Goal: Task Accomplishment & Management: Manage account settings

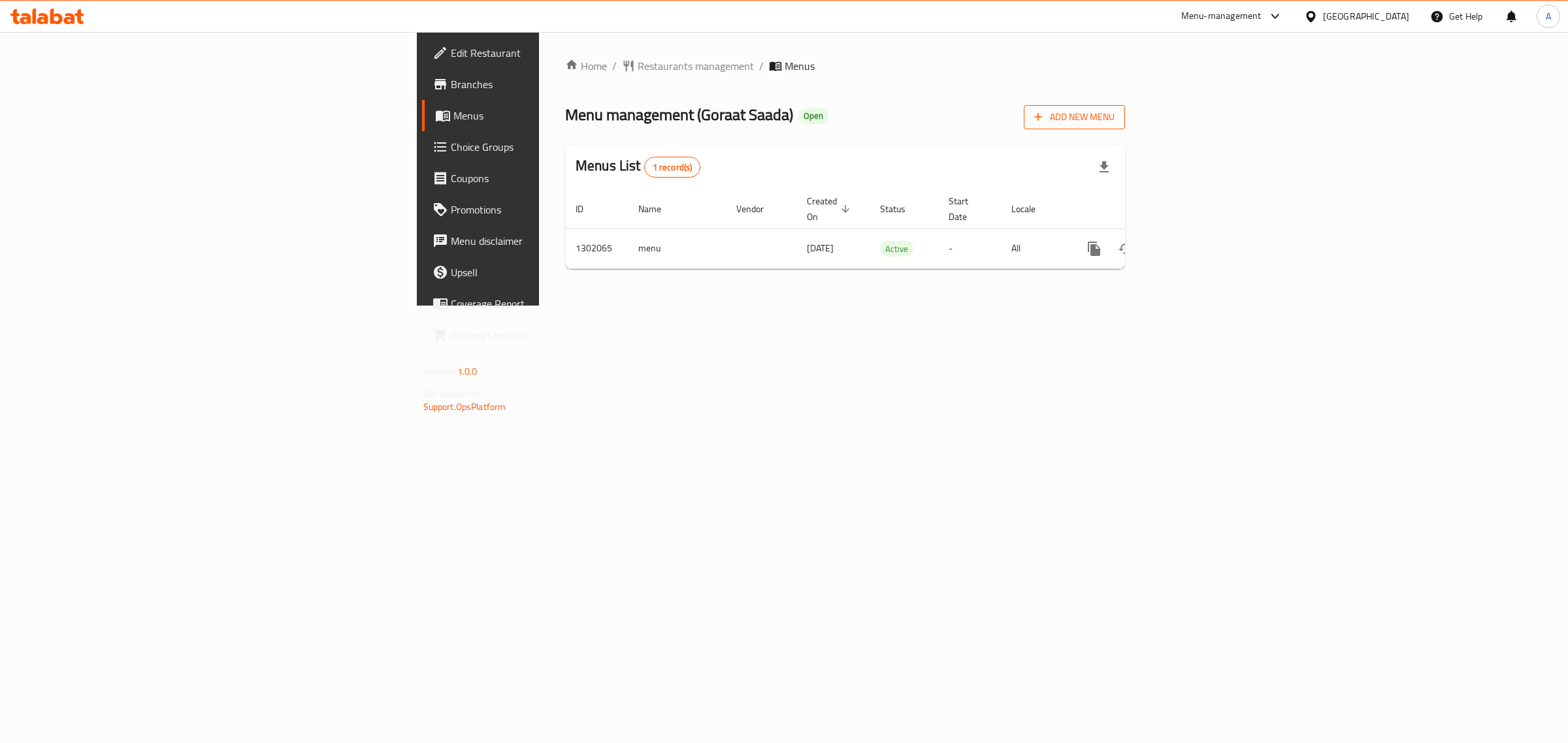
click at [1114, 114] on span "Add New Menu" at bounding box center [1074, 117] width 80 height 16
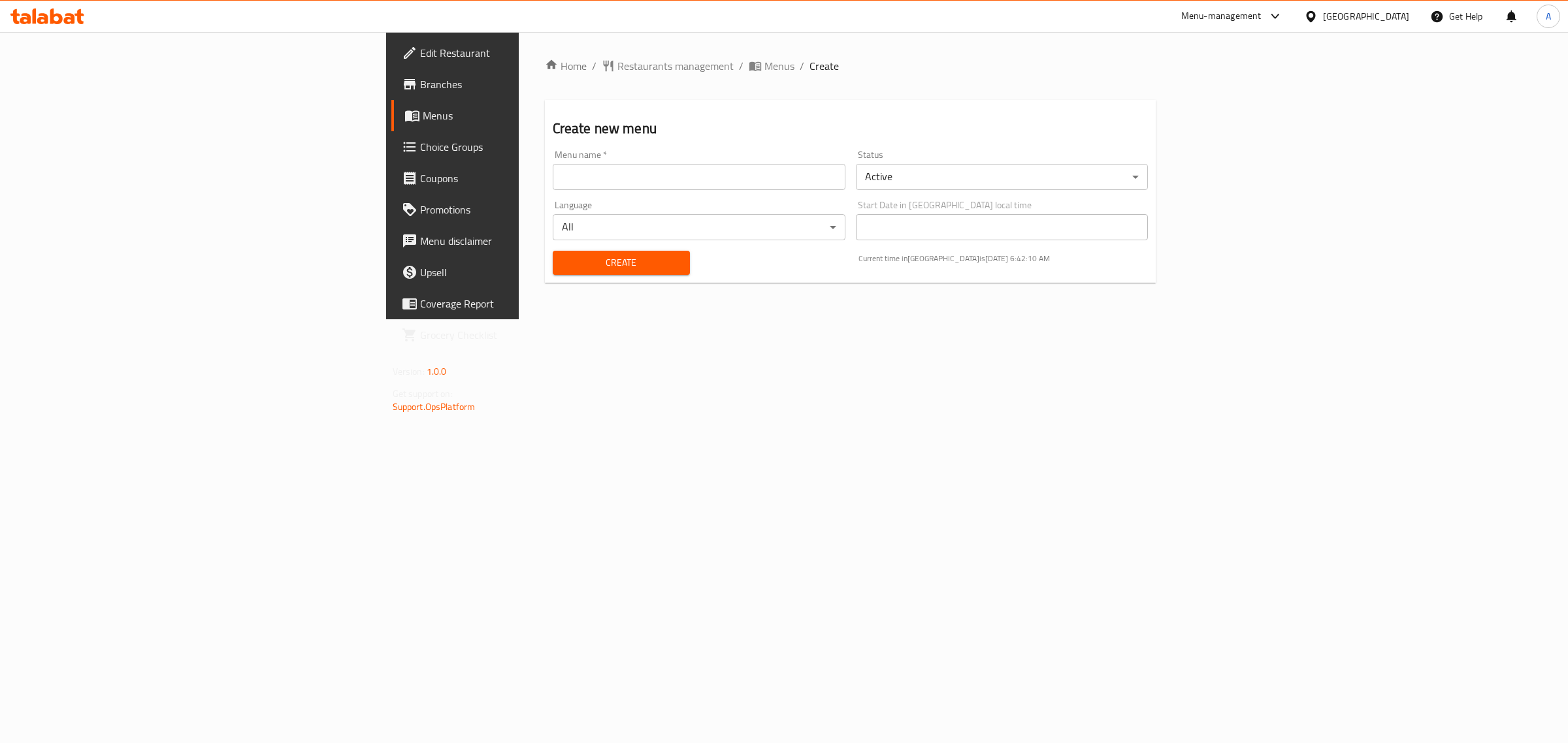
click at [1005, 160] on div "Status Active ​" at bounding box center [1002, 170] width 292 height 40
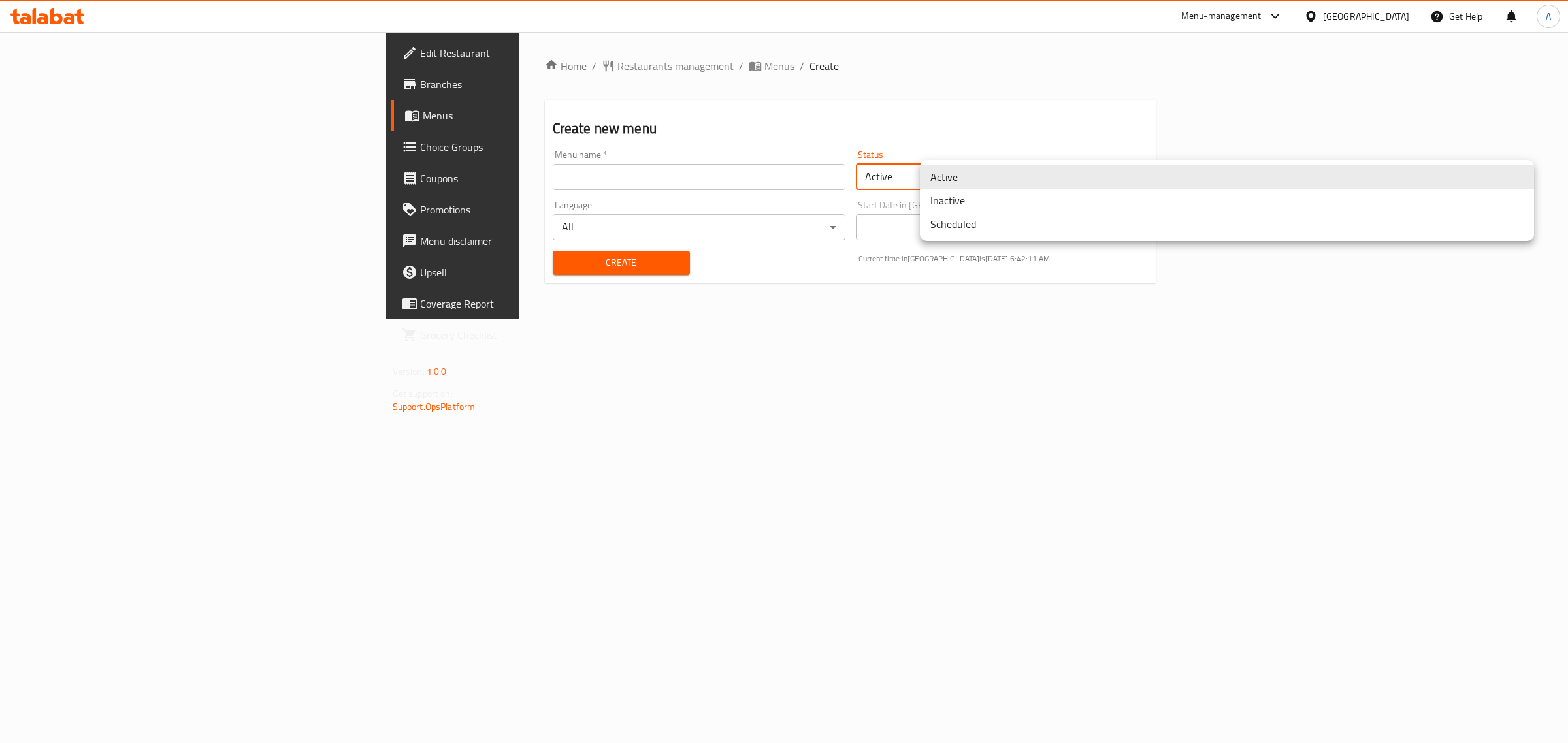
click at [1005, 175] on body "​ Menu-management [GEOGRAPHIC_DATA] Get Help A Edit Restaurant Branches Menus C…" at bounding box center [784, 388] width 1568 height 711
click at [1010, 207] on li "Inactive" at bounding box center [1227, 200] width 614 height 23
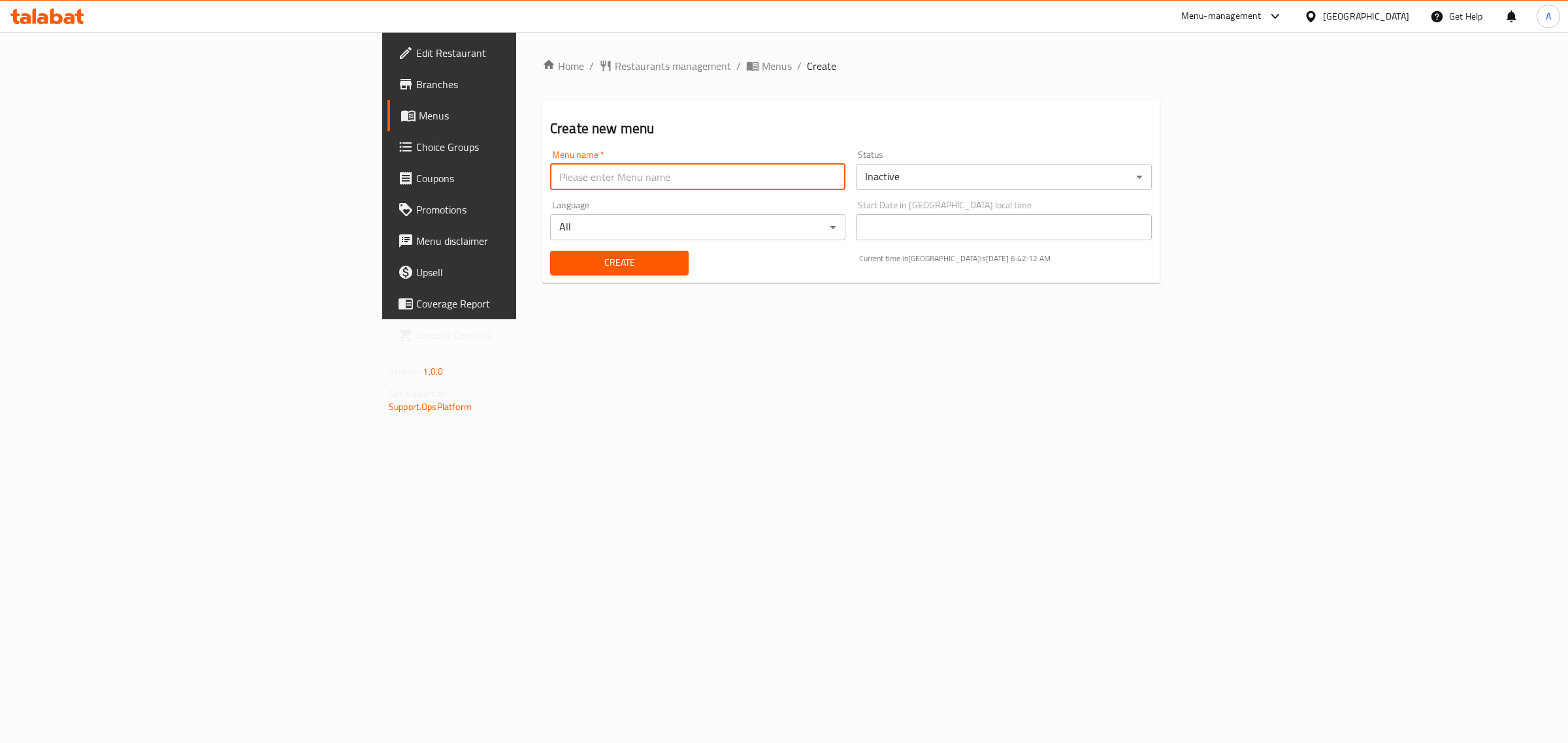
click at [817, 184] on input "text" at bounding box center [697, 176] width 295 height 26
paste input "340951869"
type input "New Menu 2025 Case 340951869"
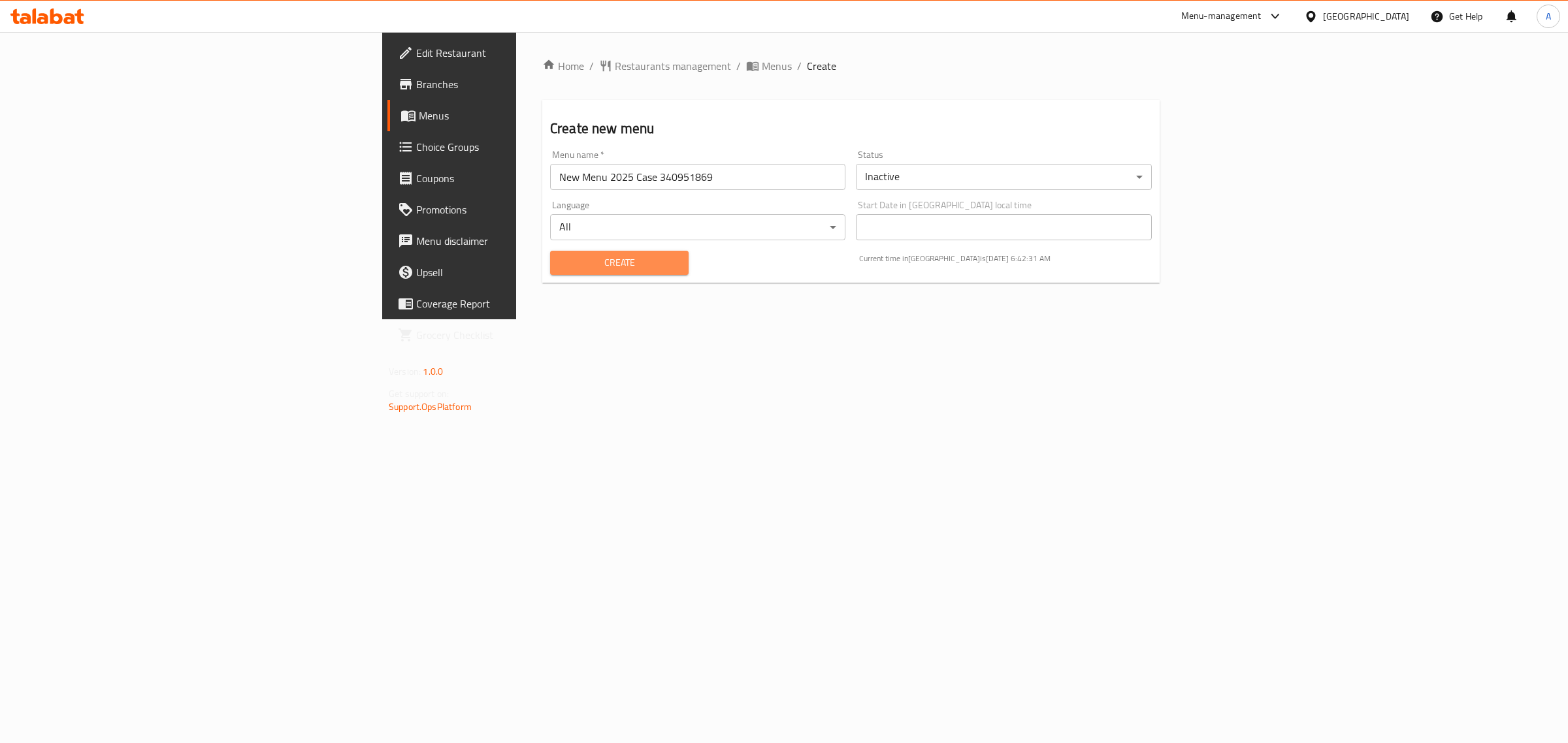
click at [561, 263] on span "Create" at bounding box center [620, 263] width 118 height 16
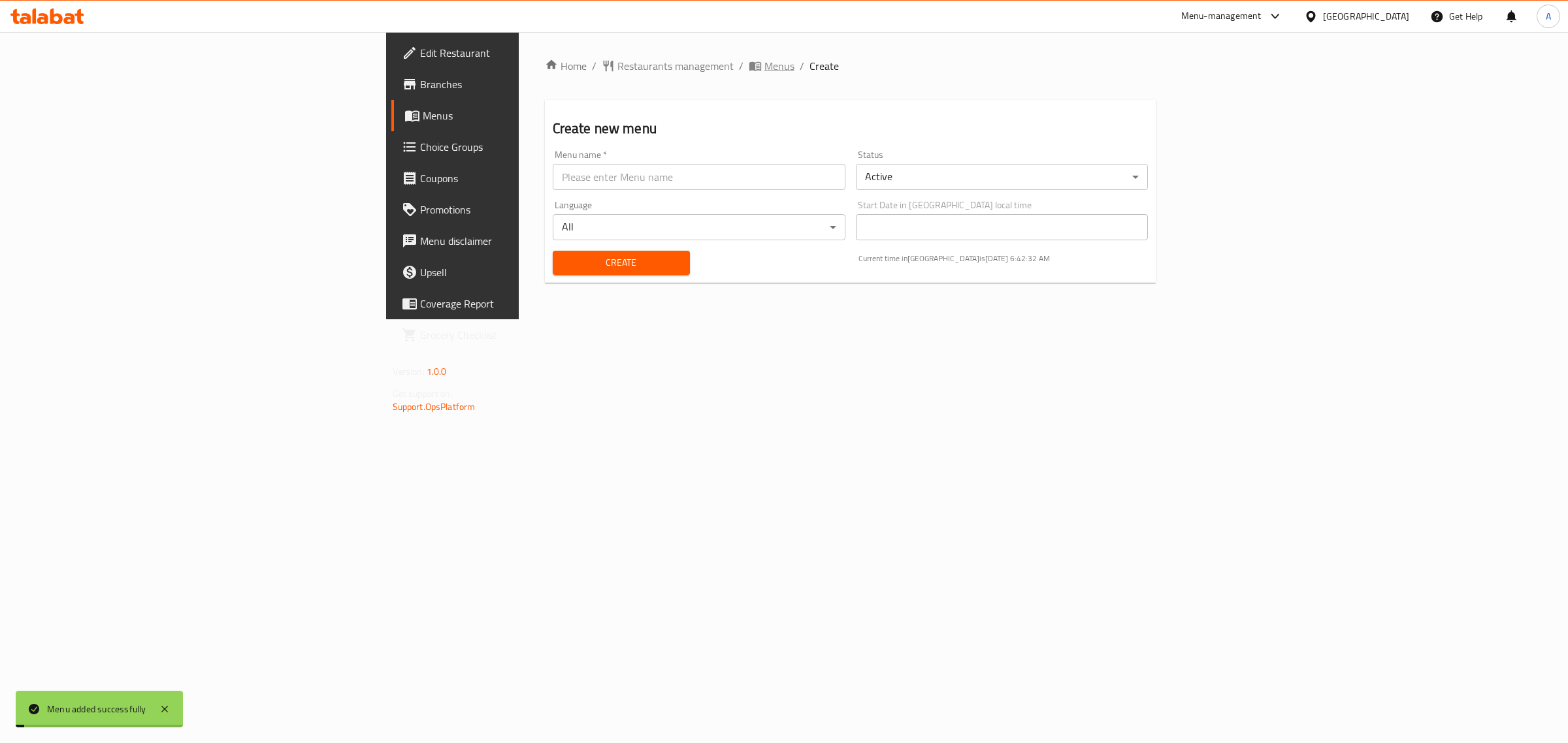
click at [765, 65] on span "Menus" at bounding box center [780, 66] width 30 height 16
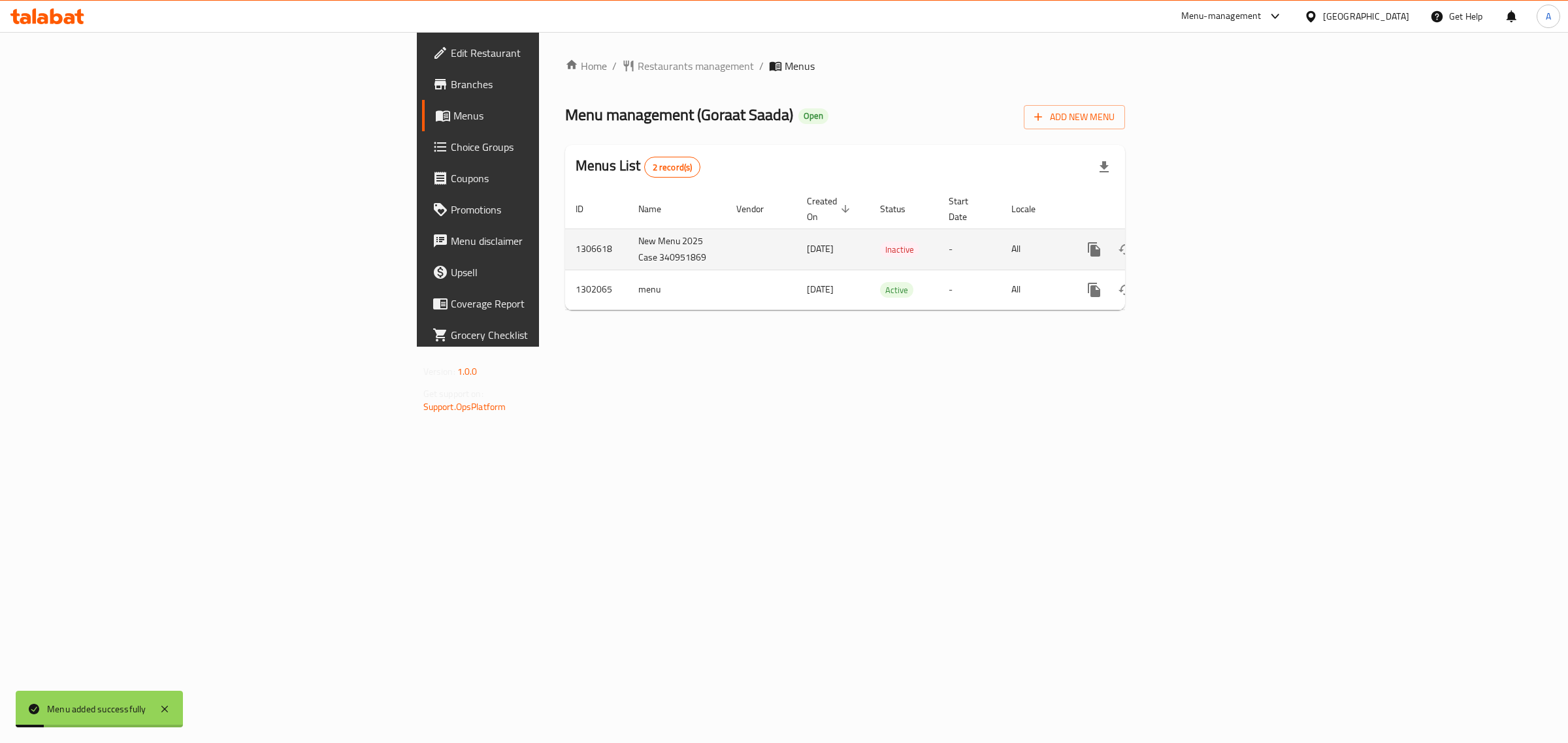
click at [628, 229] on td "New Menu 2025 Case 340951869" at bounding box center [677, 249] width 98 height 41
copy td "New Menu 2025 Case 340951869"
click at [565, 241] on td "1306618" at bounding box center [596, 249] width 62 height 41
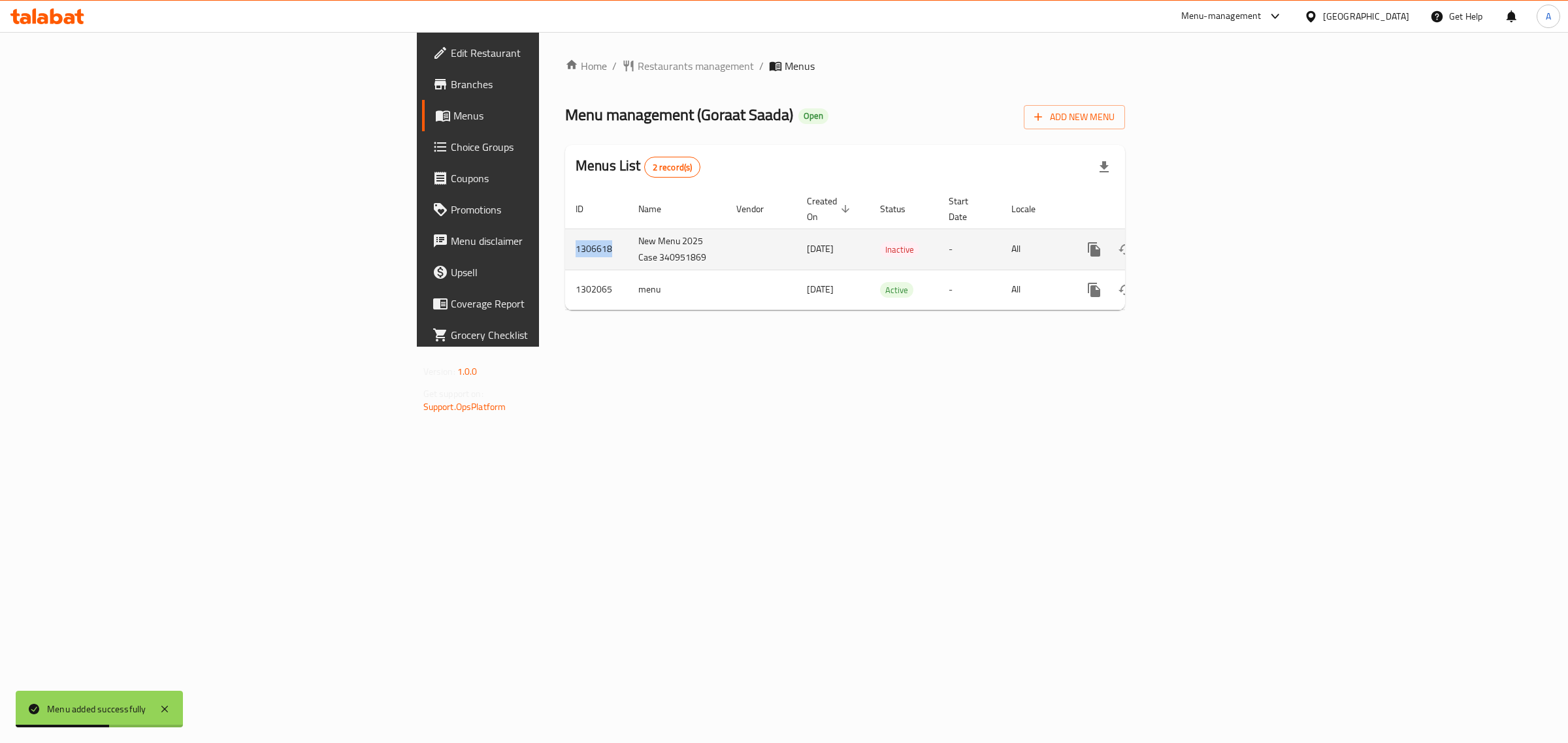
click at [565, 241] on td "1306618" at bounding box center [596, 249] width 62 height 41
copy td "1306618"
click at [1196, 241] on icon "enhanced table" at bounding box center [1189, 249] width 16 height 16
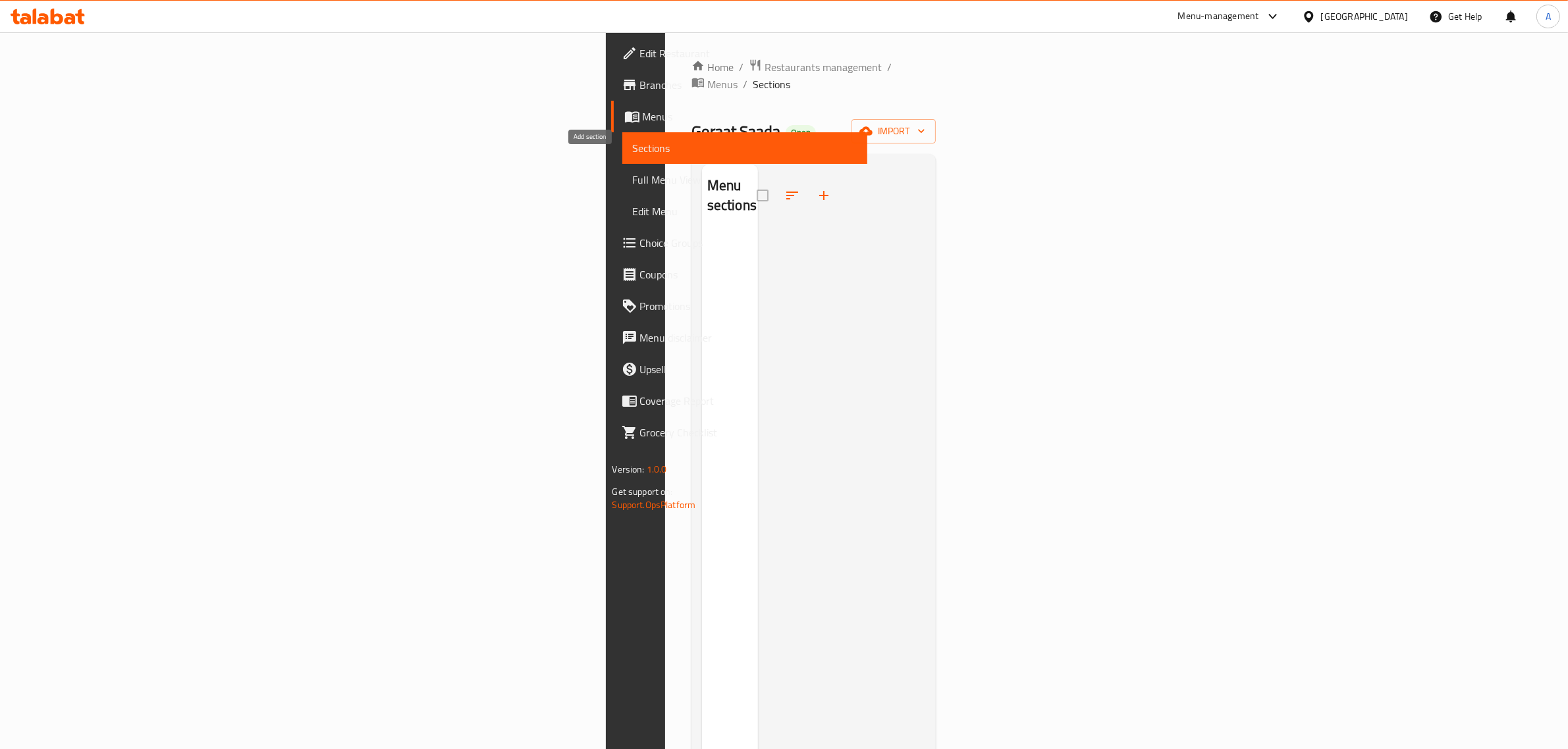
click at [816, 188] on icon "button" at bounding box center [824, 196] width 16 height 16
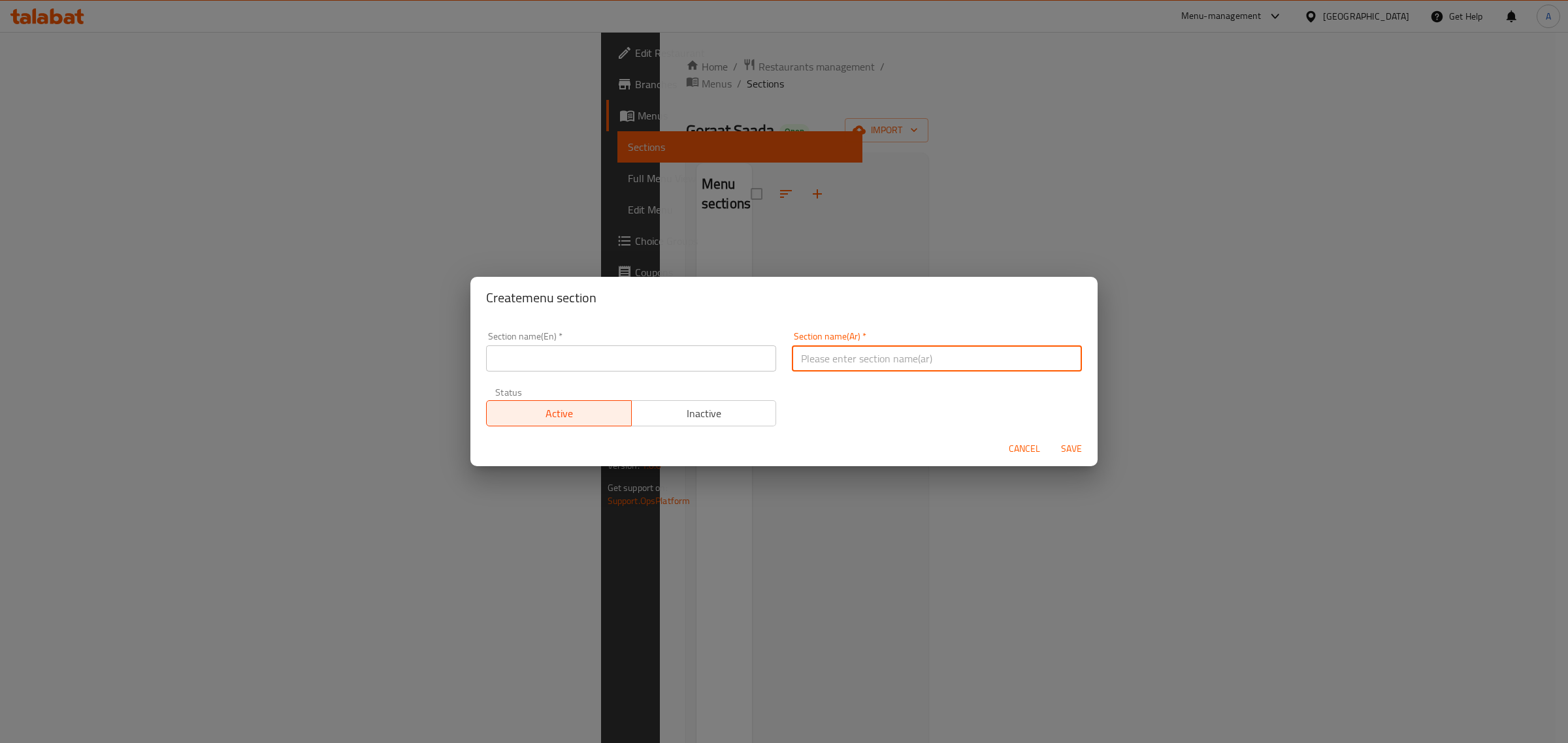
click at [804, 364] on input "text" at bounding box center [936, 358] width 290 height 26
paste input "بان كيك"
type input "بان كيك"
click at [577, 350] on input "text" at bounding box center [630, 358] width 290 height 26
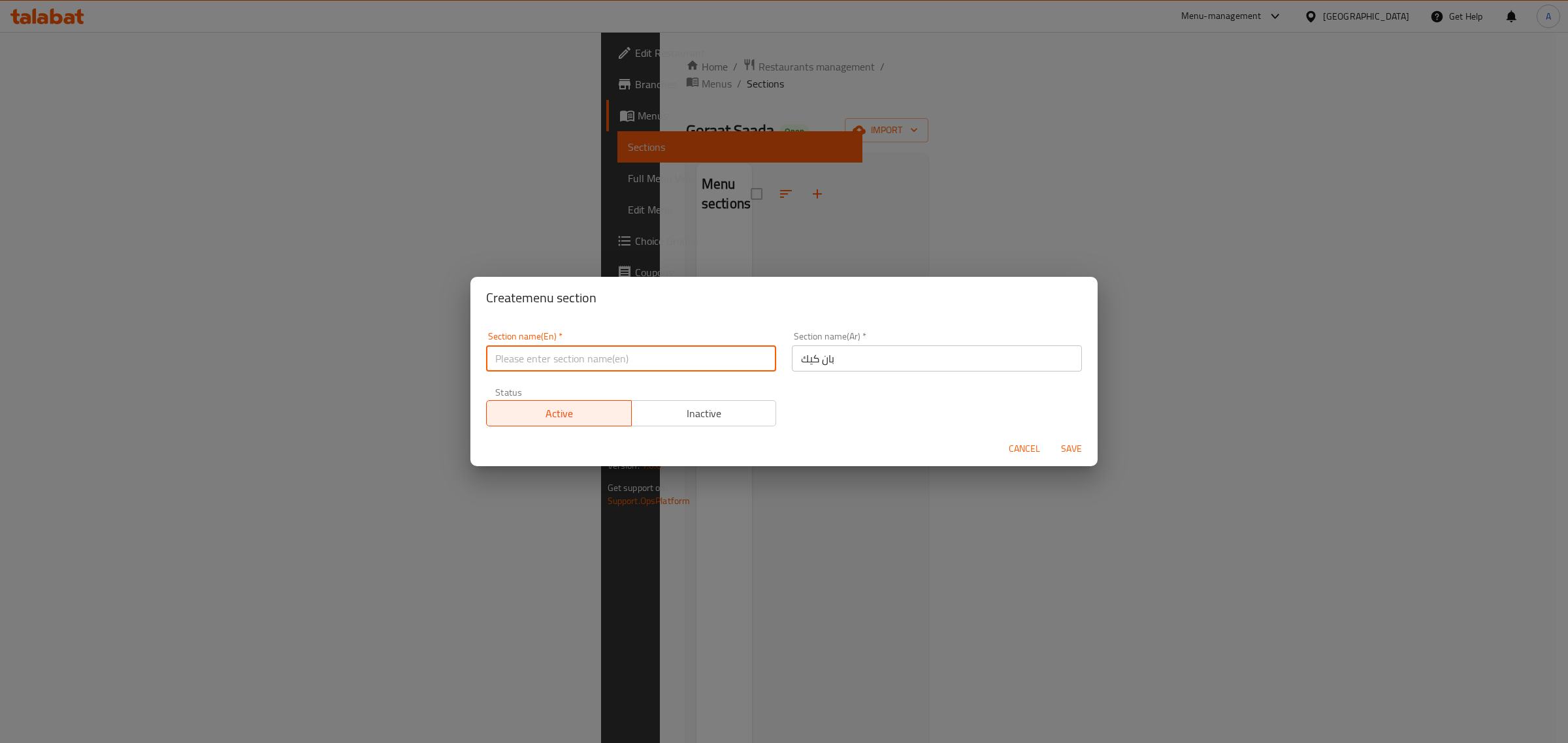
paste input "Pancakes"
type input "Pancakes"
click at [1082, 442] on span "Save" at bounding box center [1071, 449] width 31 height 16
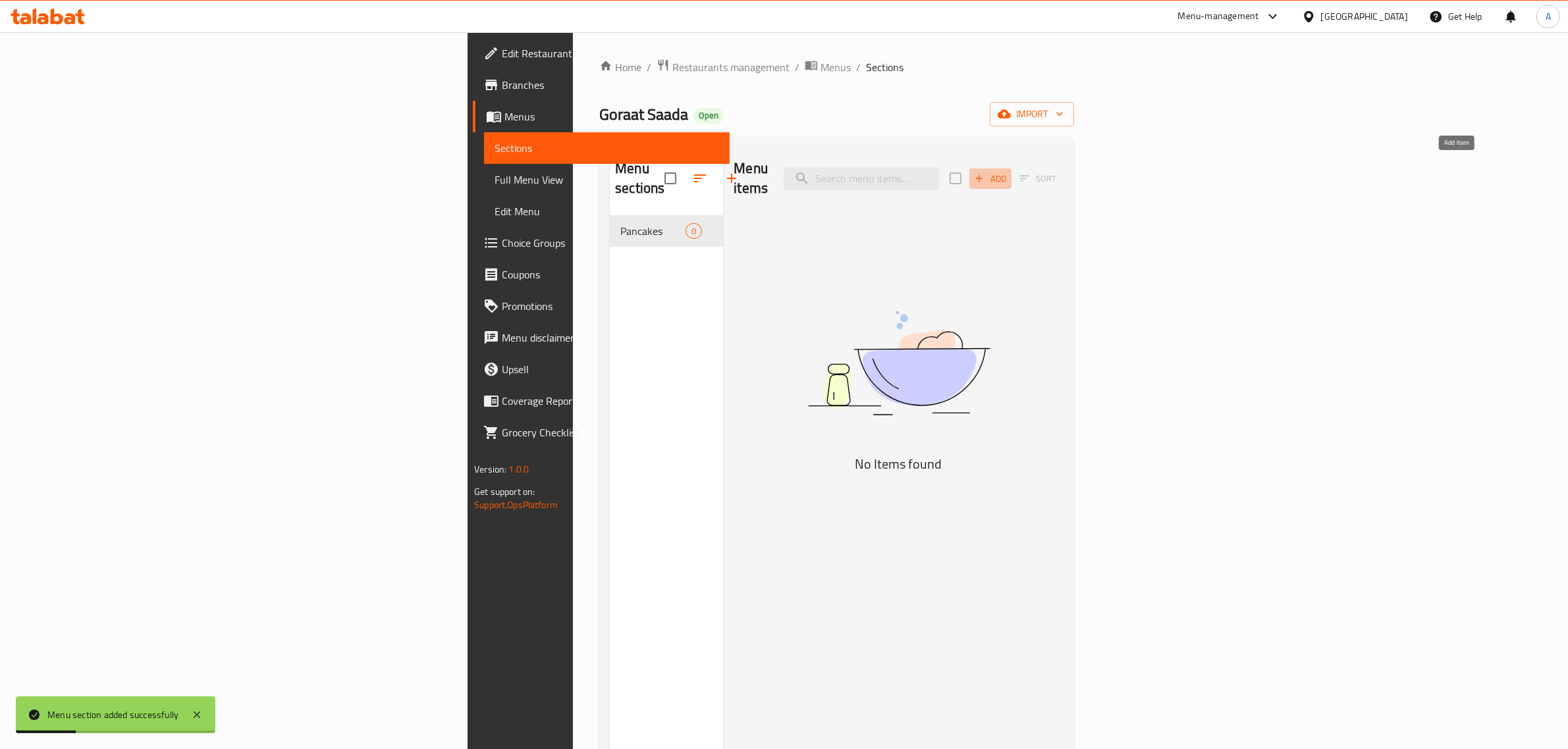
click at [1008, 172] on span "Add" at bounding box center [991, 179] width 36 height 15
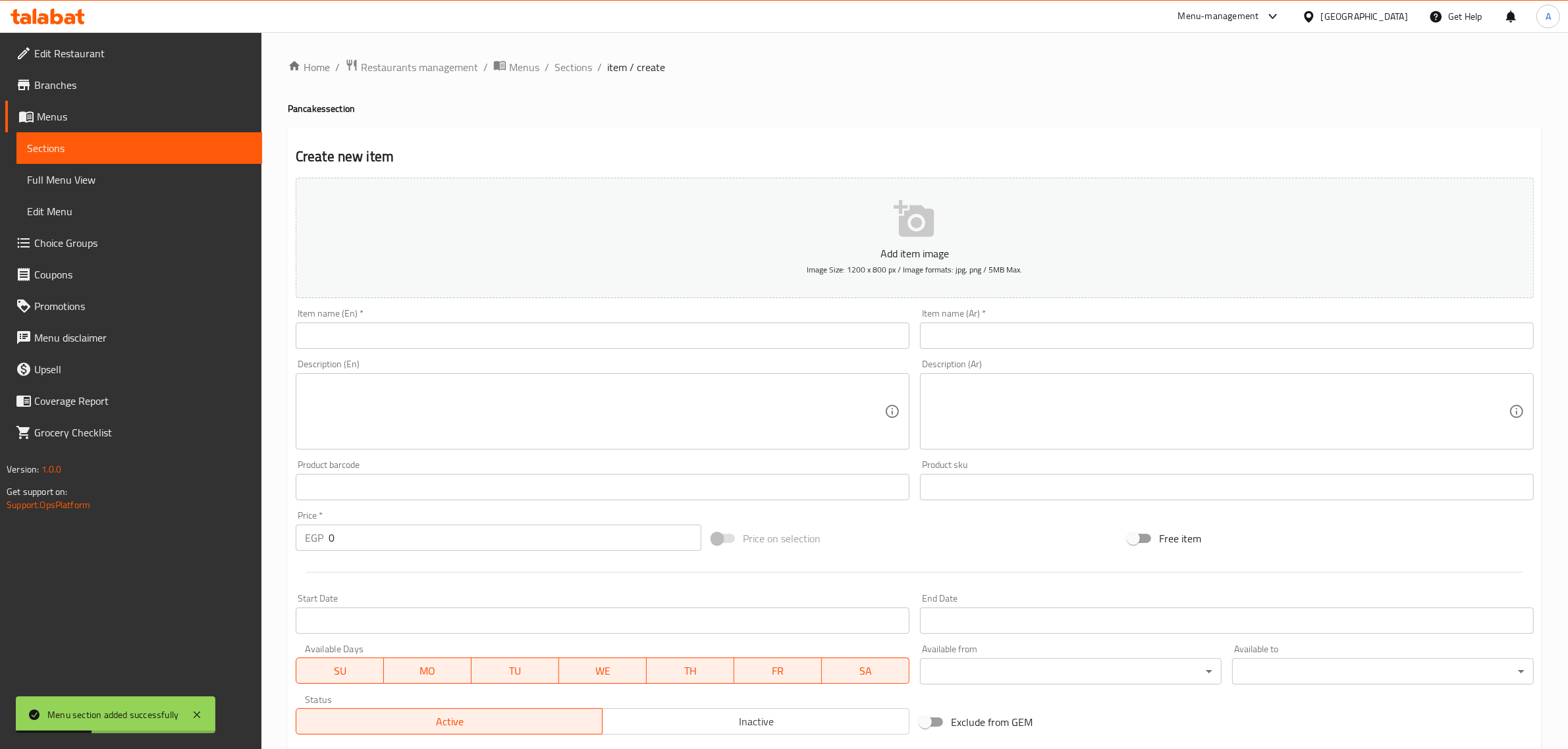
click at [1070, 334] on div "Home / Restaurants management / Menus / Sections / item / create Pancakes secti…" at bounding box center [915, 480] width 1254 height 845
click at [1070, 334] on input "text" at bounding box center [1227, 335] width 614 height 26
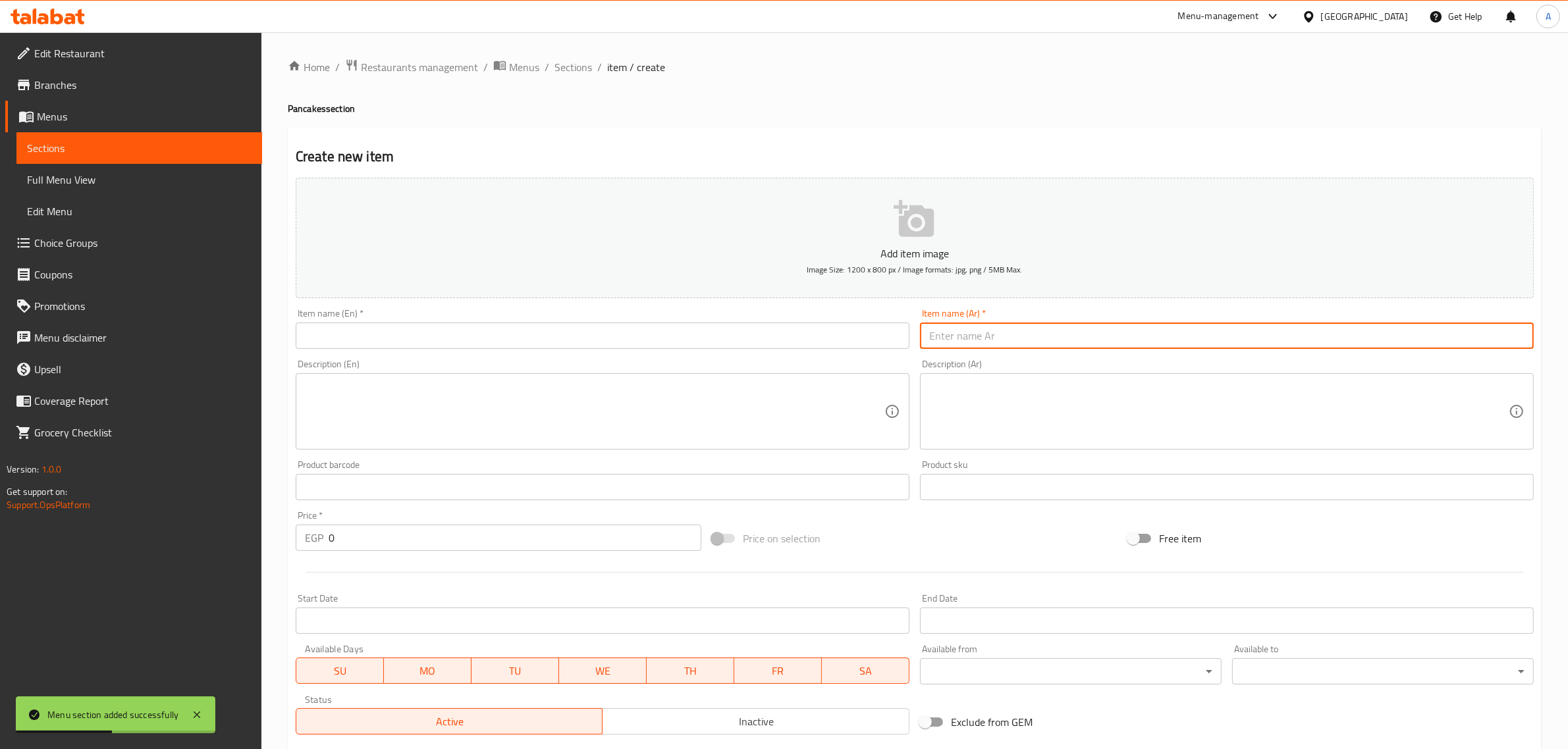
paste input "بان كيك نوتيلا"
type input "بان كيك نوتيلا"
click at [575, 326] on input "text" at bounding box center [602, 335] width 614 height 26
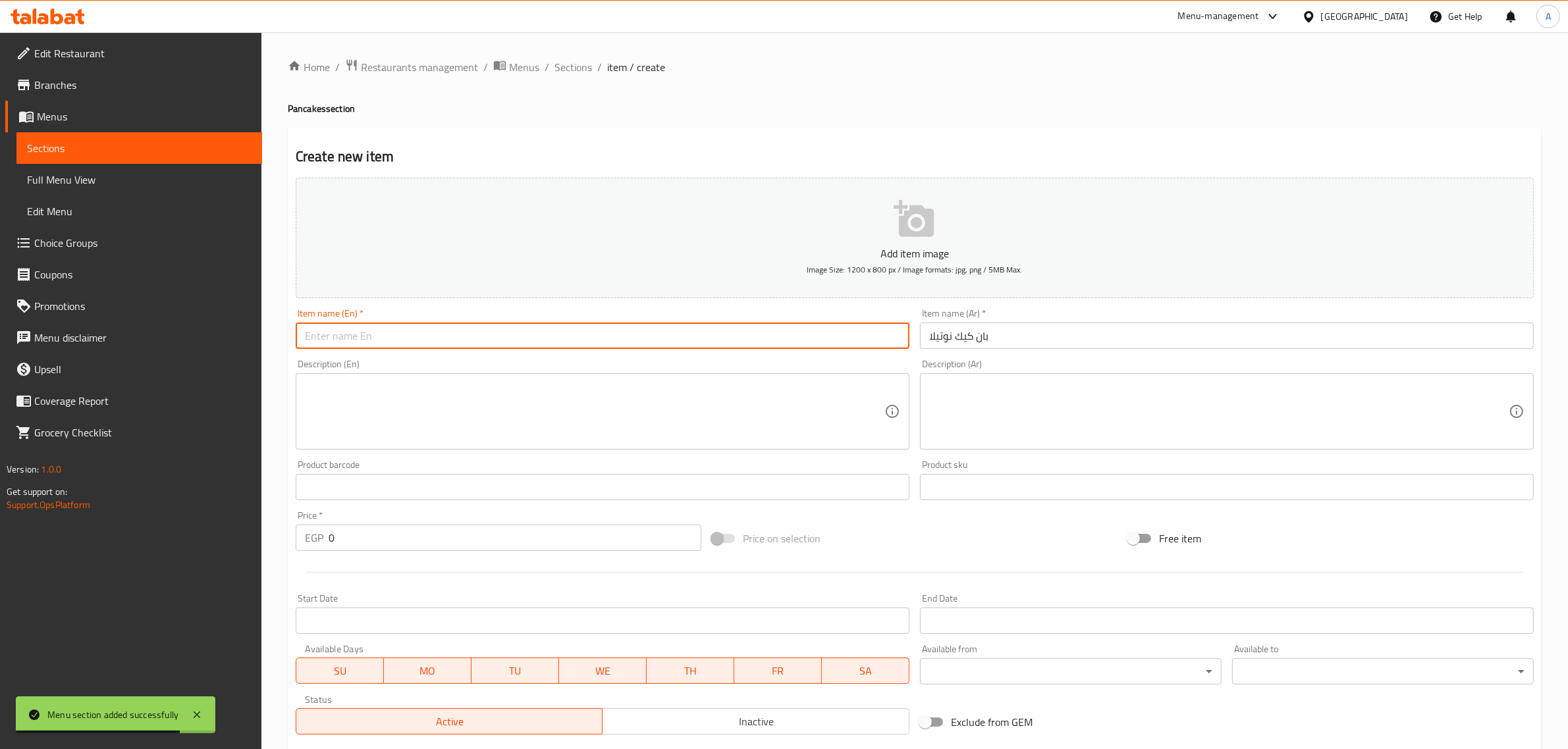
paste input "Nutella Pancakes"
type input "Nutella Pancakes"
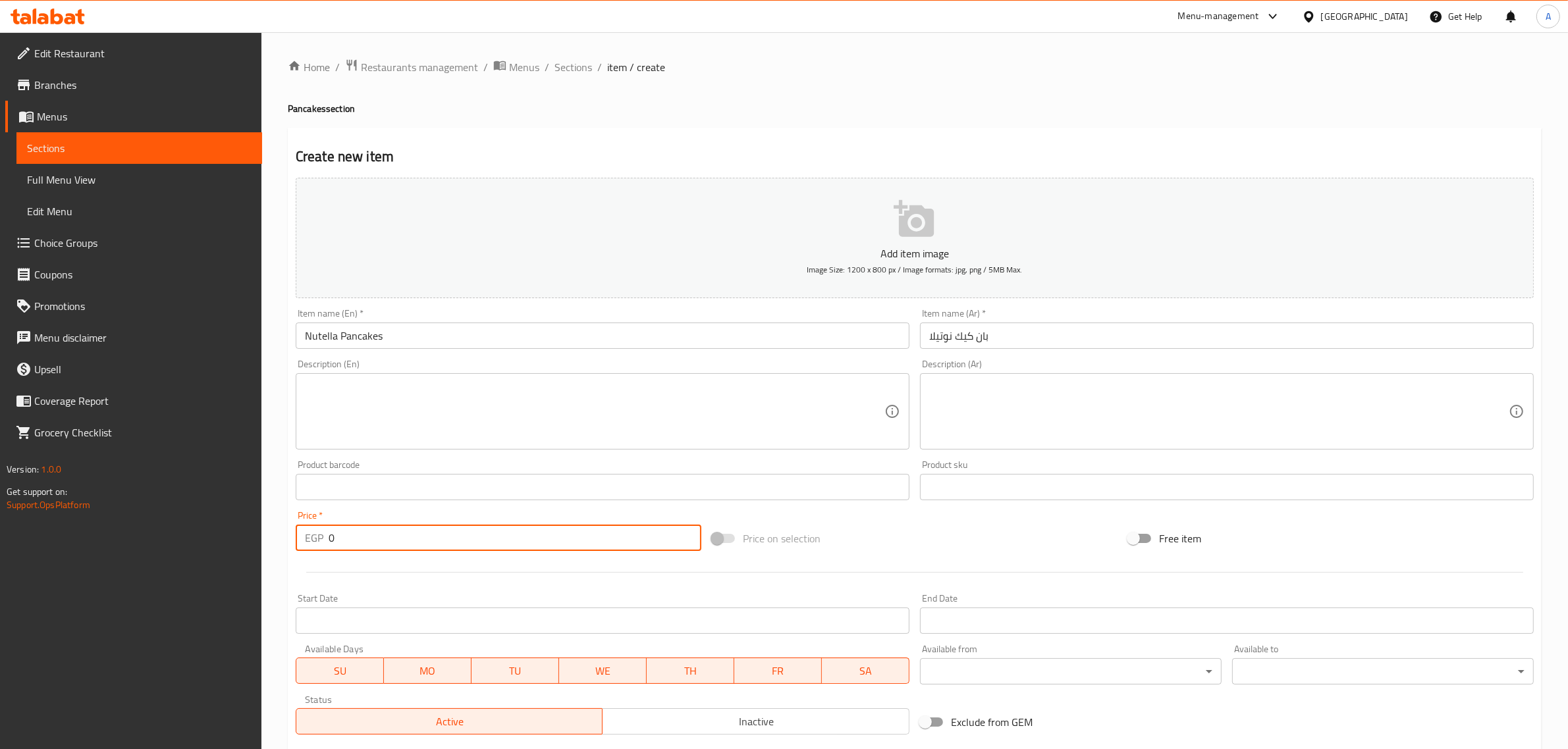
drag, startPoint x: 350, startPoint y: 542, endPoint x: 316, endPoint y: 542, distance: 34.0
click at [316, 542] on div "EGP 0 Price *" at bounding box center [499, 537] width 406 height 26
paste input "5"
type input "50"
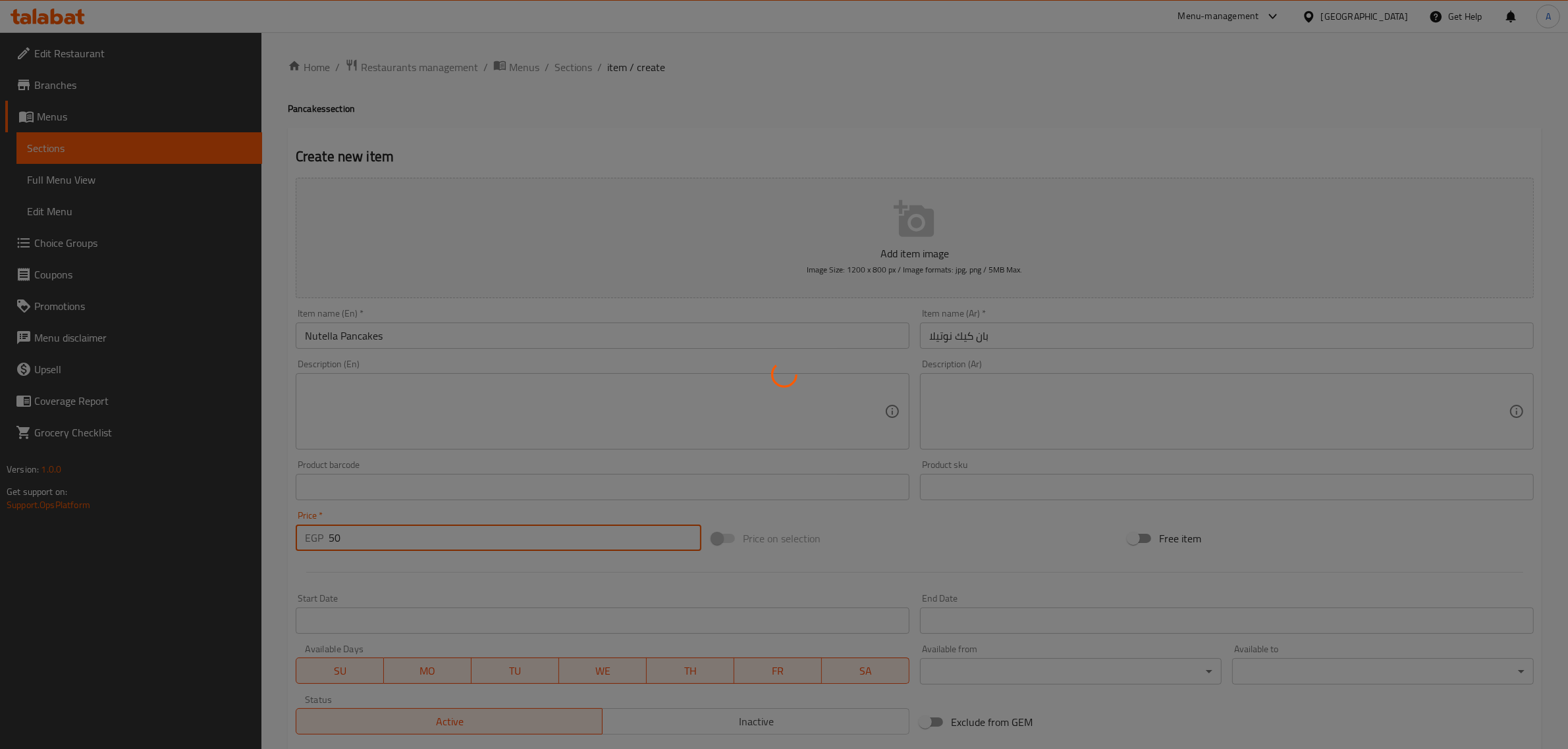
type input "0"
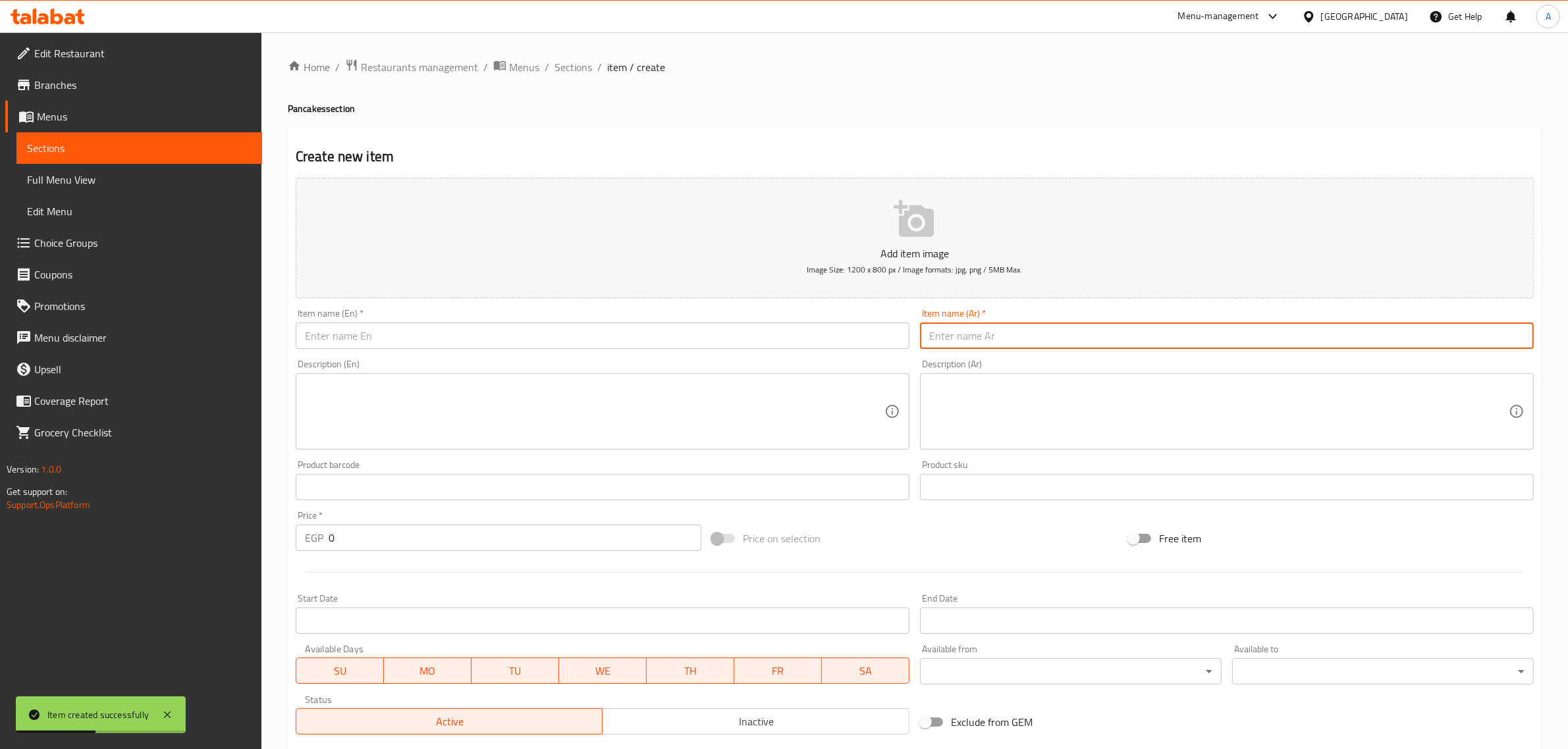
paste input "بان كيك وايت"
type input "بان كيك وايت"
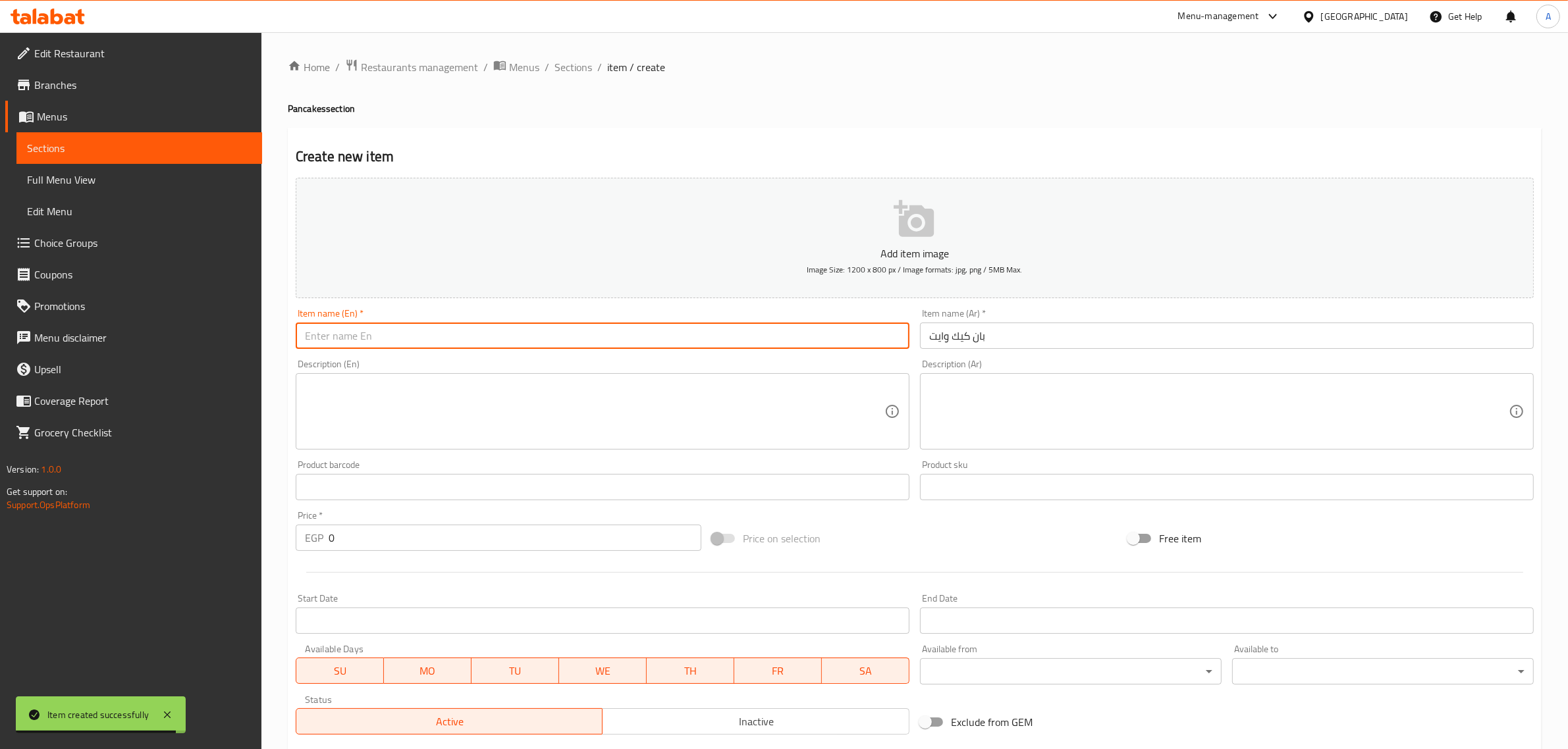
paste input "White Pancakes"
type input "White Pancakes"
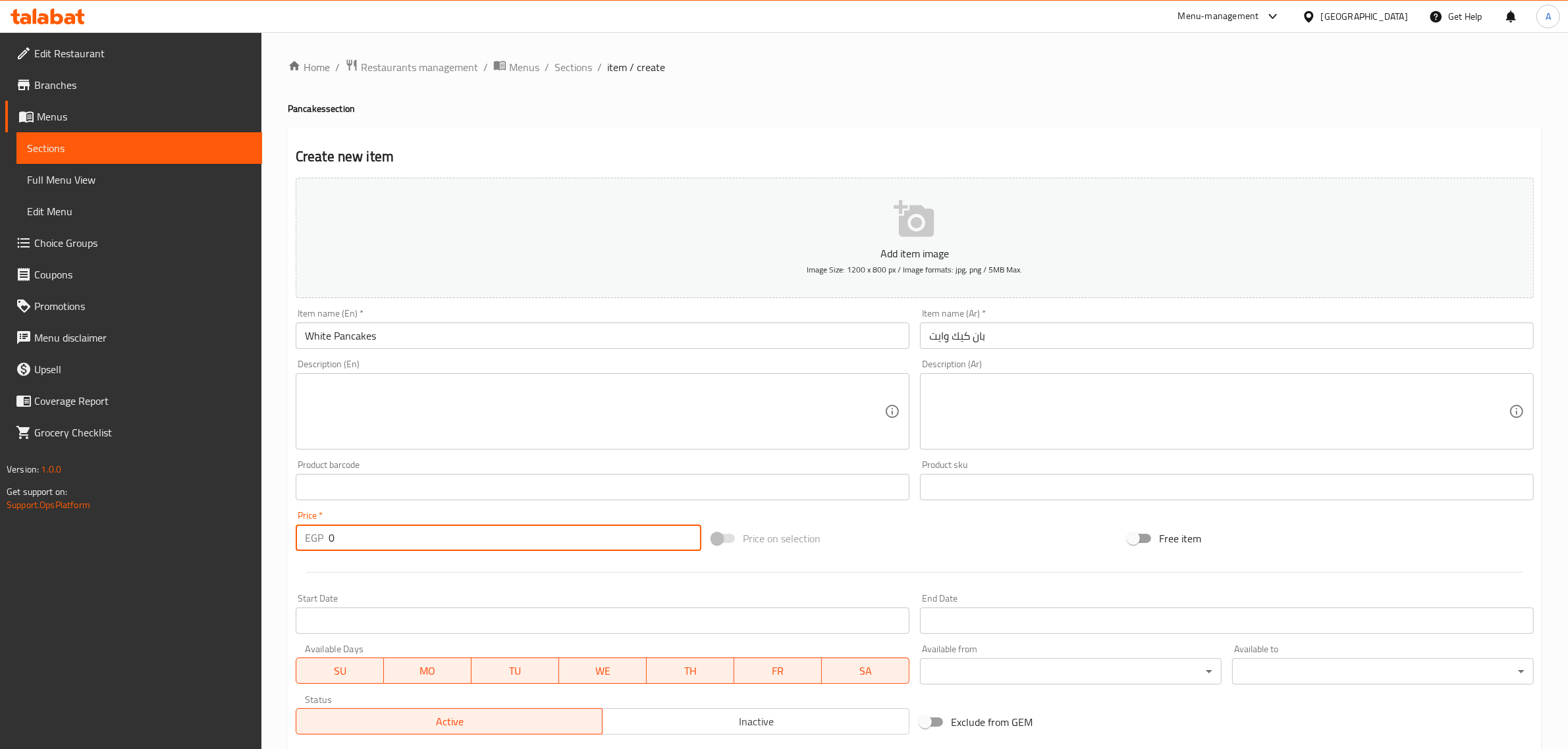
drag, startPoint x: 324, startPoint y: 535, endPoint x: 351, endPoint y: 545, distance: 28.8
click at [351, 545] on div "EGP 0 Price *" at bounding box center [499, 537] width 406 height 26
paste input "5"
type input "50"
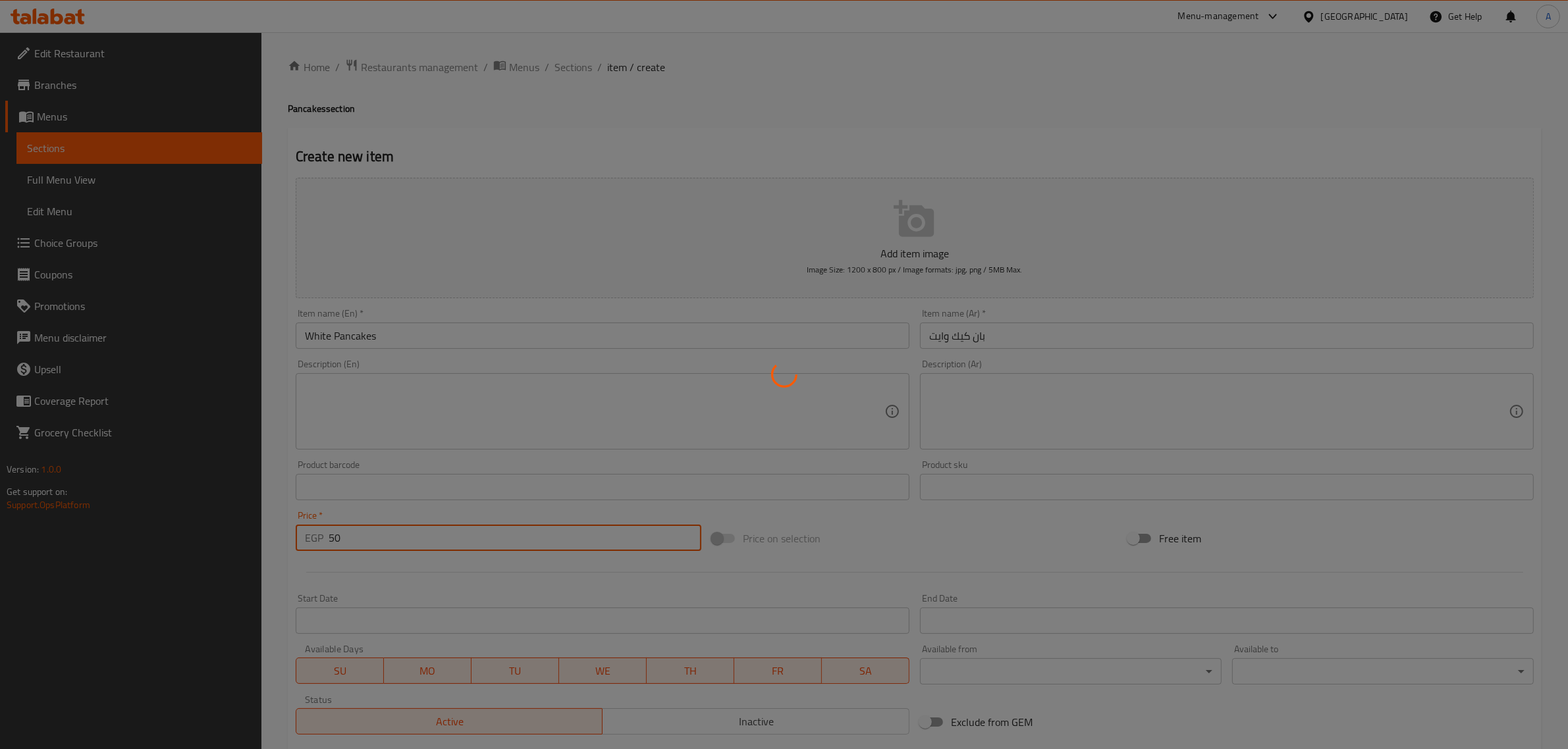
type input "0"
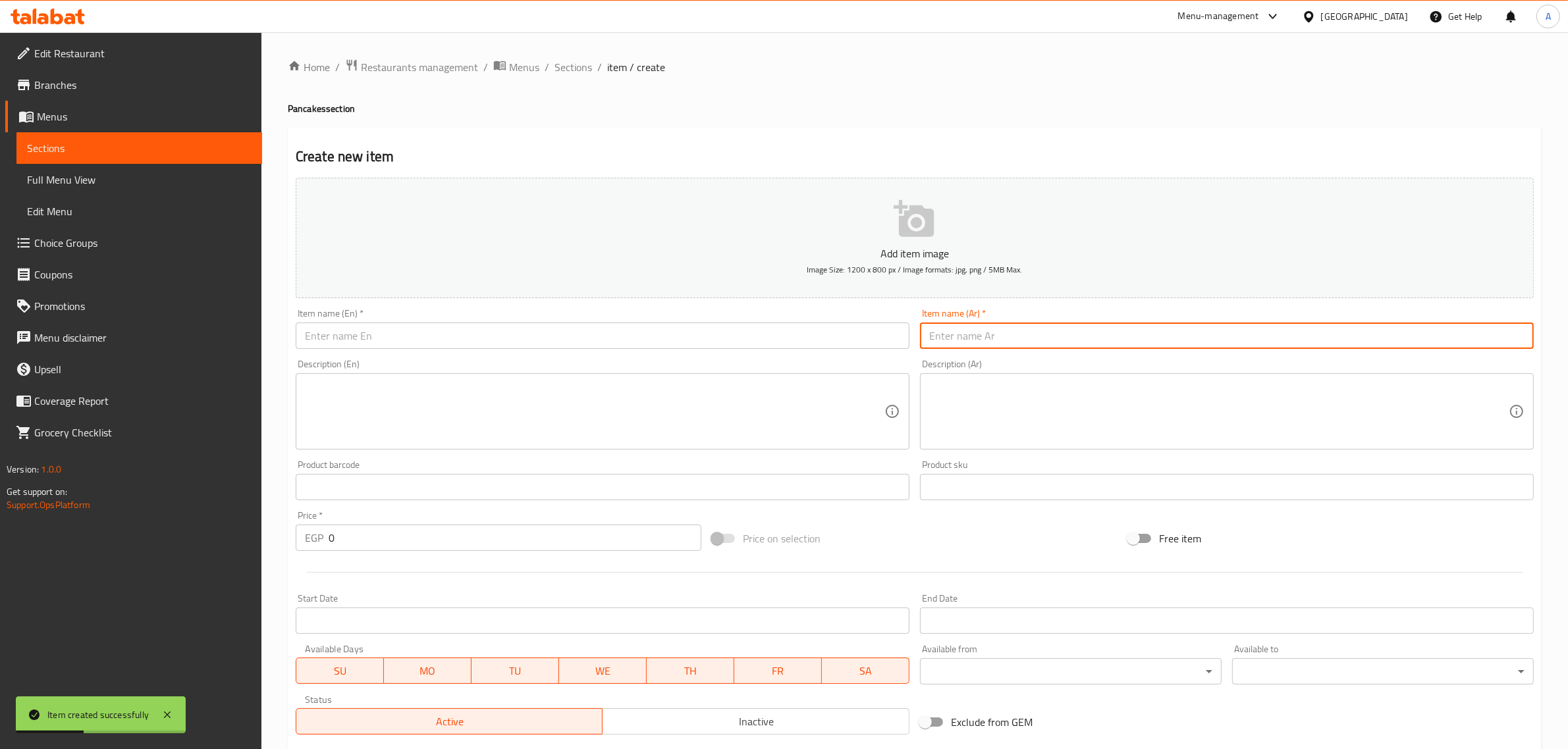
paste input "بان كيك هاف اندهاف"
type input "بان كيك هاف اندهاف"
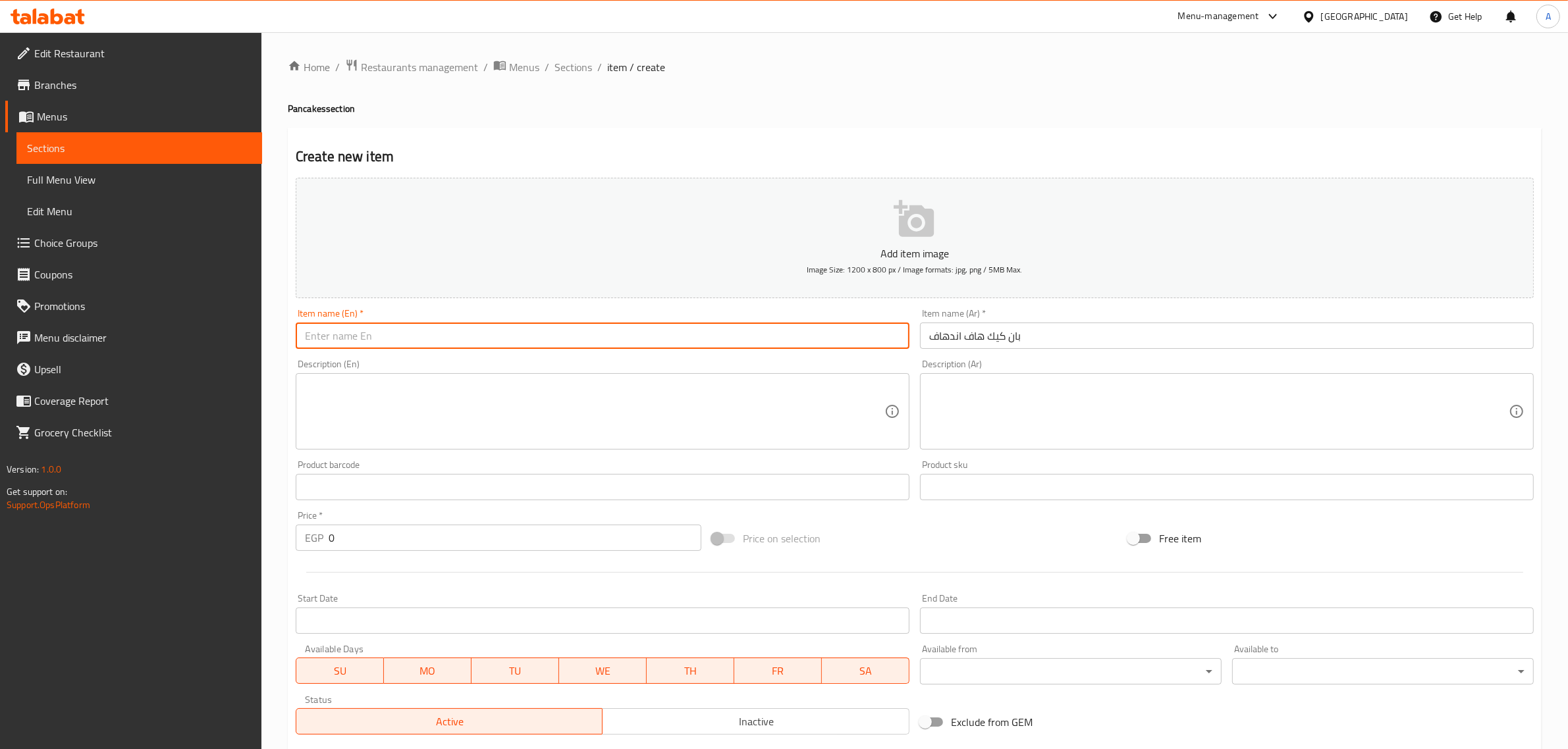
paste input "Half And Half Pancakes"
type input "Half And Half Pancakes"
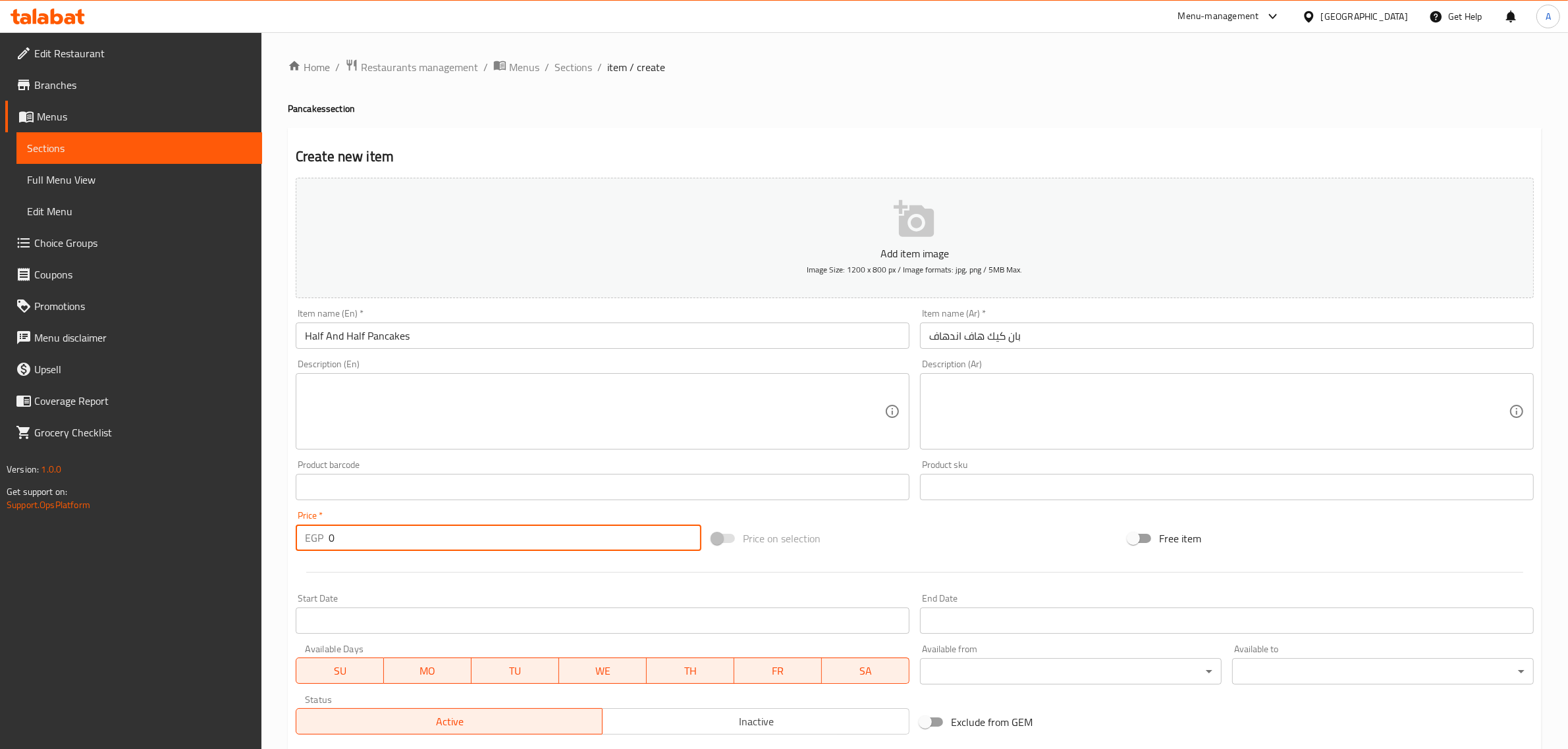
drag, startPoint x: 341, startPoint y: 541, endPoint x: 320, endPoint y: 532, distance: 22.8
click at [320, 531] on div "EGP 0 Price *" at bounding box center [499, 537] width 406 height 26
paste input "5"
type input "50"
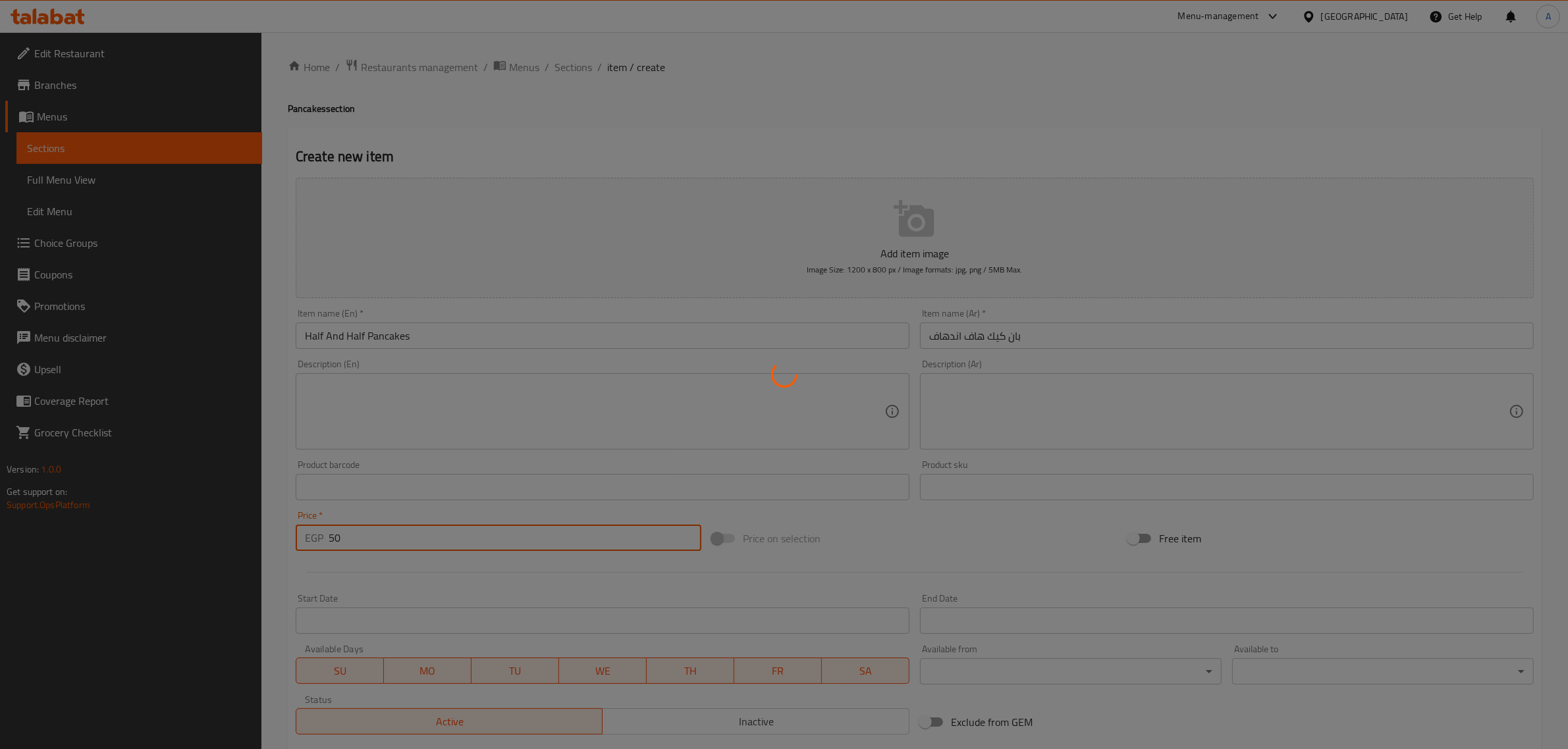
type input "0"
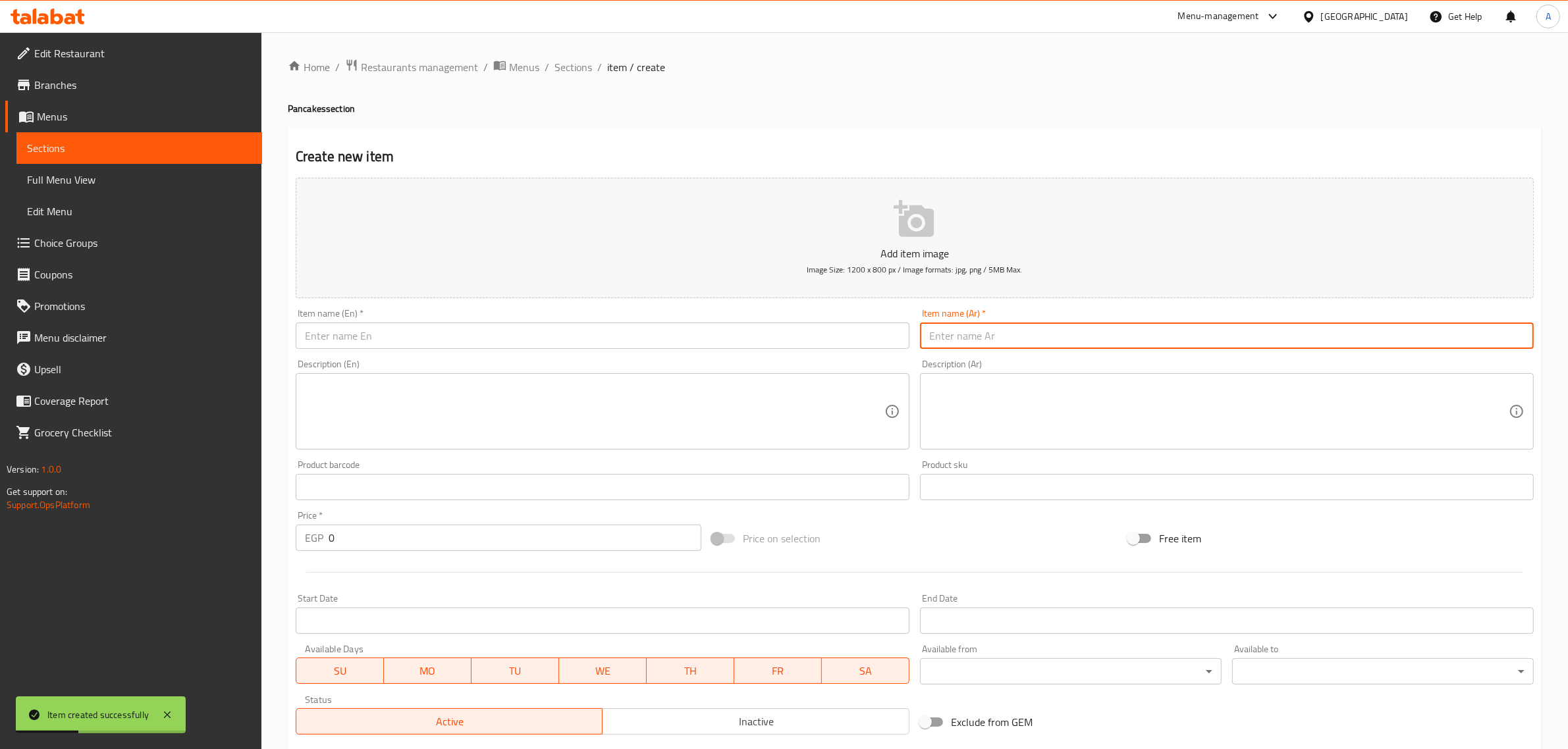
drag, startPoint x: 945, startPoint y: 358, endPoint x: 939, endPoint y: 337, distance: 21.8
paste input "بان كيك كراميل"
type input "بان كيك كراميل"
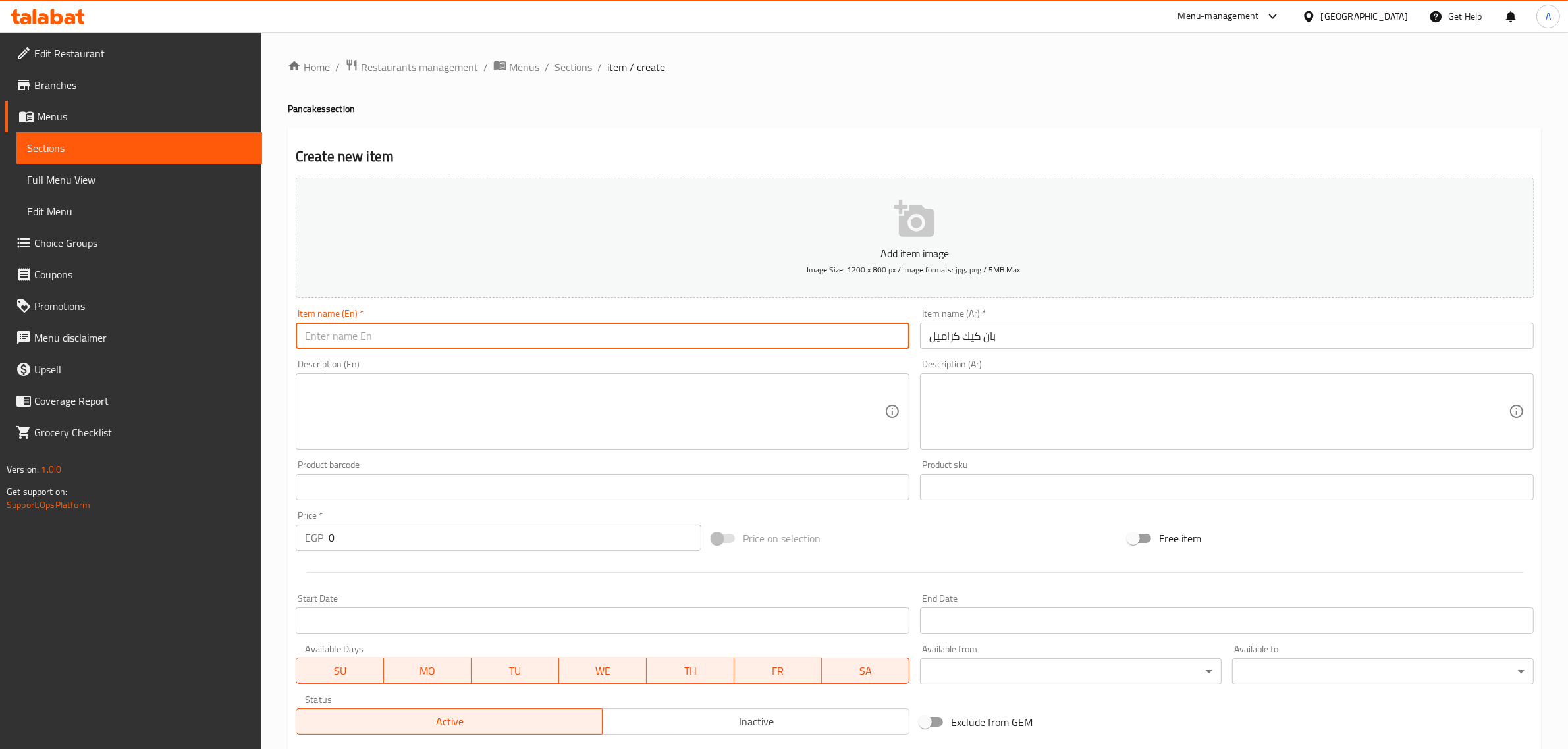
paste input "Caramel Pancakes"
type input "Caramel Pancakes"
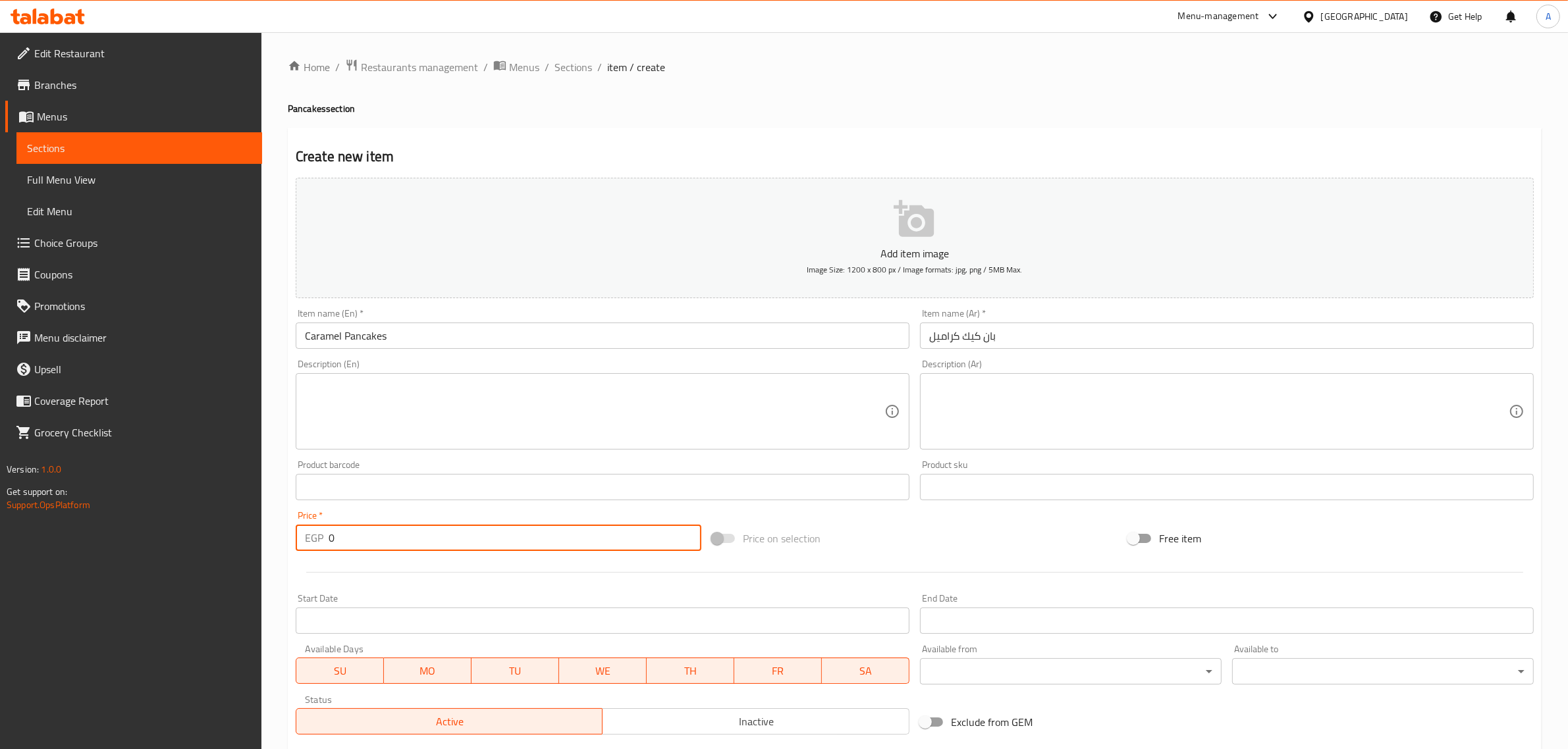
drag, startPoint x: 379, startPoint y: 539, endPoint x: 307, endPoint y: 526, distance: 73.2
click at [301, 527] on div "EGP 0 Price *" at bounding box center [499, 537] width 406 height 26
type input "55"
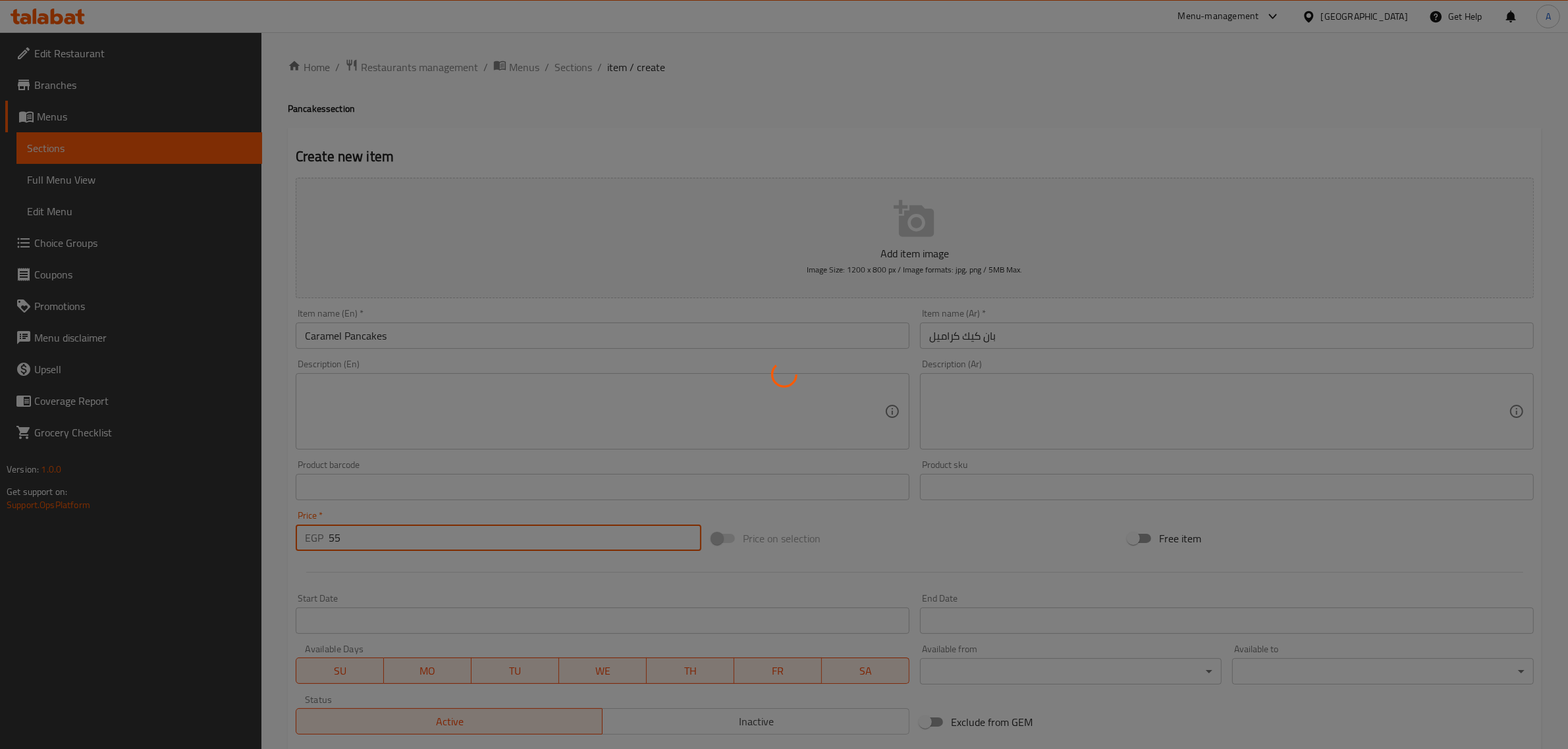
type input "0"
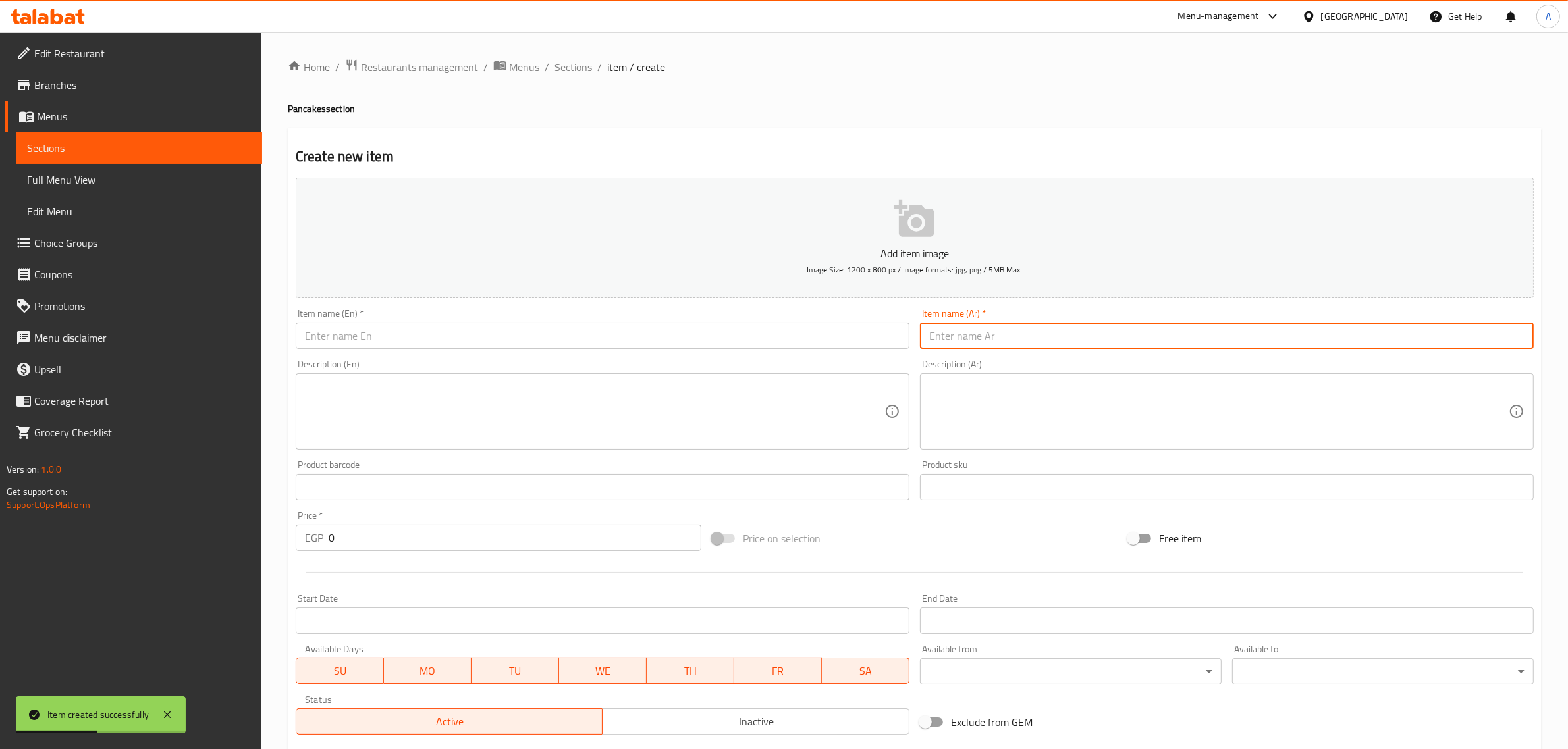
paste input "بان كيك لوتس"
type input "بان كيك لوتس"
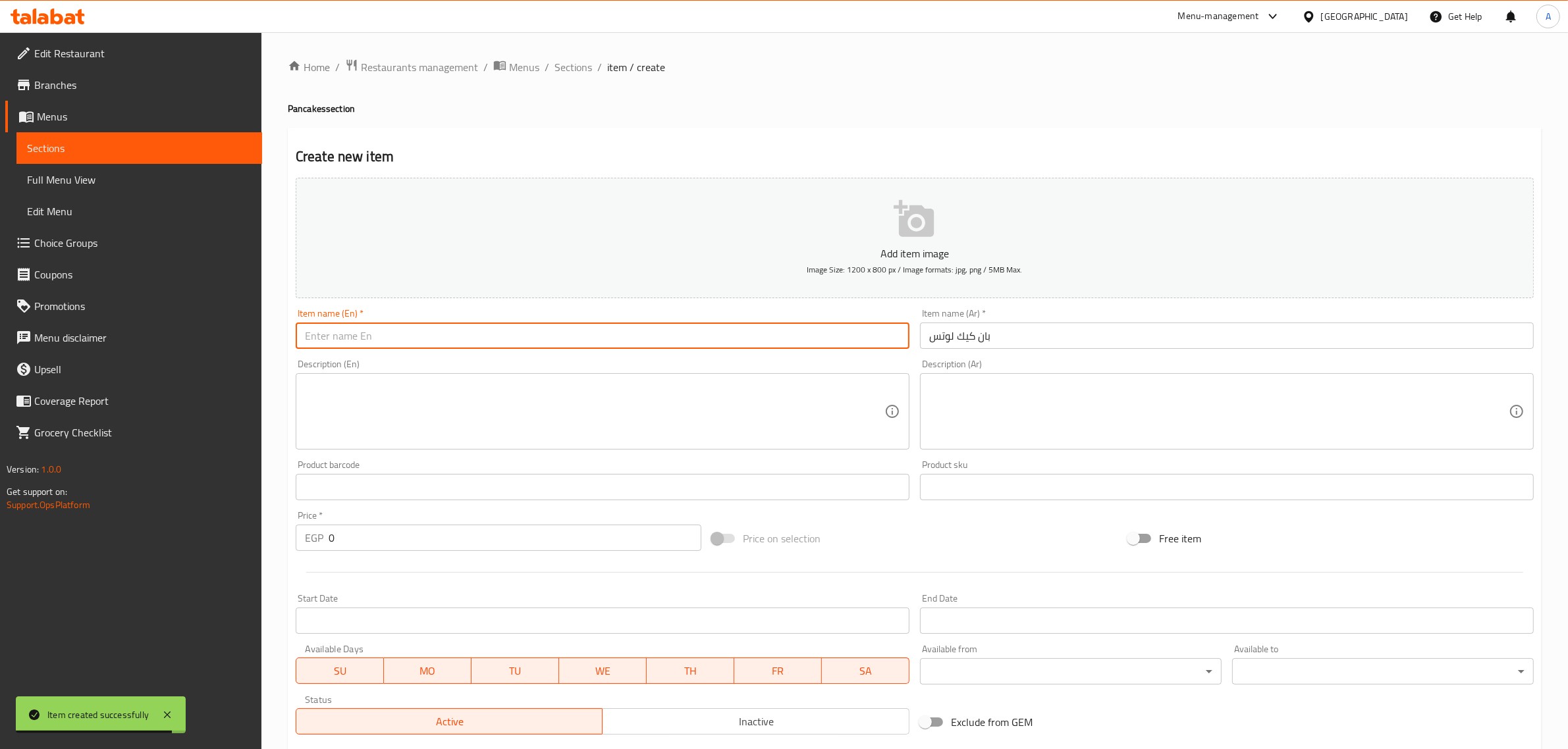
paste input "Lotus Pancakes"
type input "Lotus Pancakes"
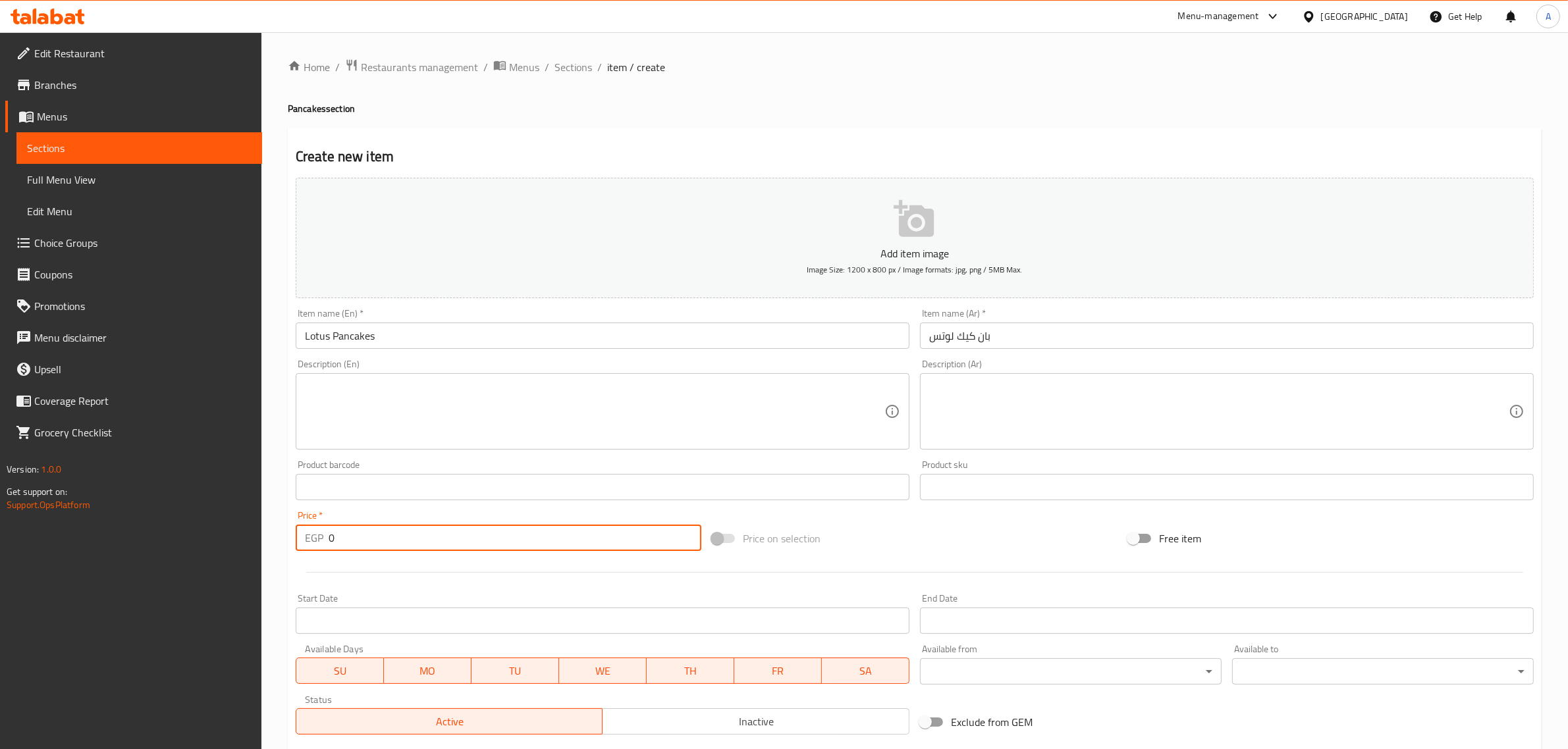
drag, startPoint x: 352, startPoint y: 533, endPoint x: 311, endPoint y: 542, distance: 42.0
click at [311, 542] on div "EGP 0 Price *" at bounding box center [499, 537] width 406 height 26
paste input "55"
type input "55"
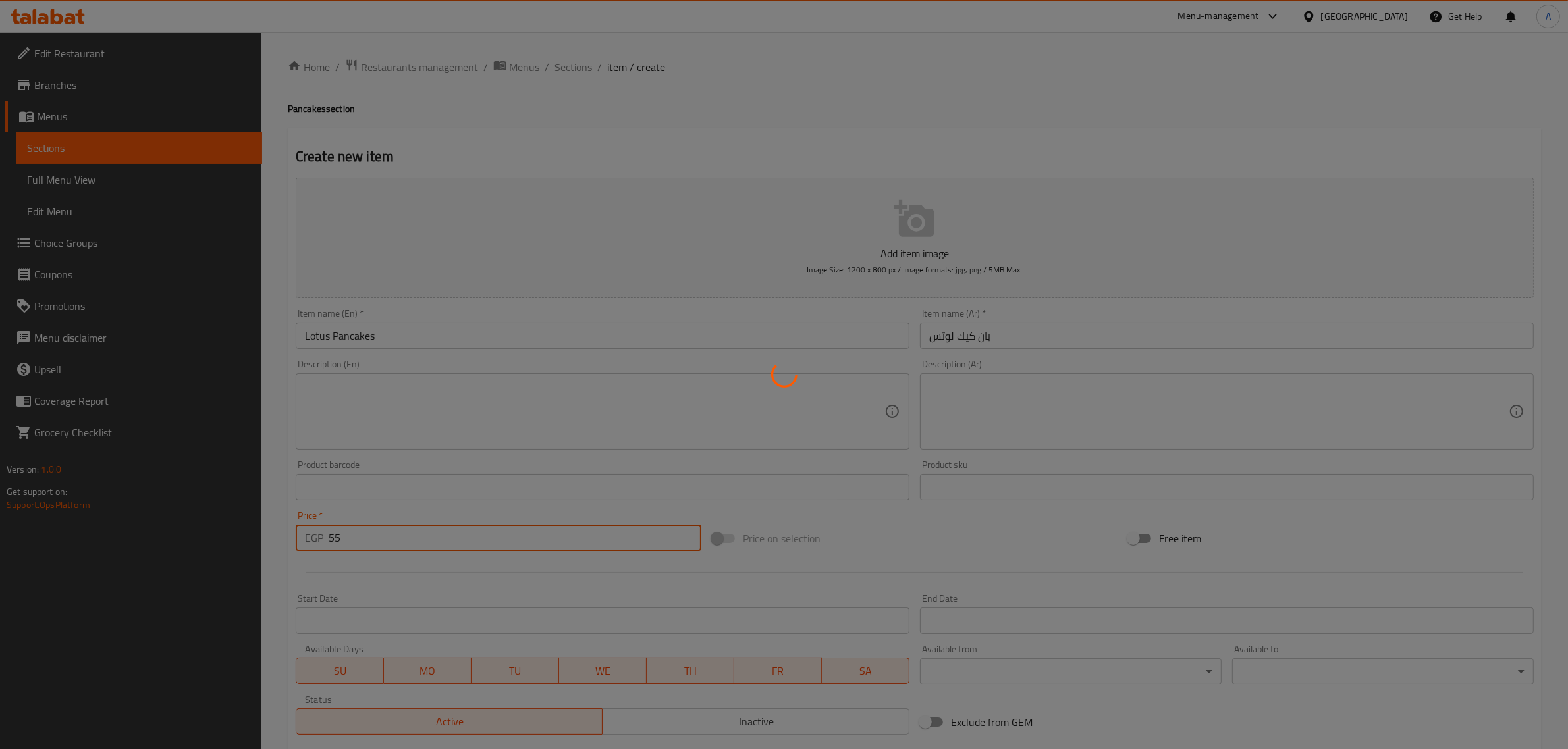
type input "0"
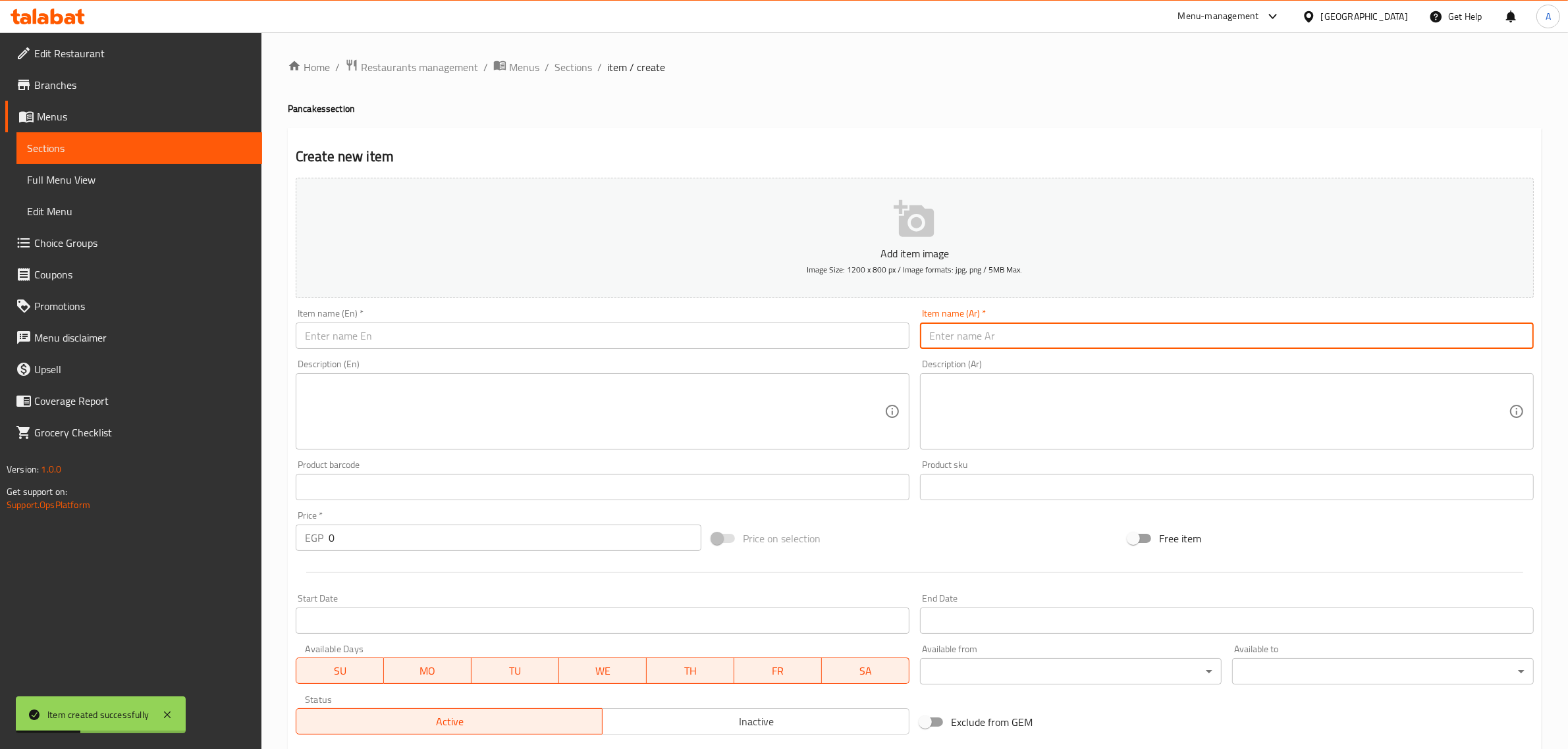
paste input "بان كيك مكس شوكلت / فروت"
click at [953, 338] on input "بان كيك مكس شوكلت / فروت" at bounding box center [1227, 335] width 614 height 26
type input "بان كيك مكس شوكلت أو فروت"
click at [645, 339] on input "text" at bounding box center [602, 335] width 614 height 26
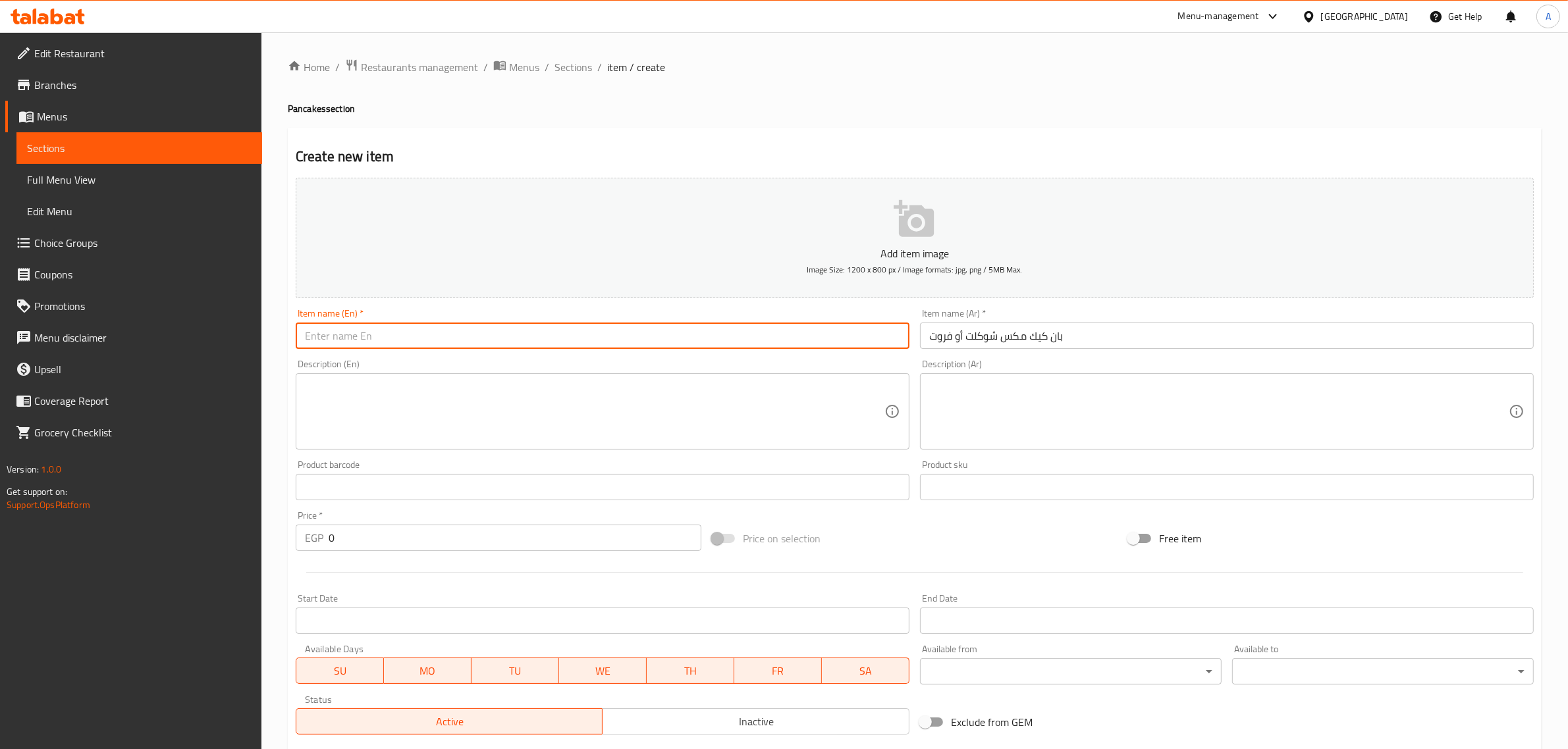
paste input "Mixed Chocolate Or Fruit Pancakes"
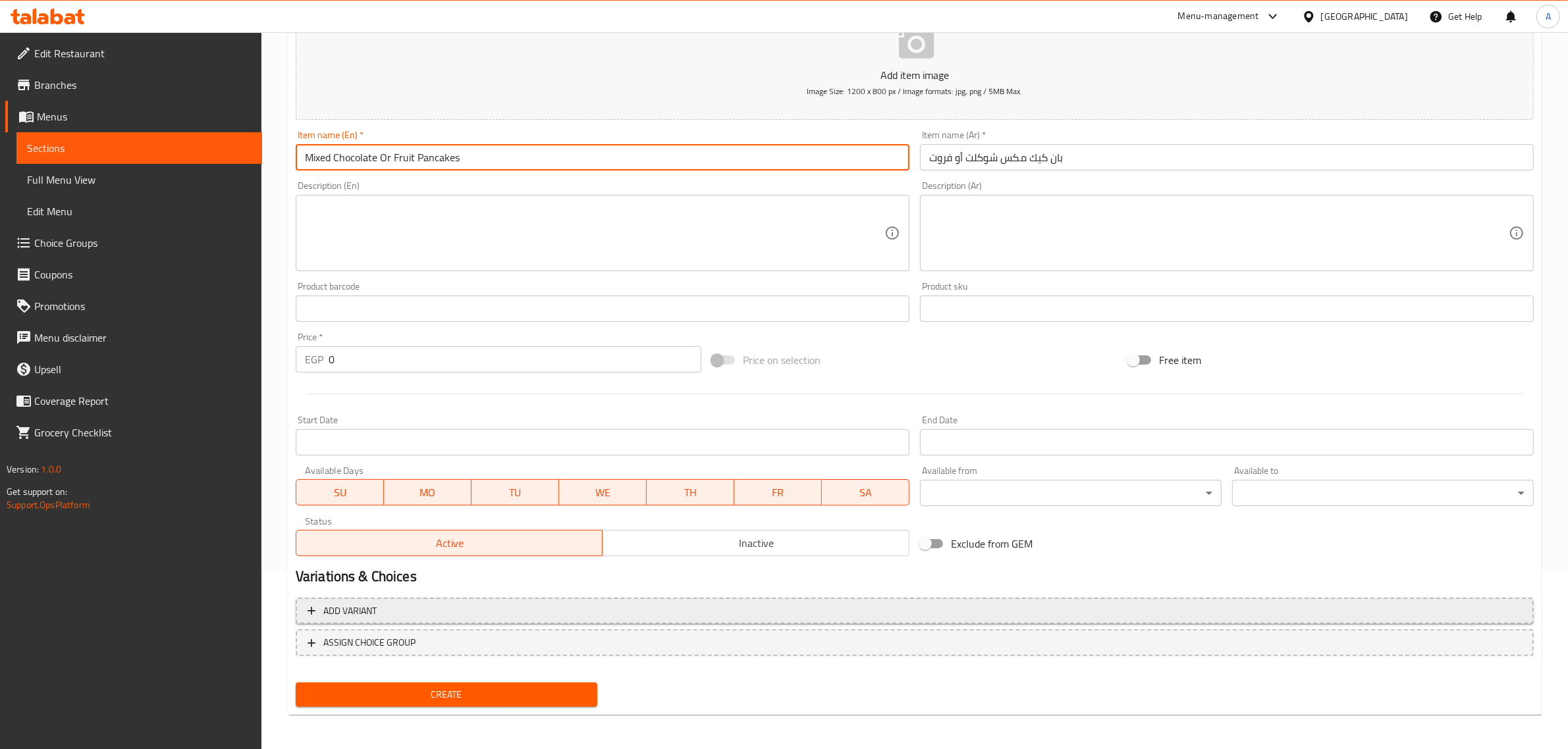
type input "Mixed Chocolate Or Fruit Pancakes"
click at [457, 604] on span "Add variant" at bounding box center [915, 611] width 1215 height 16
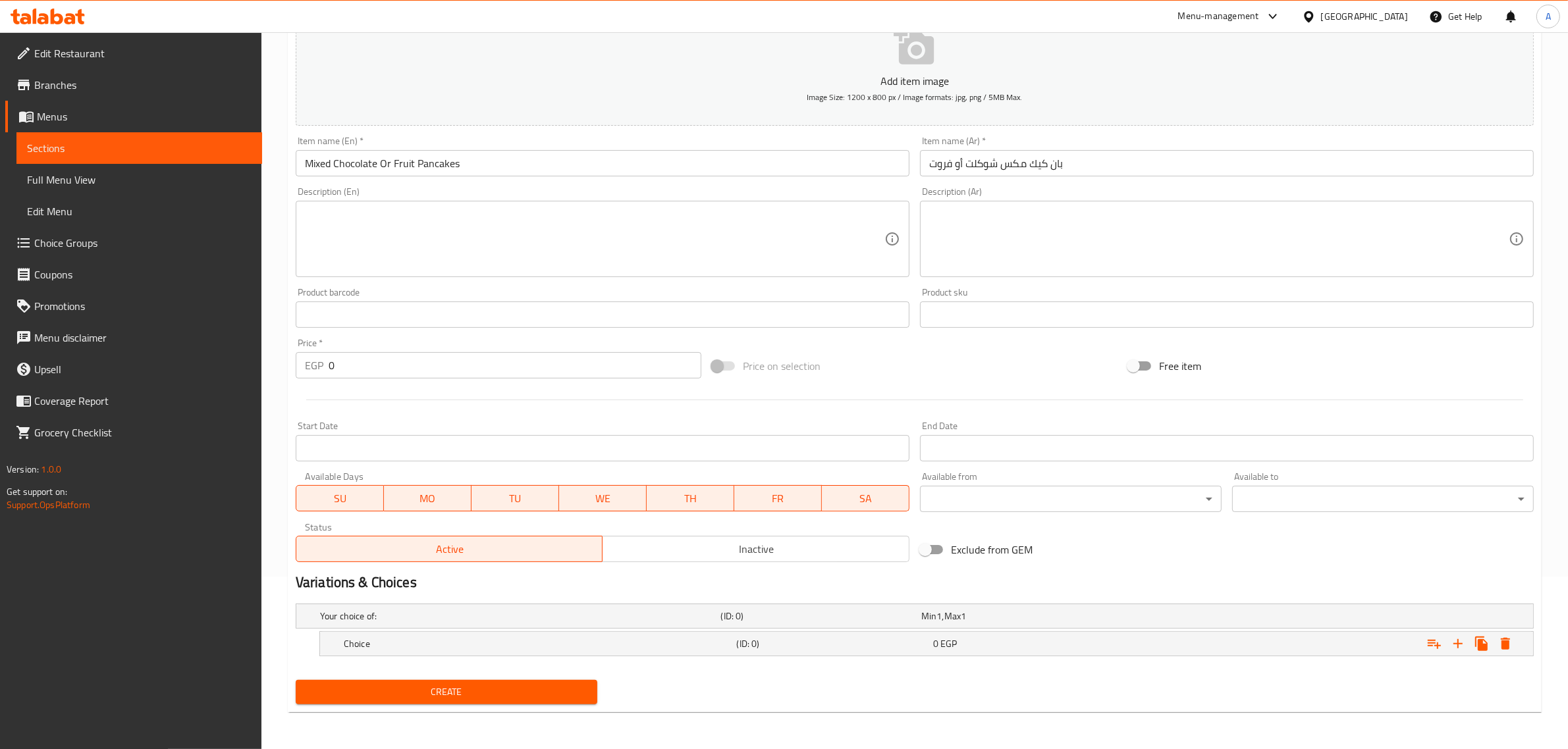
scroll to position [172, 0]
click at [1451, 650] on icon "Expand" at bounding box center [1458, 645] width 16 height 16
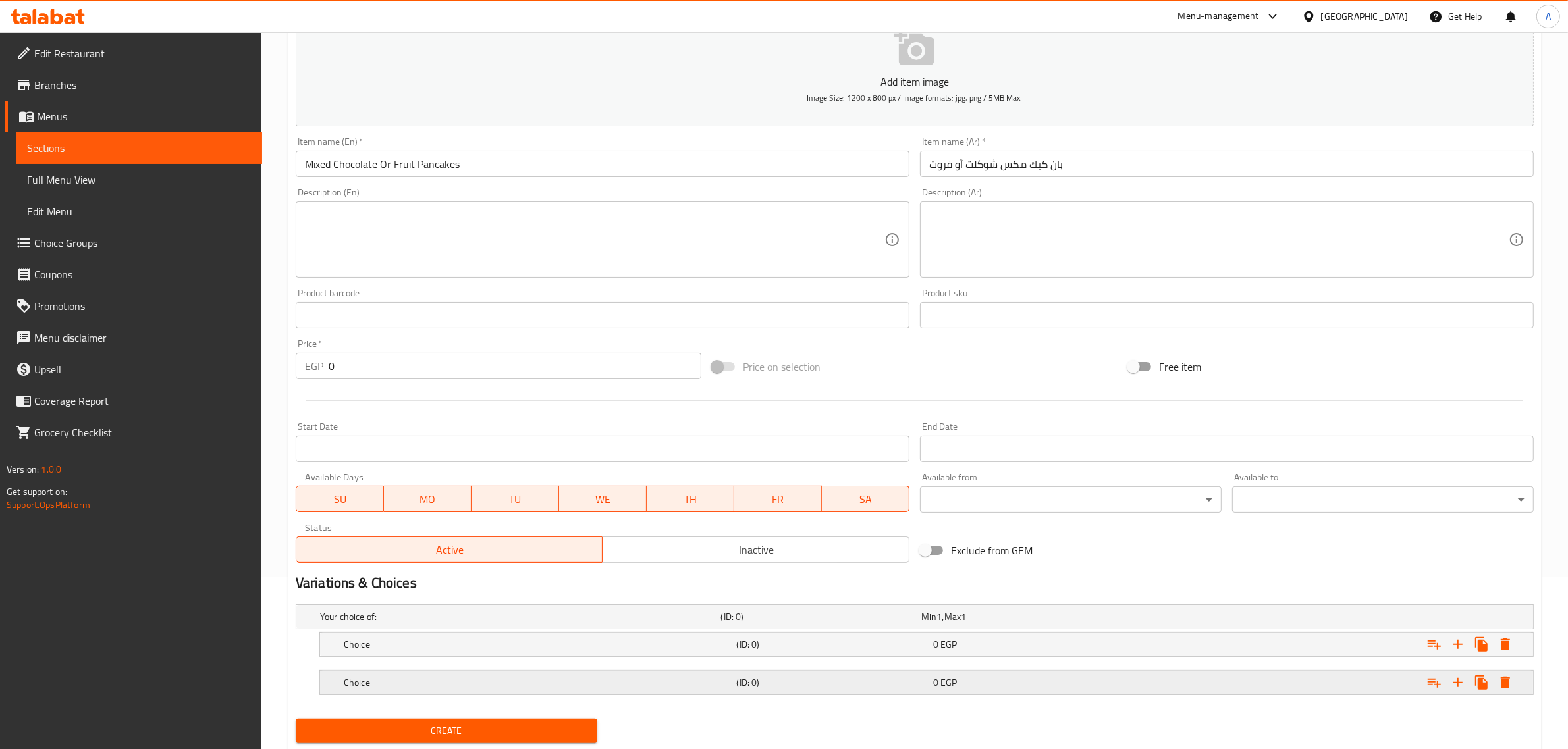
scroll to position [211, 0]
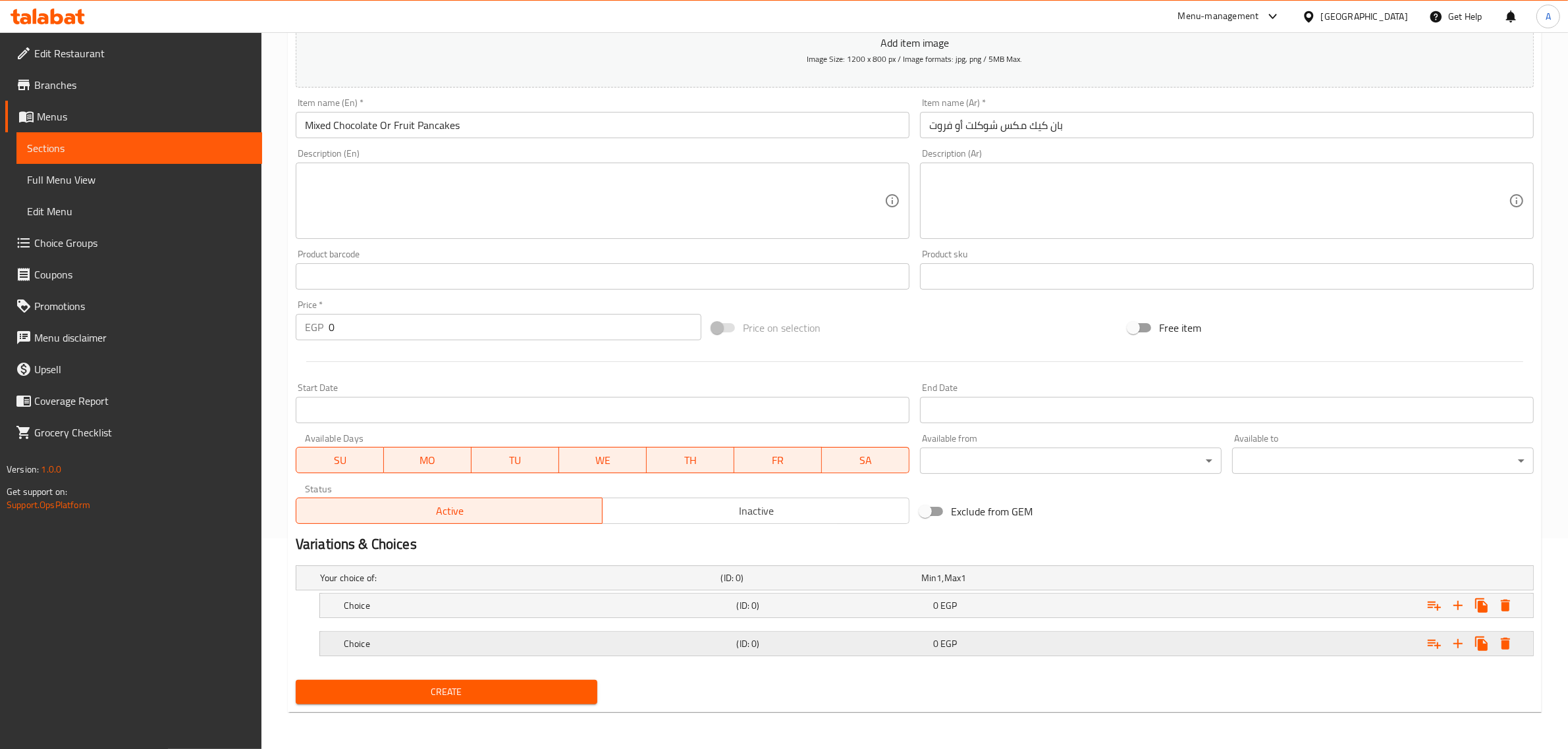
click at [855, 585] on h5 "(ID: 0)" at bounding box center [819, 577] width 195 height 13
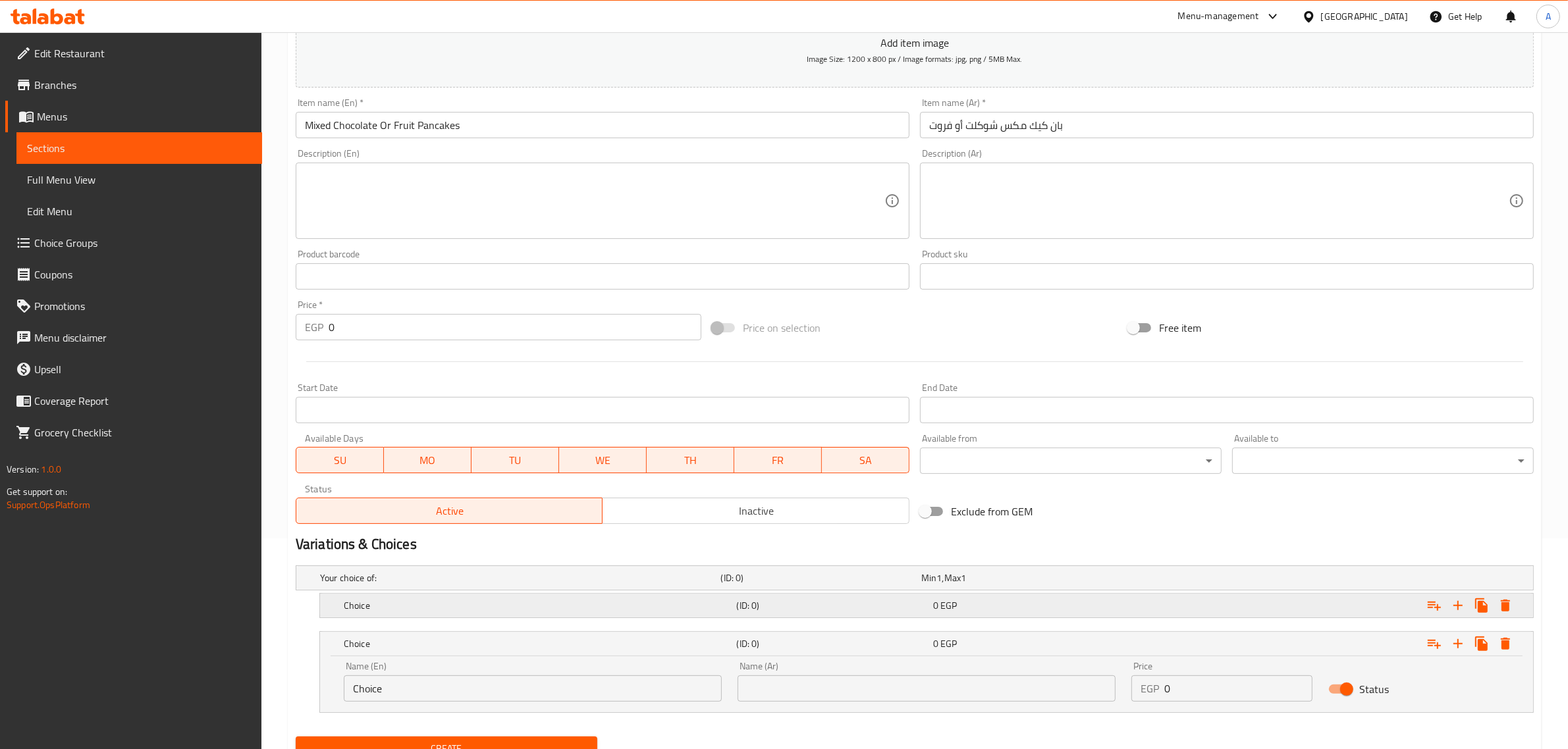
click at [835, 587] on div "(ID: 0)" at bounding box center [819, 577] width 200 height 19
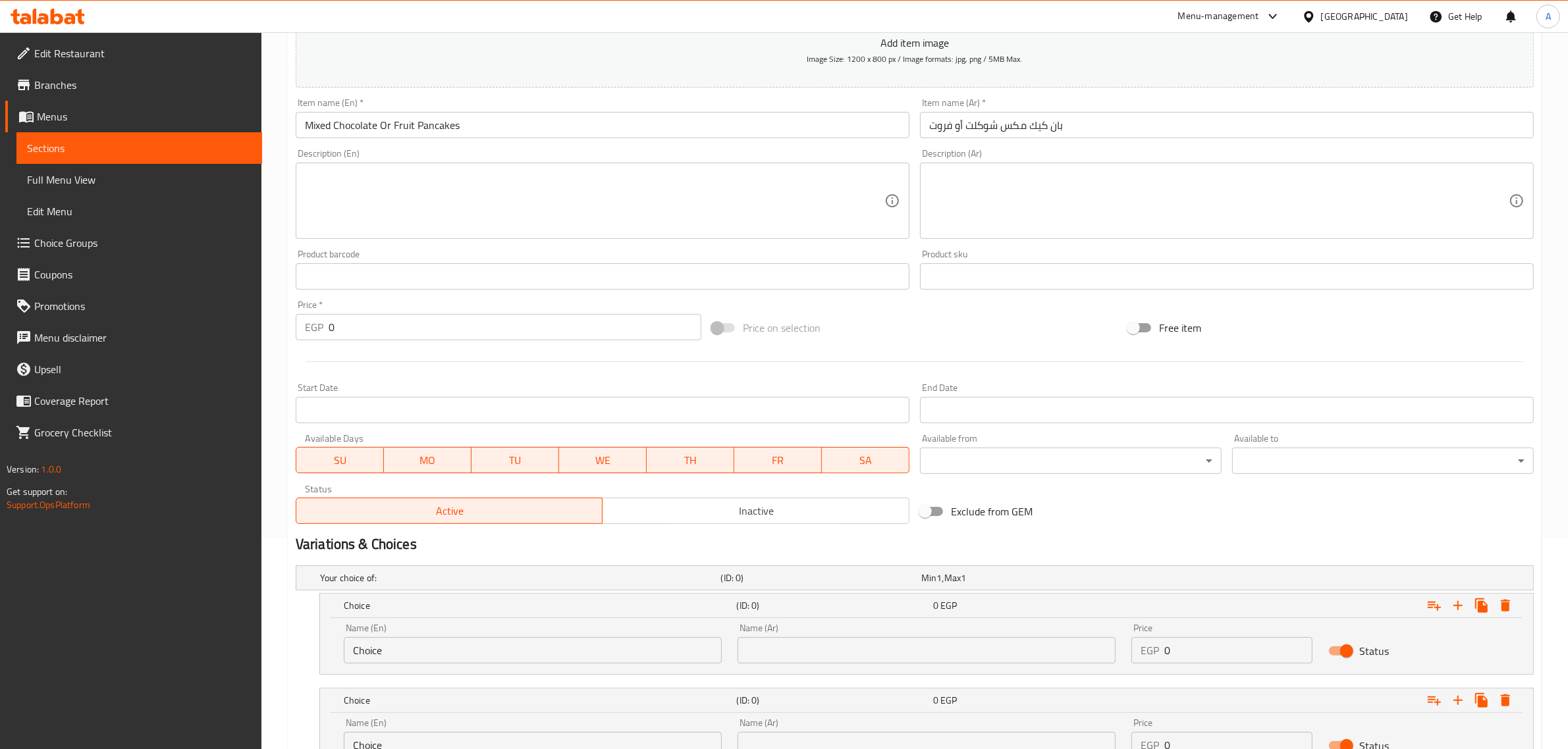
click at [327, 126] on input "Mixed Chocolate Or Fruit Pancakes" at bounding box center [602, 125] width 614 height 26
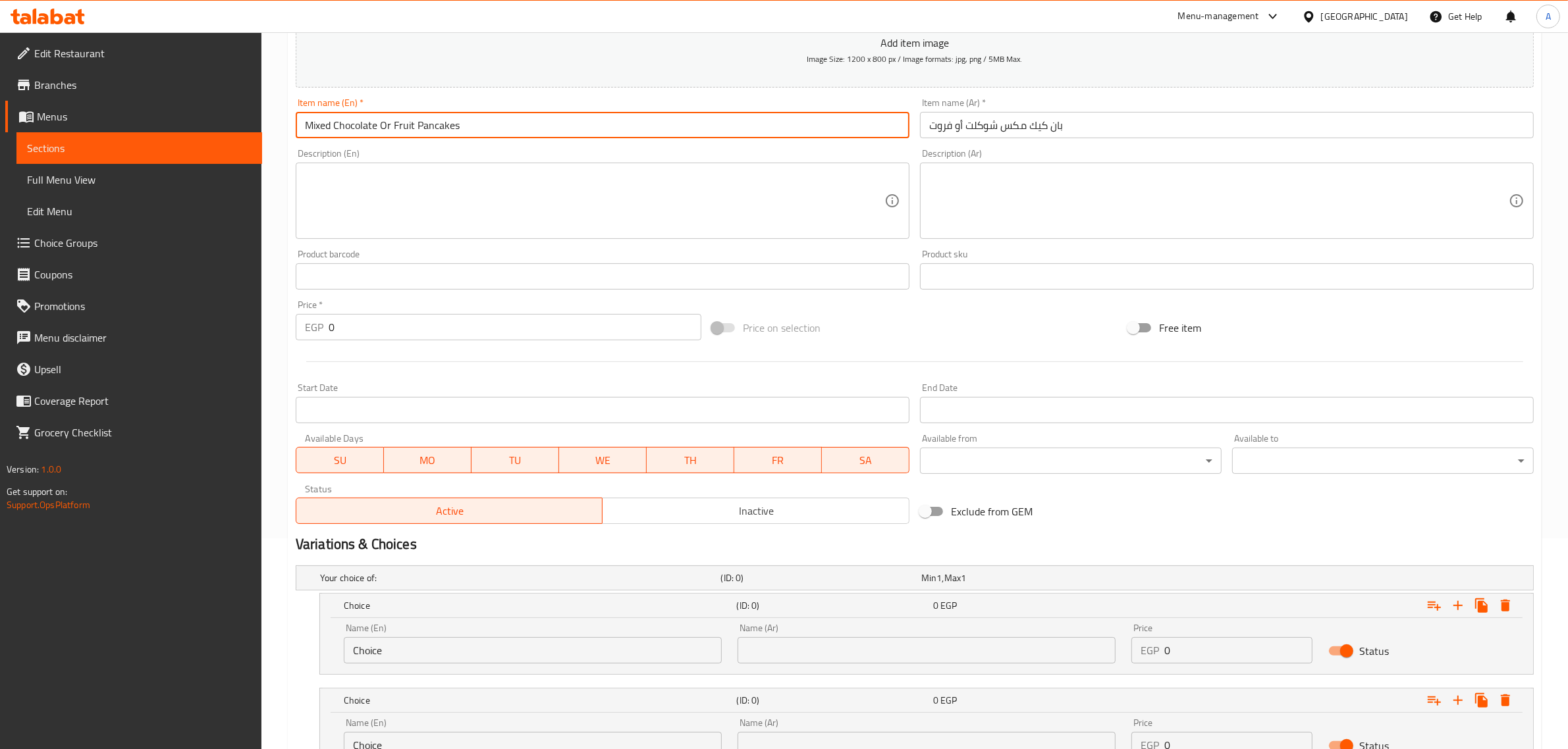
click at [327, 126] on input "Mixed Chocolate Or Fruit Pancakes" at bounding box center [602, 125] width 614 height 26
click at [328, 127] on input "Mixed Chocolate Or Fruit Pancakes" at bounding box center [602, 125] width 614 height 26
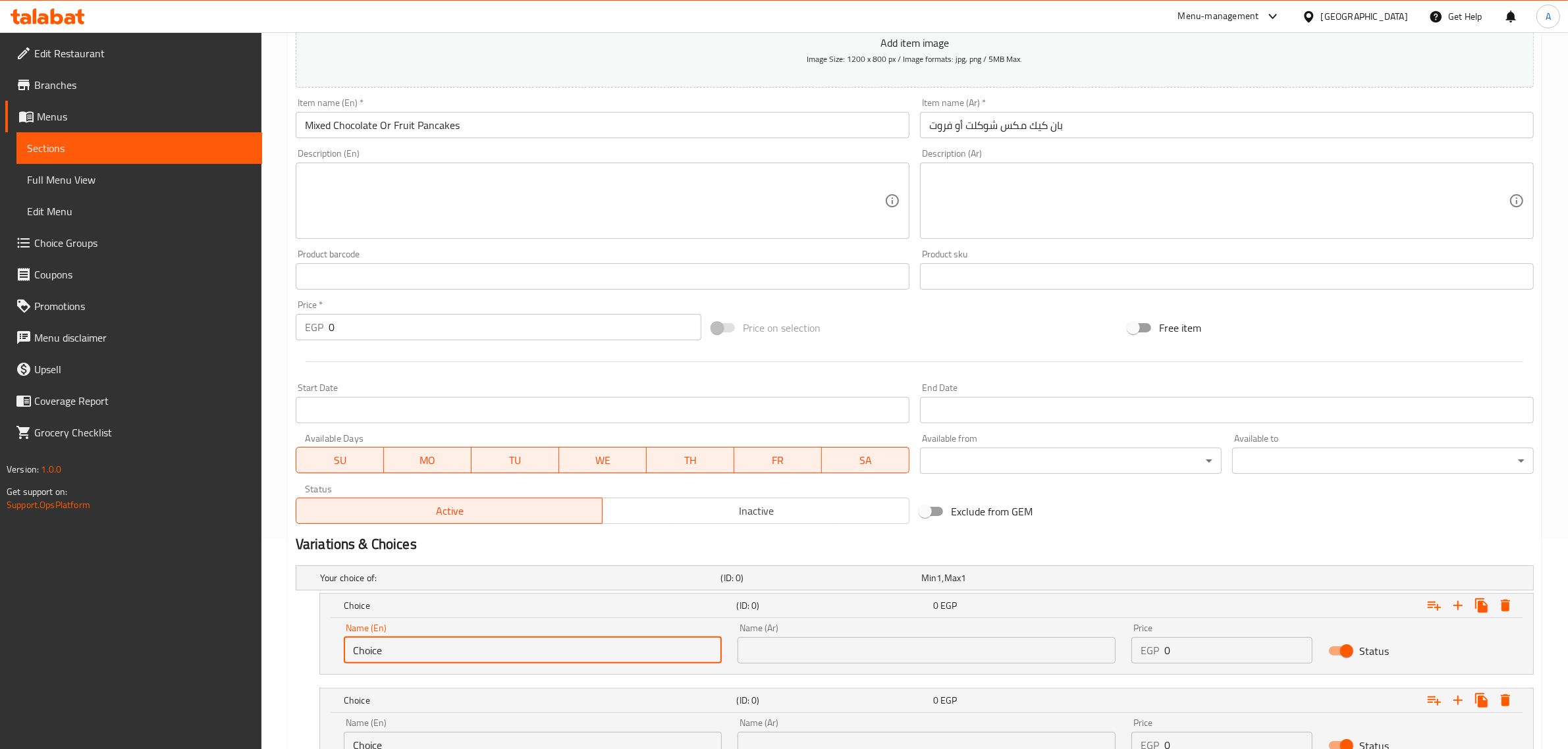
click at [443, 648] on input "Choice" at bounding box center [533, 650] width 378 height 26
paste input "Mixed Chocolate Or Fruit Pancakes"
click at [456, 648] on input "Mixed Chocolate Or Fruit Pancakes" at bounding box center [533, 650] width 378 height 26
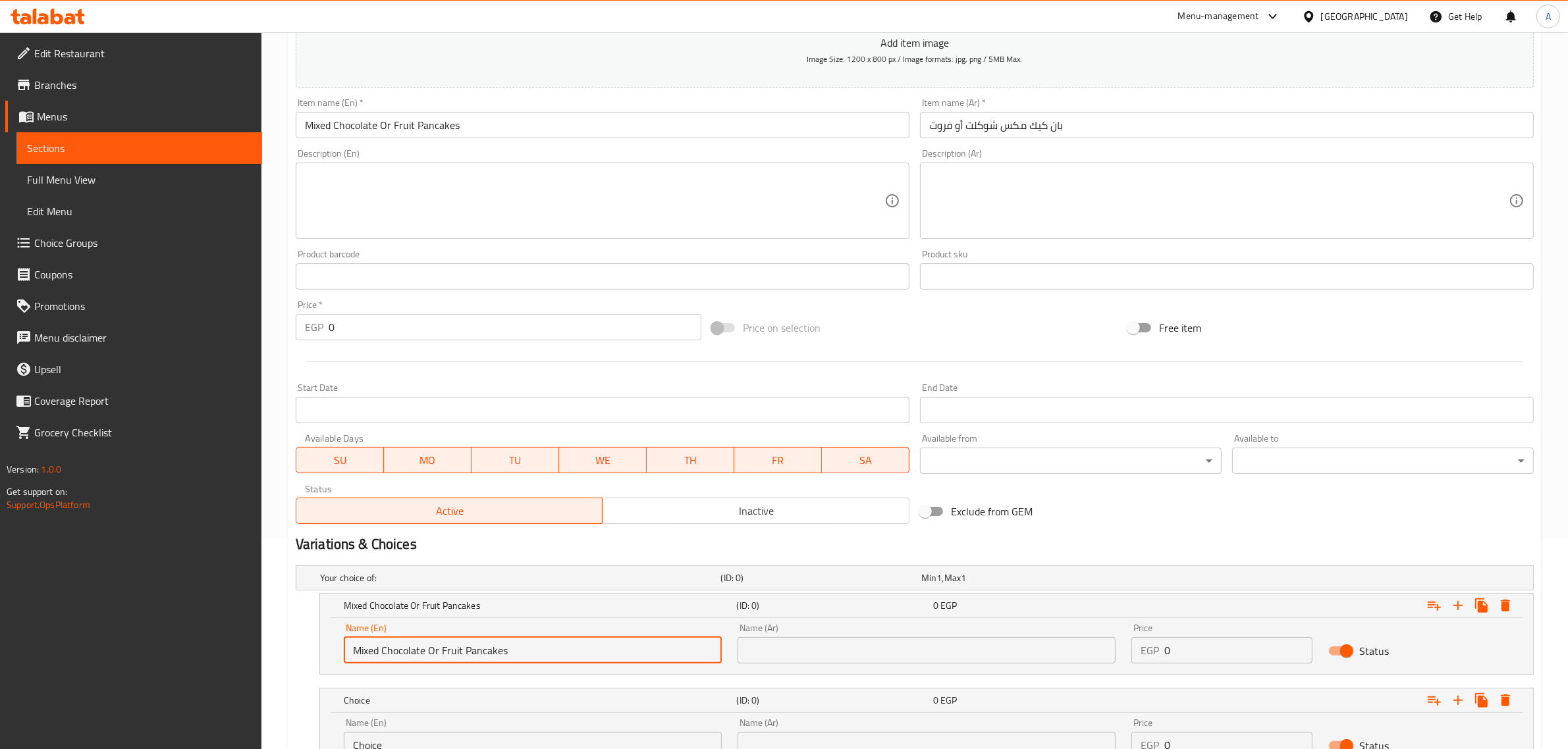
click at [456, 648] on input "Mixed Chocolate Or Fruit Pancakes" at bounding box center [533, 650] width 378 height 26
drag, startPoint x: 456, startPoint y: 648, endPoint x: 488, endPoint y: 652, distance: 32.2
click at [488, 652] on input "Mixed Chocolate Or Fruit Pancakes" at bounding box center [533, 650] width 378 height 26
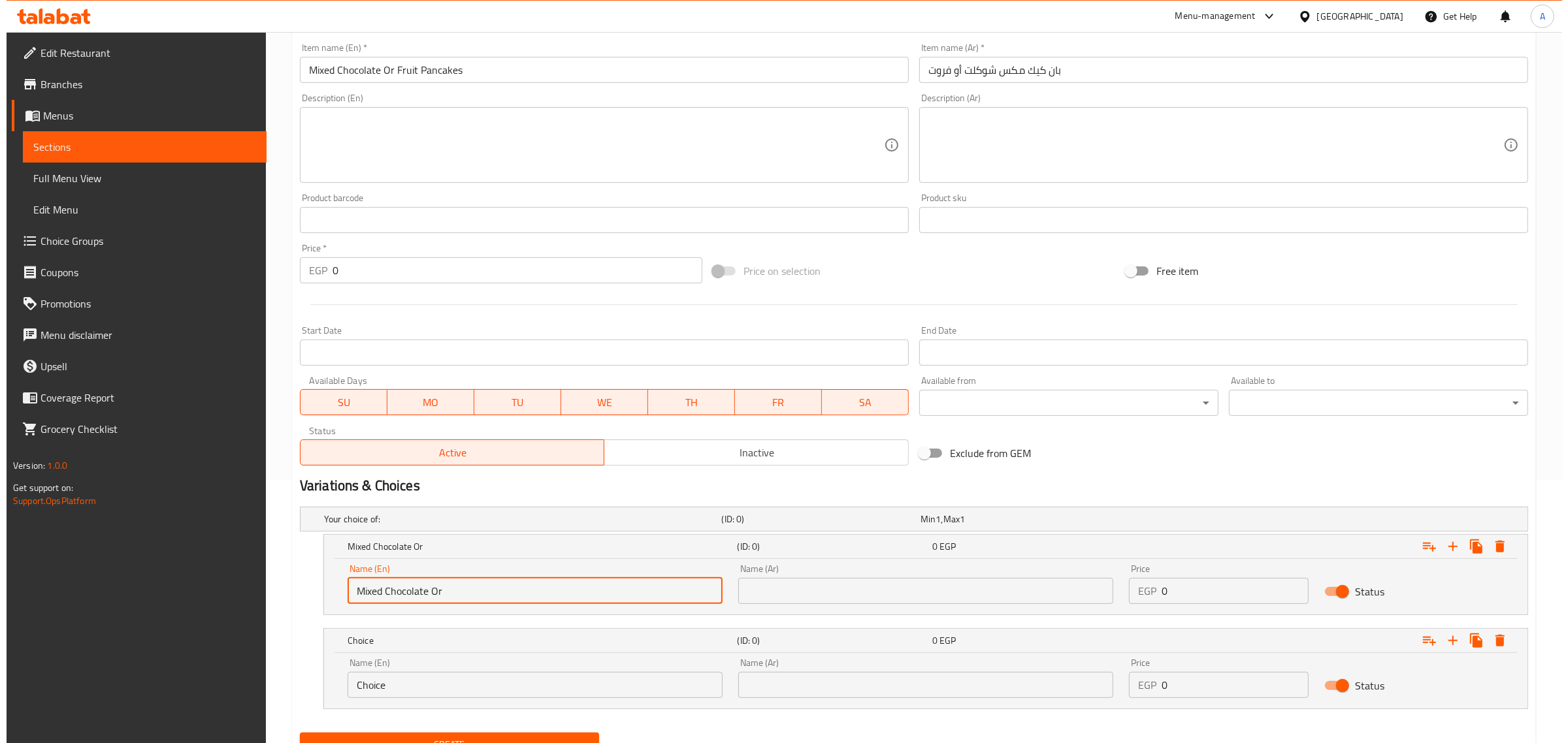
scroll to position [290, 0]
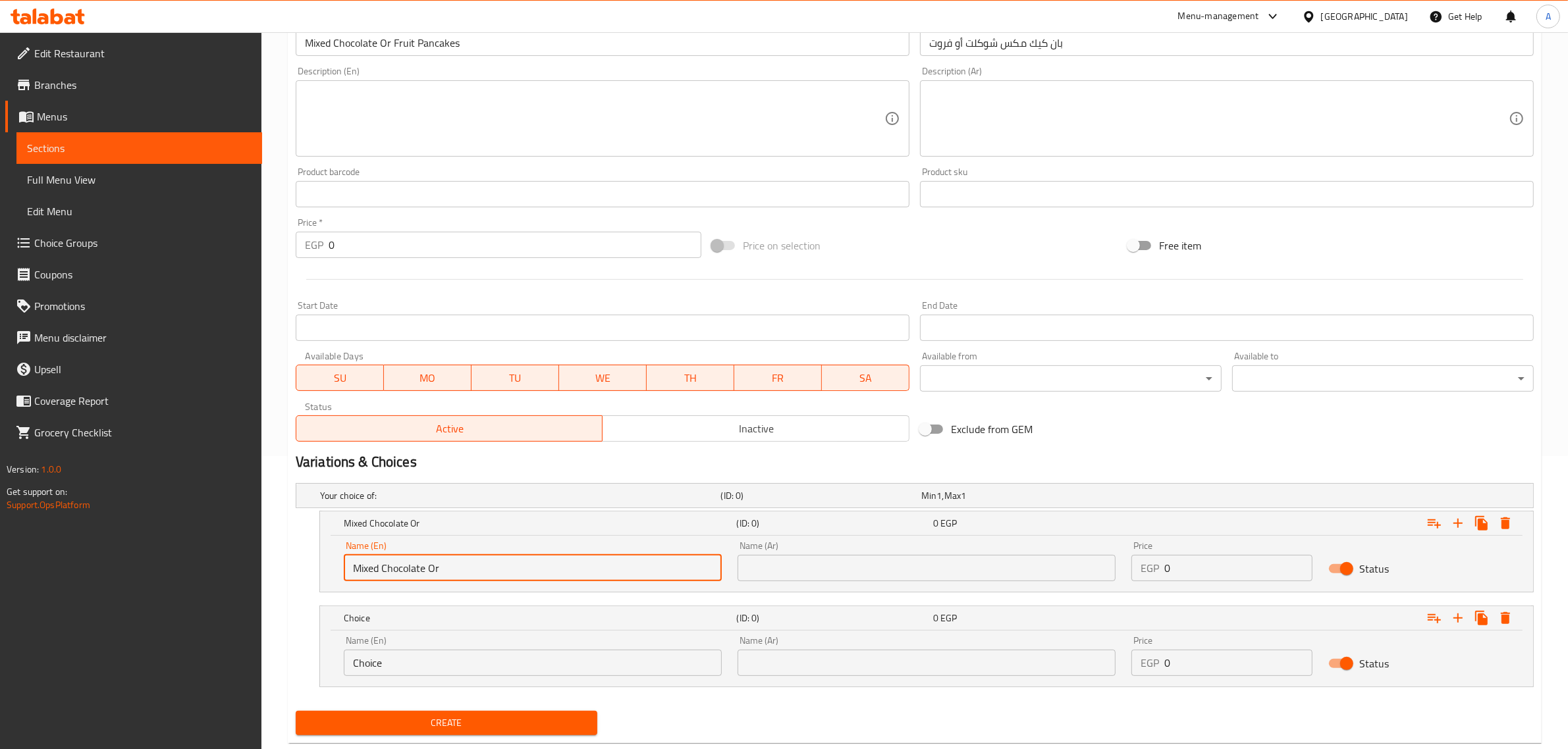
type input "Mixed Chocolate Or"
click at [435, 669] on input "Choice" at bounding box center [533, 662] width 378 height 26
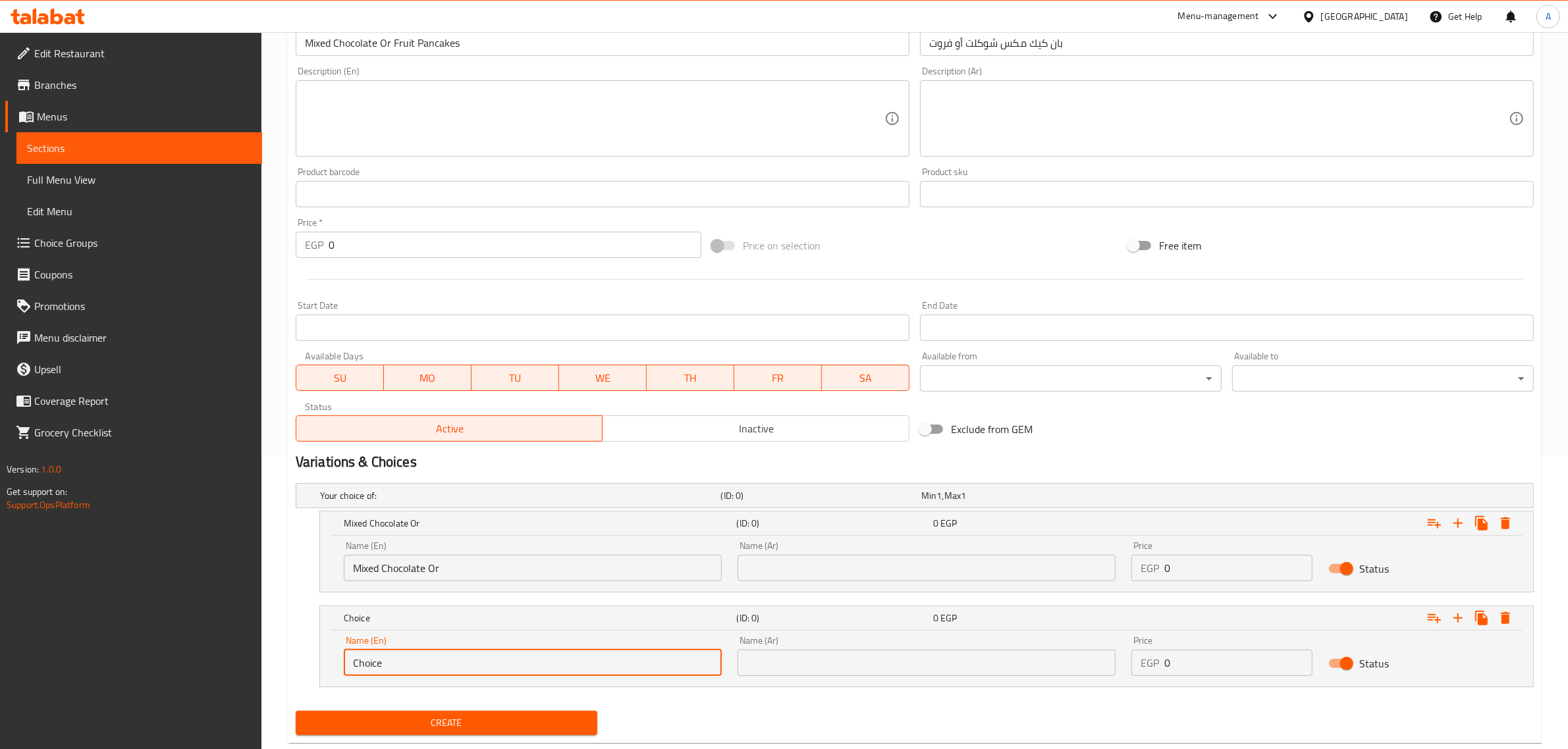
click at [435, 669] on input "Choice" at bounding box center [533, 662] width 378 height 26
paste input "Fruit Pancakes"
type input "Fruit Pancakes"
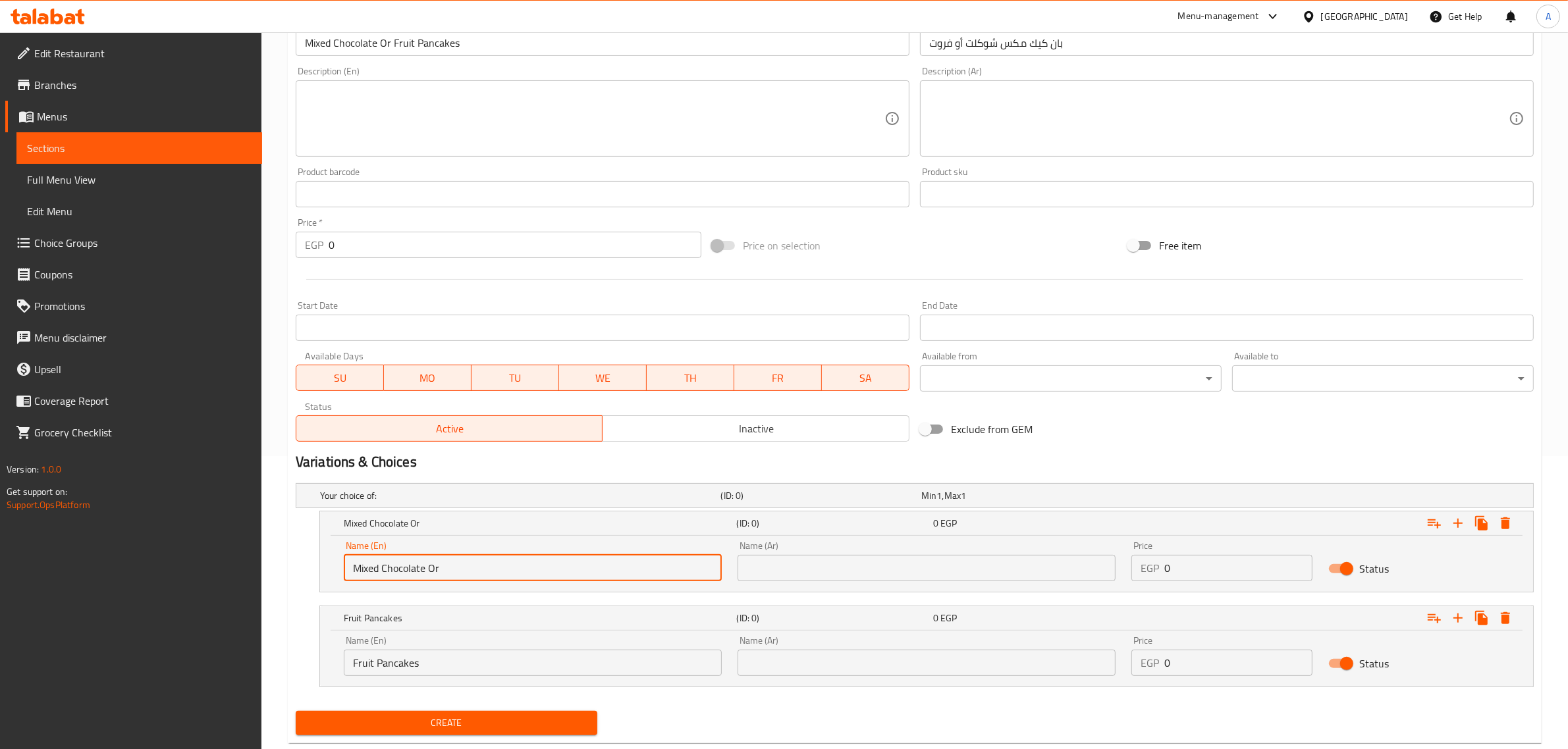
click at [438, 574] on input "Mixed Chocolate Or" at bounding box center [533, 568] width 378 height 26
drag, startPoint x: 438, startPoint y: 574, endPoint x: 431, endPoint y: 577, distance: 7.6
click at [431, 577] on input "Mixed Chocolate Or" at bounding box center [533, 568] width 378 height 26
type input "Mixed Chocolate"
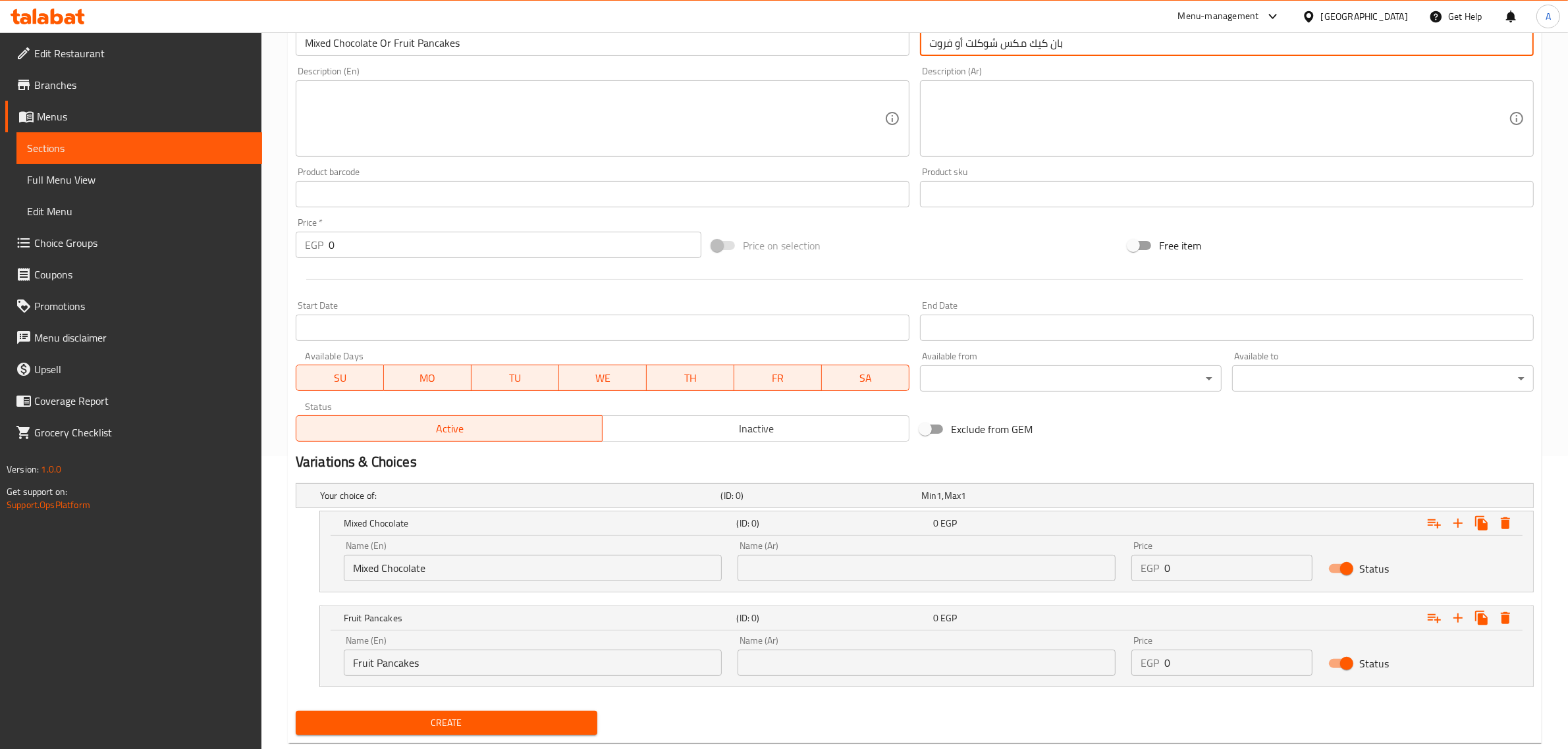
click at [1021, 51] on input "بان كيك مكس شوكلت أو فروت" at bounding box center [1227, 42] width 614 height 26
click at [1021, 50] on input "بان كيك مكس شوكلت أو فروت" at bounding box center [1227, 42] width 614 height 26
click at [1015, 49] on input "بان كيك مكس شوكلت أو فروت" at bounding box center [1227, 42] width 614 height 26
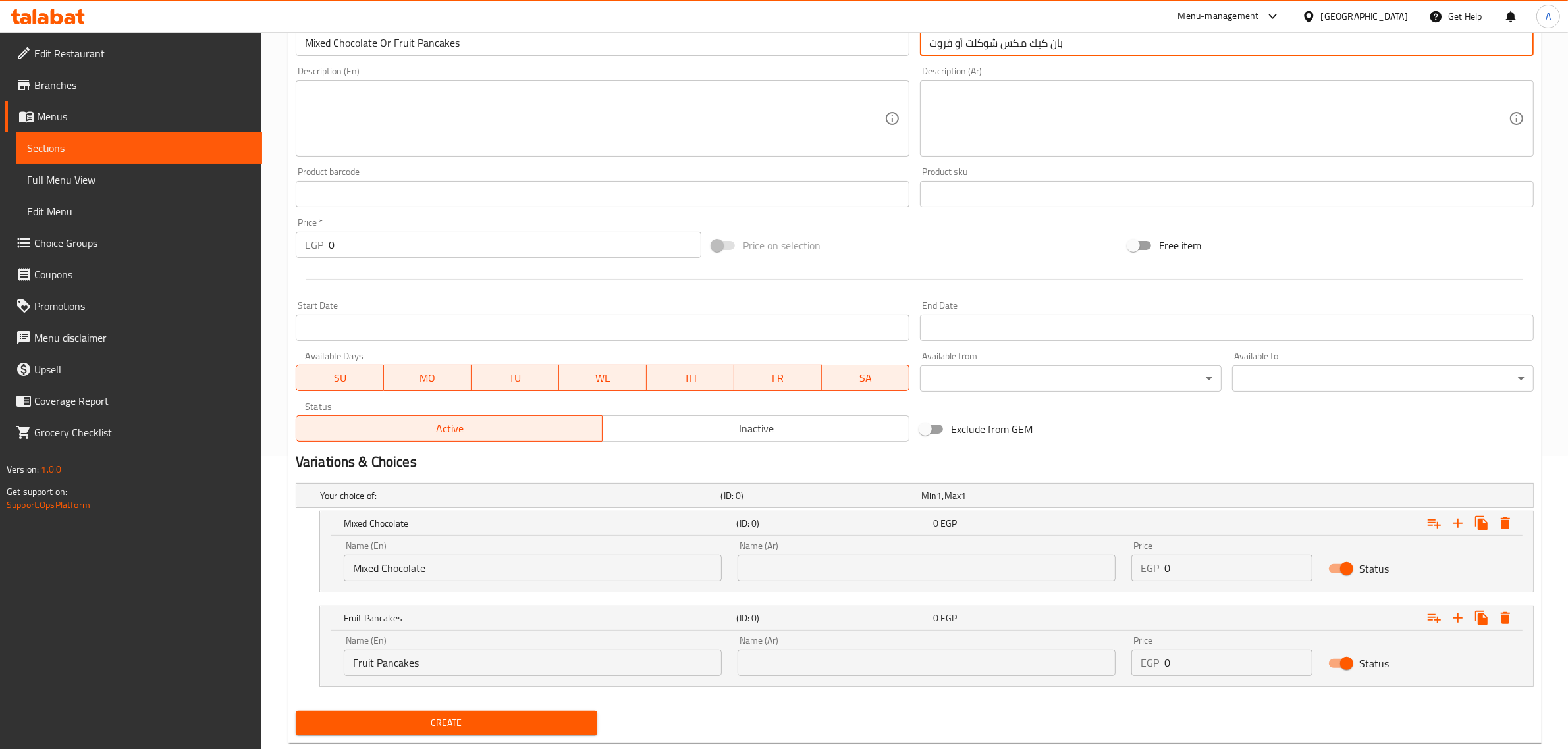
drag, startPoint x: 1015, startPoint y: 49, endPoint x: 921, endPoint y: 45, distance: 94.1
click at [921, 45] on input "بان كيك مكس شوكلت أو فروت" at bounding box center [1227, 42] width 614 height 26
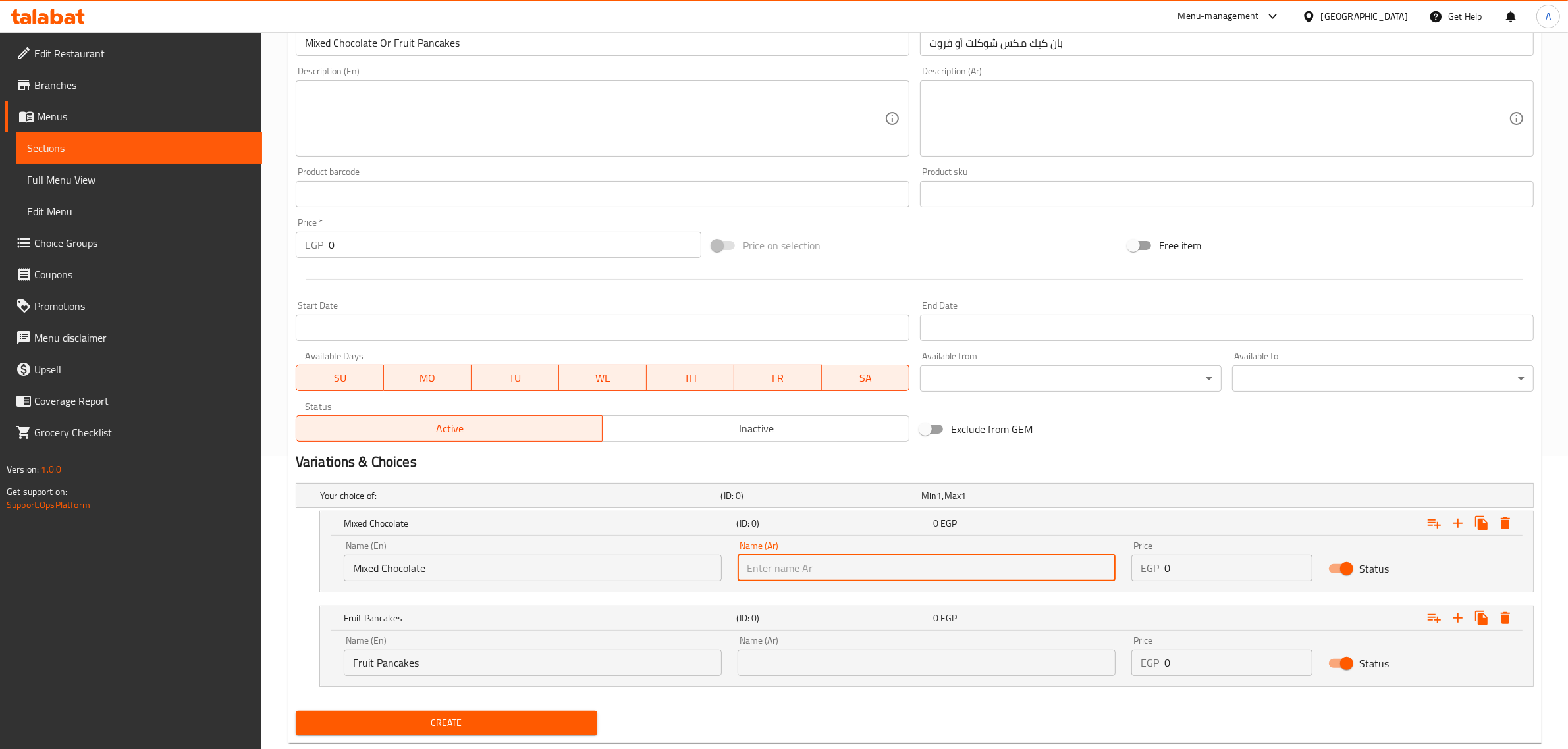
click at [860, 571] on input "text" at bounding box center [926, 568] width 378 height 26
paste input "مكس شوكلت أو فروت"
click at [754, 560] on input "مكس شوكلت أو فروت" at bounding box center [926, 568] width 378 height 26
type input "مكس شوكلت أو"
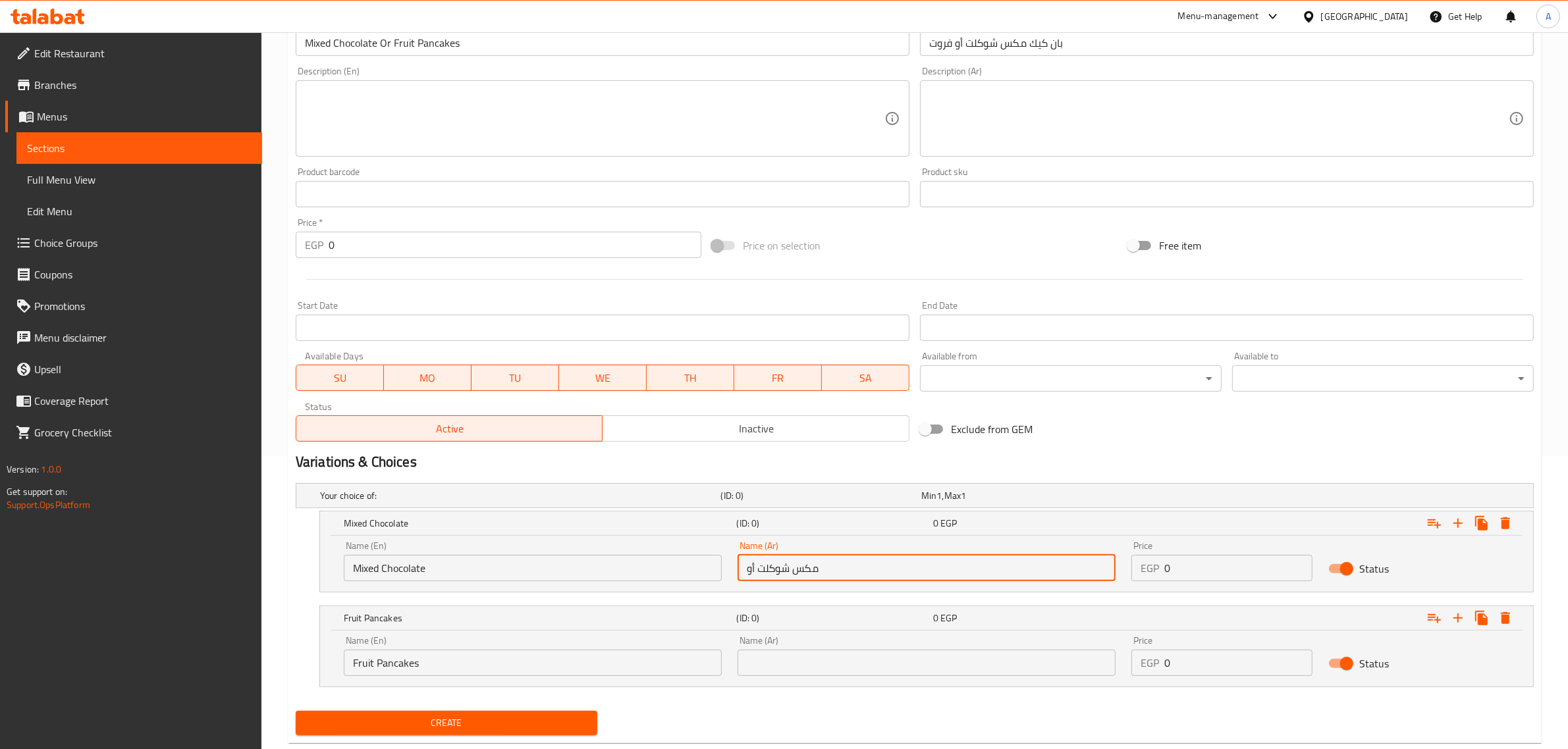
click at [782, 664] on input "text" at bounding box center [926, 662] width 378 height 26
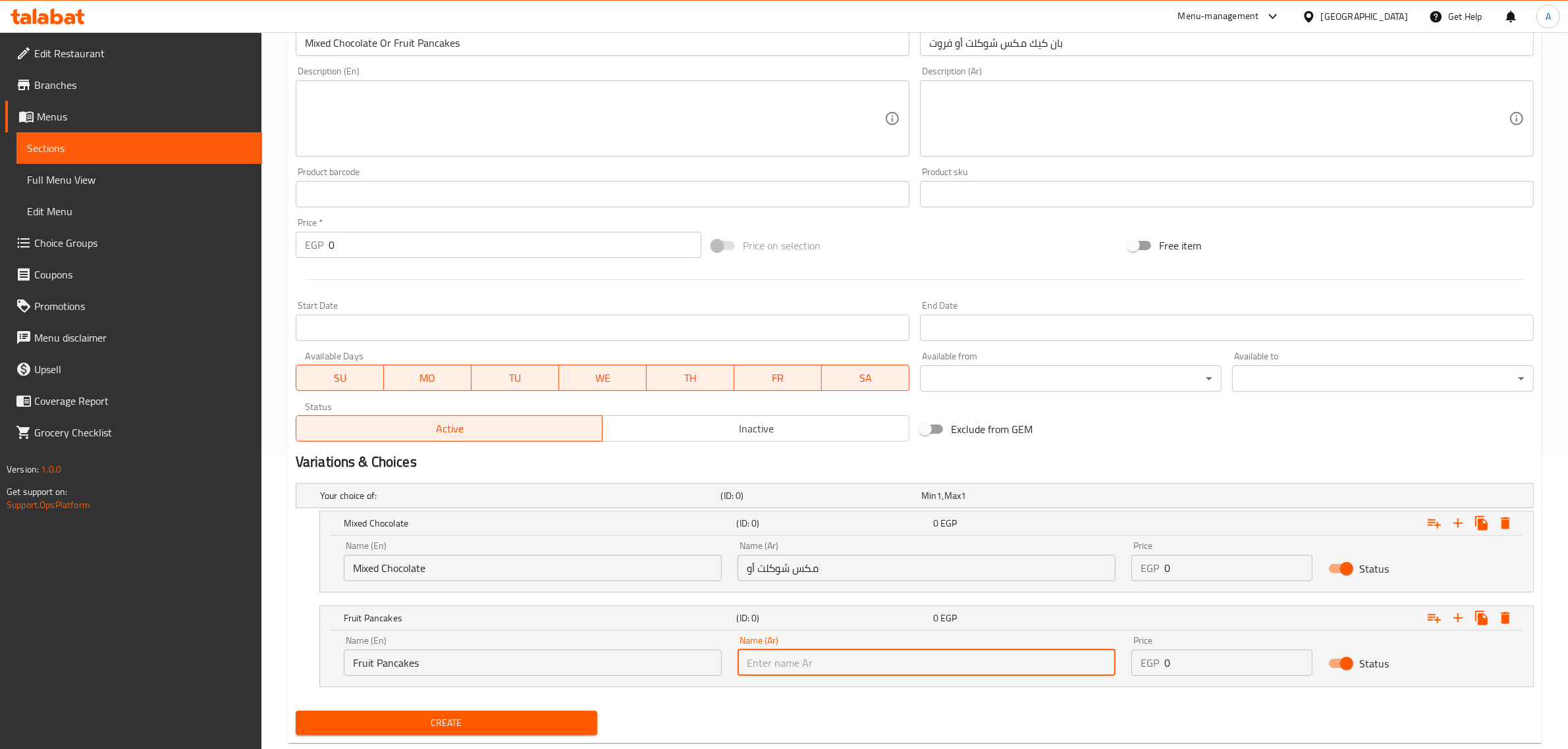
paste input "فروت"
type input "فروت"
click at [407, 668] on input "Fruit Pancakes" at bounding box center [533, 662] width 378 height 26
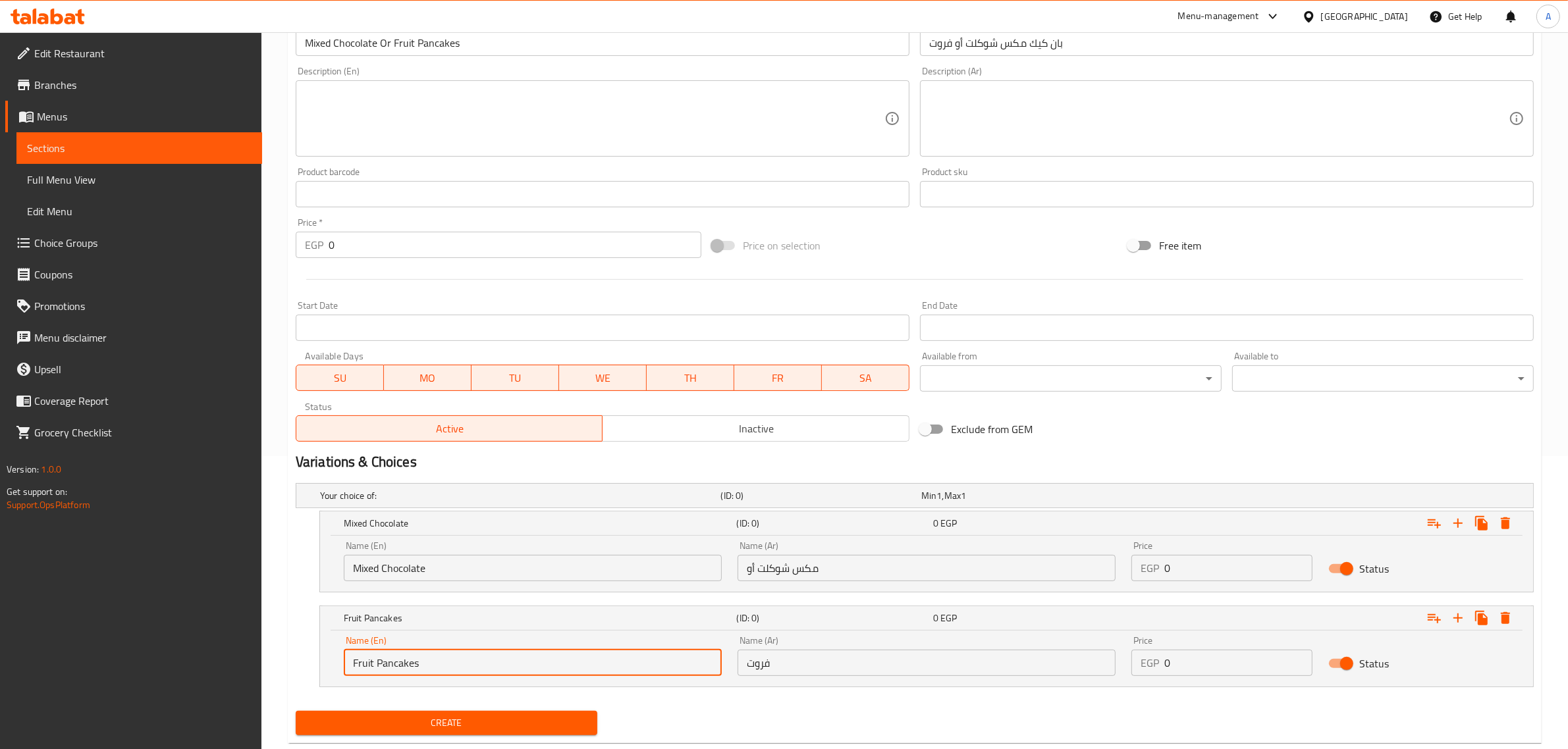
click at [407, 668] on input "Fruit Pancakes" at bounding box center [533, 662] width 378 height 26
type input "Fruit"
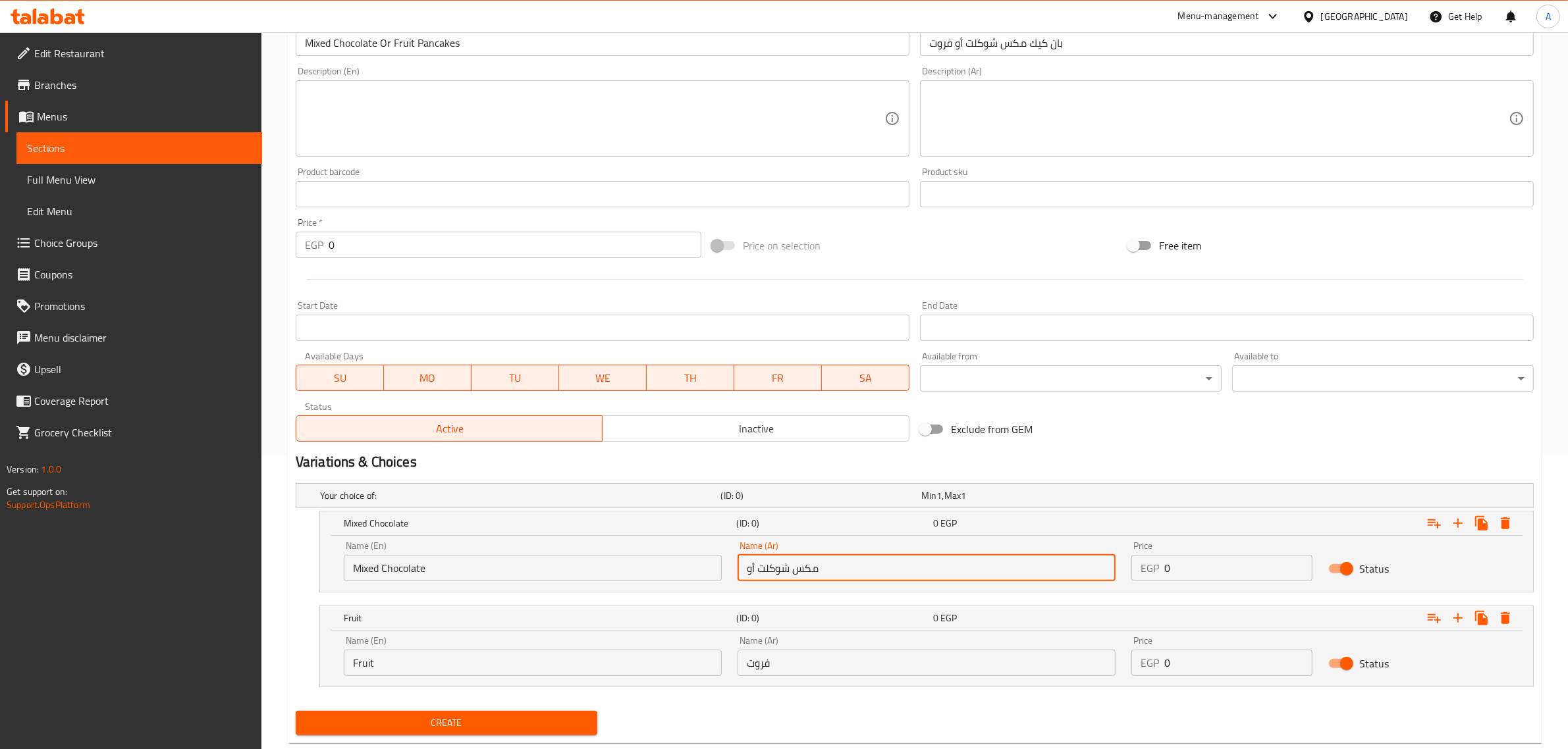
drag, startPoint x: 749, startPoint y: 571, endPoint x: 758, endPoint y: 569, distance: 9.2
click at [758, 569] on input "مكس شوكلت أو" at bounding box center [926, 568] width 378 height 26
type input "مكس شوكلت"
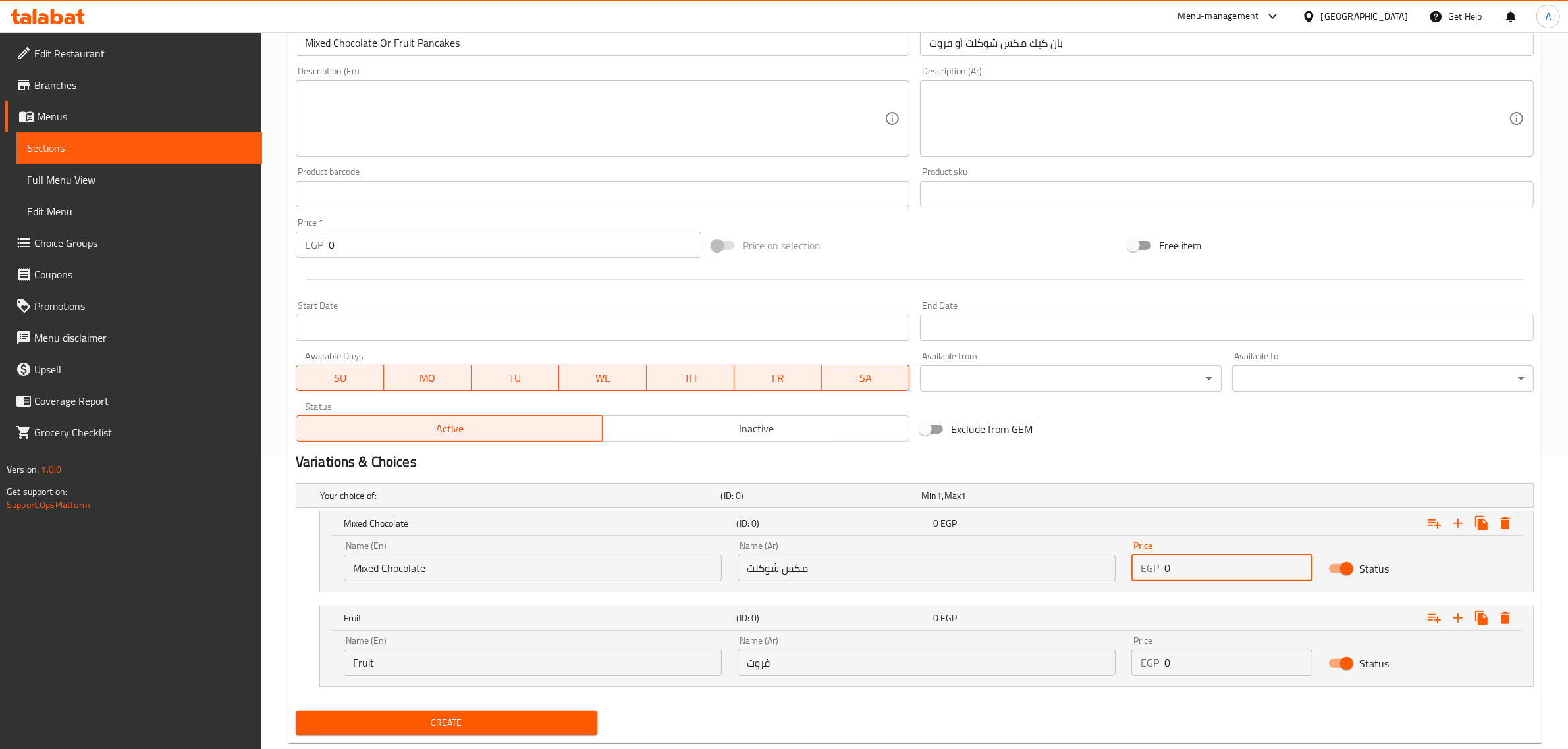
drag, startPoint x: 1188, startPoint y: 564, endPoint x: 1153, endPoint y: 558, distance: 35.5
click at [1153, 558] on div "EGP 0 Price" at bounding box center [1222, 568] width 182 height 26
paste input "8"
type input "80"
click at [1191, 678] on div "Price EGP 0 Price" at bounding box center [1221, 656] width 197 height 56
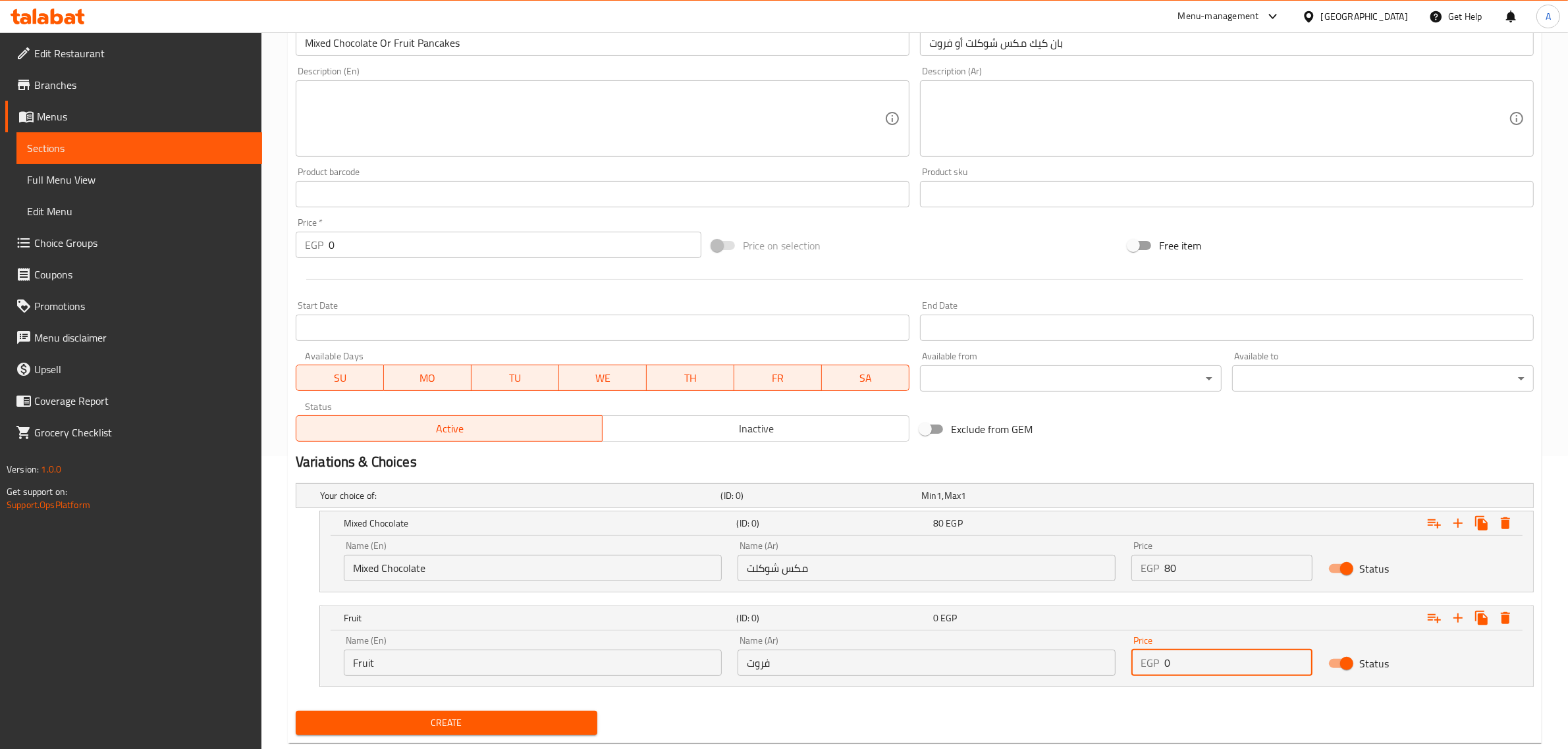
drag, startPoint x: 1183, startPoint y: 664, endPoint x: 1156, endPoint y: 667, distance: 27.2
click at [1156, 667] on div "EGP 0 Price" at bounding box center [1222, 662] width 182 height 26
paste input "8"
type input "80"
click at [296, 711] on button "Create" at bounding box center [447, 723] width 302 height 24
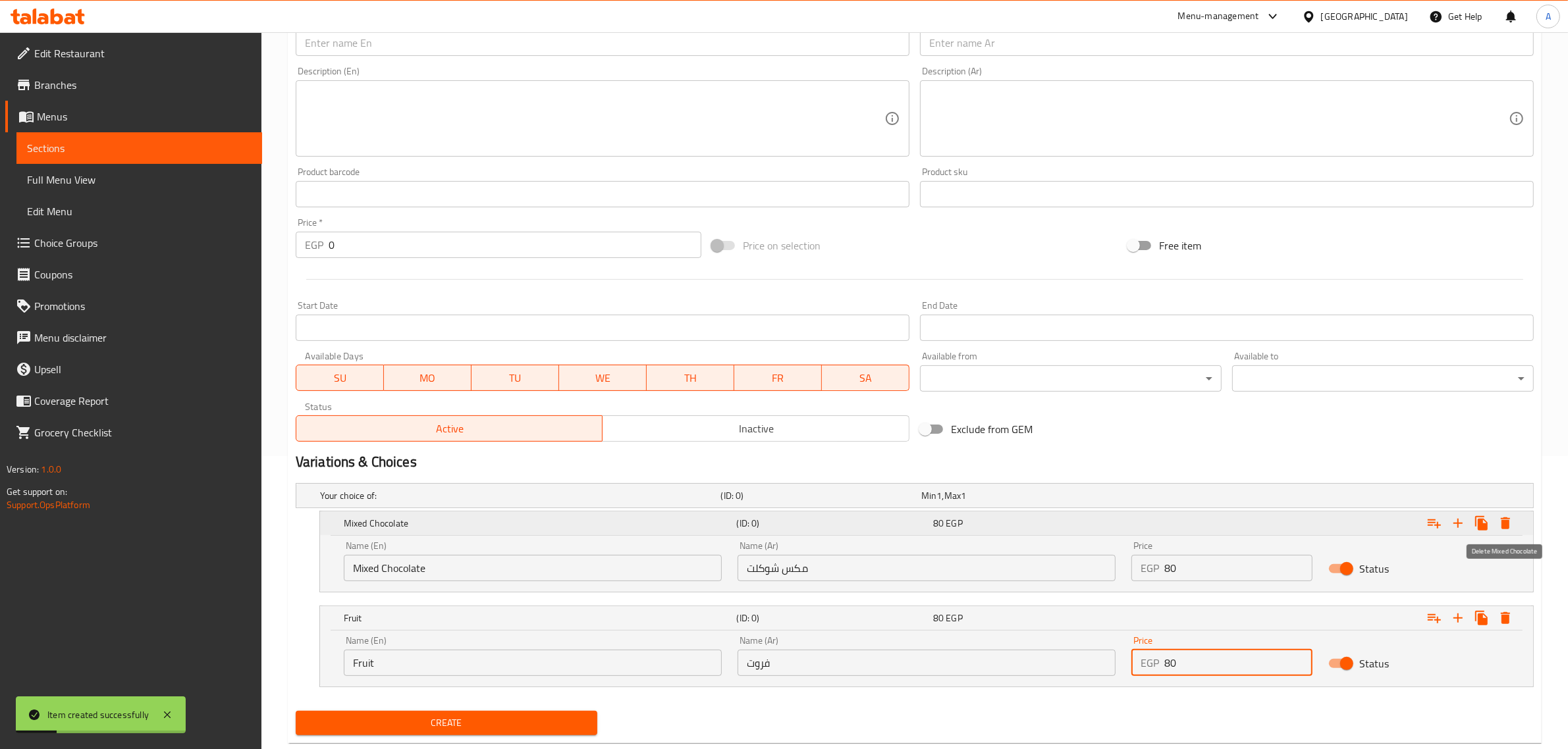
click at [1509, 515] on icon "Expand" at bounding box center [1506, 524] width 16 height 16
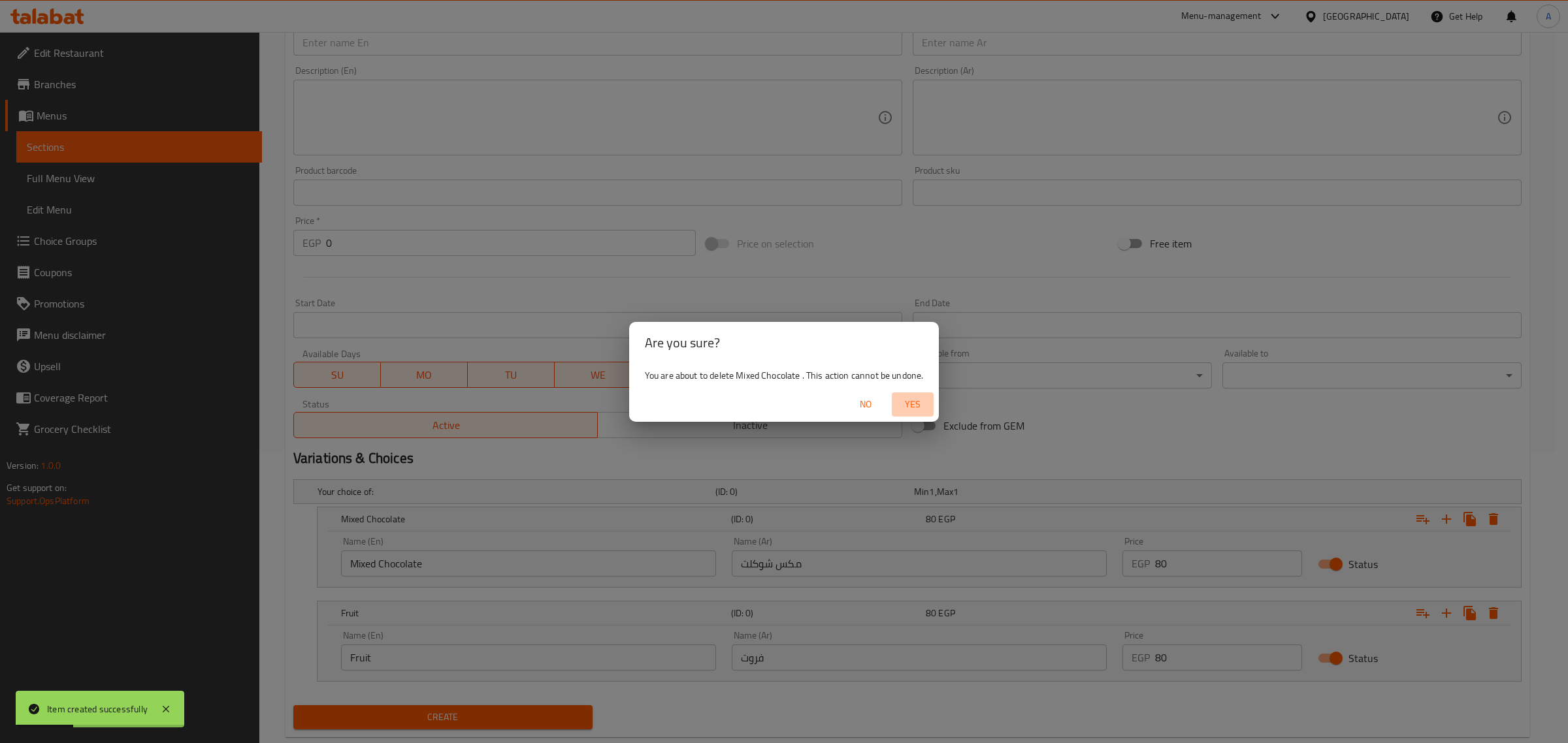
click at [929, 409] on span "Yes" at bounding box center [912, 404] width 31 height 16
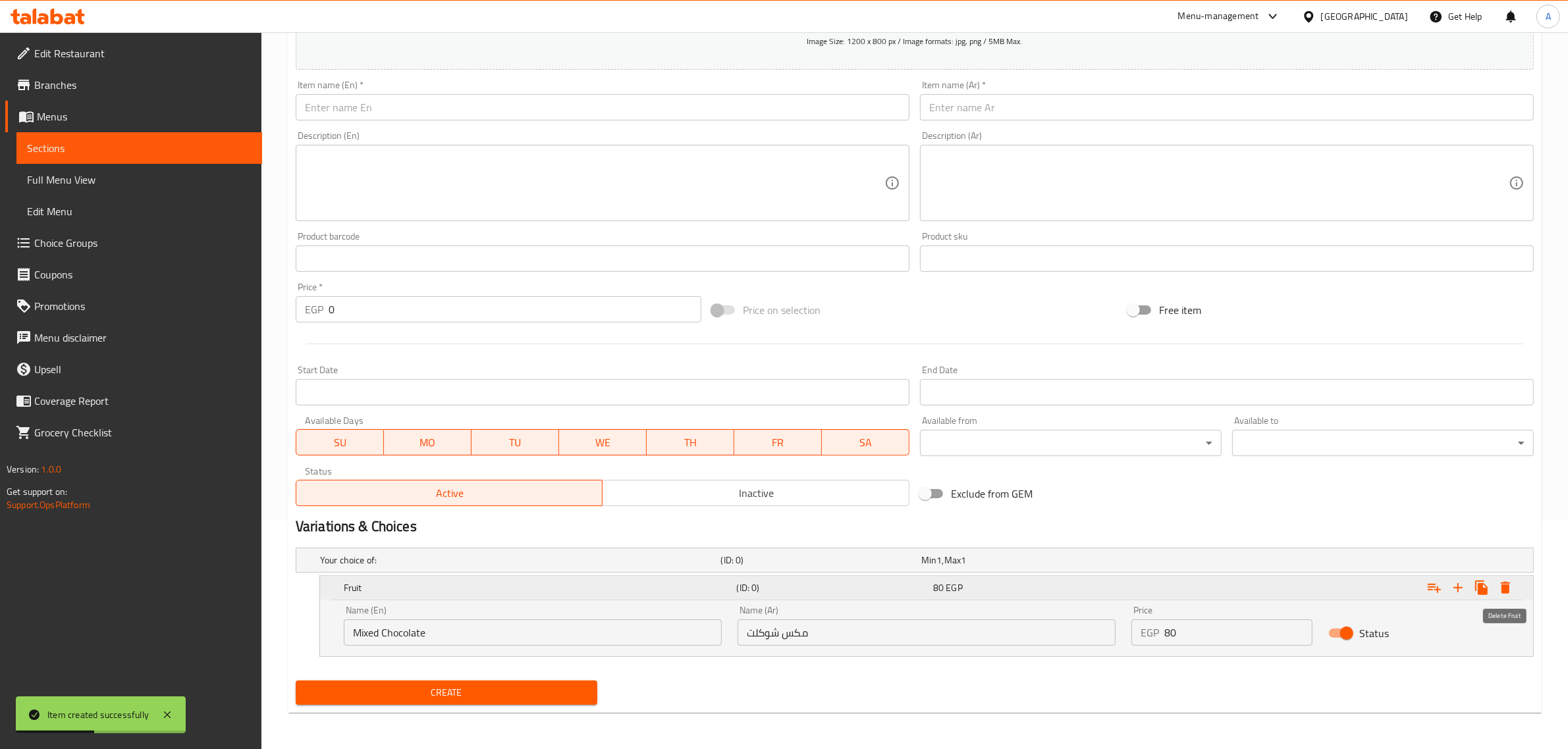
click at [1496, 588] on button "Expand" at bounding box center [1505, 587] width 23 height 23
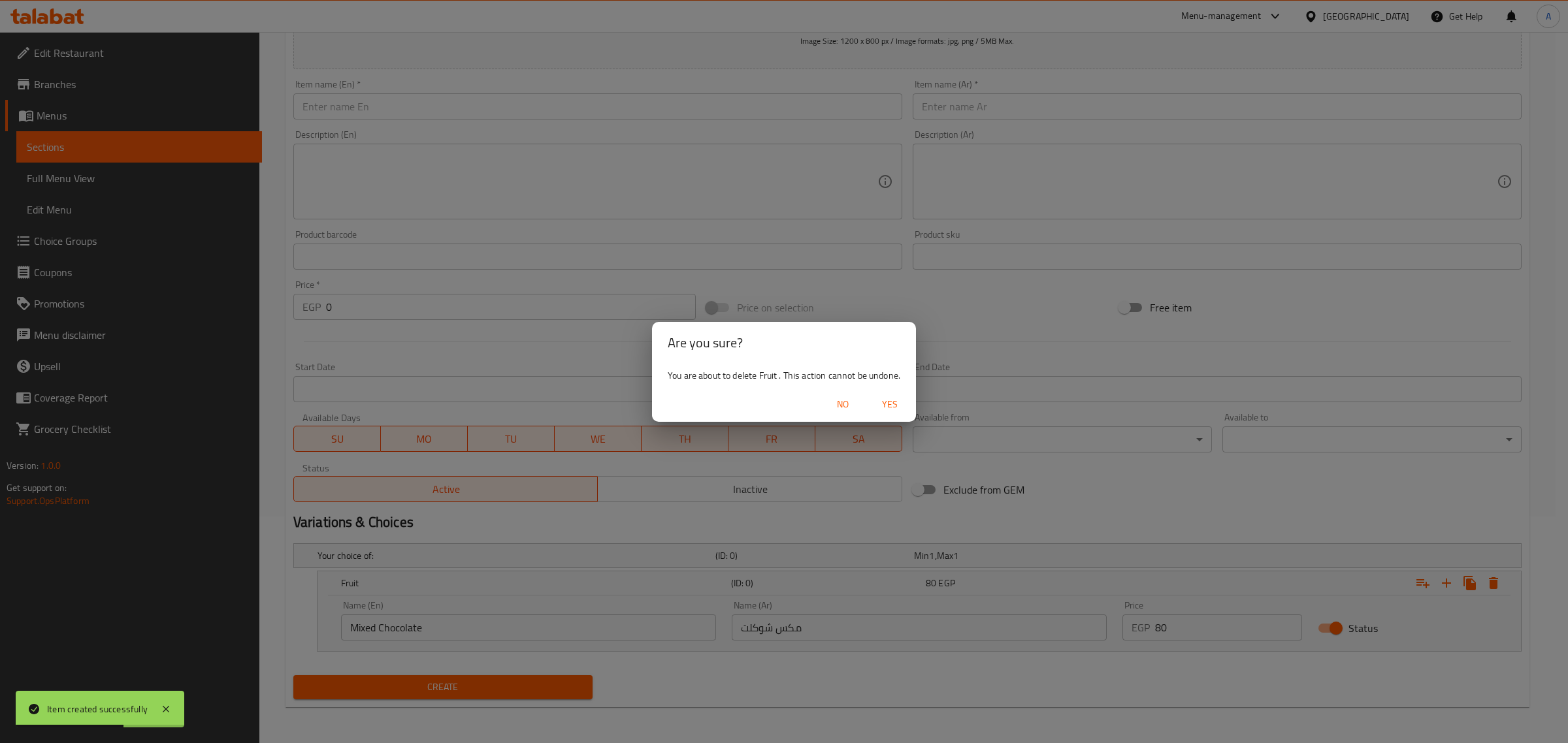
click at [902, 408] on span "Yes" at bounding box center [890, 404] width 31 height 16
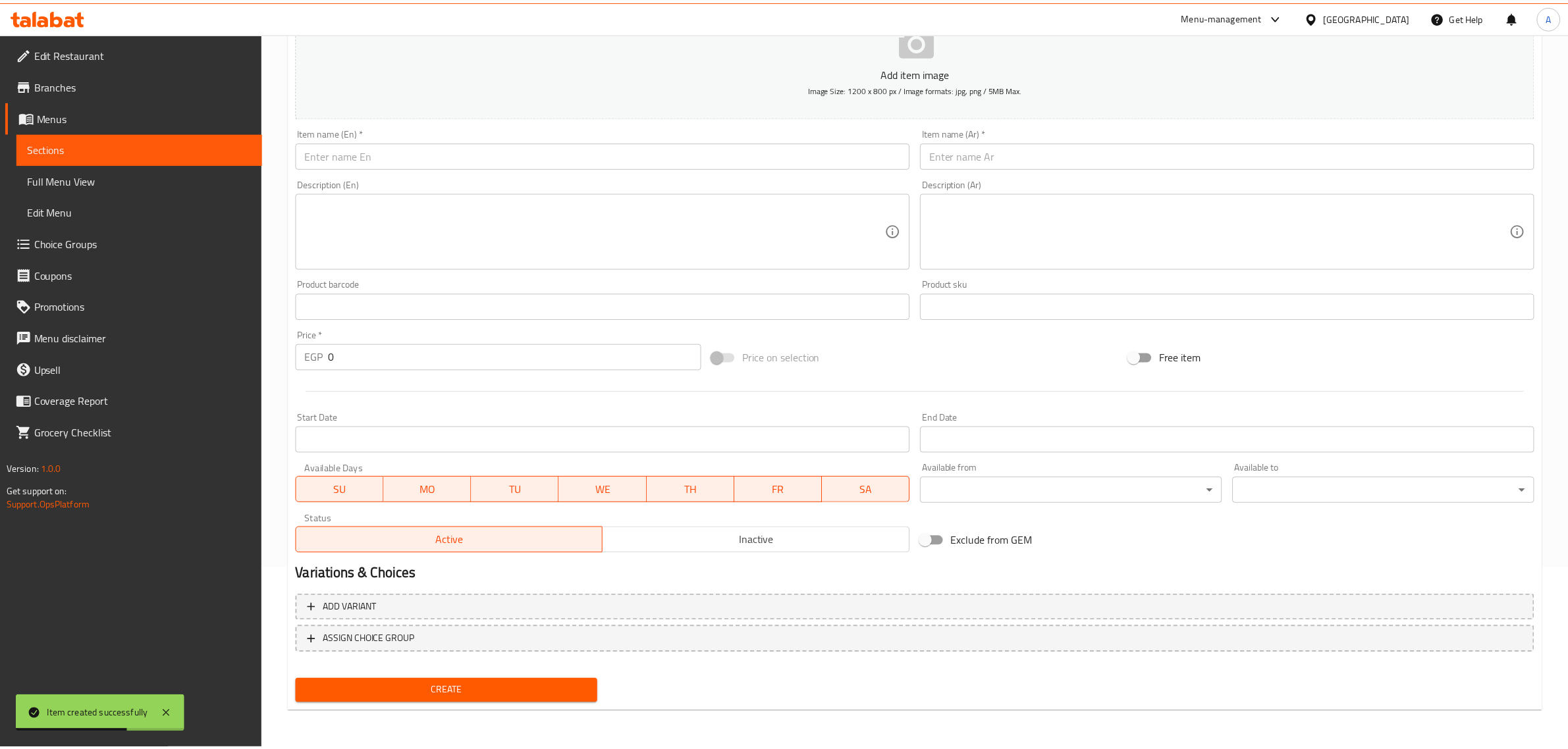
scroll to position [179, 0]
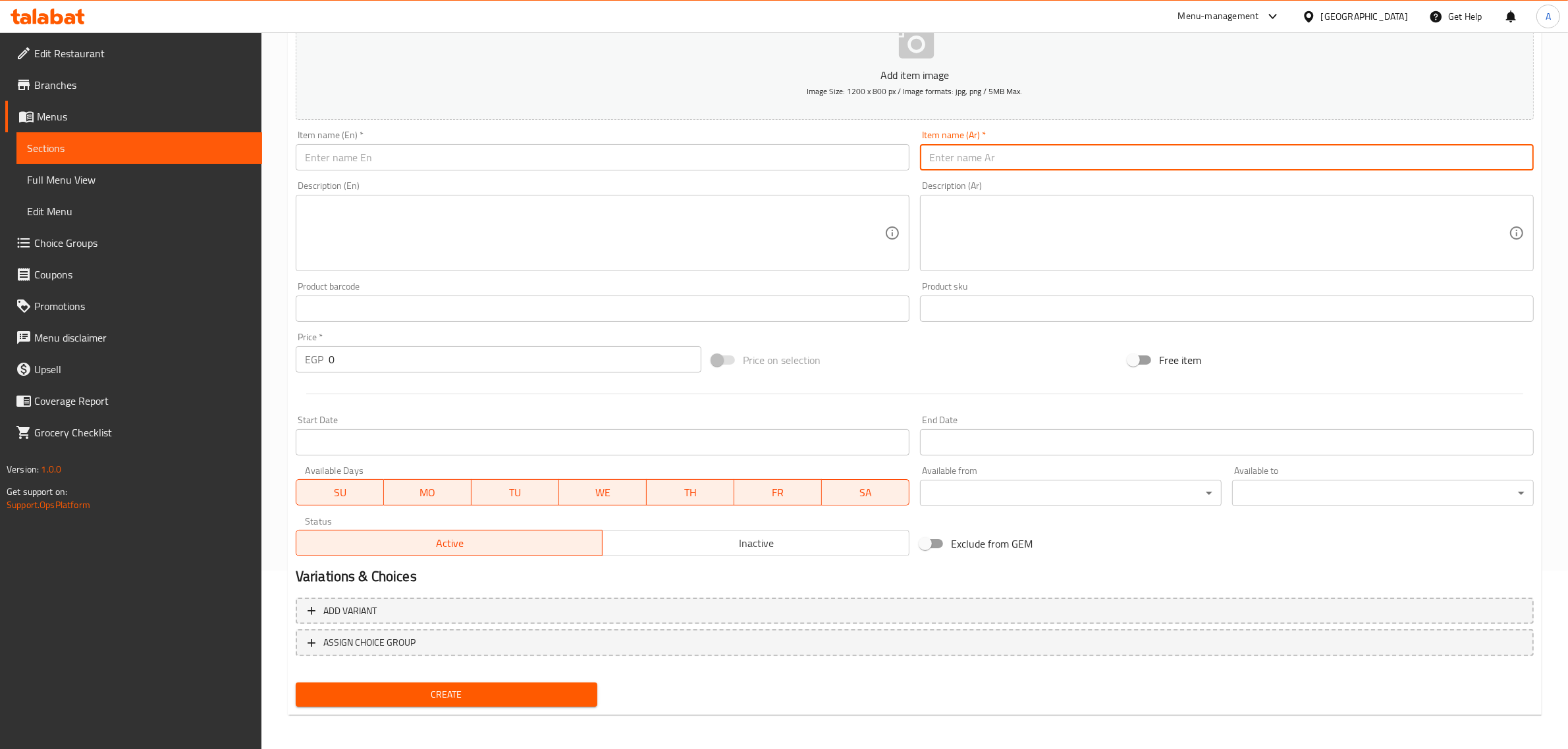
paste input "بان كيك جرعة سعاده"
type input "بان كيك جرعة سعاده"
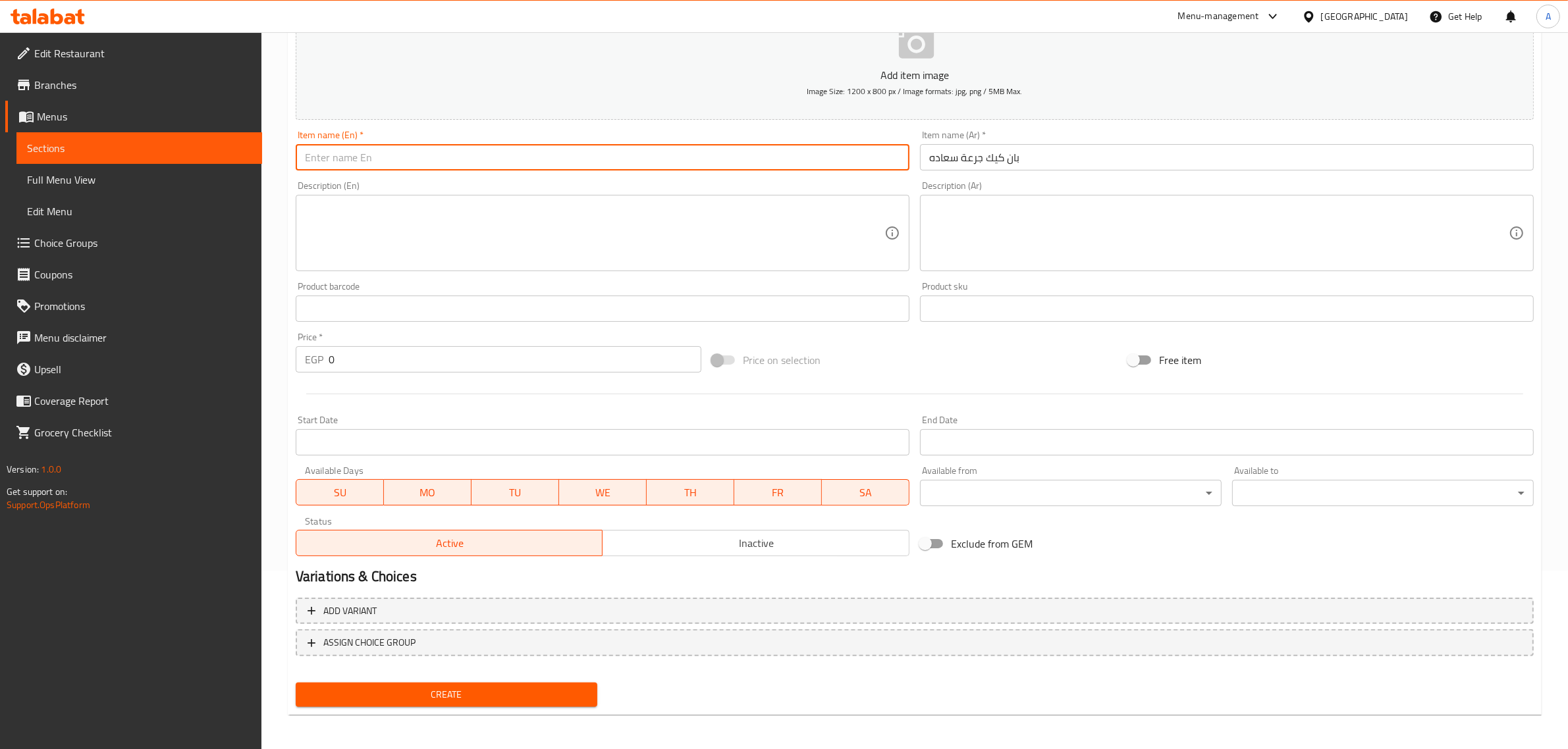
paste input "Pancake Dose Of Happiness"
click at [301, 160] on input "Pancake Dose Of Happiness" at bounding box center [602, 157] width 614 height 26
paste input "Goraat Saada"
click at [411, 159] on input "Goraat Saada Pancake Dose Of Happiness" at bounding box center [602, 157] width 614 height 26
drag, startPoint x: 411, startPoint y: 159, endPoint x: 488, endPoint y: 169, distance: 77.6
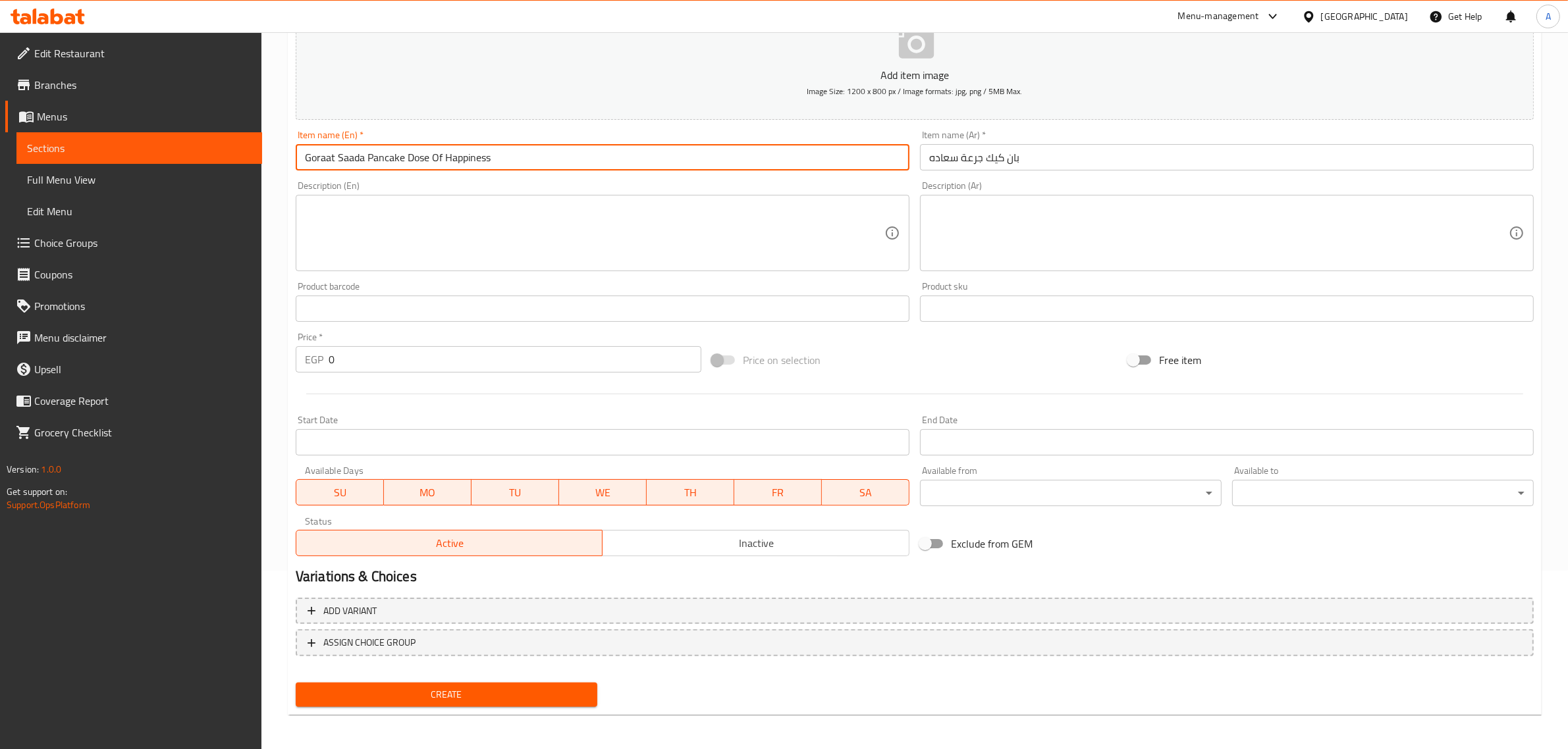
click at [488, 169] on input "Goraat Saada Pancake Dose Of Happiness" at bounding box center [602, 157] width 614 height 26
type input "Goraat Saada Pancake"
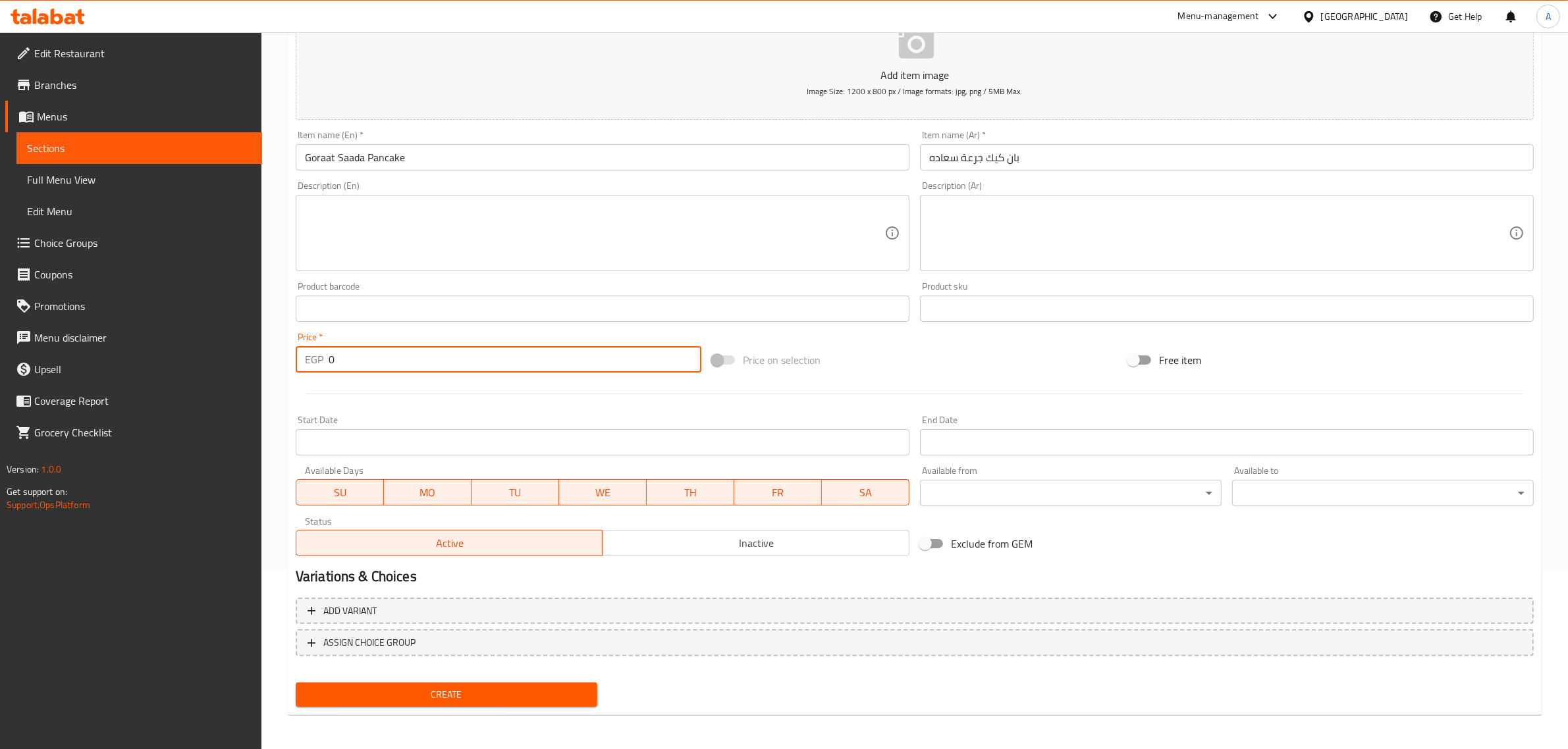
drag, startPoint x: 364, startPoint y: 367, endPoint x: 329, endPoint y: 366, distance: 35.0
click at [329, 366] on input "0" at bounding box center [515, 359] width 373 height 26
paste input "85"
type input "85"
click at [296, 683] on button "Create" at bounding box center [447, 694] width 302 height 24
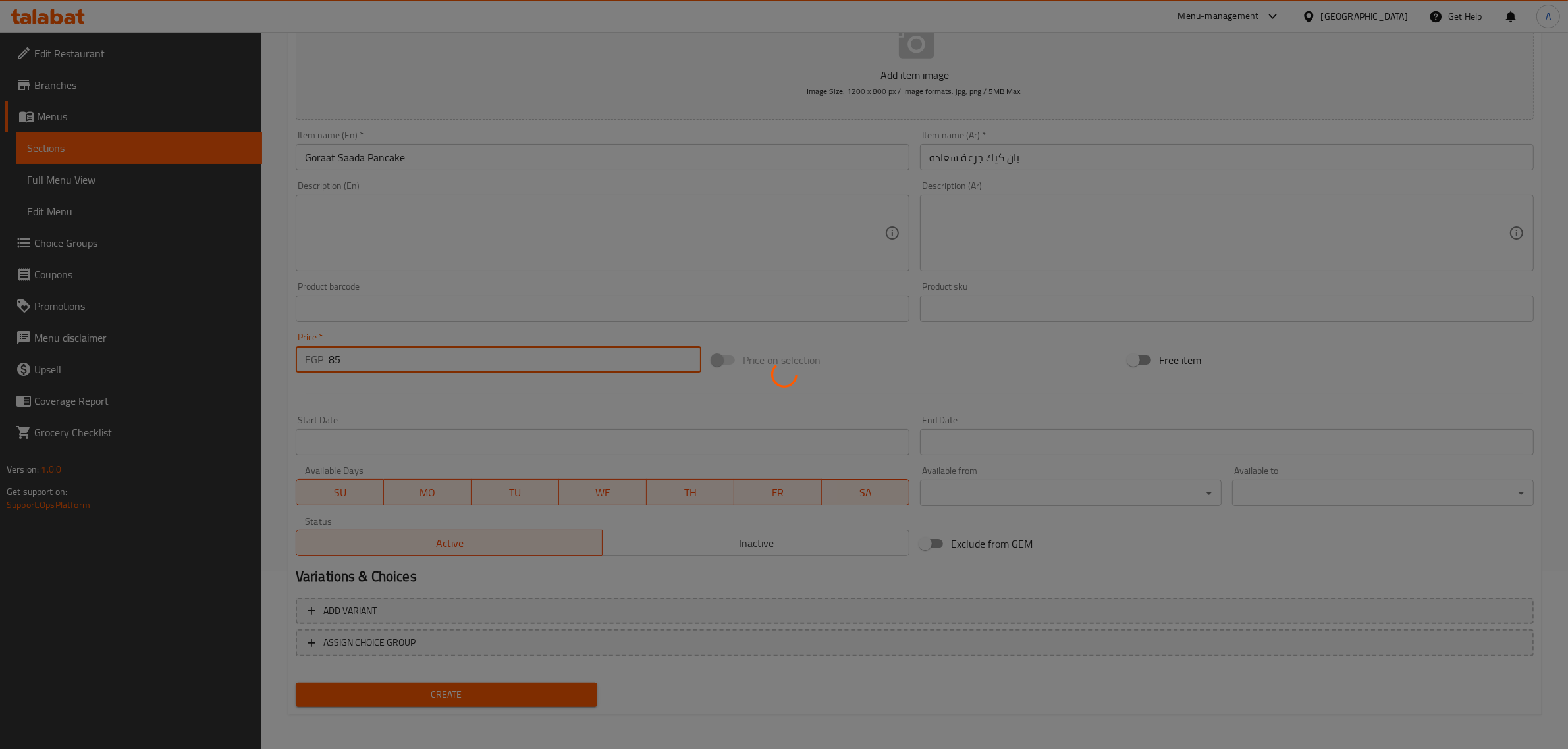
type input "0"
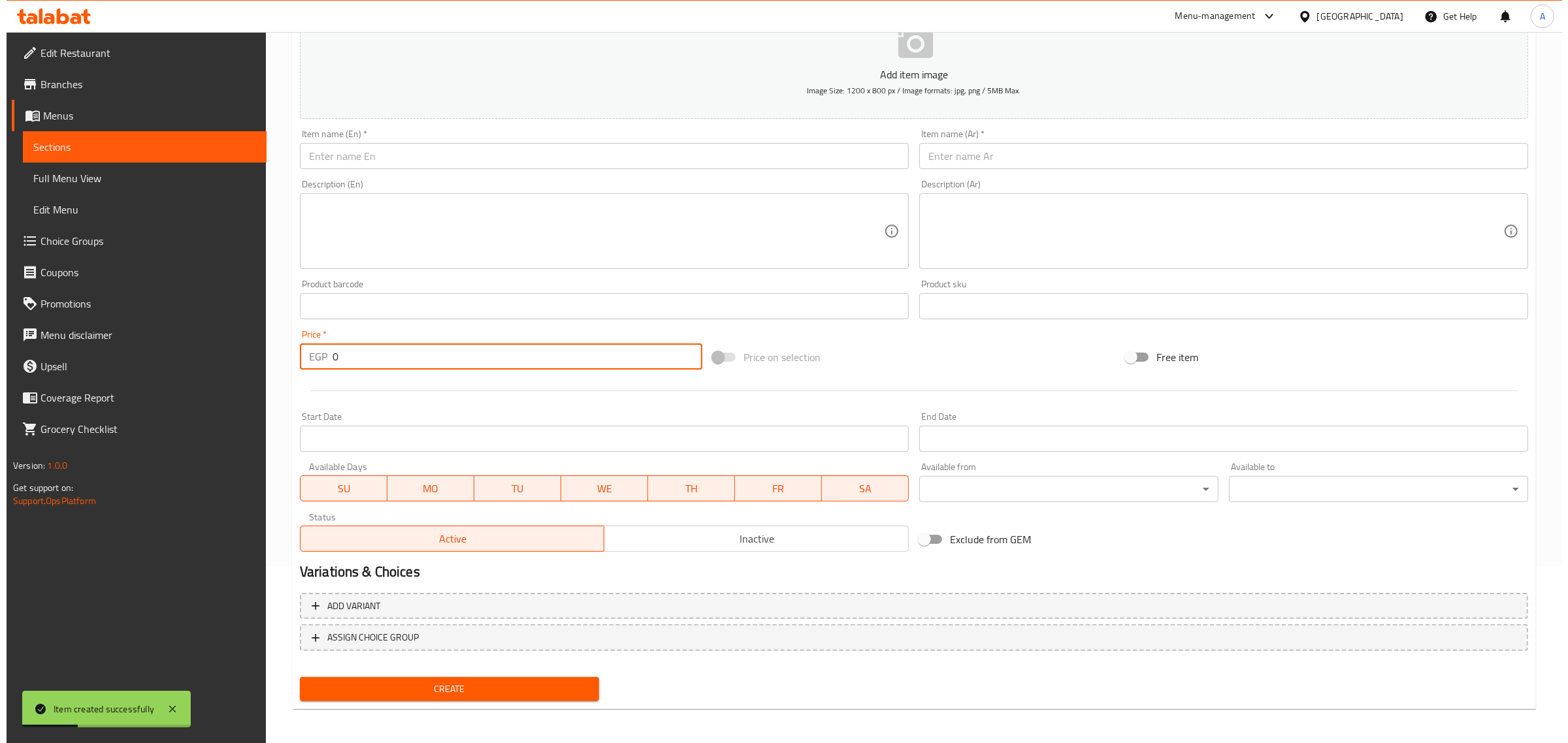
scroll to position [13, 0]
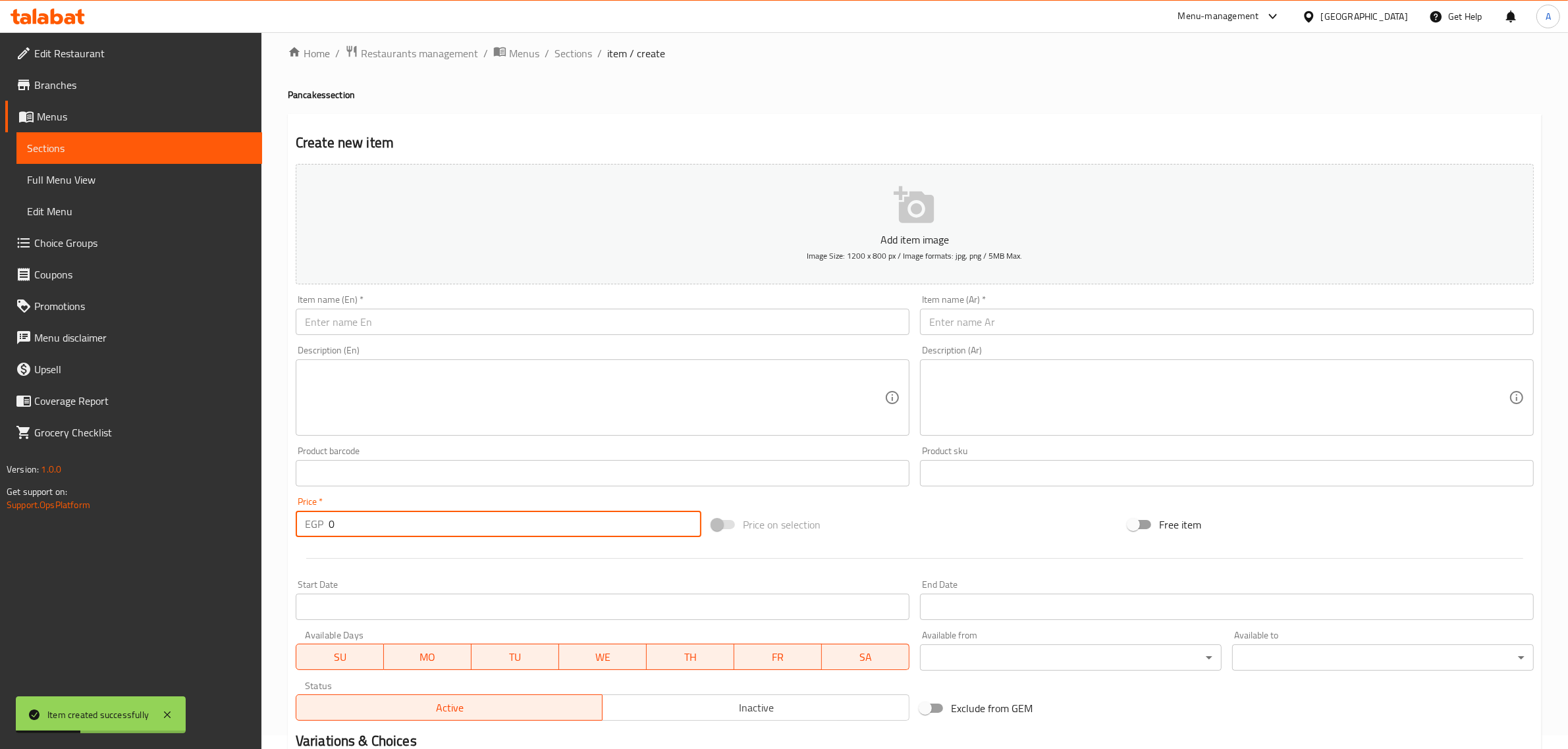
click at [593, 56] on ol "Home / Restaurants management / Menus / Sections / item / create" at bounding box center [915, 53] width 1254 height 17
click at [576, 53] on span "Sections" at bounding box center [573, 54] width 38 height 16
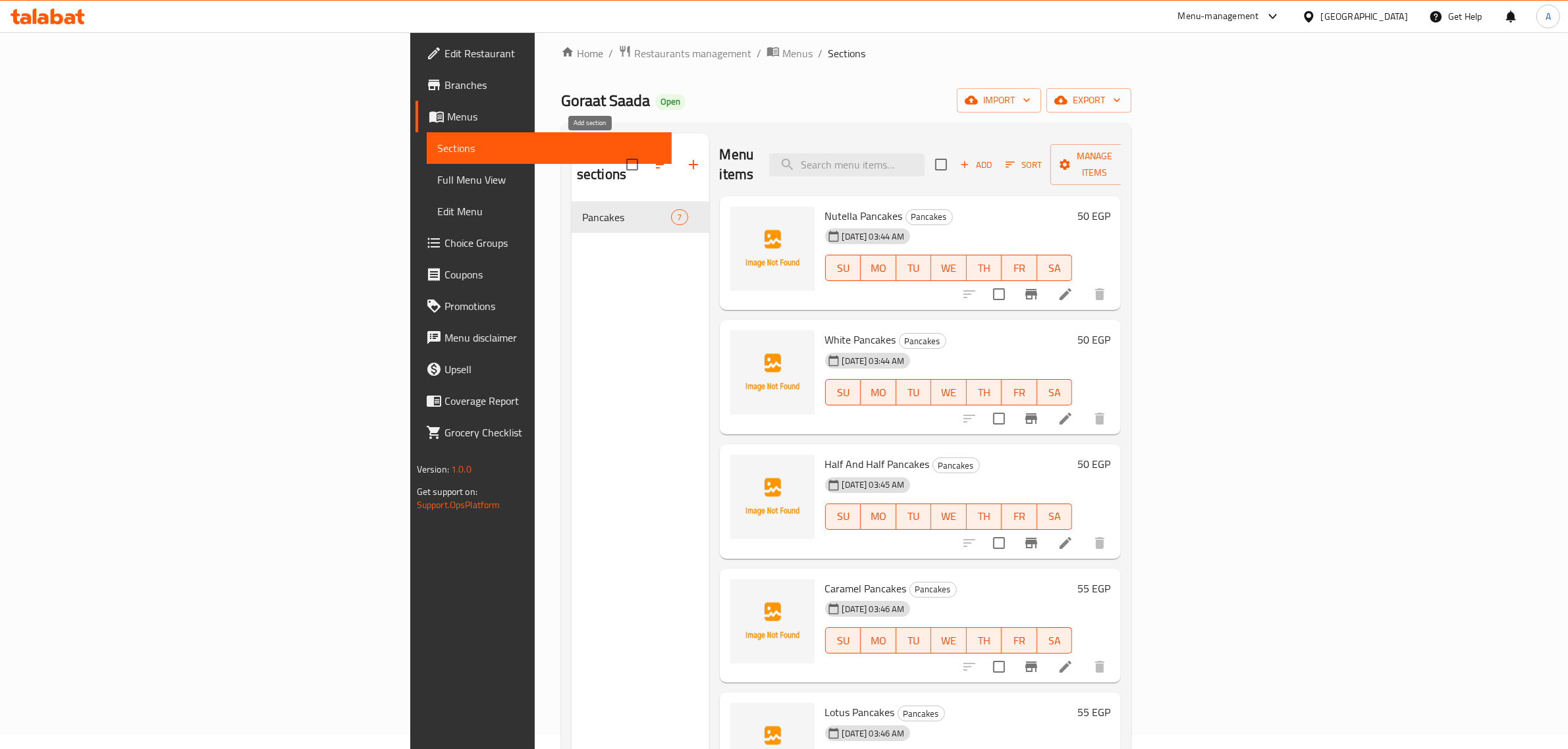
click at [678, 149] on button "button" at bounding box center [693, 164] width 31 height 31
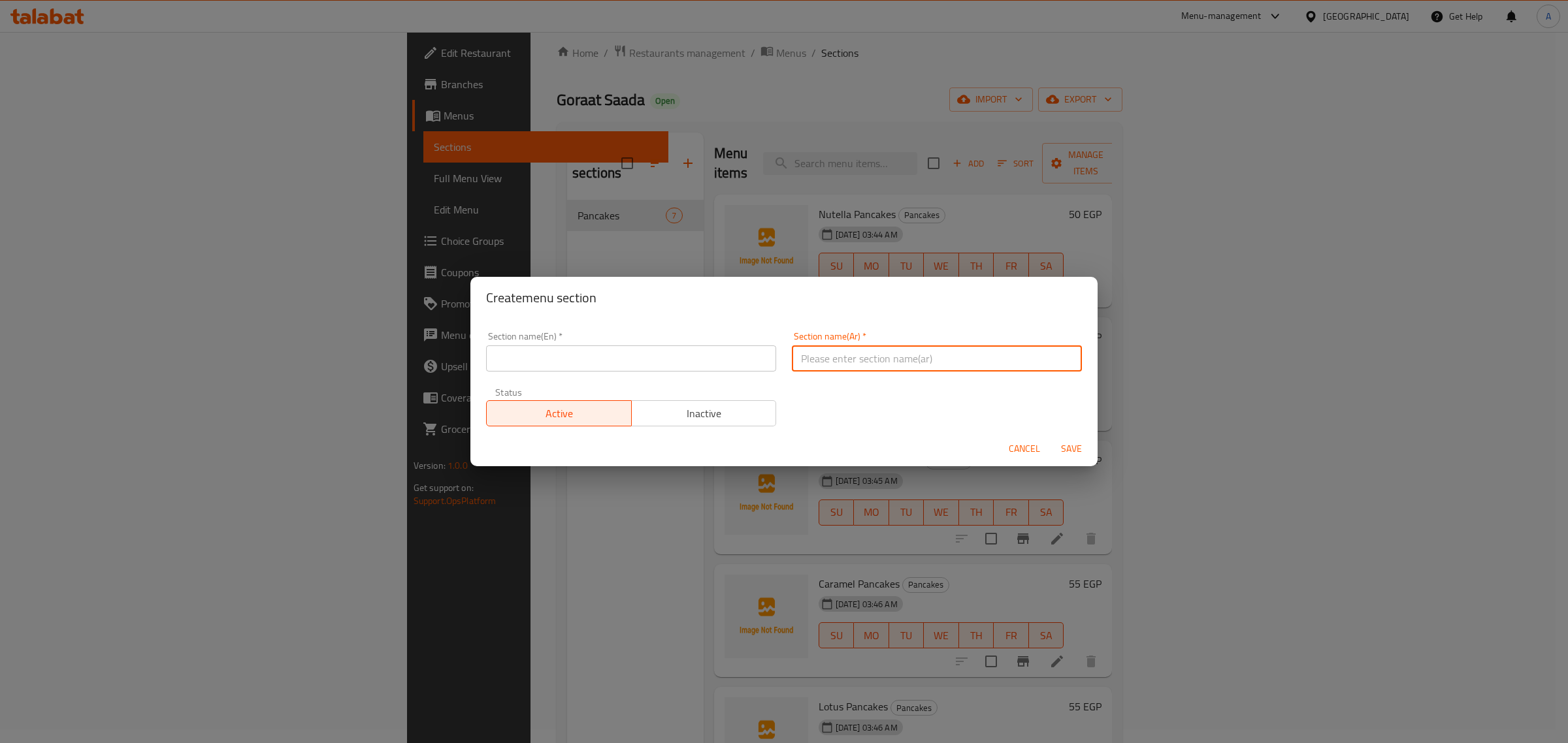
click at [828, 351] on input "text" at bounding box center [936, 358] width 290 height 26
paste input "طواجن حلو"
type input "طواجن حلو"
click at [595, 363] on input "text" at bounding box center [630, 358] width 290 height 26
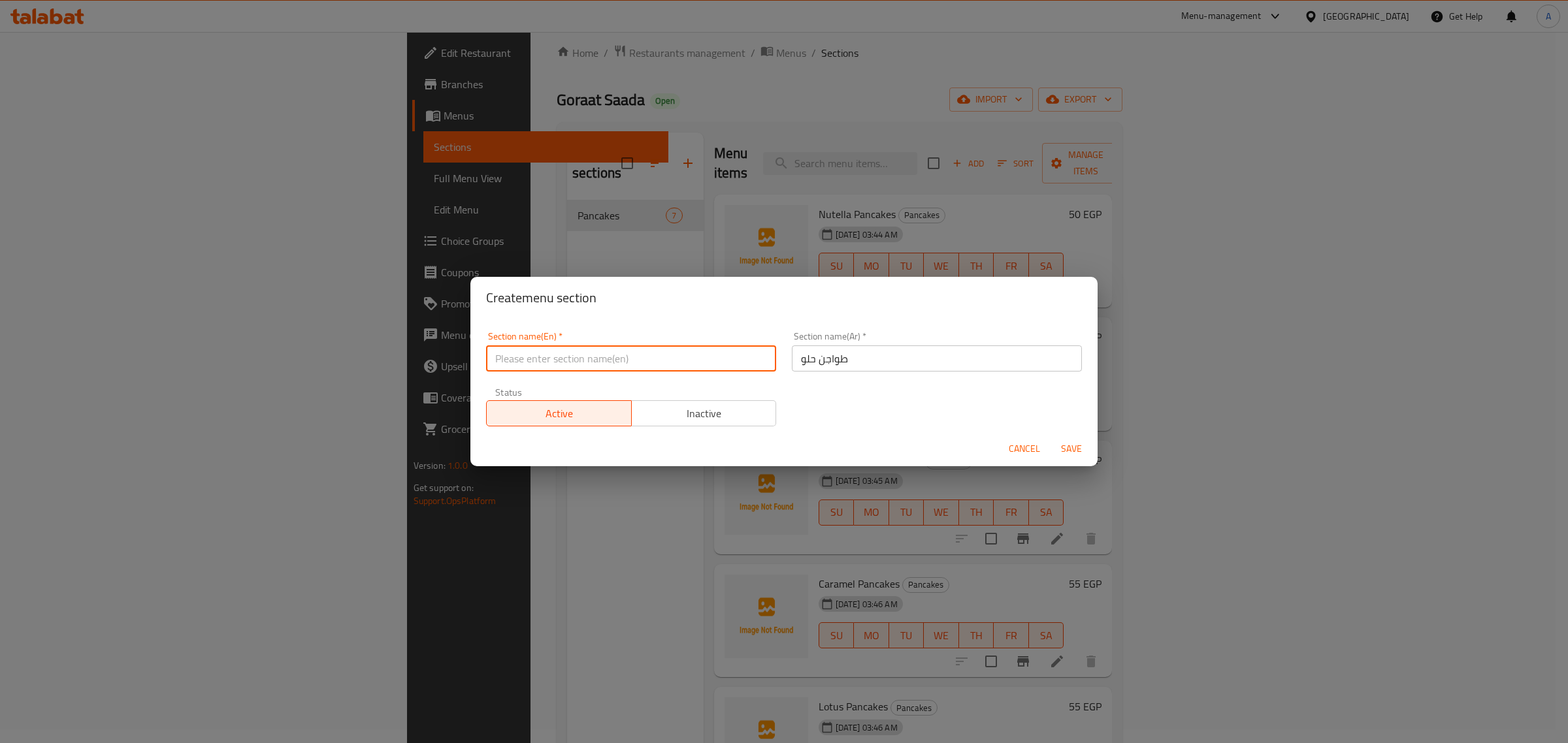
paste input "Sweet Casseroles"
type input "Sweet Casseroles"
click at [1068, 446] on span "Save" at bounding box center [1071, 449] width 31 height 16
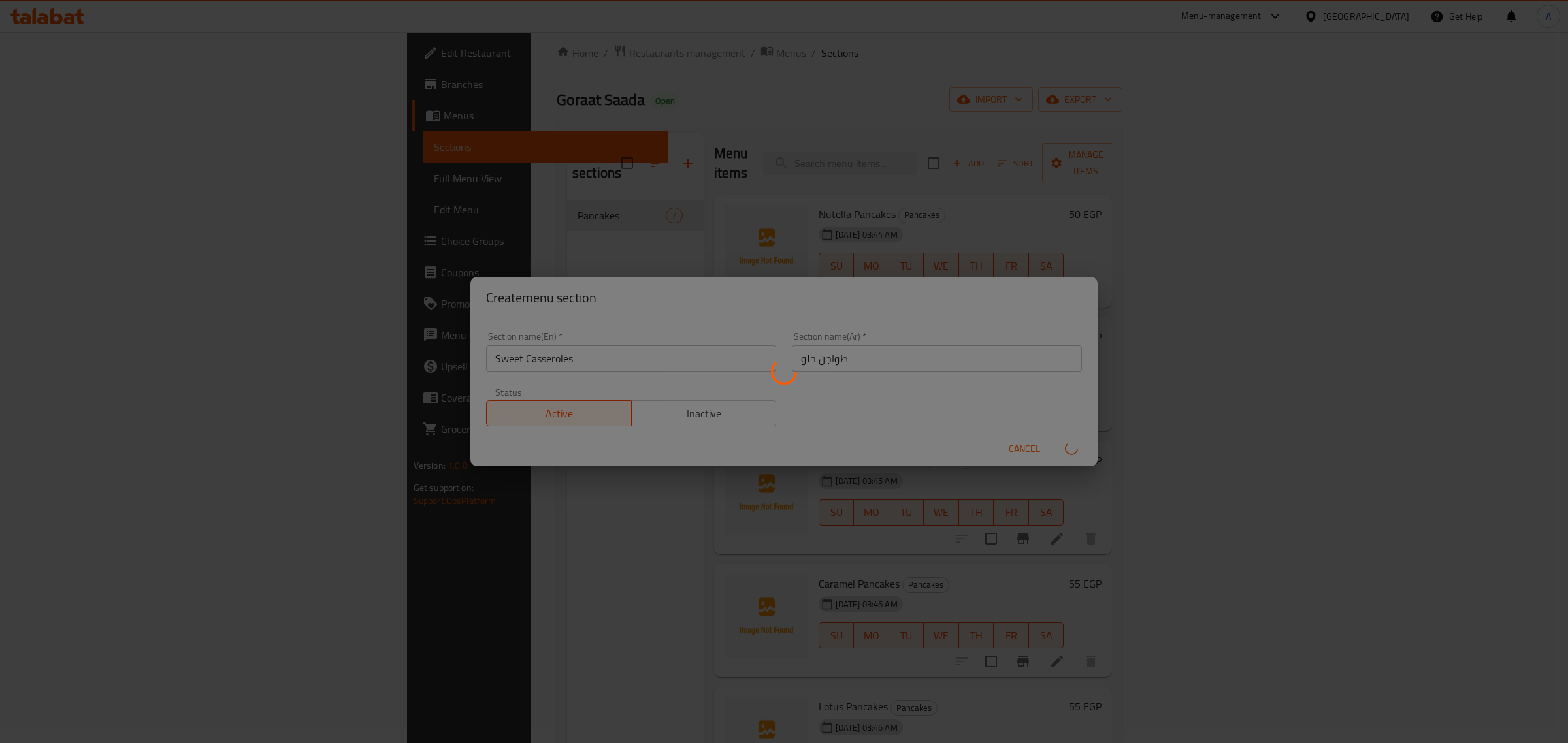
click at [1177, 372] on div at bounding box center [784, 372] width 1568 height 743
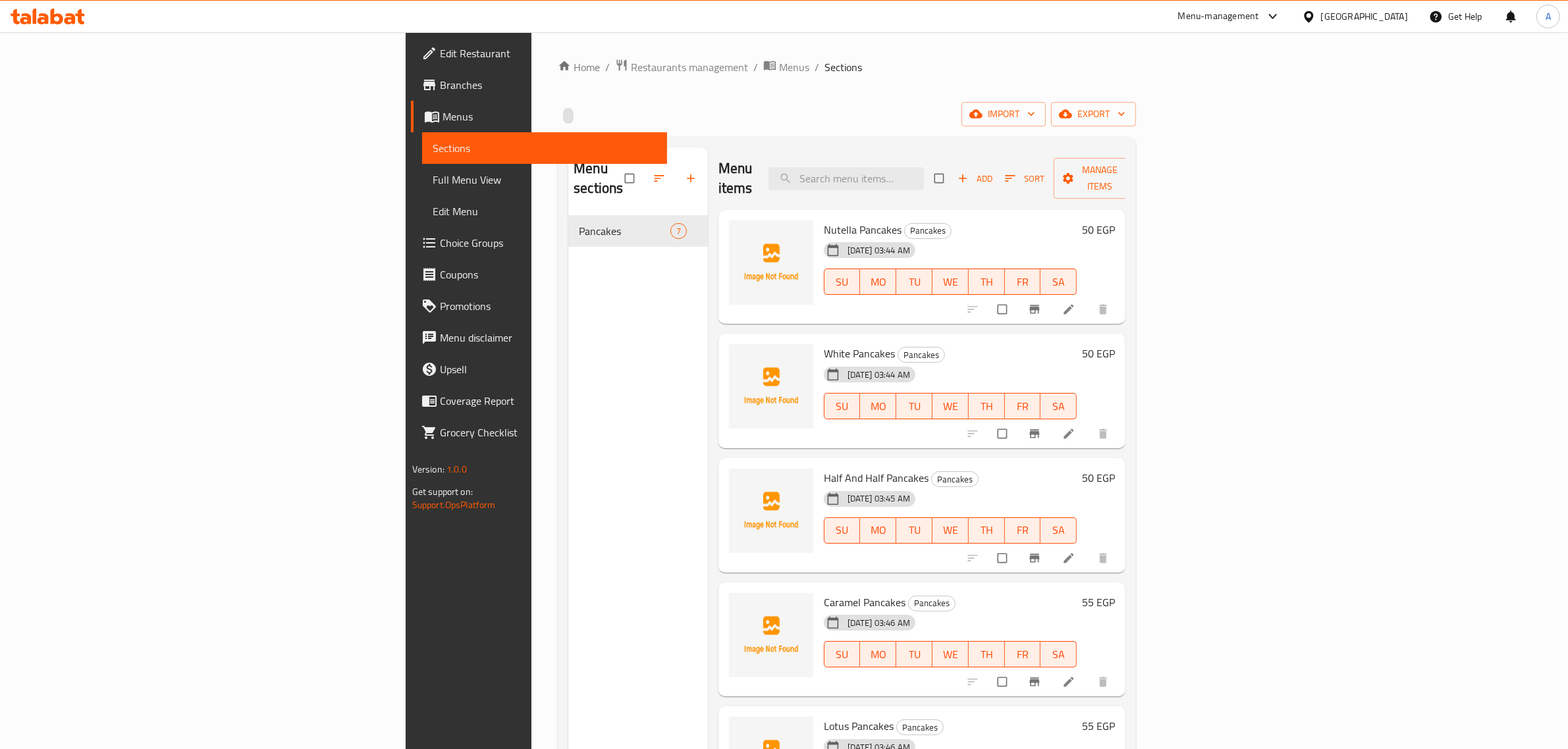
drag, startPoint x: 615, startPoint y: 164, endPoint x: 601, endPoint y: 160, distance: 14.6
click at [708, 162] on div "Menu items Add Sort Manage items Nutella Pancakes Pancakes 20-08-2025 03:44 AM …" at bounding box center [917, 522] width 418 height 749
click at [677, 164] on button "button" at bounding box center [692, 179] width 31 height 29
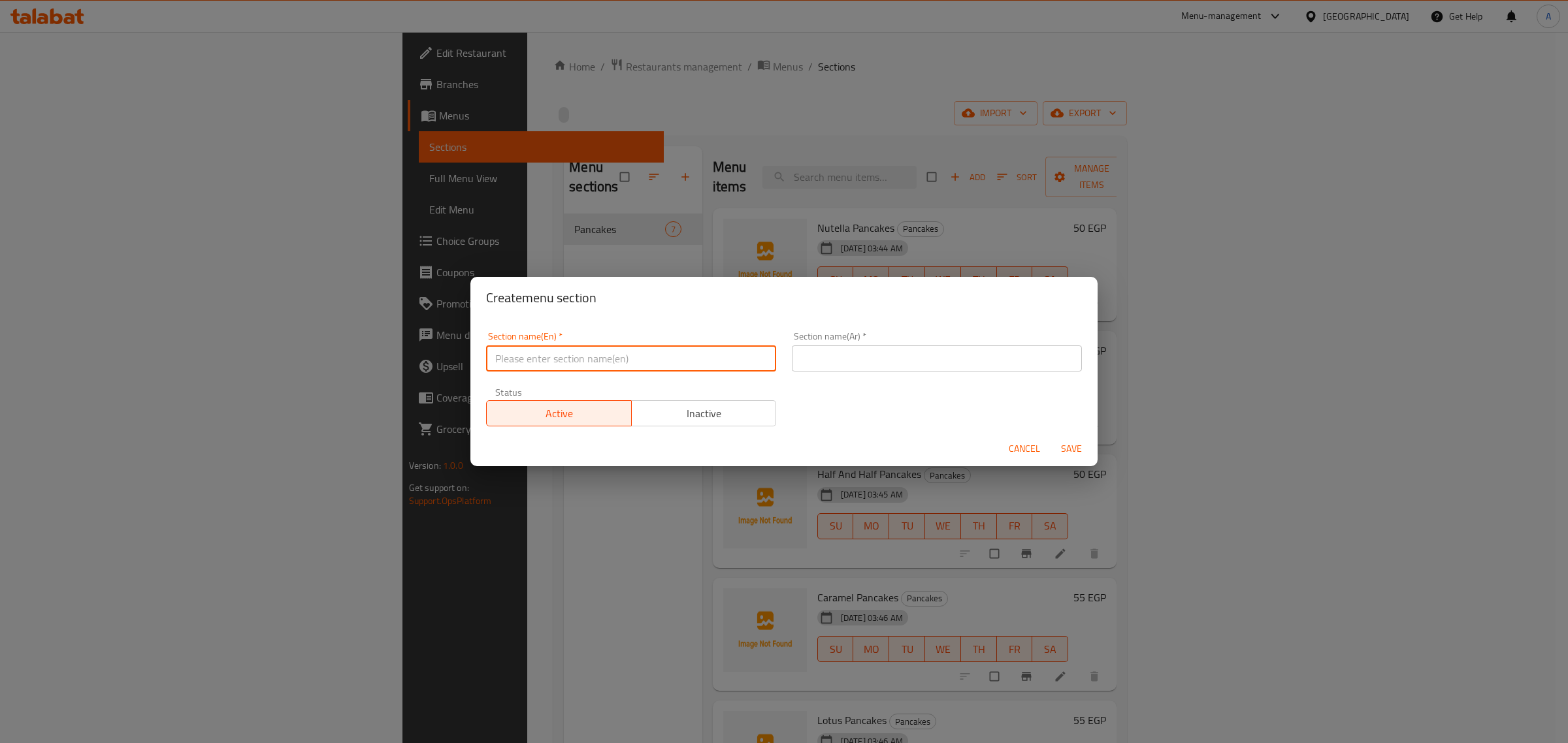
click at [582, 358] on input "text" at bounding box center [630, 358] width 290 height 26
paste input "Sweet Casseroles"
type input "Sweet Casseroles"
click at [858, 372] on div "Section name(Ar)   * Section name(Ar) *" at bounding box center [937, 352] width 306 height 55
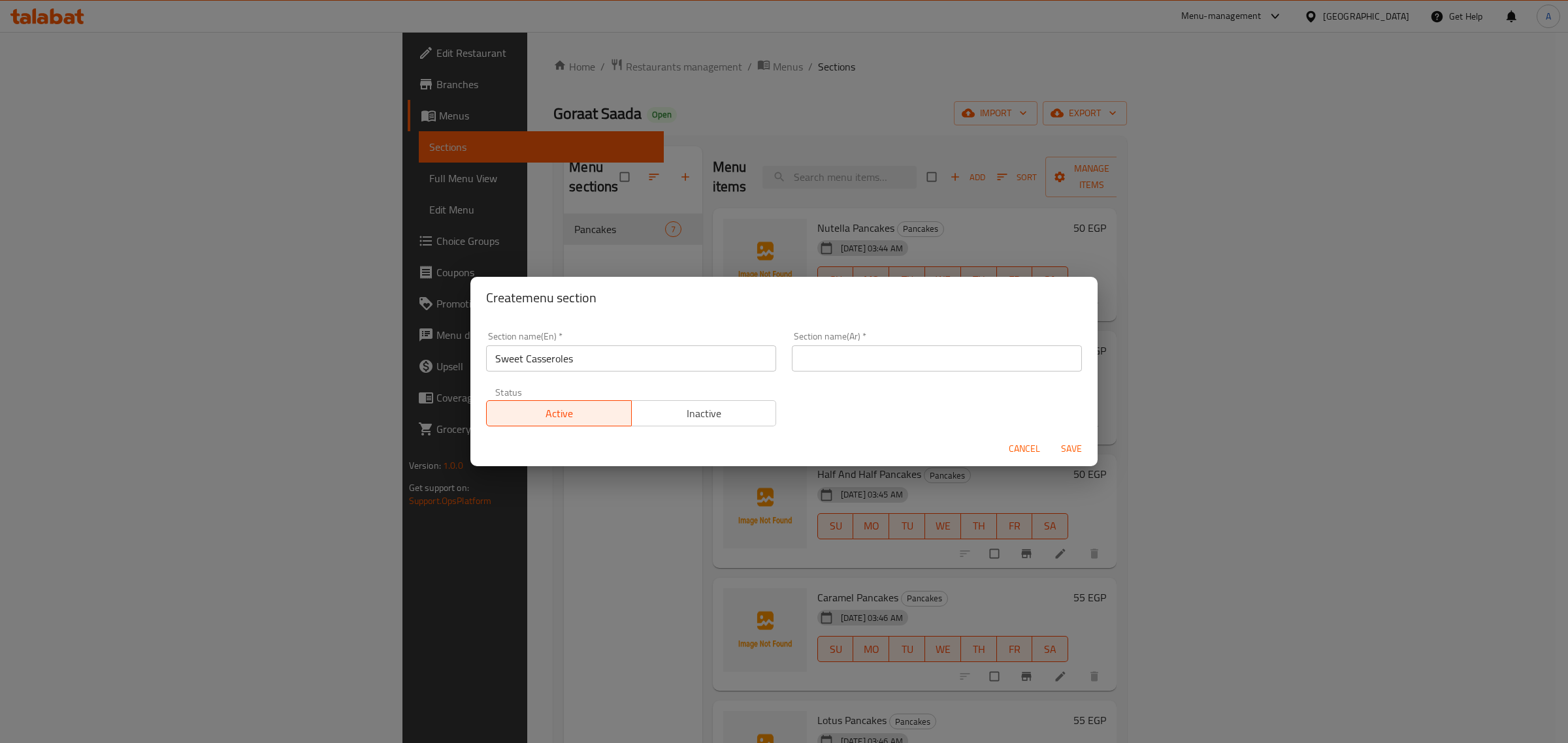
click at [863, 355] on input "text" at bounding box center [936, 358] width 290 height 26
paste input "طواجن حلو"
type input "طواجن حلو"
click at [1061, 452] on span "Save" at bounding box center [1071, 449] width 31 height 16
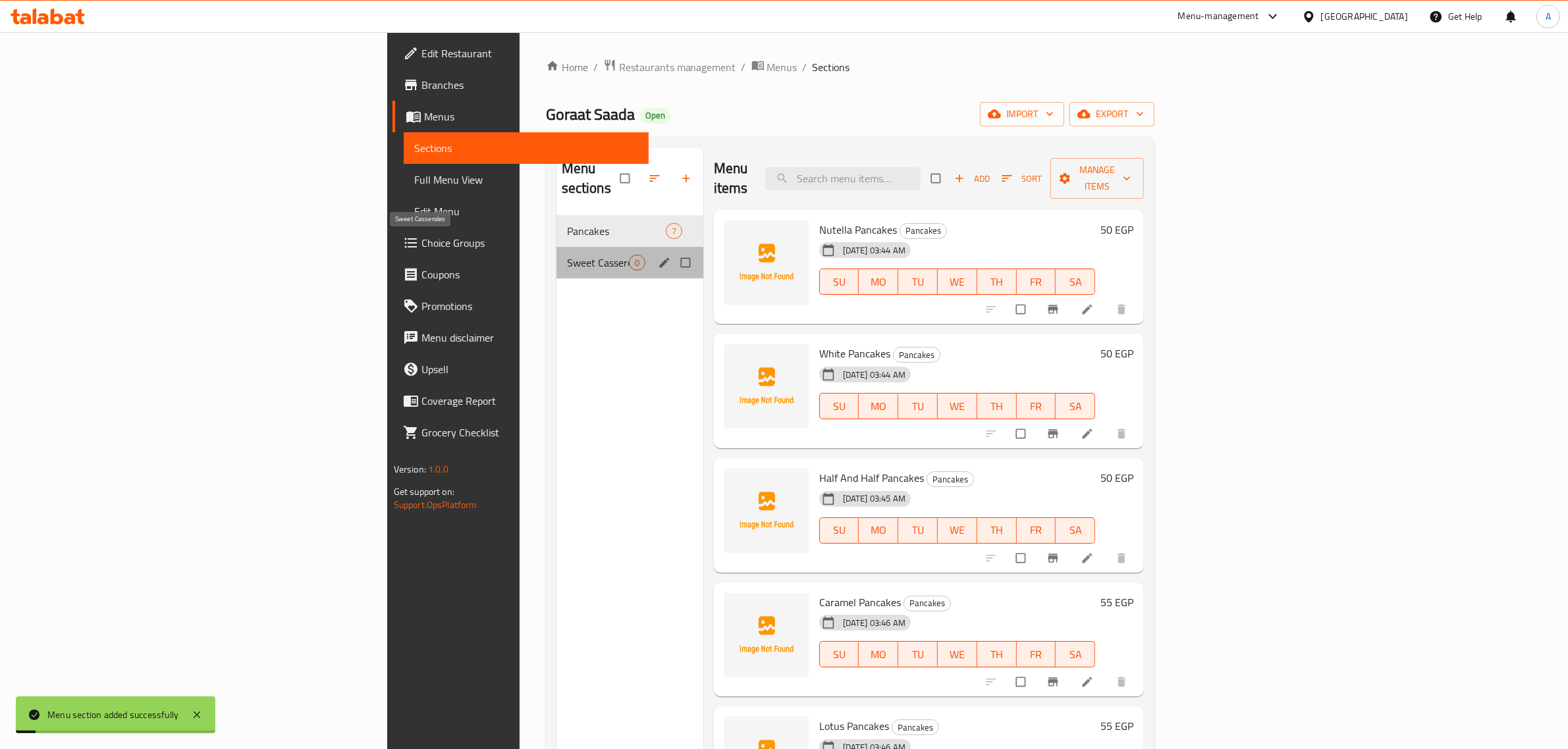
click at [567, 255] on span "Sweet Casseroles" at bounding box center [598, 263] width 62 height 16
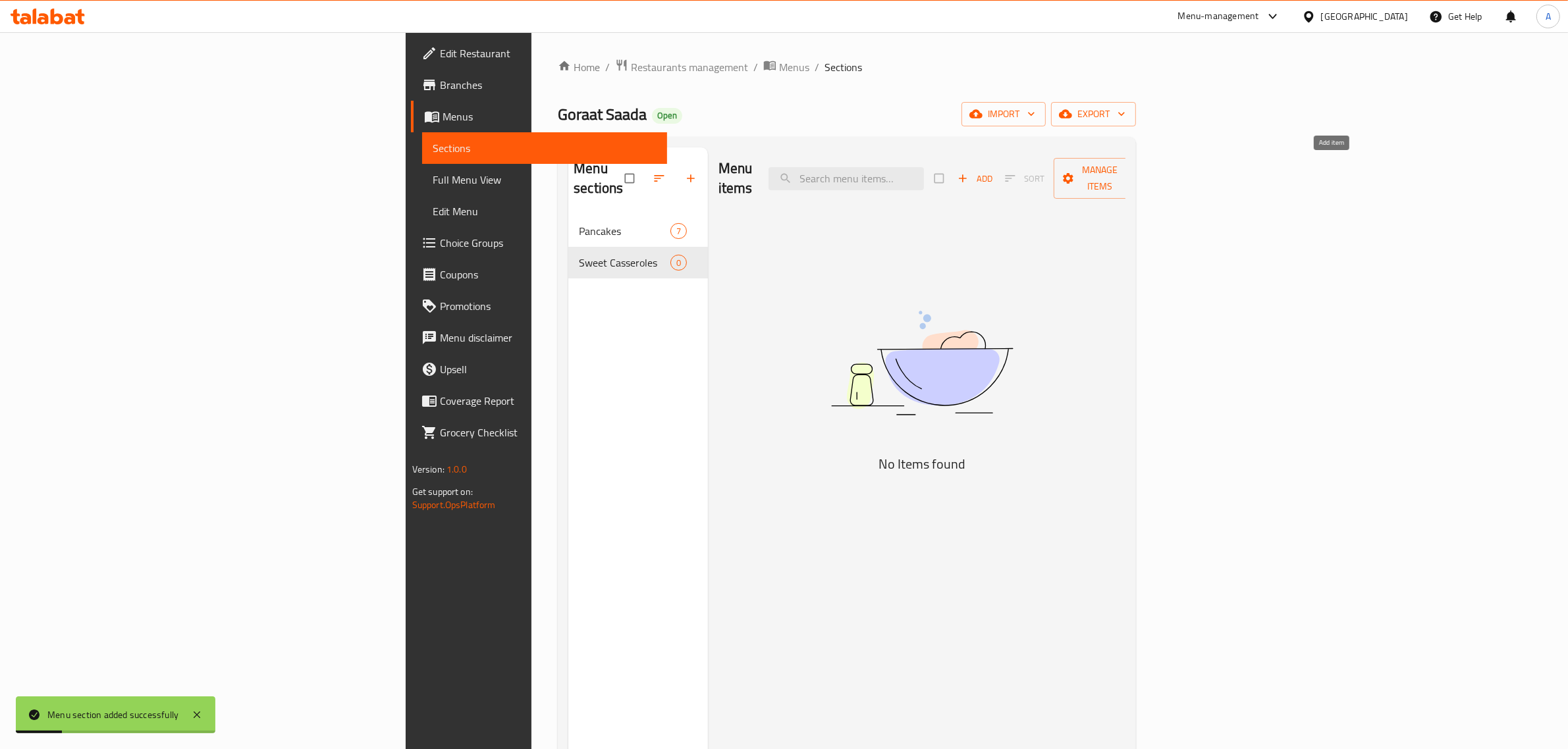
click at [993, 176] on span "Add" at bounding box center [976, 179] width 36 height 15
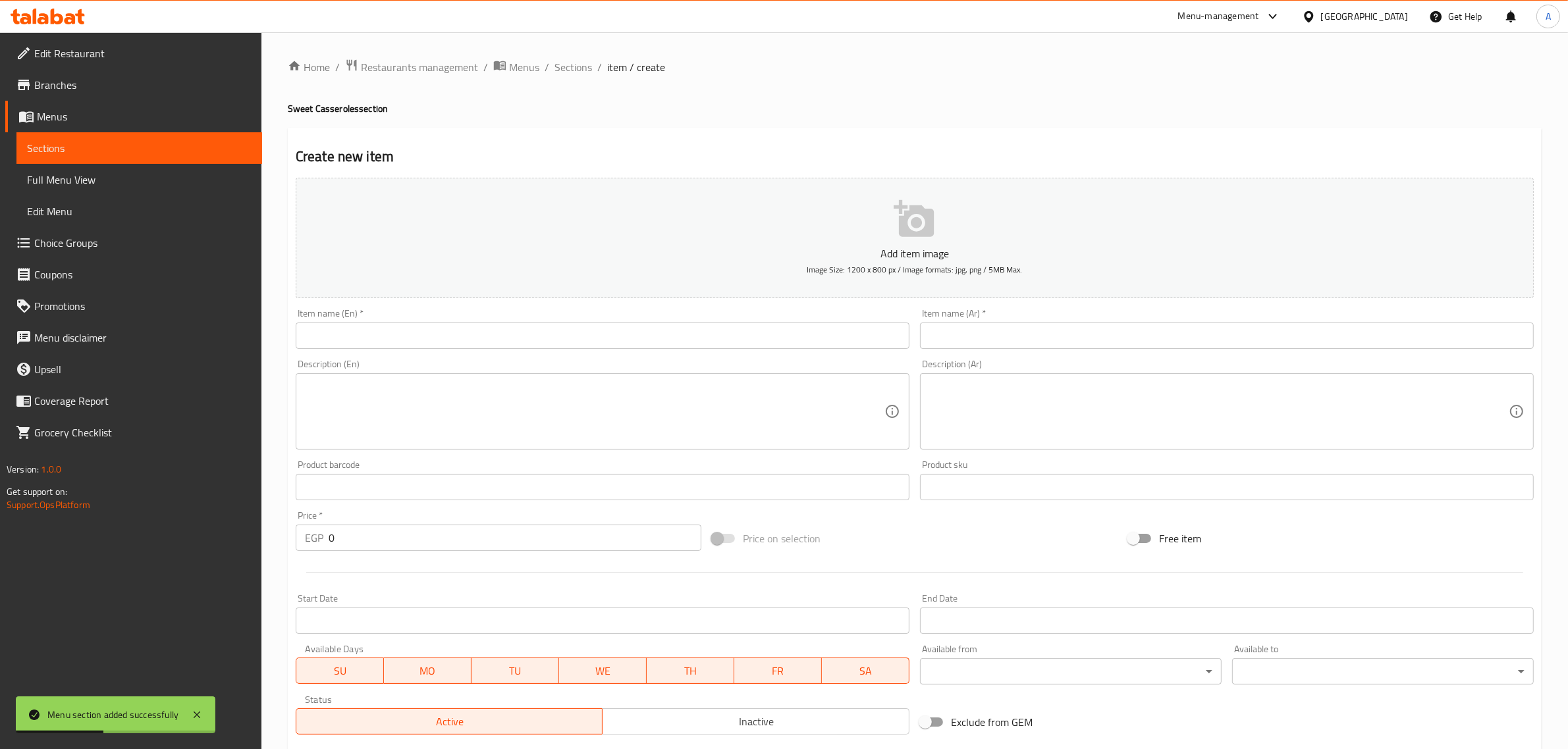
click at [939, 349] on div "Item name (Ar)   * Item name (Ar) *" at bounding box center [1227, 329] width 625 height 50
click at [943, 342] on input "text" at bounding box center [1227, 335] width 614 height 26
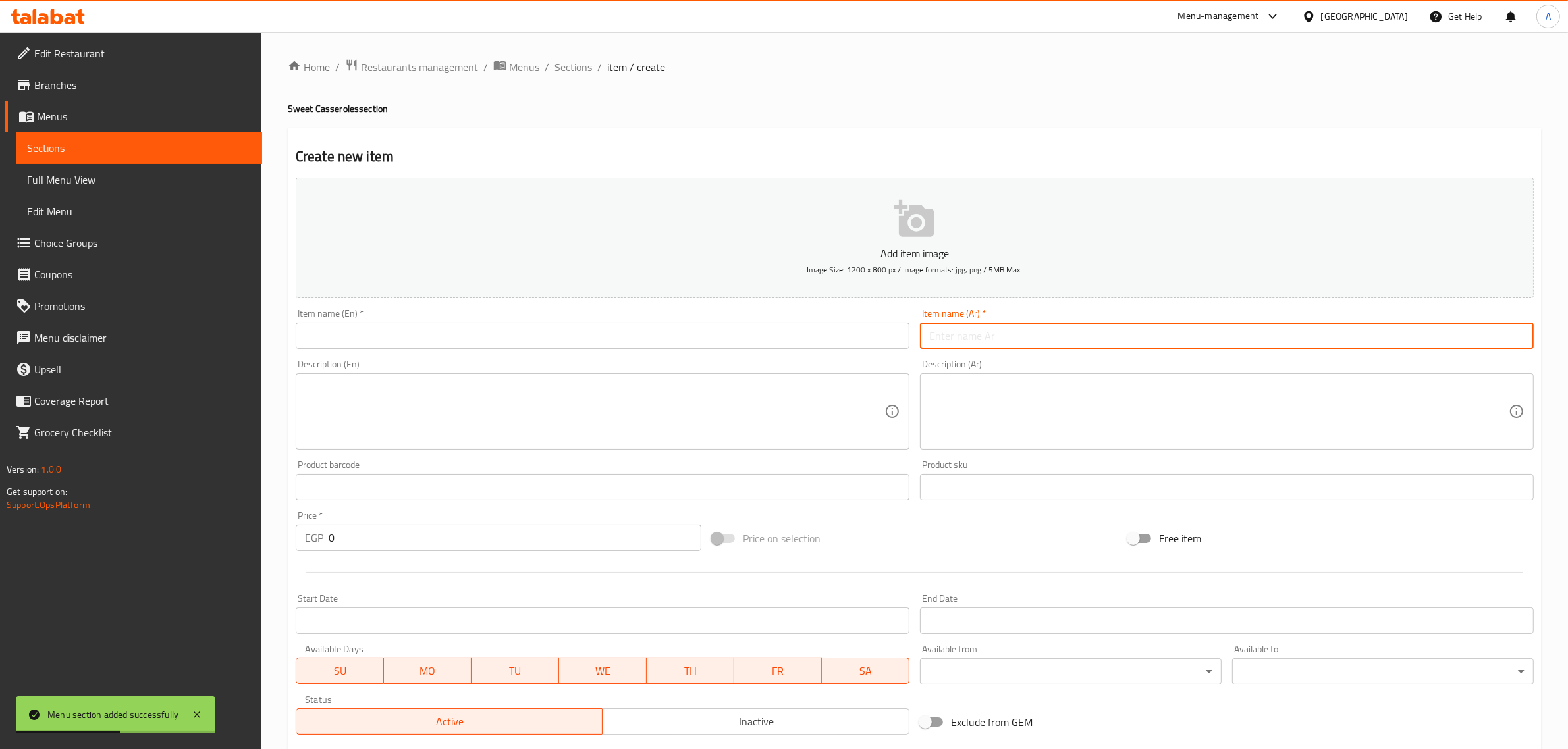
paste input "طاجن نوتيلا ساده"
type input "طاجن نوتيلا ساده"
click at [685, 327] on input "text" at bounding box center [602, 335] width 614 height 26
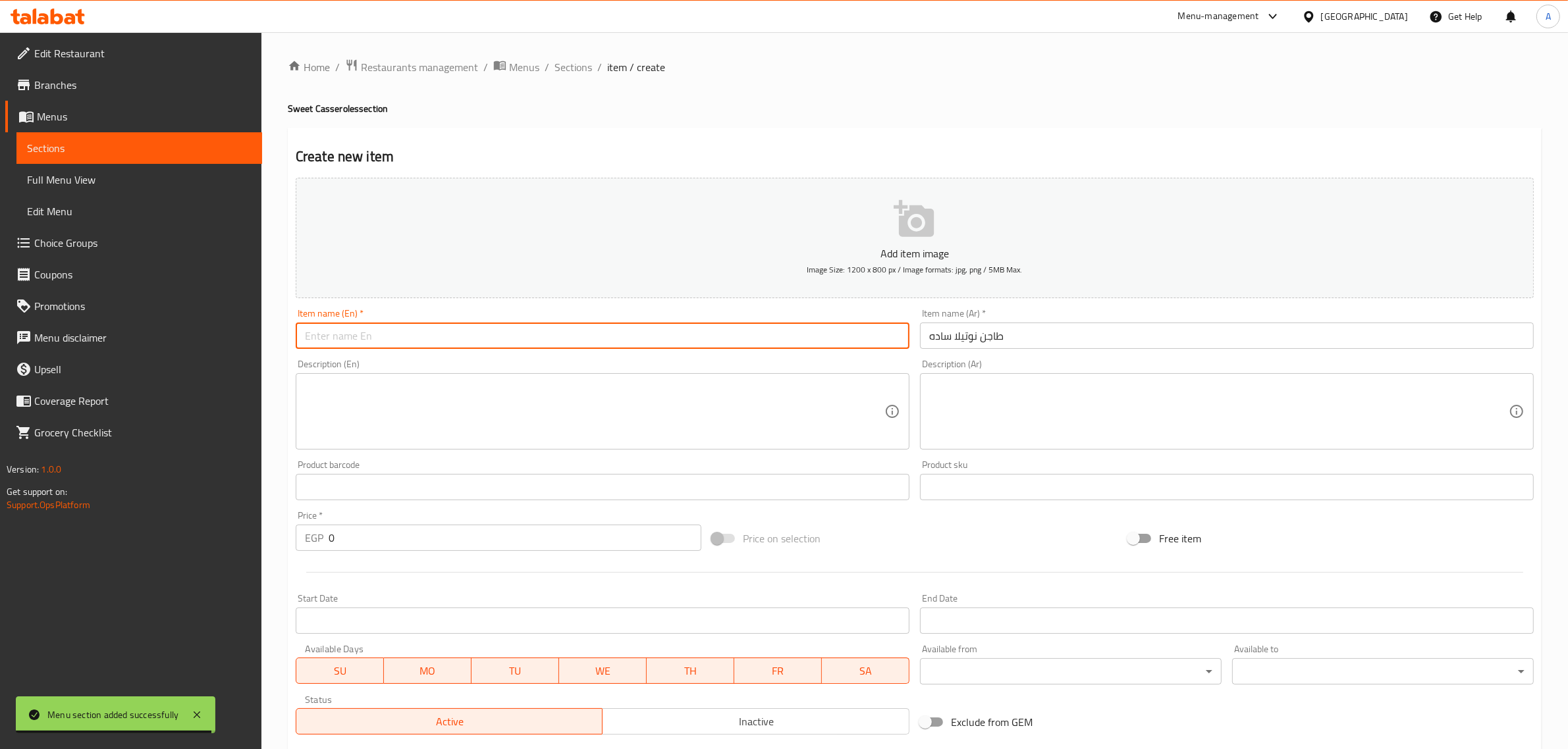
paste input "Plain Nutella Casserole"
type input "Plain Nutella Casserole"
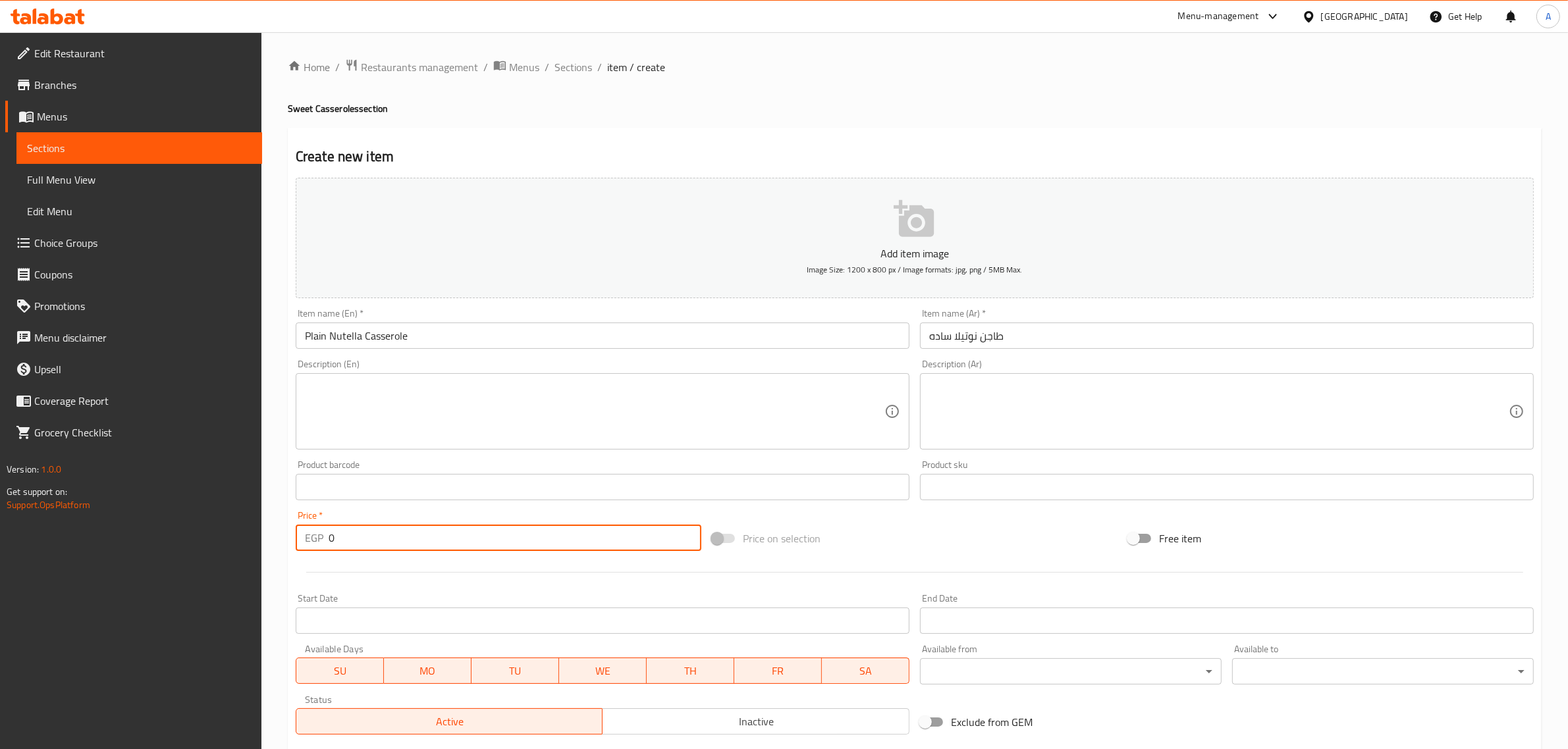
drag, startPoint x: 384, startPoint y: 532, endPoint x: 312, endPoint y: 543, distance: 72.8
click at [312, 543] on div "EGP 0 Price *" at bounding box center [499, 537] width 406 height 26
paste input "55"
type input "55"
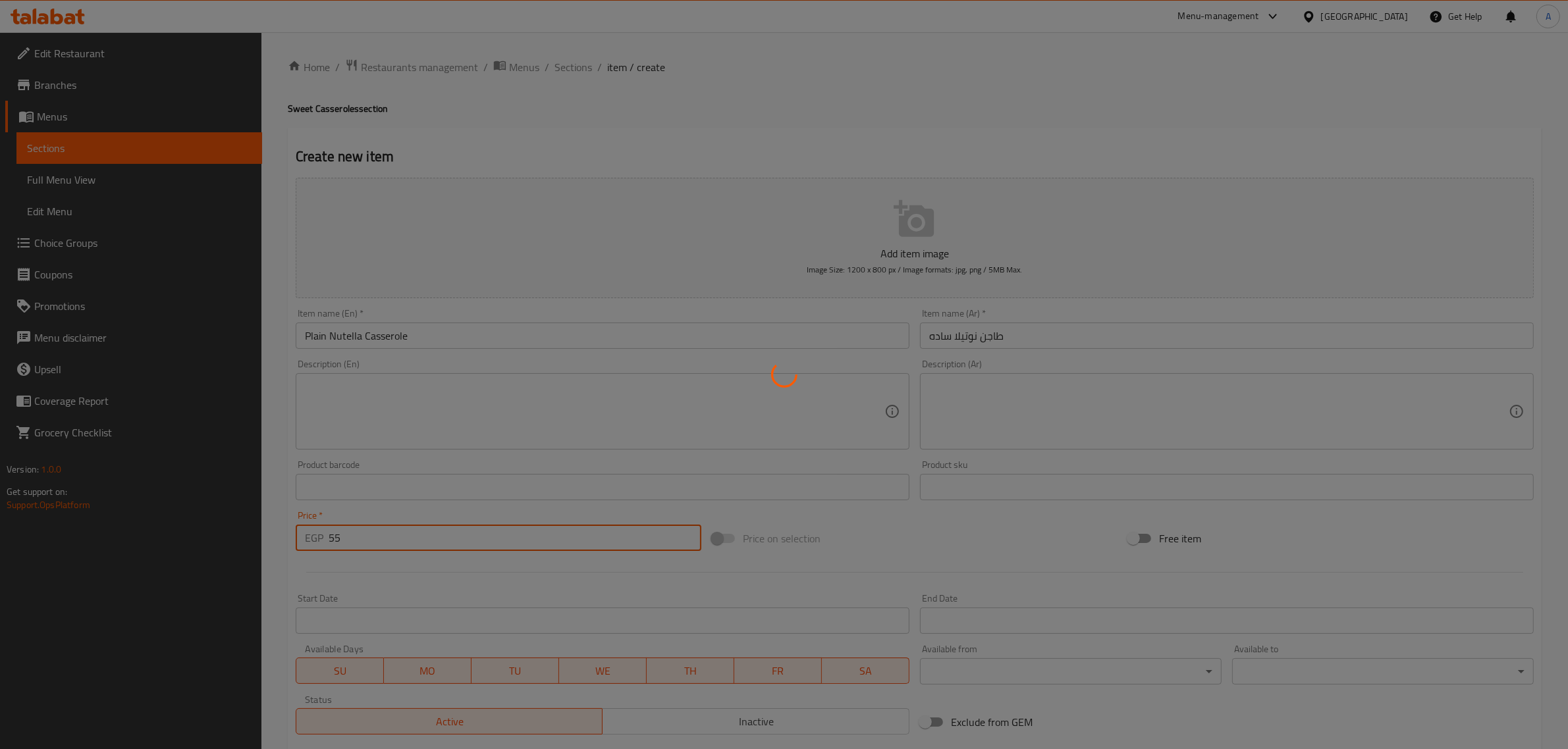
type input "0"
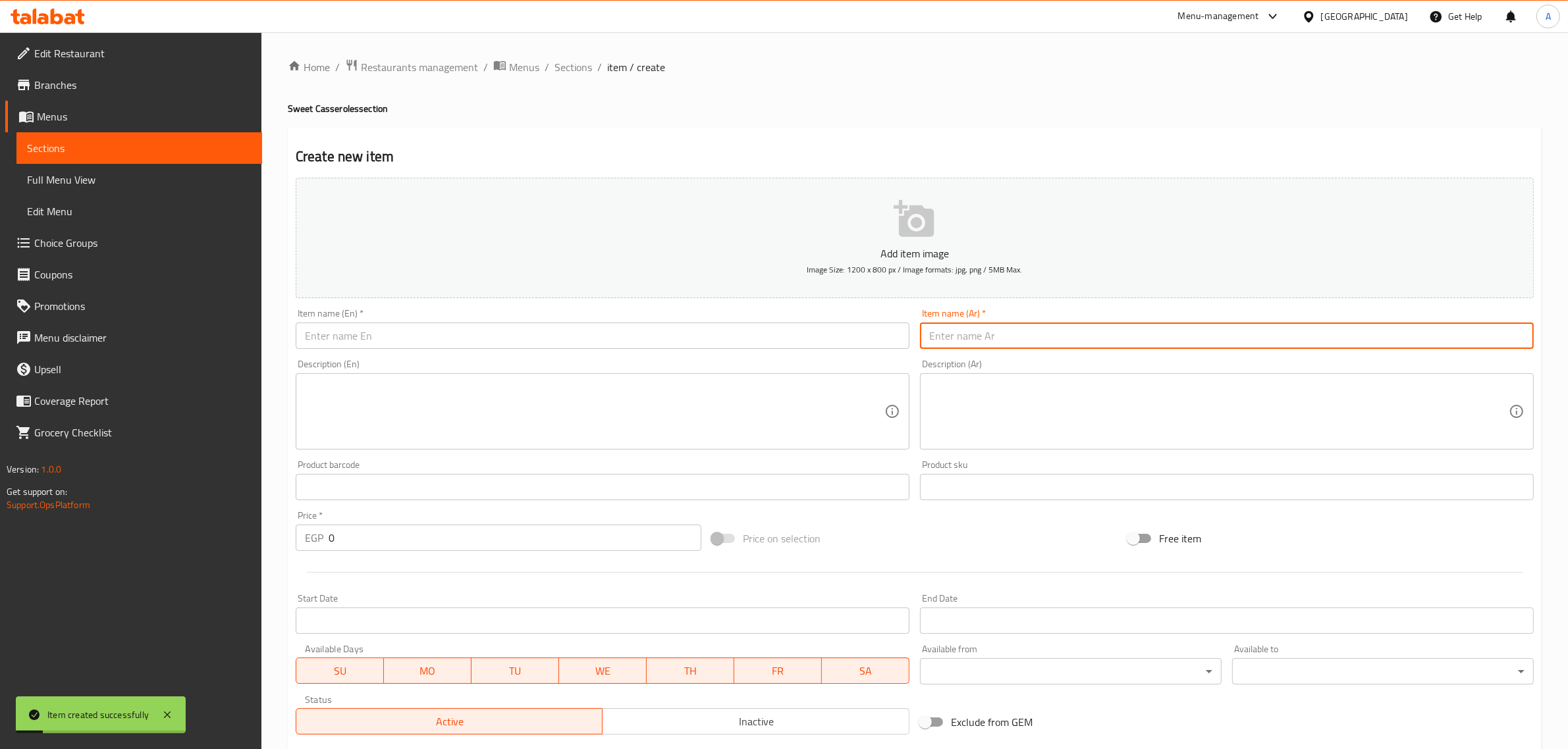
click at [953, 336] on input "text" at bounding box center [1227, 335] width 614 height 26
paste input "طاجن وايت شوكلت"
type input "طاجن وايت شوكلت"
click at [519, 333] on input "text" at bounding box center [602, 335] width 614 height 26
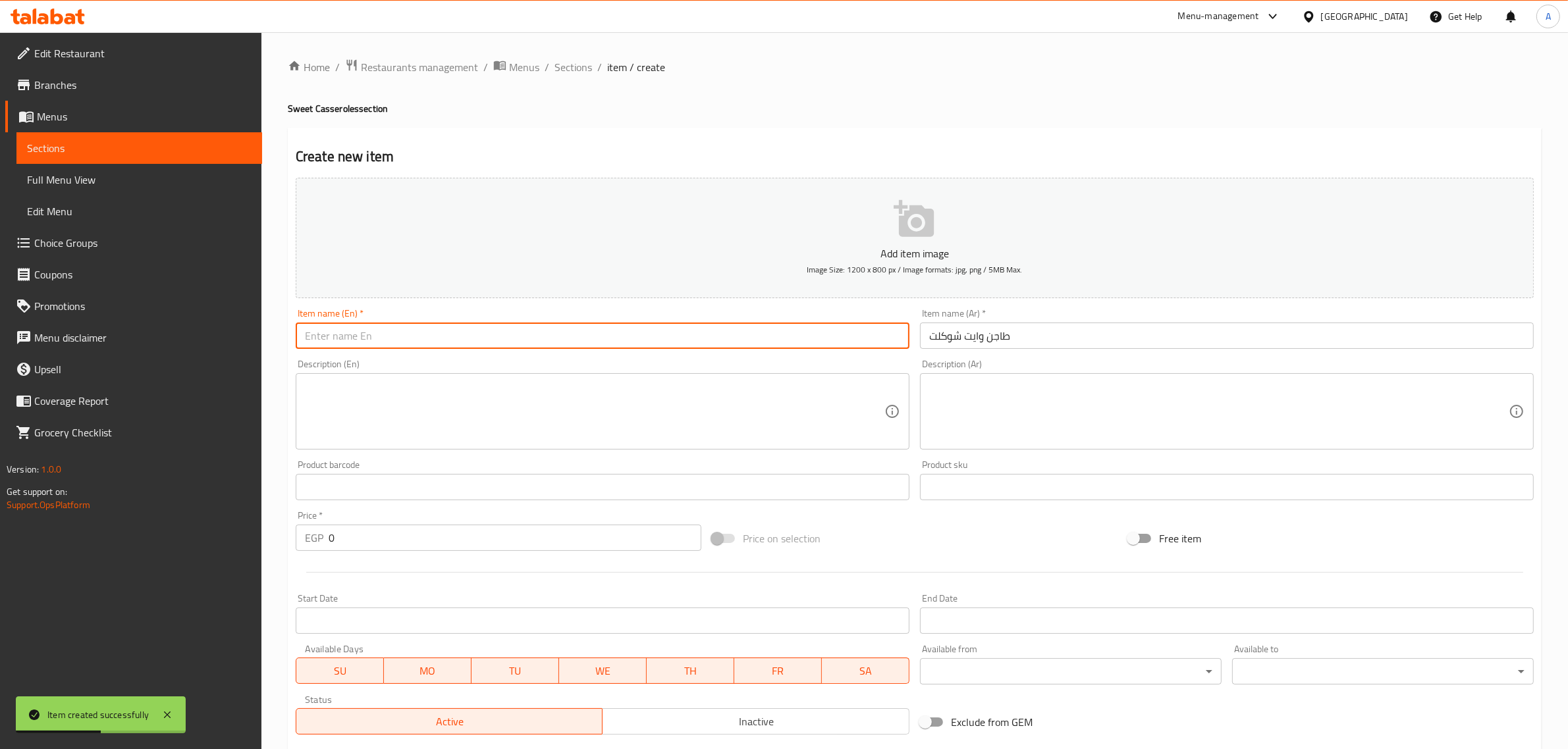
paste input "White Chocolate Casserole"
type input "White Chocolate Casserole"
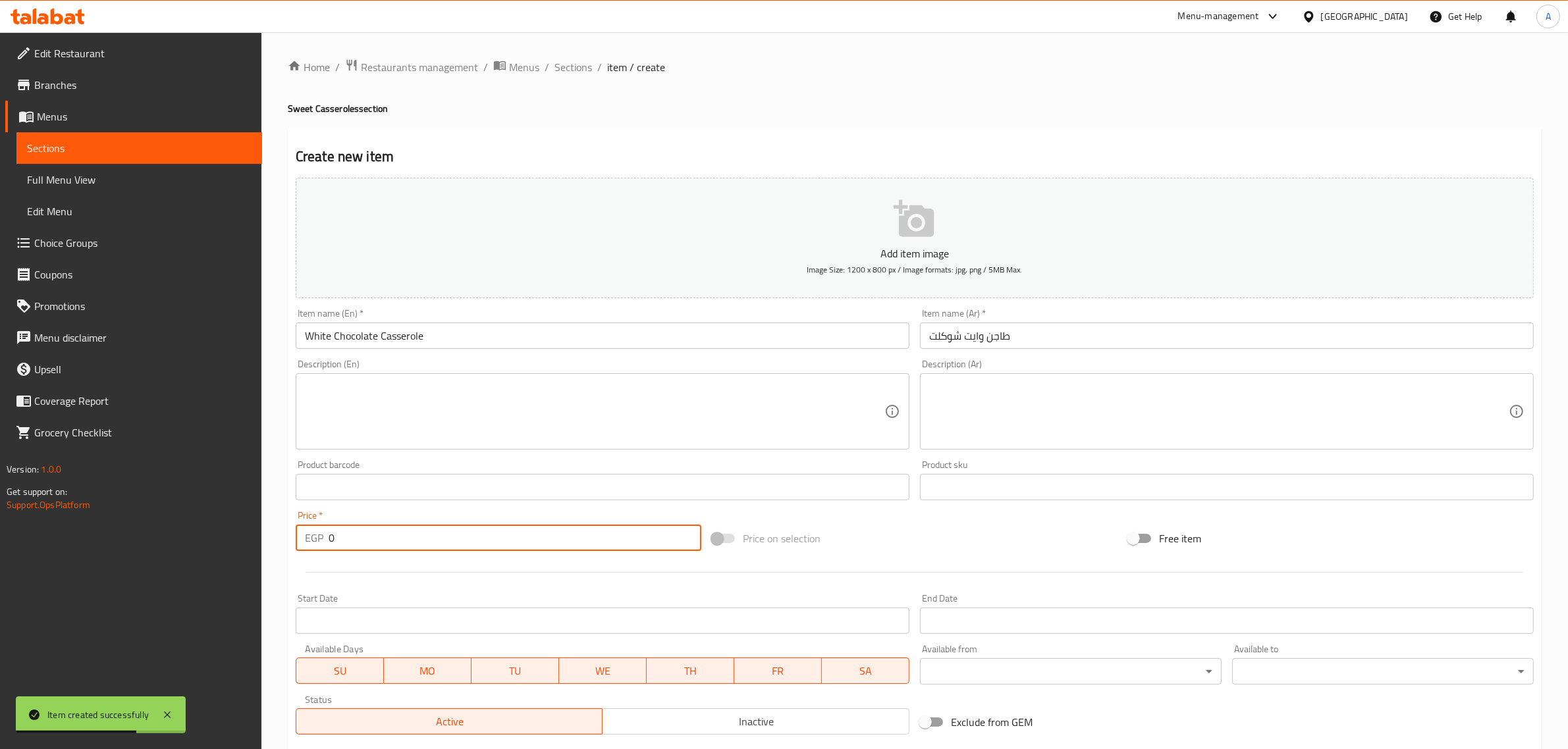
drag, startPoint x: 352, startPoint y: 537, endPoint x: 290, endPoint y: 541, distance: 62.1
click at [290, 541] on div "Price   * EGP 0 Price *" at bounding box center [498, 531] width 416 height 50
paste input "6"
type input "60"
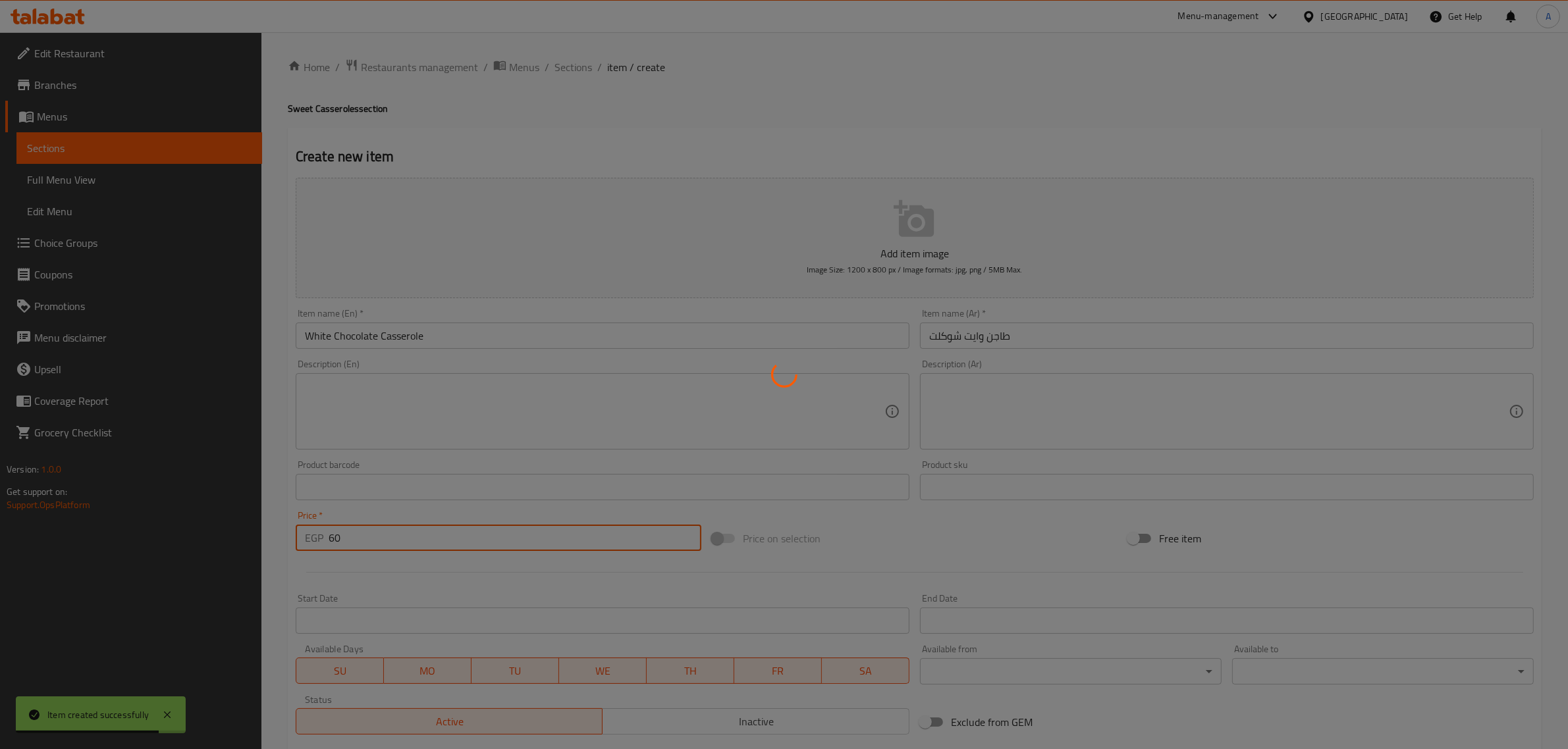
type input "0"
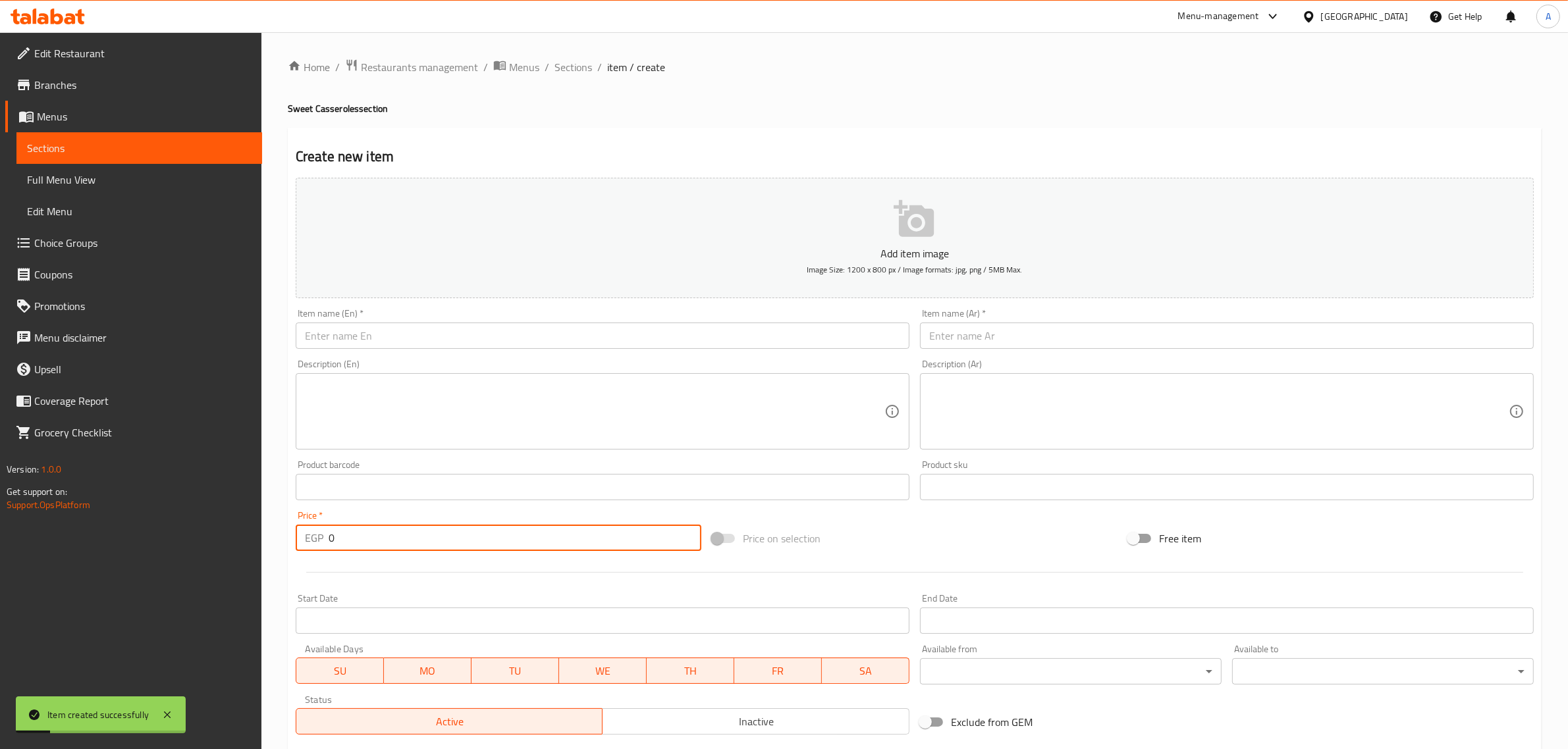
click at [946, 337] on input "text" at bounding box center [1227, 335] width 614 height 26
paste input "طاجن ميكس شوكلت"
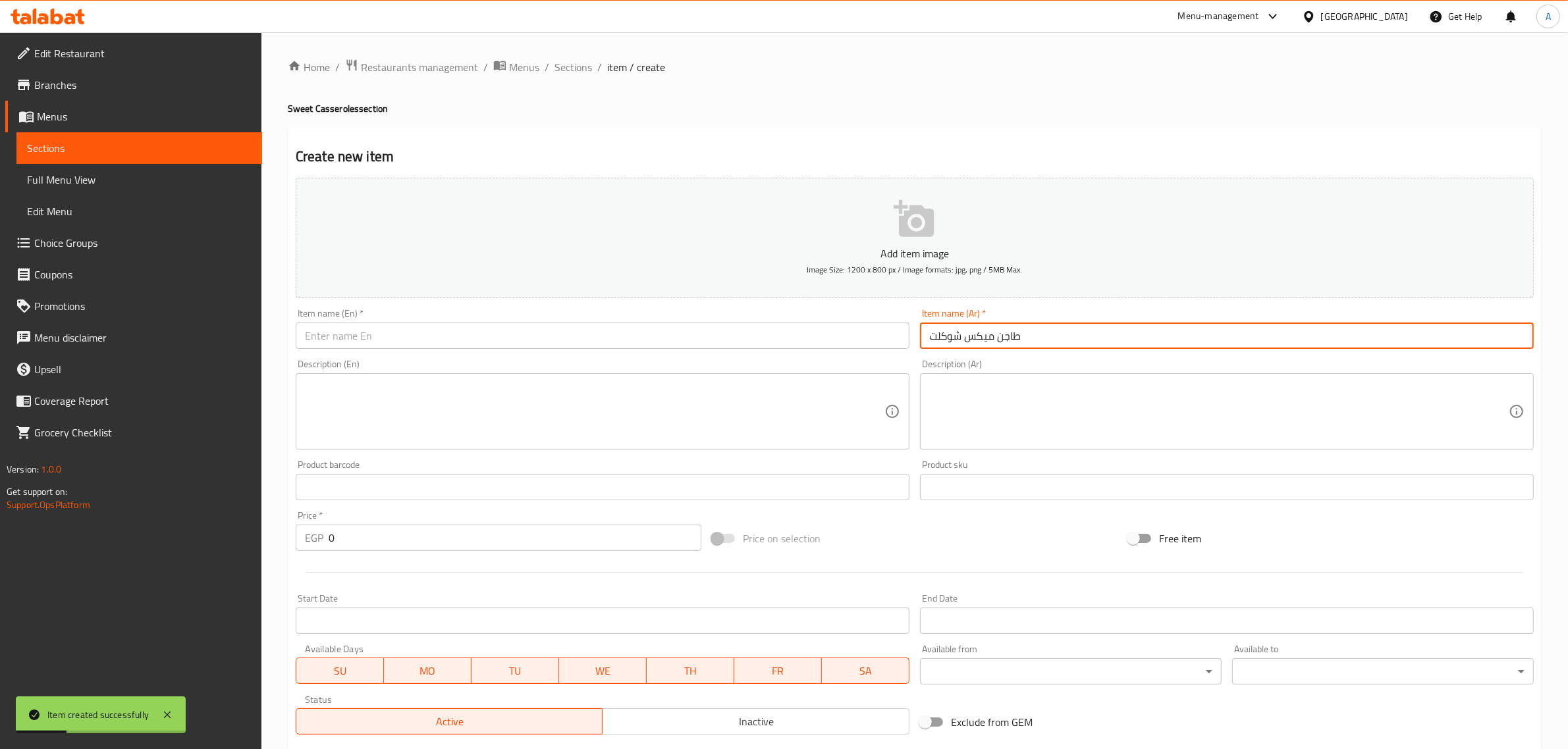
type input "طاجن ميكس شوكلت"
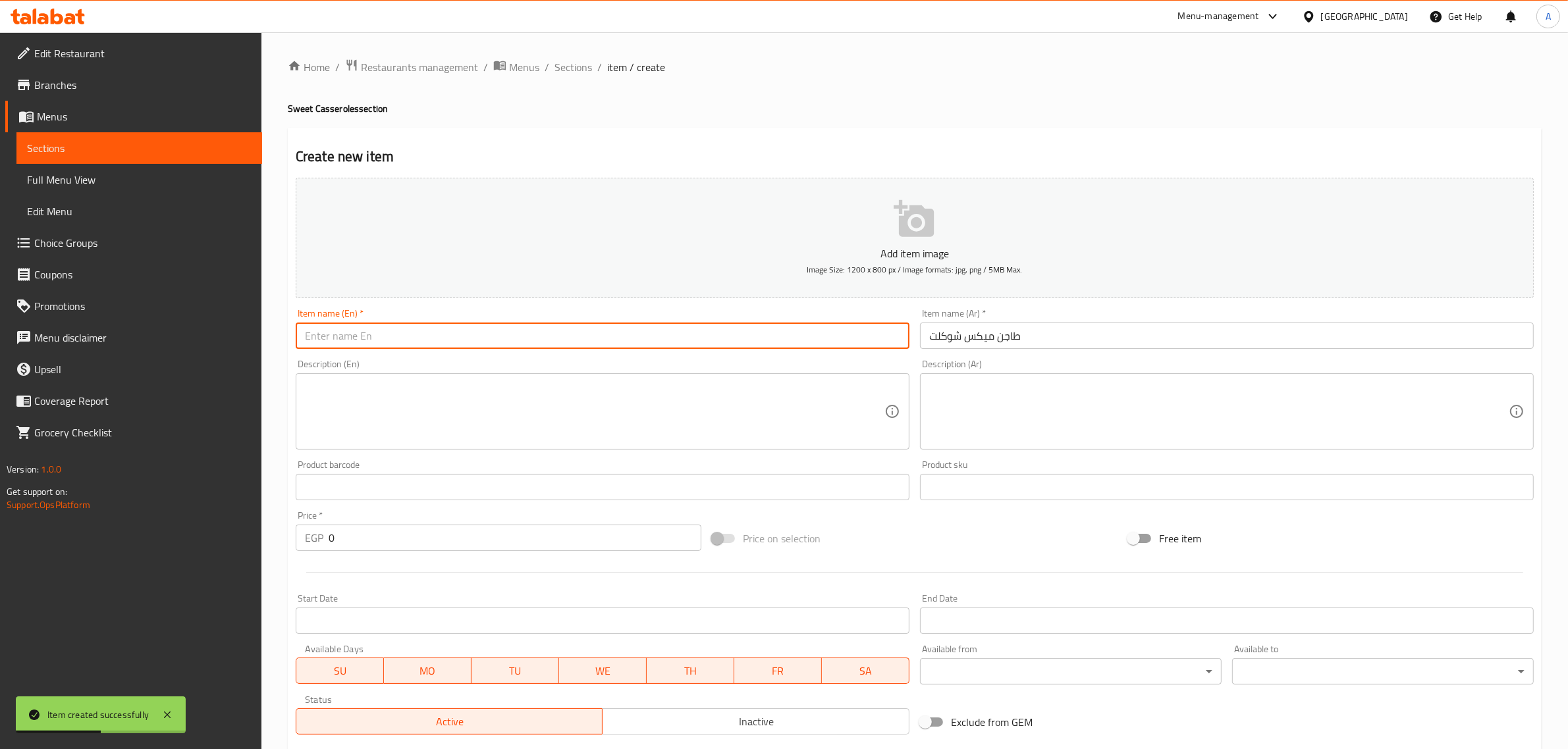
click at [465, 333] on input "text" at bounding box center [602, 335] width 614 height 26
paste input "Mixed Chocolate Casserole"
type input "Mixed Chocolate Casserole"
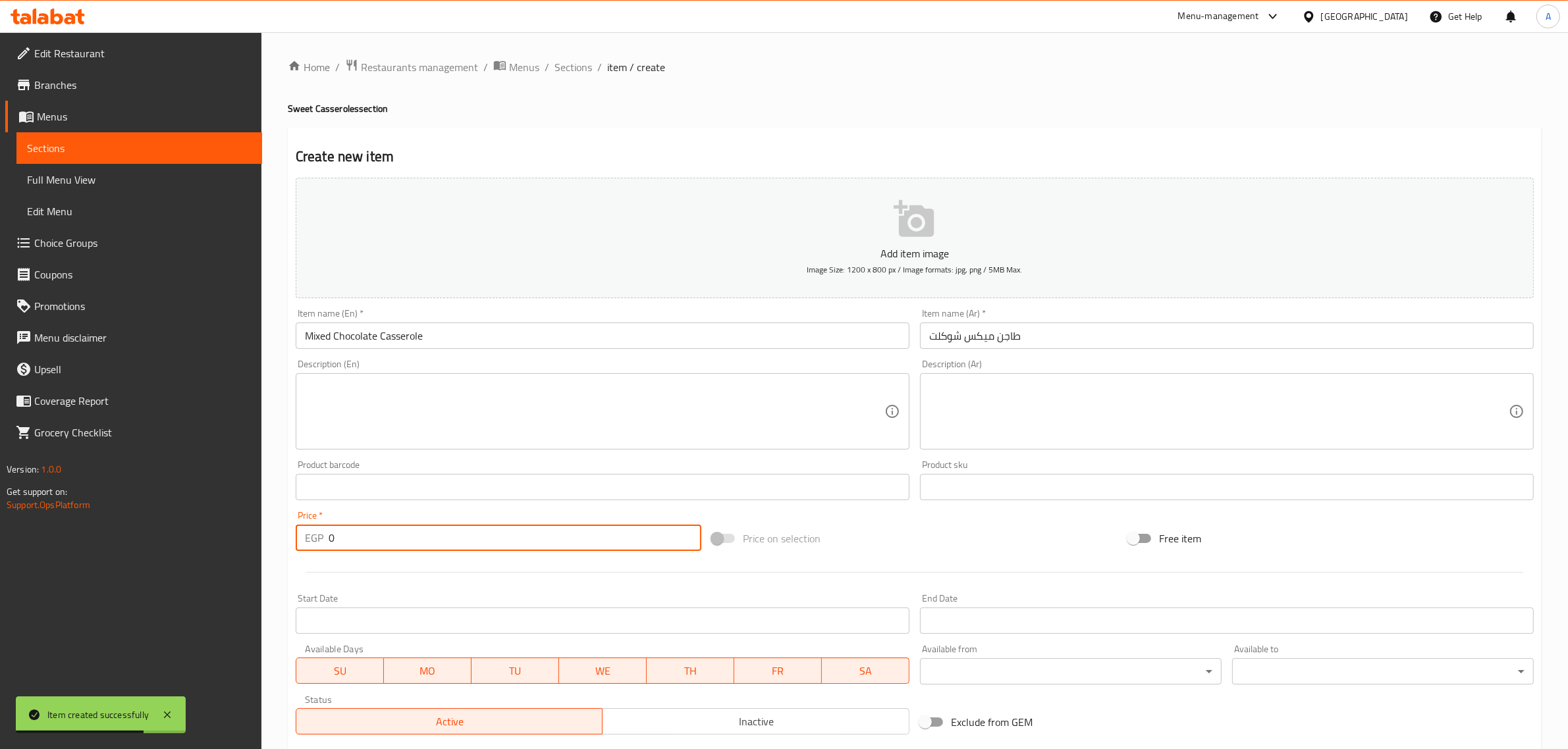
drag, startPoint x: 351, startPoint y: 539, endPoint x: 320, endPoint y: 551, distance: 33.2
click at [320, 551] on div "EGP 0 Price *" at bounding box center [499, 537] width 406 height 26
paste input "8"
type input "80"
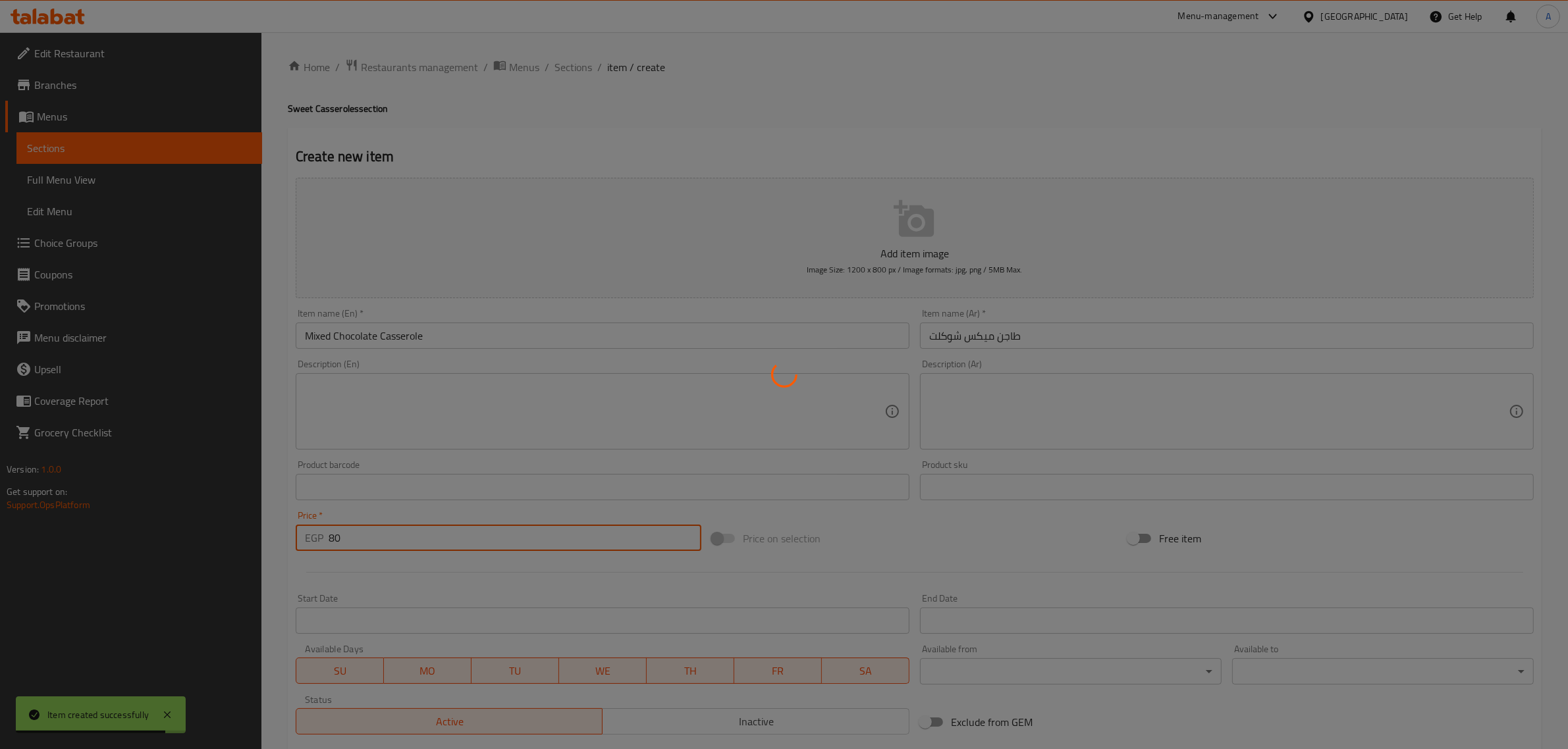
type input "0"
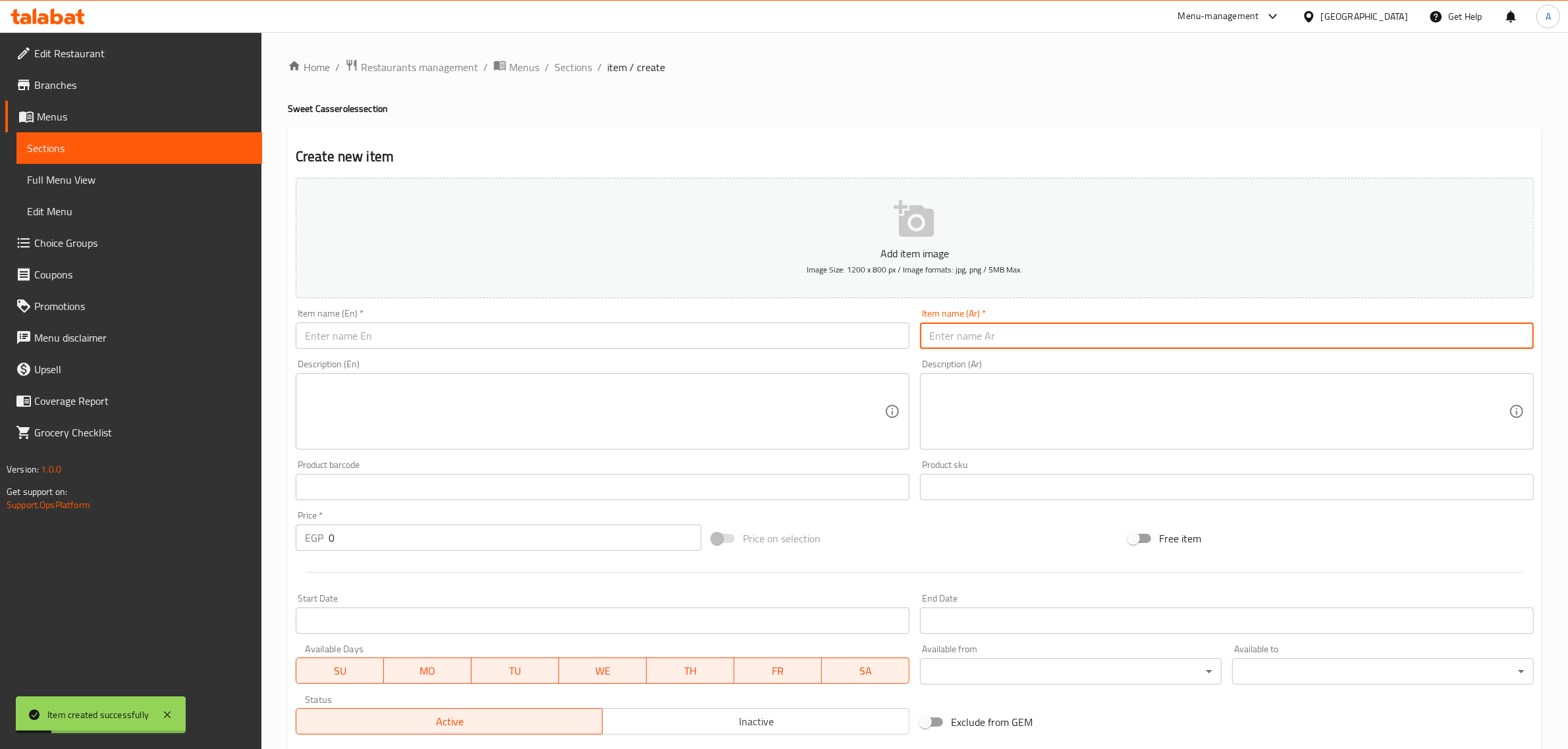
click at [946, 324] on input "text" at bounding box center [1227, 335] width 614 height 26
paste input "طاجن نوتيلا فروت"
type input "طاجن نوتيلا فروت"
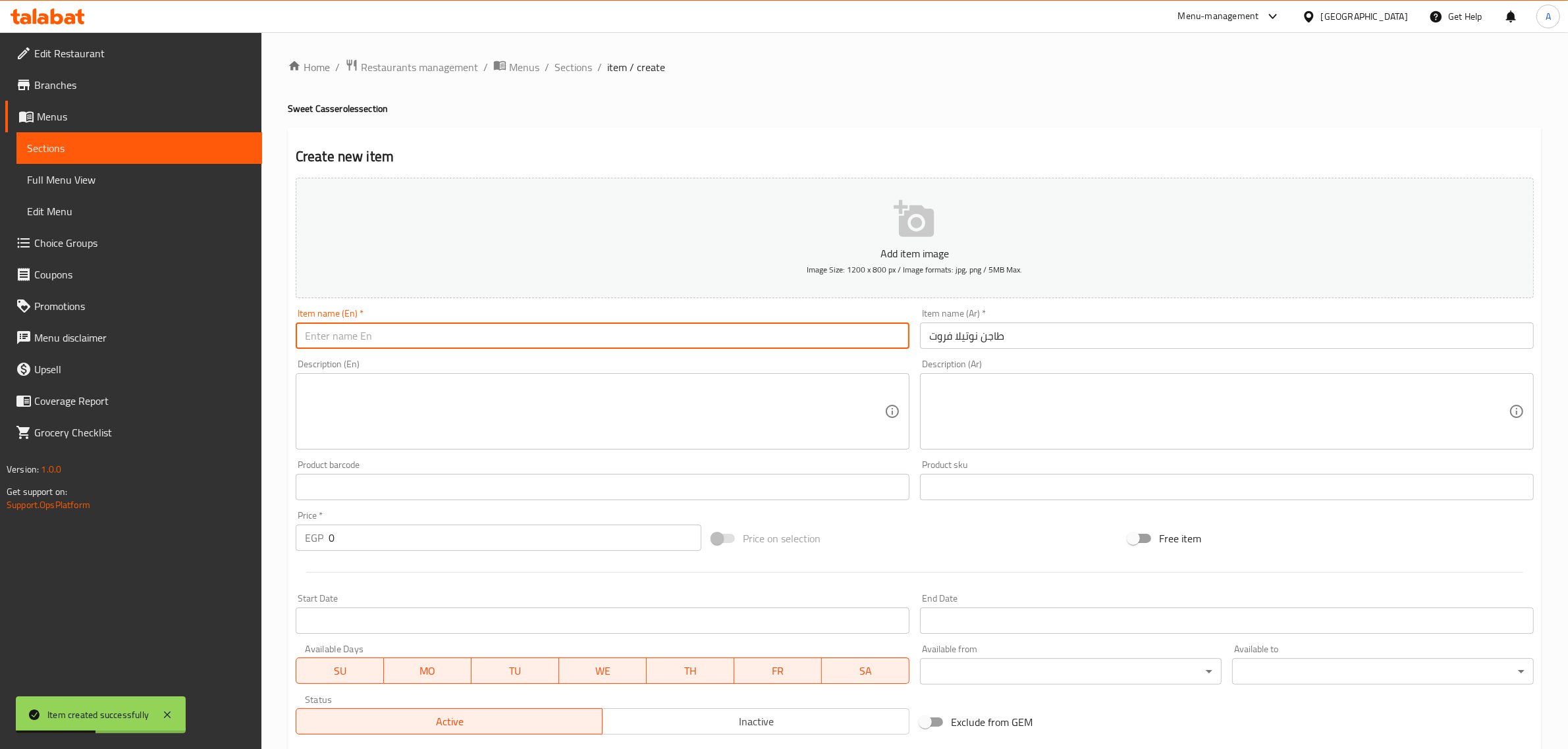
click at [430, 343] on input "text" at bounding box center [602, 335] width 614 height 26
paste input "Nutella Fruit Casserole"
type input "Nutella Fruit Casserole"
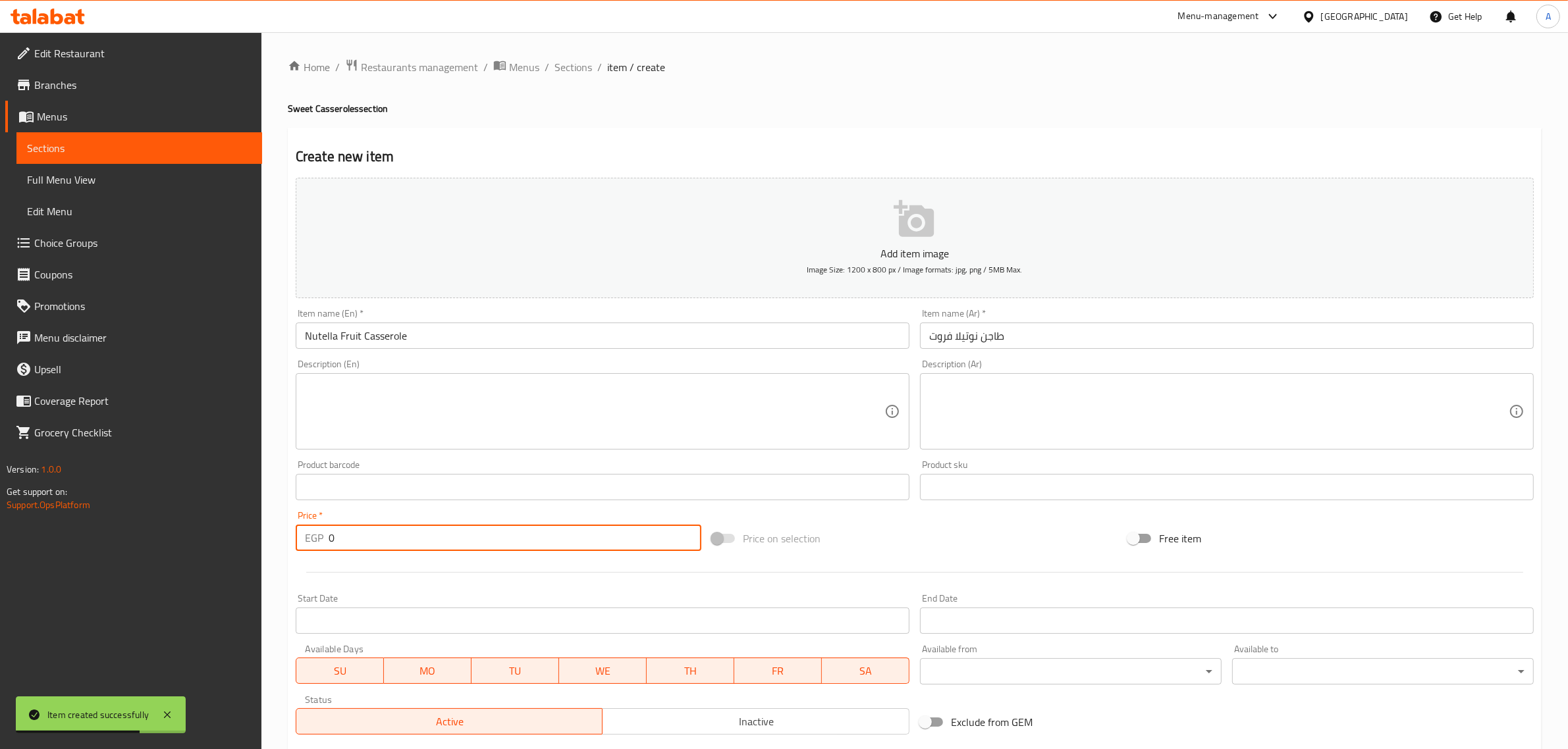
drag, startPoint x: 390, startPoint y: 540, endPoint x: 328, endPoint y: 548, distance: 62.5
click at [329, 548] on input "0" at bounding box center [515, 537] width 373 height 26
paste input "8"
type input "80"
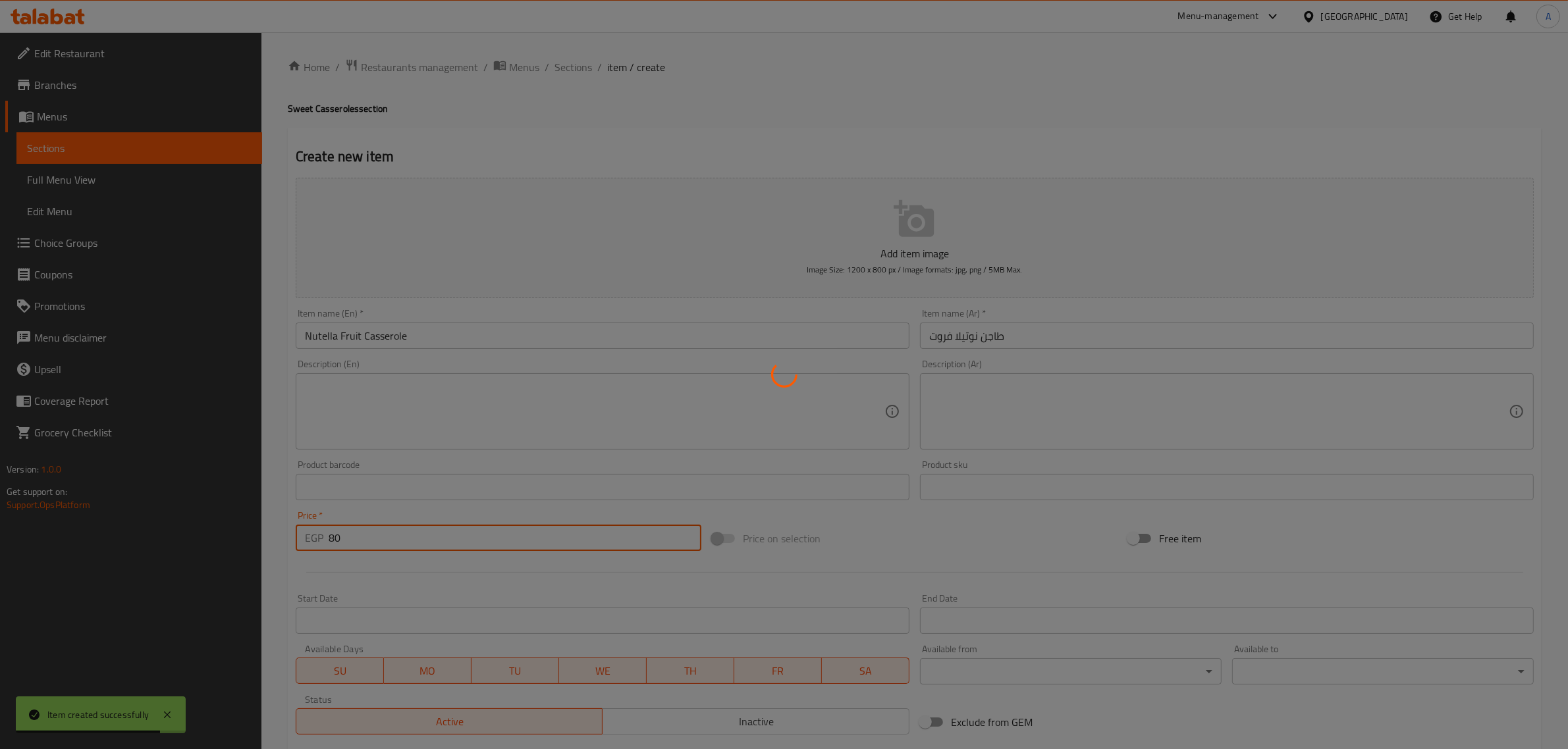
type input "0"
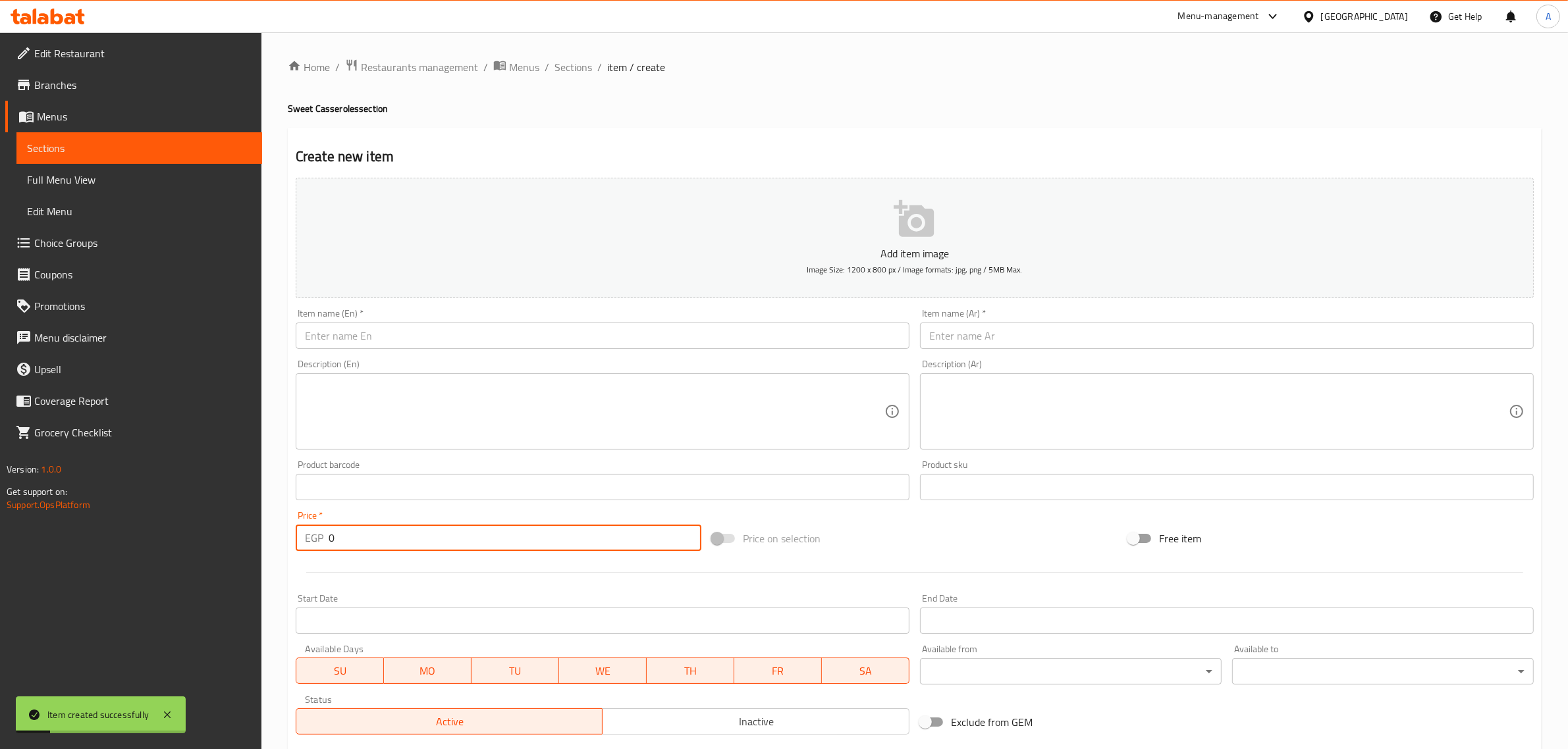
click at [1112, 358] on div "Description (Ar) Description (Ar)" at bounding box center [1227, 404] width 625 height 101
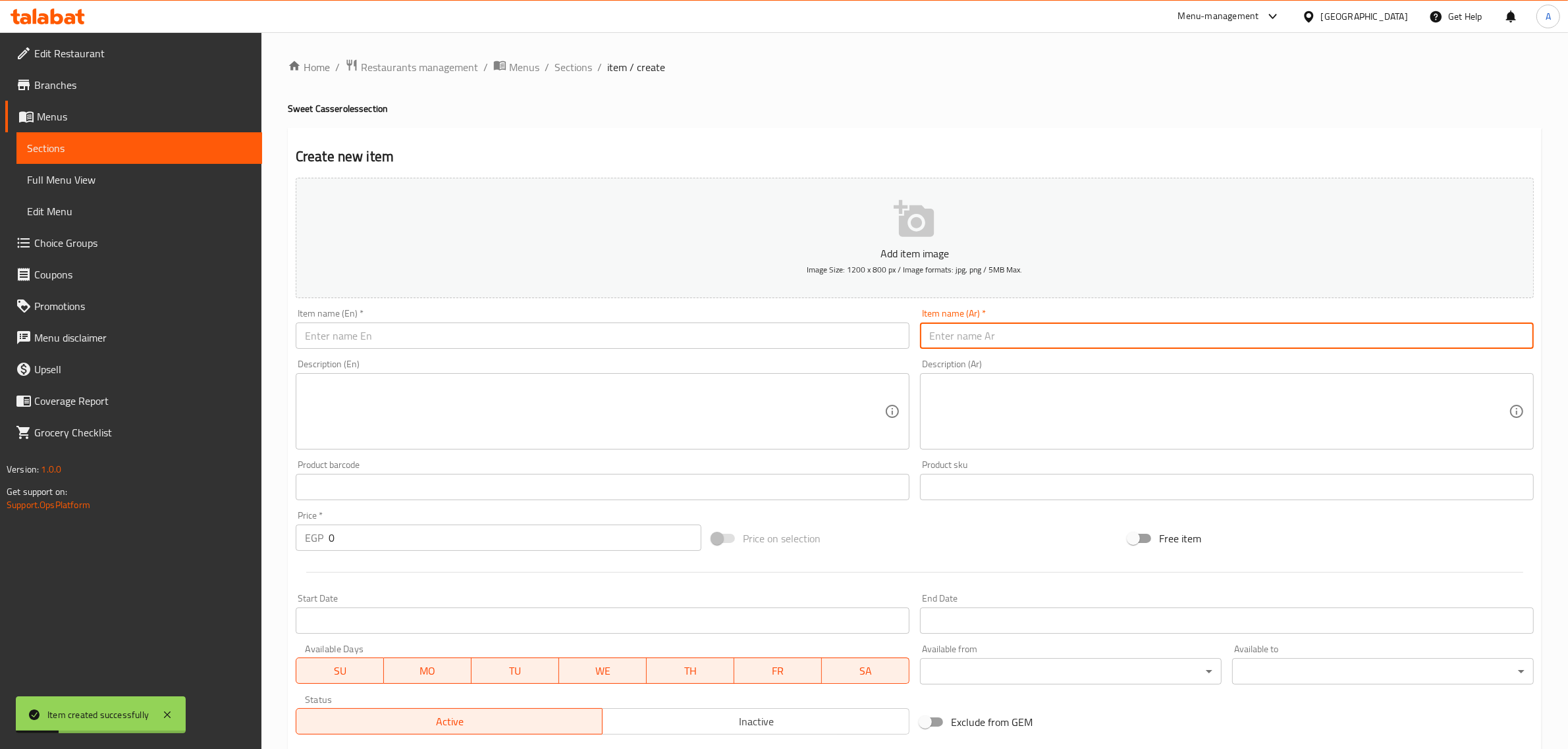
click at [1094, 328] on input "text" at bounding box center [1227, 335] width 614 height 26
paste input "طاجن اوريو"
type input "طاجن اوريو"
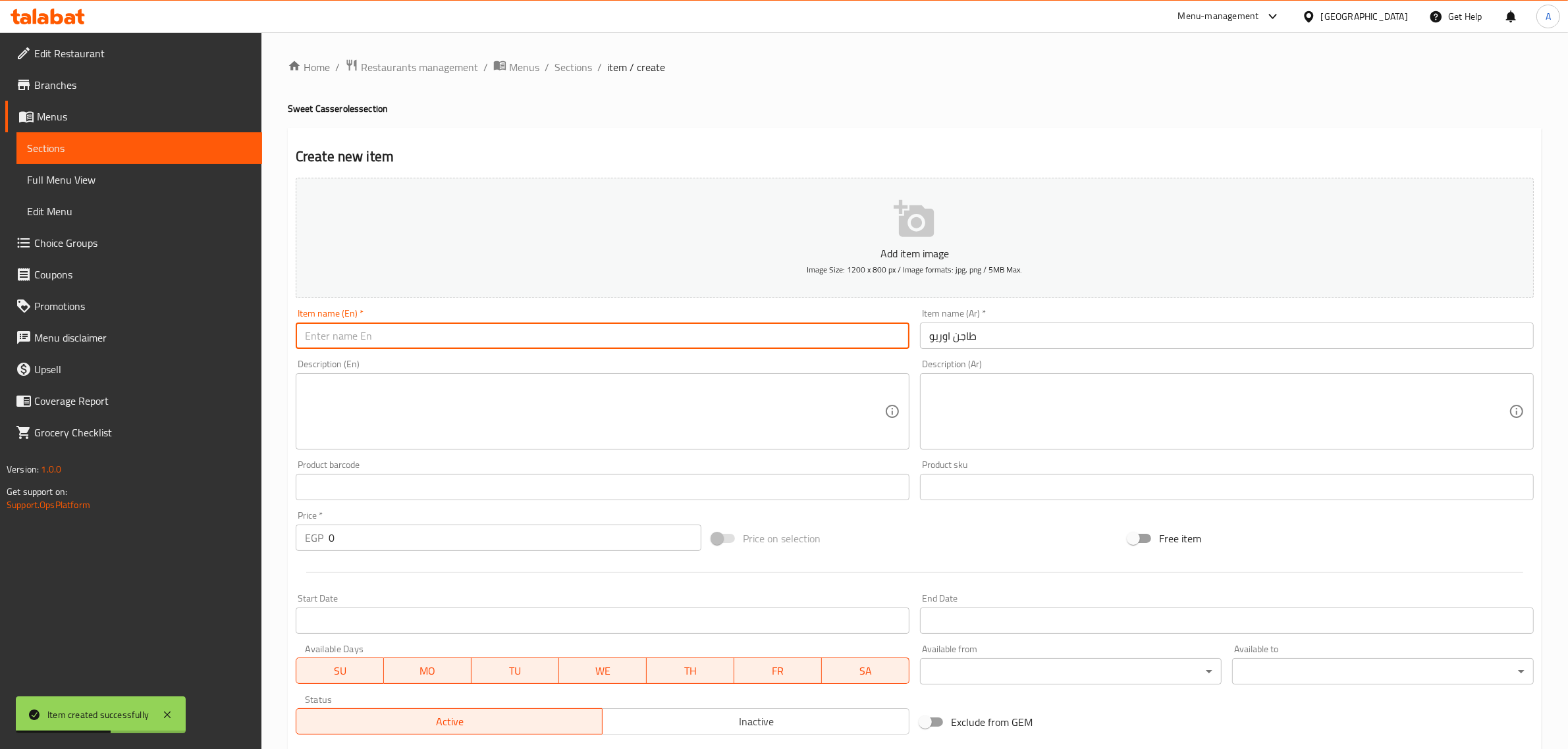
click at [651, 331] on input "text" at bounding box center [602, 335] width 614 height 26
paste input "Oreo Casserole"
type input "Oreo Casserole"
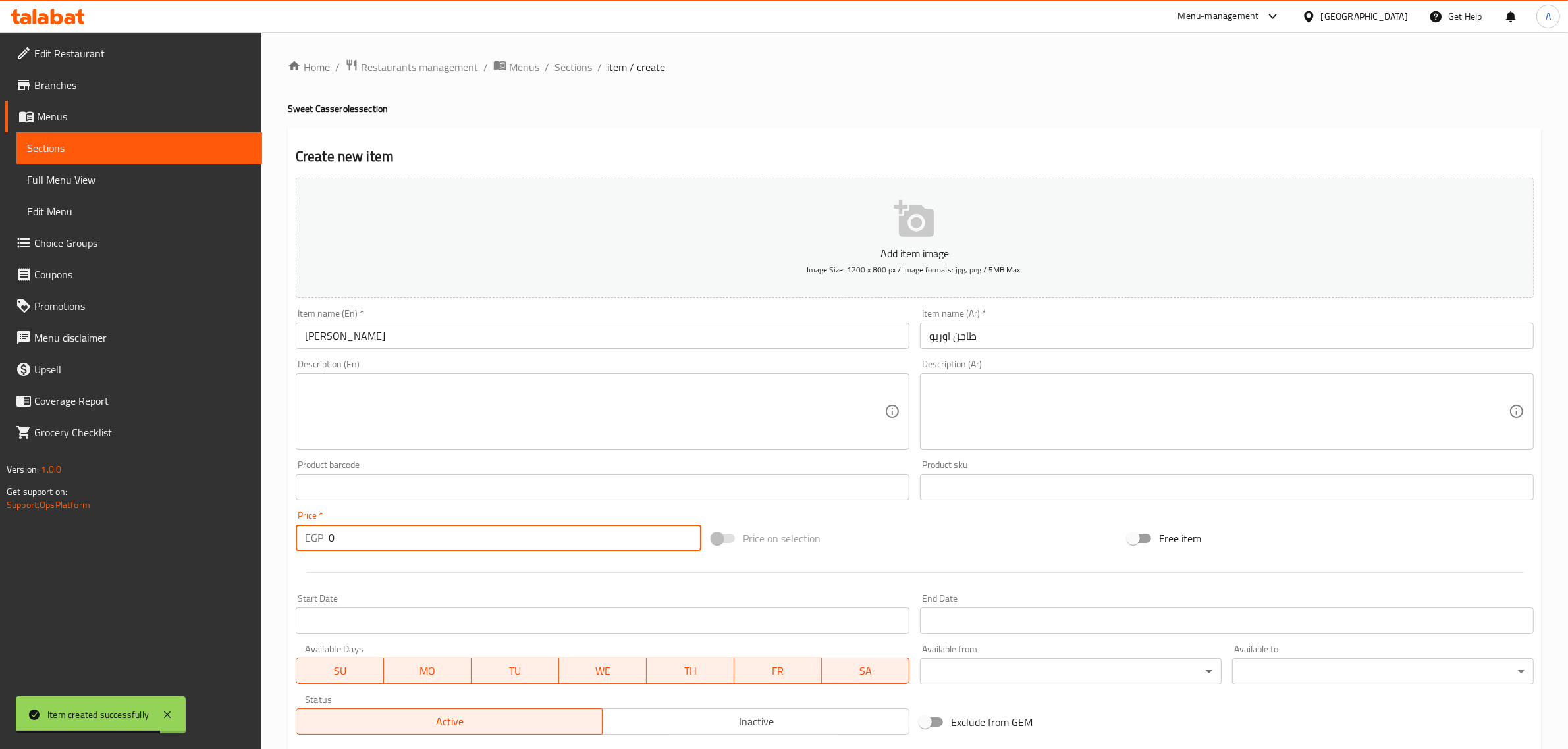
drag, startPoint x: 380, startPoint y: 546, endPoint x: 313, endPoint y: 545, distance: 67.0
click at [313, 545] on div "EGP 0 Price *" at bounding box center [499, 537] width 406 height 26
paste input "65"
type input "65"
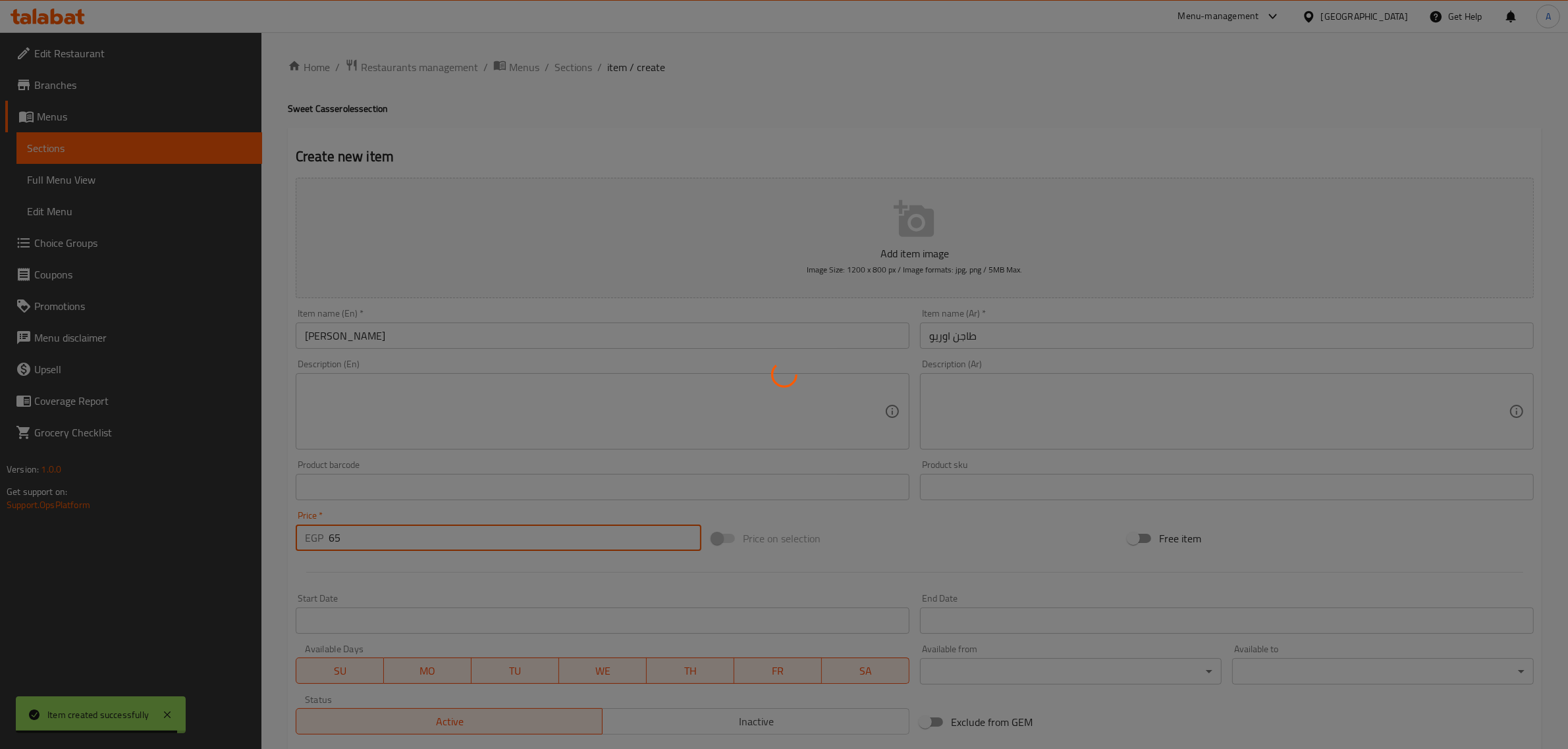
type input "0"
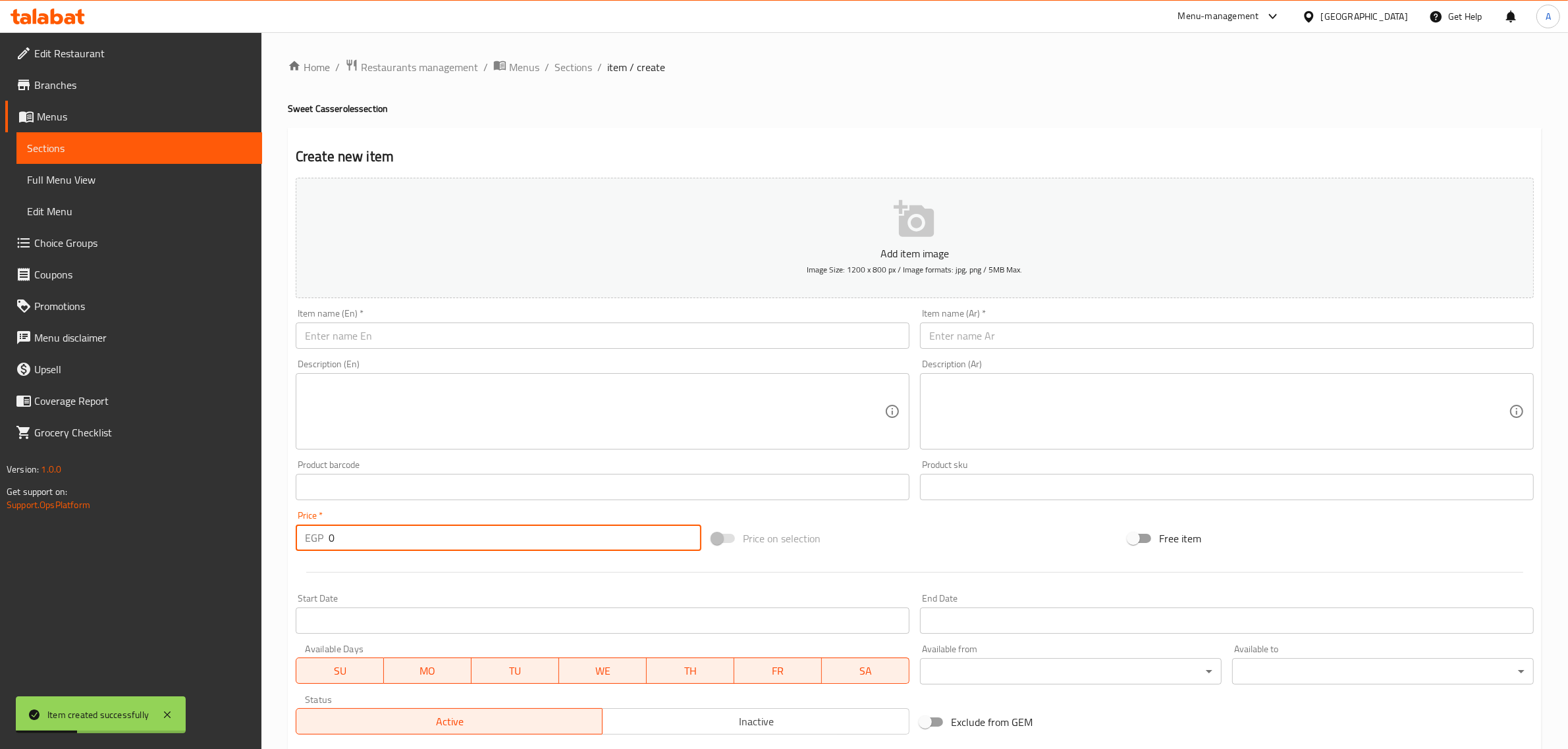
click at [972, 328] on input "text" at bounding box center [1227, 335] width 614 height 26
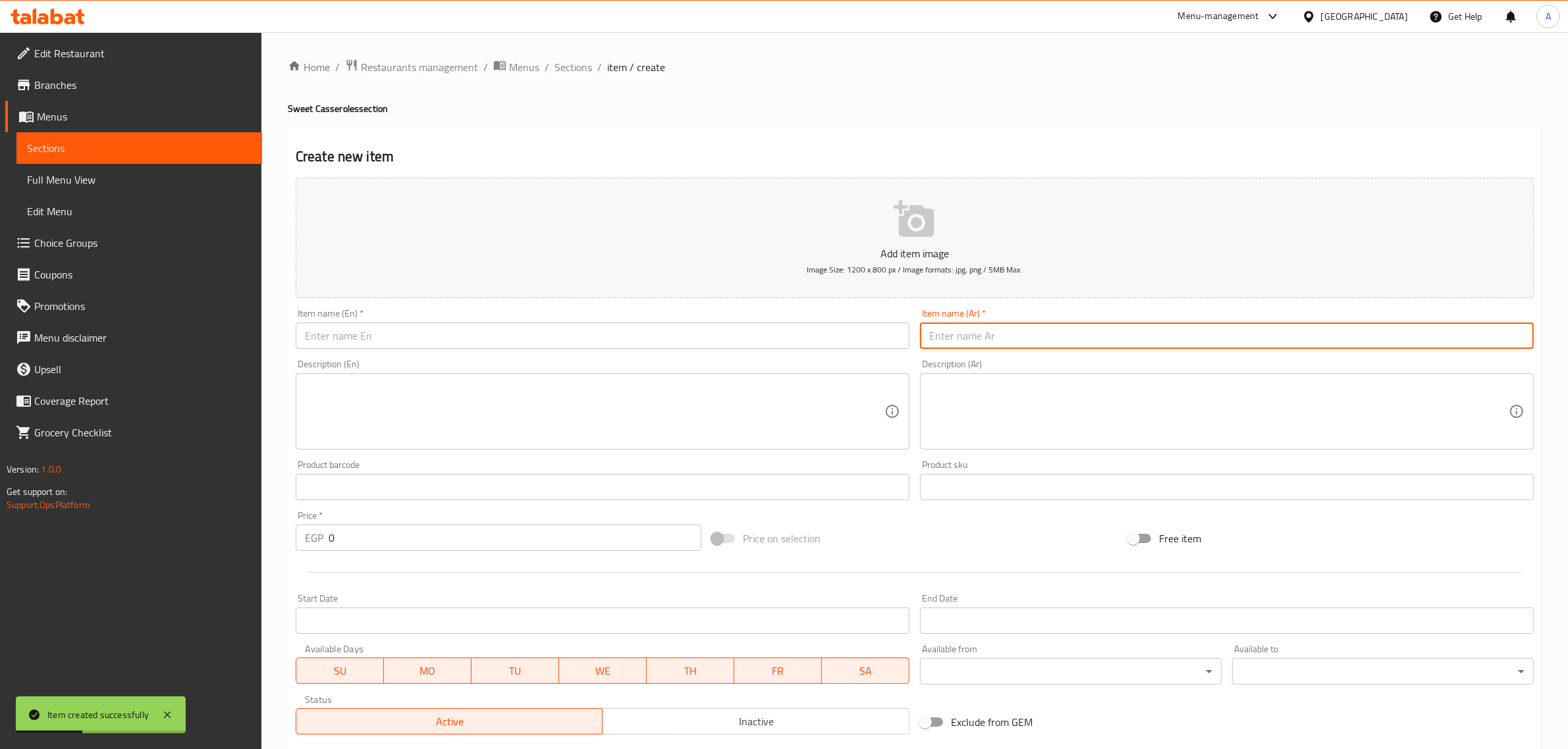
paste input "طاجن لوتس"
type input "طاجن لوتس"
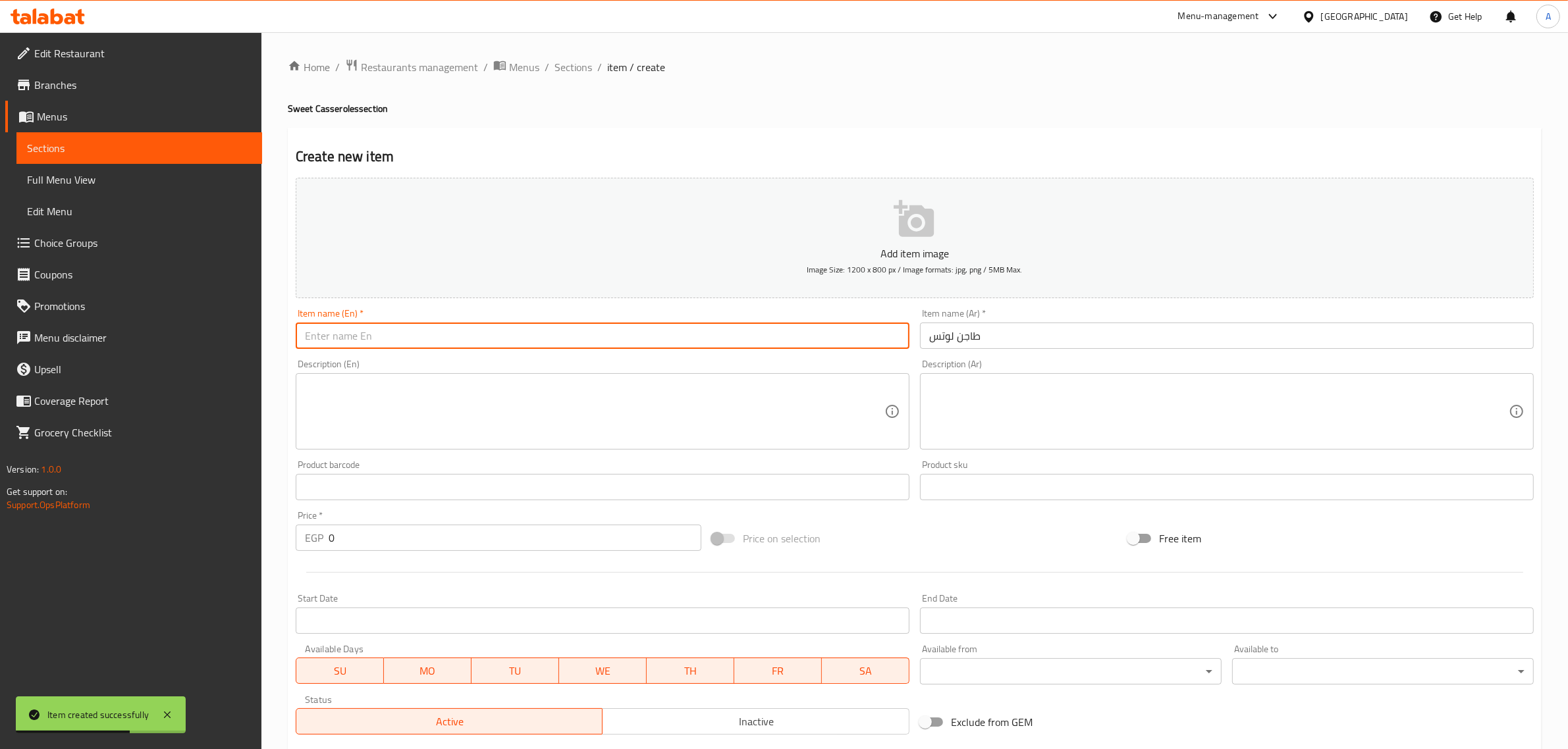
click at [483, 327] on input "text" at bounding box center [602, 335] width 614 height 26
paste input "Lotus Casserole"
type input "Lotus Casserole"
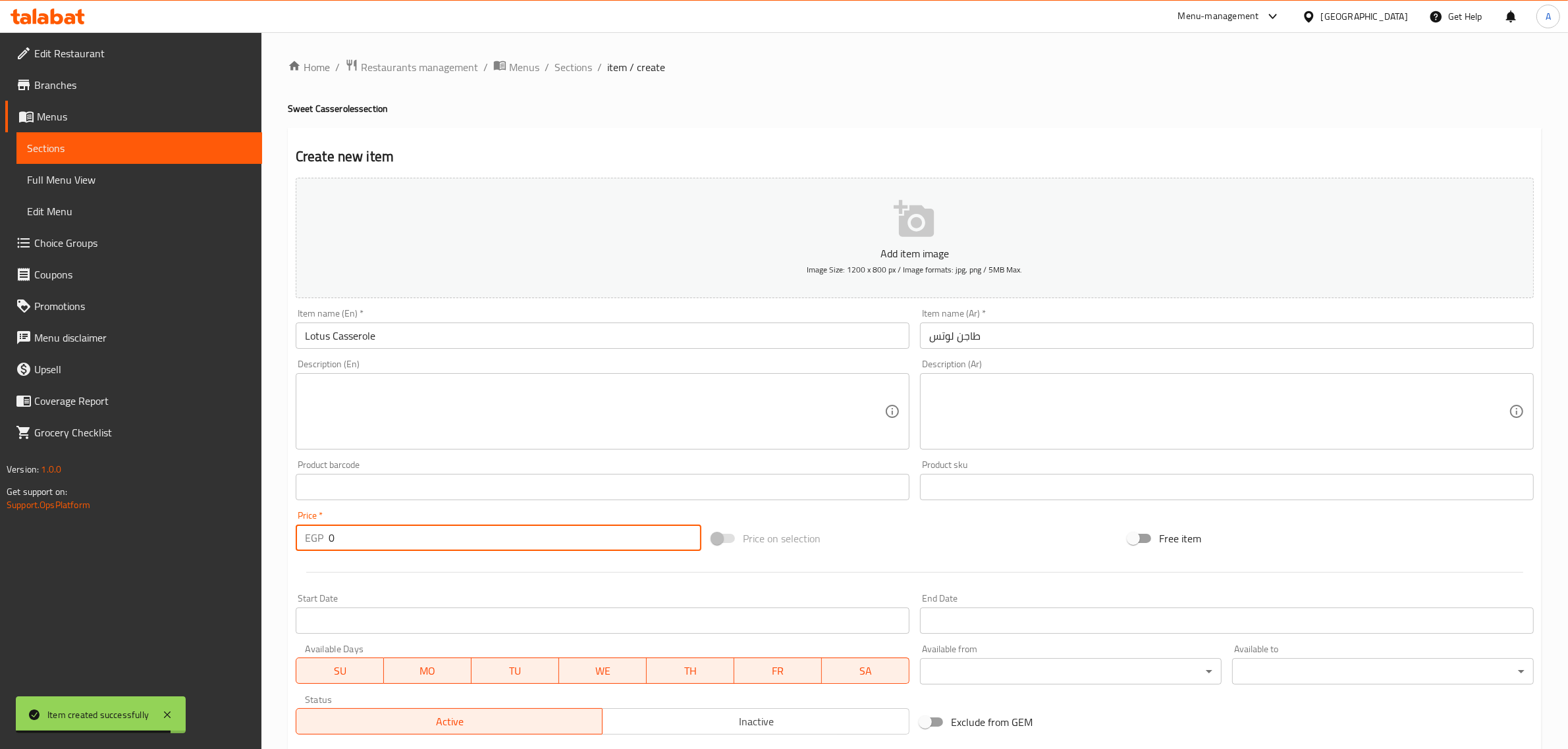
drag, startPoint x: 340, startPoint y: 535, endPoint x: 324, endPoint y: 537, distance: 16.1
click at [324, 537] on div "EGP 0 Price *" at bounding box center [499, 537] width 406 height 26
paste input "65"
type input "65"
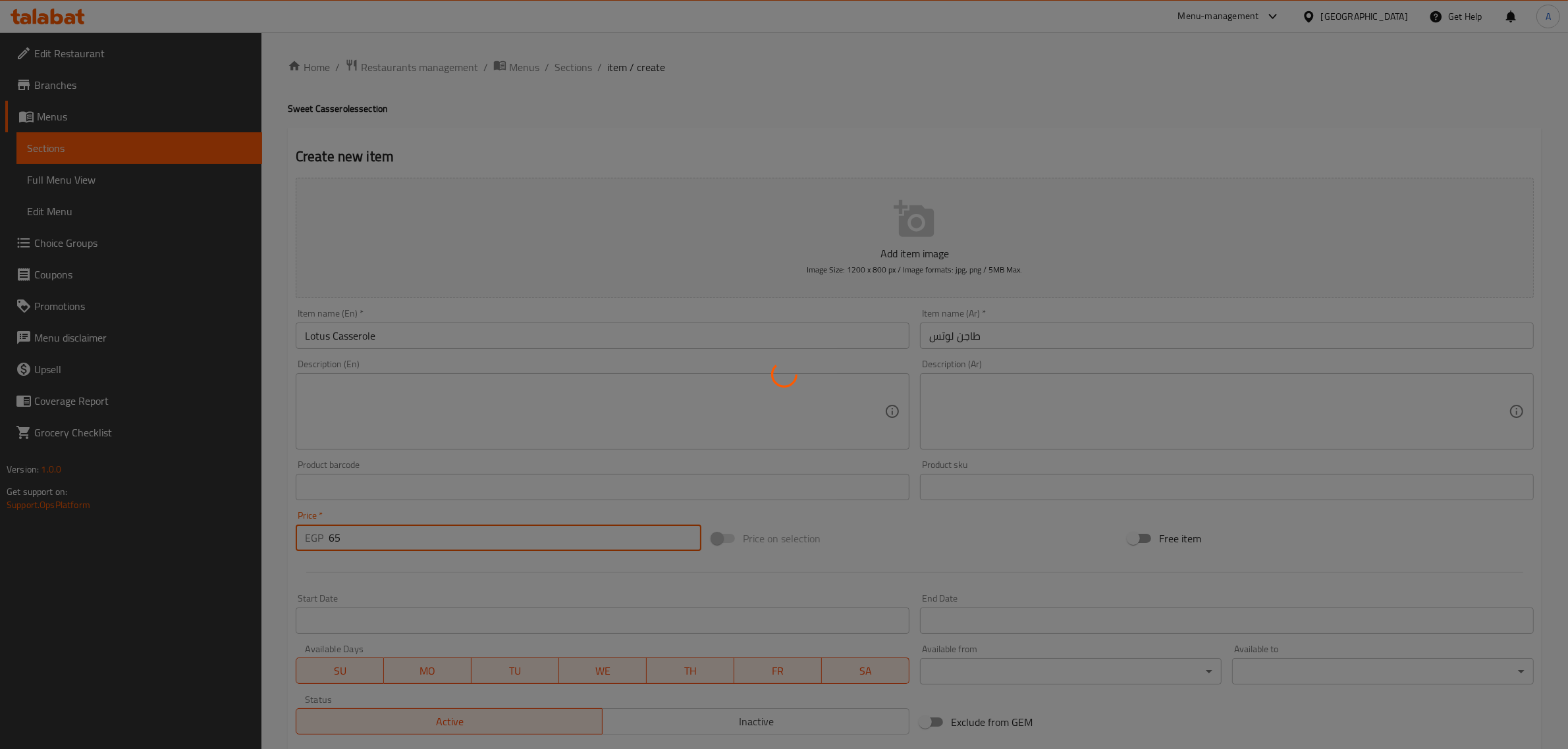
type input "0"
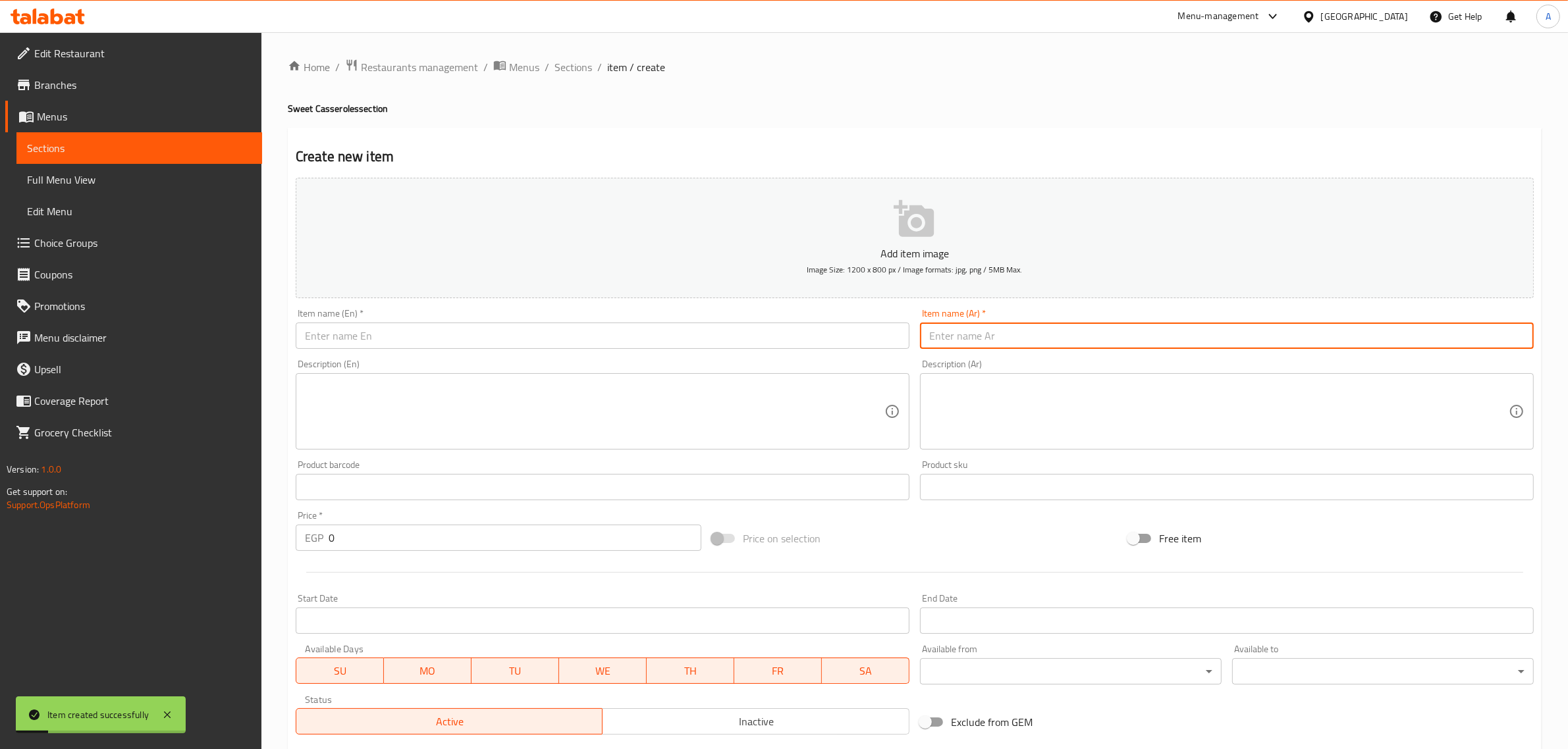
click at [1042, 343] on input "text" at bounding box center [1227, 335] width 614 height 26
paste input "طاجن وافل بابلي"
type input "طاجن وافل بابلي"
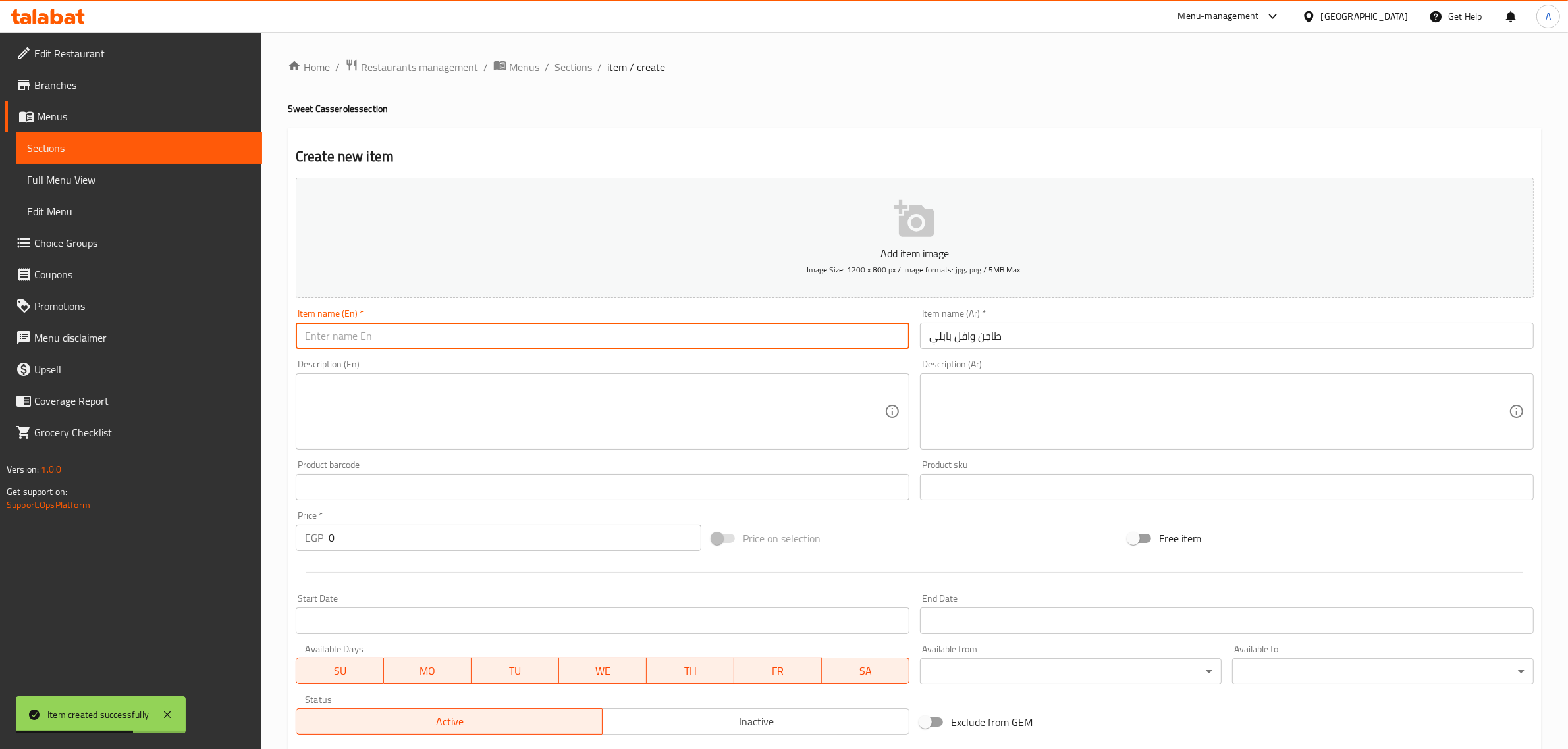
click at [658, 328] on input "text" at bounding box center [602, 335] width 614 height 26
paste input "Baby Waffle Casserole"
type input "Baby Waffle Casserole"
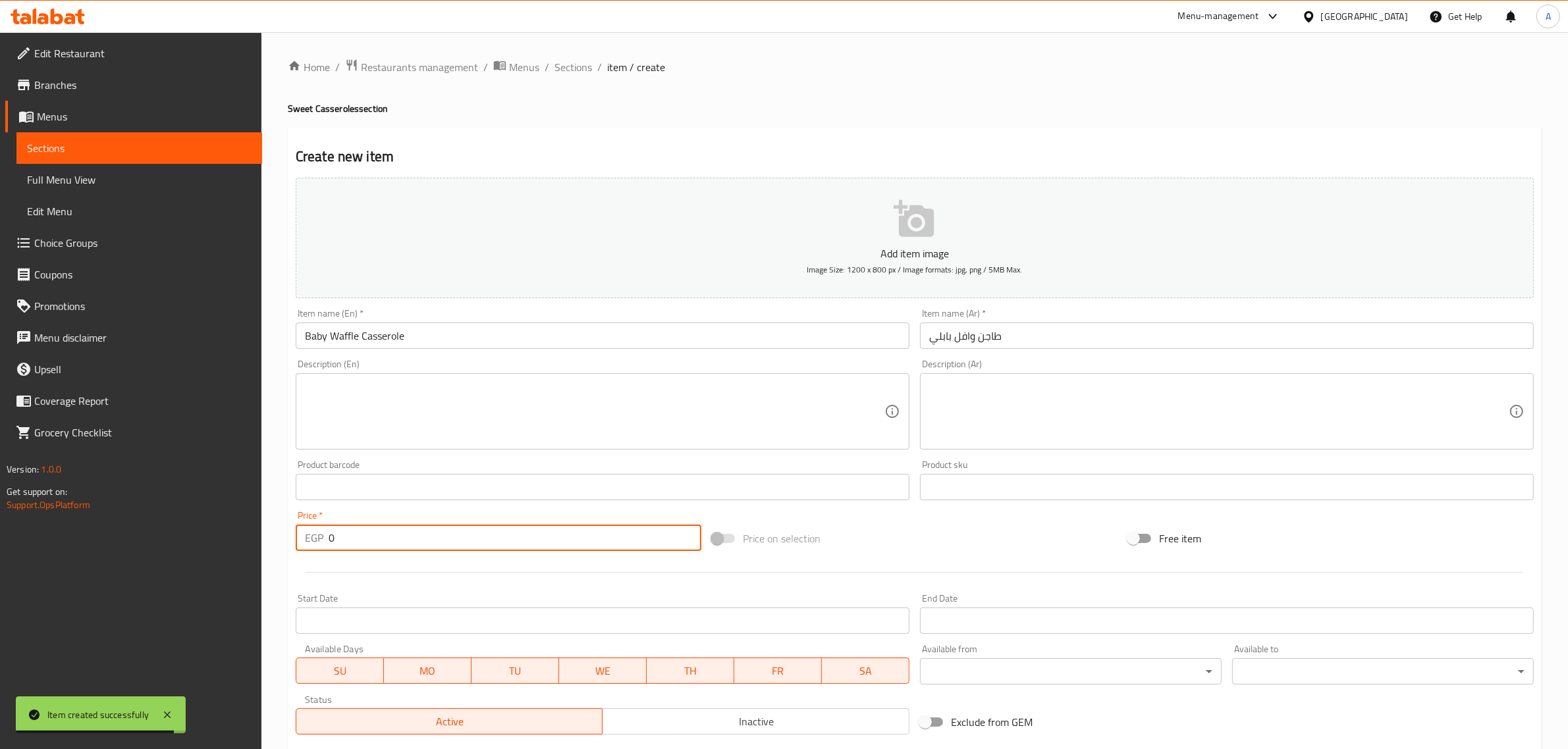
drag, startPoint x: 369, startPoint y: 535, endPoint x: 312, endPoint y: 529, distance: 57.3
click at [312, 529] on div "EGP 0 Price *" at bounding box center [499, 537] width 406 height 26
paste input "65"
type input "65"
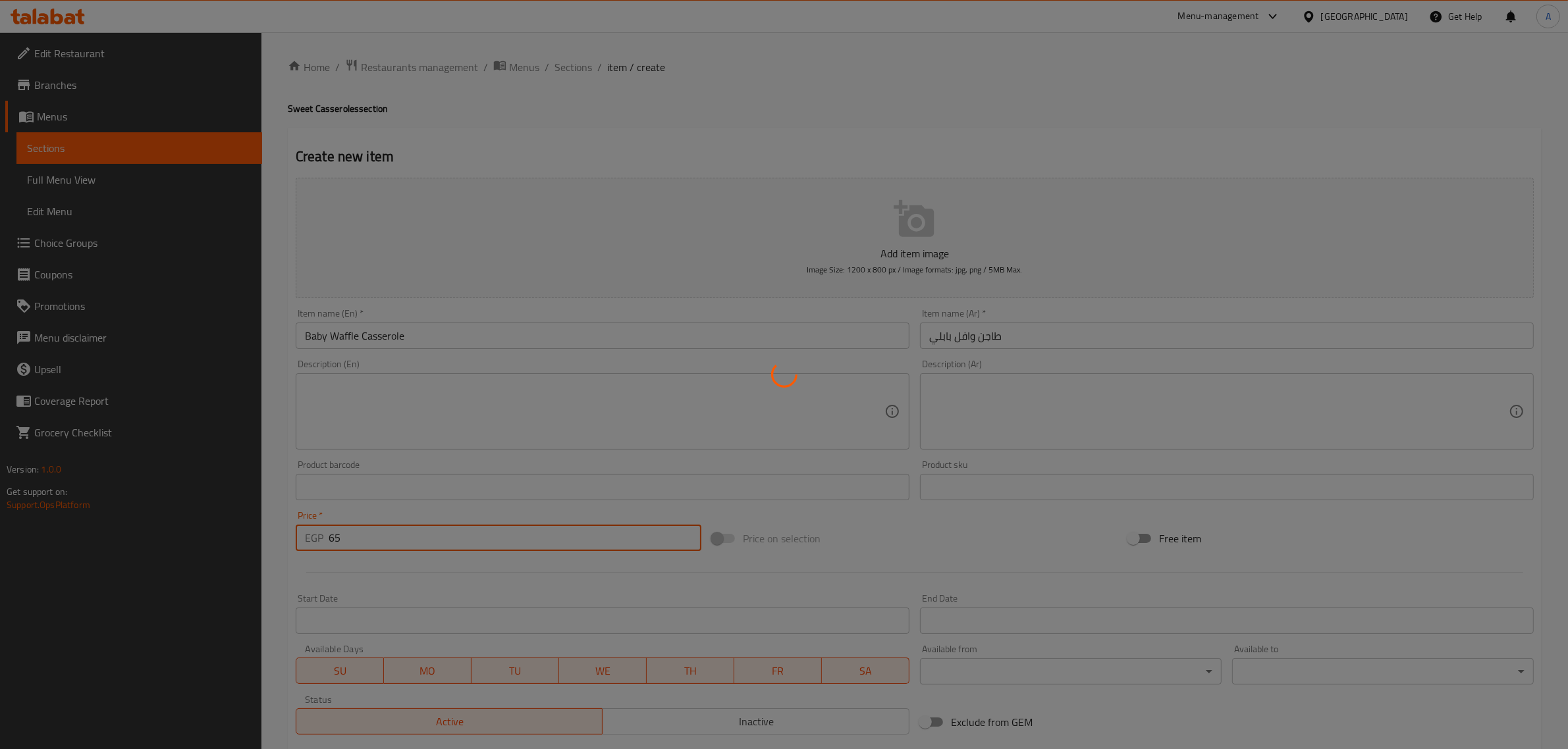
type input "0"
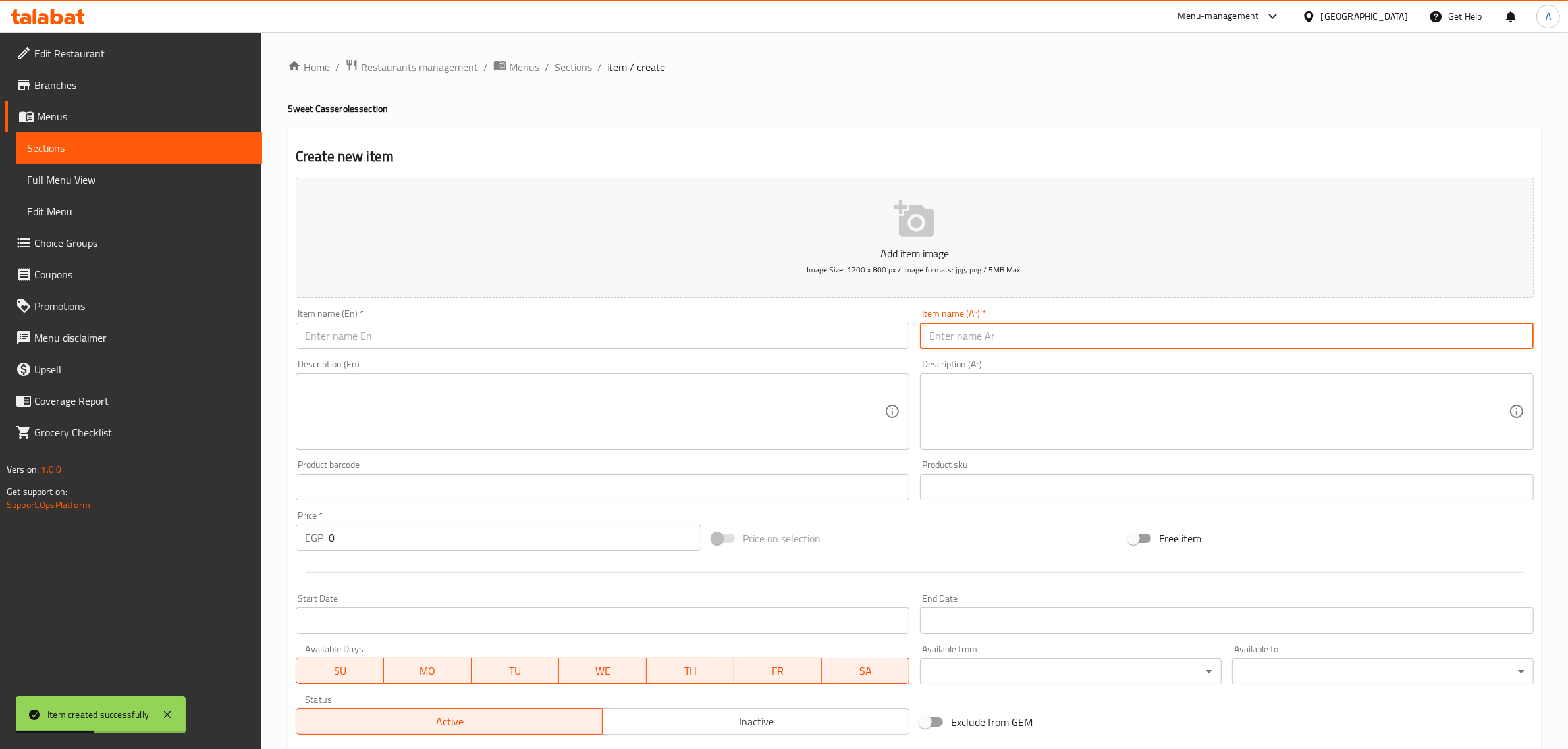
click at [1009, 337] on input "text" at bounding box center [1227, 335] width 614 height 26
paste input "طاجن اسنيكرز"
type input "طاجن اسنيكرز"
click at [598, 333] on input "text" at bounding box center [602, 335] width 614 height 26
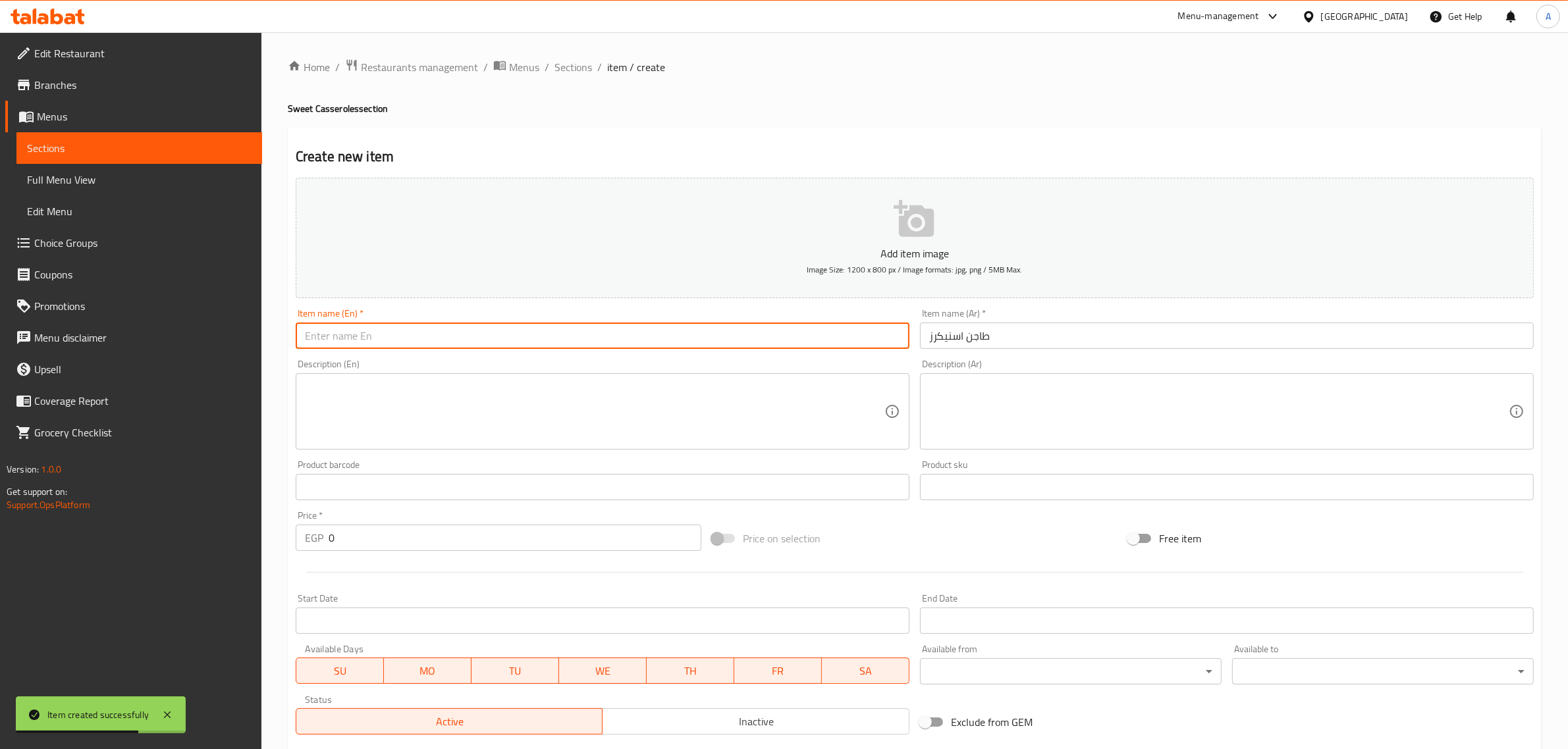
paste input "Snickers"
paste input "Casserole"
type input "Snickers Casserole"
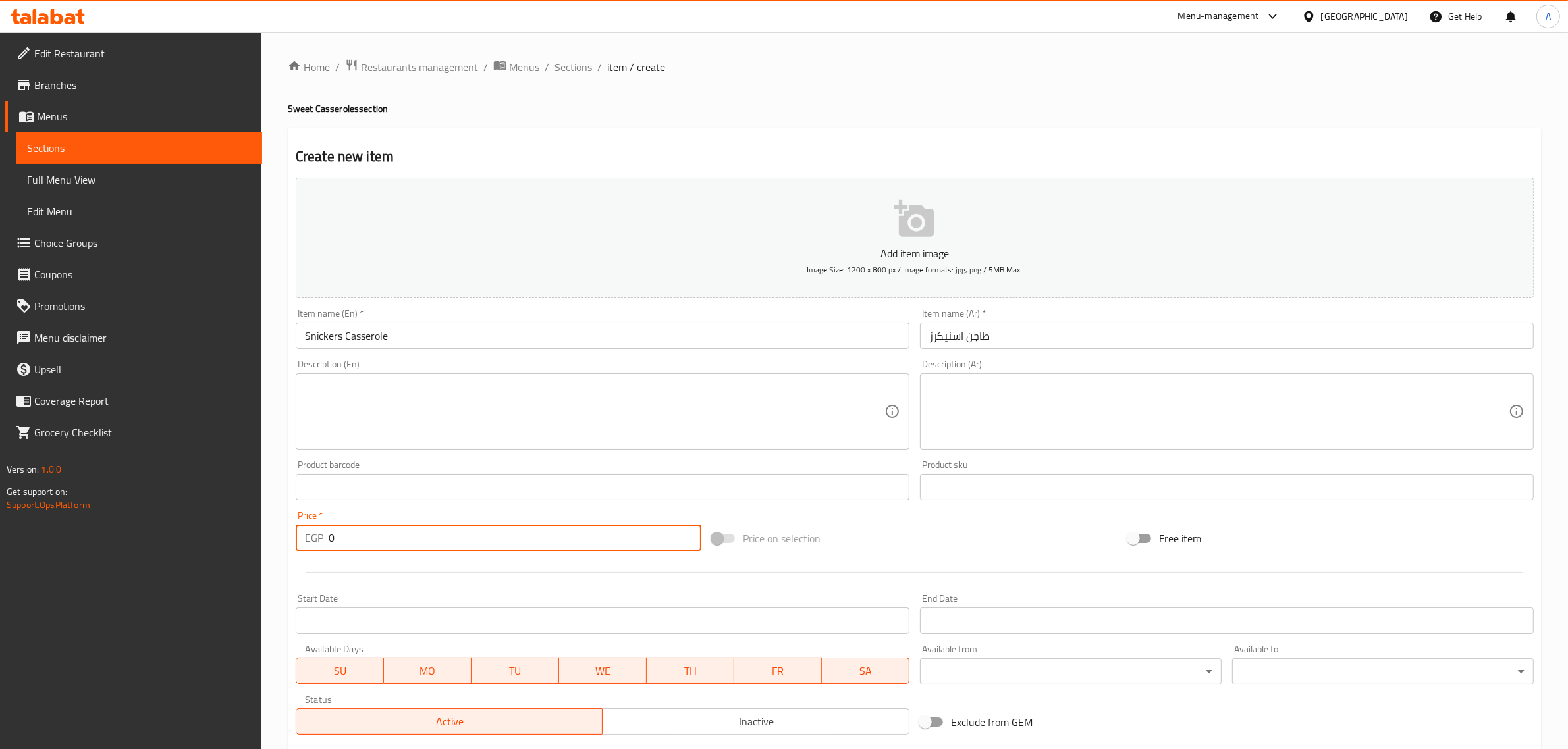
drag, startPoint x: 368, startPoint y: 541, endPoint x: 308, endPoint y: 543, distance: 60.0
click at [308, 543] on div "EGP 0 Price *" at bounding box center [499, 537] width 406 height 26
paste input "9"
type input "90"
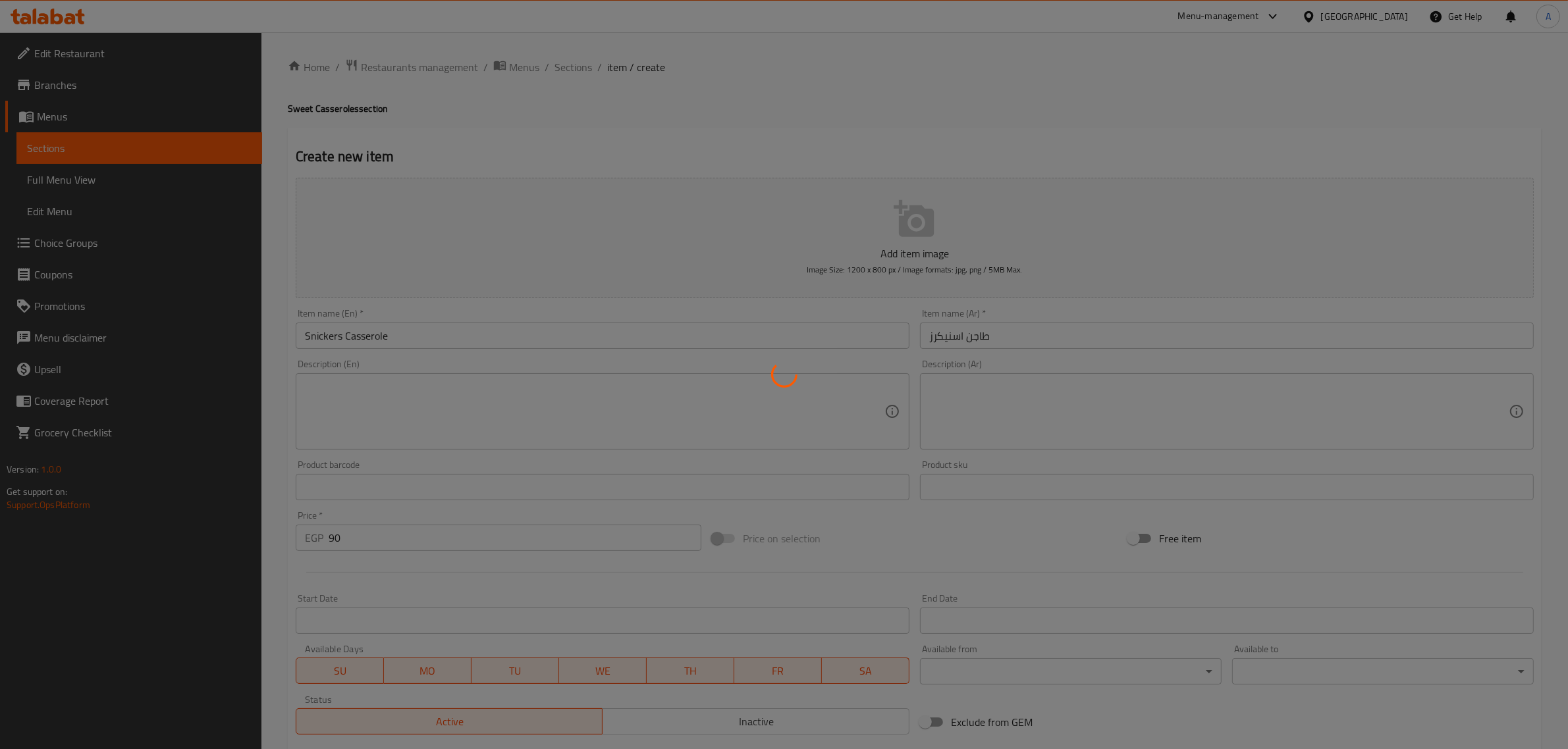
type input "0"
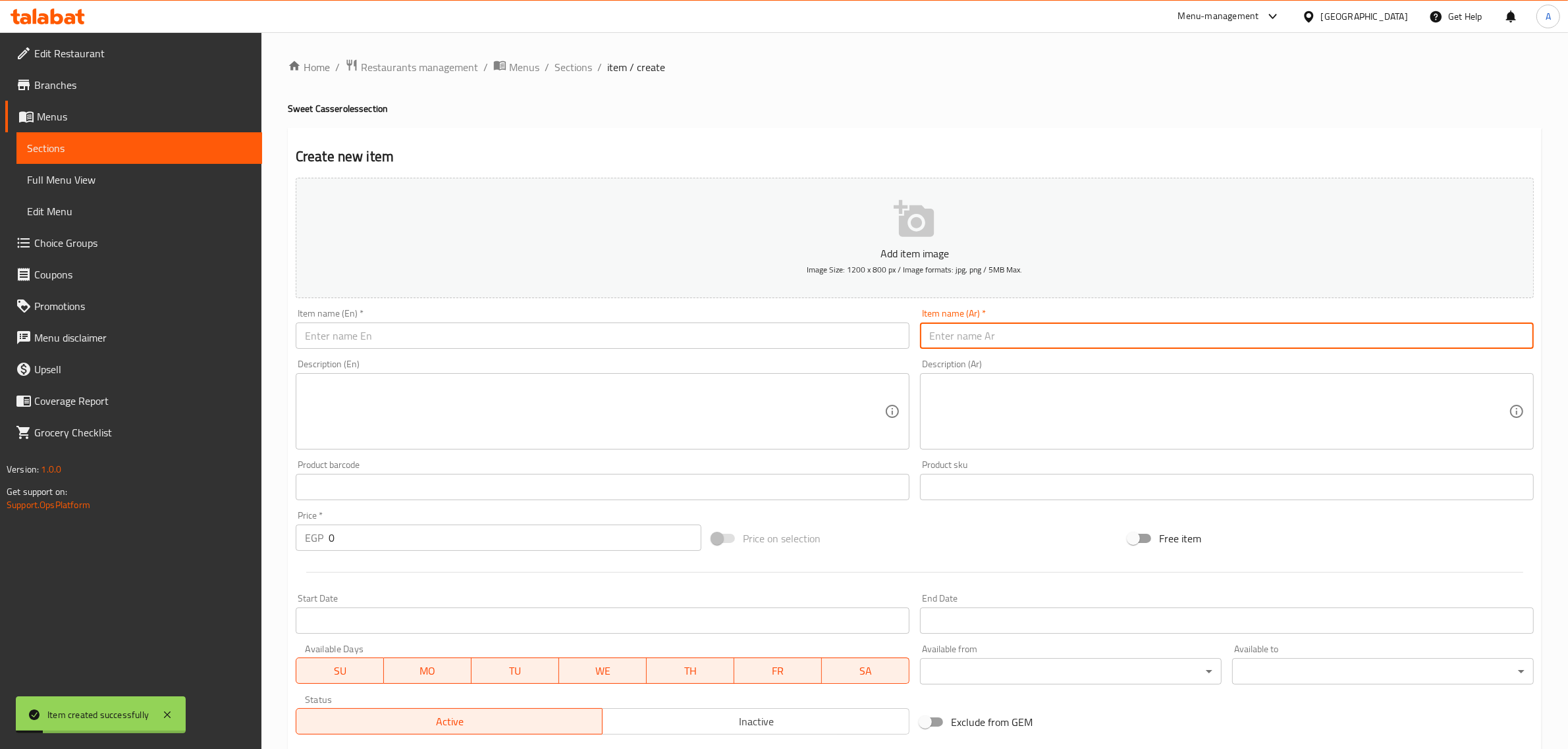
click at [939, 338] on input "text" at bounding box center [1227, 335] width 614 height 26
paste input "طاجن اسنيكرز - كيت كات"
drag, startPoint x: 969, startPoint y: 338, endPoint x: 1011, endPoint y: 342, distance: 42.2
click at [1011, 342] on input "طاجن اسنيكرز - كيت كات" at bounding box center [1227, 335] width 614 height 26
type input "طاجن كيت كات"
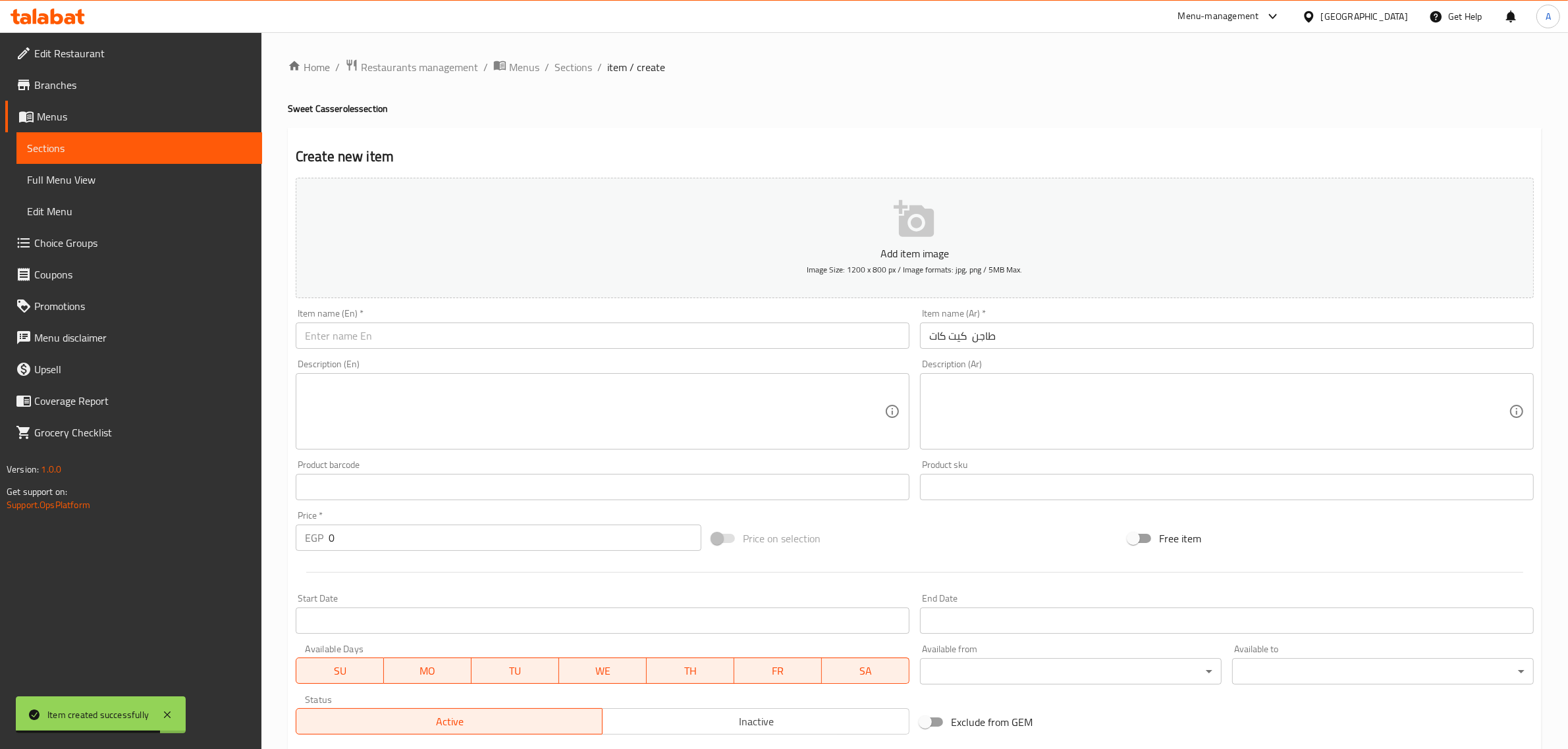
click at [539, 352] on div "Item name (En)   * Item name (En) *" at bounding box center [602, 329] width 625 height 50
click at [542, 343] on input "text" at bounding box center [602, 335] width 614 height 26
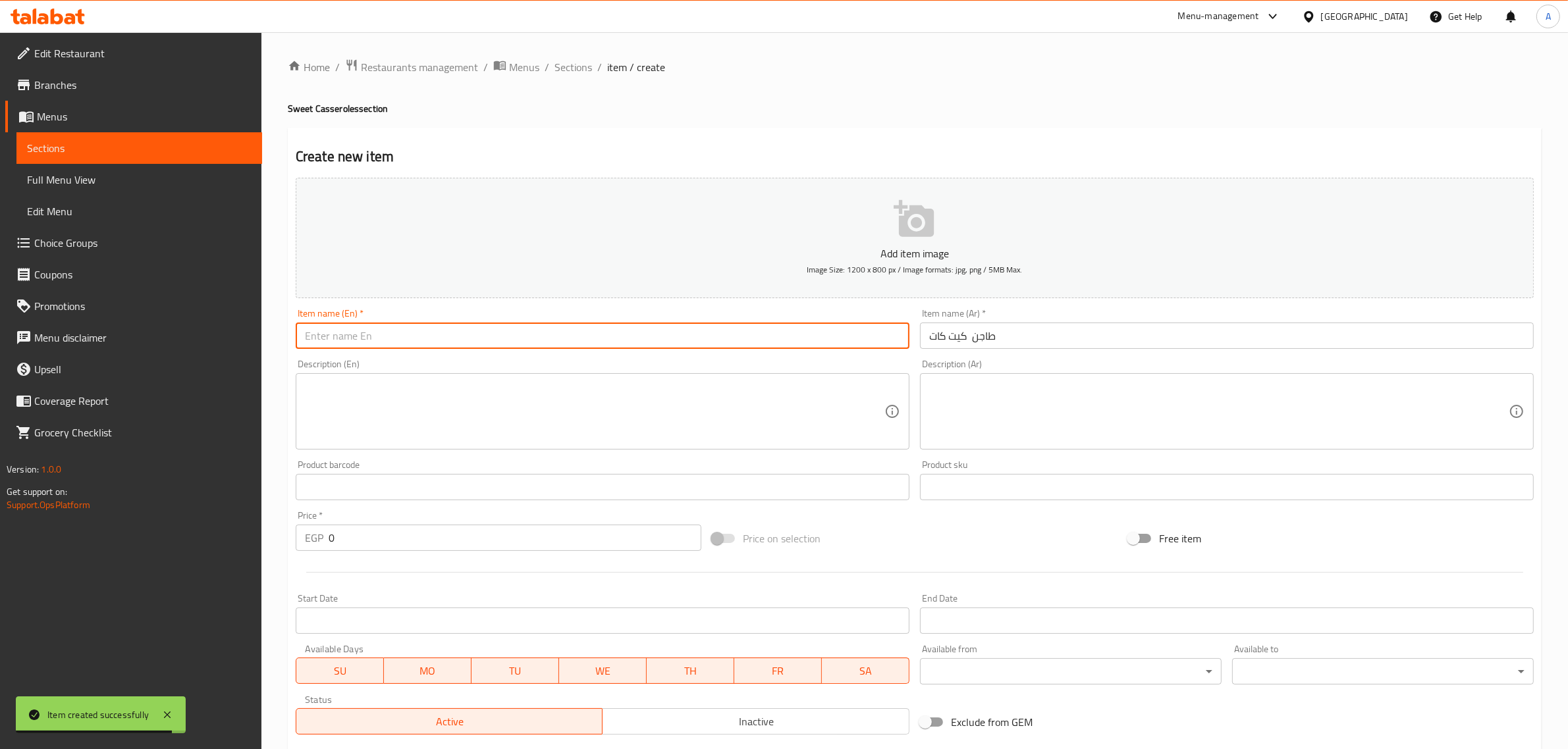
paste input "Kit Kat - Kinder Casserole"
click at [333, 339] on input "Kit Kat - Kinder Casserole" at bounding box center [602, 335] width 614 height 26
click at [334, 339] on input "Kit Kat - Kinder Casserole" at bounding box center [602, 335] width 614 height 26
drag, startPoint x: 334, startPoint y: 339, endPoint x: 373, endPoint y: 334, distance: 39.3
click at [373, 334] on input "Kit Kat - Kinder Casserole" at bounding box center [602, 335] width 614 height 26
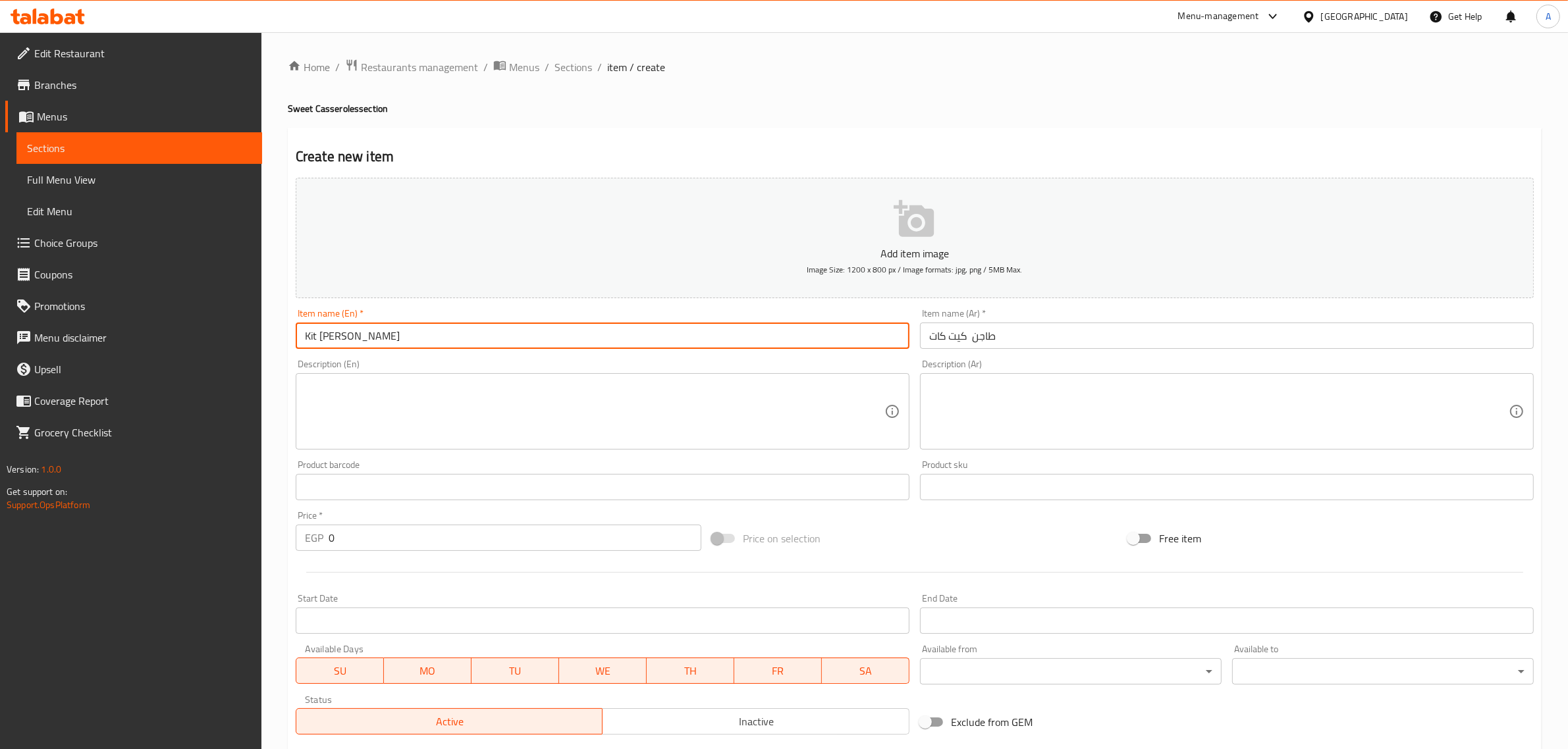
type input "Kit Kat Casserole"
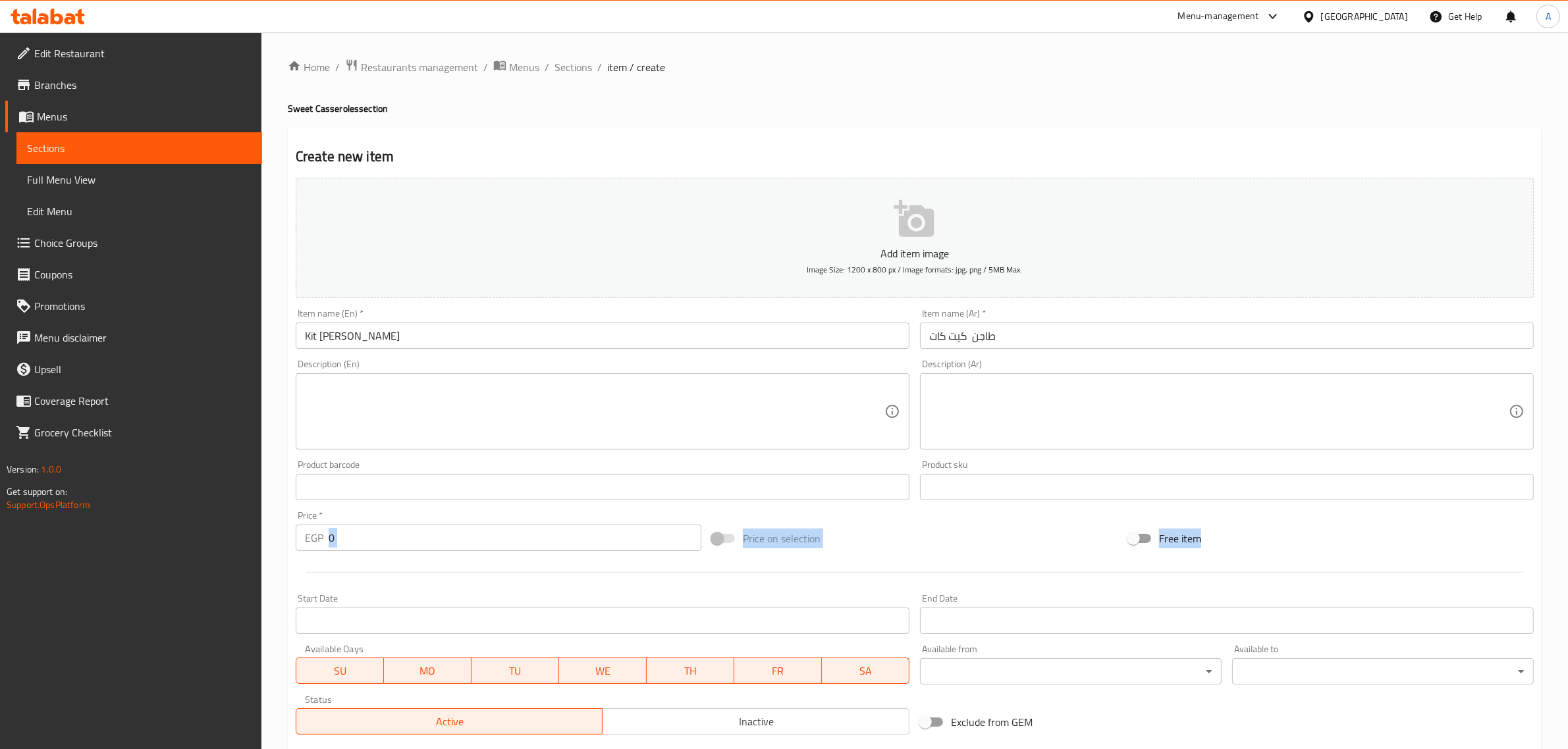
drag, startPoint x: 391, startPoint y: 553, endPoint x: 344, endPoint y: 560, distance: 47.5
click at [344, 560] on div "Add item image Image Size: 1200 x 800 px / Image formats: jpg, png / 5MB Max. I…" at bounding box center [915, 456] width 1249 height 568
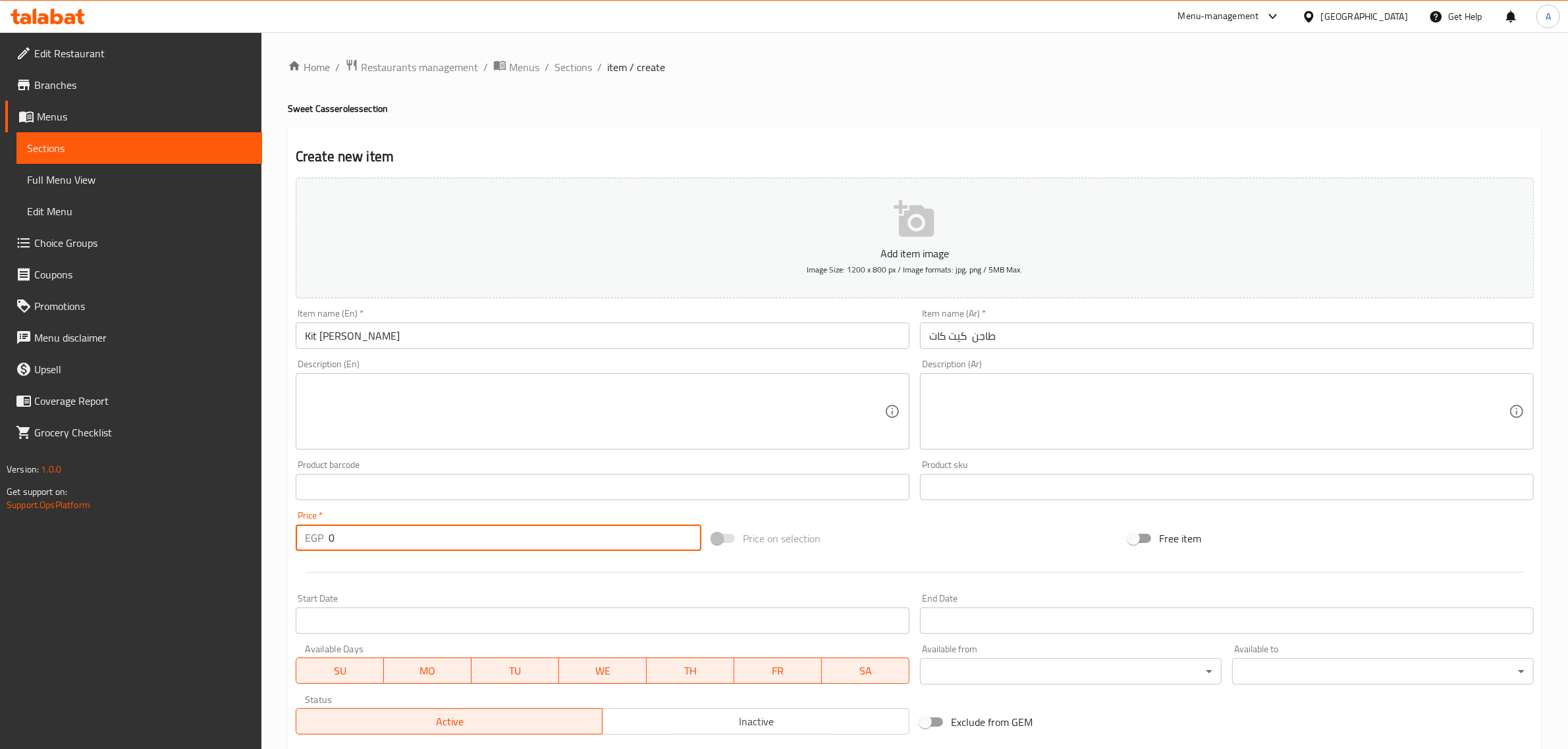
drag, startPoint x: 357, startPoint y: 534, endPoint x: 312, endPoint y: 542, distance: 45.7
click at [312, 542] on div "EGP 0 Price *" at bounding box center [499, 537] width 406 height 26
paste input "9"
type input "90"
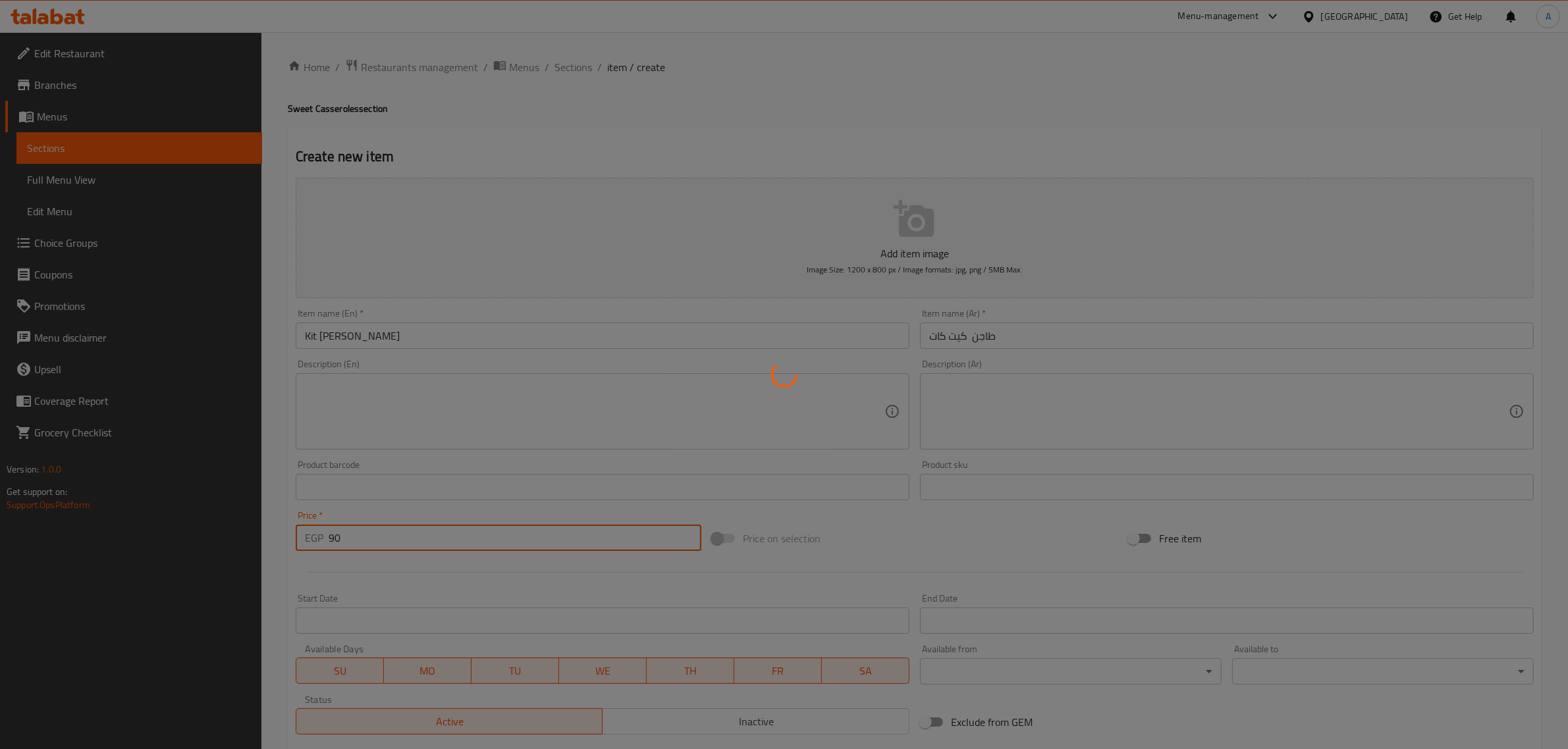
type input "0"
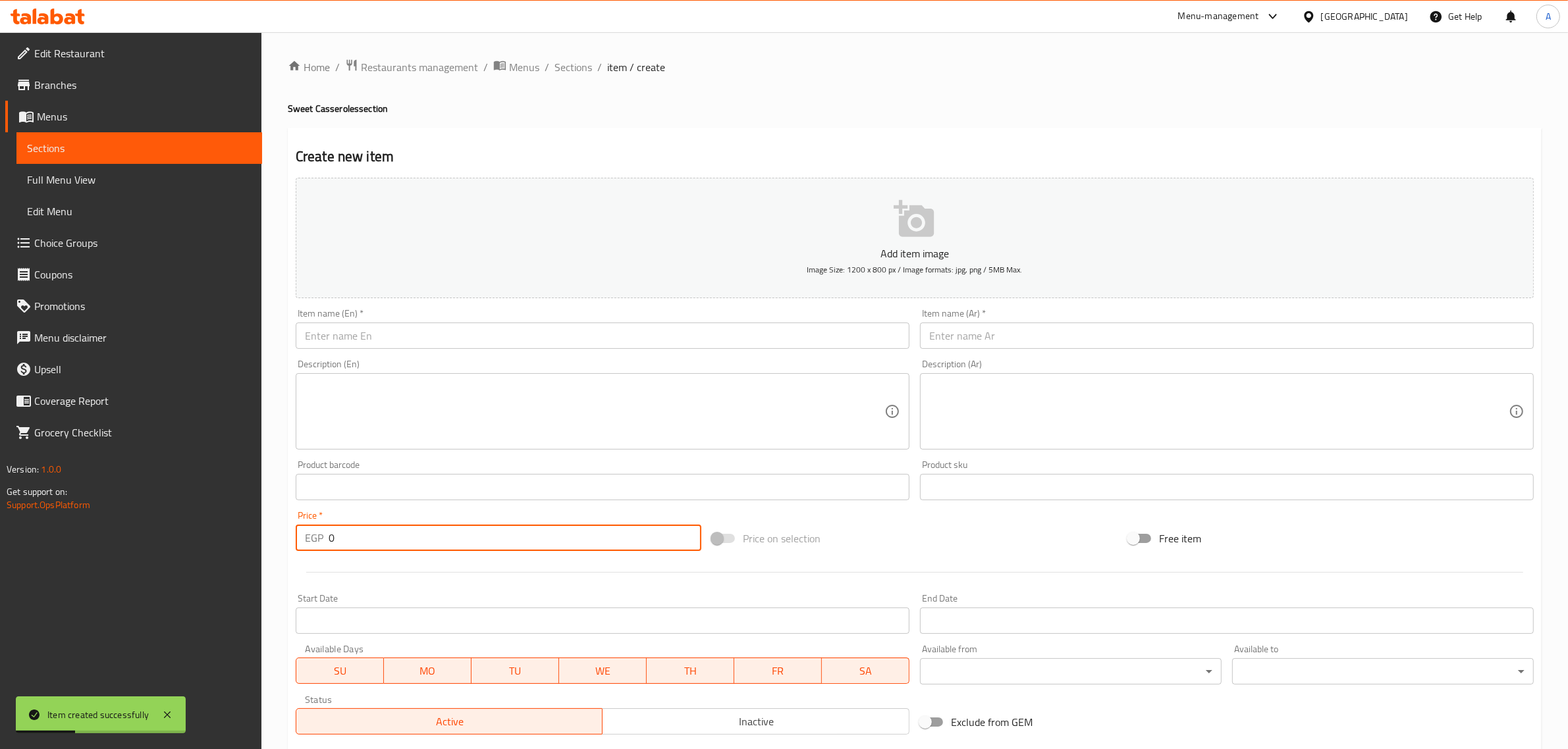
click at [534, 341] on input "text" at bounding box center [602, 335] width 614 height 26
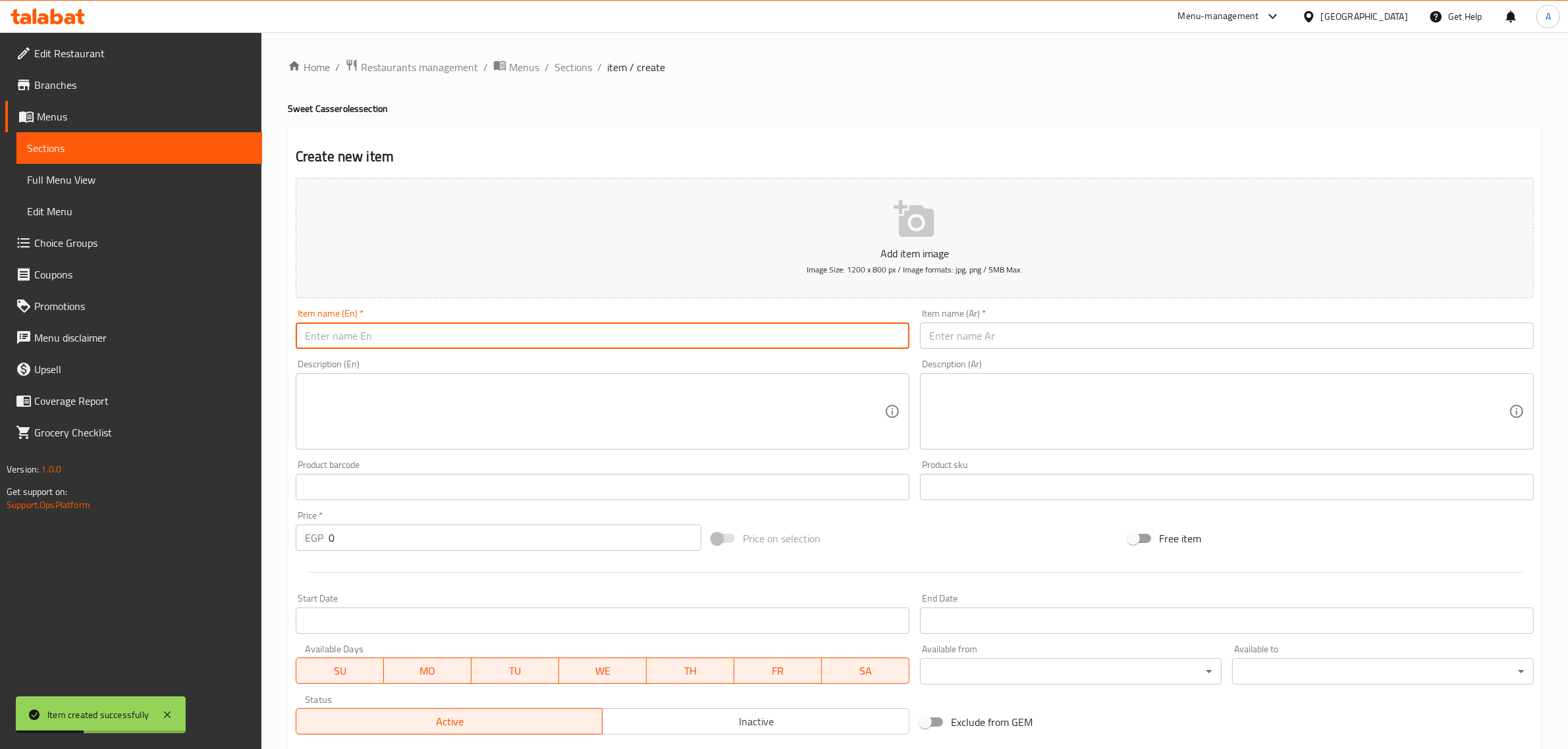
paste input "Kinder Casserole"
type input "Kinder Casserole"
click at [1134, 347] on input "text" at bounding box center [1227, 335] width 614 height 26
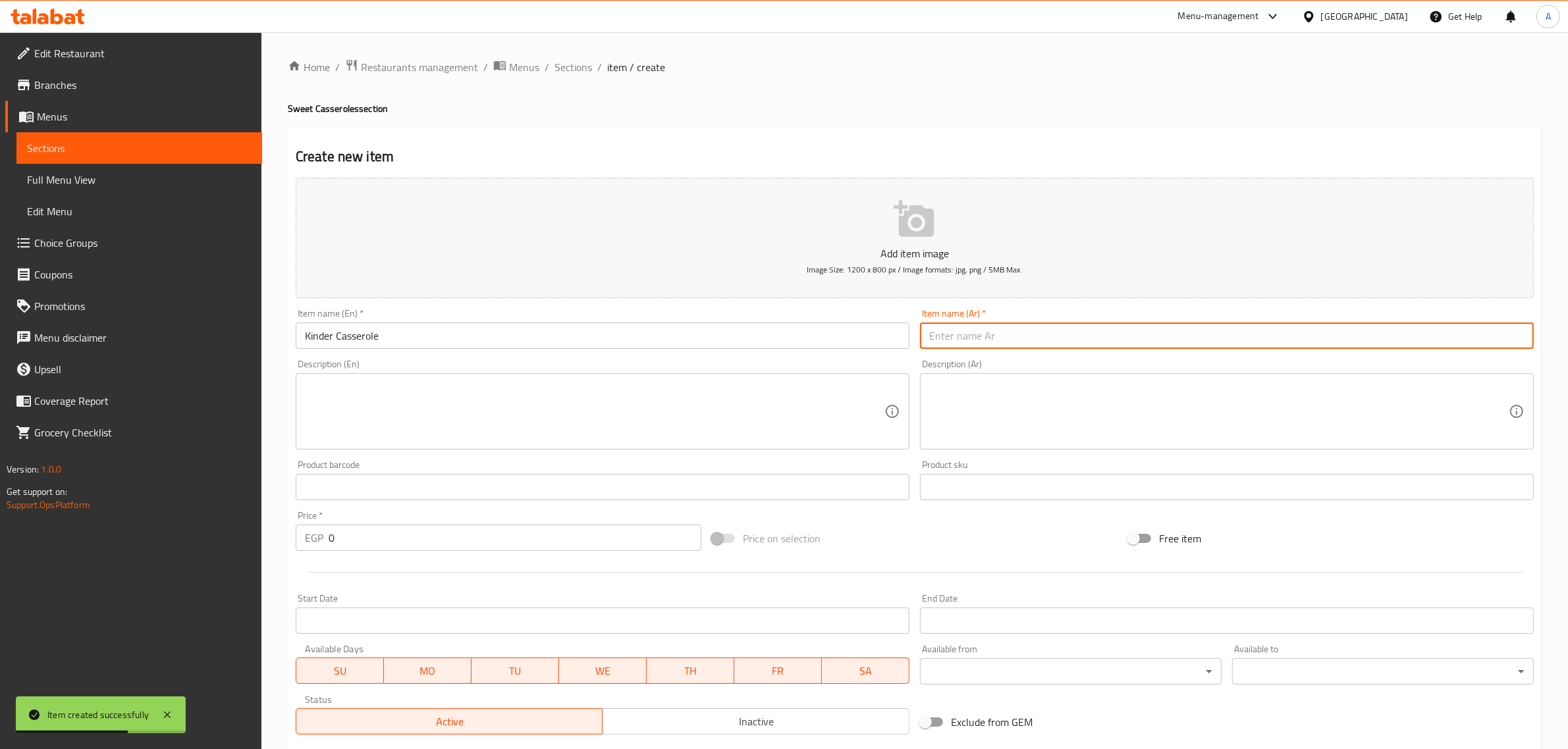
paste input "طاجن اسنيكرز - كيت كات - كيندر"
drag, startPoint x: 955, startPoint y: 343, endPoint x: 1044, endPoint y: 333, distance: 89.6
click at [1044, 333] on input "طاجن اسنيكرز - كيت كات - كيندر" at bounding box center [1227, 335] width 614 height 26
type input "طاجن كيندر"
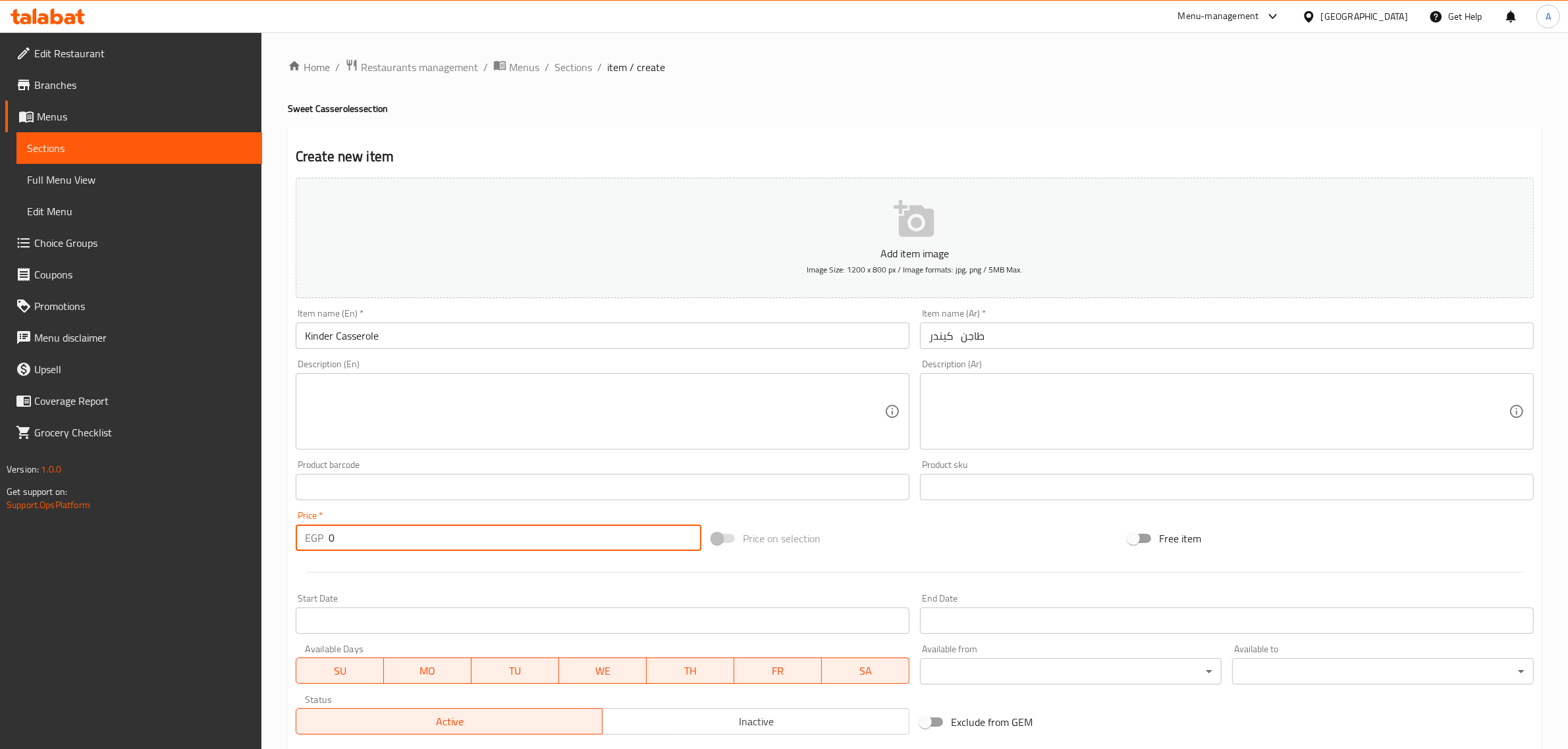
drag, startPoint x: 413, startPoint y: 529, endPoint x: 316, endPoint y: 556, distance: 100.7
click at [316, 556] on div "Add item image Image Size: 1200 x 800 px / Image formats: jpg, png / 5MB Max. I…" at bounding box center [915, 456] width 1249 height 568
paste input "9"
type input "90"
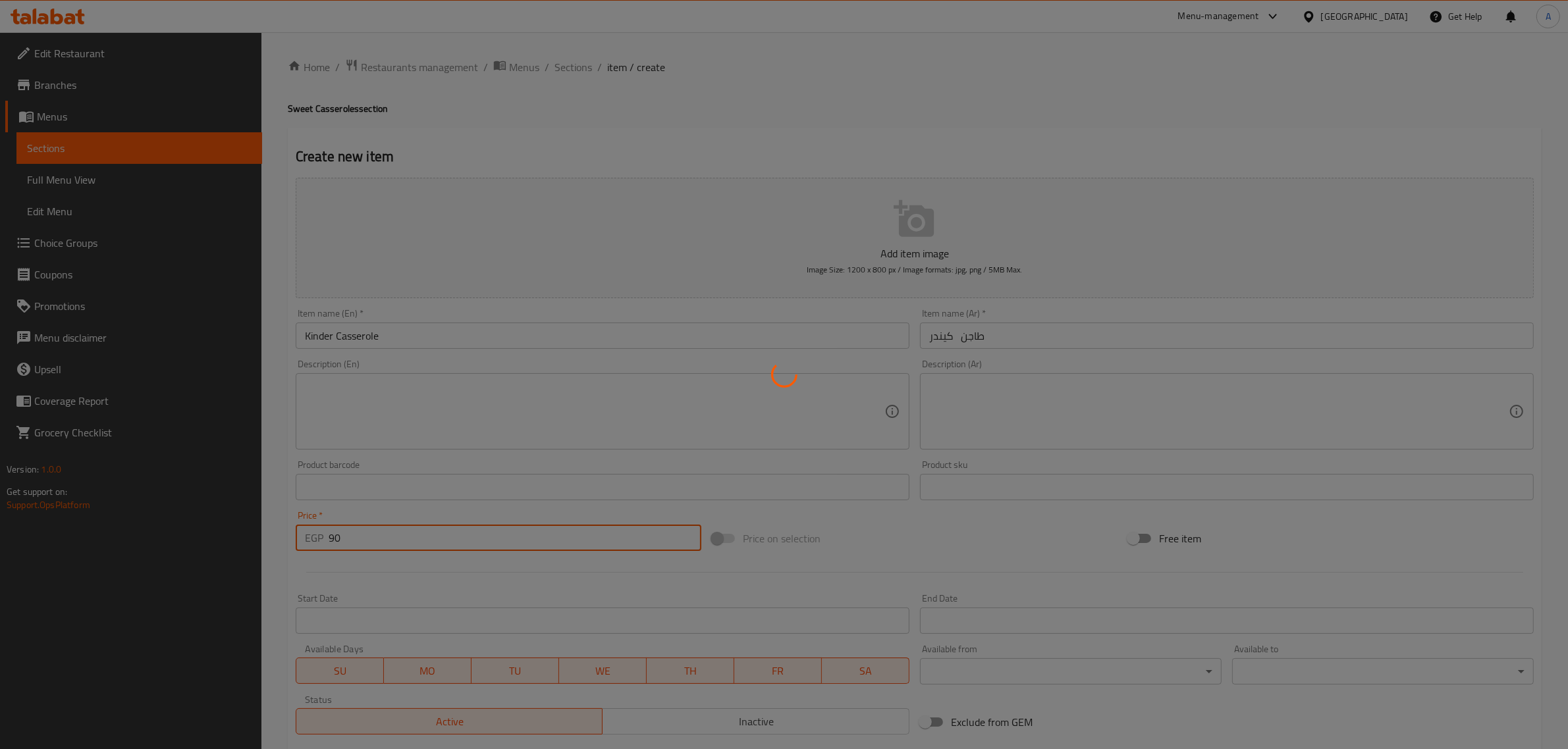
type input "0"
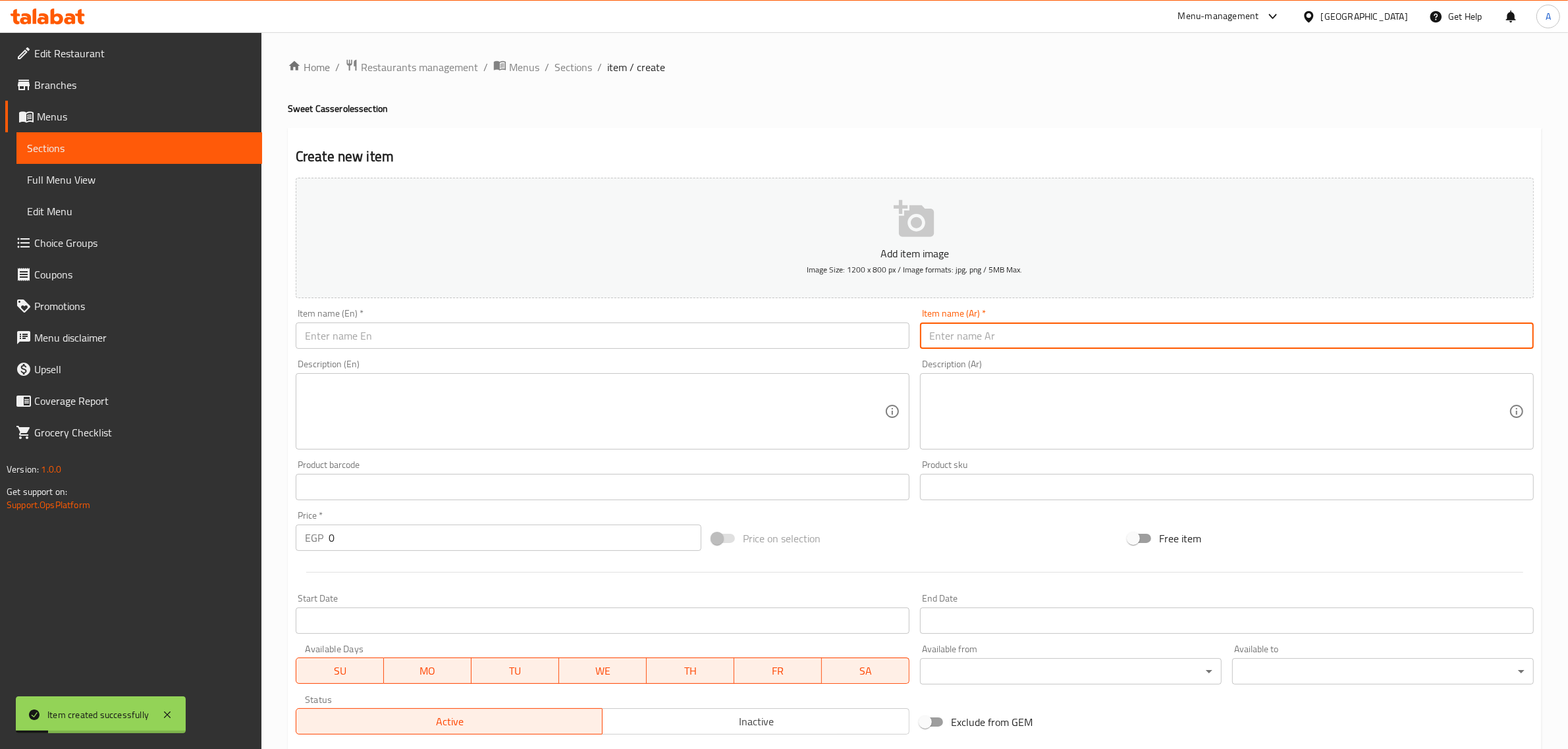
click at [1005, 334] on input "text" at bounding box center [1227, 335] width 614 height 26
paste input "طاجن كراميل"
type input "طاجن كراميل"
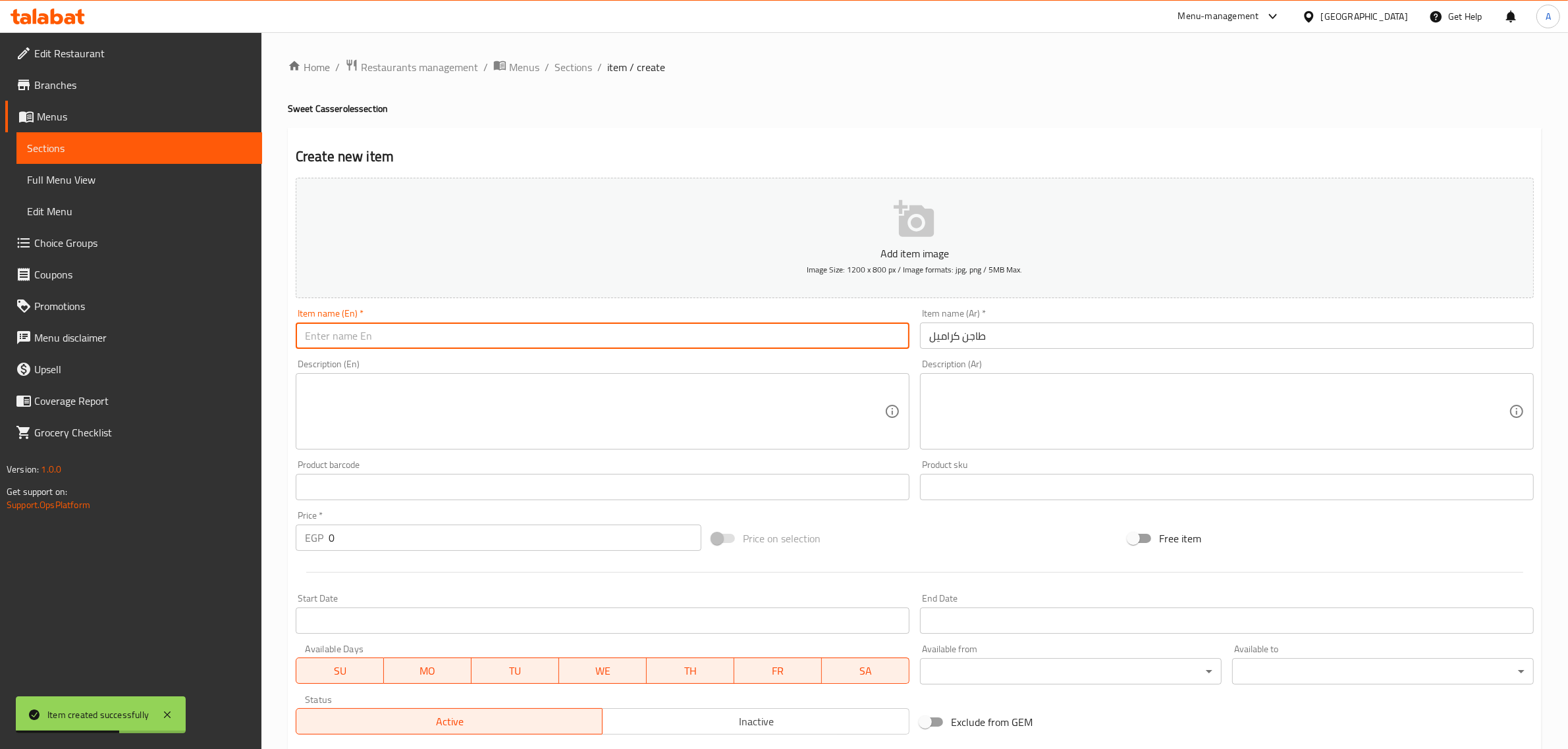
click at [489, 334] on input "text" at bounding box center [602, 335] width 614 height 26
paste input "Caramel Casserole"
type input "Caramel Casserole"
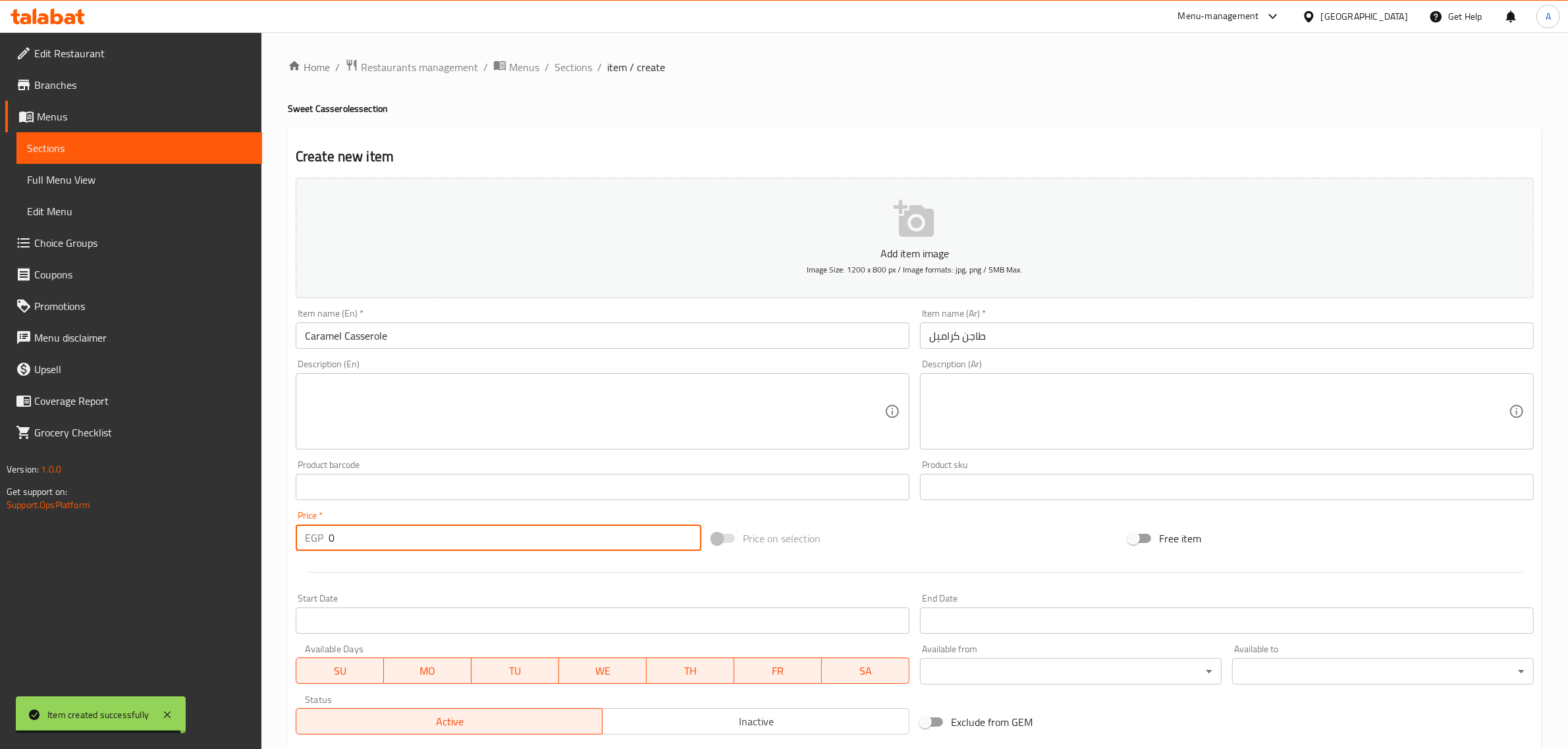
drag, startPoint x: 337, startPoint y: 540, endPoint x: 300, endPoint y: 537, distance: 37.1
click at [300, 537] on div "EGP 0 Price *" at bounding box center [499, 537] width 406 height 26
paste input "65"
type input "65"
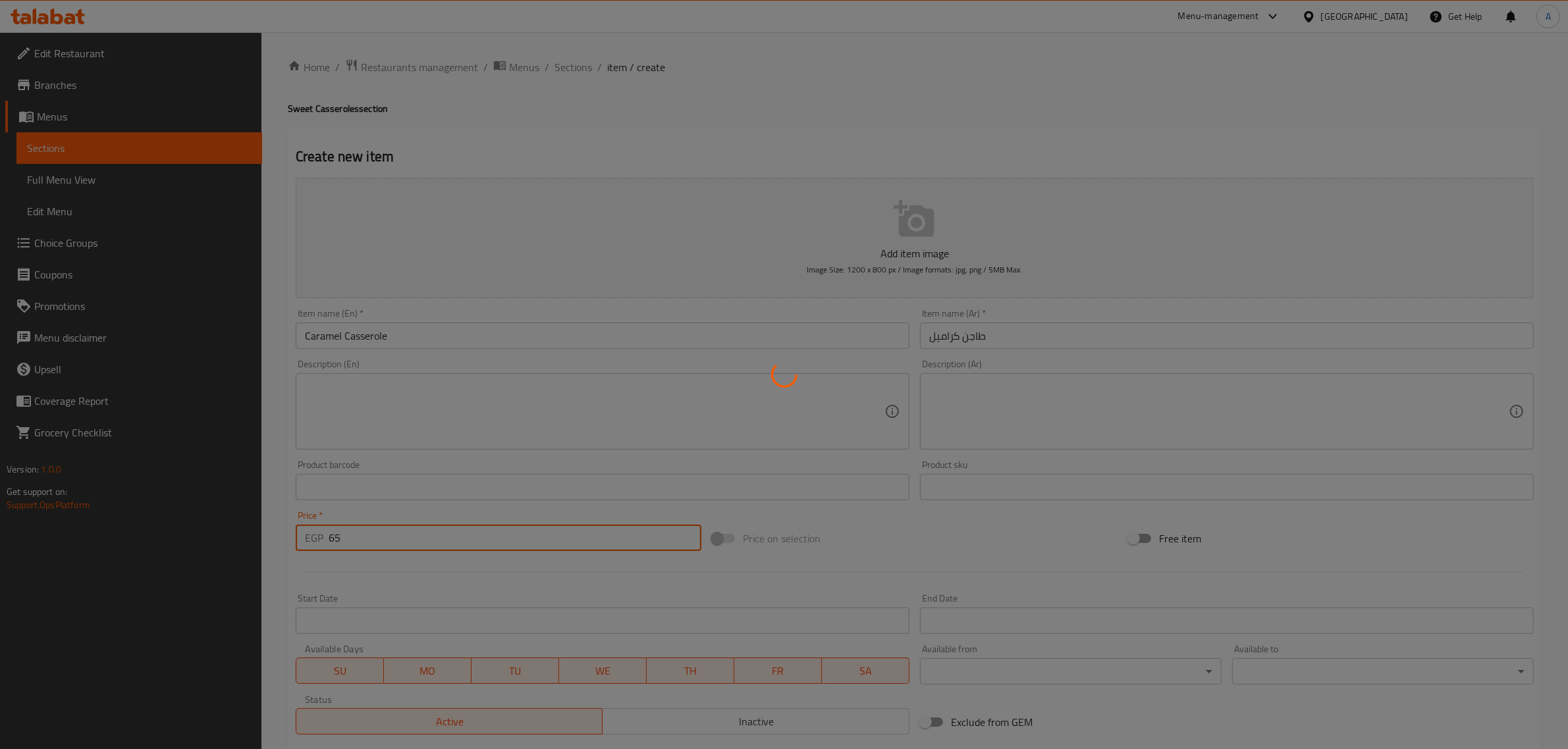
type input "0"
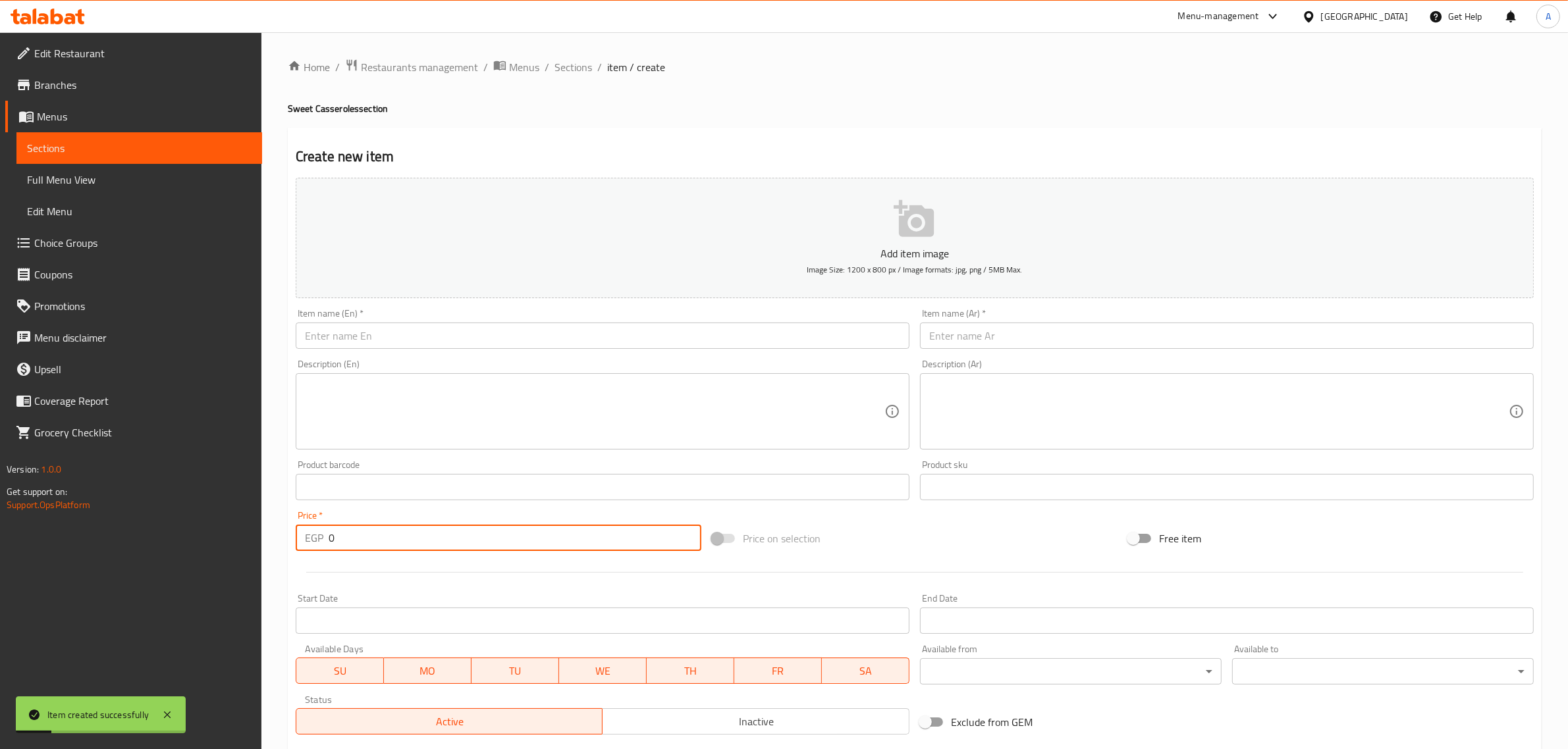
click at [935, 359] on div "Description (Ar) Description (Ar)" at bounding box center [1227, 404] width 614 height 90
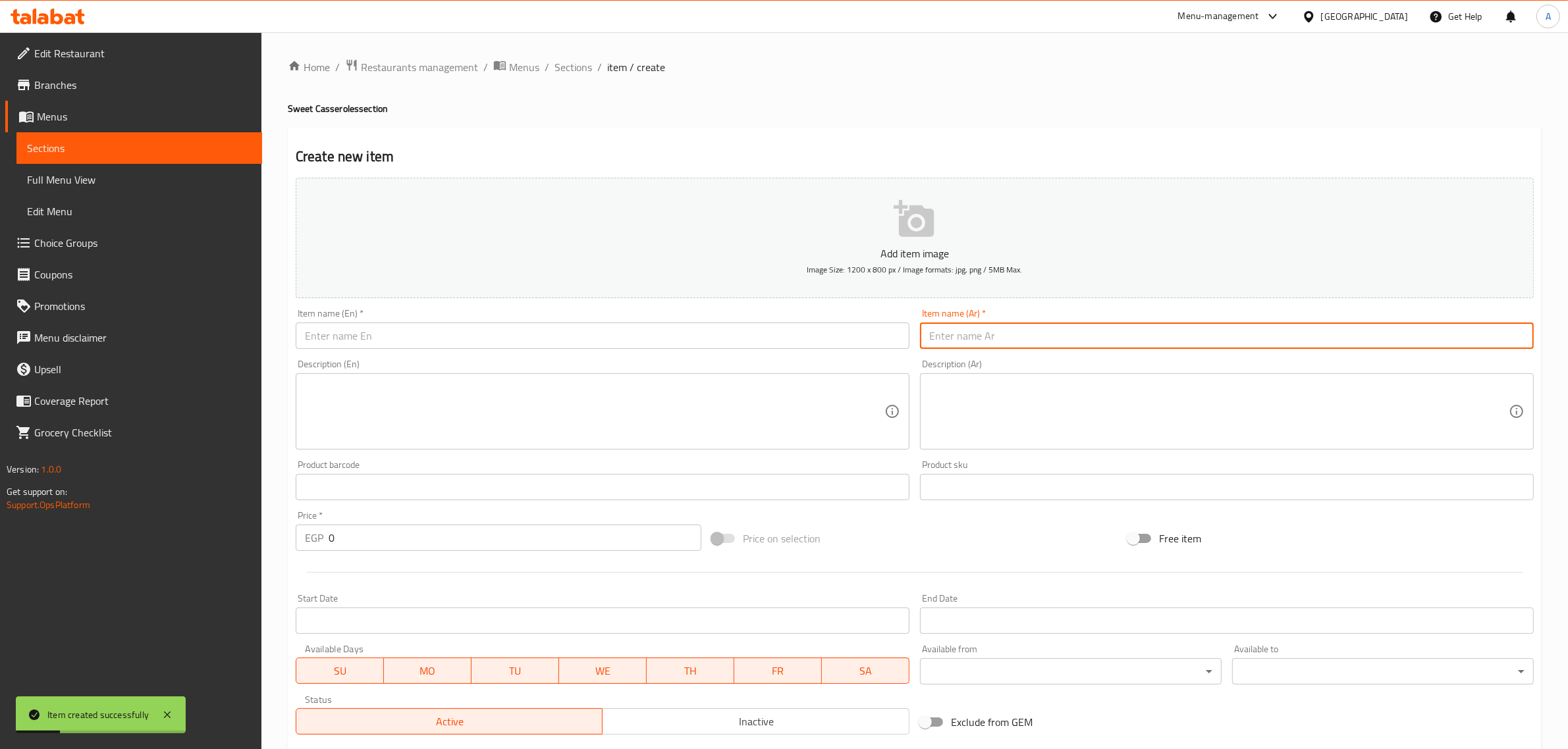
click at [949, 333] on input "text" at bounding box center [1227, 335] width 614 height 26
paste input "مولتن كيك"
type input "مولتن كيك"
click at [518, 328] on input "text" at bounding box center [602, 335] width 614 height 26
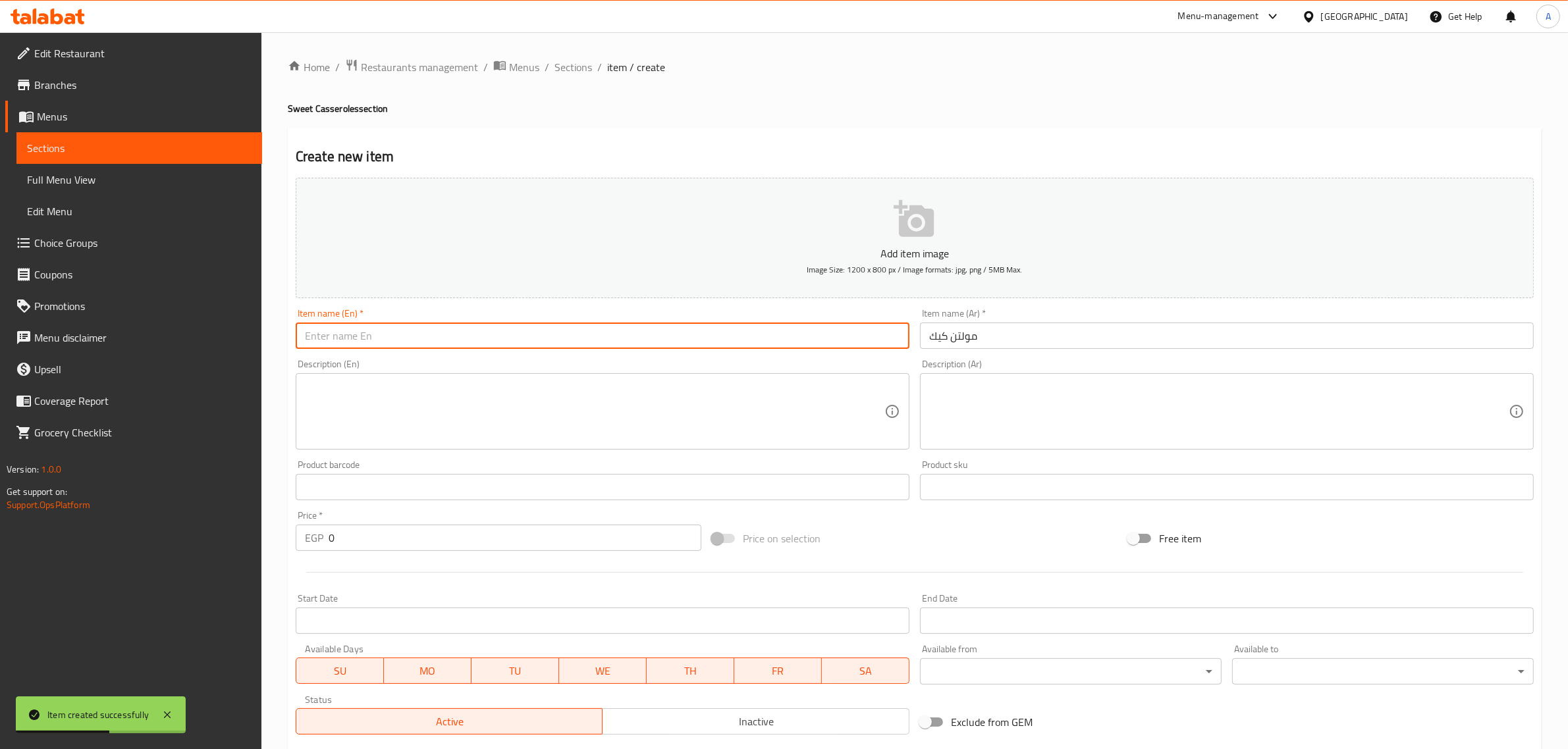
paste input "Molten Cake"
type input "Molten Cake"
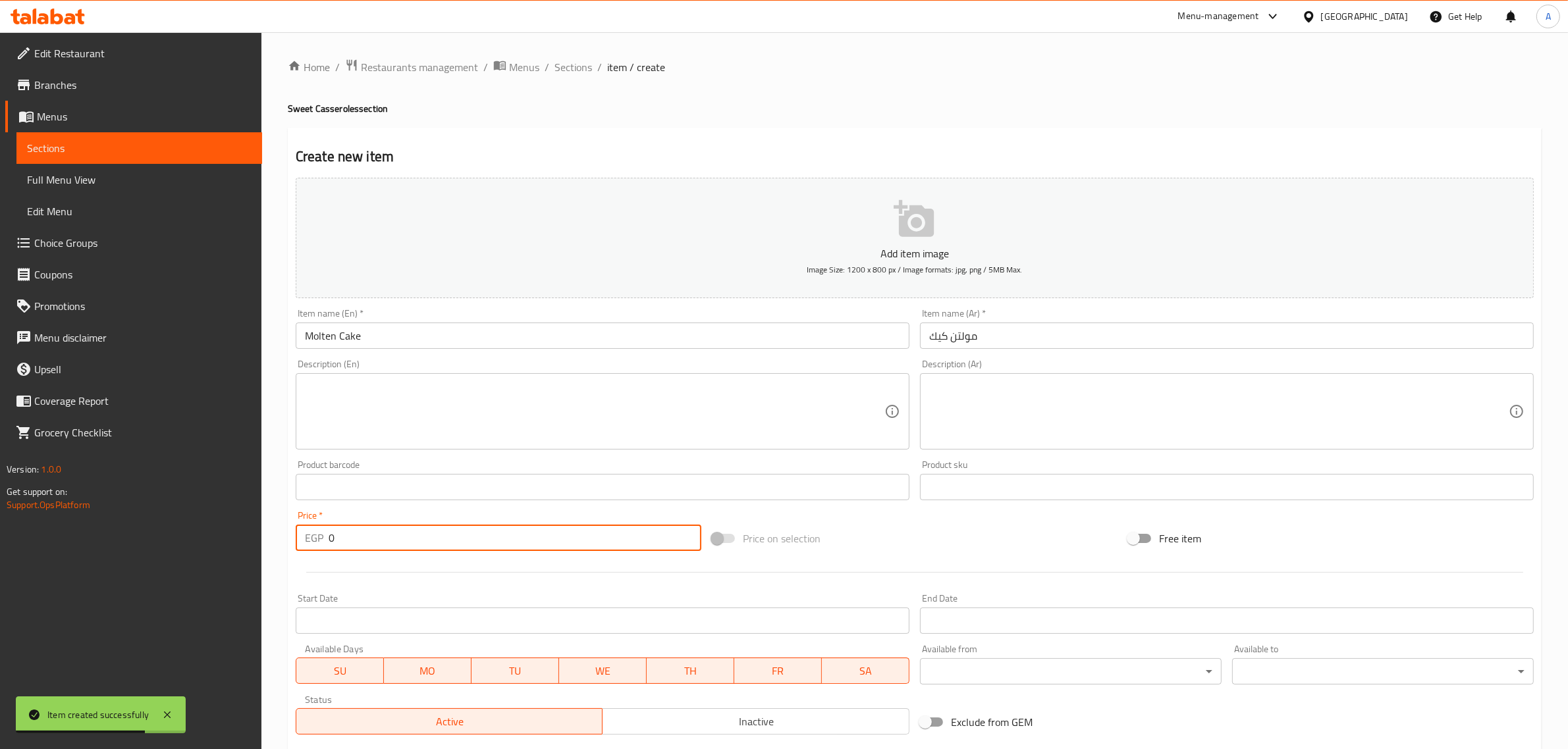
drag, startPoint x: 380, startPoint y: 539, endPoint x: 314, endPoint y: 543, distance: 66.1
click at [314, 543] on div "EGP 0 Price *" at bounding box center [499, 537] width 406 height 26
paste input "6"
type input "60"
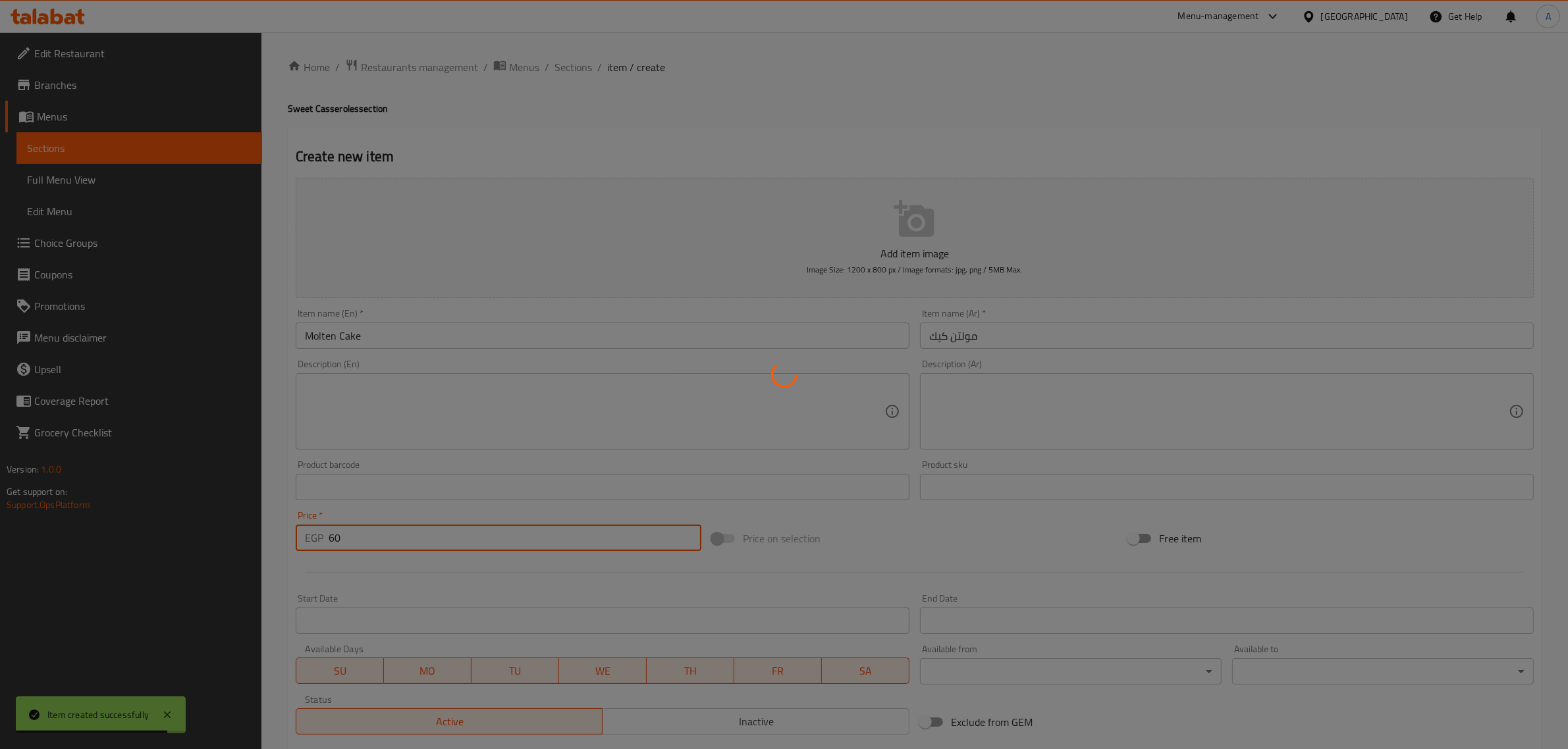
type input "0"
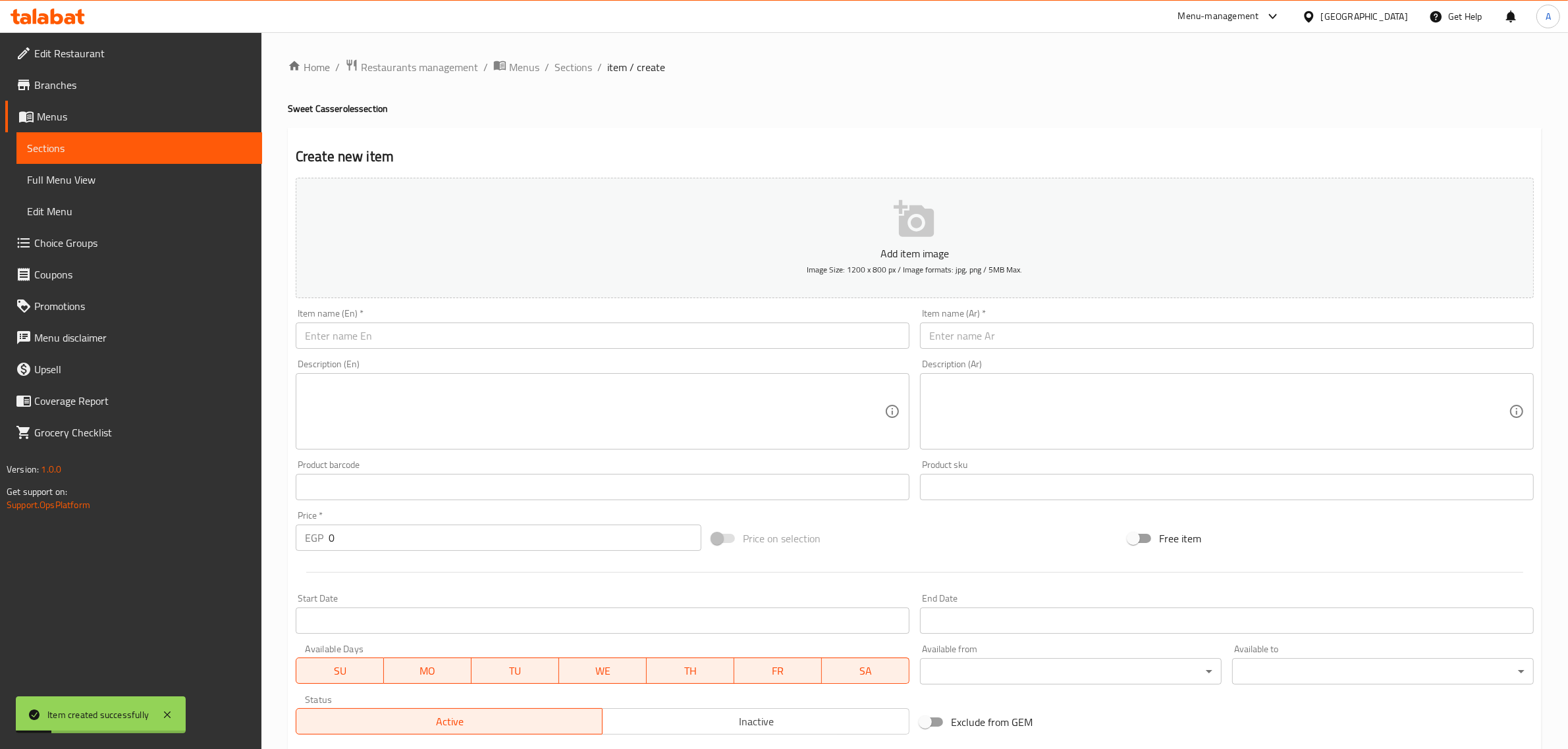
click at [991, 317] on div "Item name (Ar)   * Item name (Ar) *" at bounding box center [1227, 329] width 614 height 40
click at [995, 341] on input "text" at bounding box center [1227, 335] width 614 height 26
paste input "طاجن هوهوز"
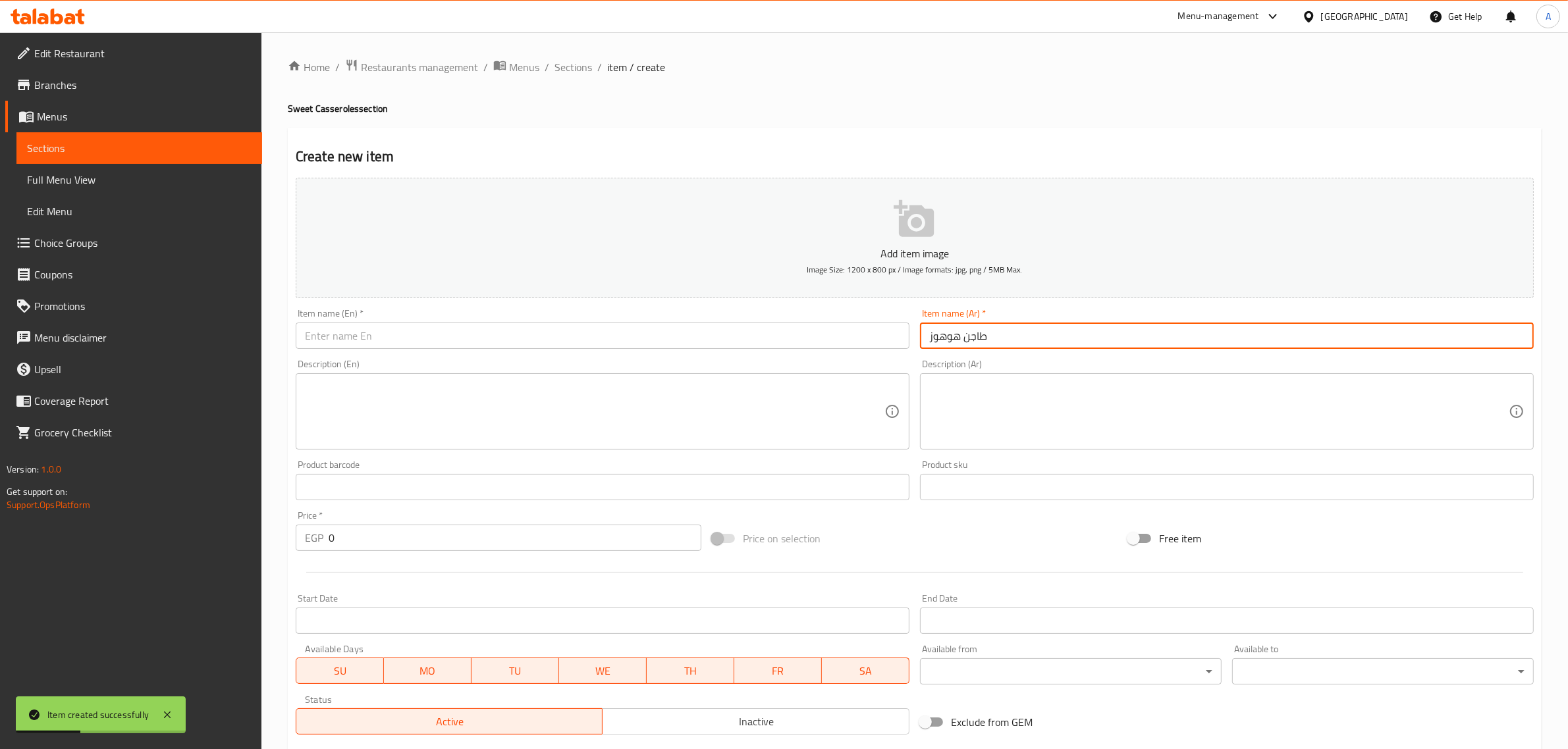
type input "طاجن هوهوز"
click at [573, 328] on input "text" at bounding box center [602, 335] width 614 height 26
paste input "Hohoz Casserole"
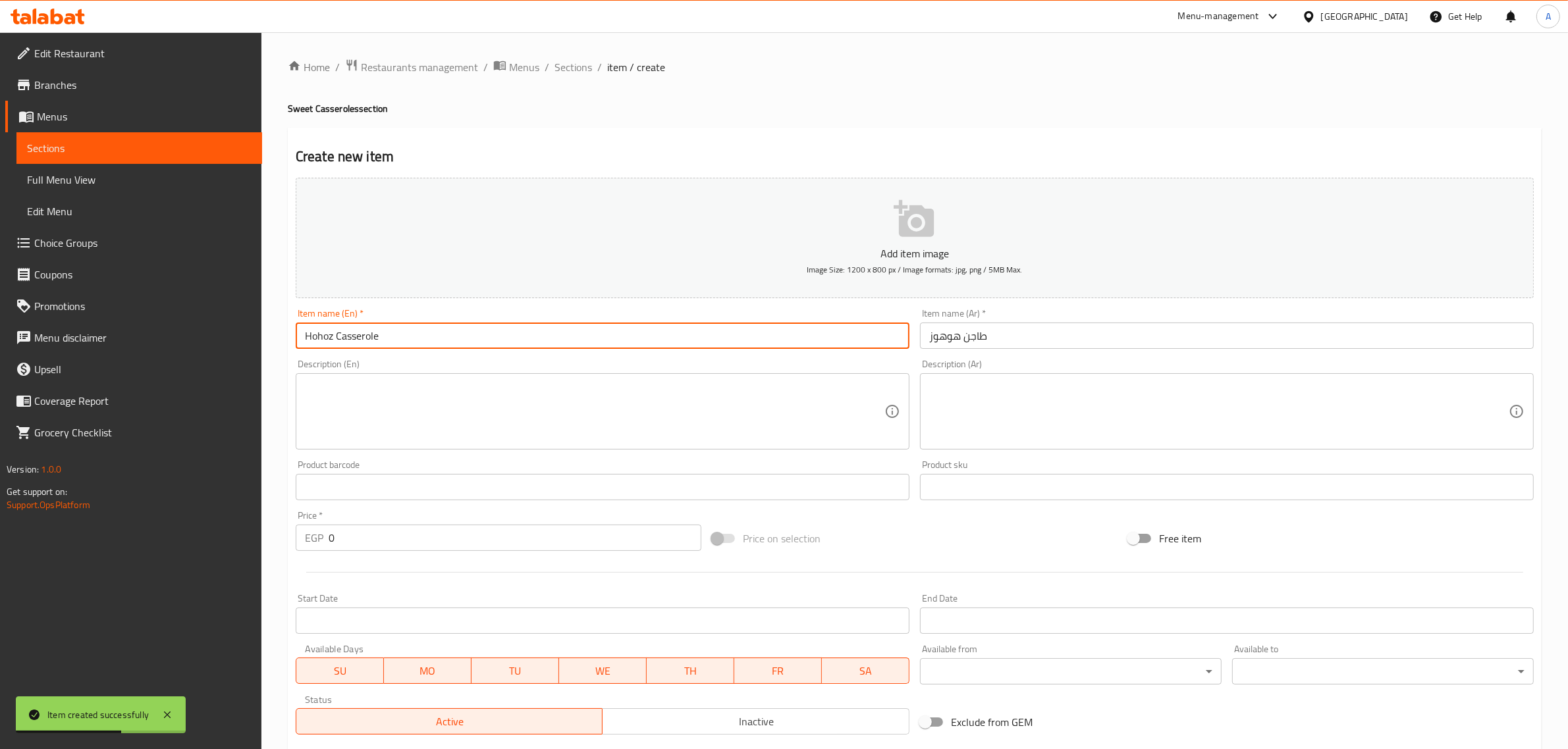
type input "Hohoz Casserole"
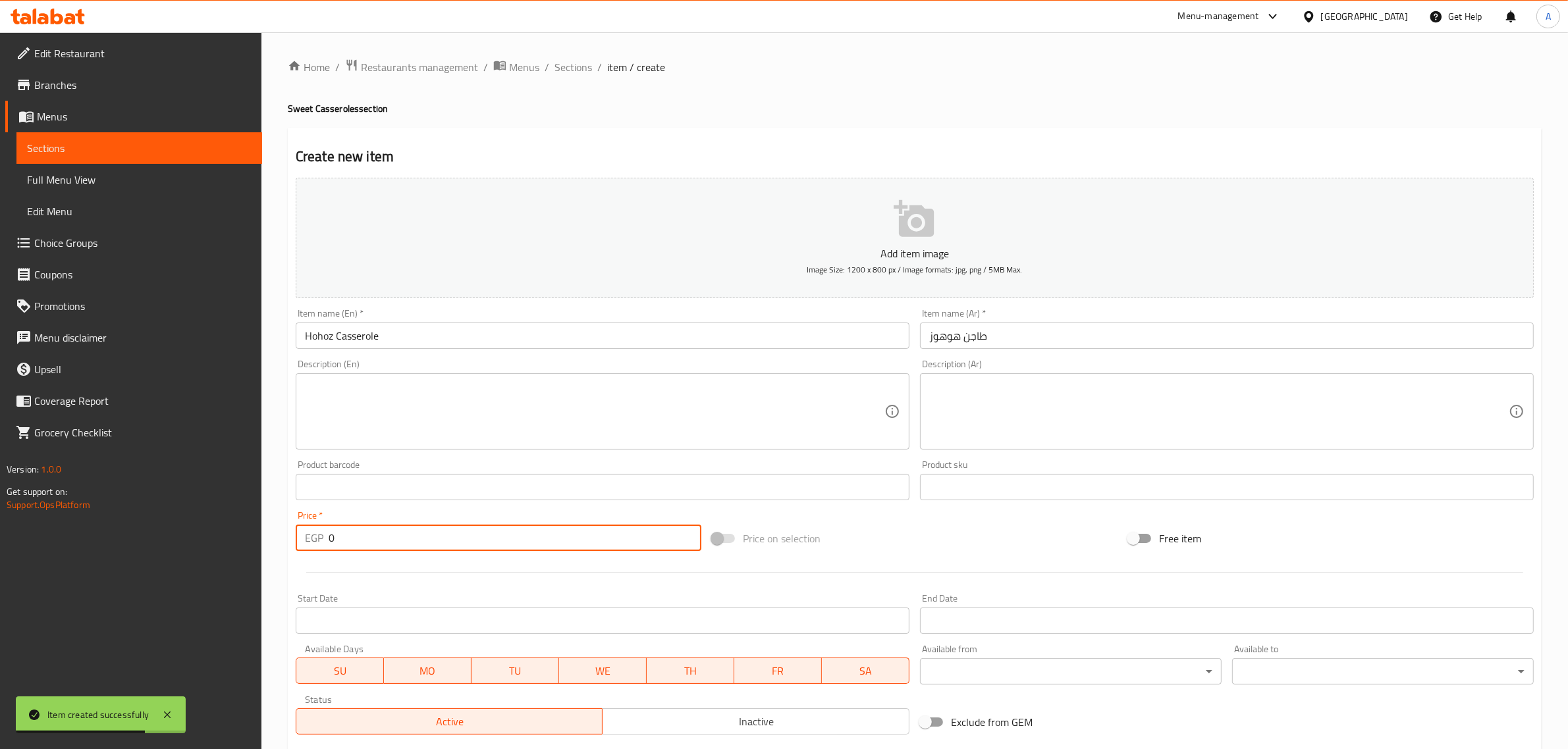
drag, startPoint x: 326, startPoint y: 533, endPoint x: 341, endPoint y: 539, distance: 16.2
click at [341, 539] on div "EGP 0 Price *" at bounding box center [499, 537] width 406 height 26
paste input "65"
type input "65"
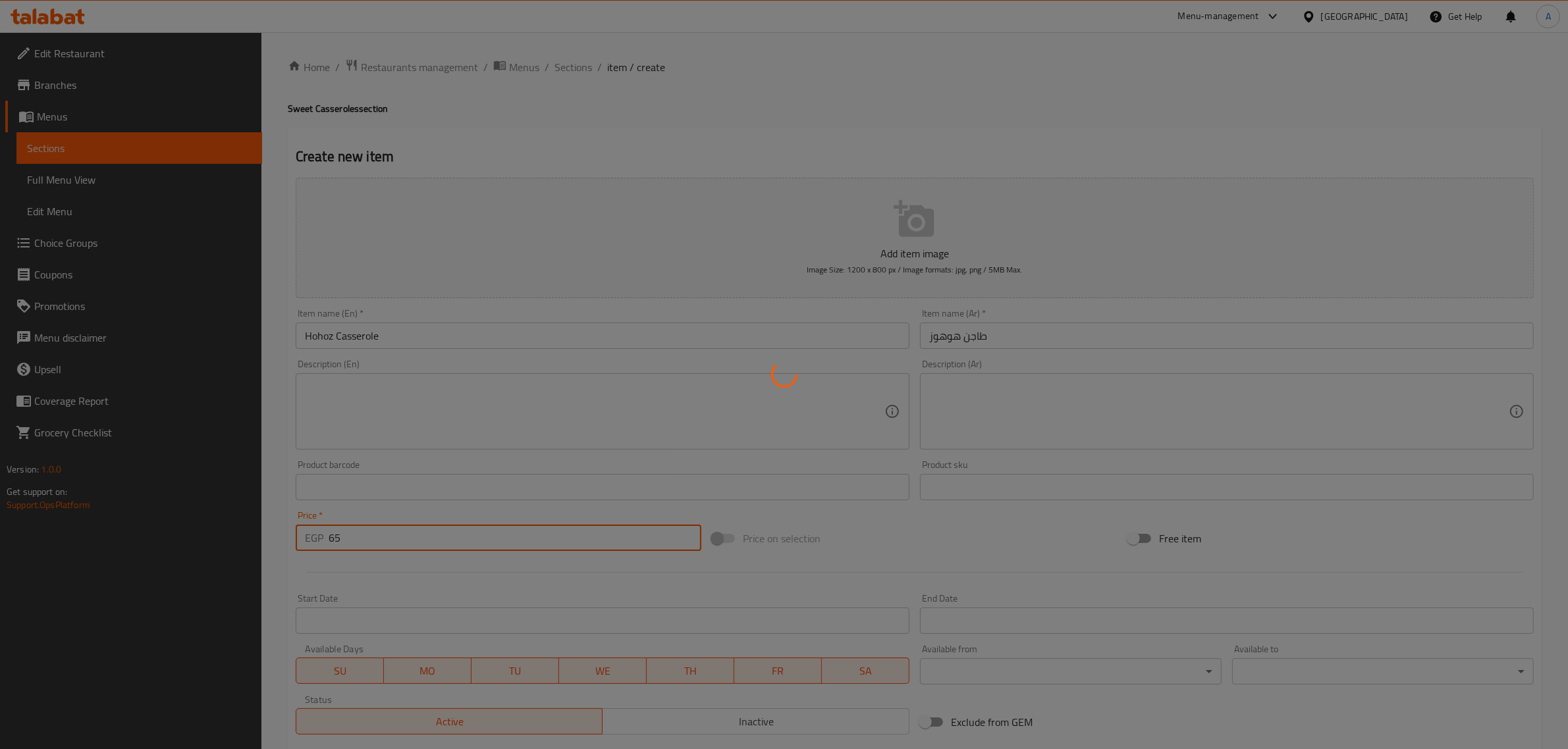
type input "0"
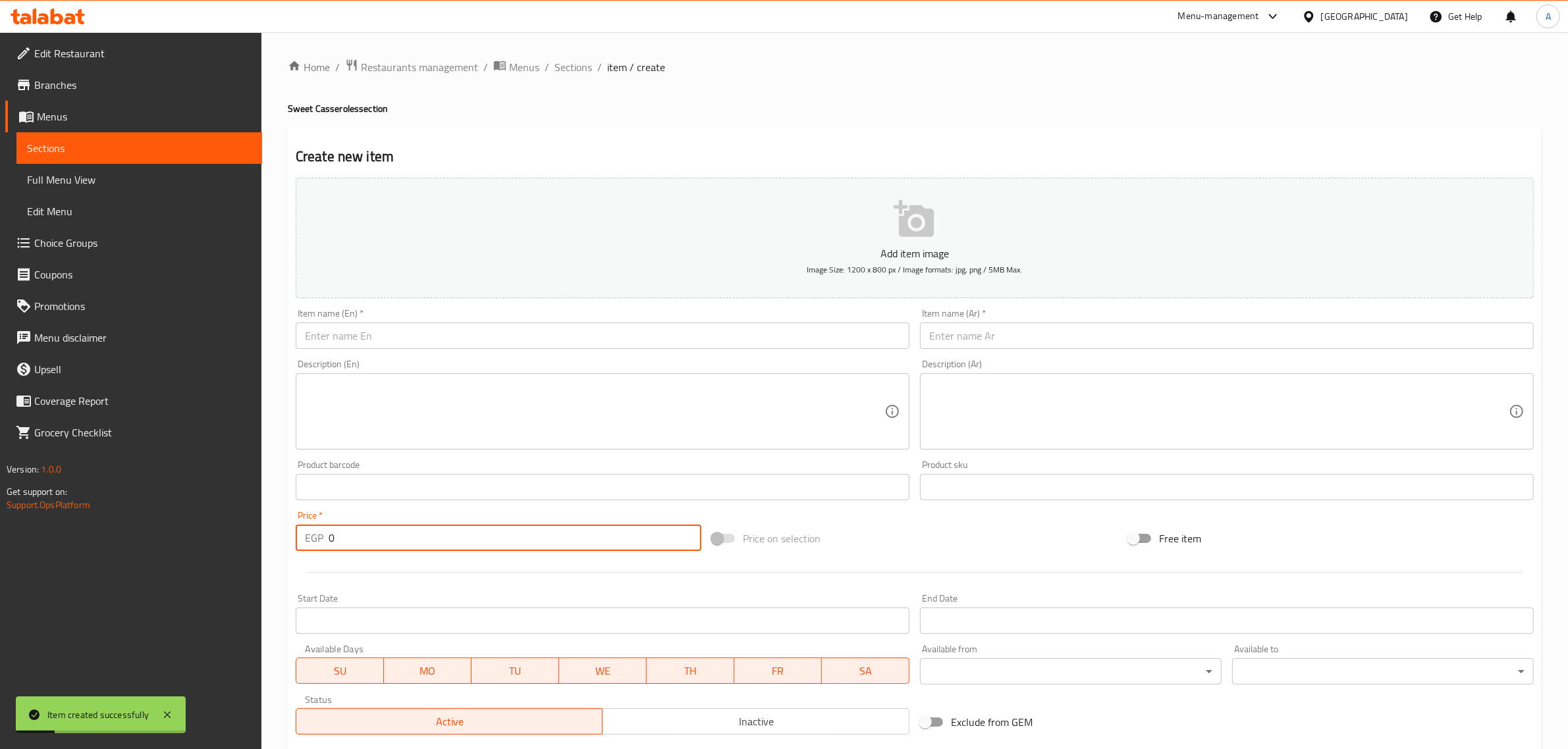
click at [961, 346] on input "text" at bounding box center [1227, 335] width 614 height 26
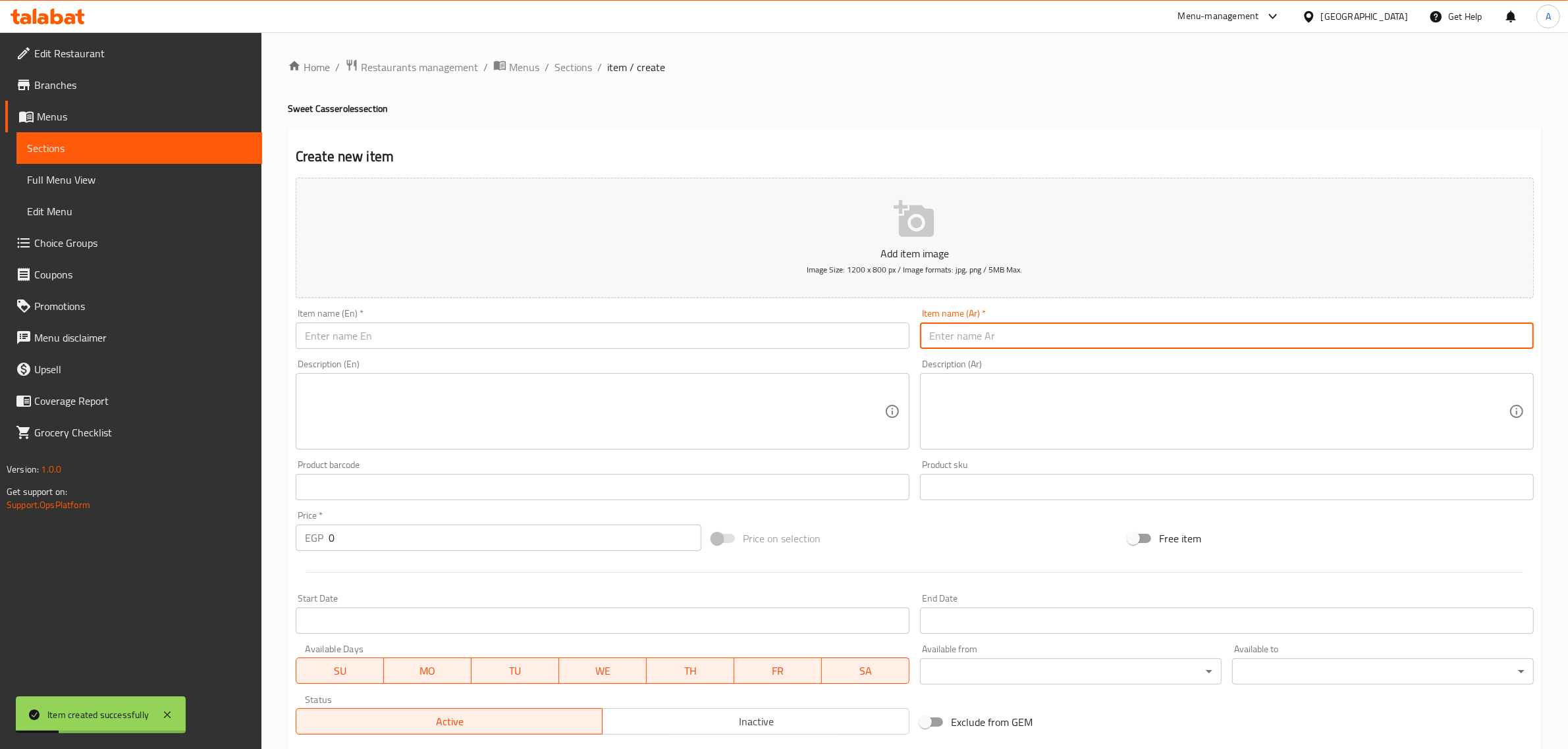
paste input "ديسباسيتو"
type input "ديسباسيتو"
click at [472, 329] on input "text" at bounding box center [602, 335] width 614 height 26
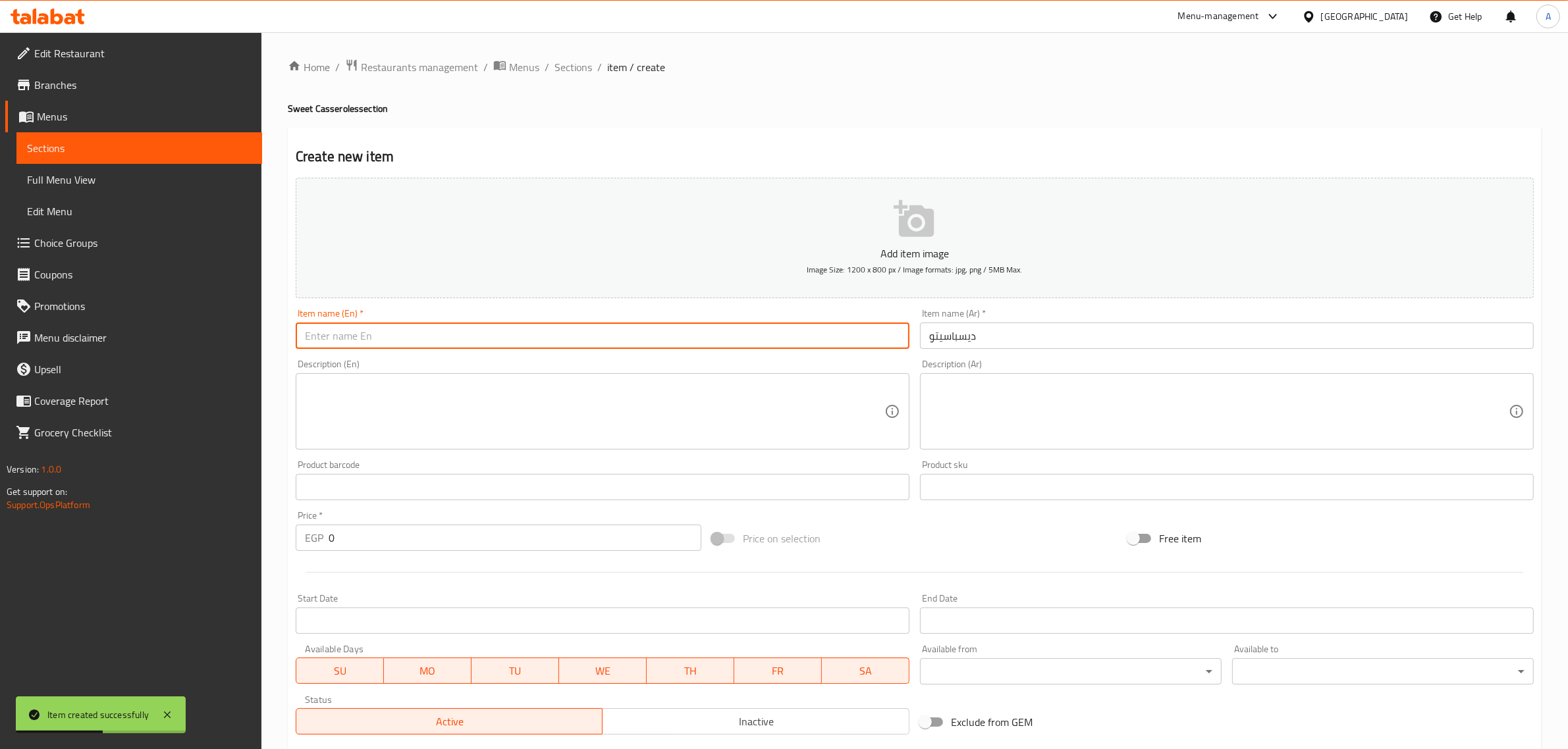
paste input "Despacito"
type input "Despacito"
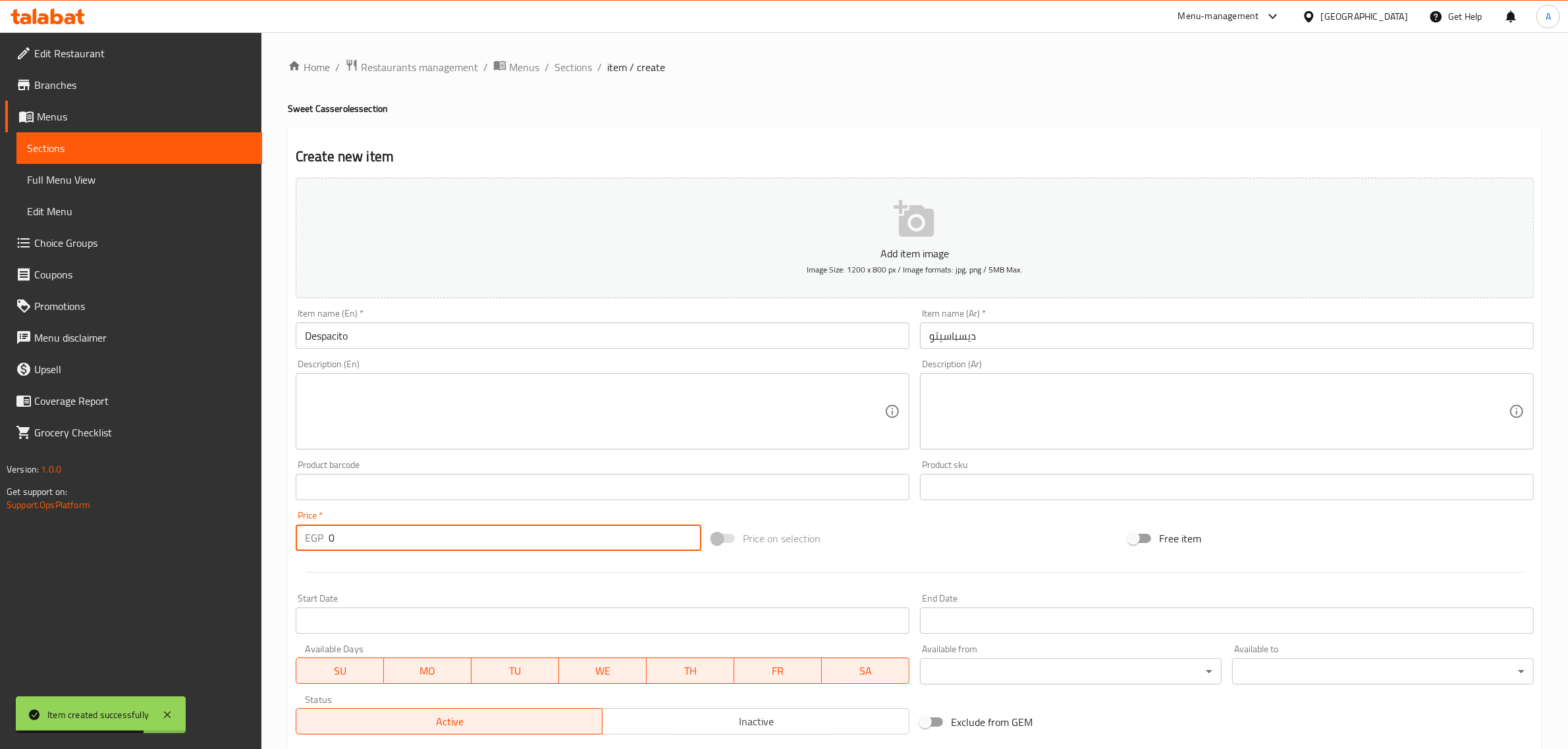
drag, startPoint x: 334, startPoint y: 536, endPoint x: 313, endPoint y: 541, distance: 21.6
click at [313, 541] on div "EGP 0 Price *" at bounding box center [499, 537] width 406 height 26
paste input "55"
type input "55"
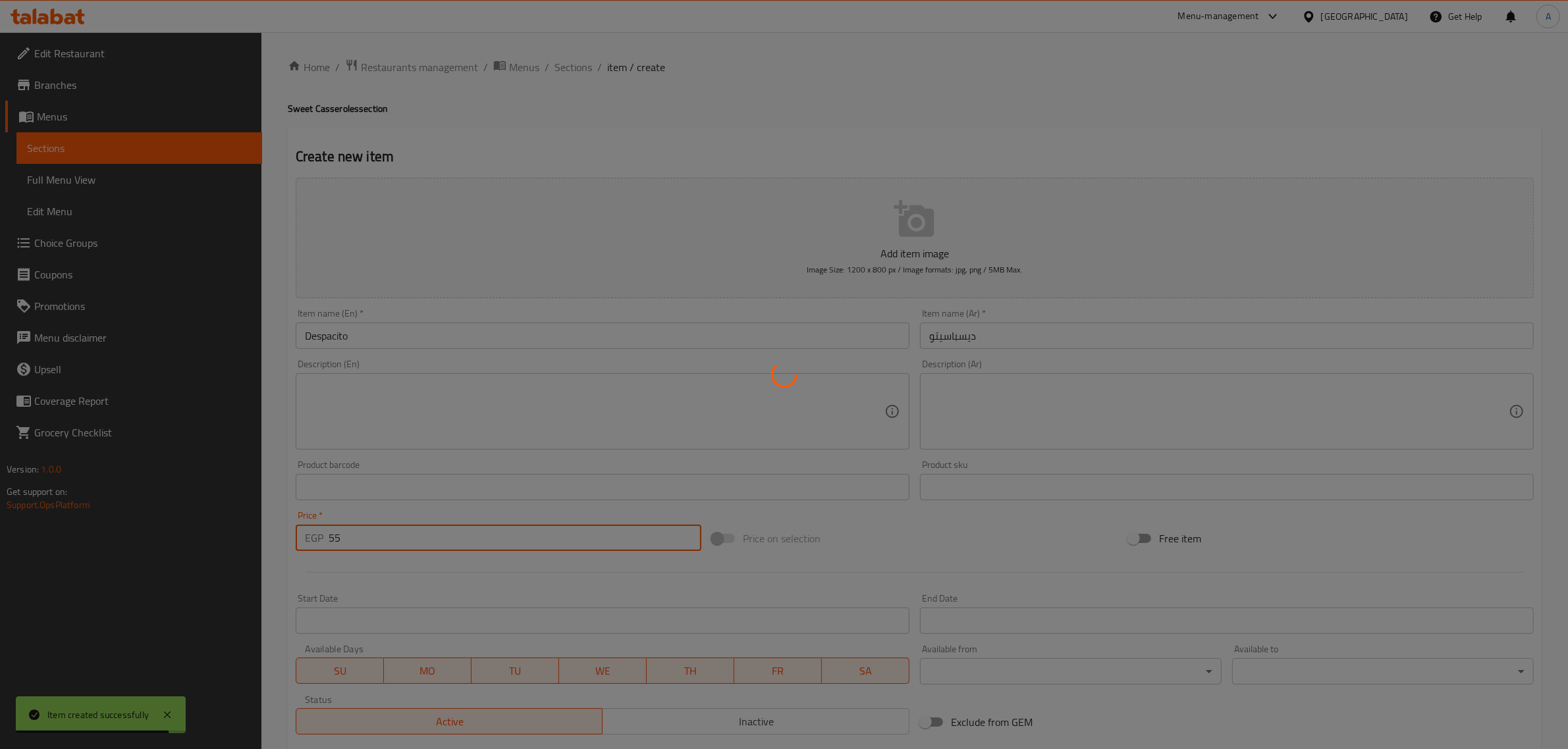
type input "0"
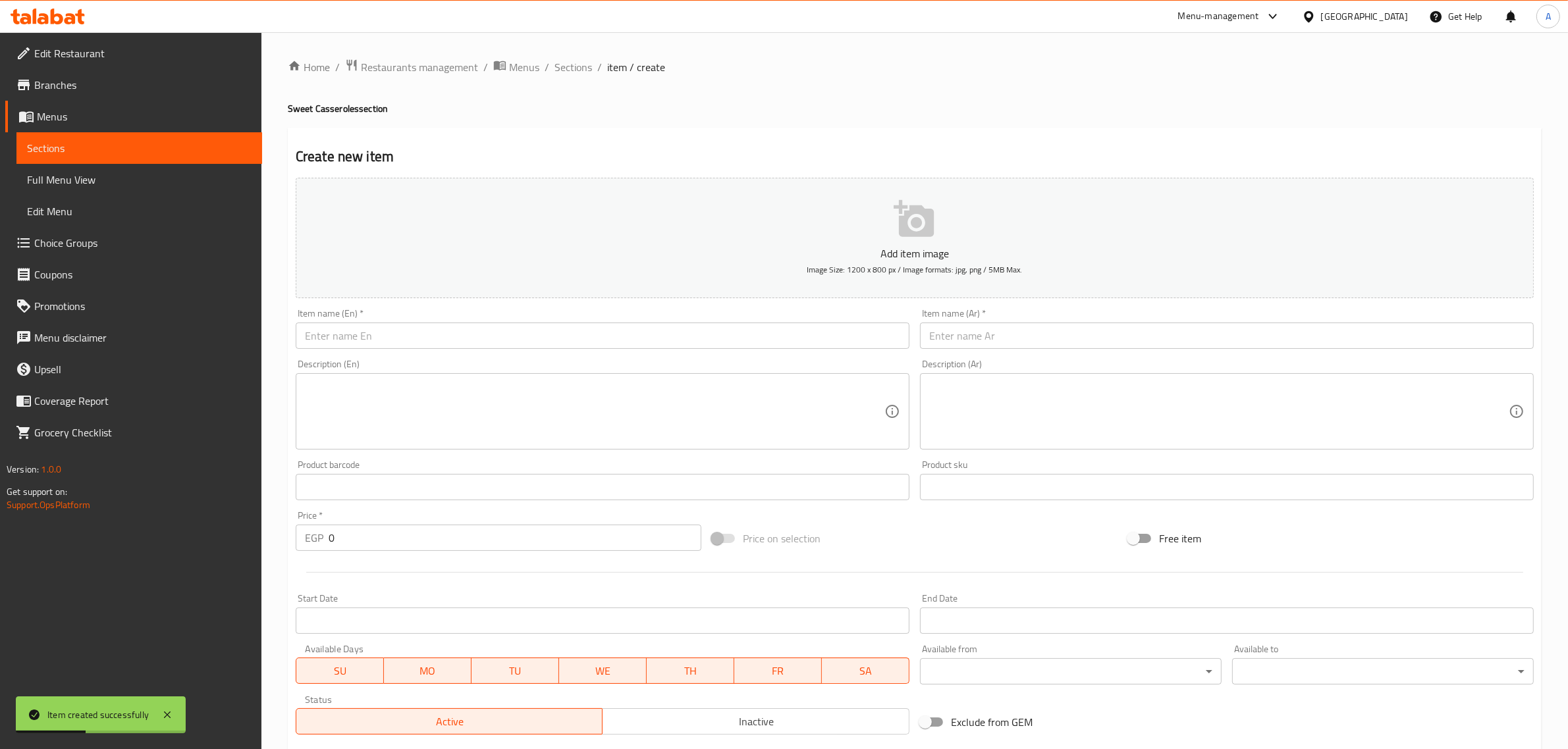
click at [1031, 357] on div "Description (Ar) Description (Ar)" at bounding box center [1227, 404] width 625 height 101
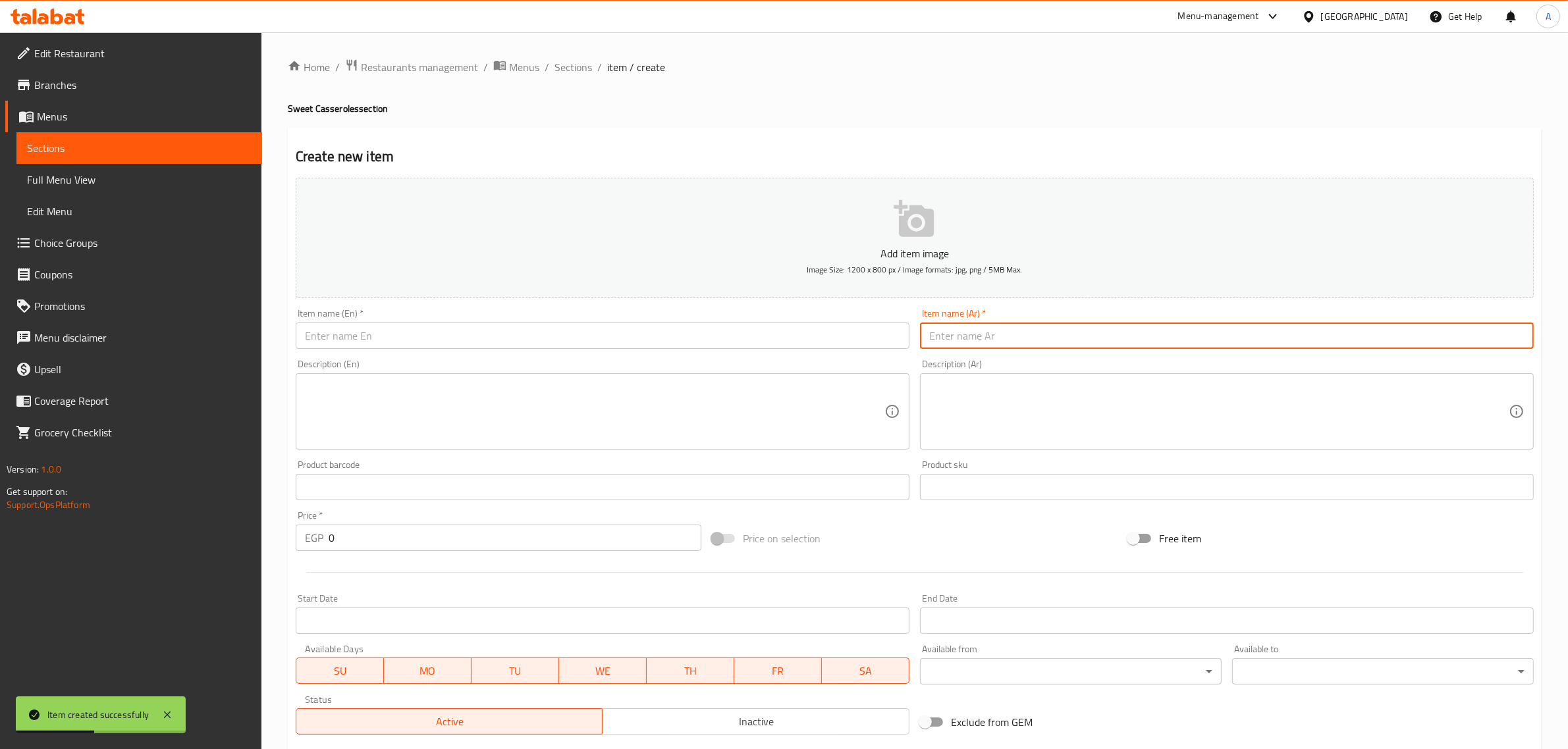
paste input "طاجن جرعة سعاده"
click at [1022, 341] on input "text" at bounding box center [1227, 335] width 614 height 26
type input "طاجن جرعة سعاده"
click at [494, 342] on input "text" at bounding box center [602, 335] width 614 height 26
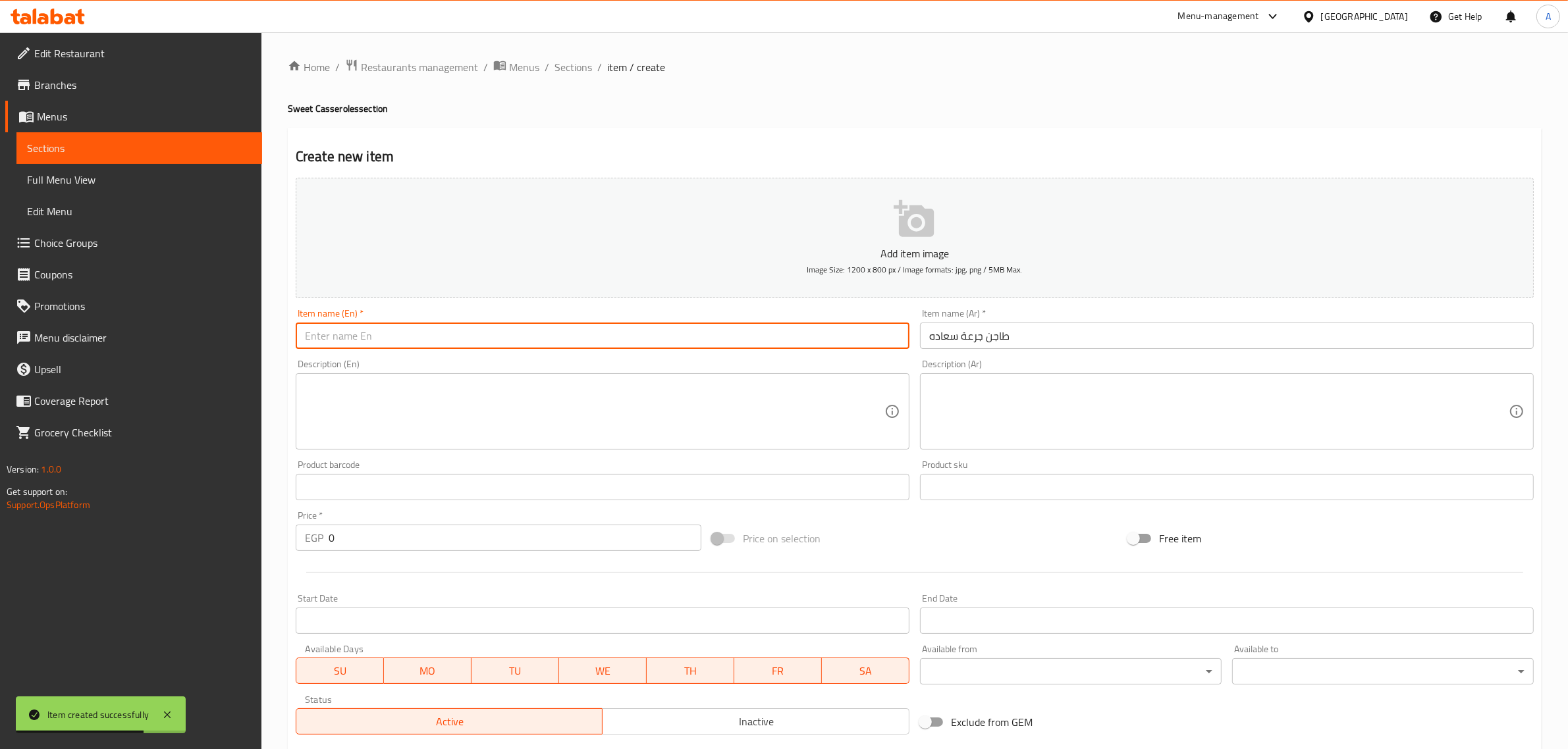
paste input "Happiness potion casserole"
click at [334, 333] on input "Happiness potion casserole" at bounding box center [602, 335] width 614 height 26
drag, startPoint x: 334, startPoint y: 333, endPoint x: 368, endPoint y: 337, distance: 34.2
click at [368, 337] on input "Happiness potion casserole" at bounding box center [602, 335] width 614 height 26
paste input "Goraat Saada"
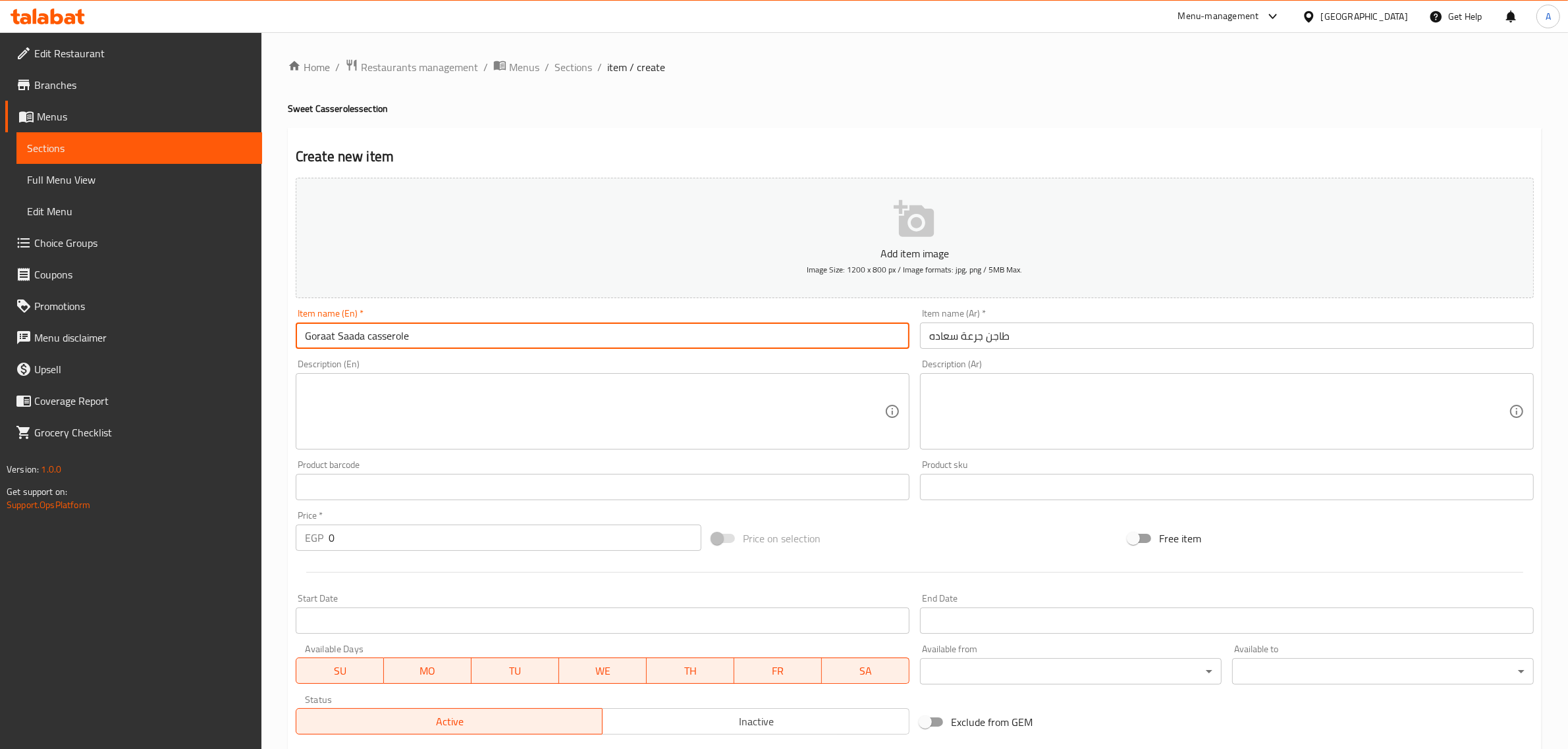
click at [410, 338] on input "Goraat Saada casserole" at bounding box center [602, 335] width 614 height 26
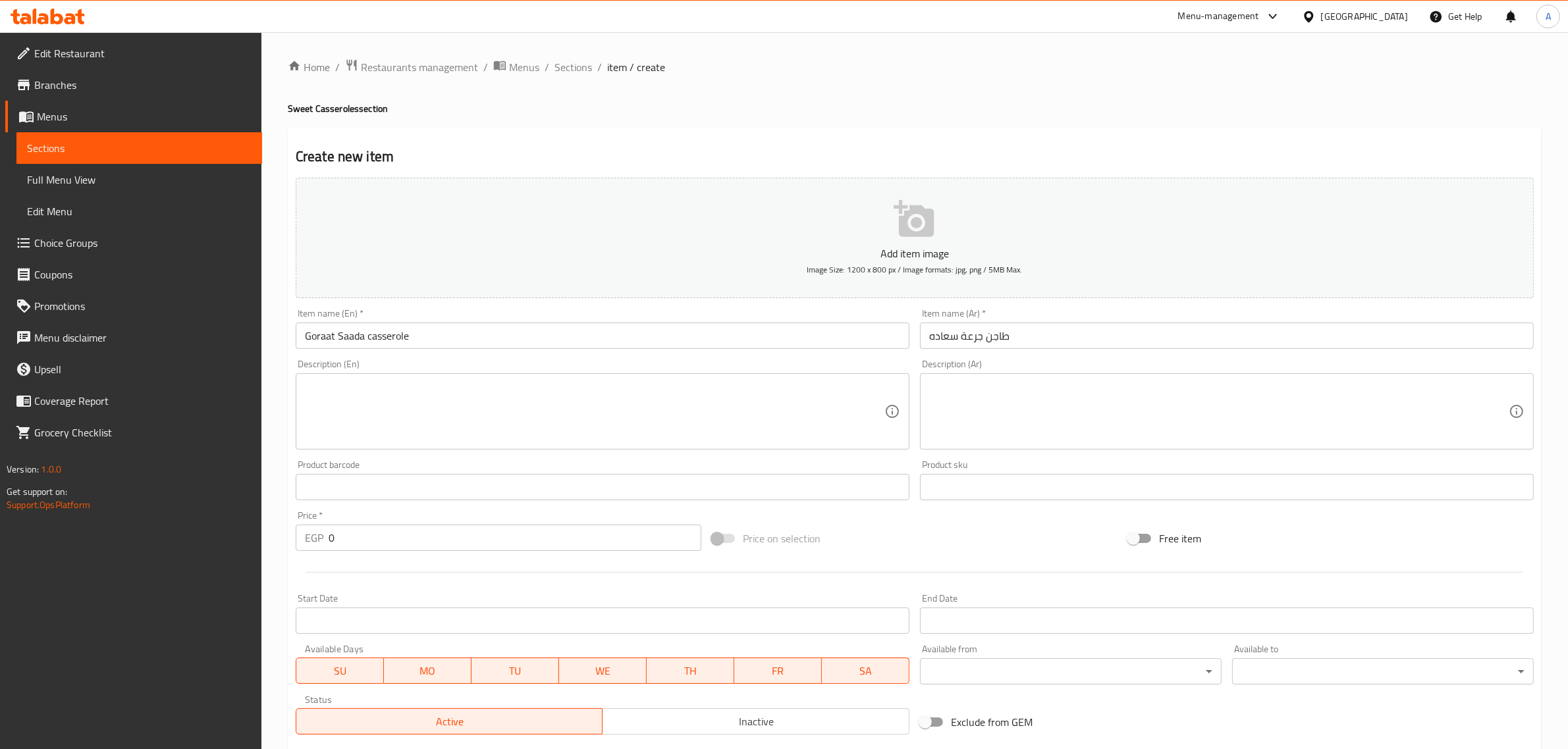
click at [585, 334] on input "Goraat Saada casserole" at bounding box center [602, 335] width 614 height 26
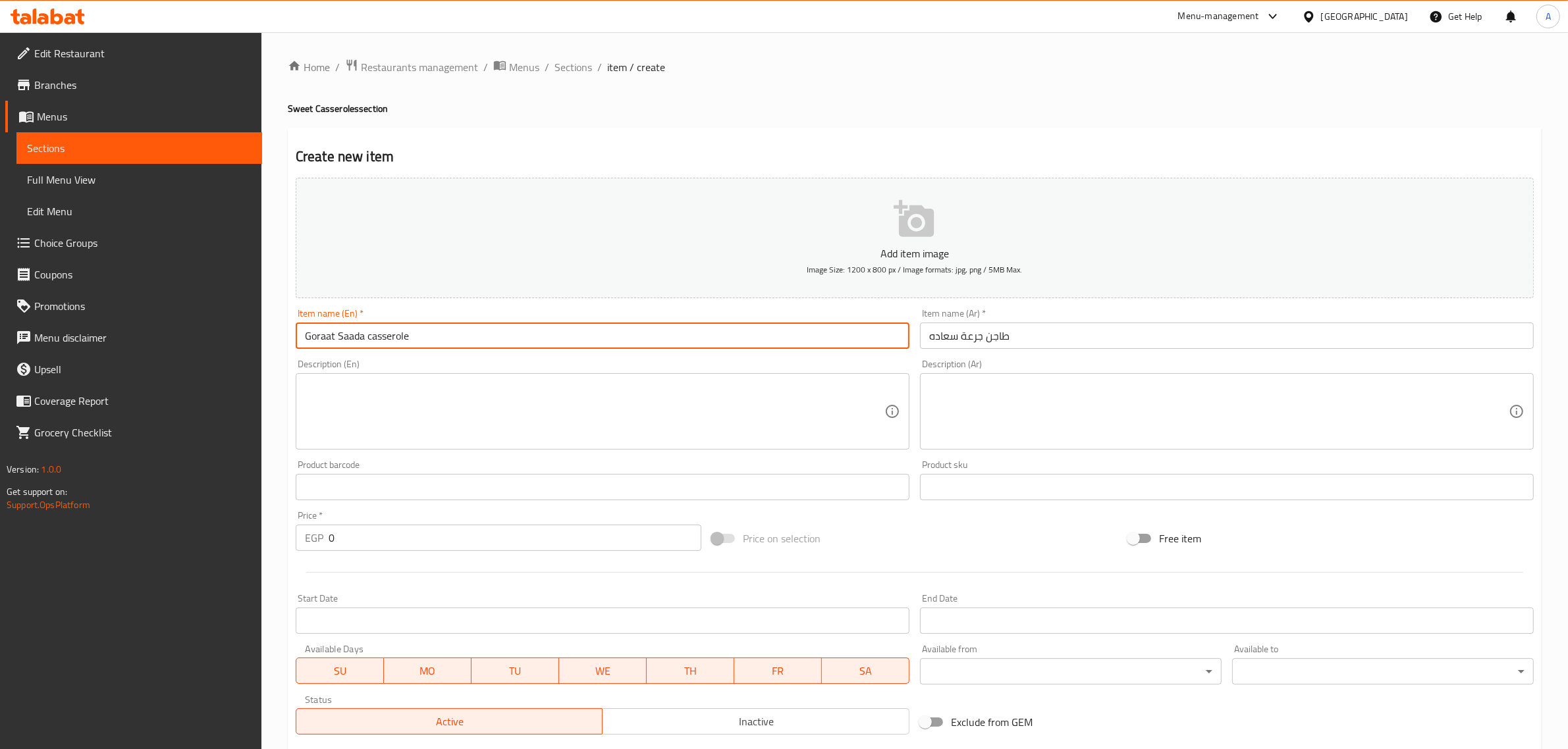
click at [590, 333] on input "Goraat Saada casserole" at bounding box center [602, 335] width 614 height 26
paste input "C"
type input "Goraat Saada Casserole"
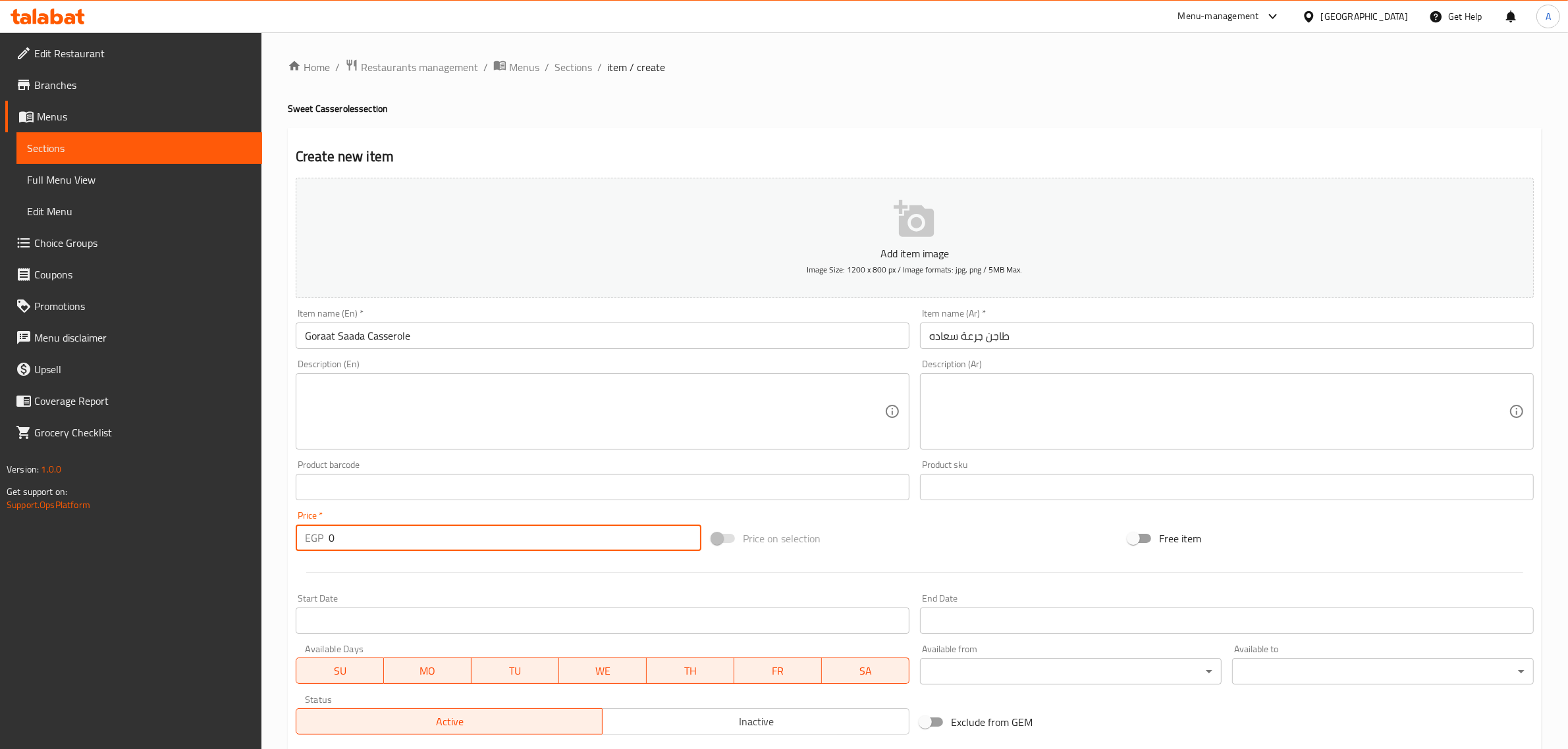
drag, startPoint x: 384, startPoint y: 535, endPoint x: 285, endPoint y: 560, distance: 102.1
click at [285, 560] on div "Home / Restaurants management / Menus / Sections / item / create Sweet Casserol…" at bounding box center [915, 481] width 1307 height 898
paste input "85"
type input "85"
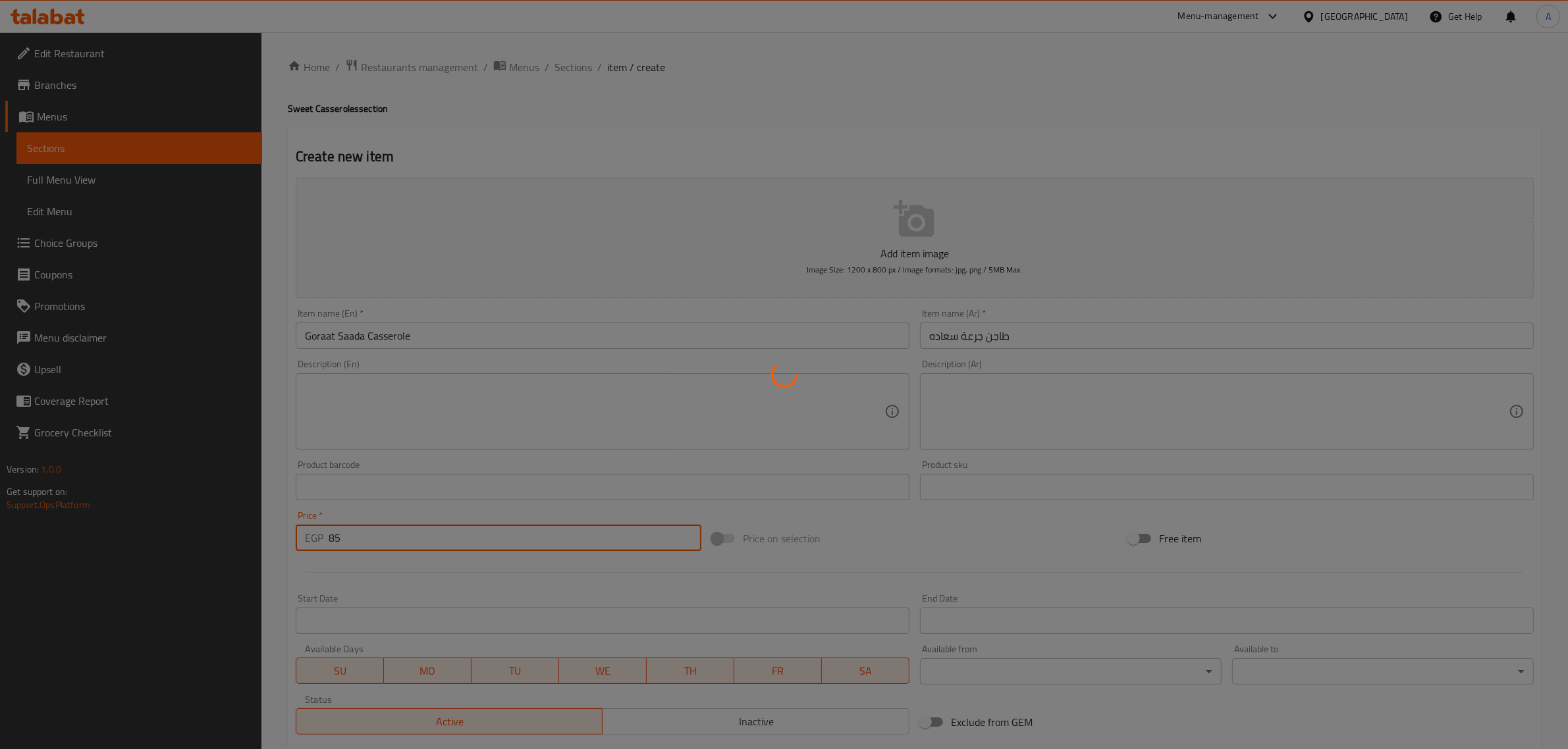
type input "0"
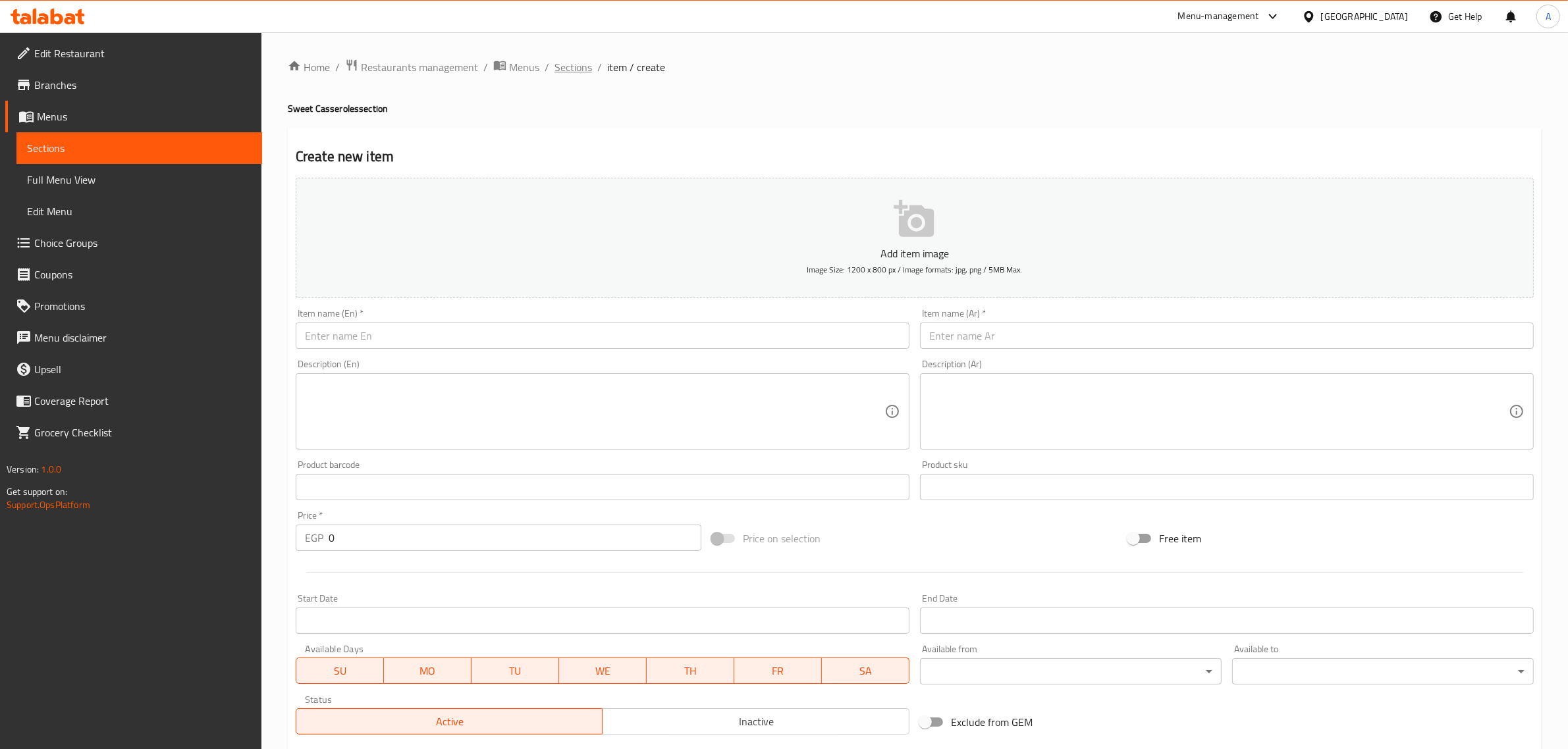
click at [558, 64] on span "Sections" at bounding box center [573, 67] width 38 height 16
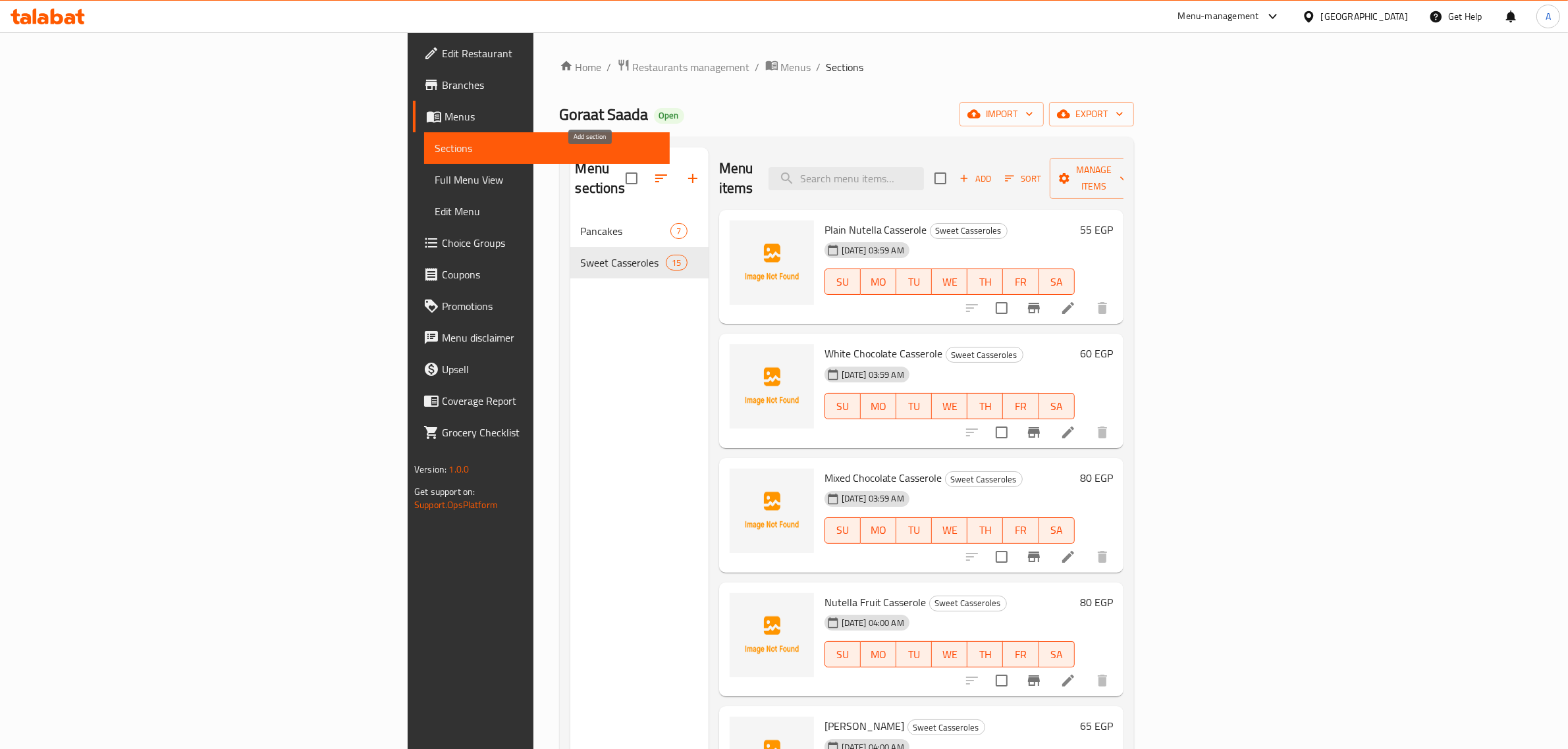
click at [685, 172] on icon "button" at bounding box center [693, 179] width 16 height 16
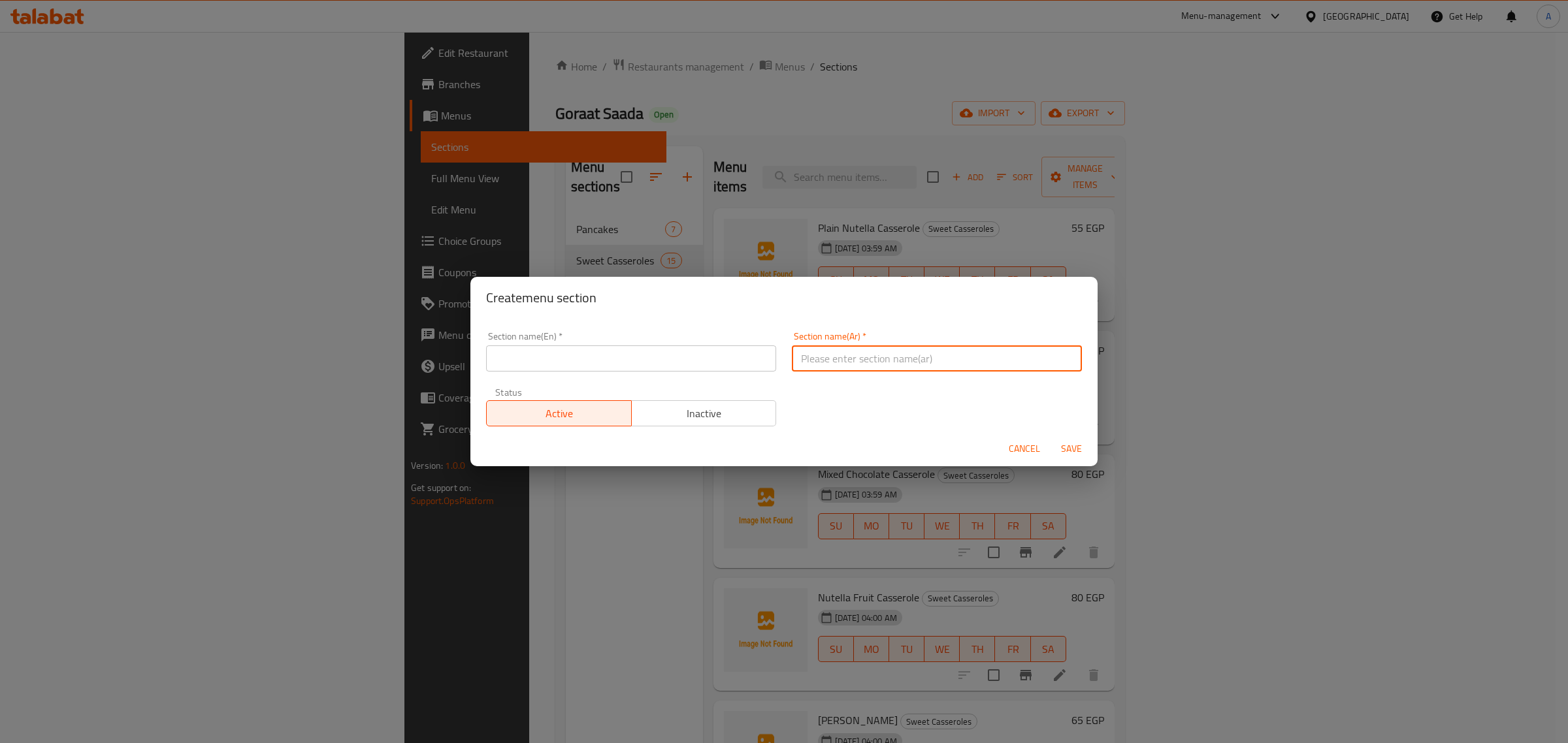
click at [843, 356] on input "text" at bounding box center [936, 358] width 290 height 26
paste input "كريب"
type input "كريب"
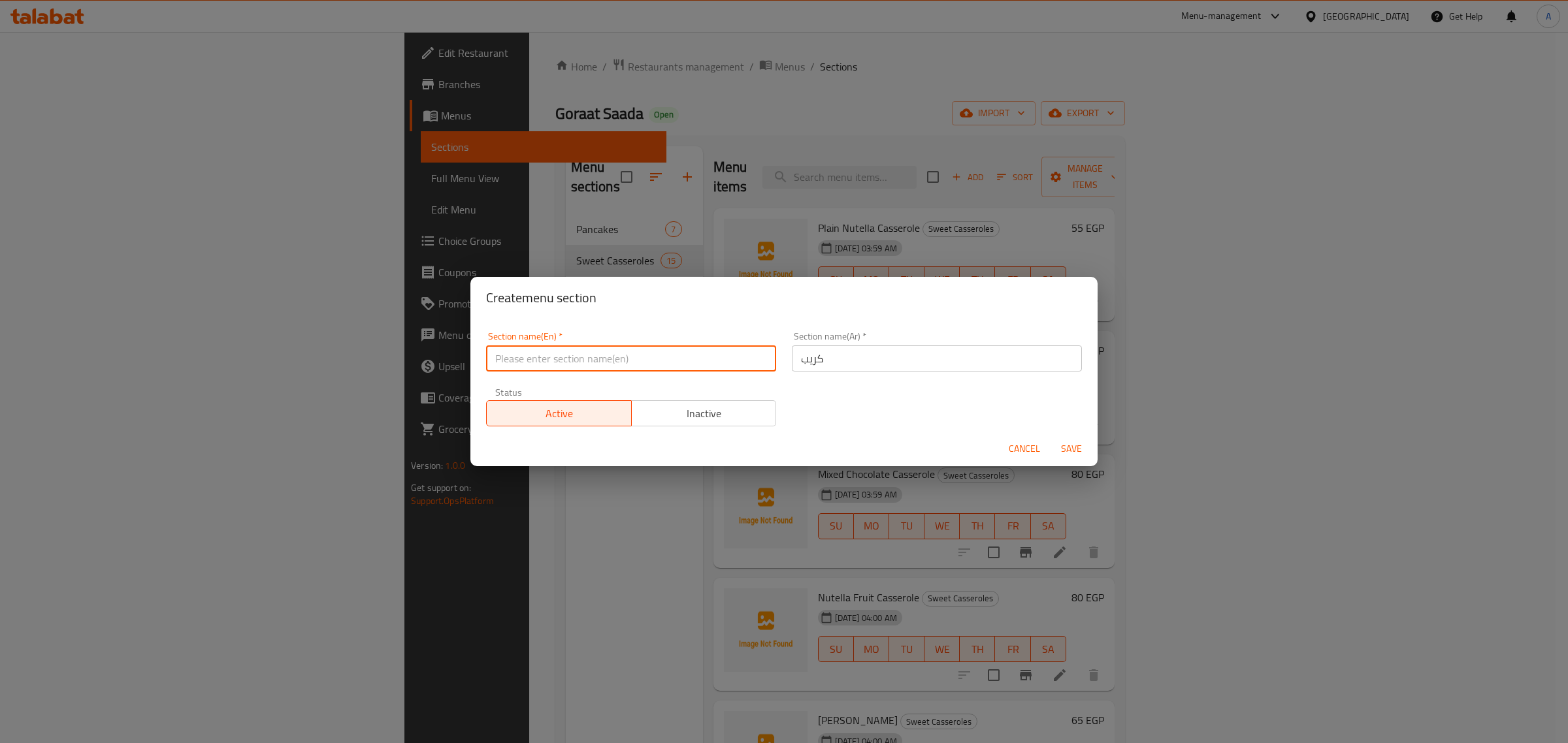
click at [612, 346] on input "text" at bounding box center [630, 358] width 290 height 26
paste input "Crepe"
type input "Crepe"
click at [1078, 453] on span "Save" at bounding box center [1071, 449] width 31 height 16
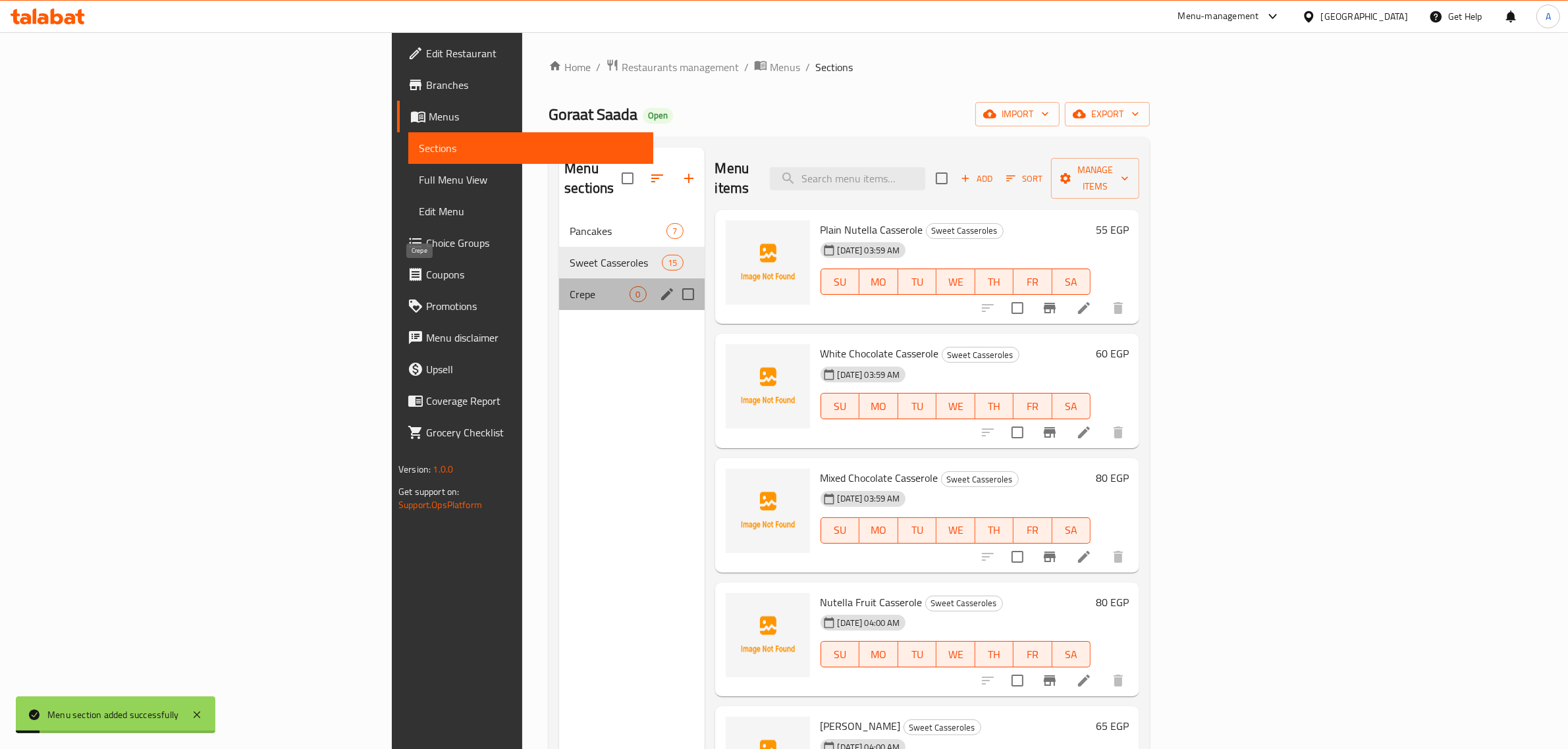
click at [570, 286] on span "Crepe" at bounding box center [599, 295] width 60 height 16
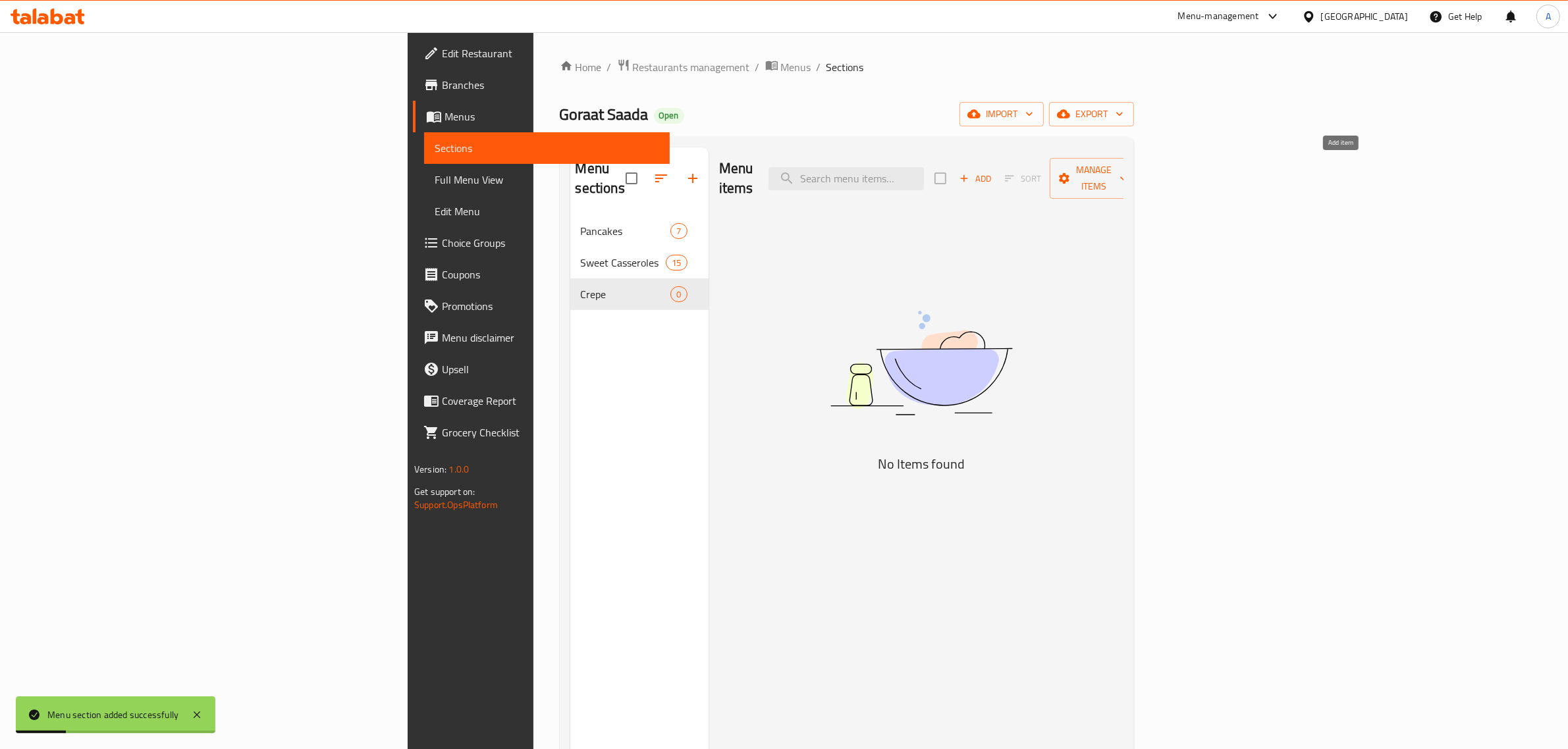
click at [969, 175] on icon "button" at bounding box center [964, 179] width 7 height 7
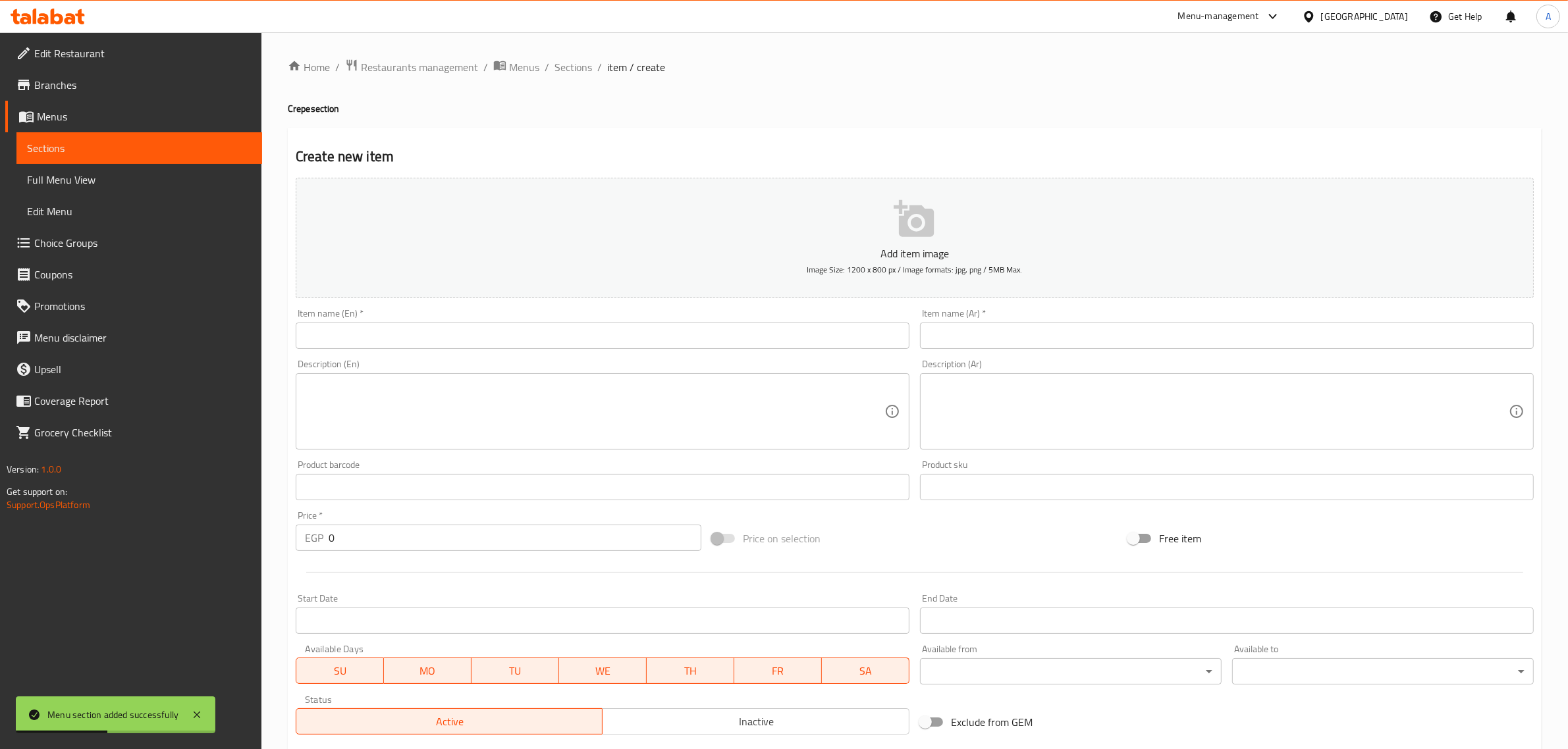
click at [931, 339] on input "text" at bounding box center [1227, 335] width 614 height 26
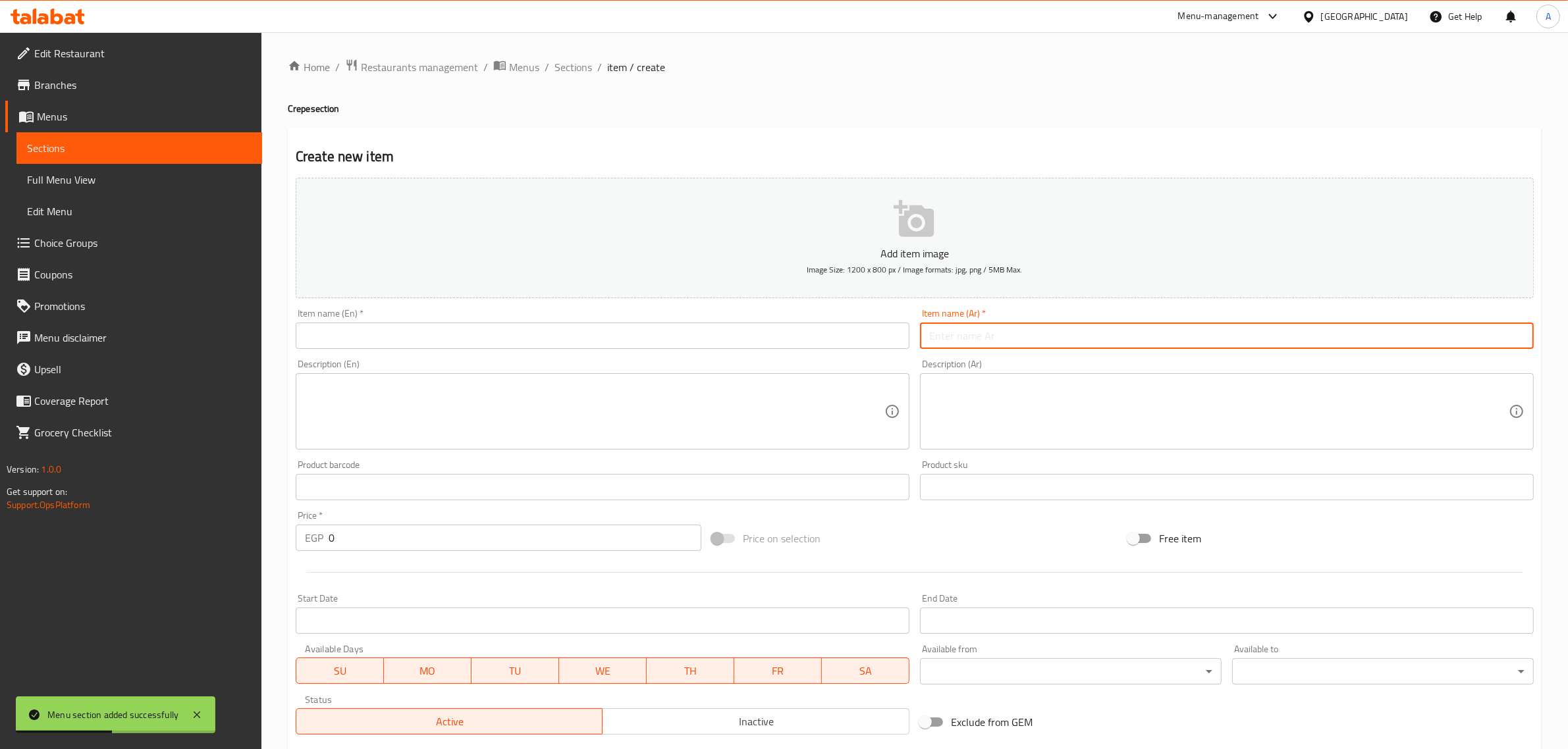
paste input "كريب نوتيلا"
type input "كريب نوتيلا"
click at [640, 342] on input "text" at bounding box center [602, 335] width 614 height 26
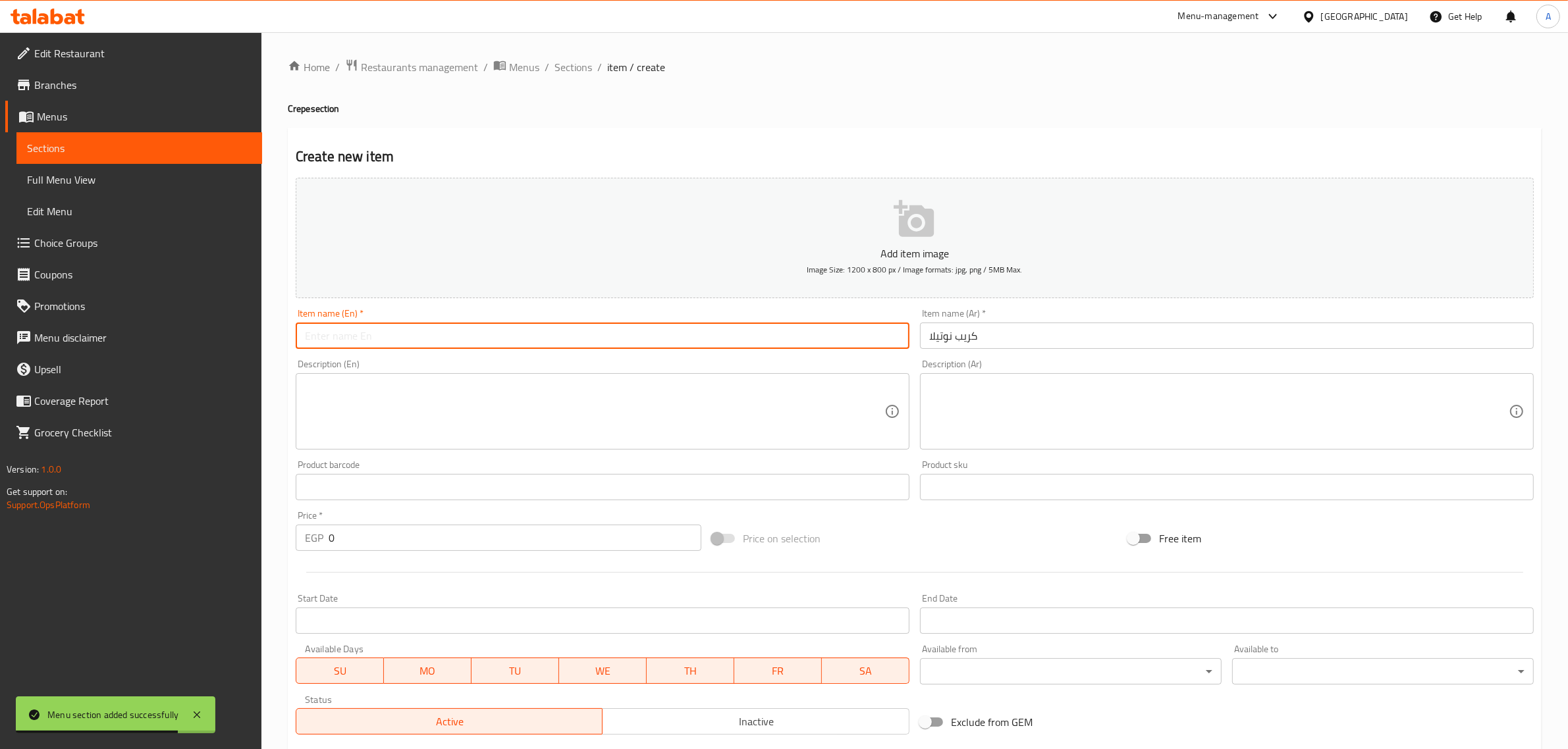
paste input "Nutella Crepe"
type input "Nutella Crepe"
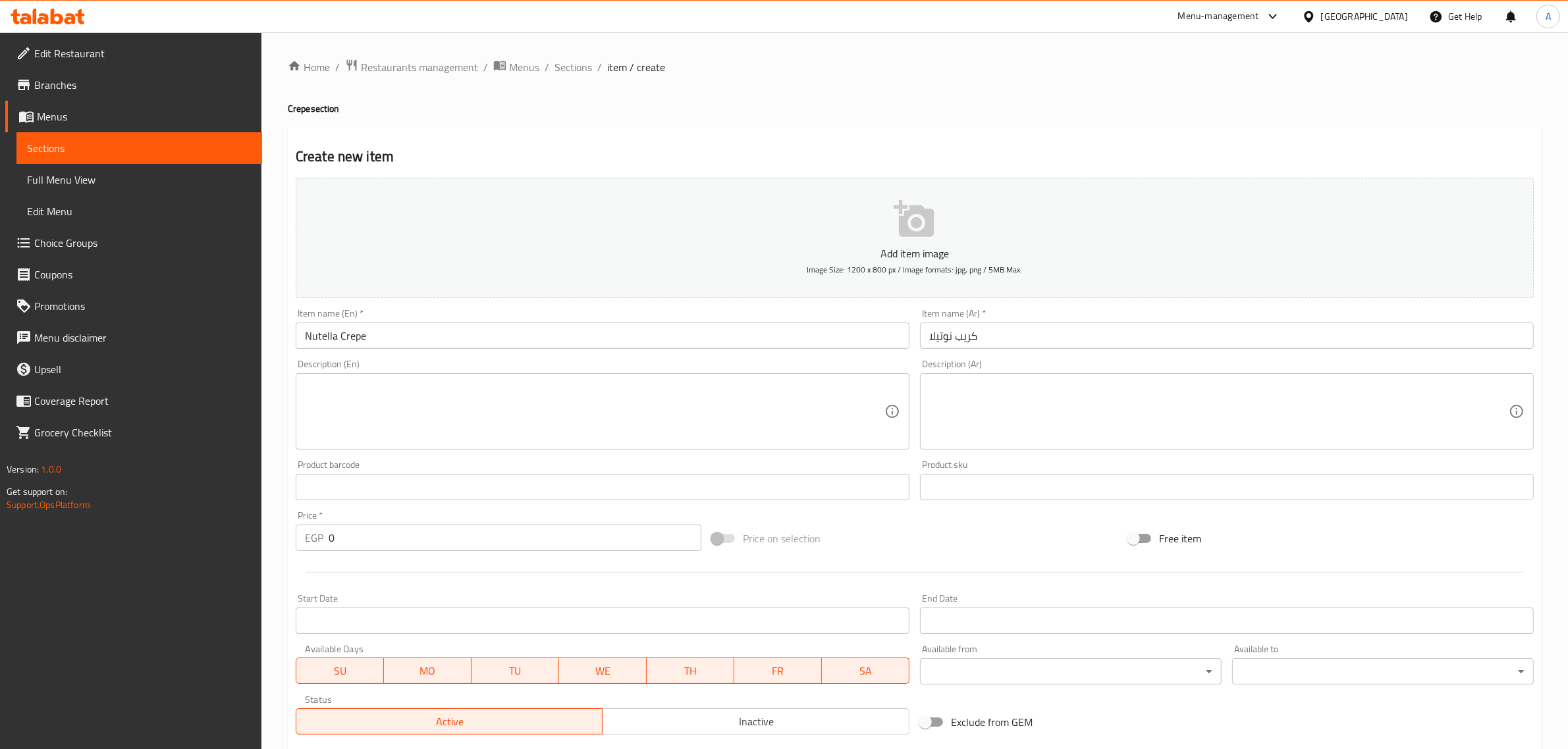
drag, startPoint x: 350, startPoint y: 561, endPoint x: 342, endPoint y: 554, distance: 10.6
click at [348, 561] on div at bounding box center [915, 572] width 1249 height 32
drag, startPoint x: 342, startPoint y: 546, endPoint x: 310, endPoint y: 551, distance: 32.4
click at [310, 551] on div "EGP 0 Price *" at bounding box center [499, 537] width 406 height 26
paste input "5"
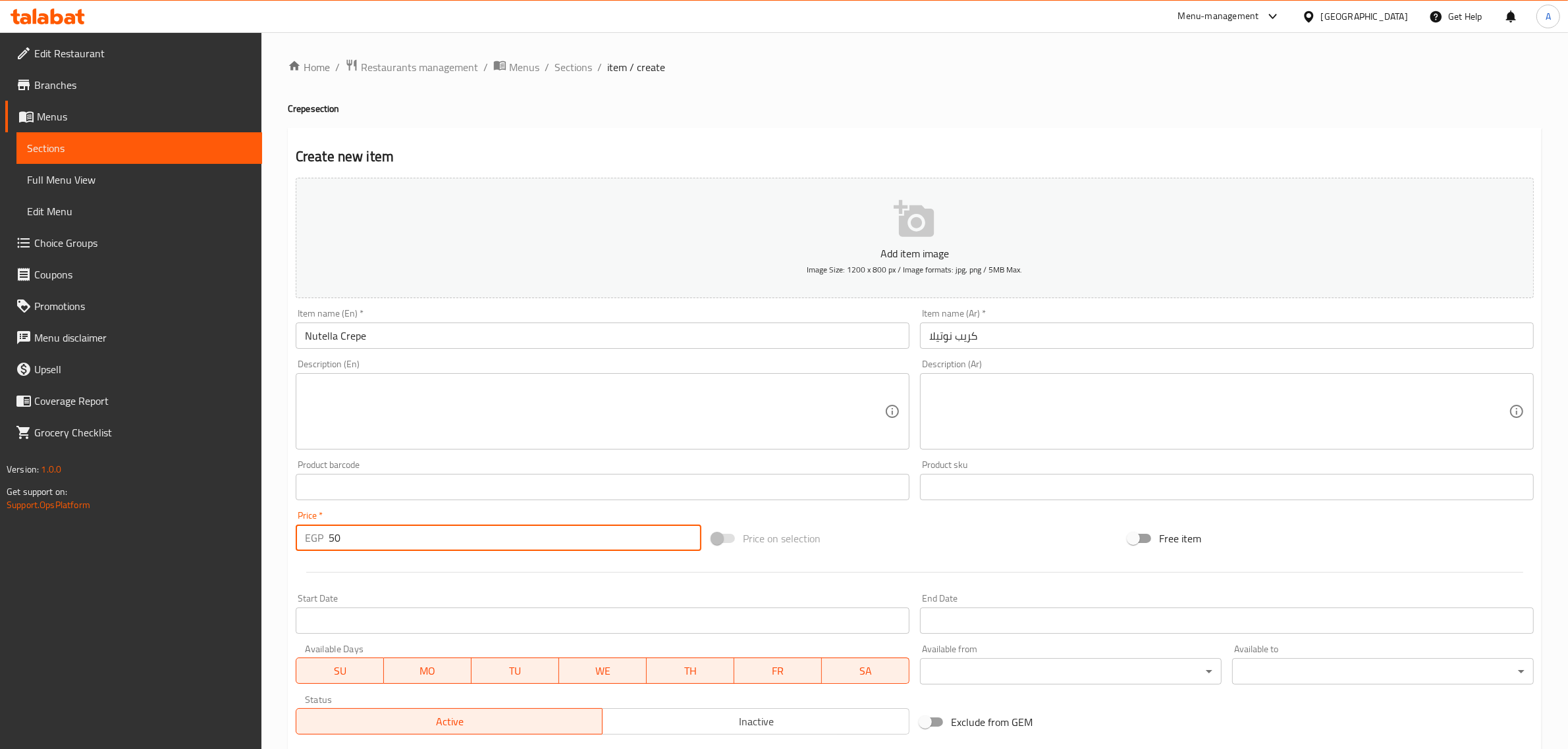
type input "50"
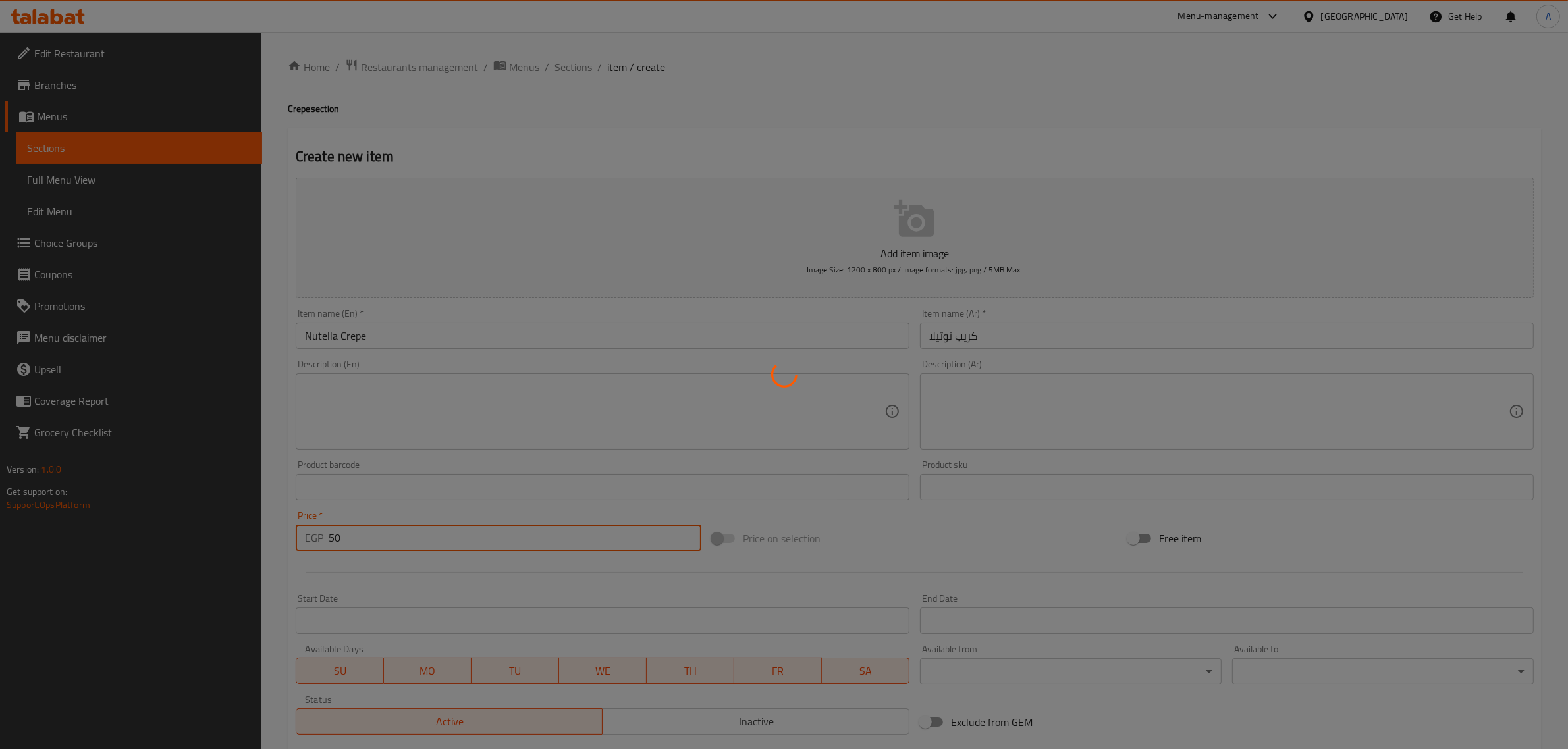
type input "0"
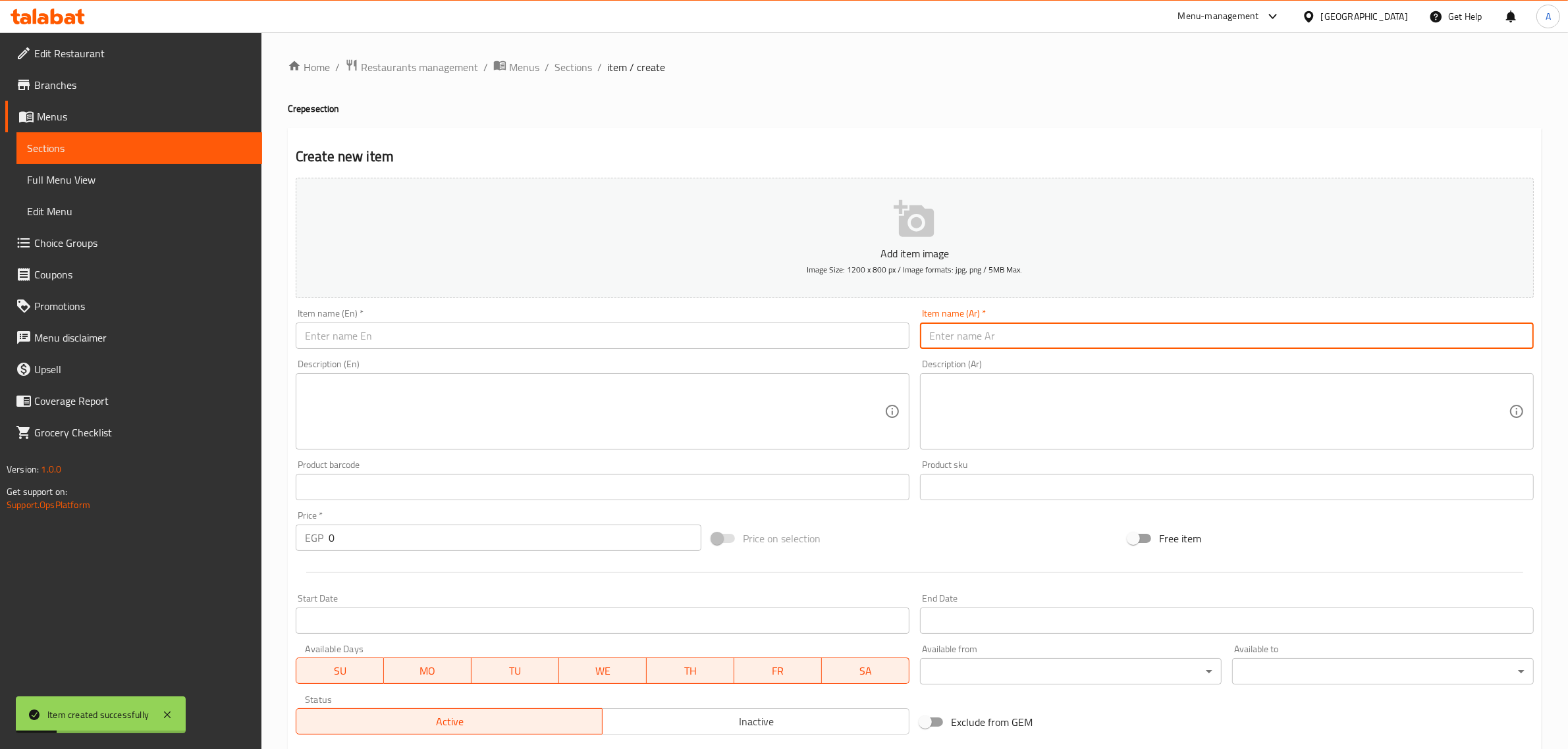
click at [988, 342] on input "text" at bounding box center [1227, 335] width 614 height 26
paste input "كريب وايت"
type input "كريب وايت"
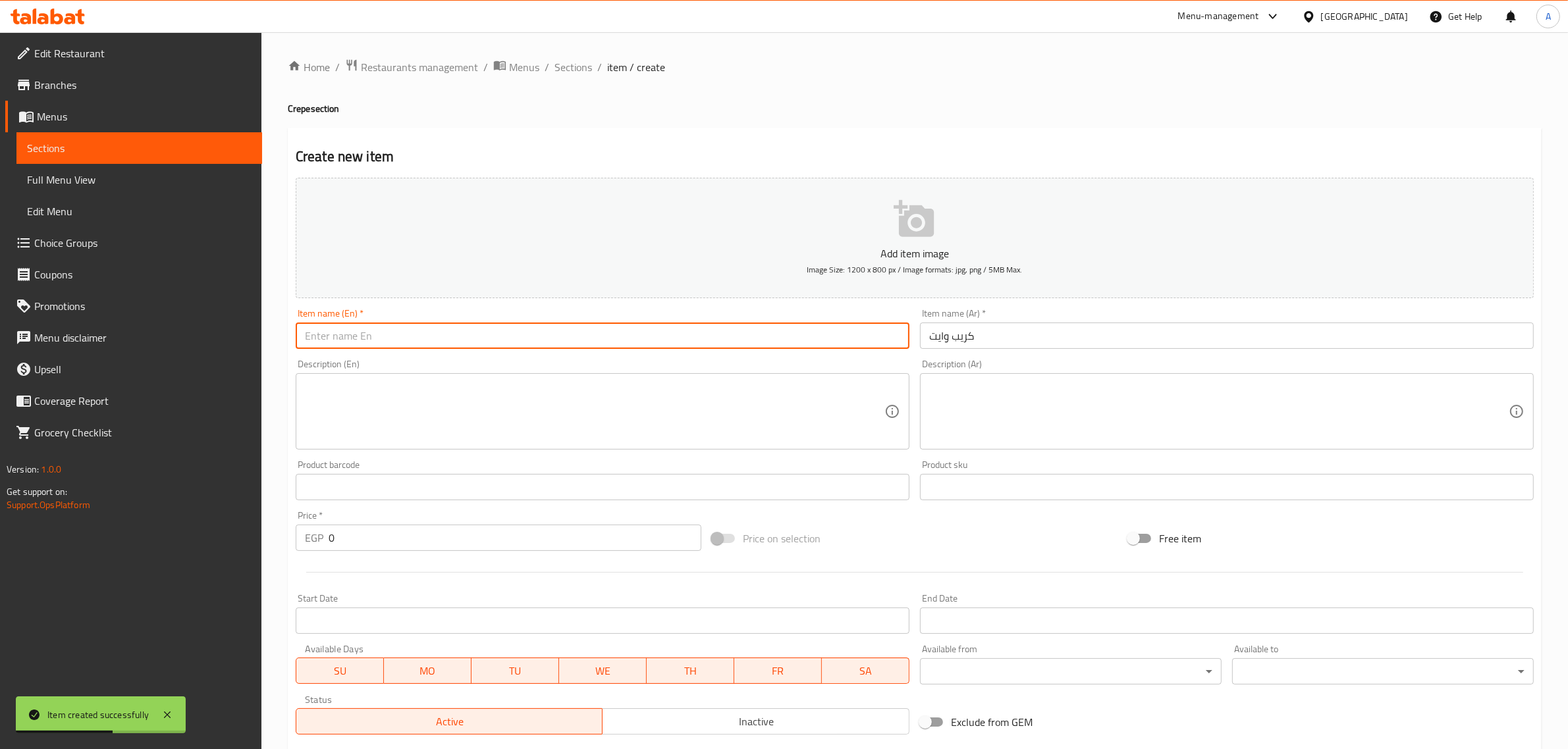
click at [562, 339] on input "text" at bounding box center [602, 335] width 614 height 26
paste input "White Crepe"
type input "White Crepe"
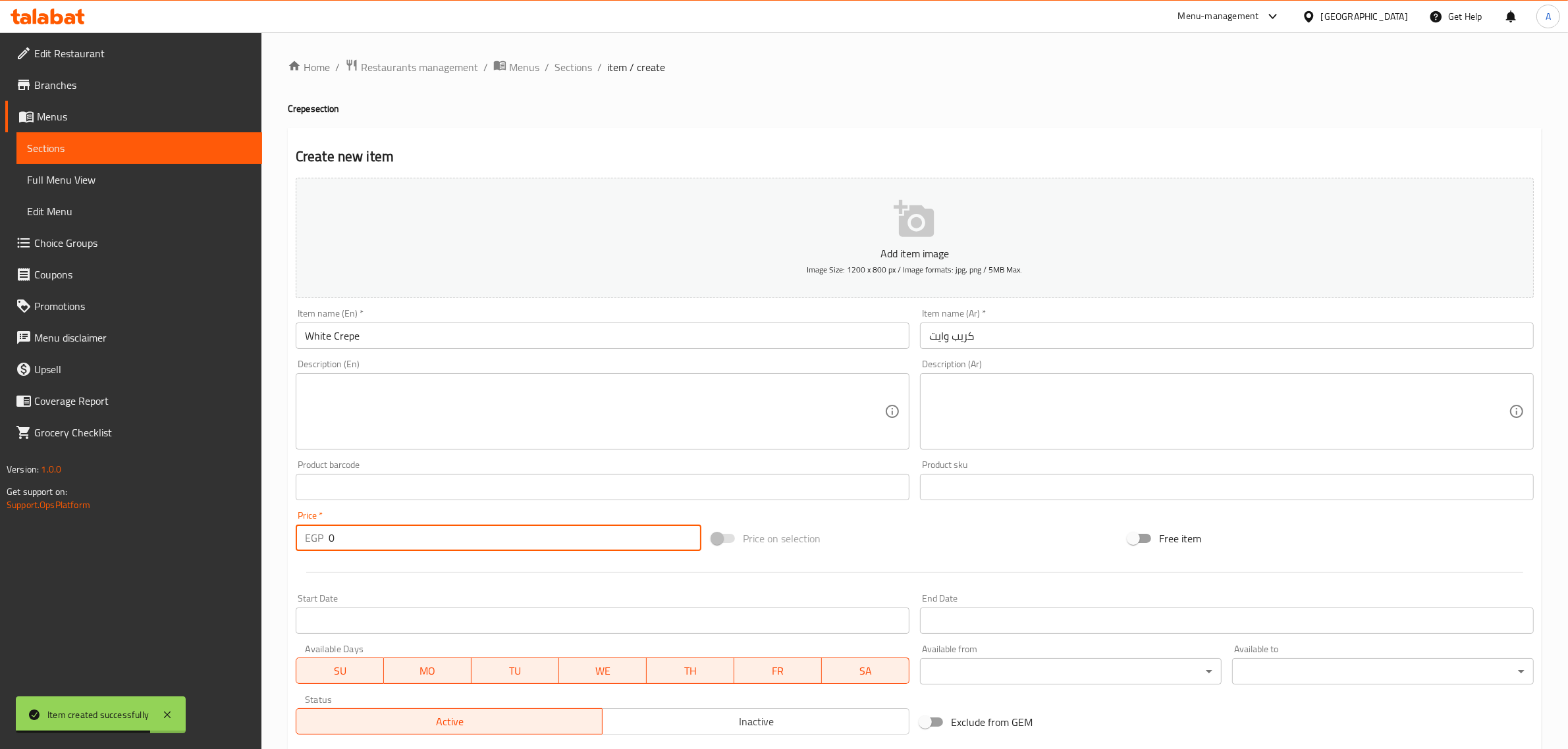
drag, startPoint x: 366, startPoint y: 541, endPoint x: 316, endPoint y: 535, distance: 50.4
click at [316, 535] on div "EGP 0 Price *" at bounding box center [499, 537] width 406 height 26
paste input "5"
type input "50"
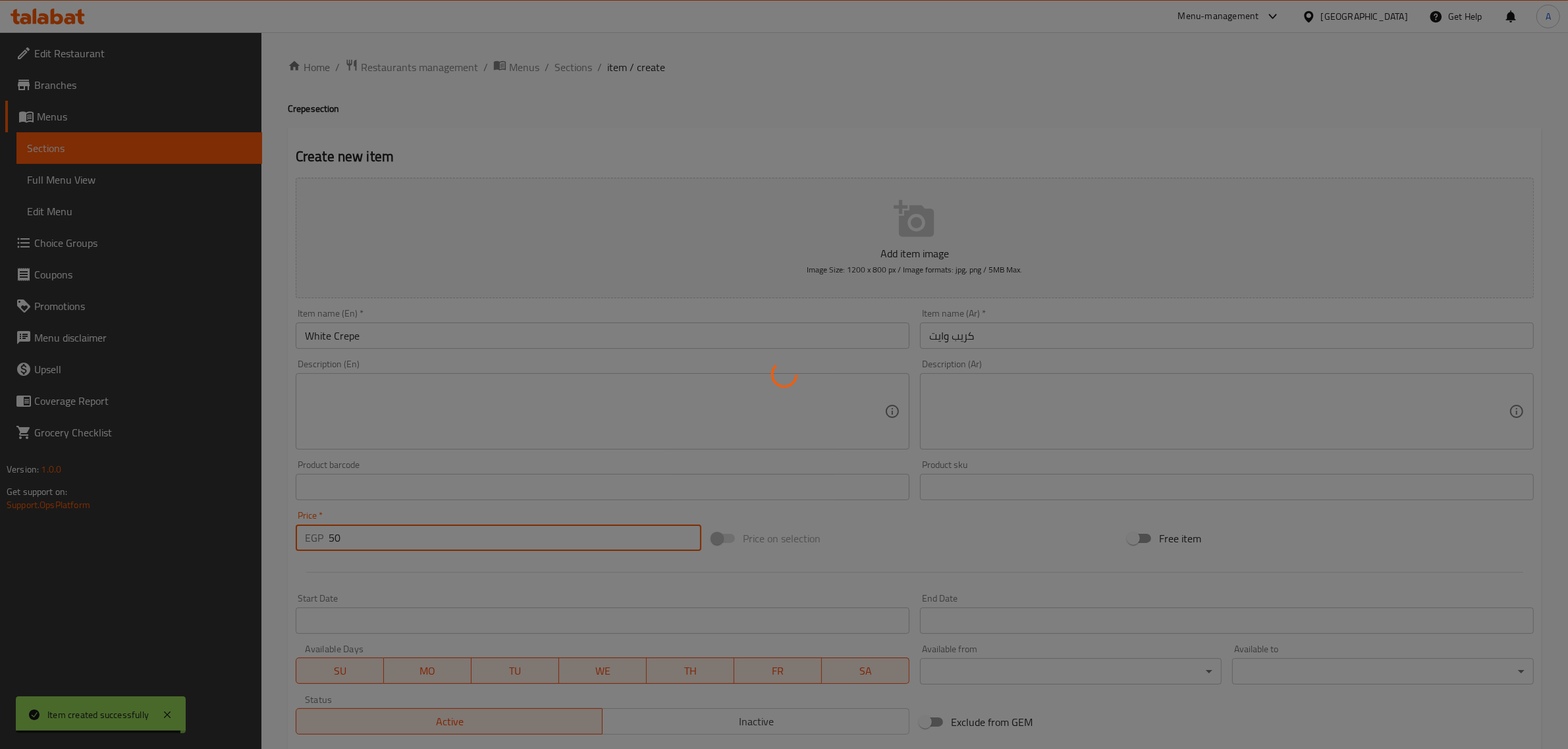
type input "0"
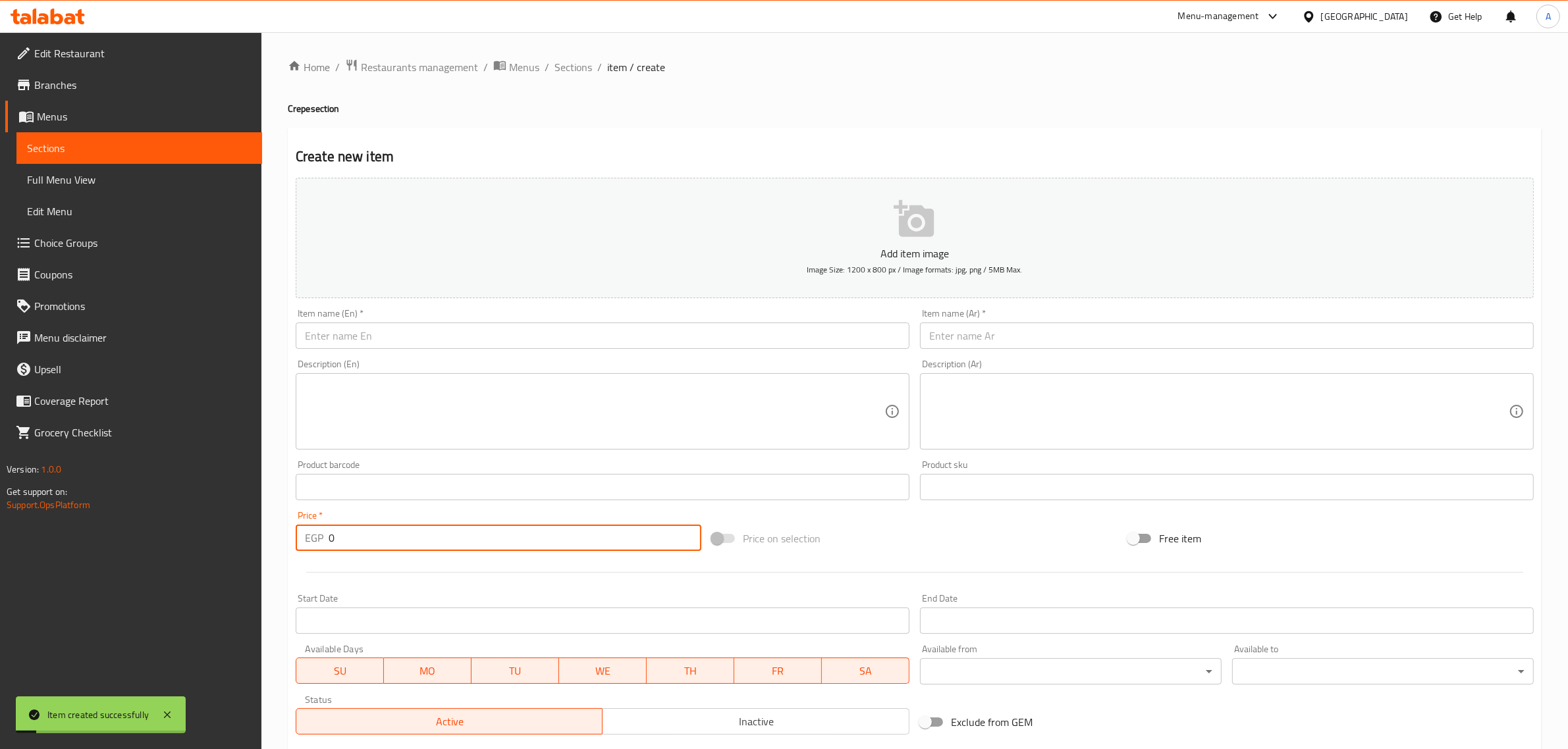
click at [1123, 343] on input "text" at bounding box center [1227, 335] width 614 height 26
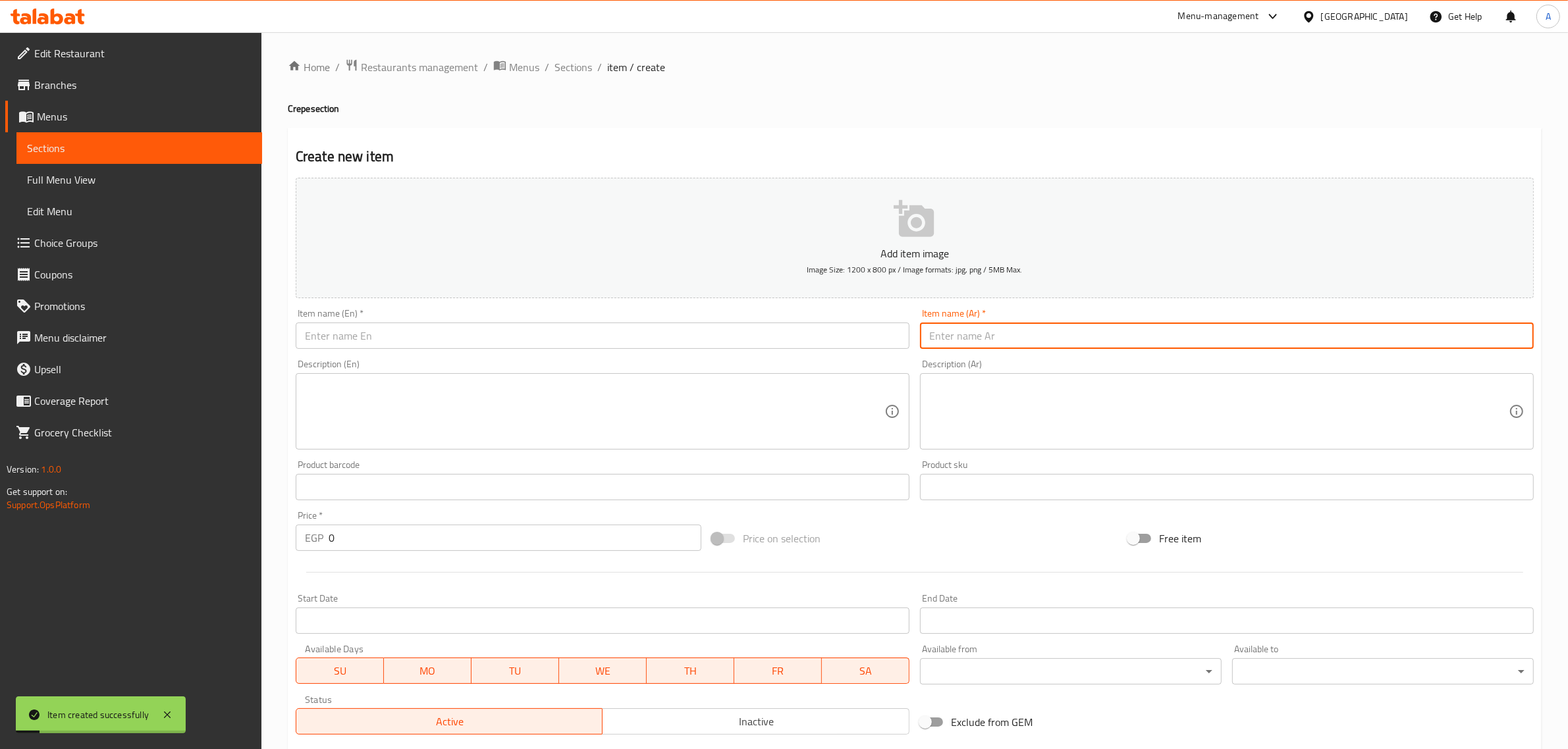
paste input "كريب لوتس"
type input "كريب لوتس"
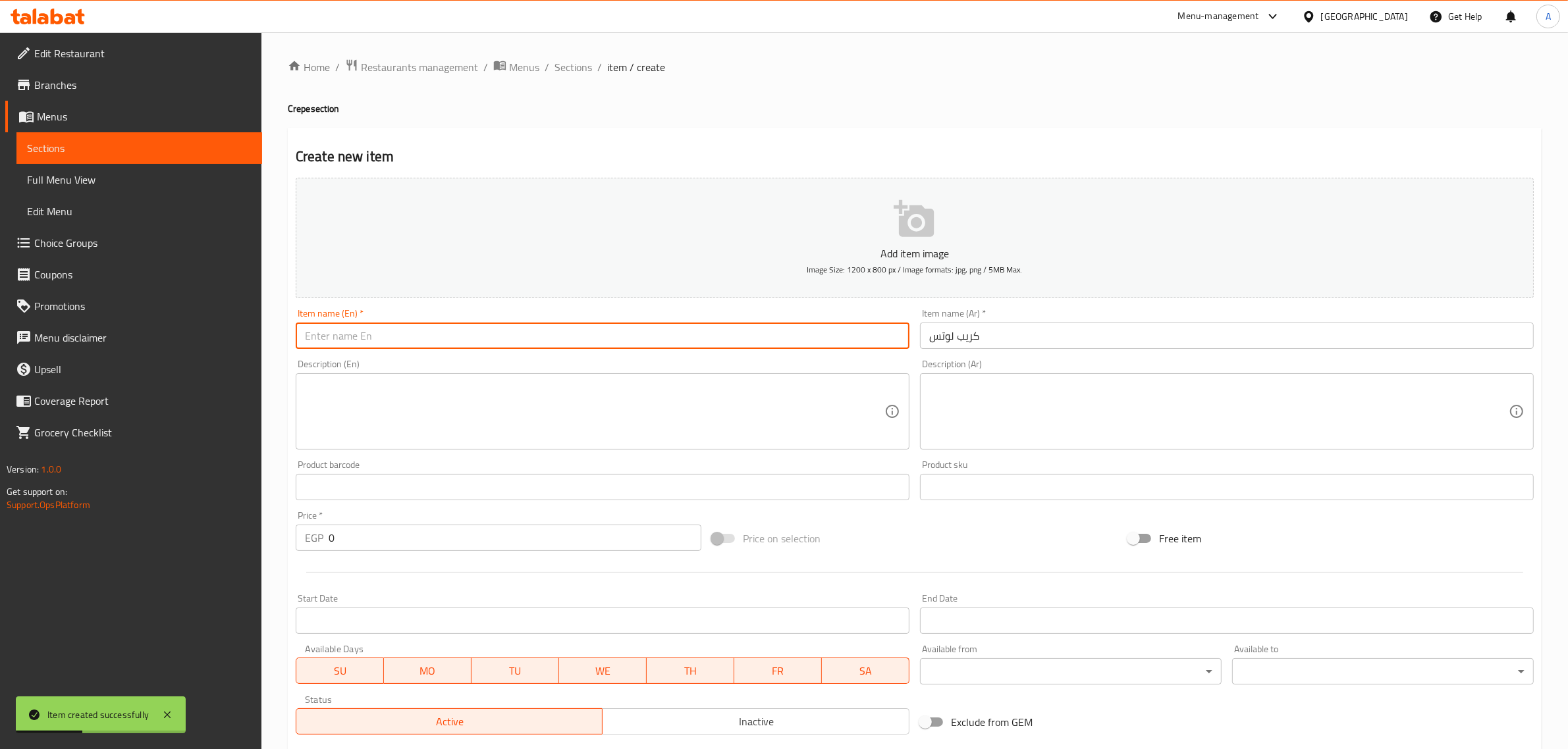
click at [536, 340] on input "text" at bounding box center [602, 335] width 614 height 26
paste input "Lotus Crepe"
type input "Lotus Crepe"
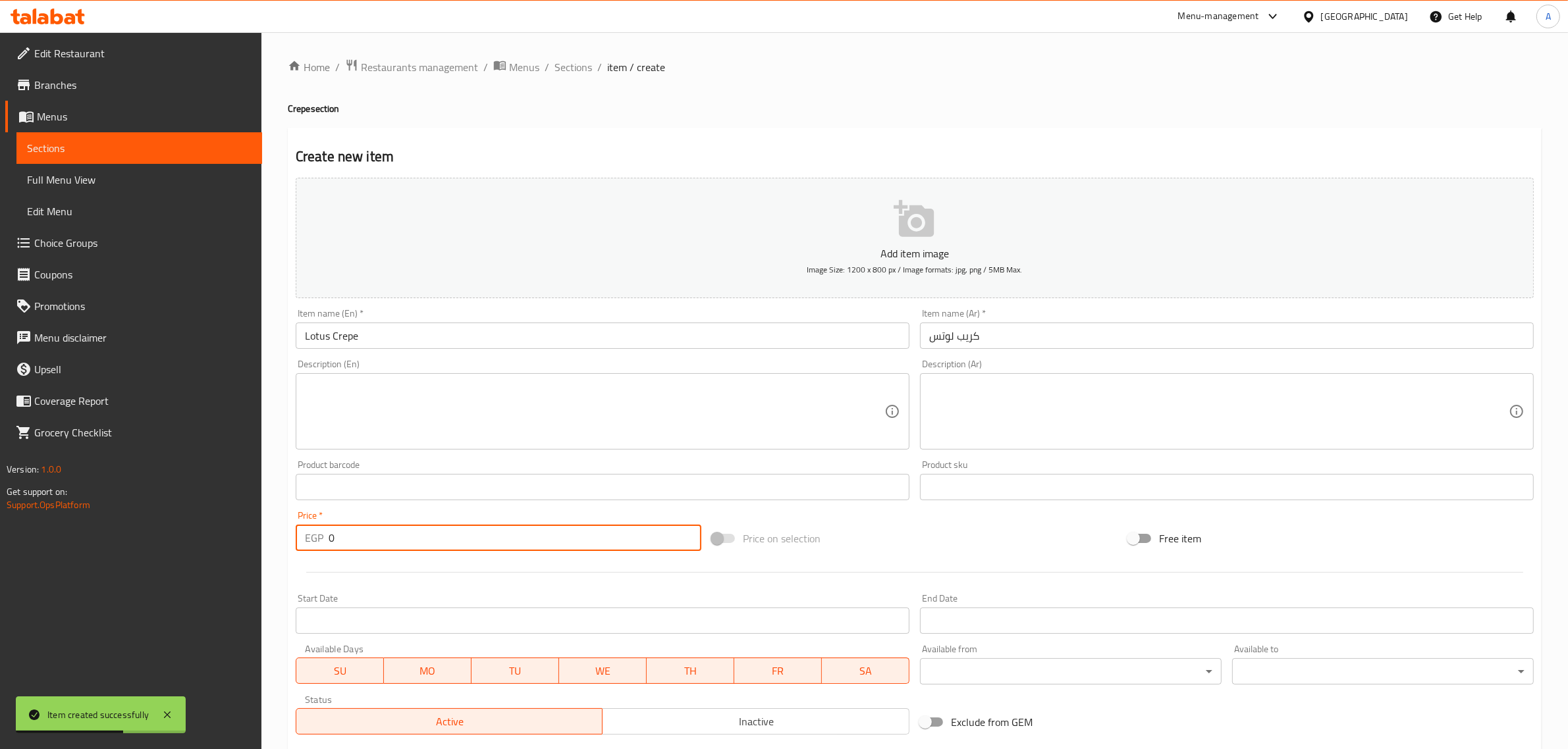
drag, startPoint x: 370, startPoint y: 527, endPoint x: 317, endPoint y: 548, distance: 57.0
click at [317, 548] on div "EGP 0 Price *" at bounding box center [499, 537] width 406 height 26
paste input "55"
type input "55"
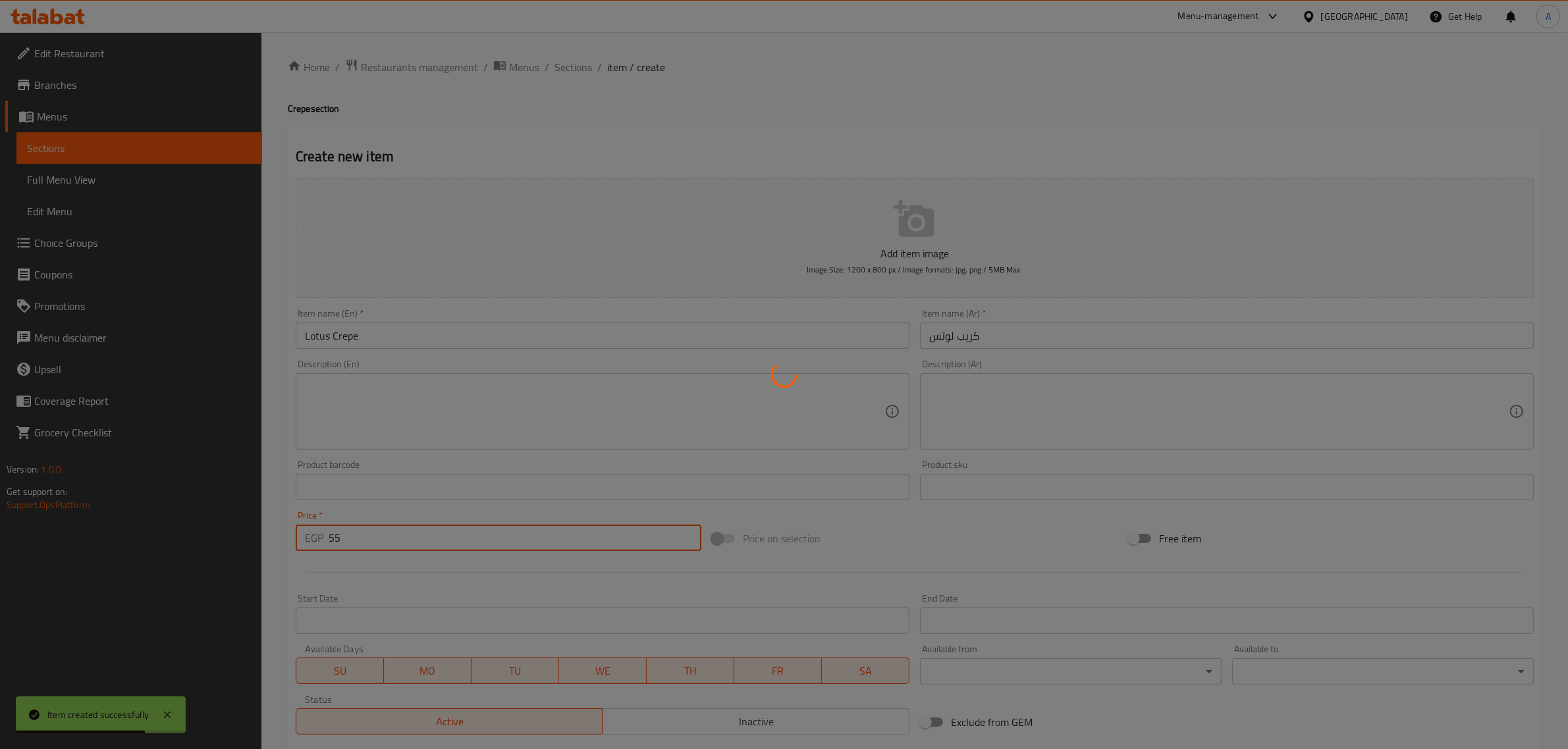
type input "0"
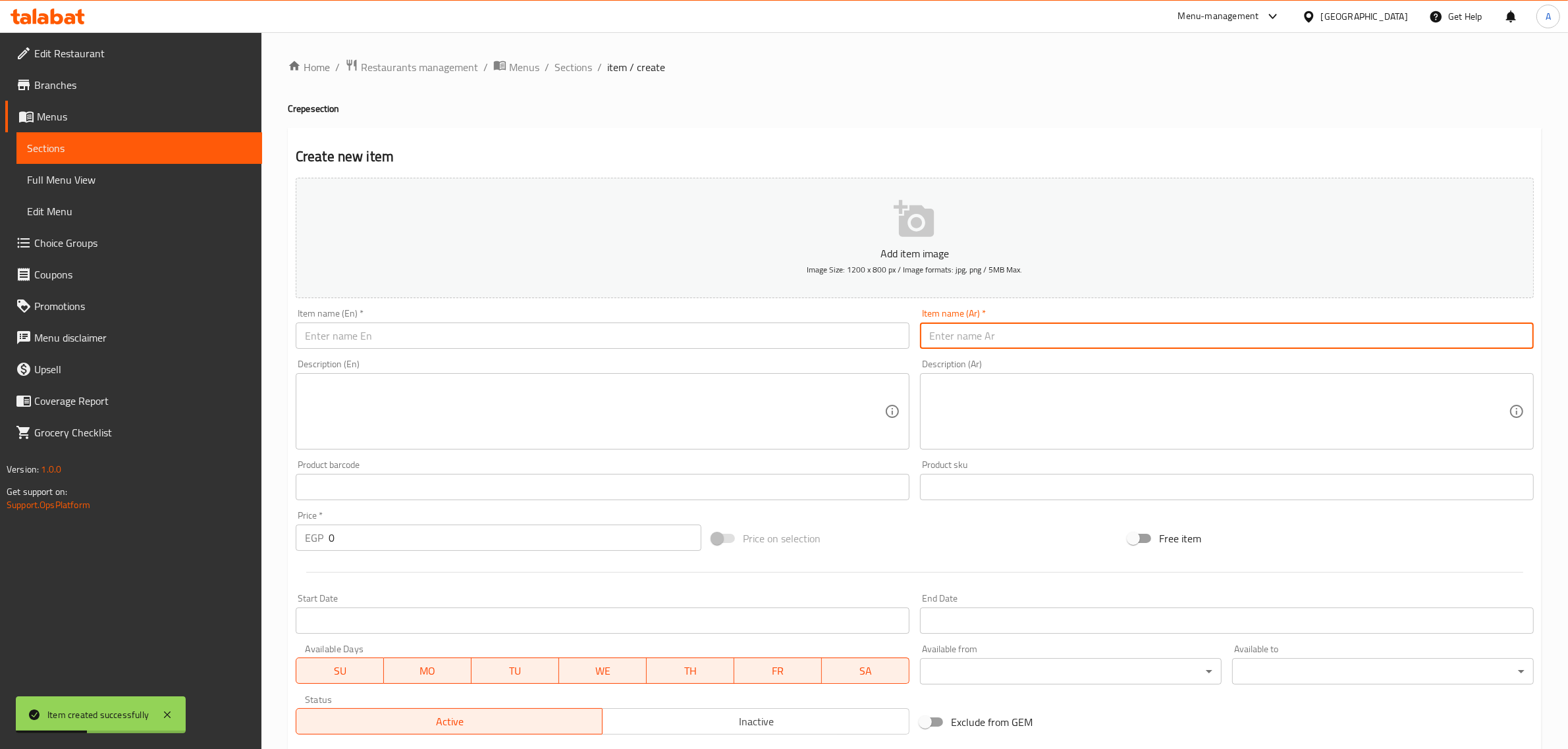
click at [1104, 332] on input "text" at bounding box center [1227, 335] width 614 height 26
paste input "كريب جرعه سعادة"
type input "كريب جرعه سعادة"
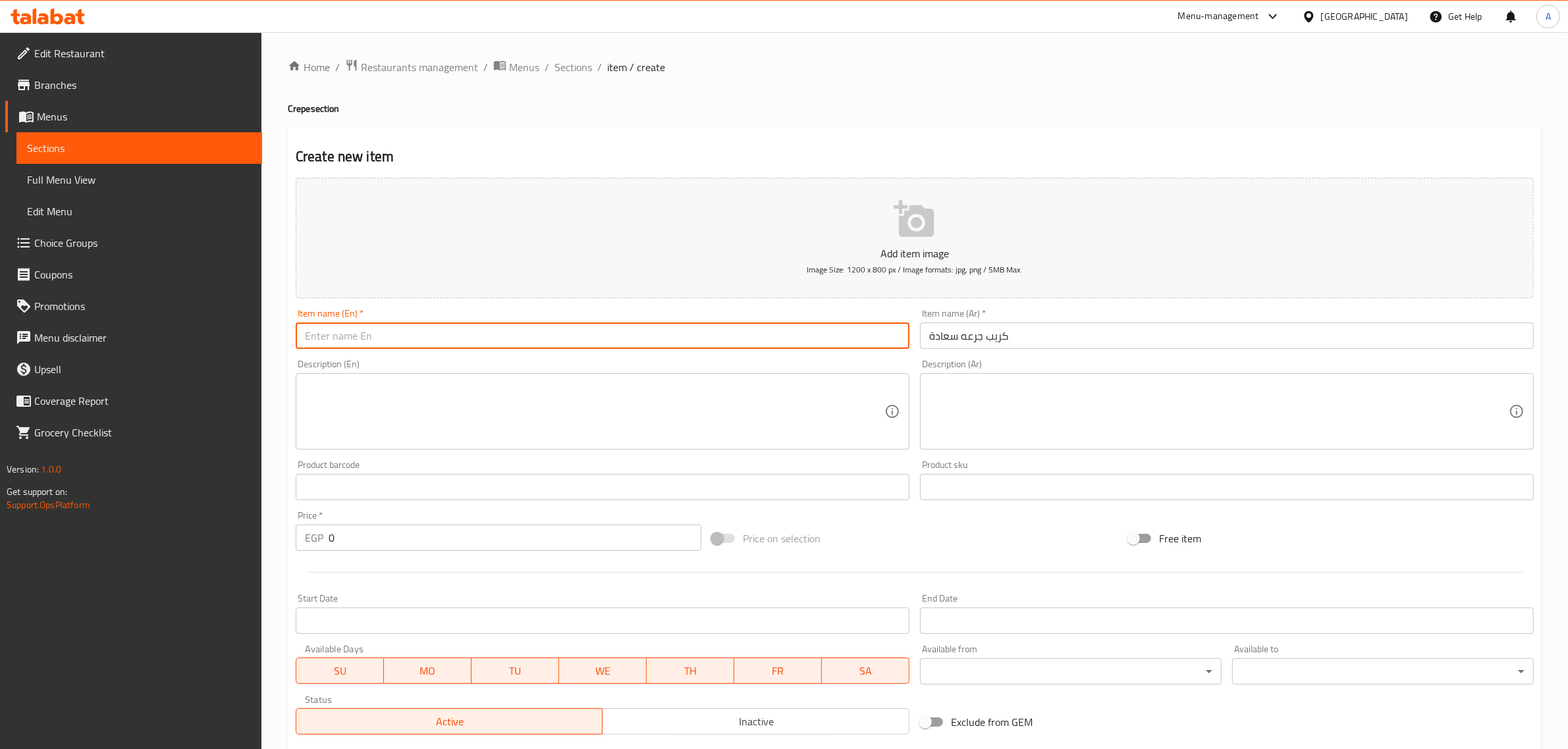
click at [441, 347] on input "text" at bounding box center [602, 335] width 614 height 26
paste input "Crepe"
click at [297, 343] on input "Crepe" at bounding box center [602, 335] width 614 height 26
paste input "Goraat Saada"
type input "Goraat Saada Crepe"
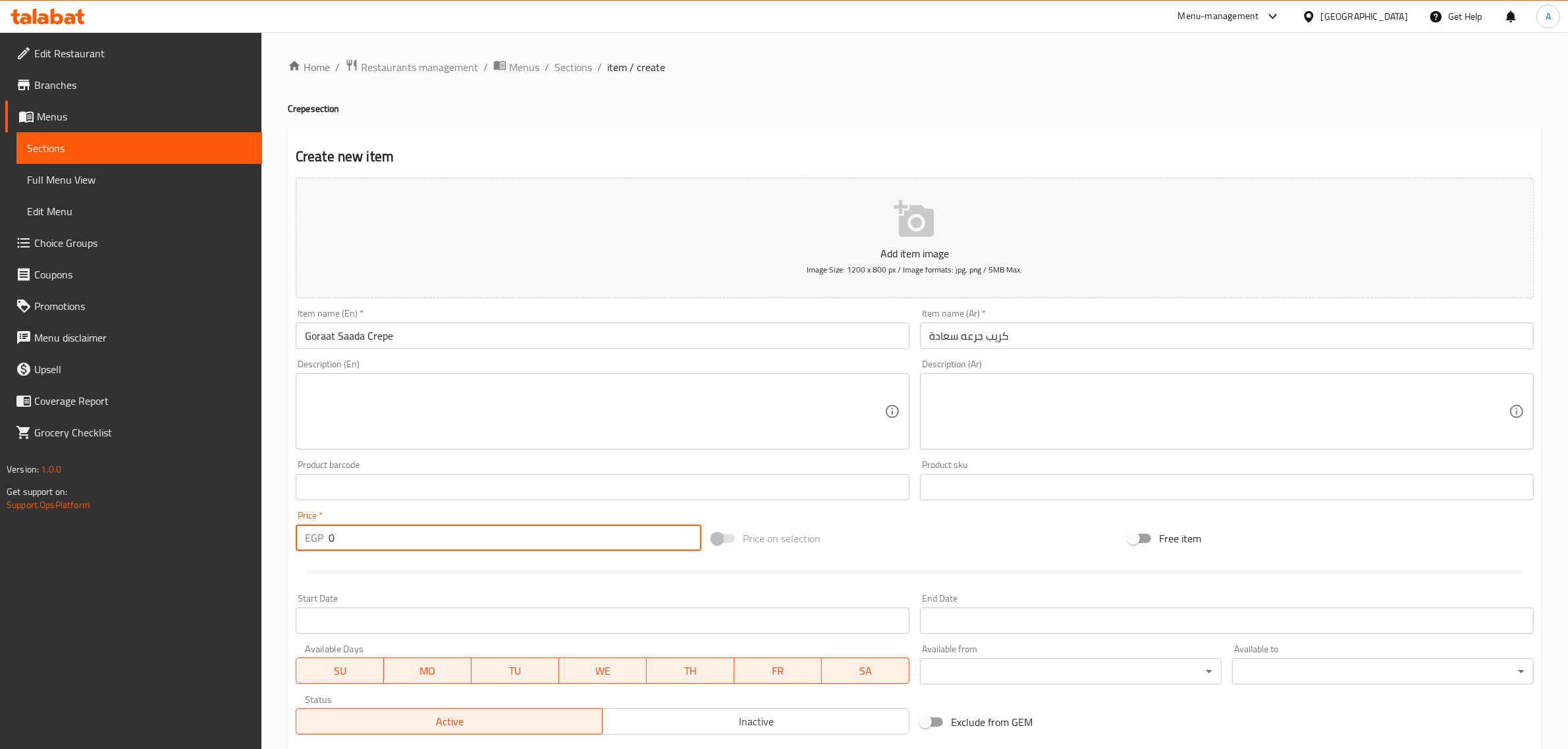
drag, startPoint x: 366, startPoint y: 543, endPoint x: 320, endPoint y: 525, distance: 49.4
click at [320, 525] on div "EGP 0 Price *" at bounding box center [499, 537] width 406 height 26
paste input "85"
type input "85"
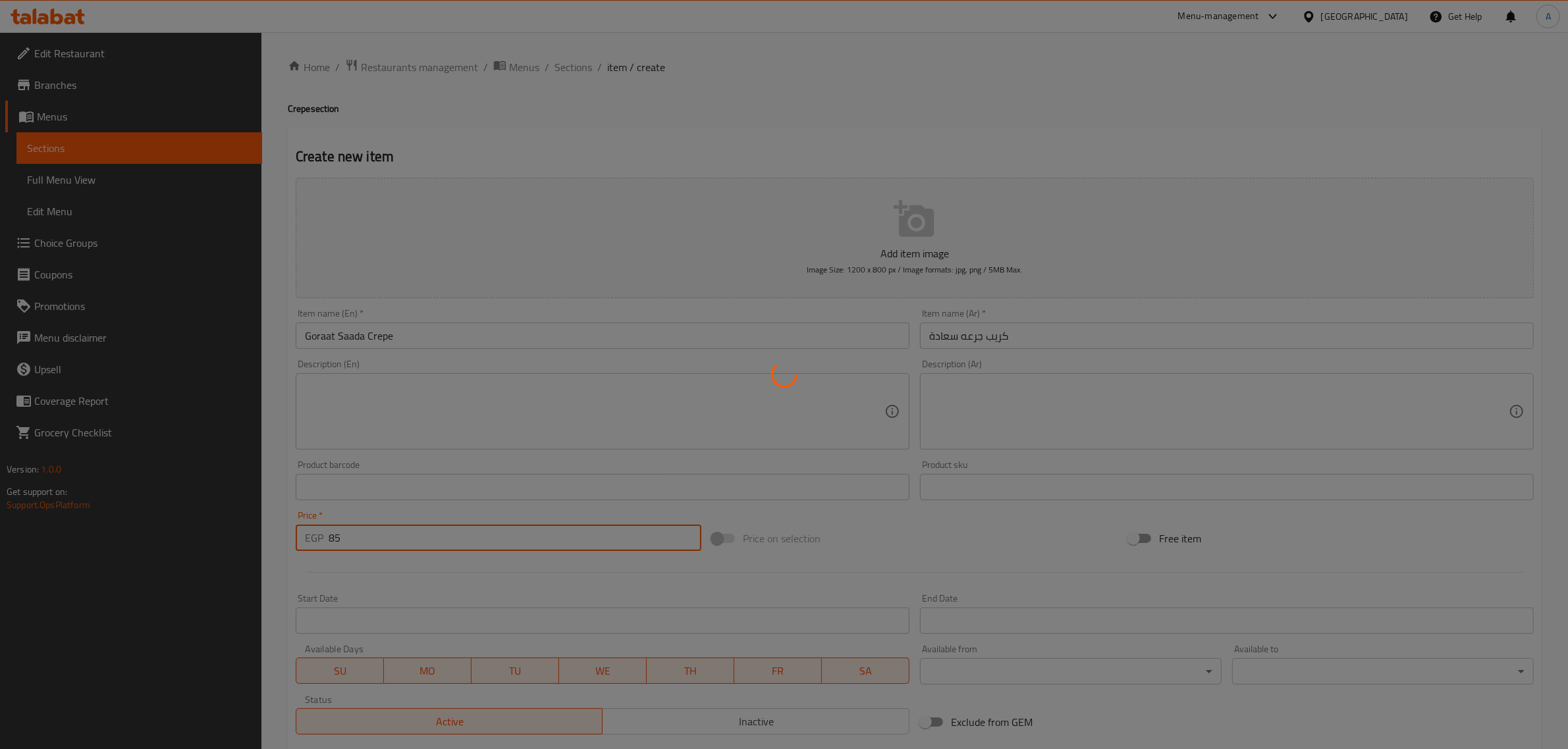
type input "0"
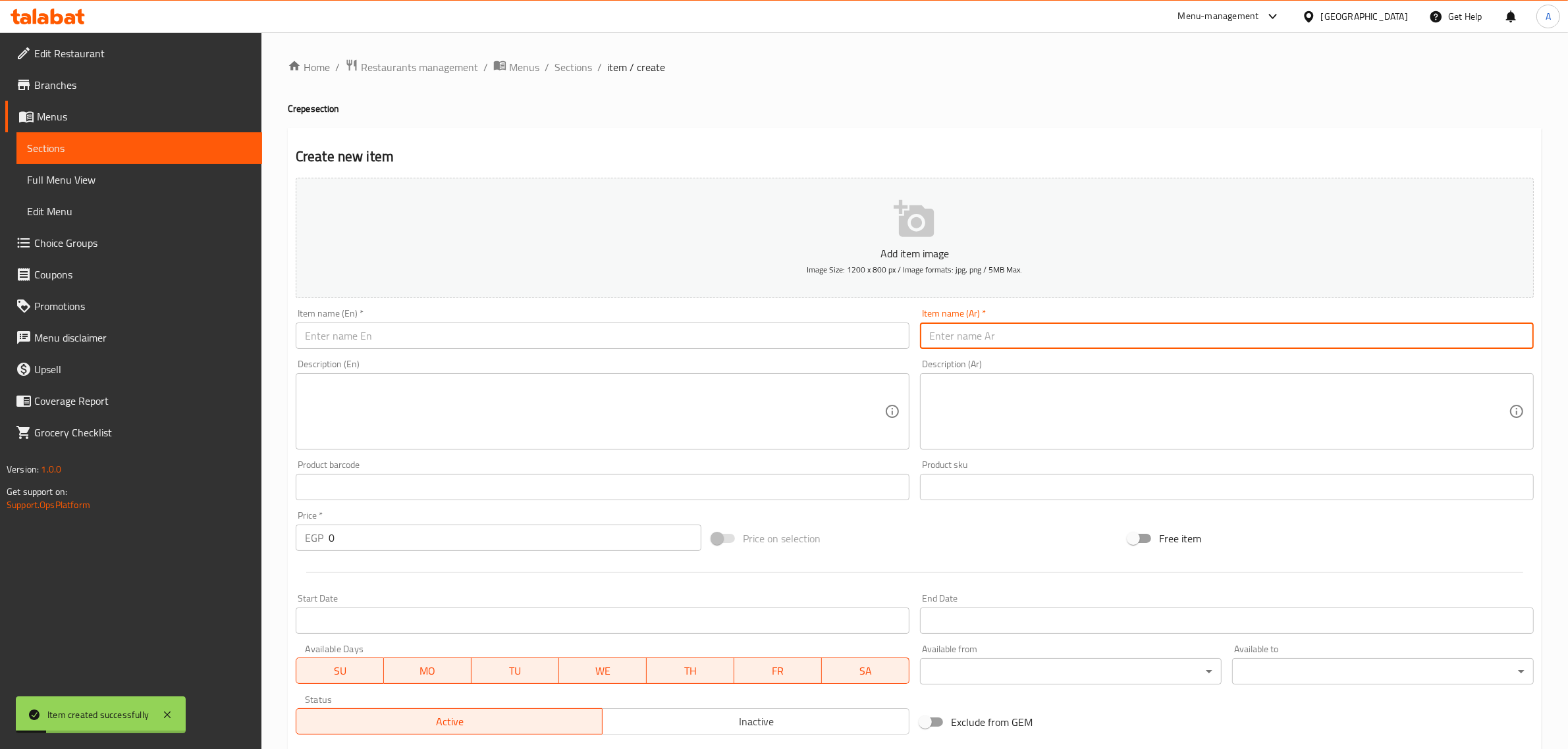
click at [981, 331] on input "text" at bounding box center [1227, 335] width 614 height 26
paste input "كريب نوتيلا (موز - فادج)"
click at [943, 338] on input "كريب نوتيلا (موز - فادج)" at bounding box center [1227, 335] width 614 height 26
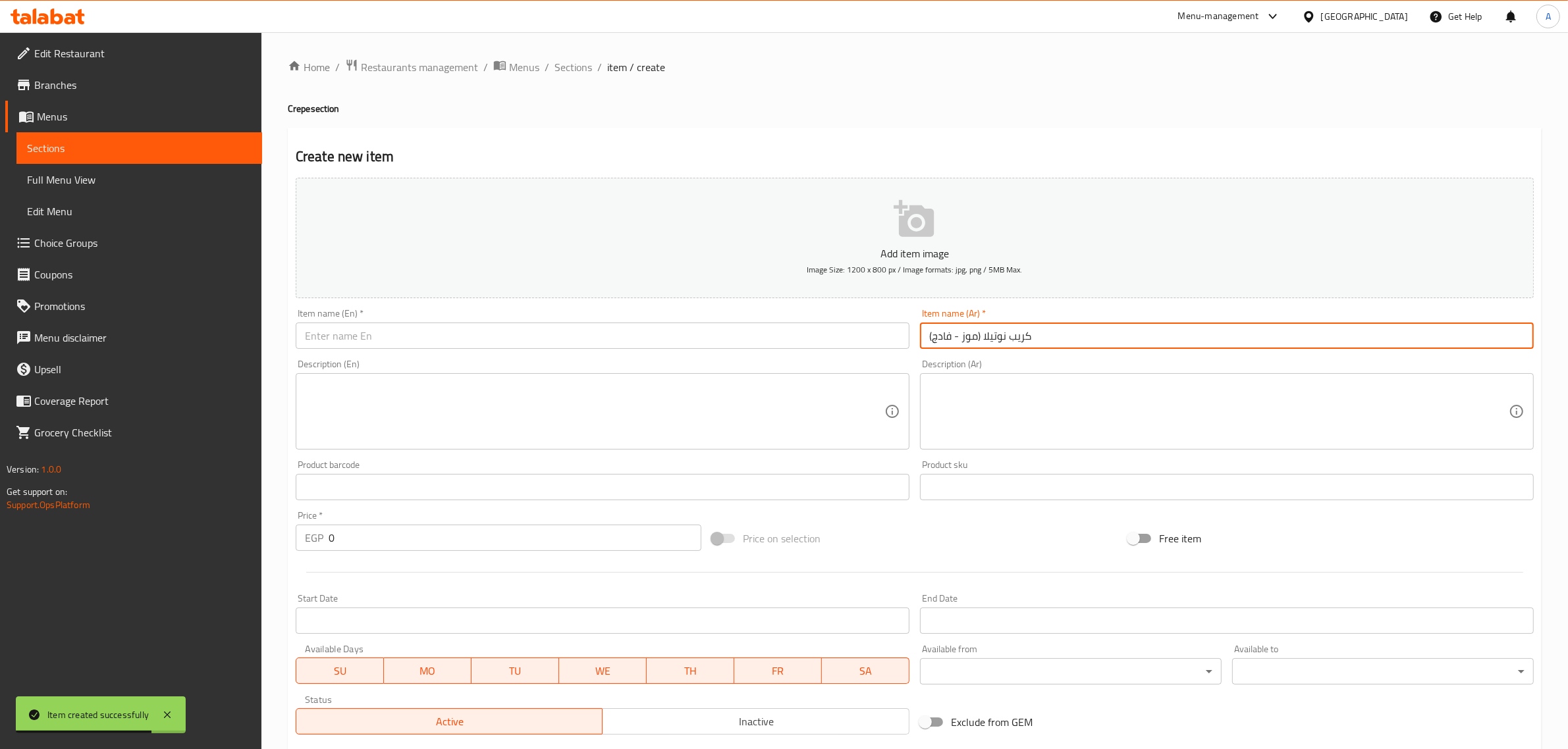
paste input "موز أو فادج"
click at [943, 329] on input "كريب نوتيلا موز أو فادج" at bounding box center [1227, 335] width 614 height 26
paste input "text"
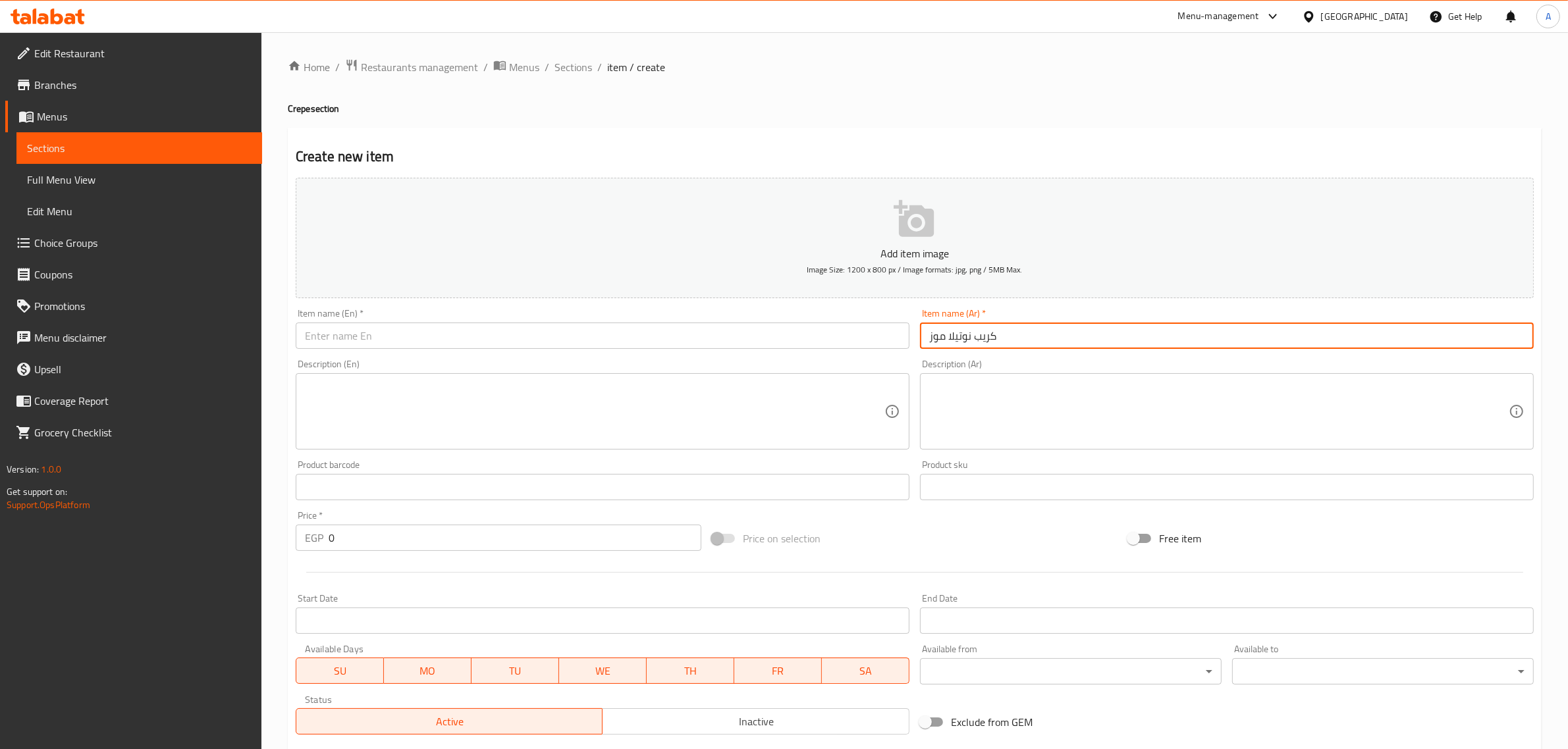
type input "كريب نوتيلا موز"
click at [620, 337] on input "text" at bounding box center [602, 335] width 614 height 26
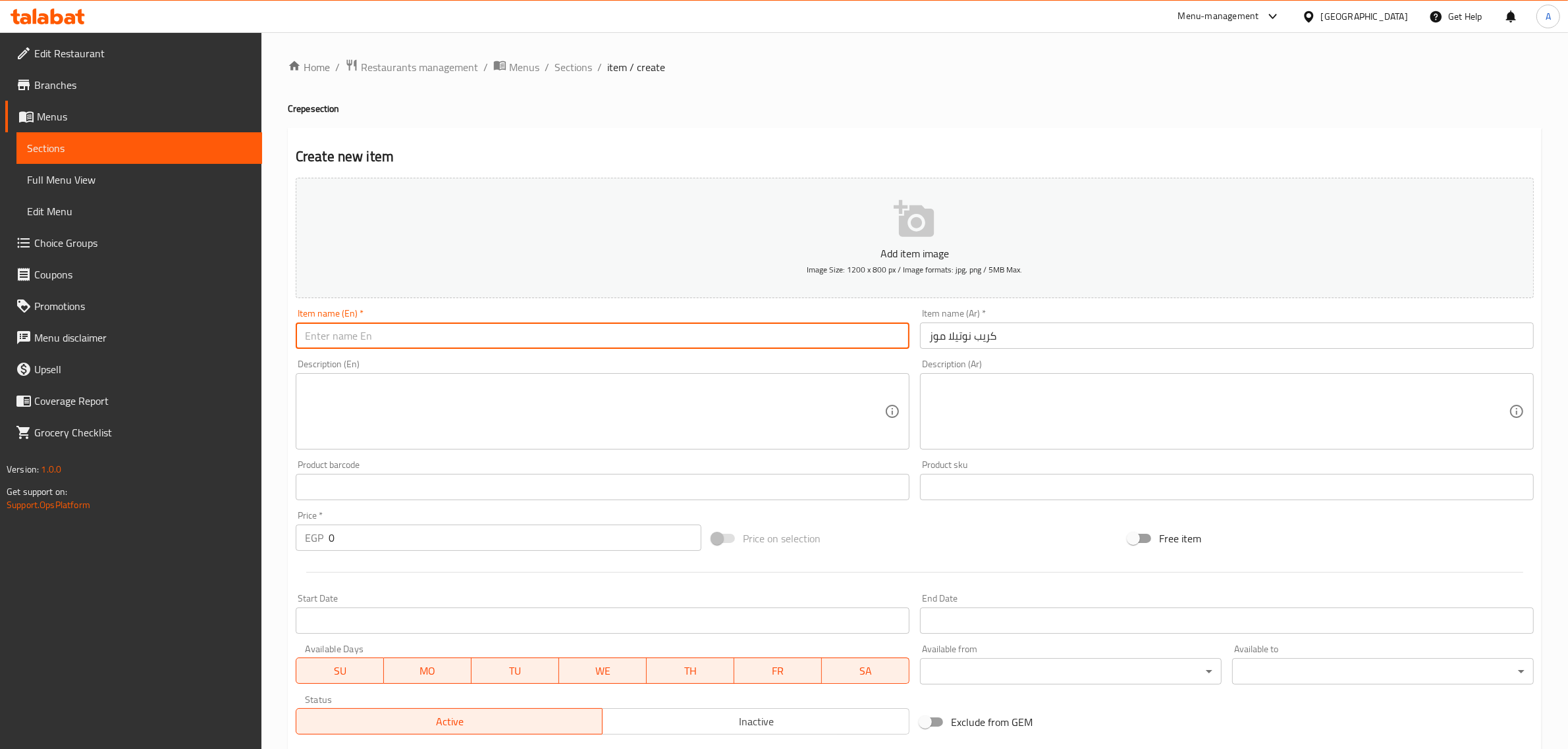
paste input "Nutella Banana Crepe"
type input "Nutella Banana Crepe"
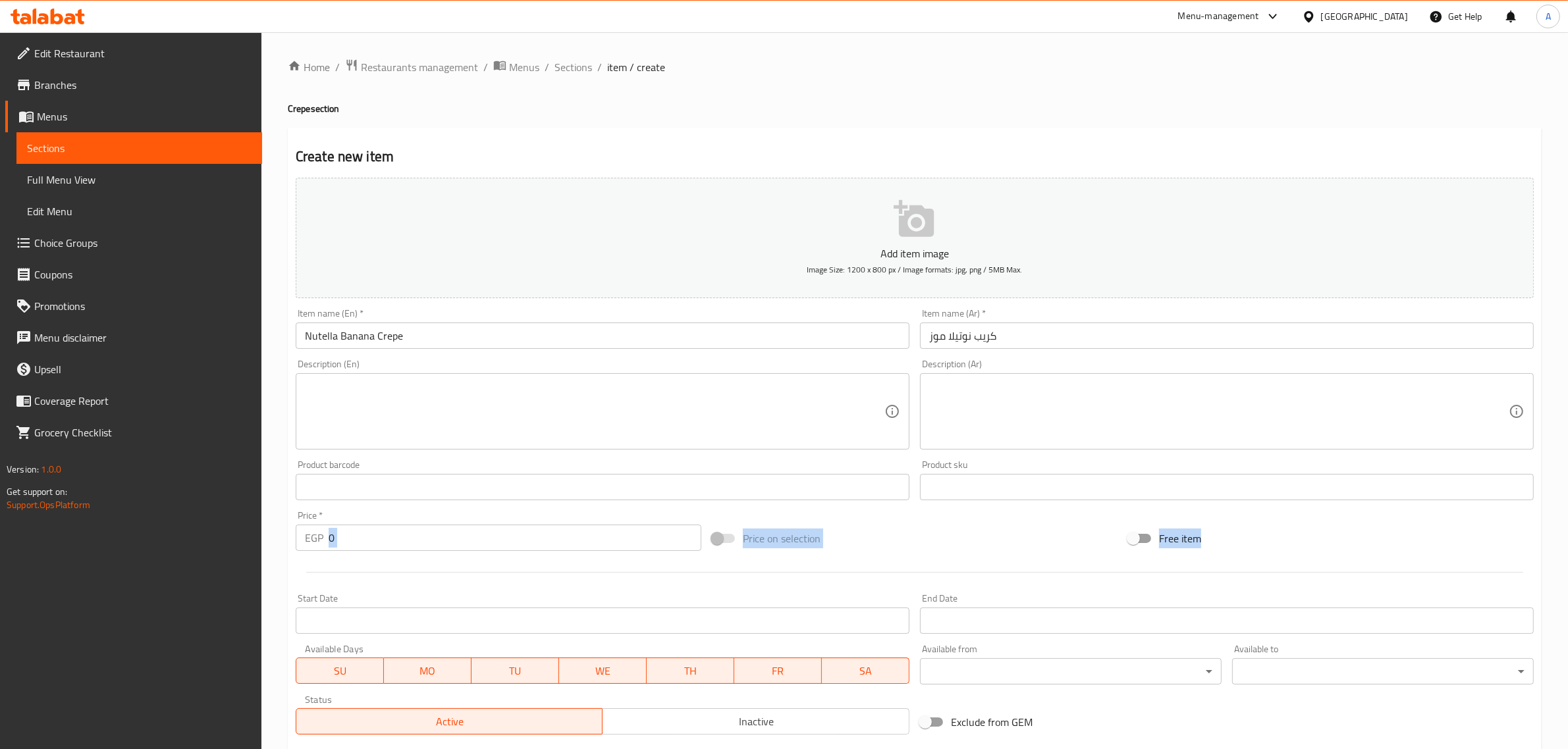
drag, startPoint x: 357, startPoint y: 558, endPoint x: 333, endPoint y: 551, distance: 25.0
click at [333, 551] on div "Add item image Image Size: 1200 x 800 px / Image formats: jpg, png / 5MB Max. I…" at bounding box center [915, 456] width 1249 height 568
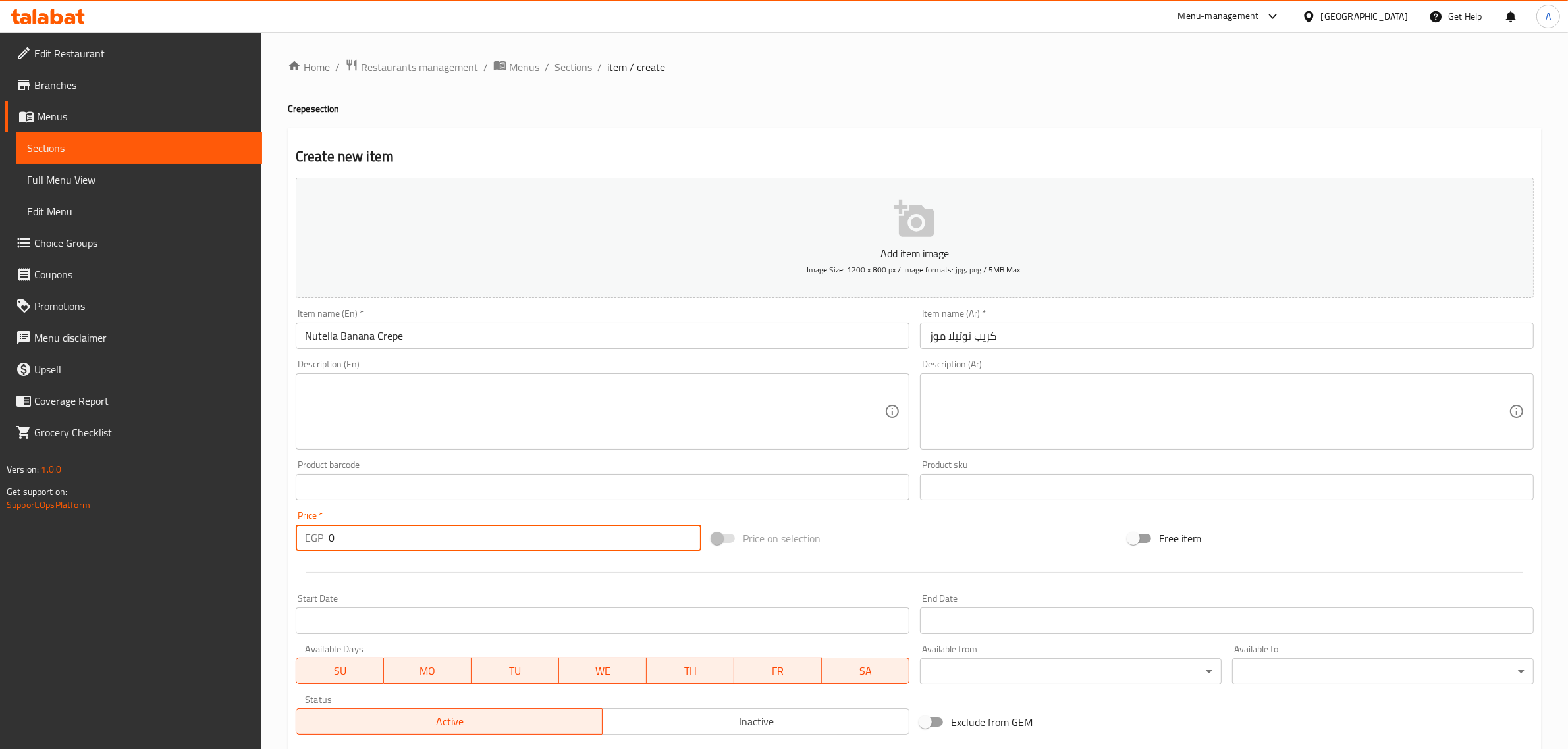
drag, startPoint x: 344, startPoint y: 538, endPoint x: 317, endPoint y: 540, distance: 27.1
click at [317, 540] on div "EGP 0 Price *" at bounding box center [499, 537] width 406 height 26
paste input "8"
type input "80"
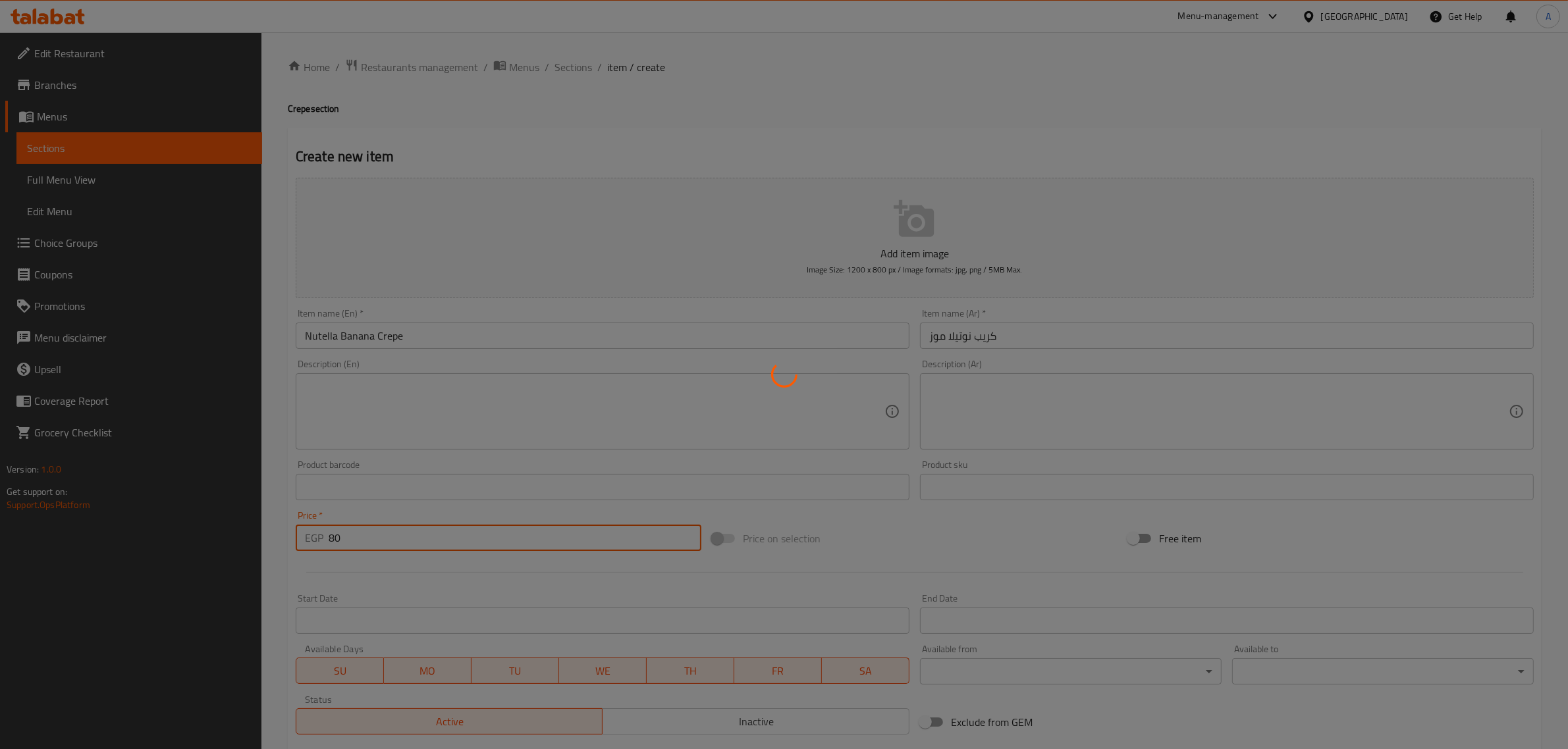
type input "0"
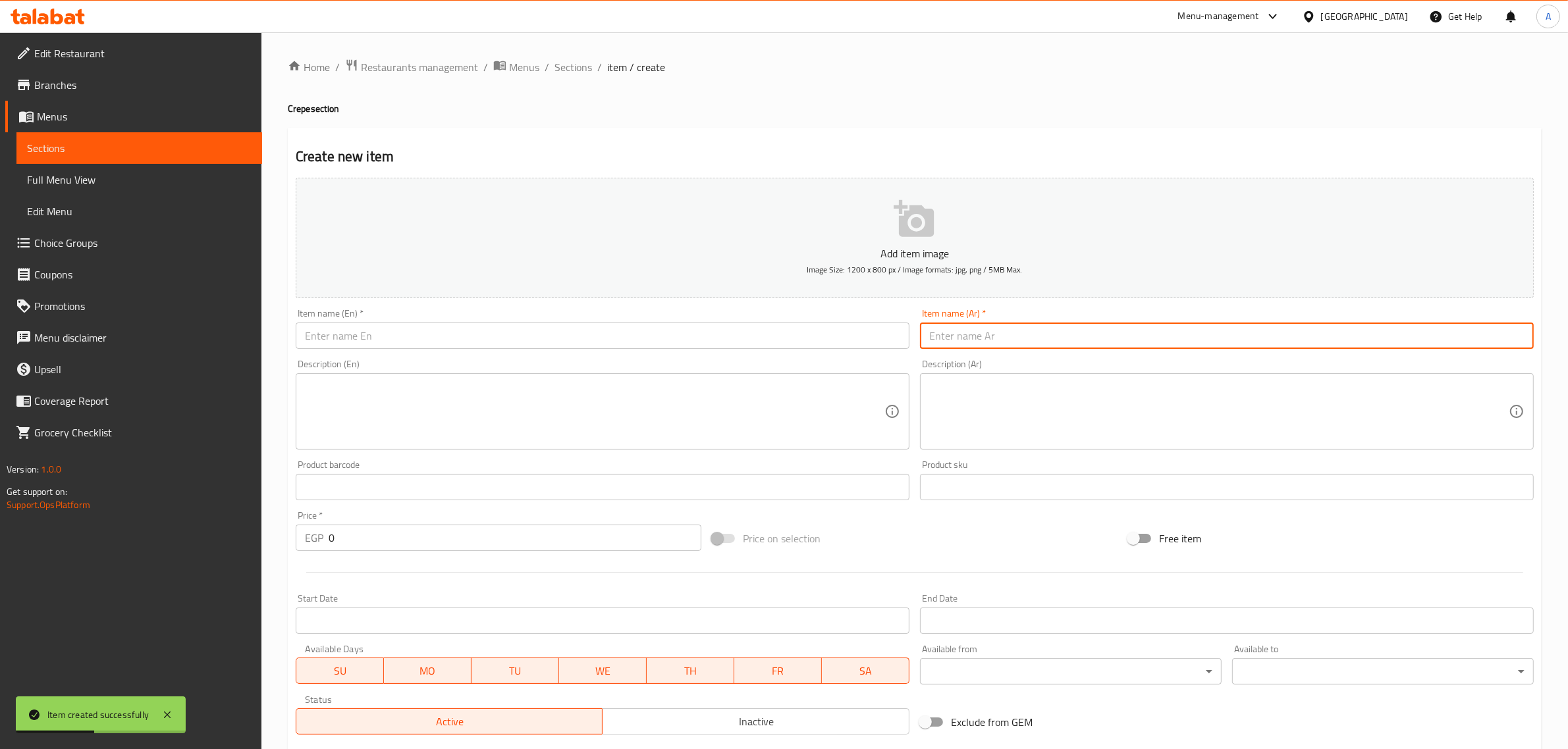
click at [1080, 337] on input "text" at bounding box center [1227, 335] width 614 height 26
paste input "كريب نوتيلا موز أو فادج"
drag, startPoint x: 951, startPoint y: 338, endPoint x: 981, endPoint y: 337, distance: 30.0
click at [981, 337] on input "كريب نوتيلا موز أو فادج" at bounding box center [1227, 335] width 614 height 26
click at [1035, 337] on input "كريب نوتيلا فادج" at bounding box center [1227, 335] width 614 height 26
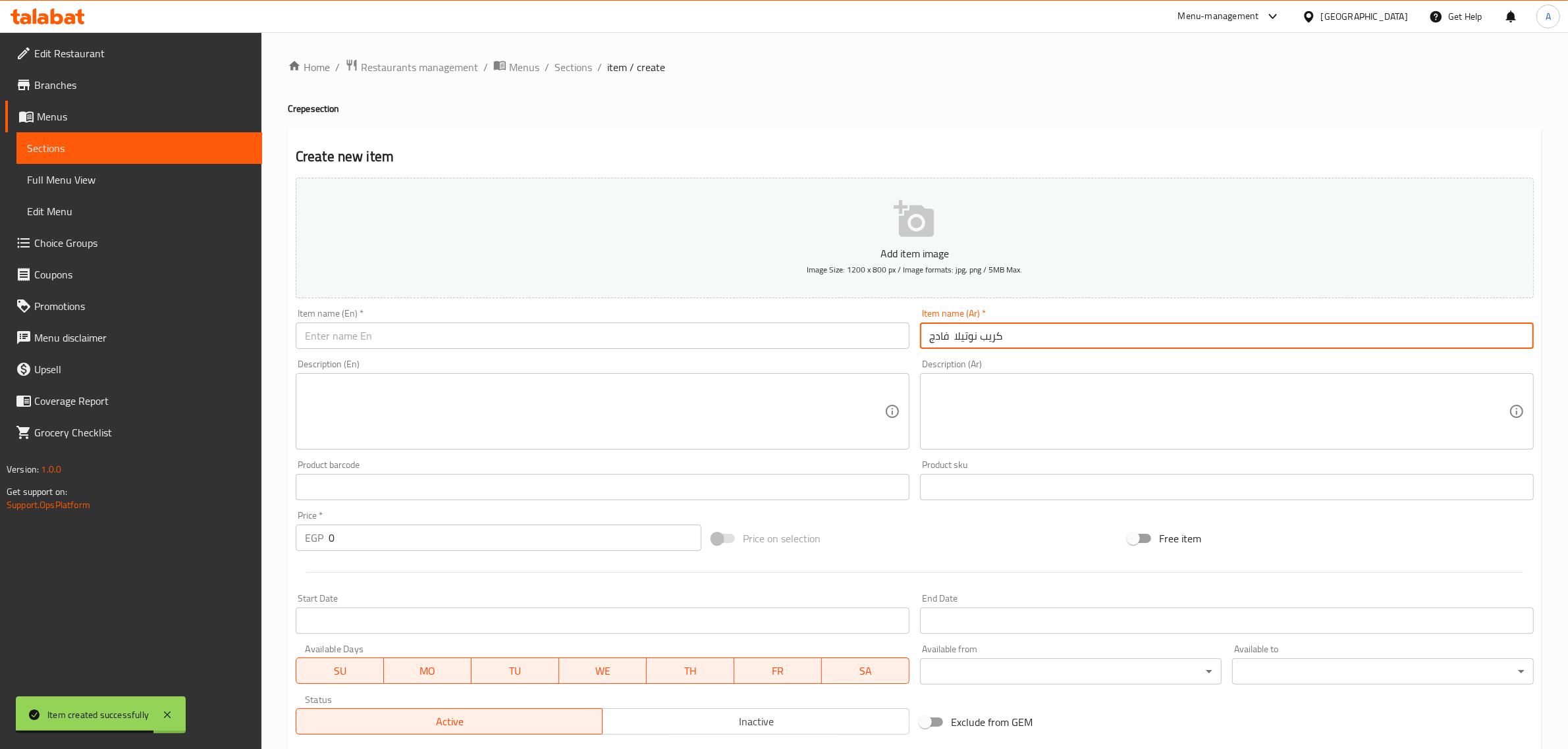
click at [1035, 337] on input "كريب نوتيلا فادج" at bounding box center [1227, 335] width 614 height 26
type input "كريب نوتيلا فادج"
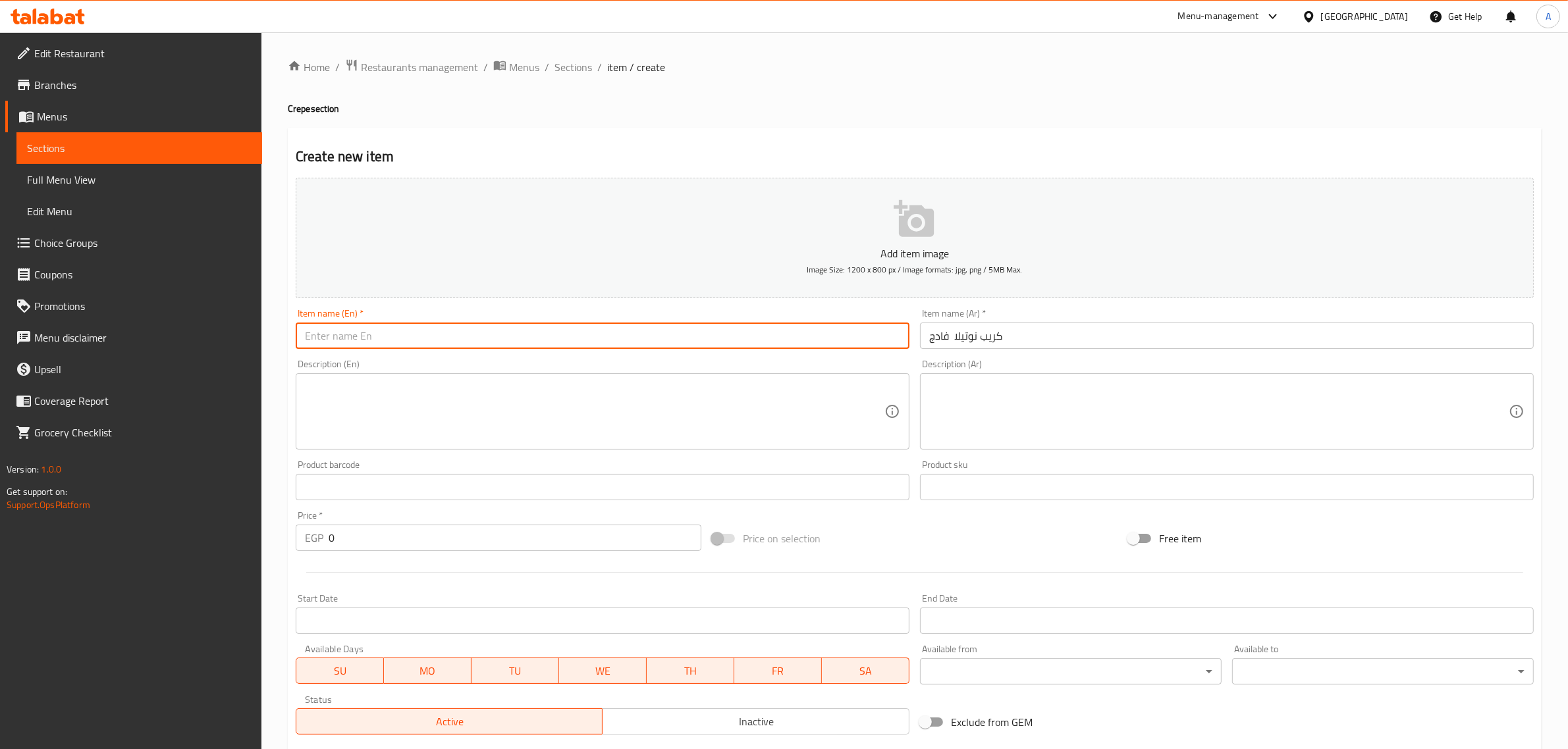
click at [620, 343] on input "text" at bounding box center [602, 335] width 614 height 26
paste input "Nutella Fudge Crepe"
type input "Nutella Fudge Crepe"
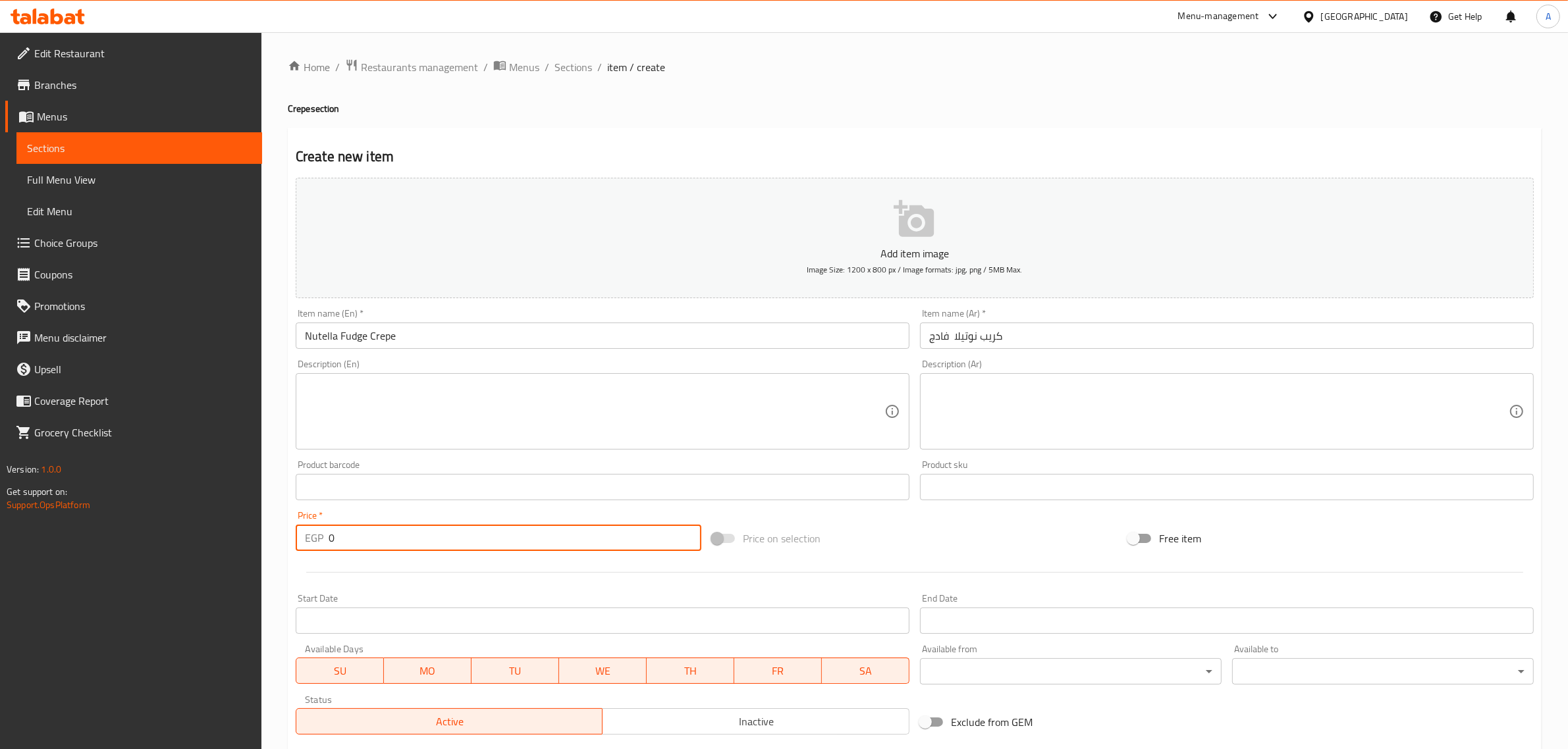
drag, startPoint x: 376, startPoint y: 536, endPoint x: 314, endPoint y: 539, distance: 62.1
click at [314, 539] on div "EGP 0 Price *" at bounding box center [499, 537] width 406 height 26
paste input "8"
type input "80"
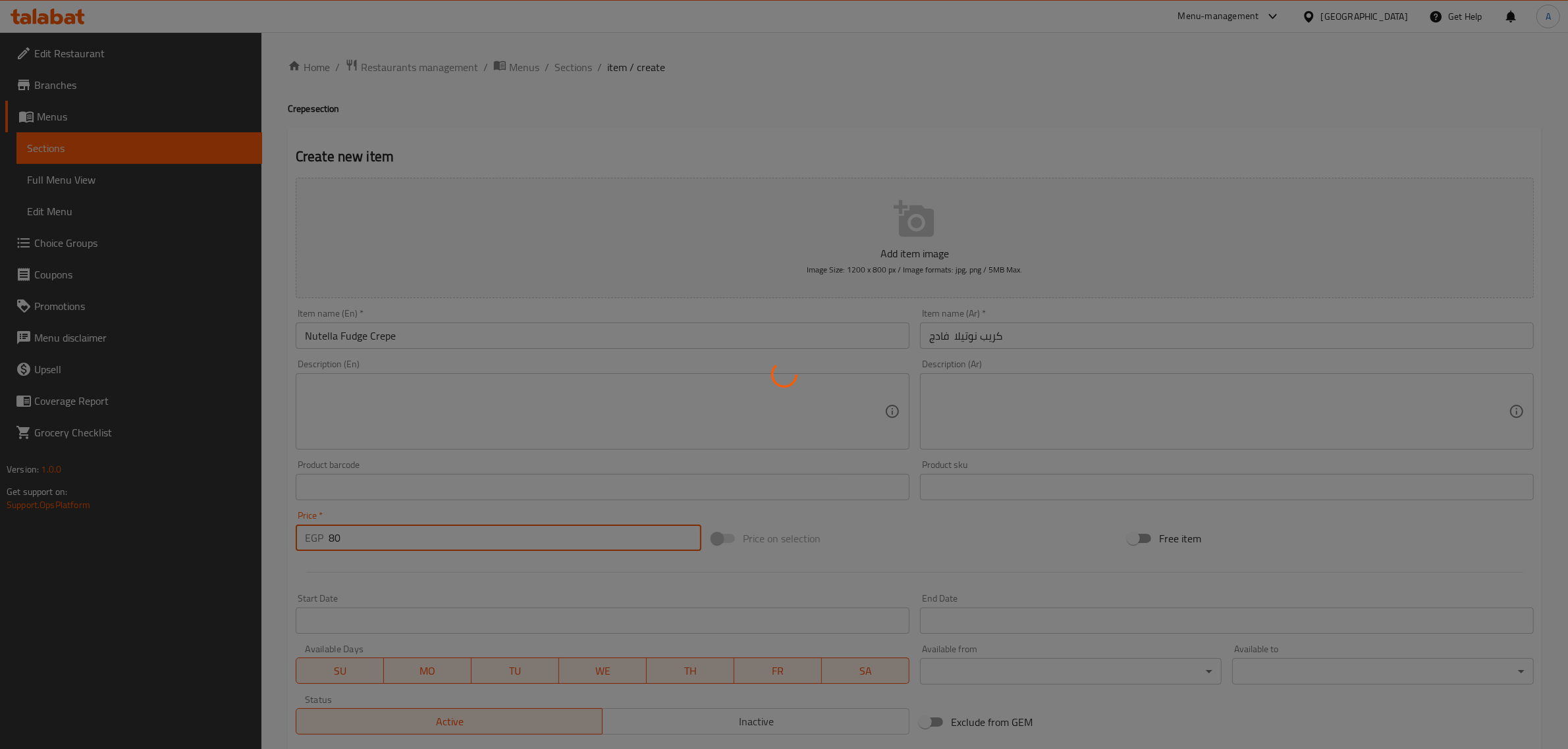
type input "0"
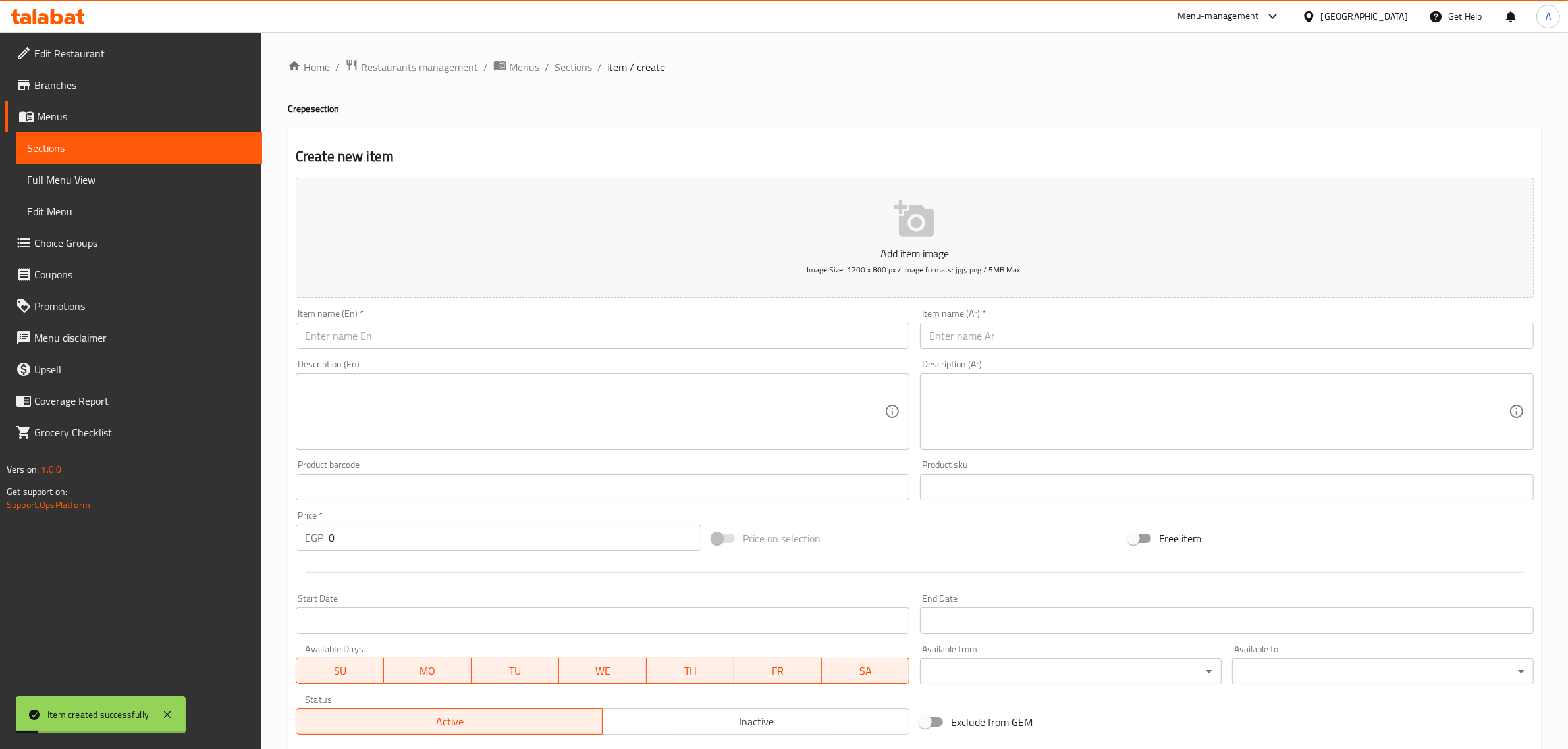
click at [559, 66] on span "Sections" at bounding box center [573, 67] width 38 height 16
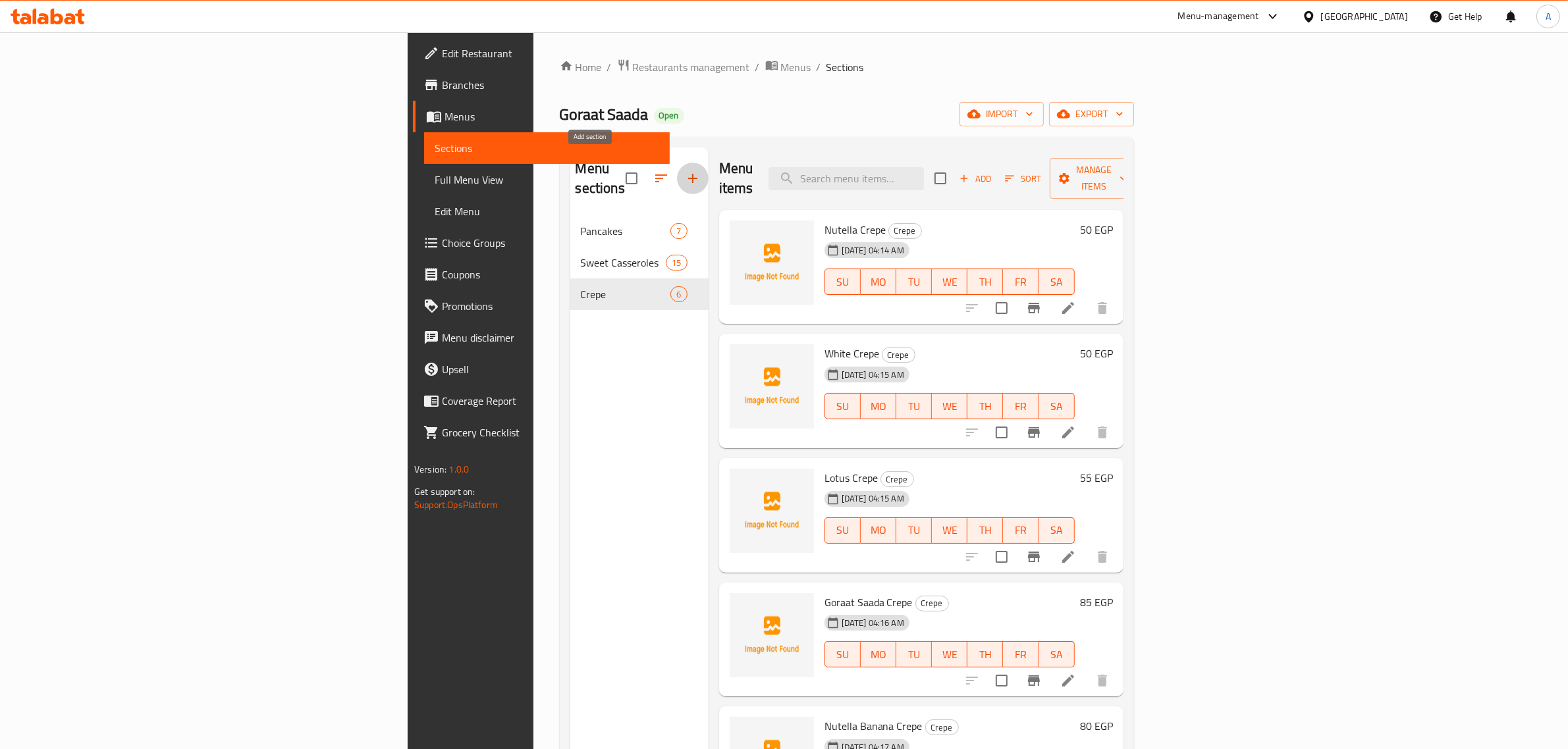
click at [685, 171] on icon "button" at bounding box center [693, 179] width 16 height 16
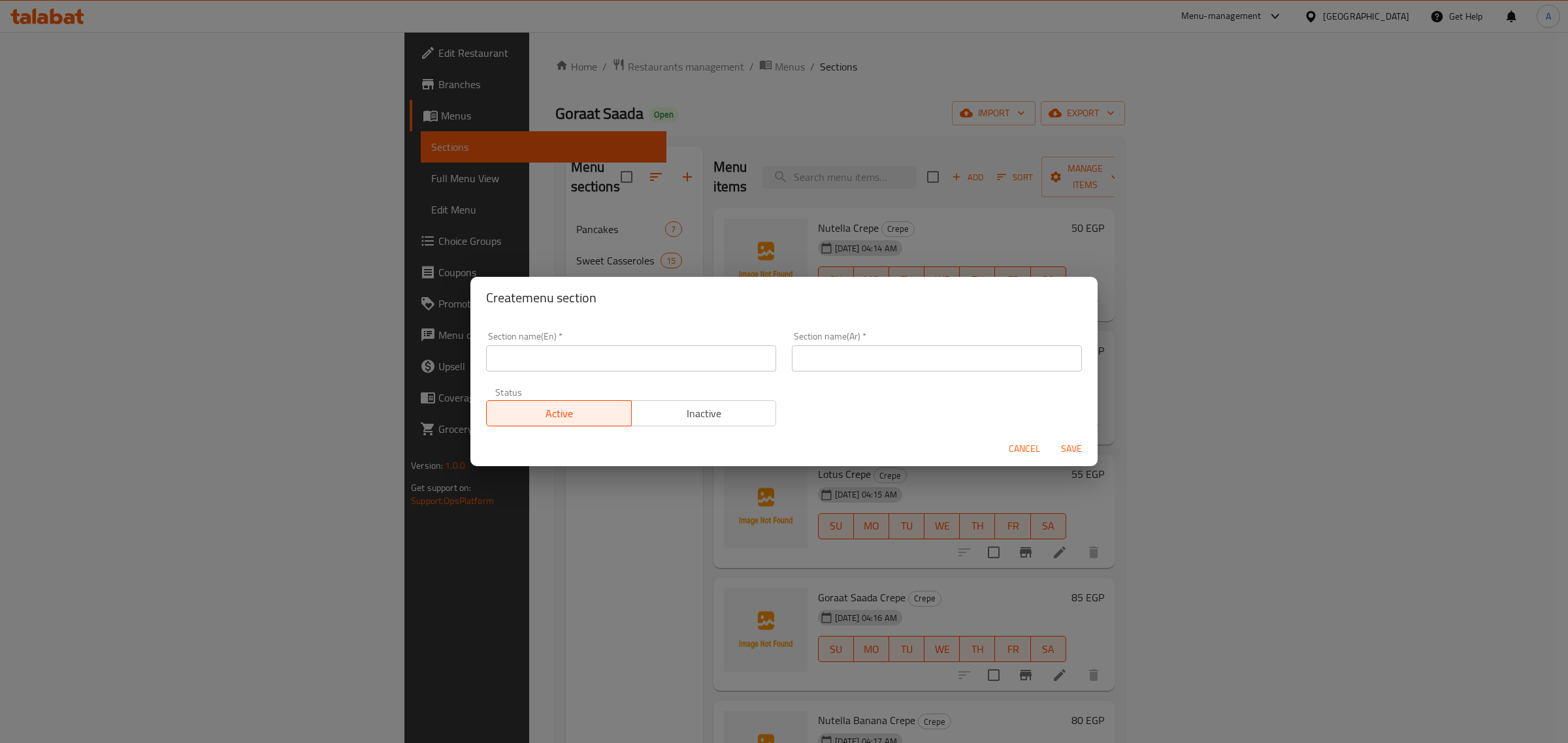
click at [879, 375] on div "Section name(Ar)   * Section name(Ar) *" at bounding box center [937, 352] width 306 height 55
click at [871, 358] on input "text" at bounding box center [936, 358] width 290 height 26
paste input "الوافل البابلي"
type input "الوافل البابلي"
click at [675, 354] on input "text" at bounding box center [630, 358] width 290 height 26
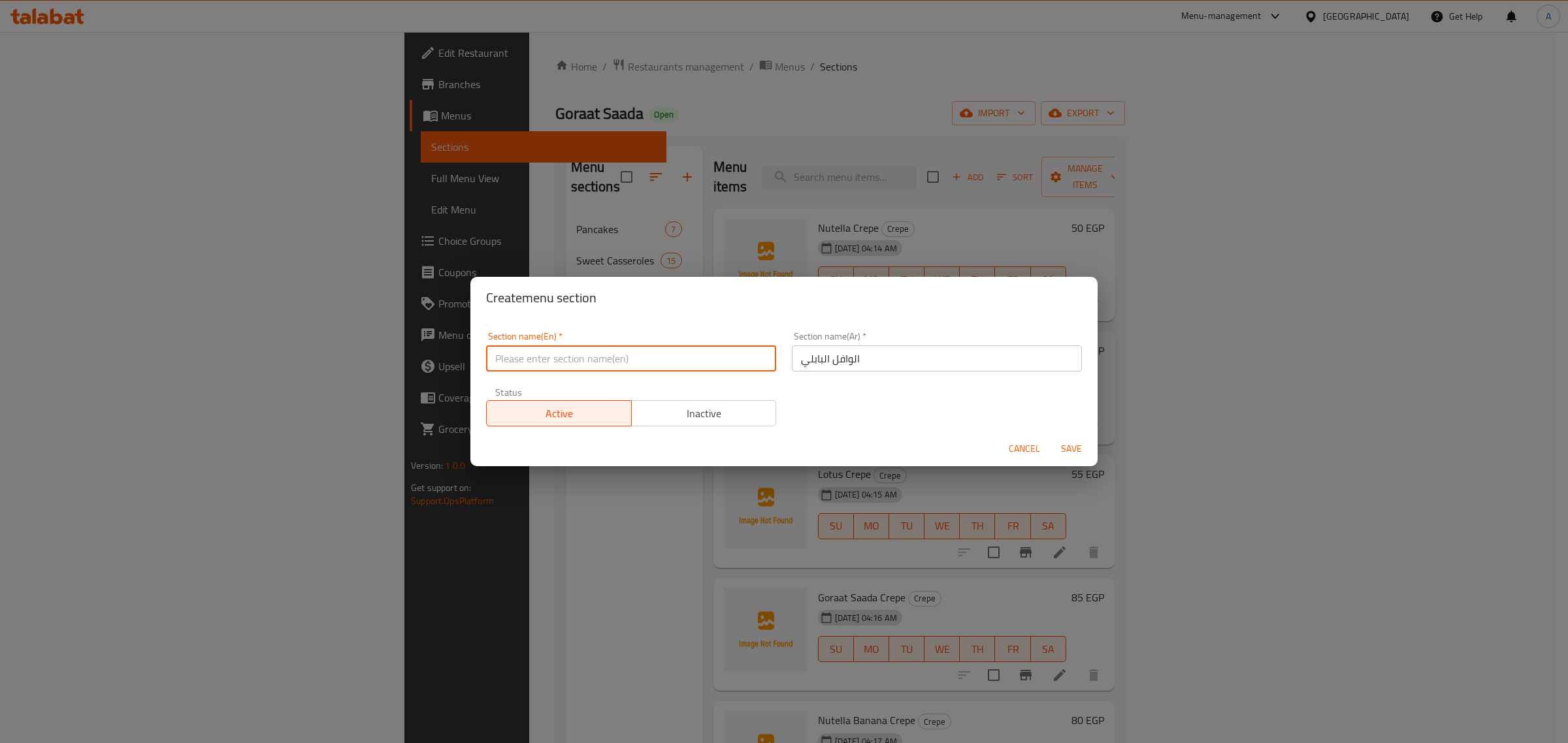
paste input "Baby Waffle"
type input "Baby Waffle"
click at [1063, 453] on span "Save" at bounding box center [1071, 449] width 31 height 16
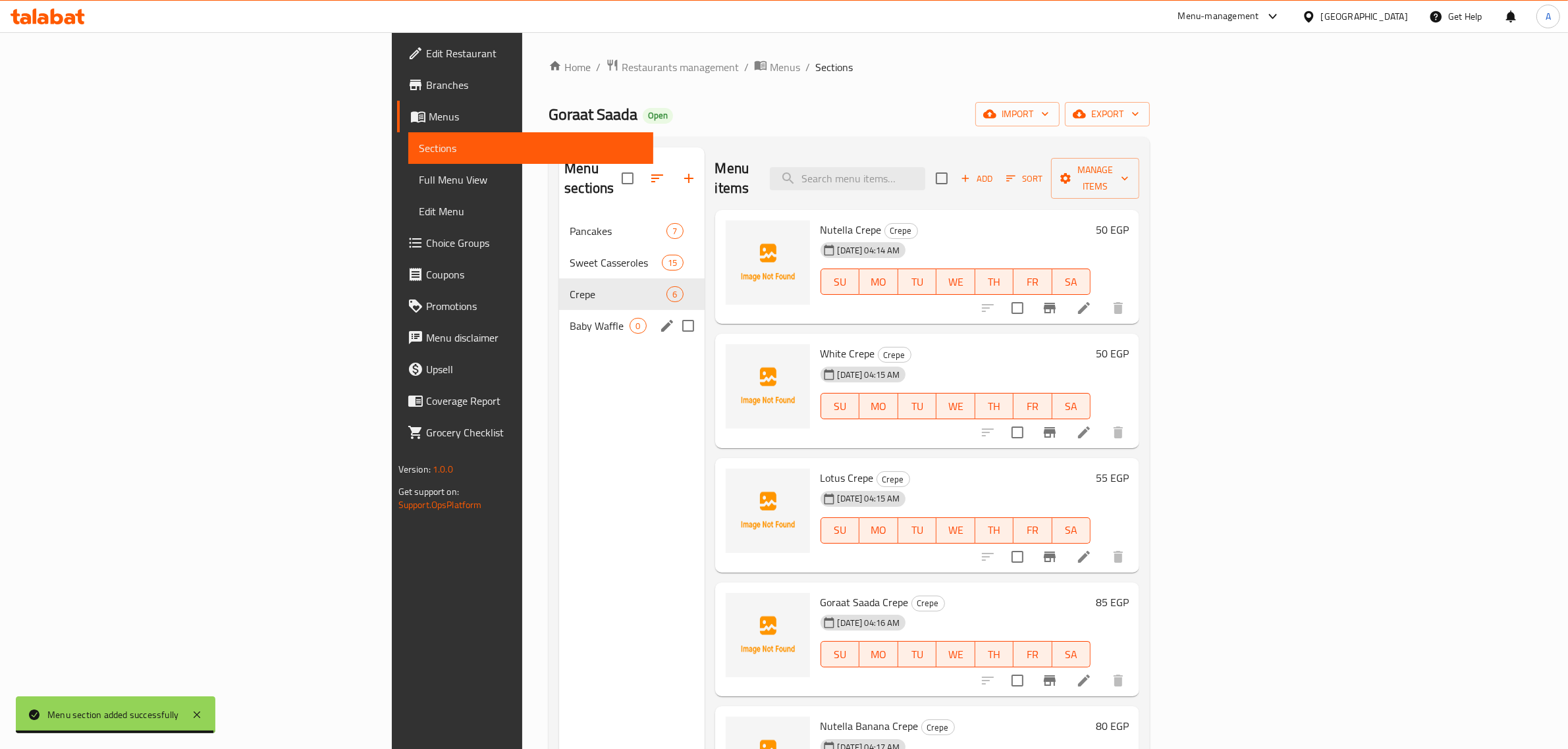
click at [570, 318] on span "Baby Waffle" at bounding box center [599, 326] width 60 height 16
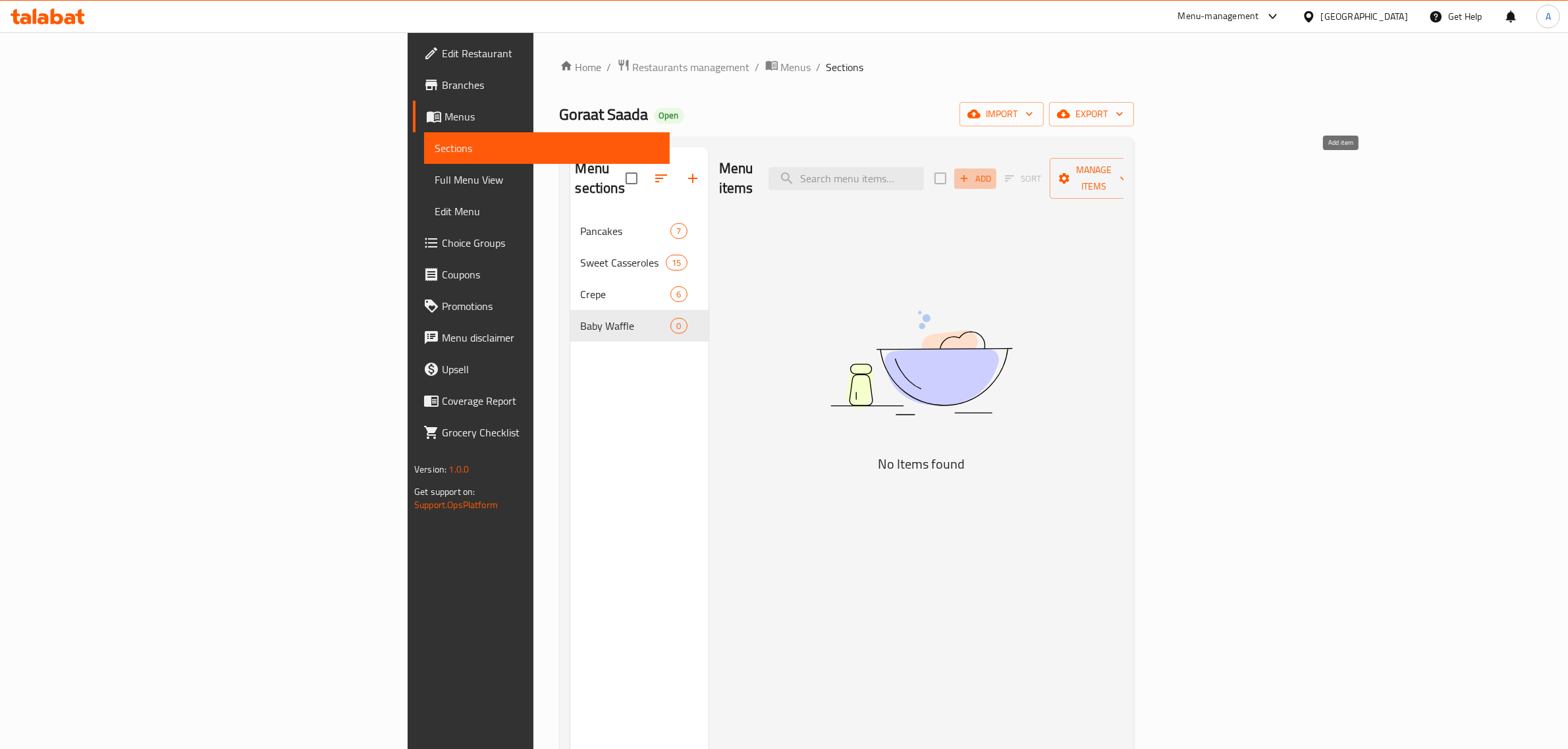
click at [970, 172] on icon "button" at bounding box center [964, 178] width 12 height 12
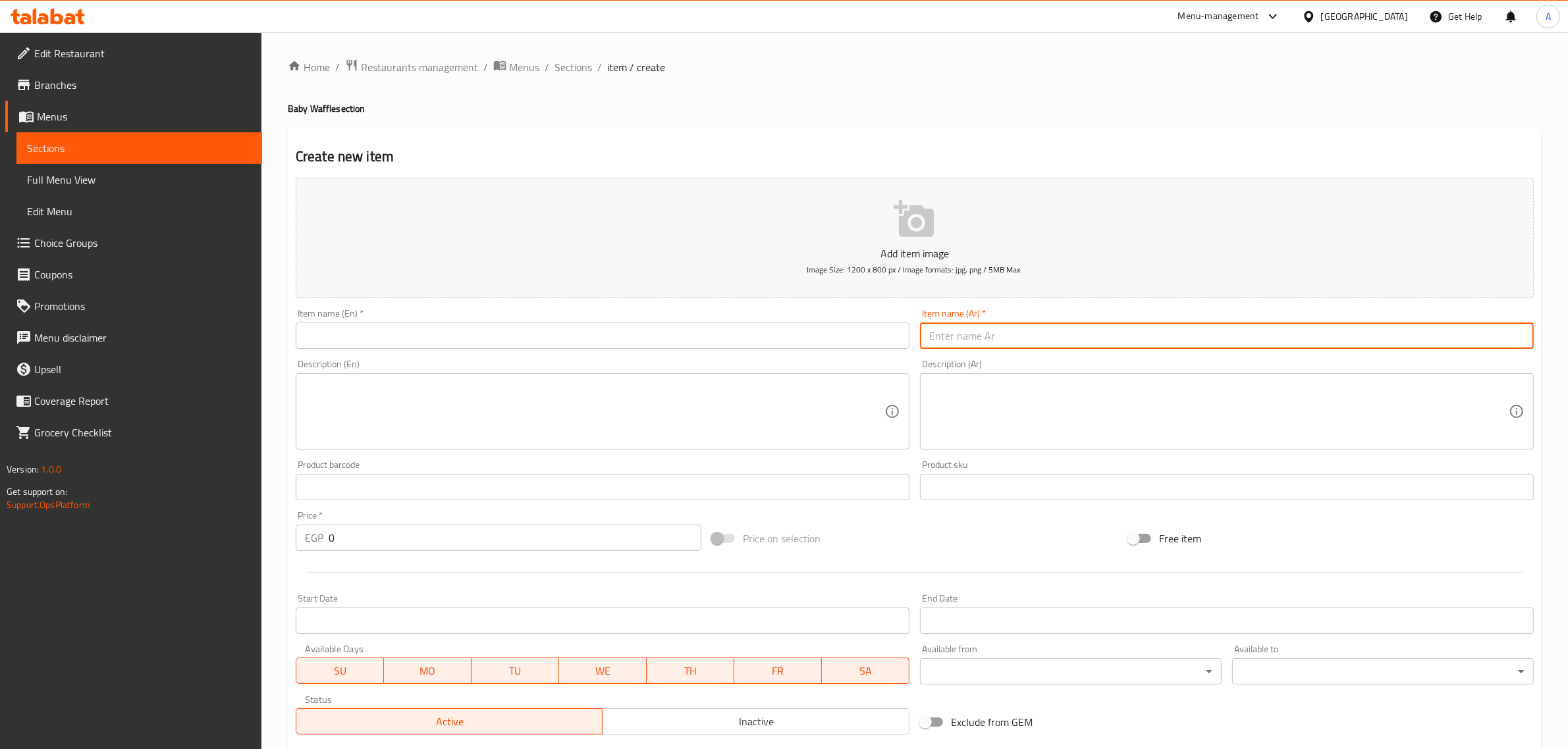
click at [1061, 339] on input "text" at bounding box center [1227, 335] width 614 height 26
paste input "وافل بابلي نوتيلا"
type input "وافل بابلي نوتيلا"
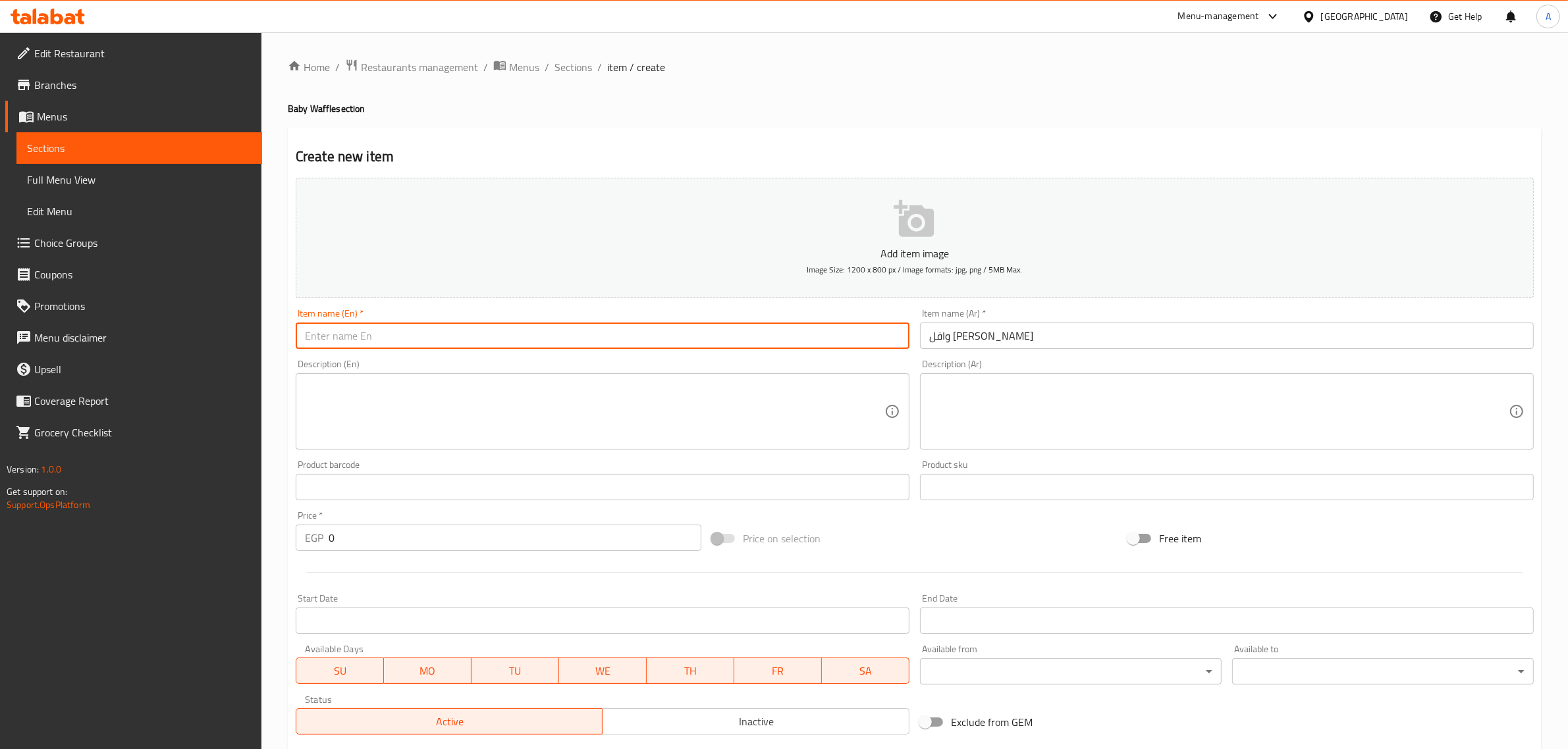
click at [663, 344] on input "text" at bounding box center [602, 335] width 614 height 26
paste input "Bubbly Nutella Waffle"
type input "Bubbly Nutella Waffle"
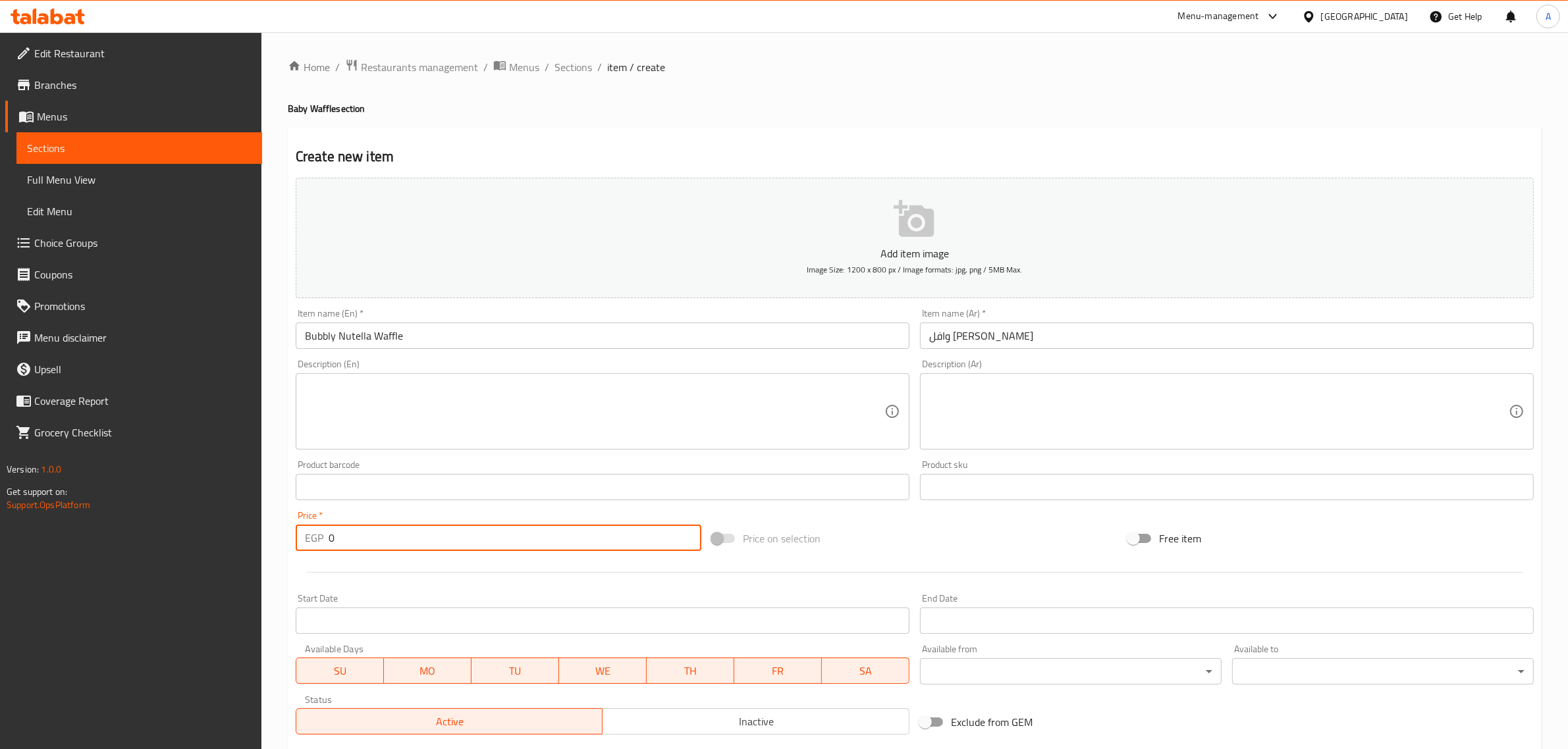
drag, startPoint x: 354, startPoint y: 529, endPoint x: 308, endPoint y: 547, distance: 49.4
click at [308, 547] on div "EGP 0 Price *" at bounding box center [499, 537] width 406 height 26
paste input "55"
type input "55"
click at [317, 339] on input "Bubbly Nutella Waffle" at bounding box center [602, 335] width 614 height 26
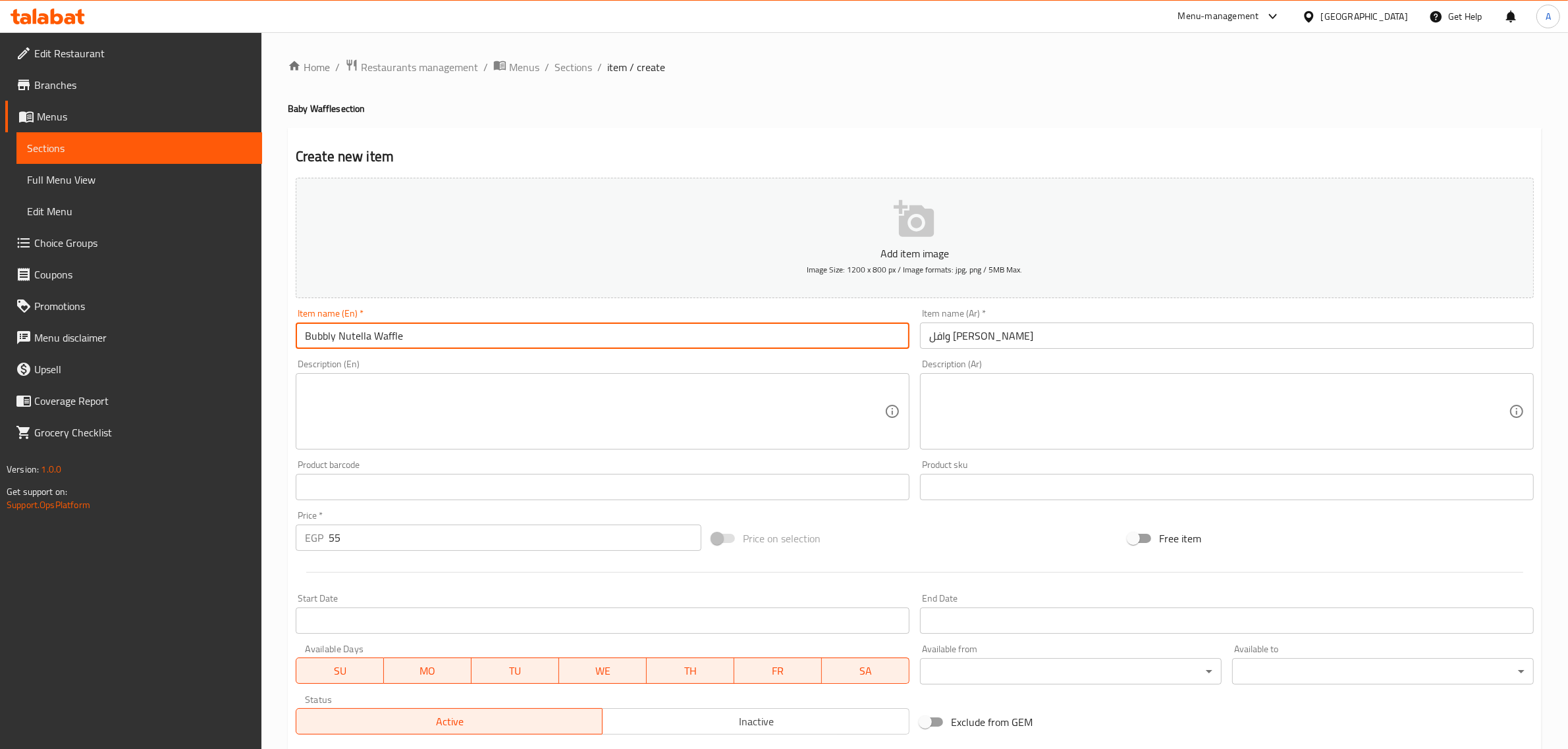
click at [317, 339] on input "Bubbly Nutella Waffle" at bounding box center [602, 335] width 614 height 26
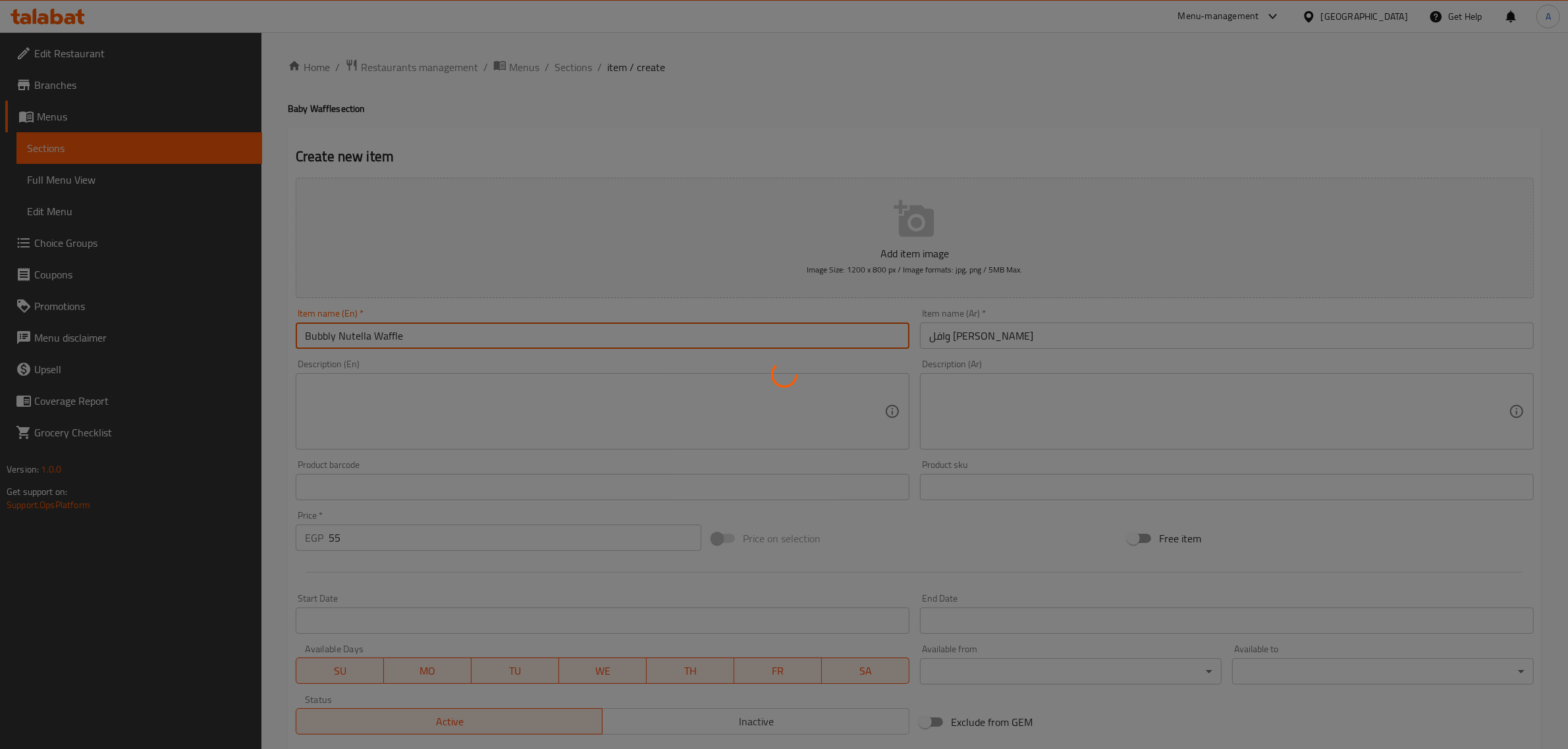
type input "0"
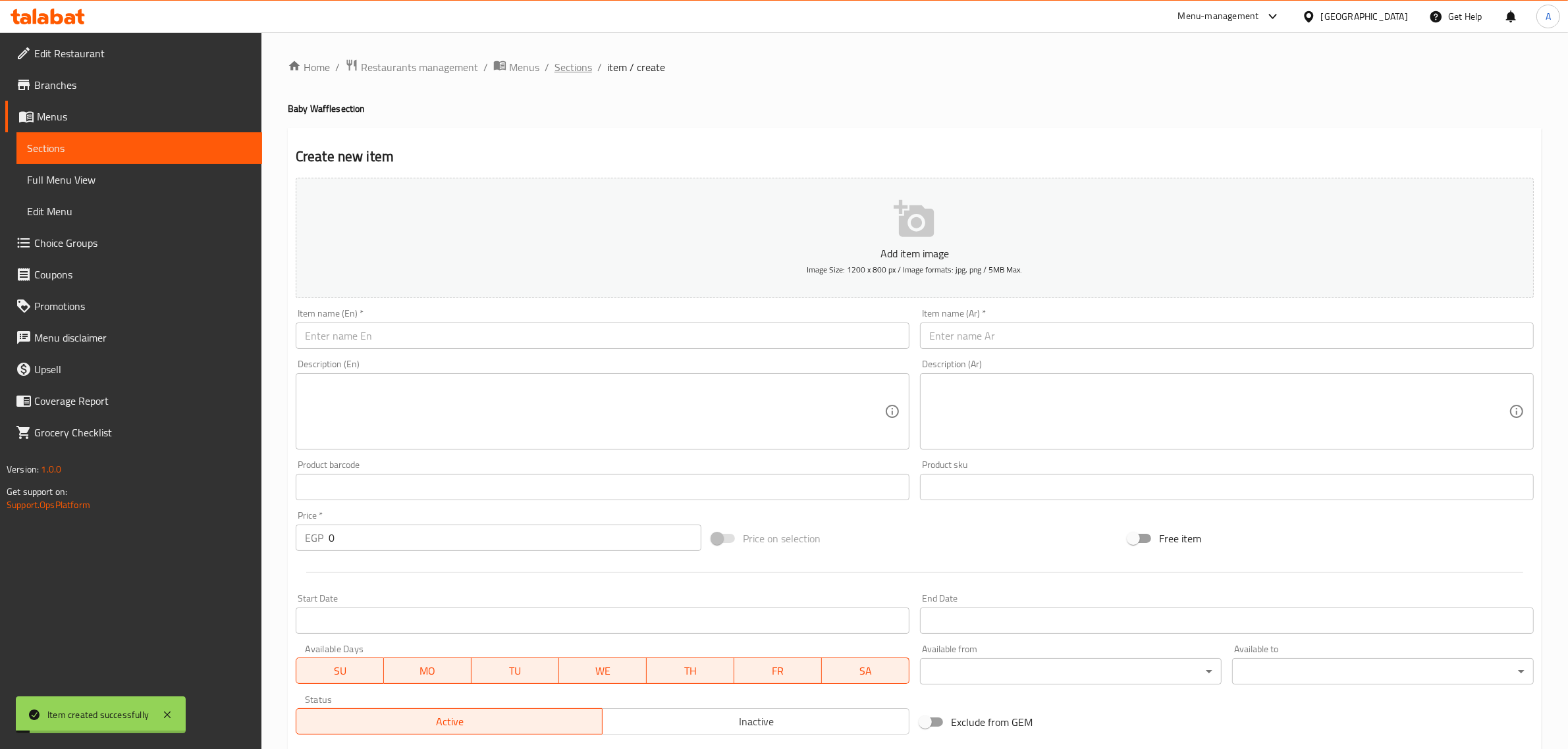
click at [564, 60] on span "Sections" at bounding box center [573, 67] width 38 height 16
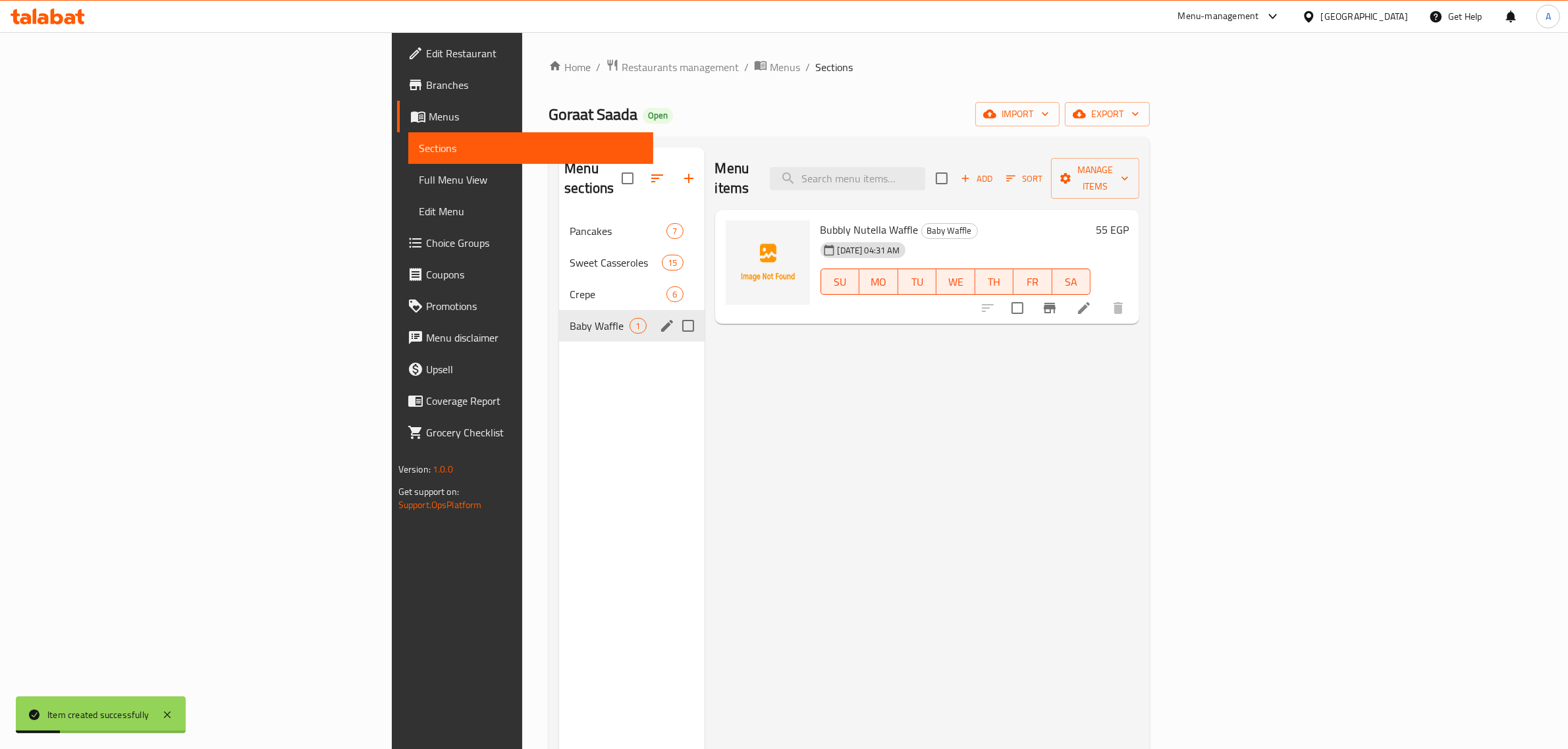
click at [660, 318] on icon "edit" at bounding box center [668, 326] width 16 height 16
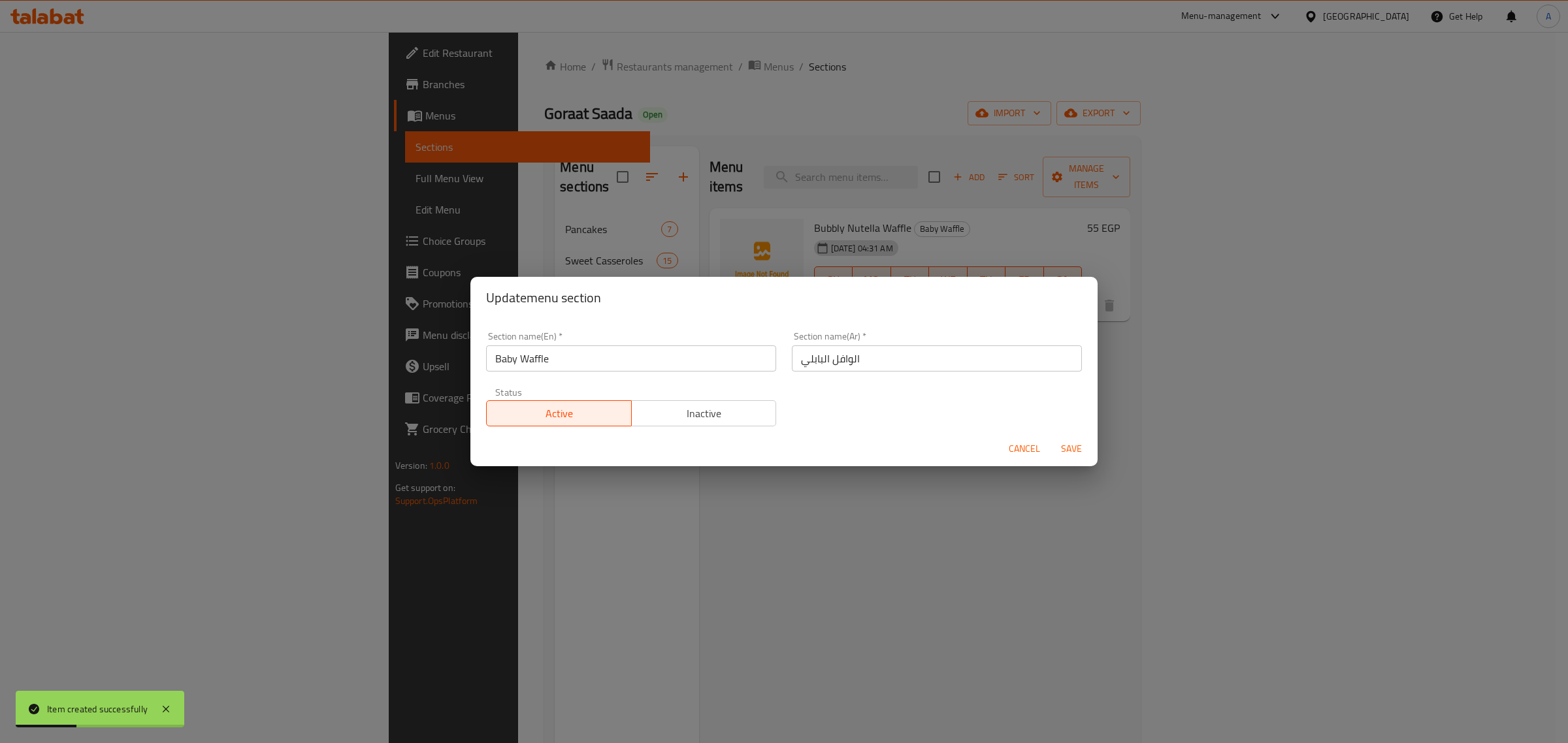
click at [497, 363] on input "Baby Waffle" at bounding box center [630, 358] width 290 height 26
paste input "ubbl"
type input "Bubbly Waffle"
click at [1083, 449] on span "Save" at bounding box center [1071, 449] width 31 height 16
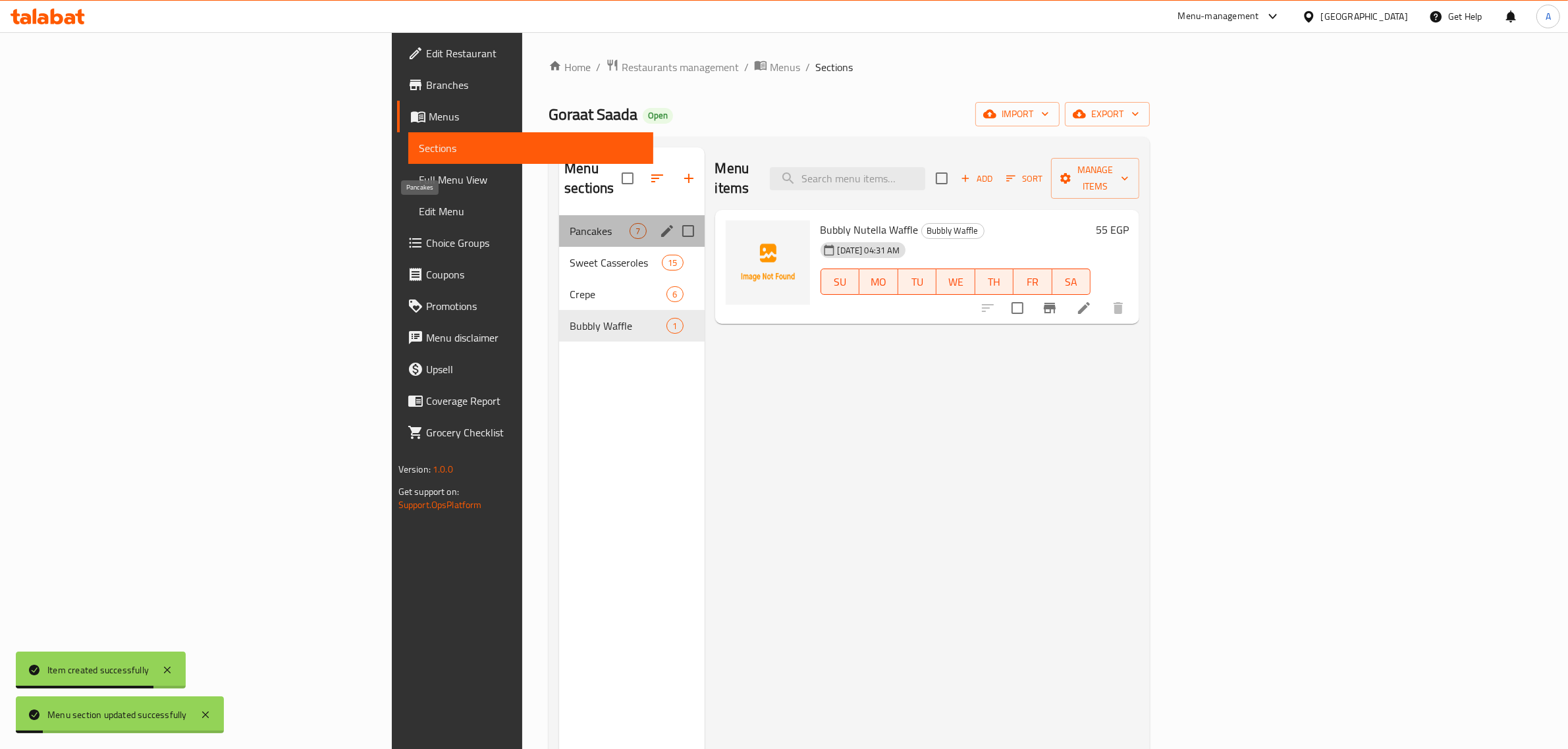
click at [570, 223] on span "Pancakes" at bounding box center [599, 231] width 60 height 16
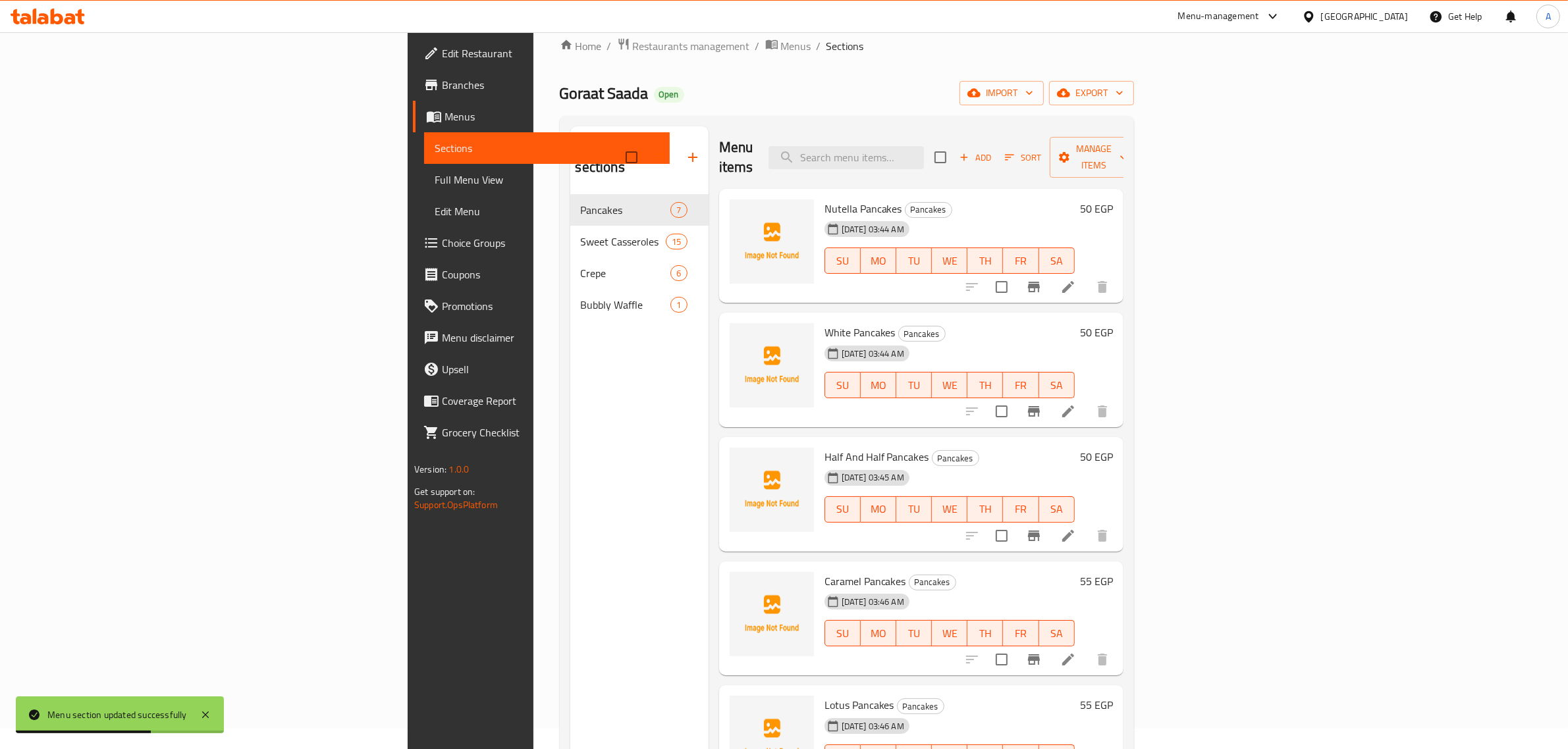
scroll to position [21, 0]
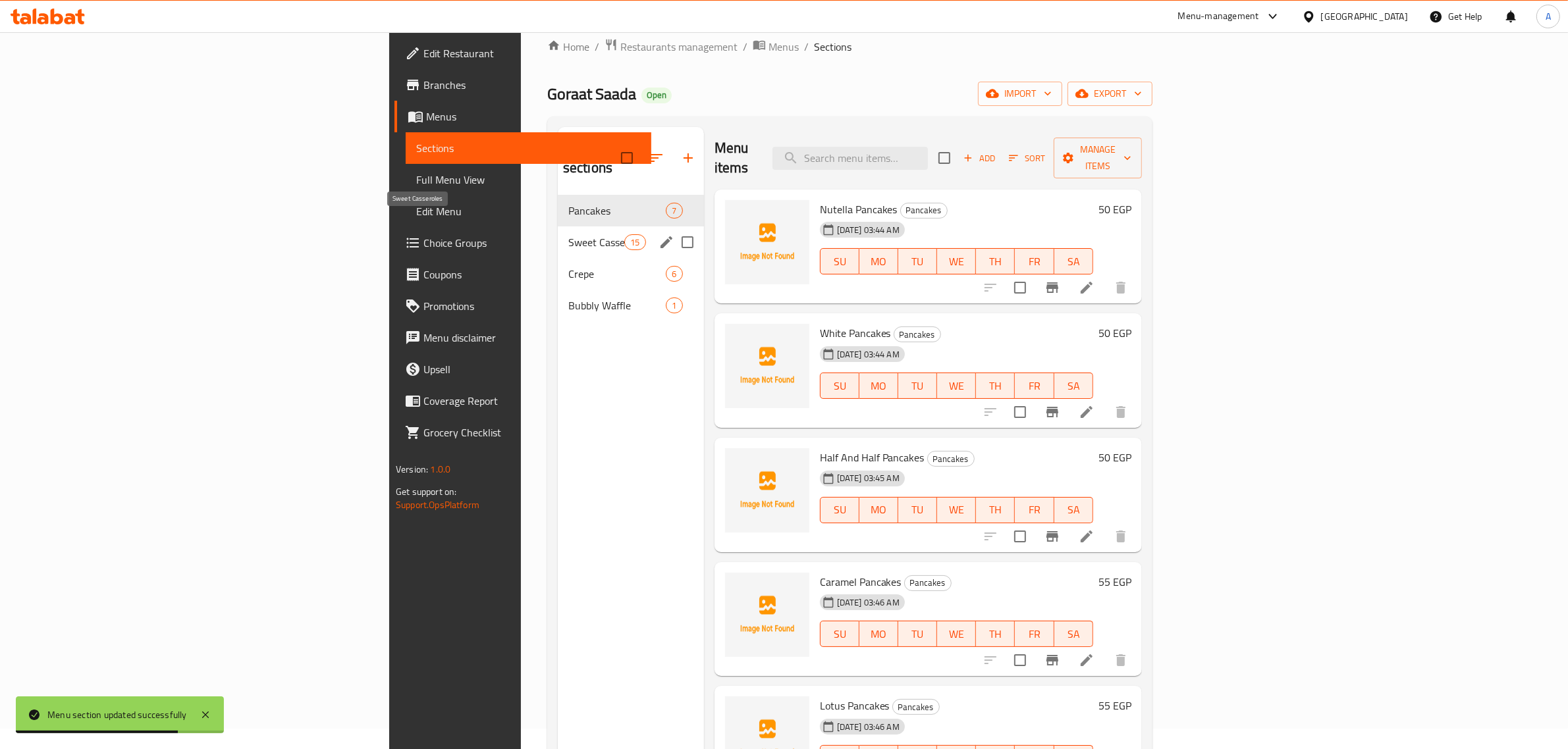
click at [569, 234] on span "Sweet Casseroles" at bounding box center [597, 242] width 56 height 16
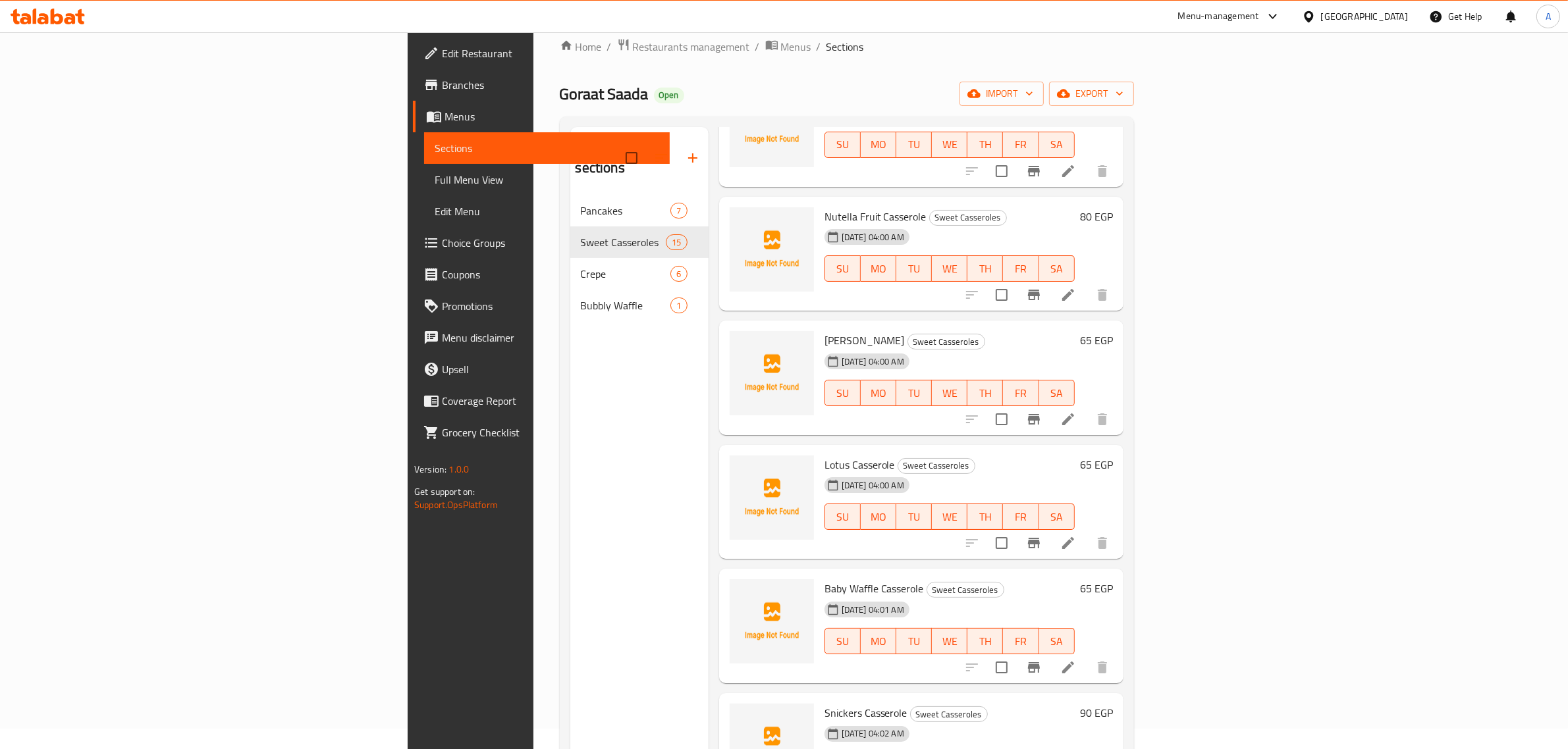
scroll to position [411, 0]
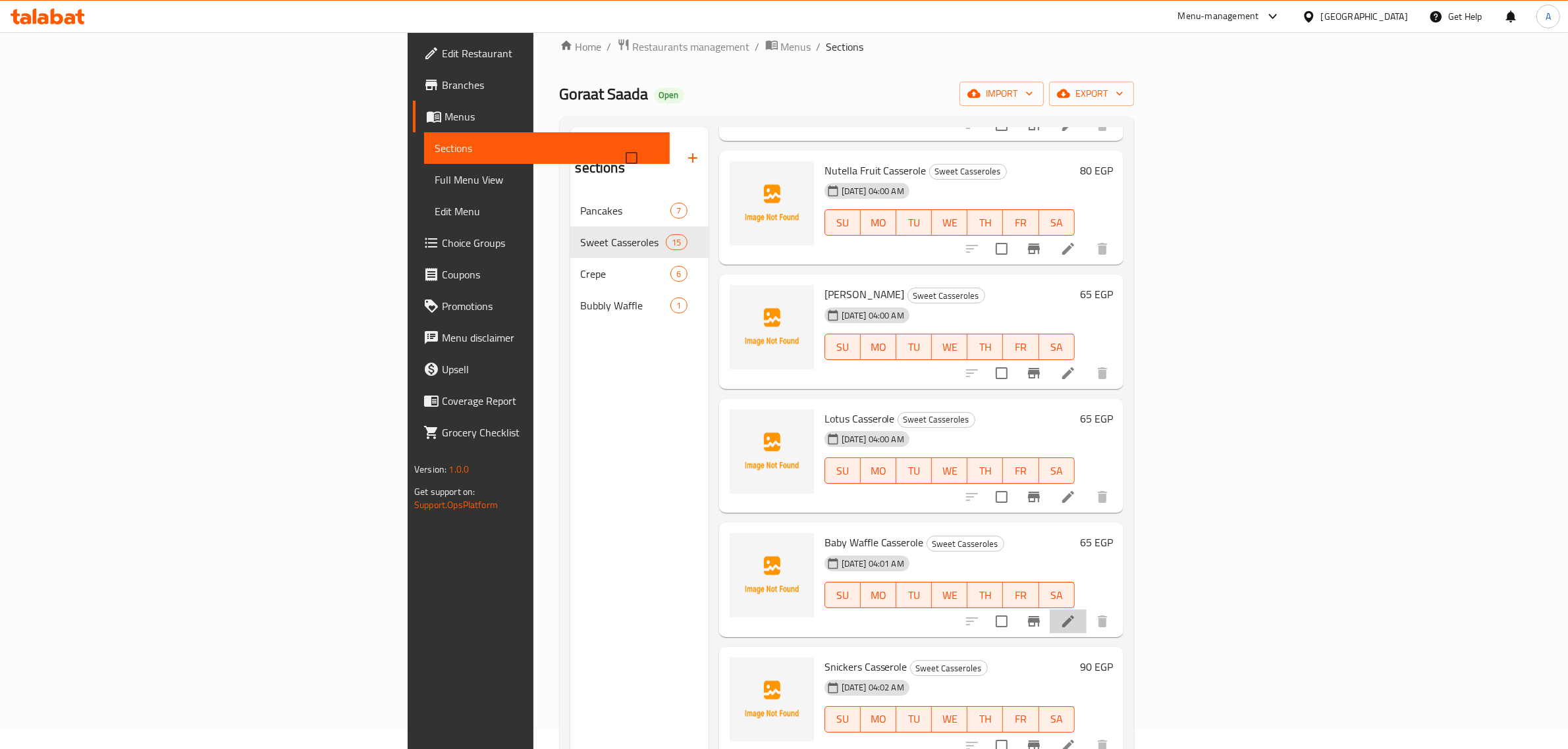
click at [1086, 610] on li at bounding box center [1067, 621] width 37 height 23
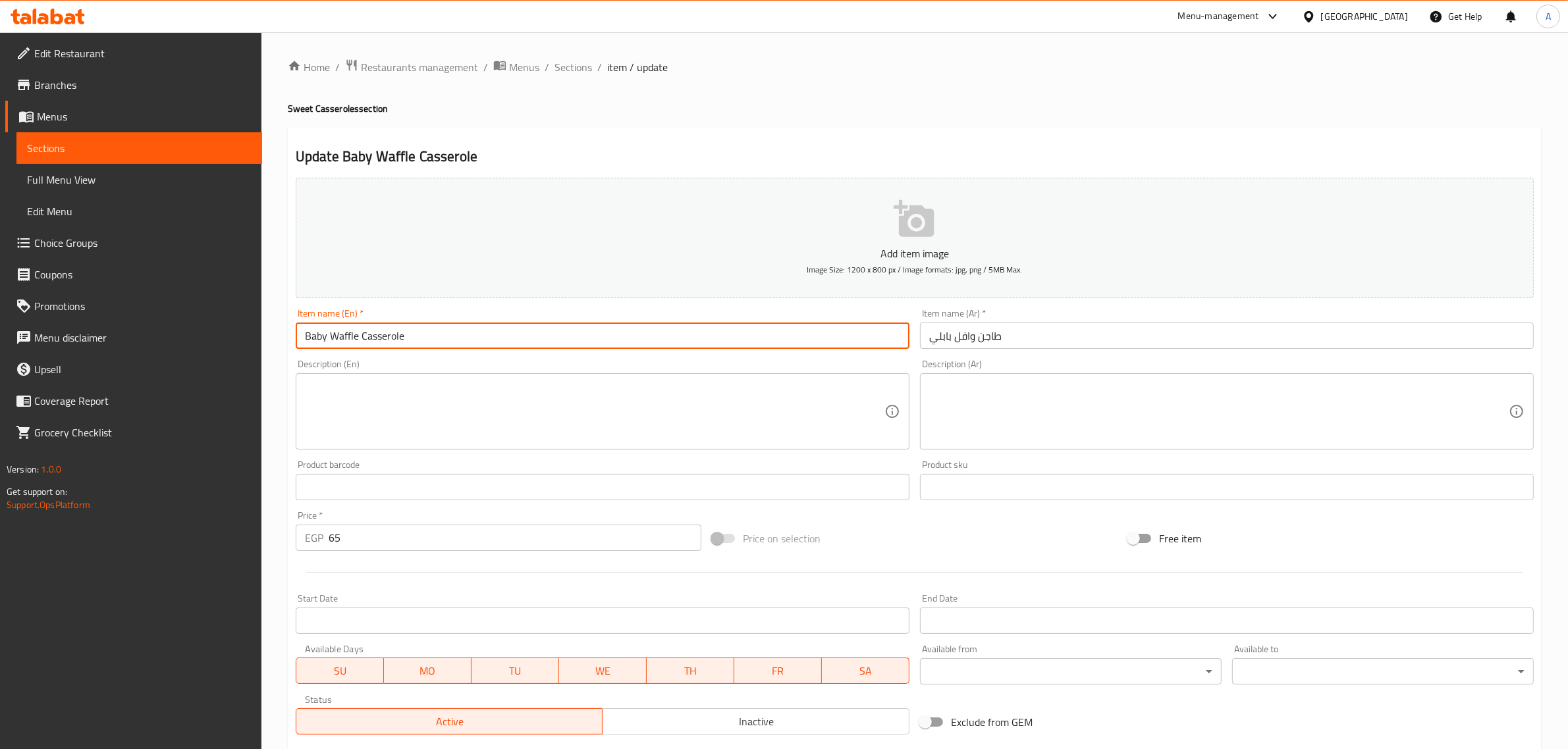
click at [308, 337] on input "Baby Waffle Casserole" at bounding box center [602, 335] width 614 height 26
drag, startPoint x: 304, startPoint y: 338, endPoint x: 324, endPoint y: 344, distance: 20.9
click at [324, 344] on input "Baby Waffle Casserole" at bounding box center [602, 335] width 614 height 26
paste input "ubbly"
type input "Bubbly Waffle Casserole"
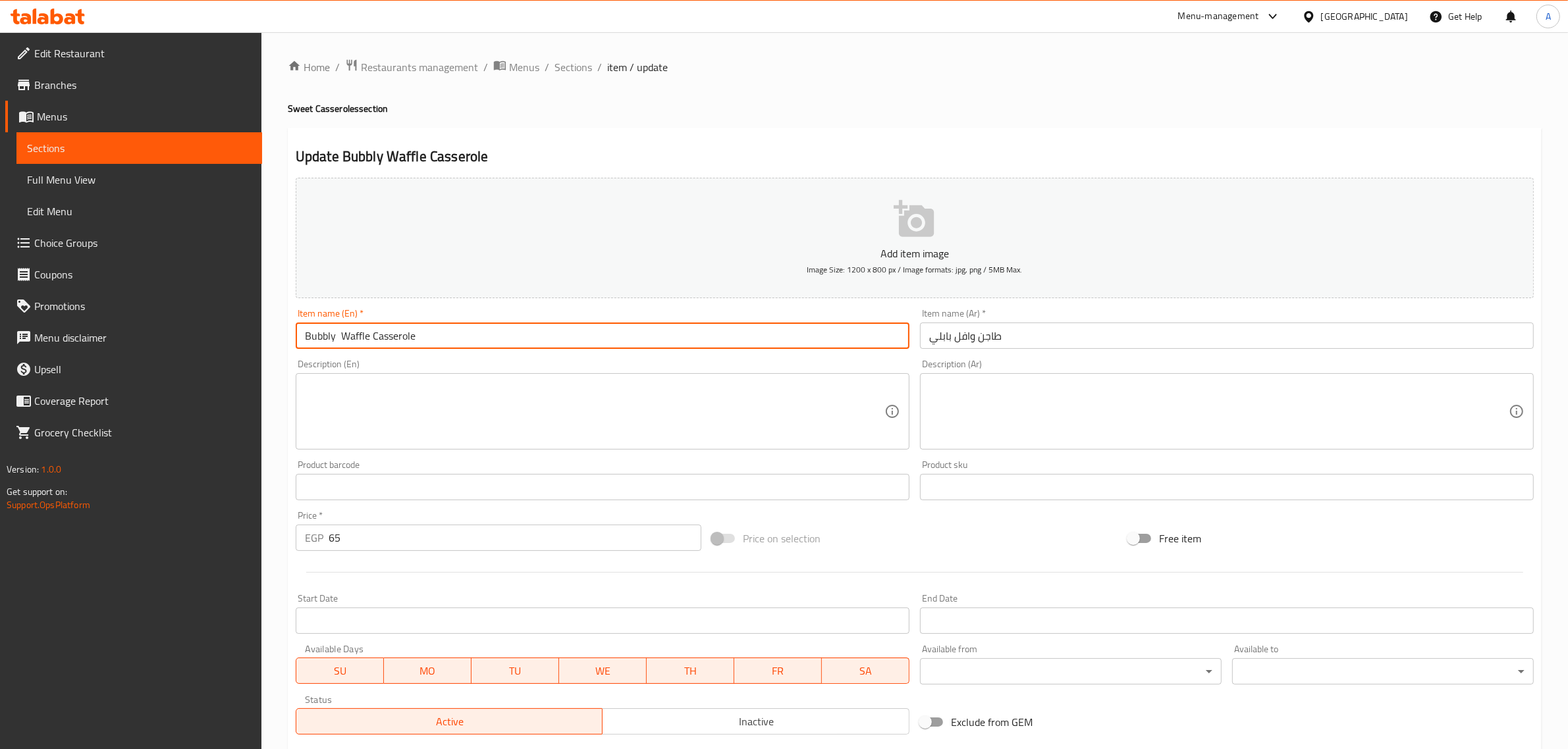
click at [567, 73] on span "Sections" at bounding box center [573, 67] width 38 height 16
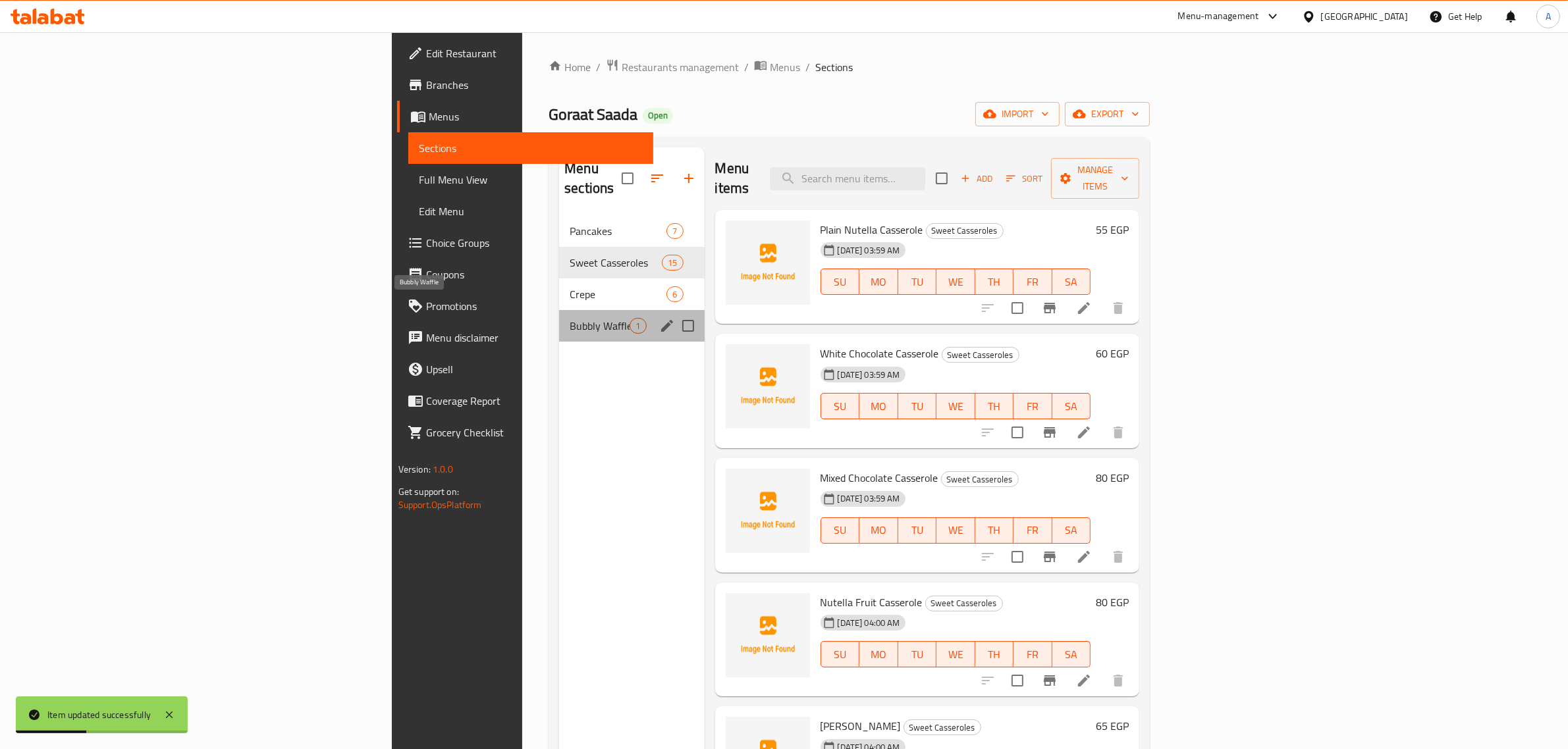
click at [570, 318] on span "Bubbly Waffle" at bounding box center [599, 326] width 60 height 16
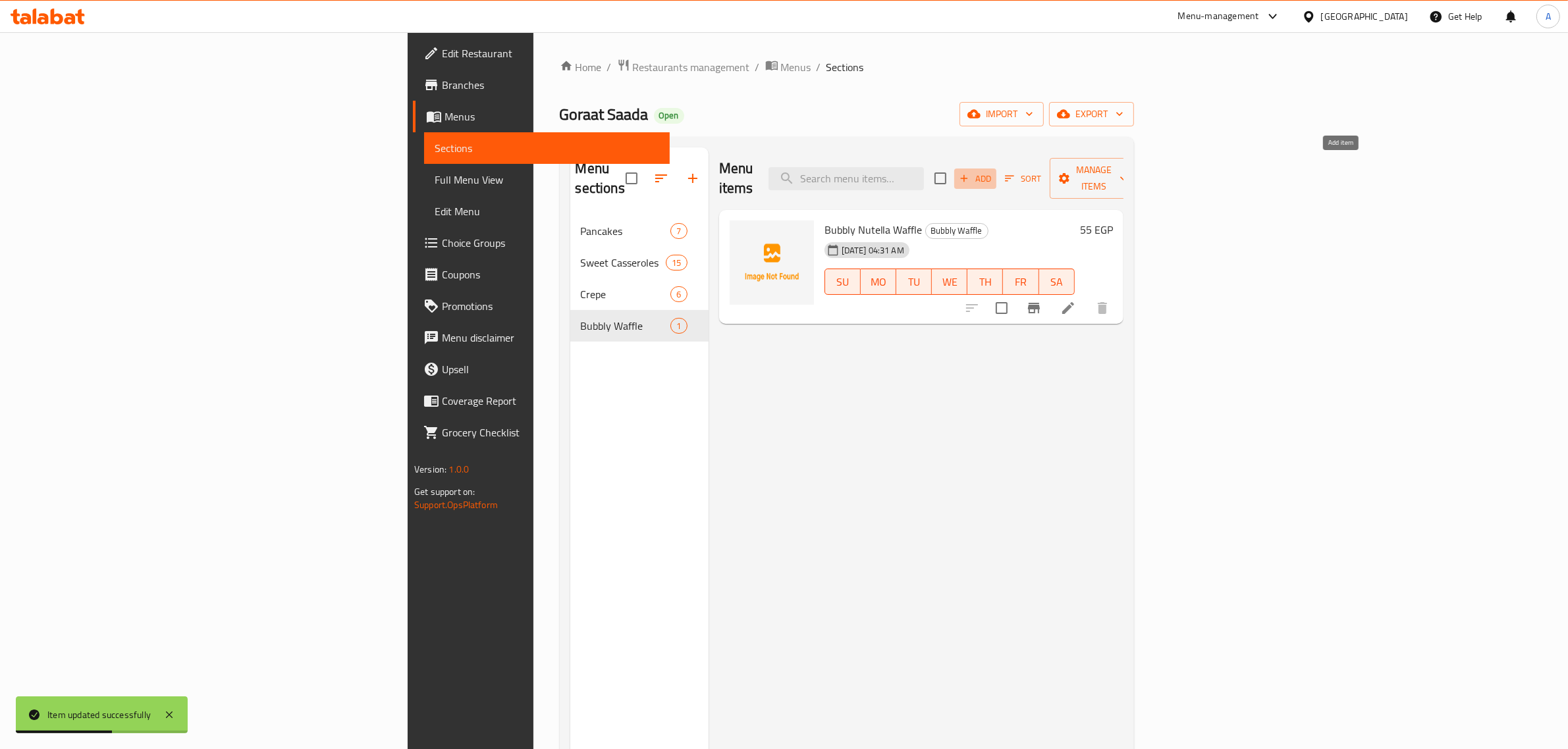
click at [970, 172] on icon "button" at bounding box center [964, 178] width 12 height 12
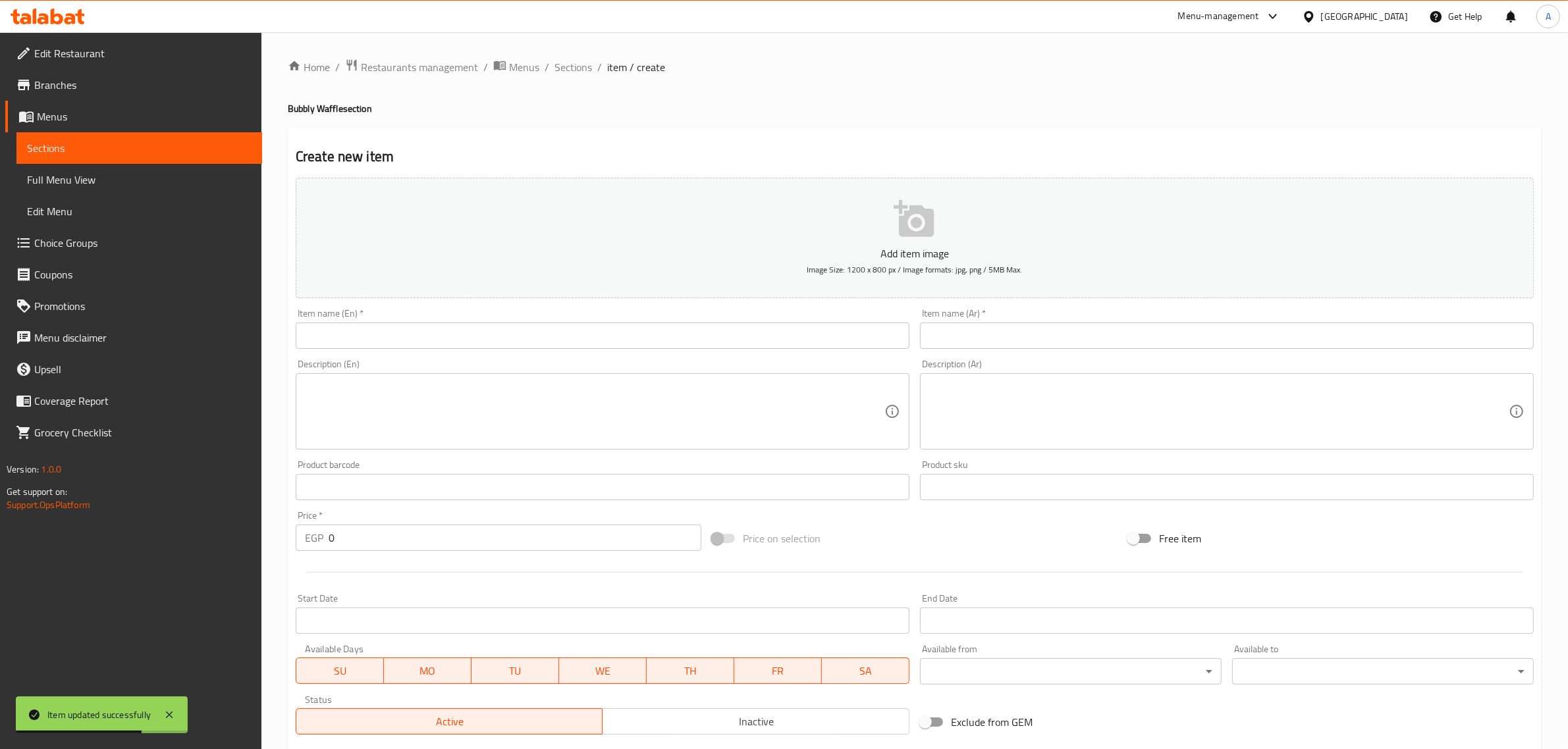
click at [1002, 342] on input "text" at bounding box center [1227, 335] width 614 height 26
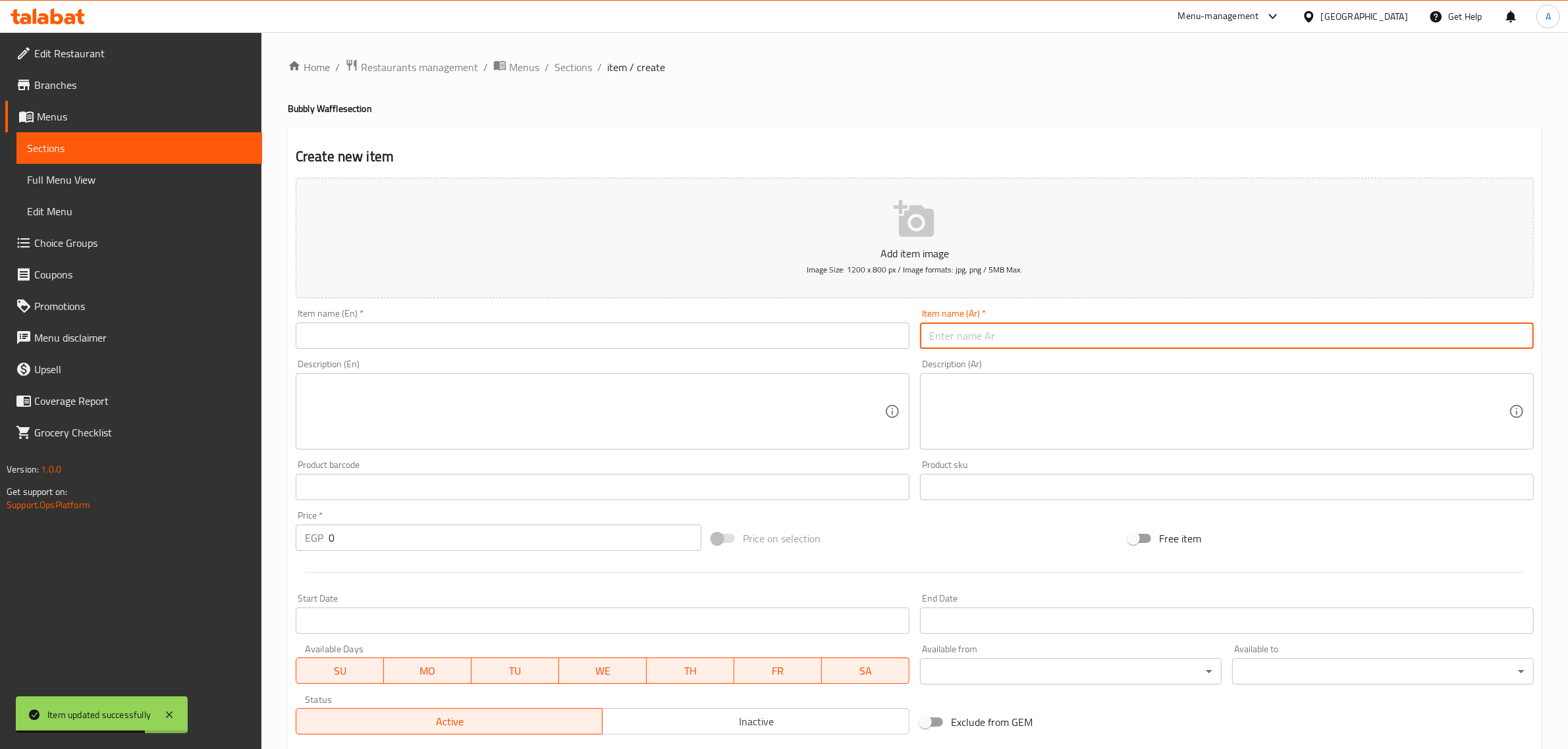
paste input "وافل بابلي وايت"
type input "وافل بابلي وايت"
click at [617, 330] on input "text" at bounding box center [602, 335] width 614 height 26
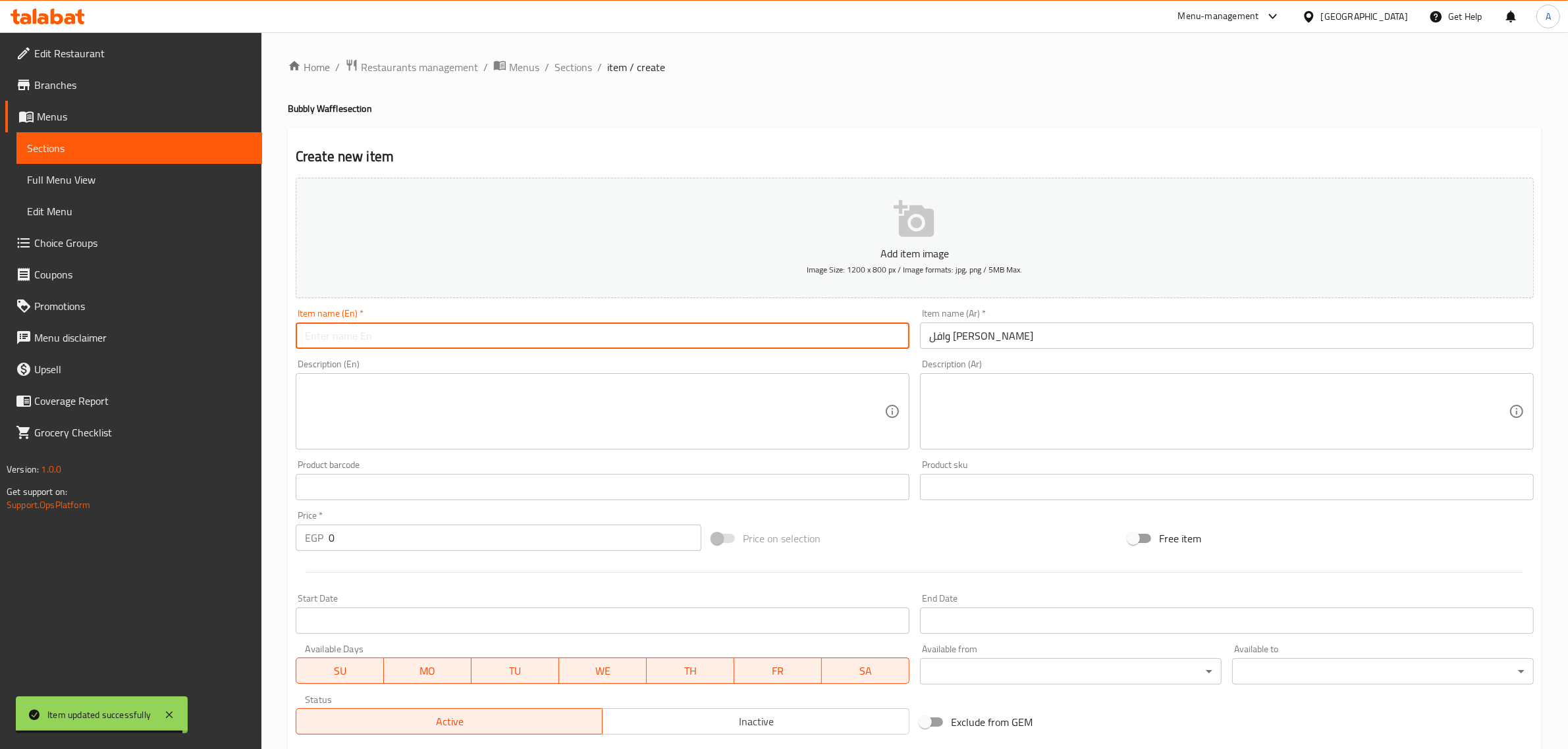
paste input "Bubbly White Waffle"
type input "Bubbly White Waffle"
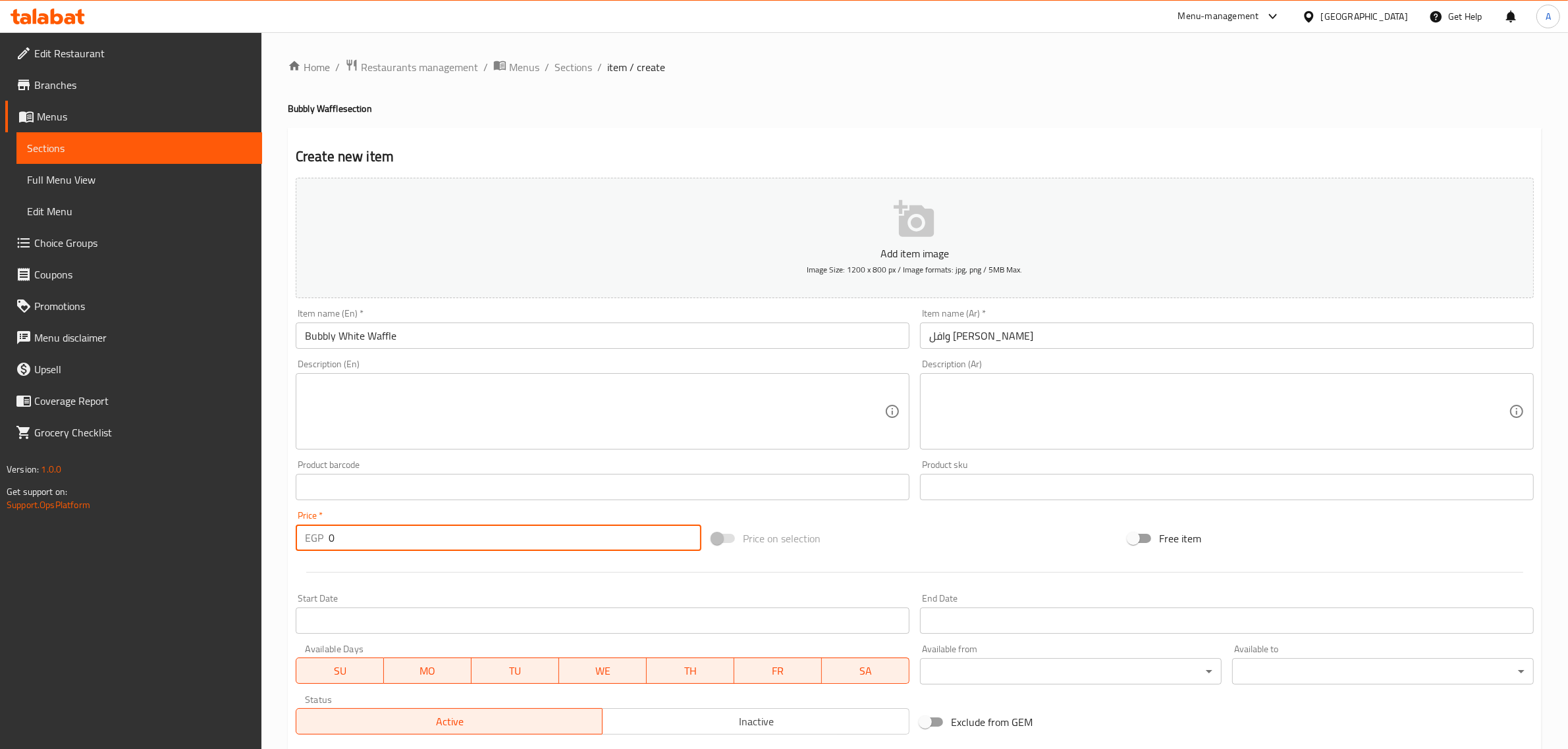
drag, startPoint x: 353, startPoint y: 532, endPoint x: 320, endPoint y: 524, distance: 34.0
click at [320, 524] on div "Price   * EGP 0 Price *" at bounding box center [499, 531] width 406 height 40
paste input "55"
type input "55"
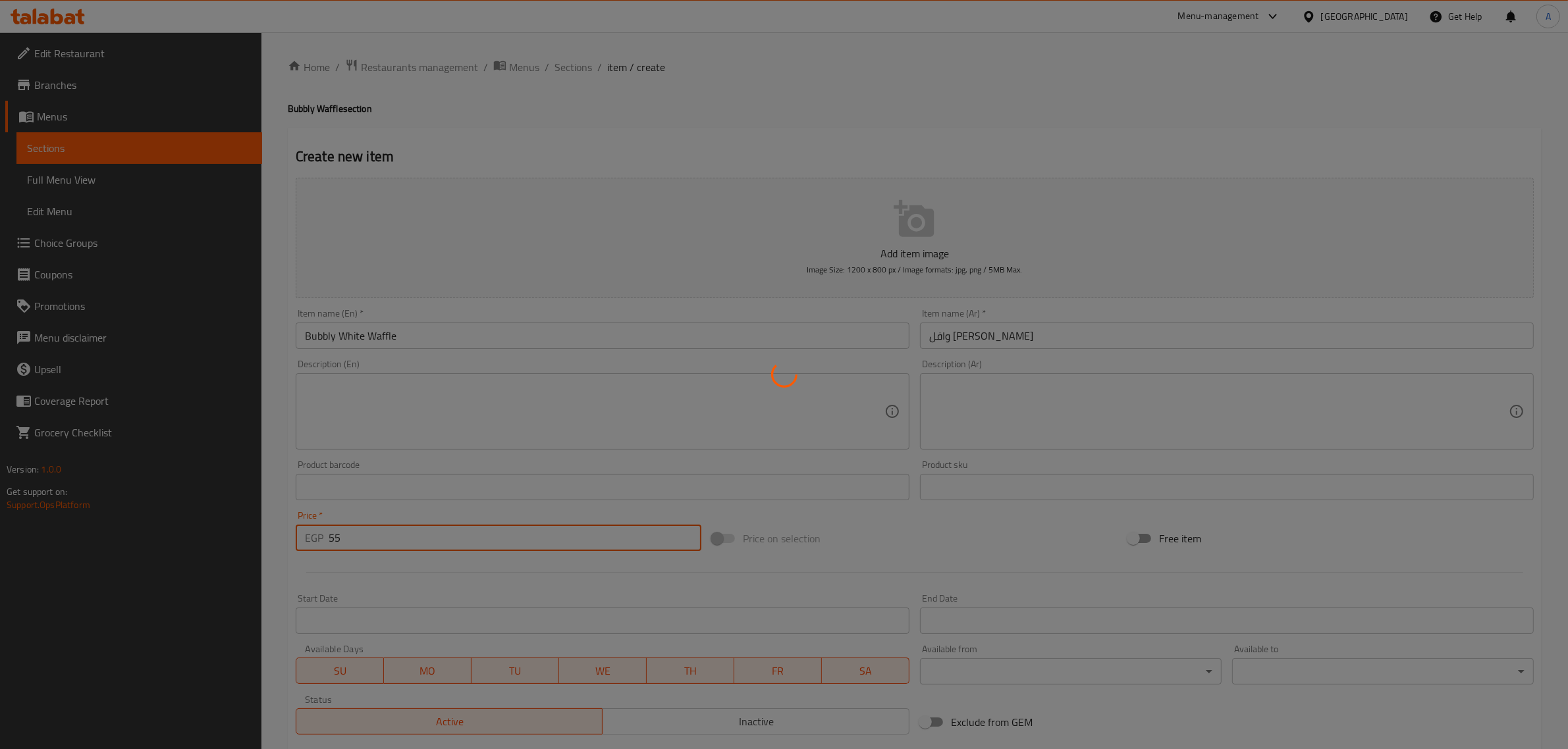
type input "0"
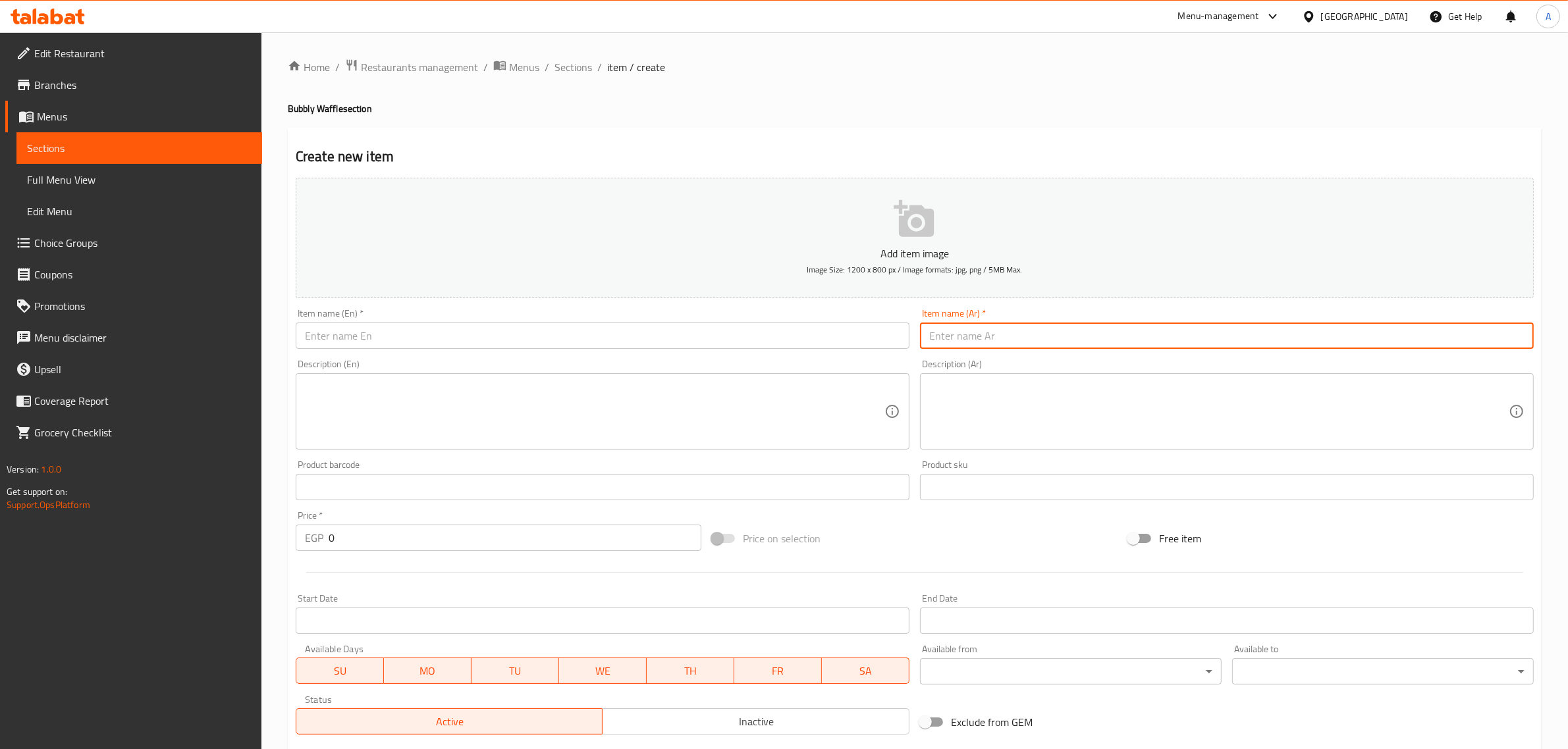
click at [966, 341] on input "text" at bounding box center [1227, 335] width 614 height 26
paste input "وافل بابلي موز"
type input "وافل بابلي موز"
click at [601, 334] on input "text" at bounding box center [602, 335] width 614 height 26
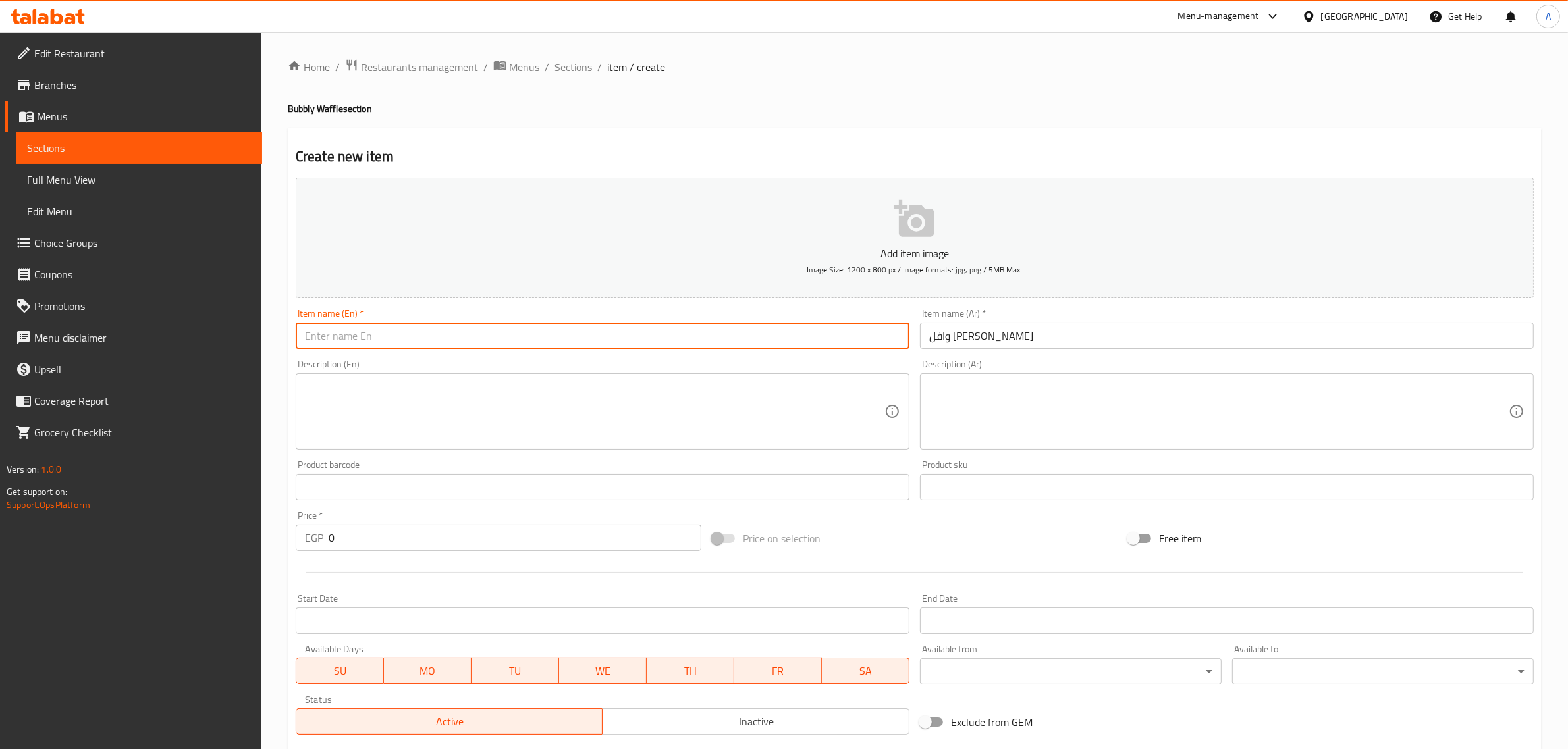
paste input "Bubbly Banana Waffle"
type input "Bubbly Banana Waffle"
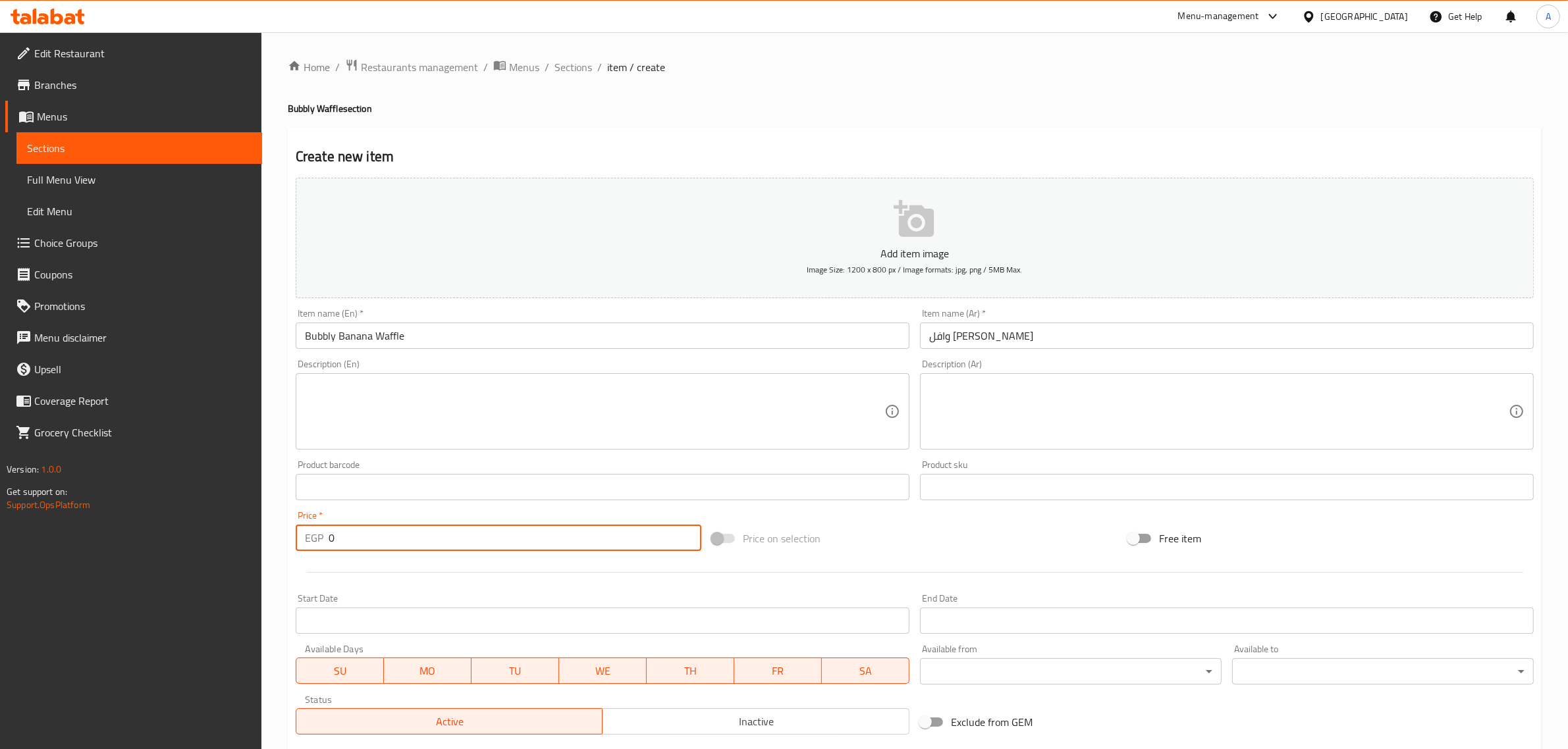
drag, startPoint x: 384, startPoint y: 526, endPoint x: 321, endPoint y: 540, distance: 64.5
click at [321, 540] on div "EGP 0 Price *" at bounding box center [499, 537] width 406 height 26
paste input "6"
type input "60"
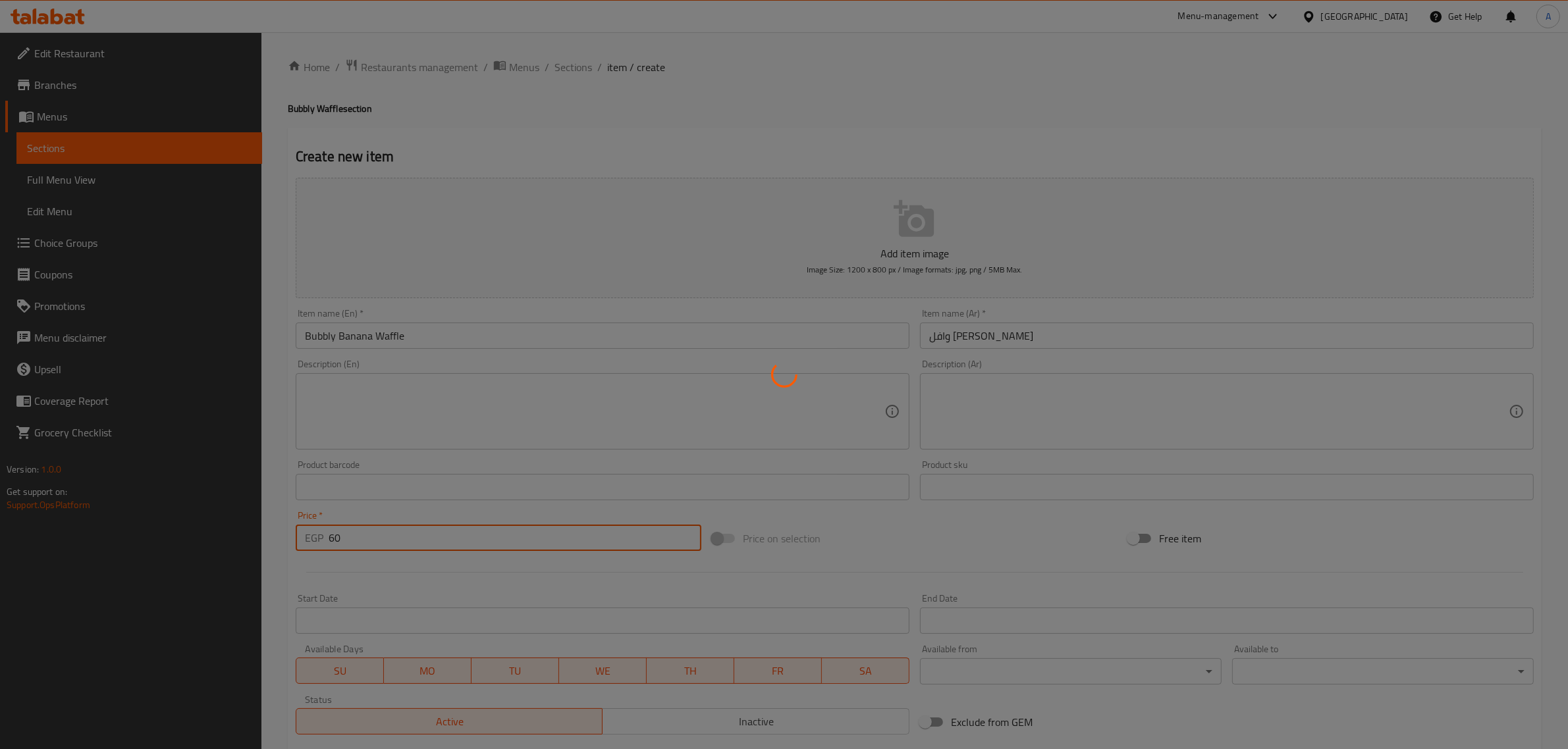
type input "0"
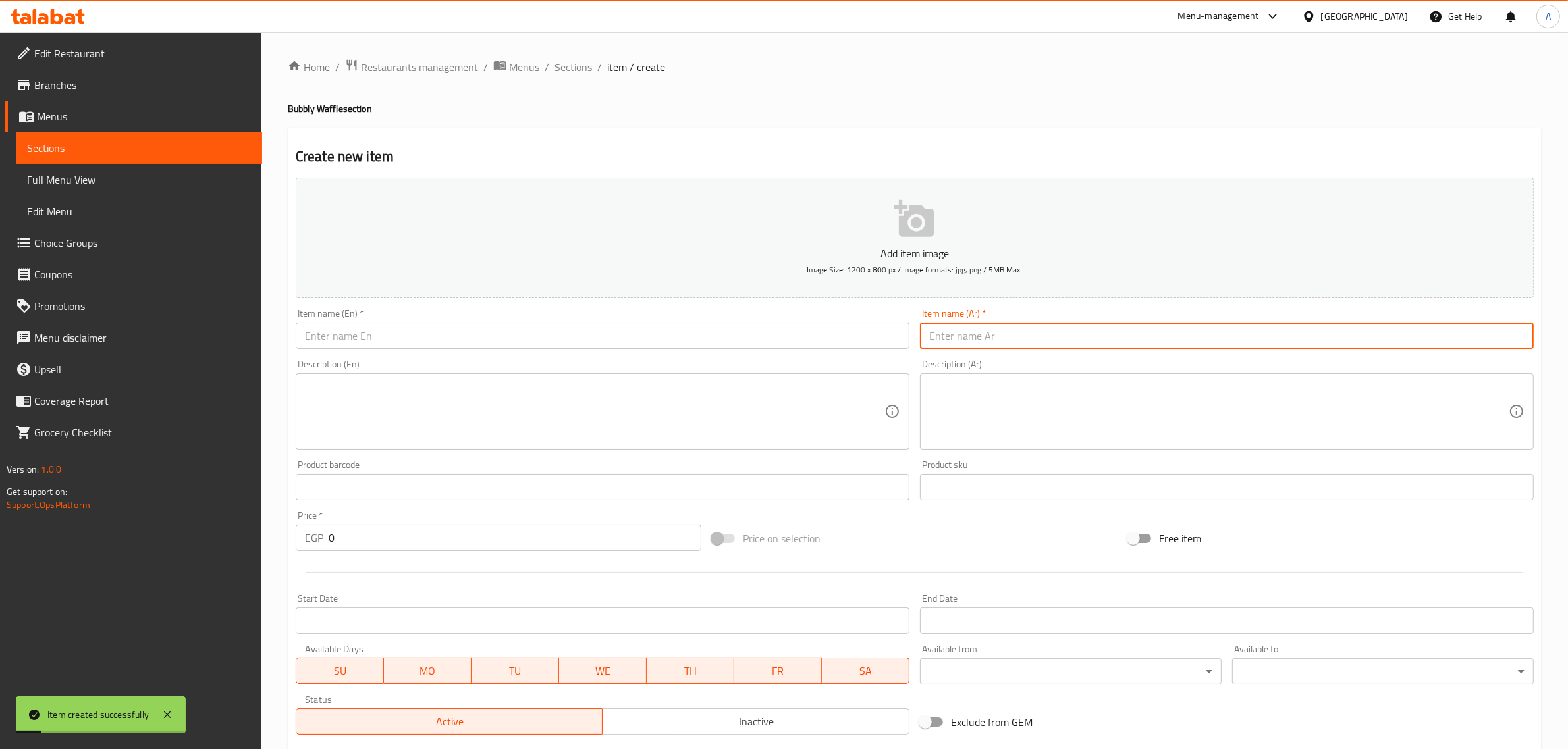
click at [1015, 330] on input "text" at bounding box center [1227, 335] width 614 height 26
paste input "وافل بابلي ميكس (شوكلت"
click at [960, 333] on input "وافل بابلي ميكس (شوكلت" at bounding box center [1227, 335] width 614 height 26
click at [966, 329] on input "وافل بابلي ميكس شوكلت" at bounding box center [1227, 335] width 614 height 26
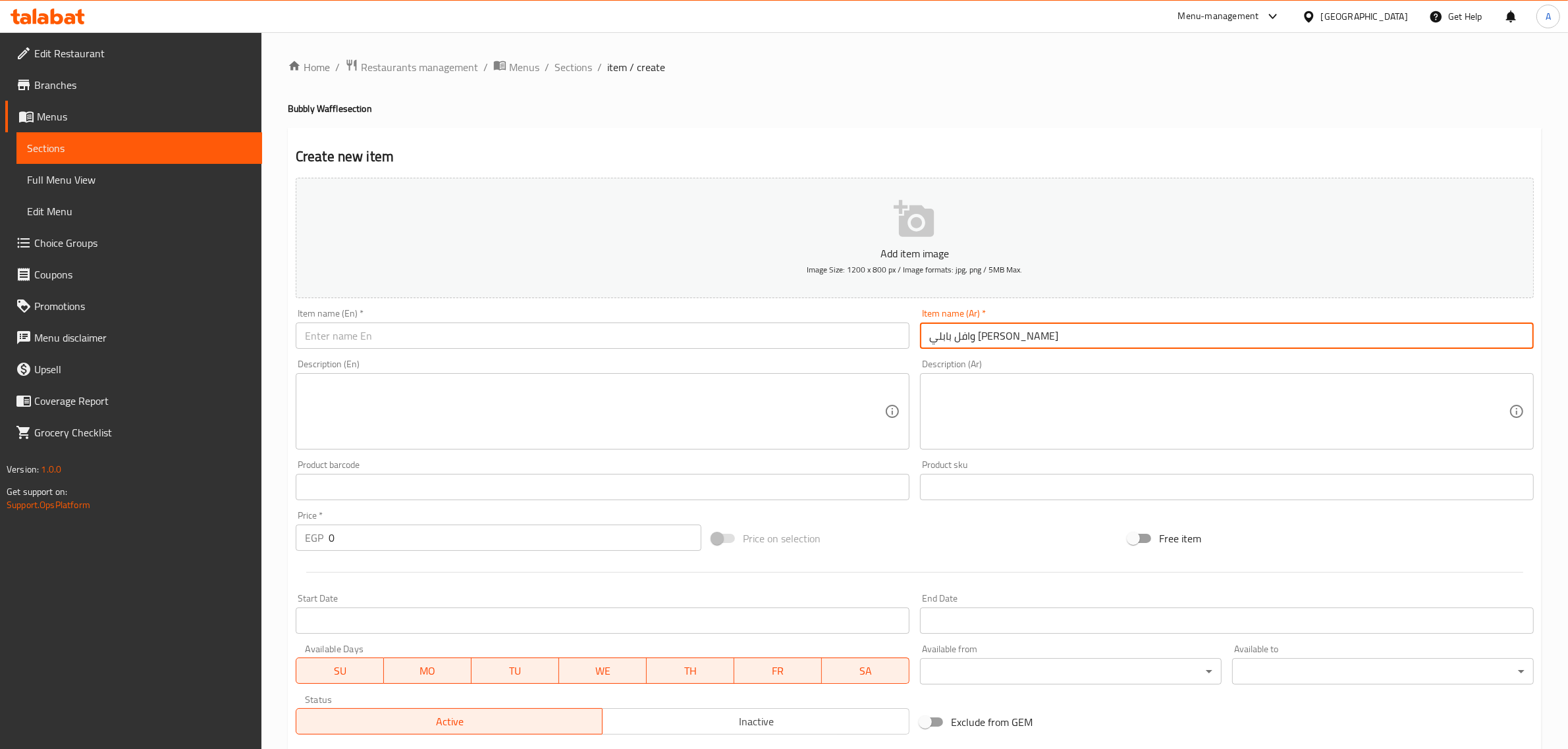
click at [966, 329] on input "وافل بابلي ميكس شوكلت" at bounding box center [1227, 335] width 614 height 26
type input "وافل بابلي ميكس شوكلت"
click at [538, 354] on div "Description (En) Description (En)" at bounding box center [602, 404] width 625 height 101
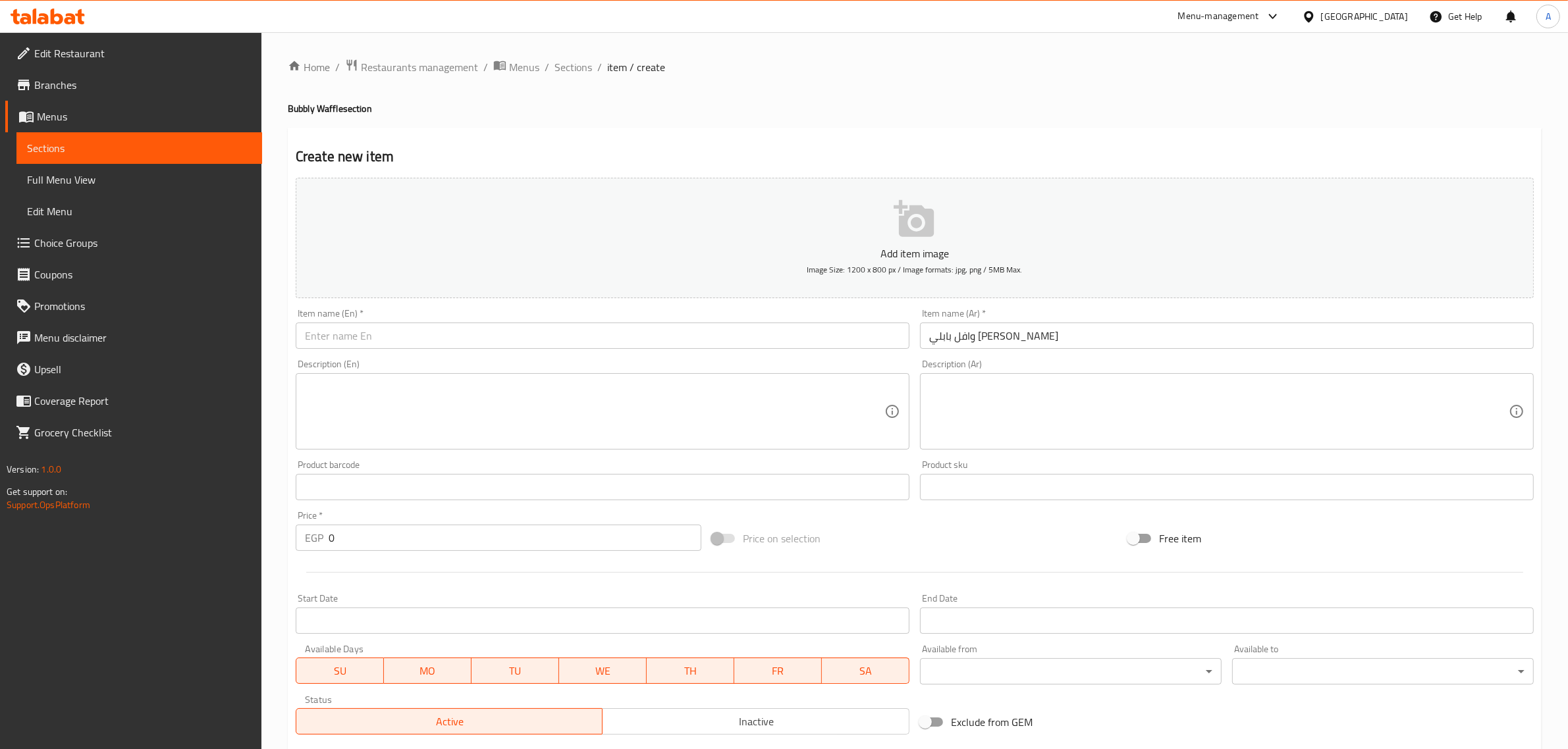
click at [545, 332] on input "text" at bounding box center [602, 335] width 614 height 26
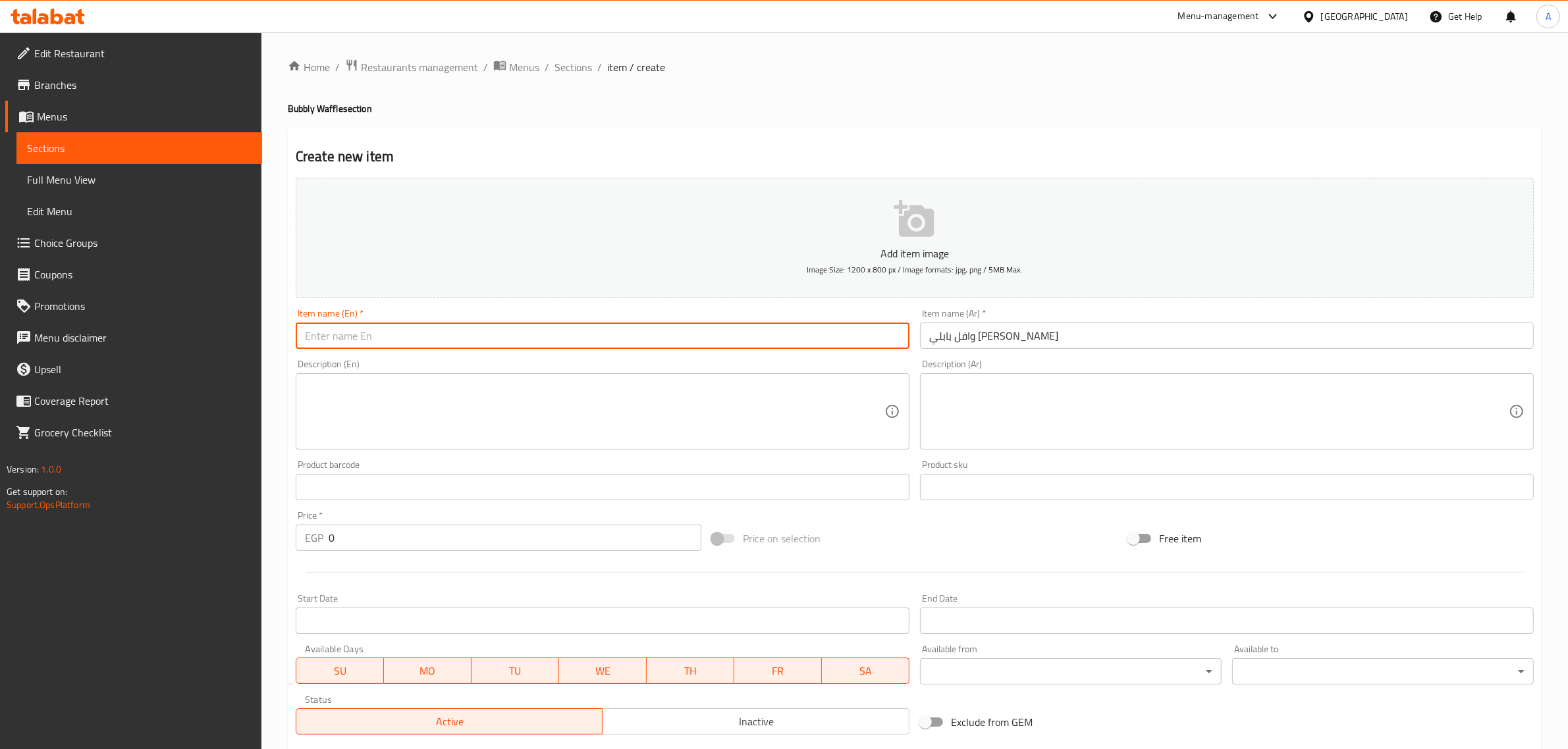
paste input "Bubbly Mix Chocolate Waffle"
type input "Bubbly Mix Chocolate Waffle"
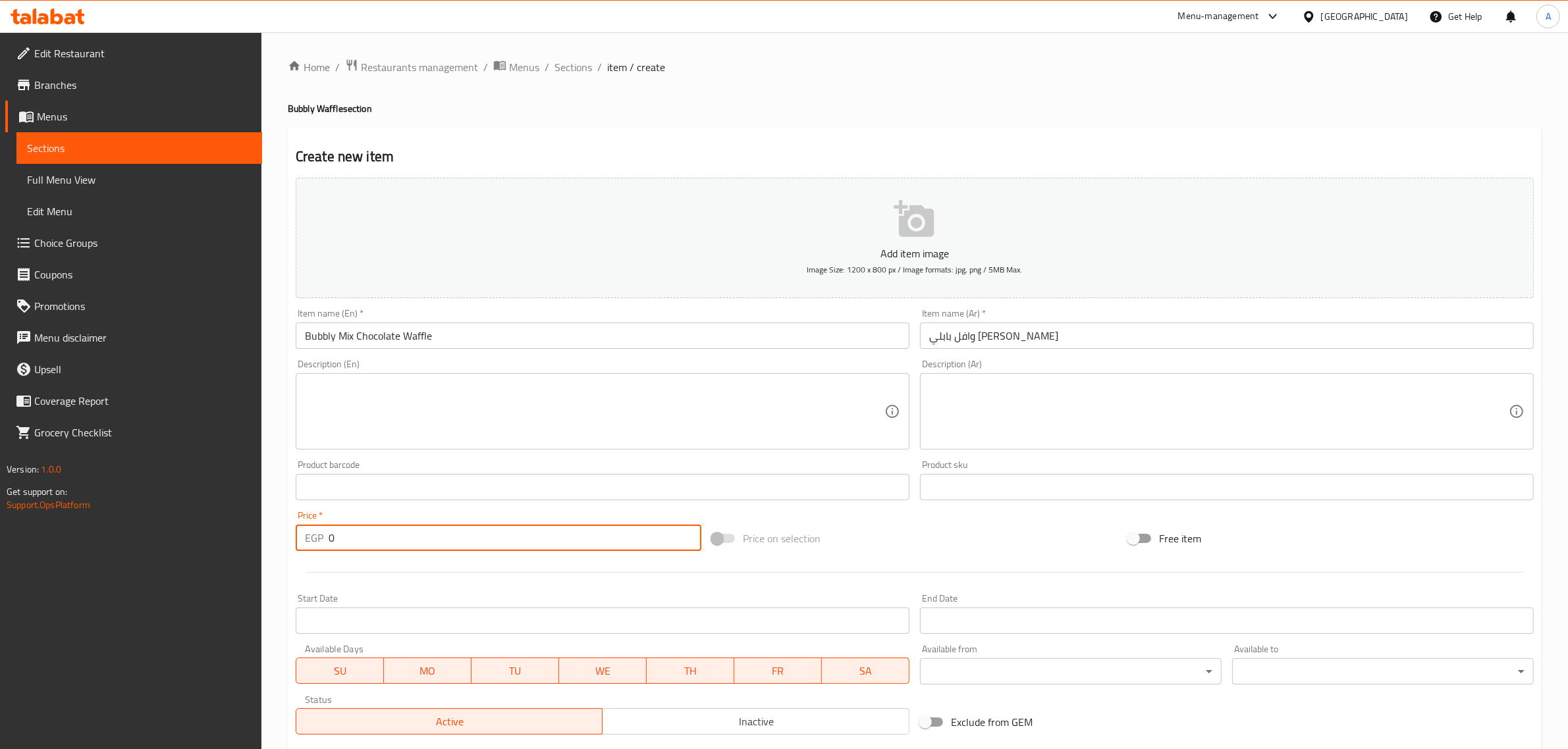
drag, startPoint x: 358, startPoint y: 548, endPoint x: 313, endPoint y: 532, distance: 47.8
click at [313, 532] on div "EGP 0 Price *" at bounding box center [499, 537] width 406 height 26
paste input "8"
type input "80"
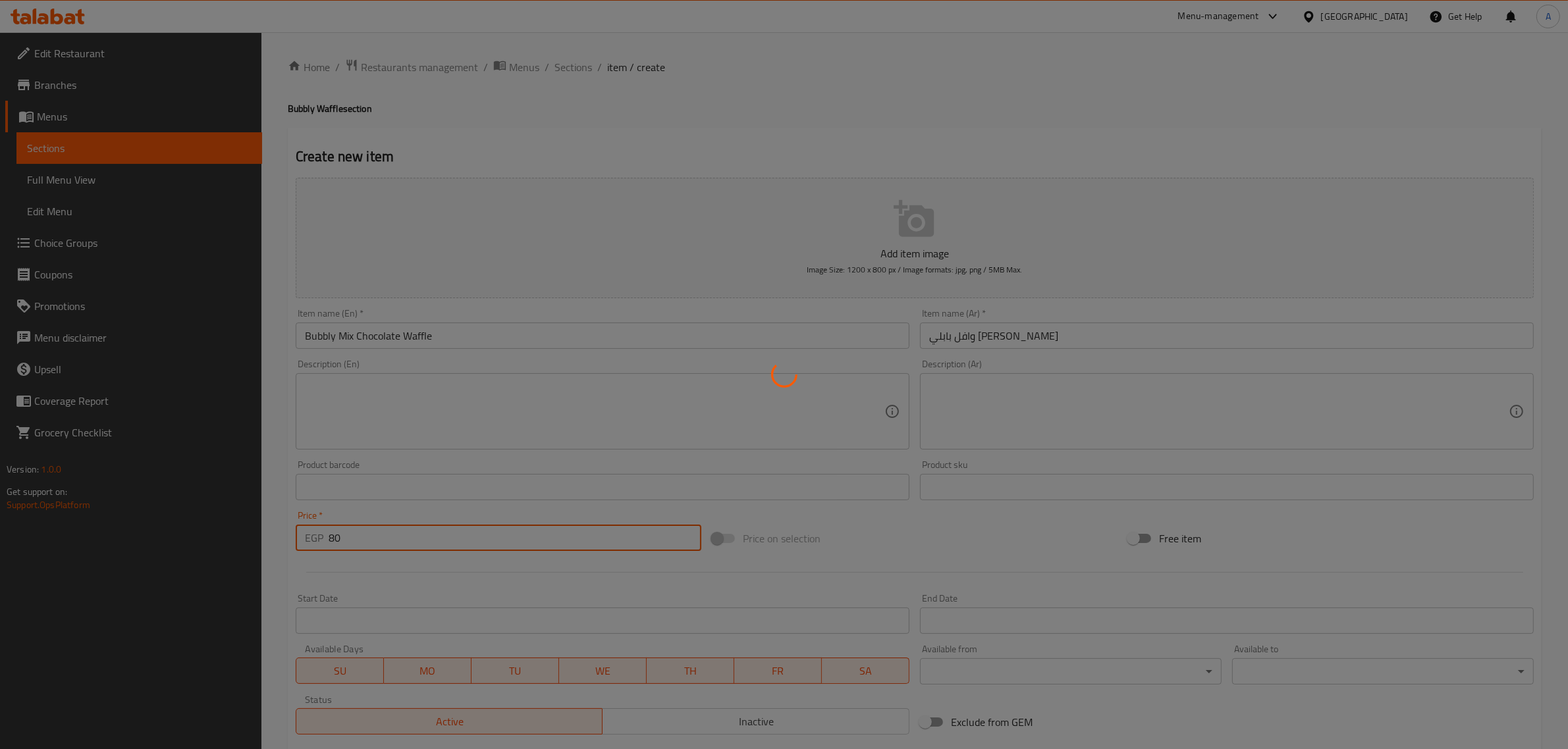
type input "0"
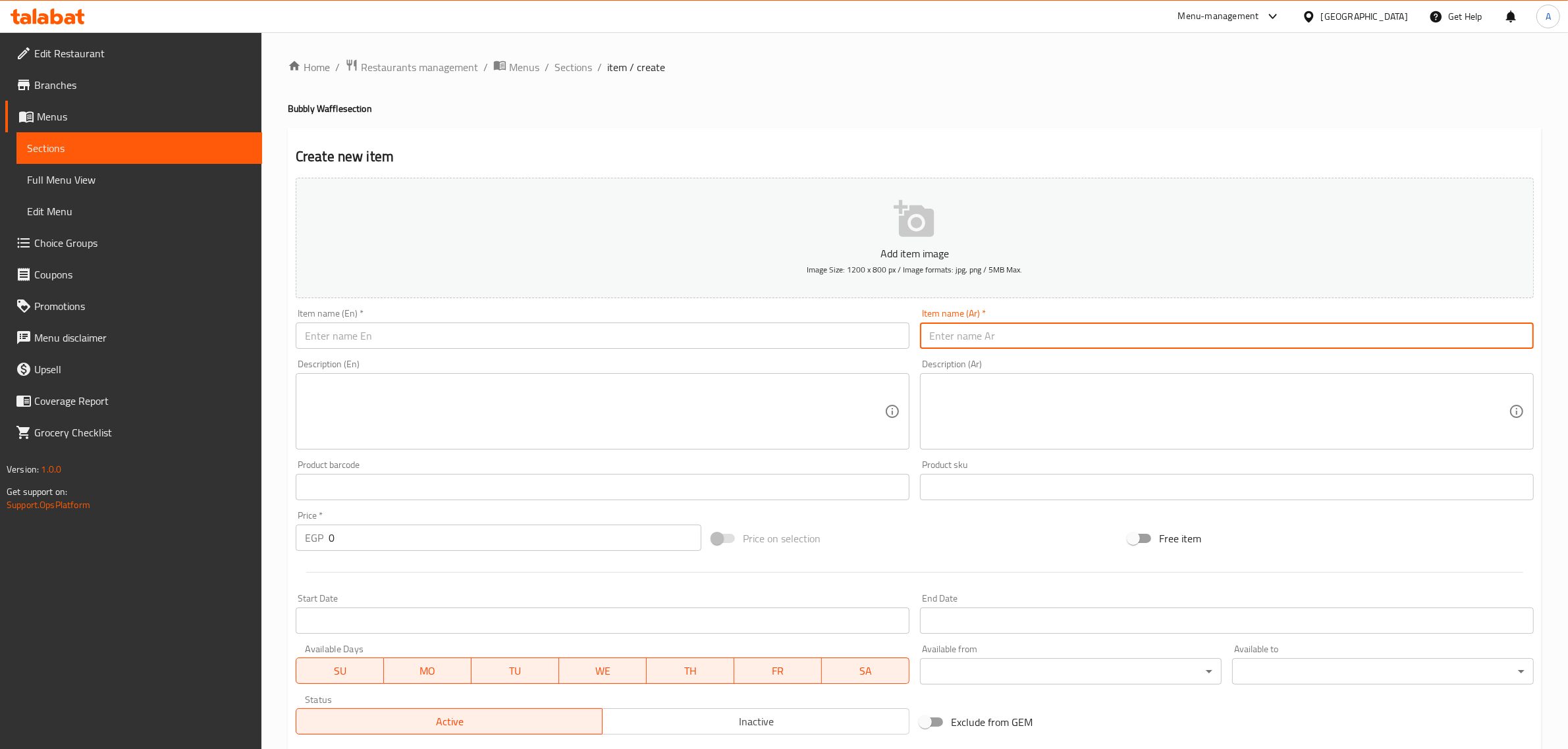
click at [959, 344] on input "text" at bounding box center [1227, 335] width 614 height 26
paste input "وافل بابلي ميكس فروت"
type input "وافل بابلي ميكس فروت"
click at [579, 348] on input "text" at bounding box center [602, 335] width 614 height 26
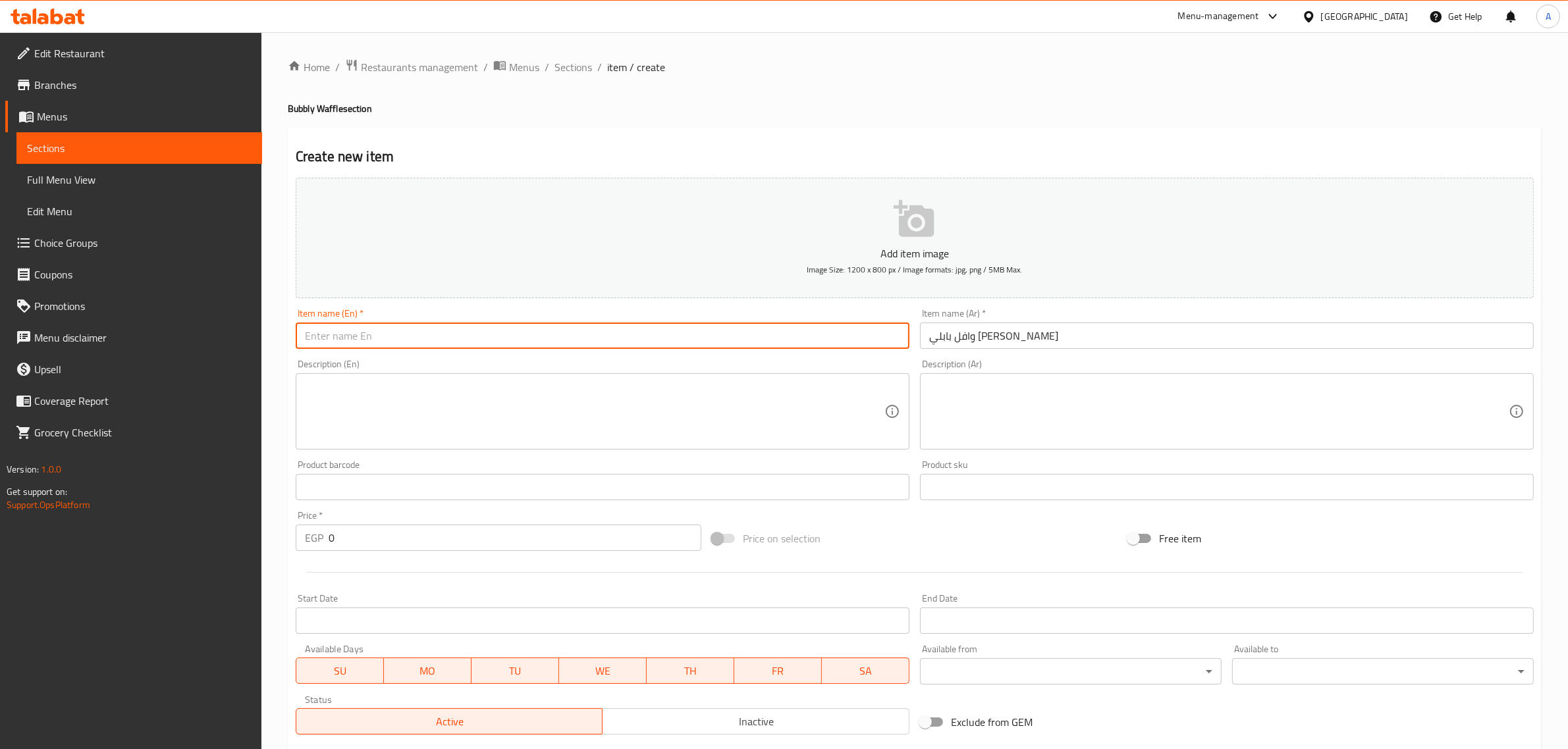
paste input "Bubbly Mix Fruit Waffle"
type input "Bubbly Mix Fruit Waffle"
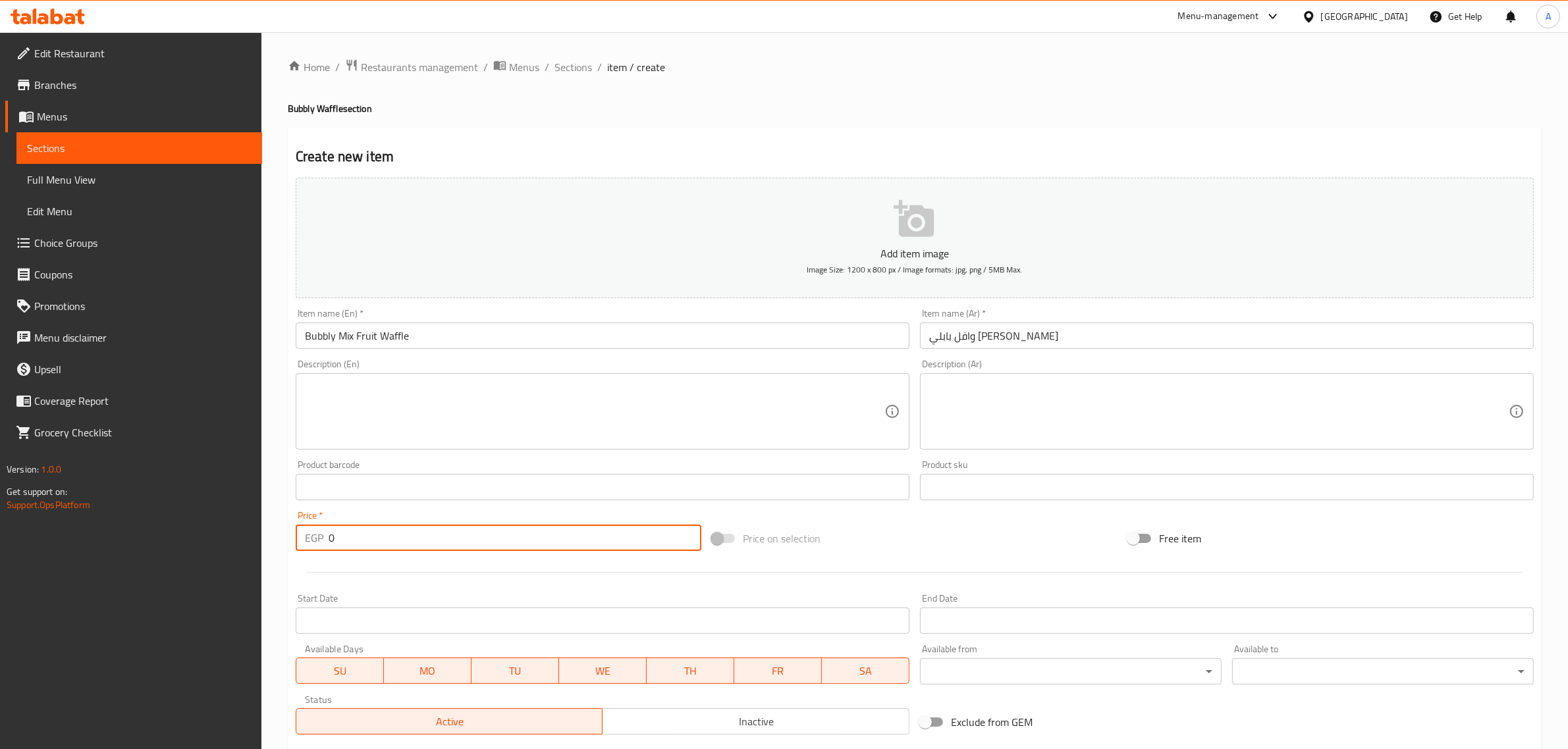
drag, startPoint x: 354, startPoint y: 542, endPoint x: 314, endPoint y: 542, distance: 40.0
click at [314, 542] on div "EGP 0 Price *" at bounding box center [499, 537] width 406 height 26
type input "80"
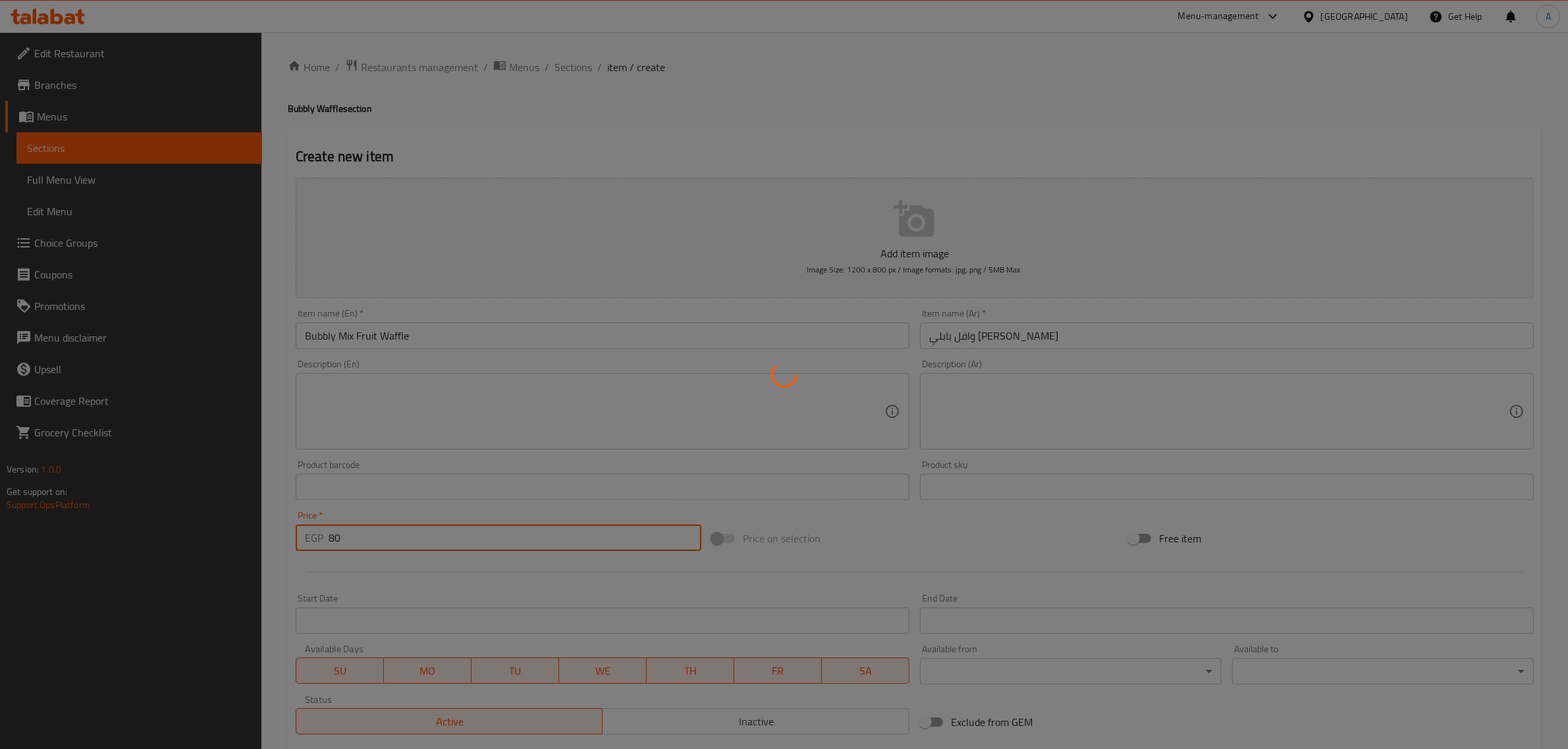
type input "0"
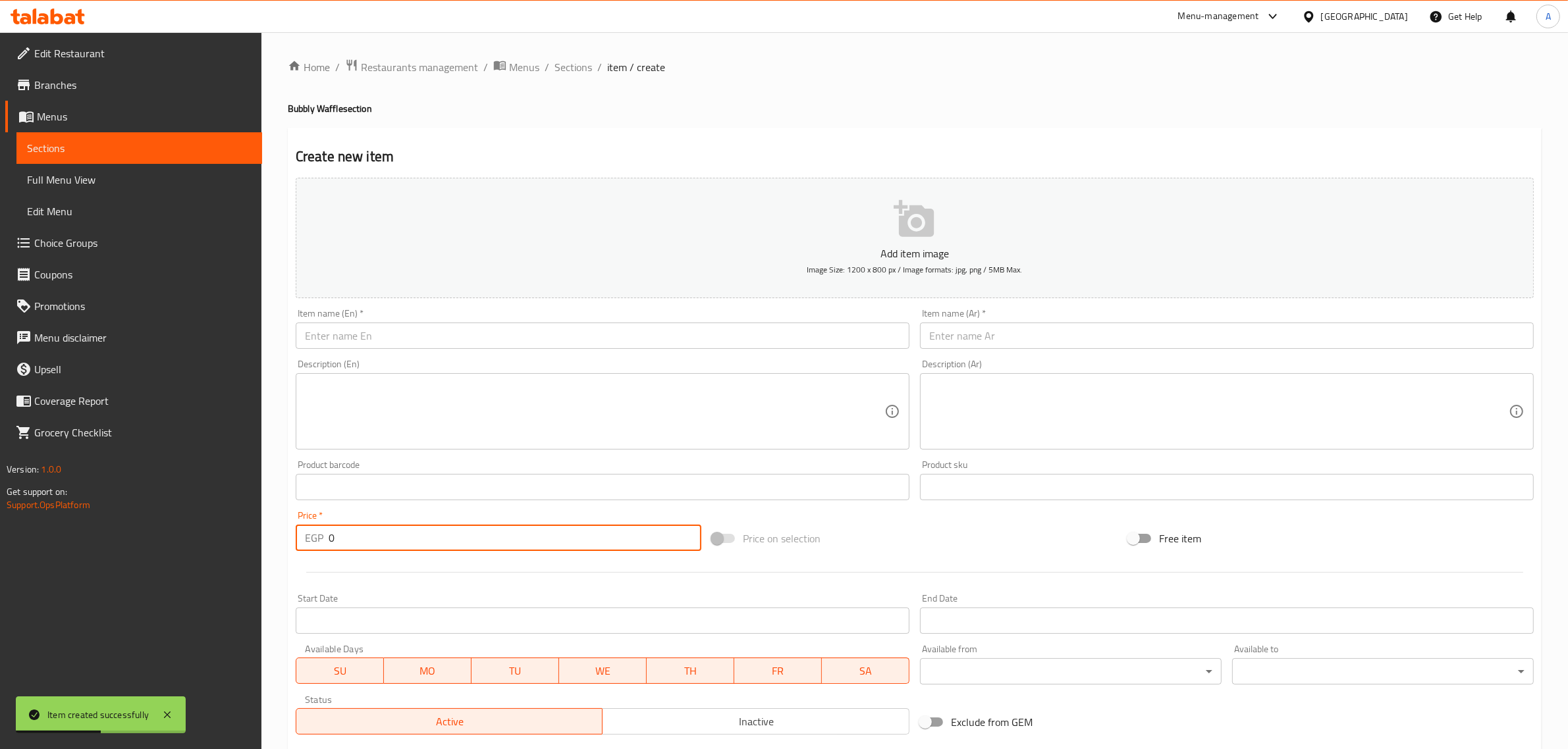
click at [1032, 334] on input "text" at bounding box center [1227, 335] width 614 height 26
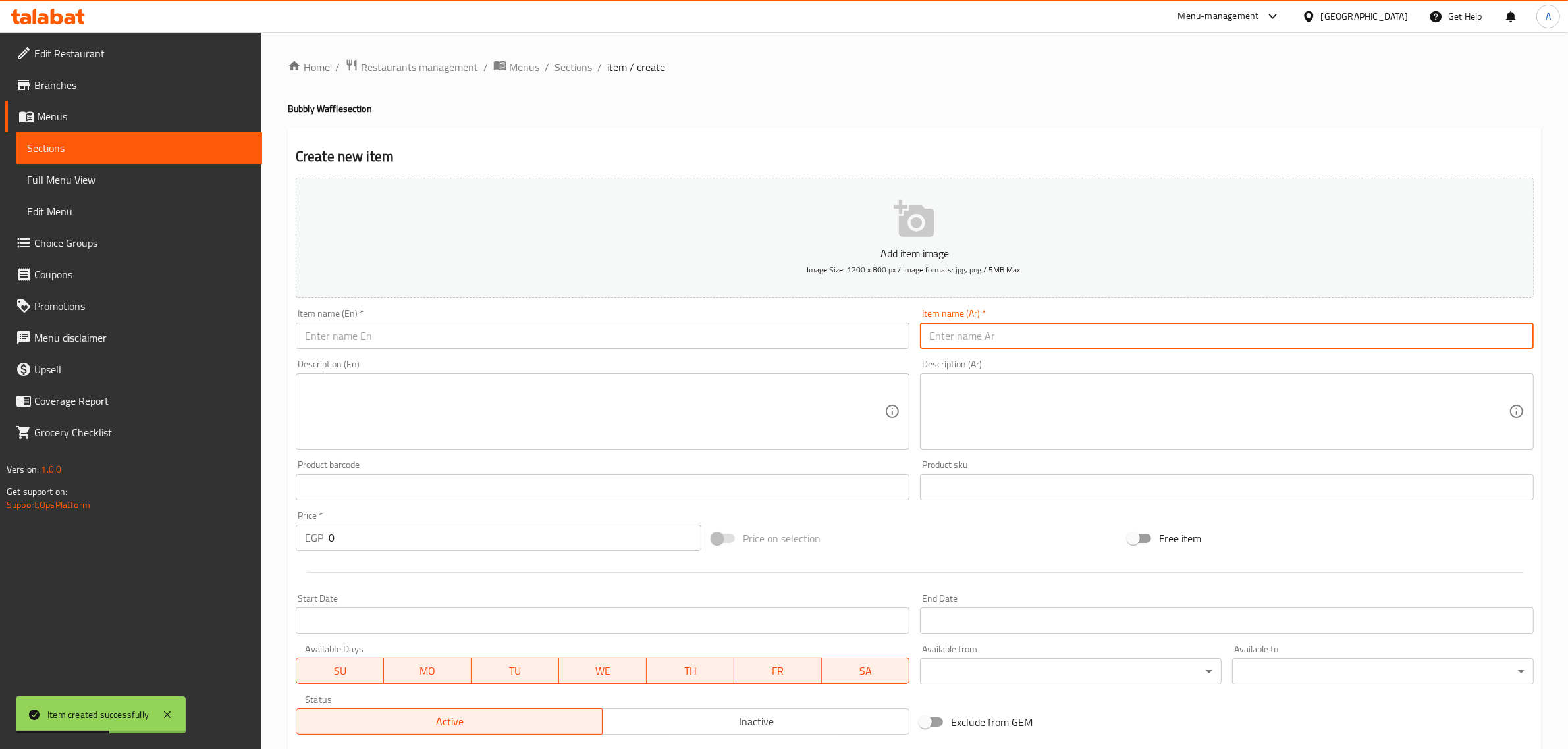
paste input "وافل بابلي جرعة السعادة"
type input "وافل بابلي جرعة السعادة"
click at [614, 323] on input "text" at bounding box center [602, 335] width 614 height 26
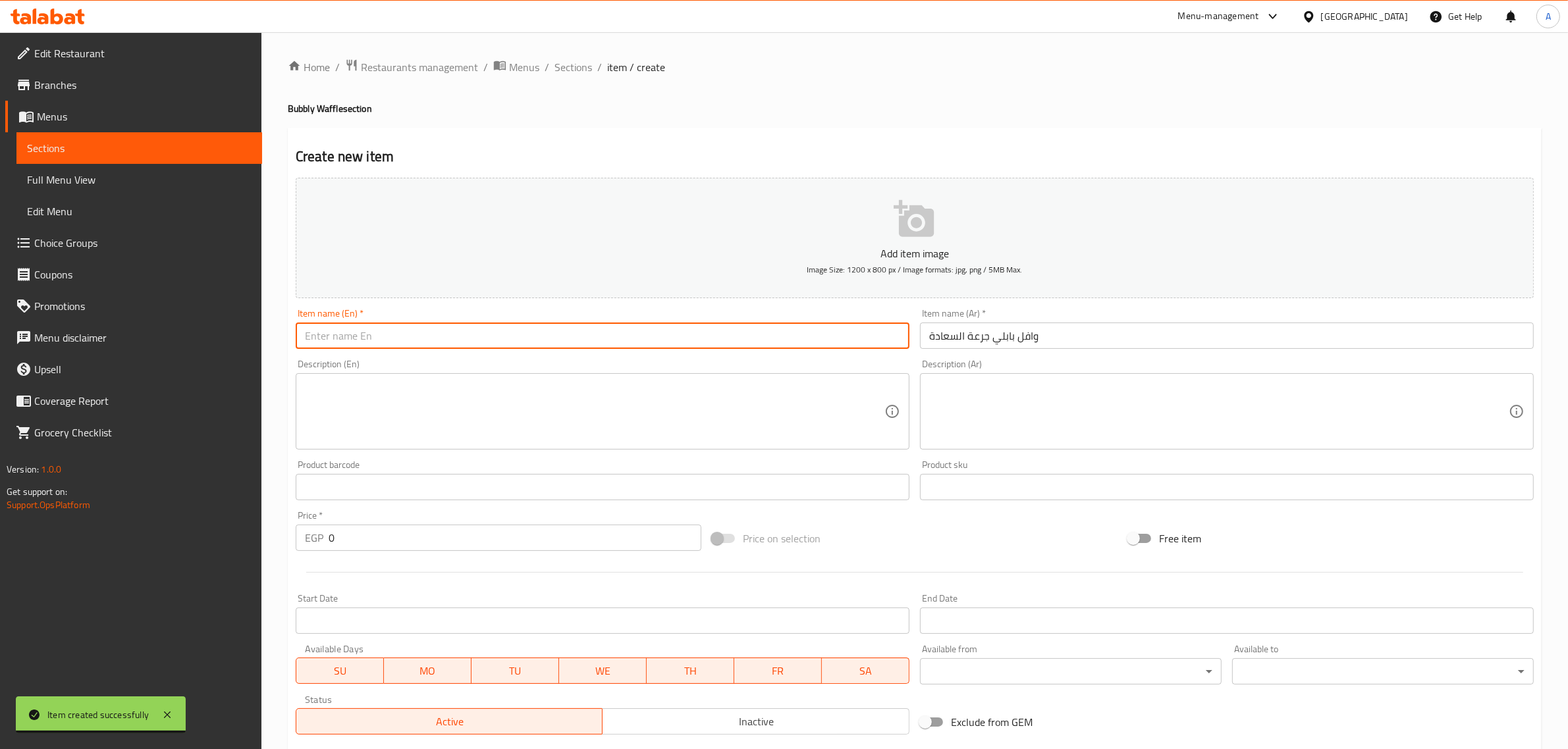
paste input "Bubbly Waffle Happiness Dose"
click at [371, 340] on input "Bubbly Waffle Happiness Dose" at bounding box center [602, 335] width 614 height 26
drag, startPoint x: 371, startPoint y: 340, endPoint x: 430, endPoint y: 344, distance: 59.1
click at [430, 344] on input "Bubbly Waffle Happiness Dose" at bounding box center [602, 335] width 614 height 26
click at [306, 344] on input "Bubbly Waffle" at bounding box center [602, 335] width 614 height 26
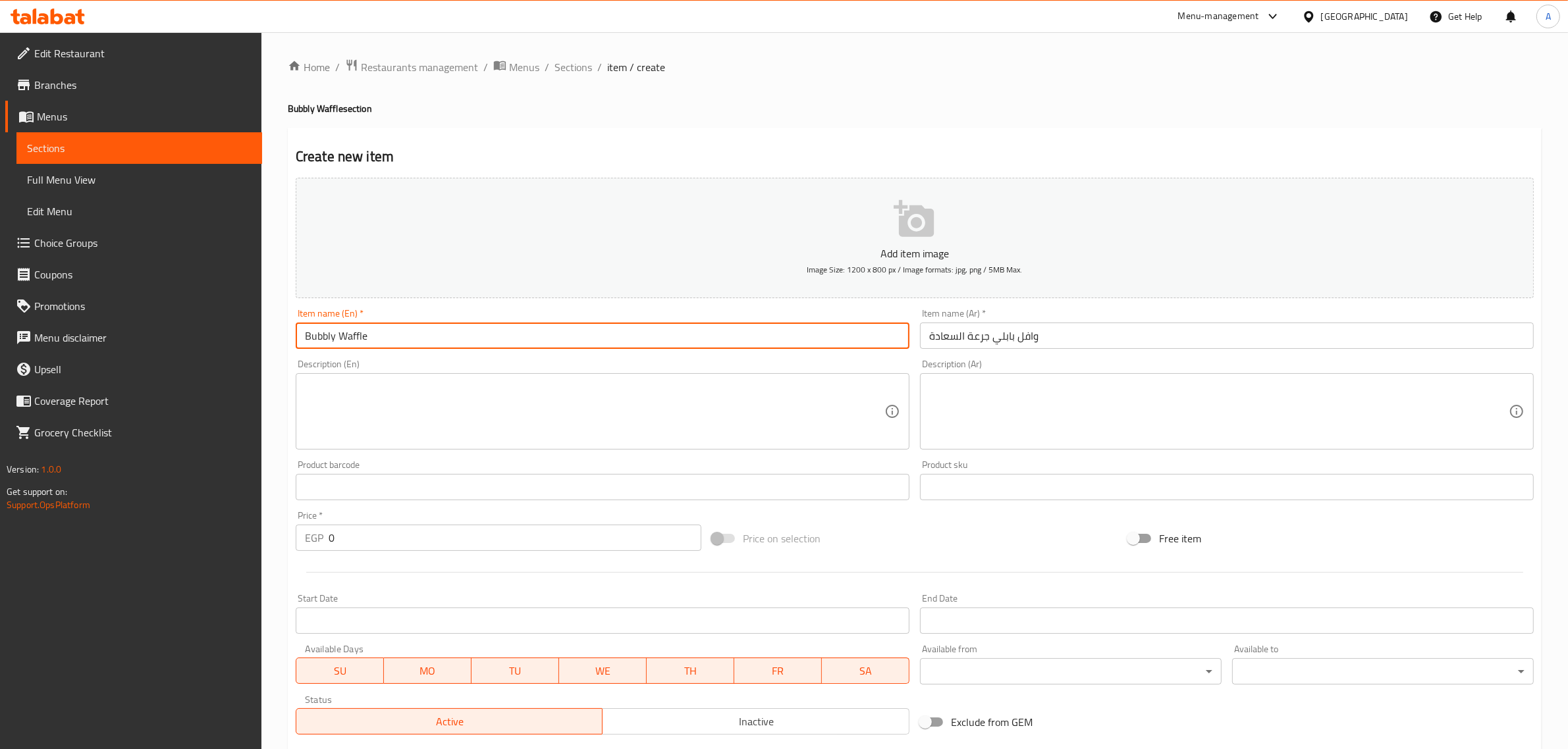
paste input "Goraat Saada"
type input "Goraat Saada Bubbly Waffle"
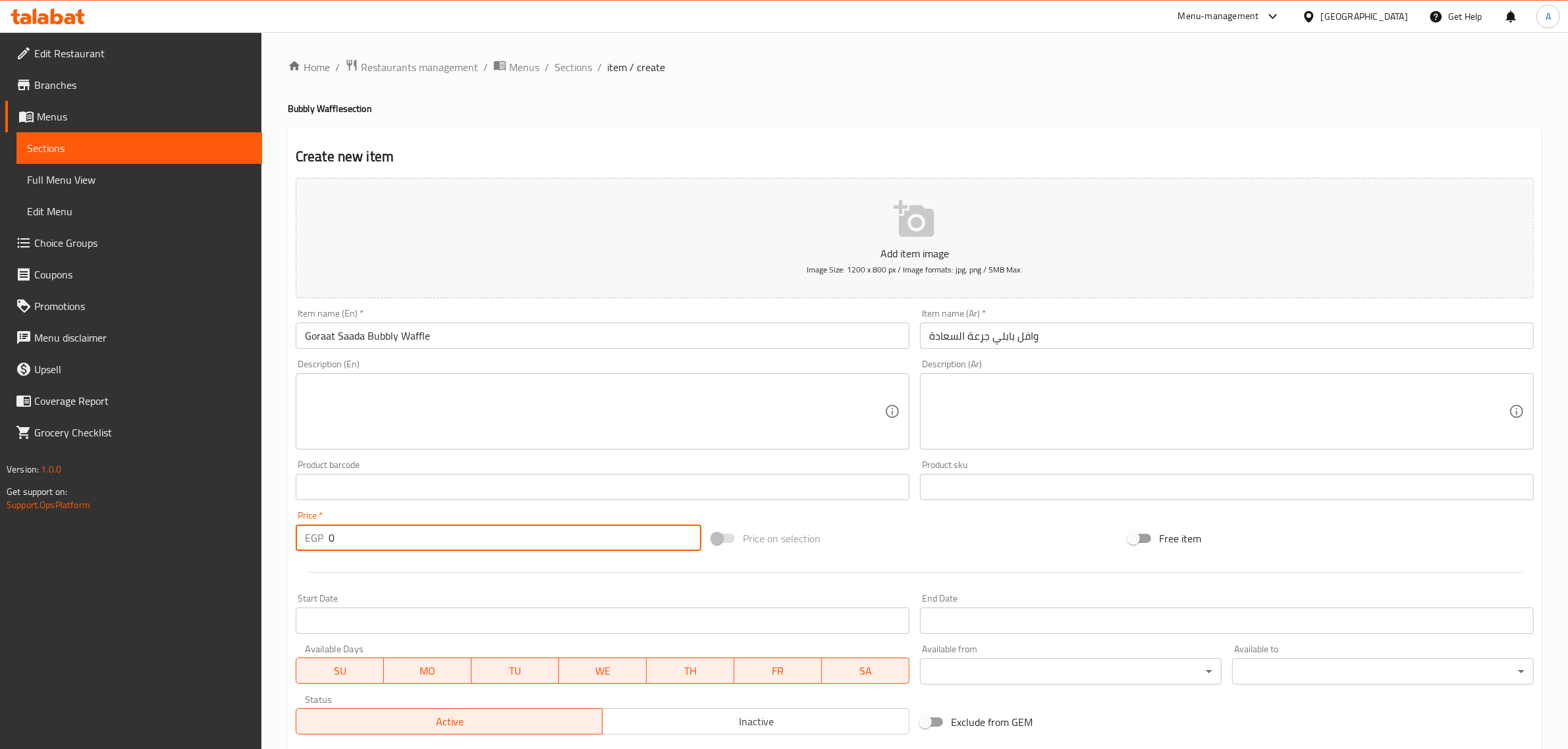
drag, startPoint x: 350, startPoint y: 535, endPoint x: 313, endPoint y: 544, distance: 38.1
click at [313, 544] on div "EGP 0 Price *" at bounding box center [499, 537] width 406 height 26
type input "90"
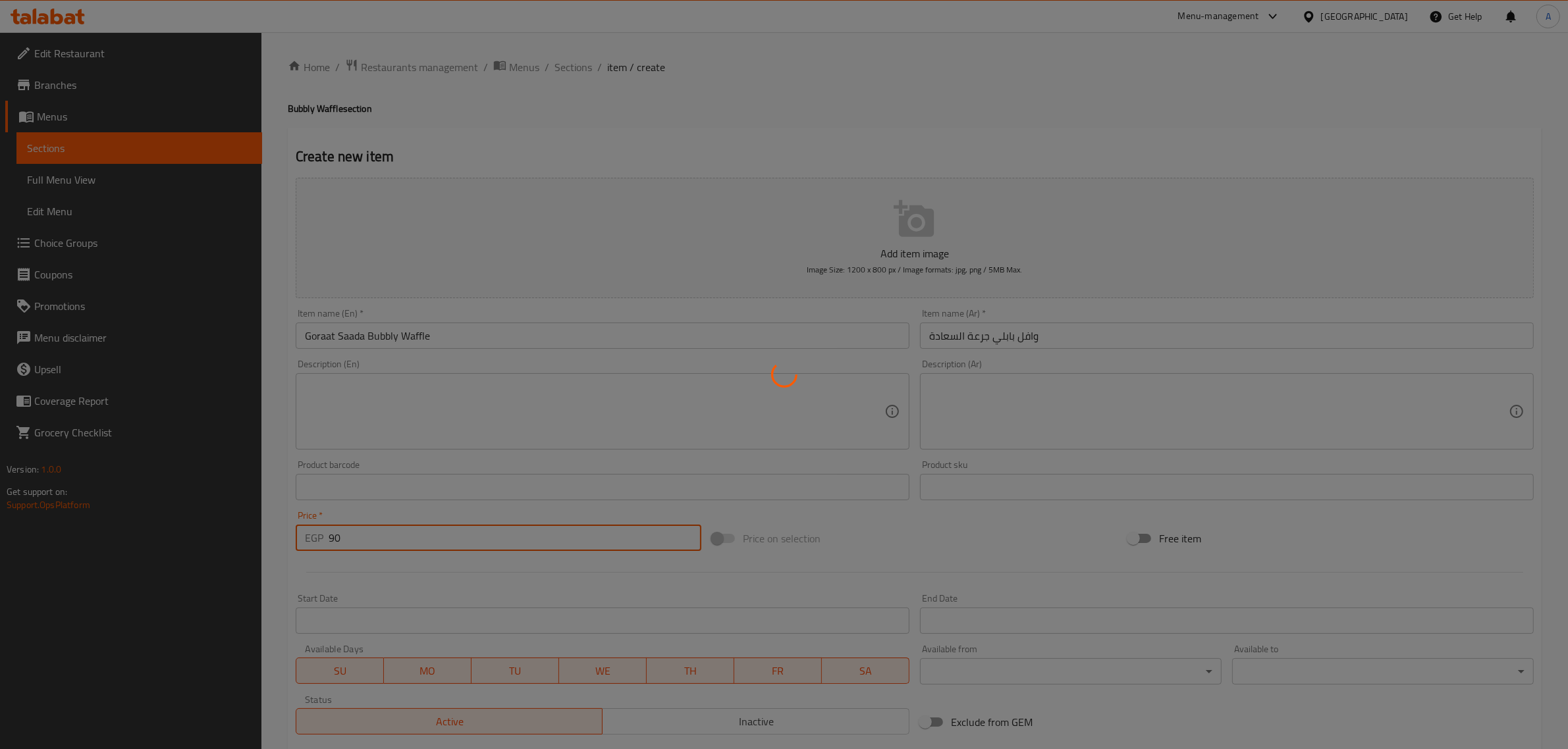
type input "0"
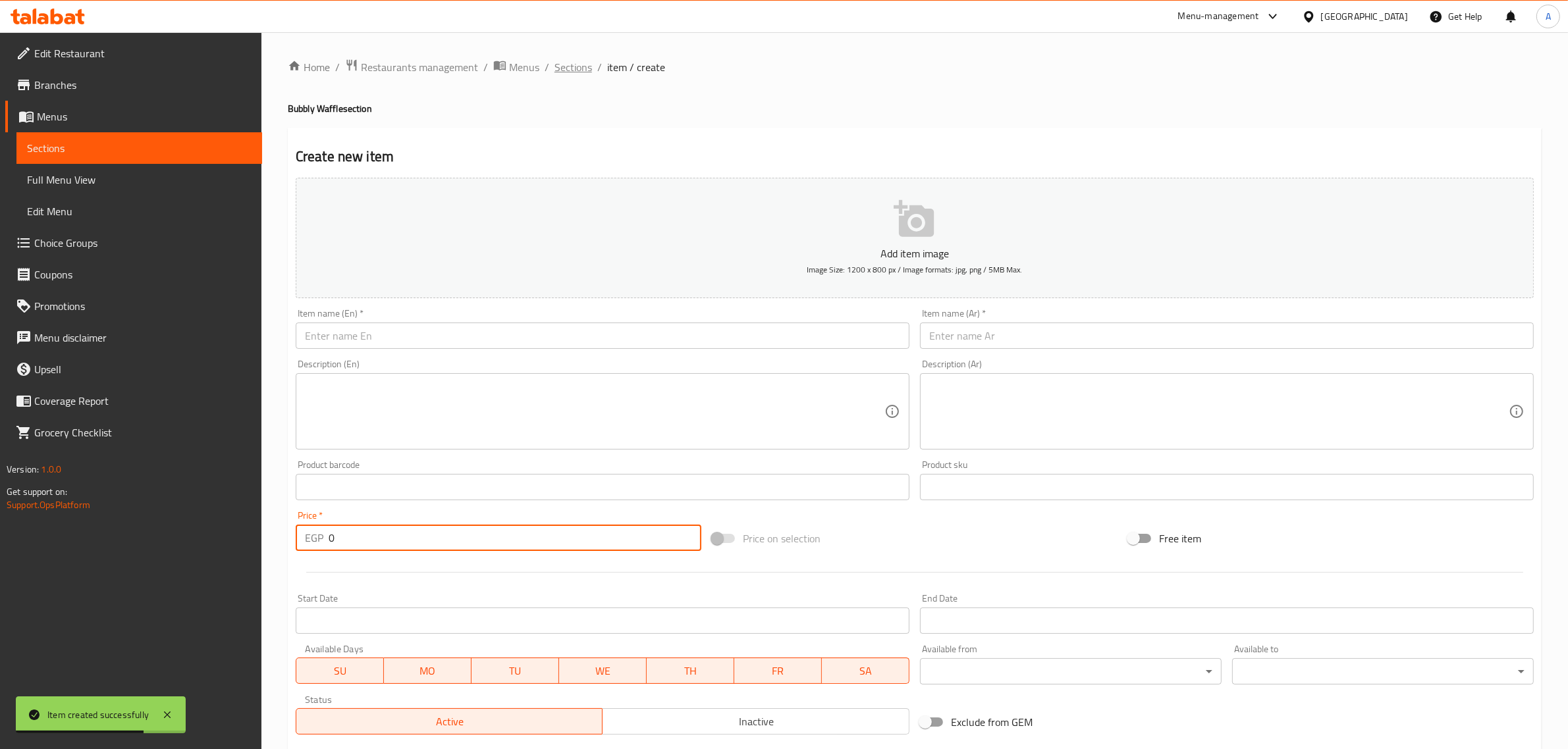
click at [554, 69] on span "Sections" at bounding box center [573, 67] width 38 height 16
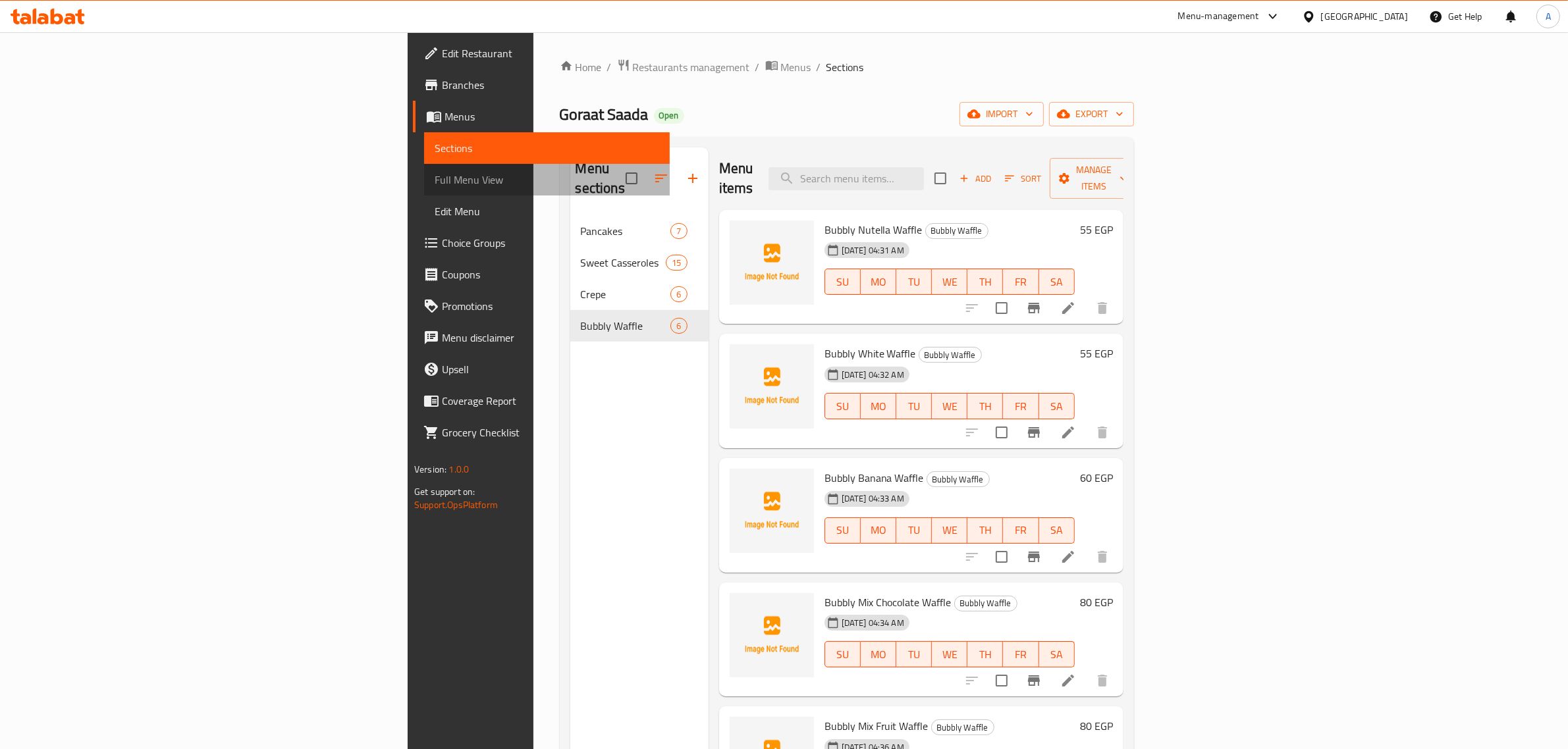
click at [435, 172] on span "Full Menu View" at bounding box center [547, 180] width 225 height 16
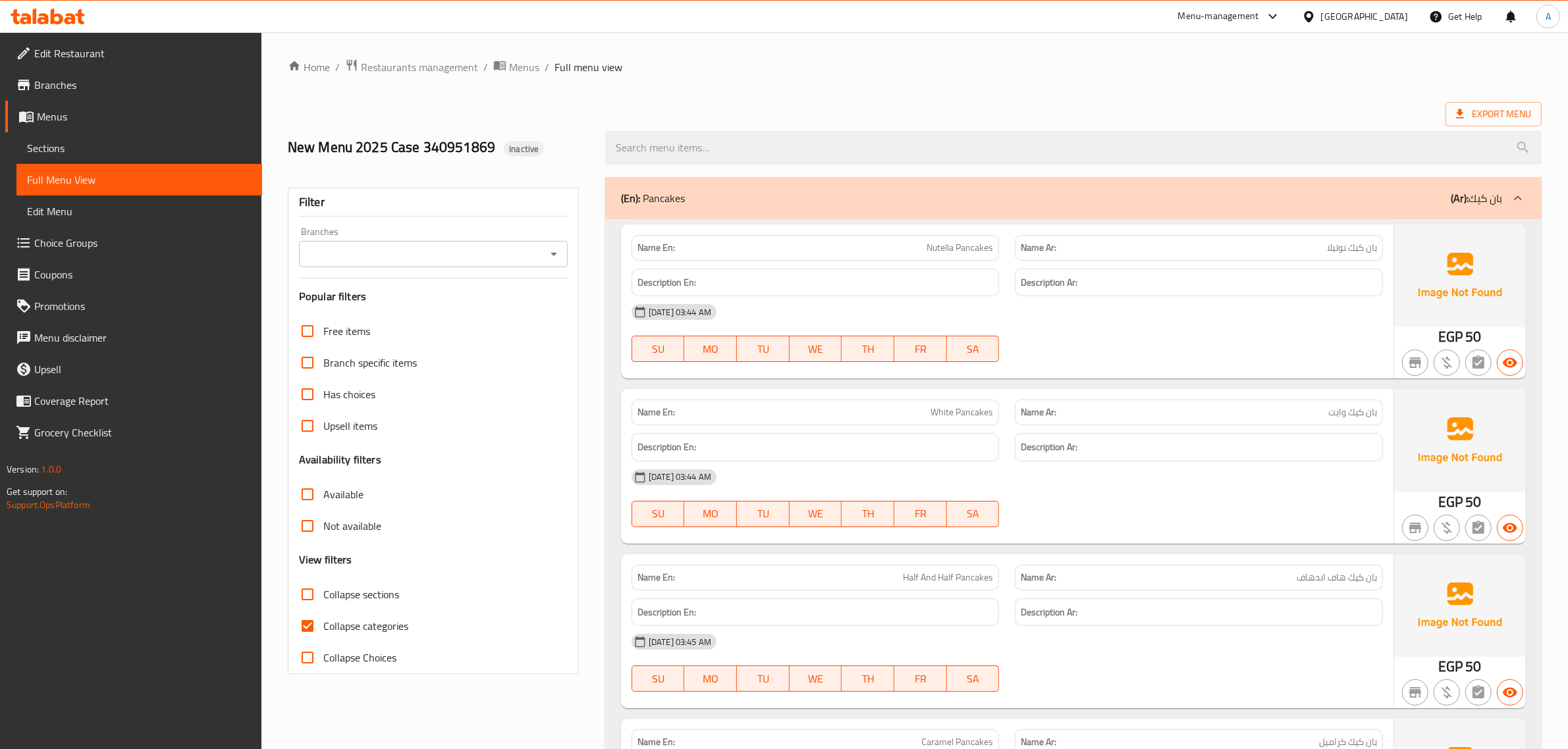
click at [314, 622] on input "Collapse categories" at bounding box center [307, 625] width 31 height 31
checkbox input "false"
click at [394, 254] on input "Branches" at bounding box center [422, 254] width 239 height 19
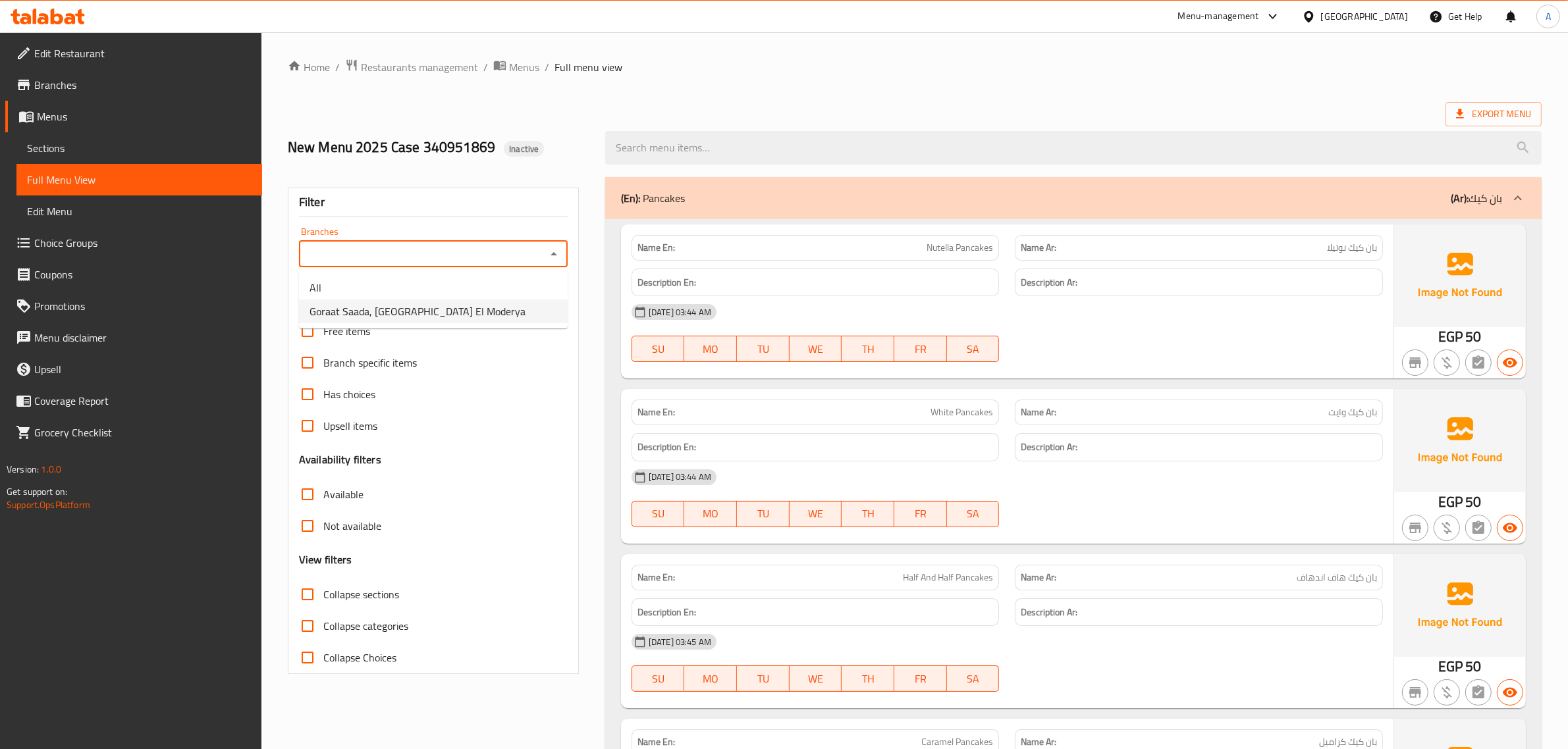
click at [396, 311] on span "Goraat Saada, Medan El Moderya" at bounding box center [418, 312] width 216 height 16
type input "Goraat Saada, Medan El Moderya"
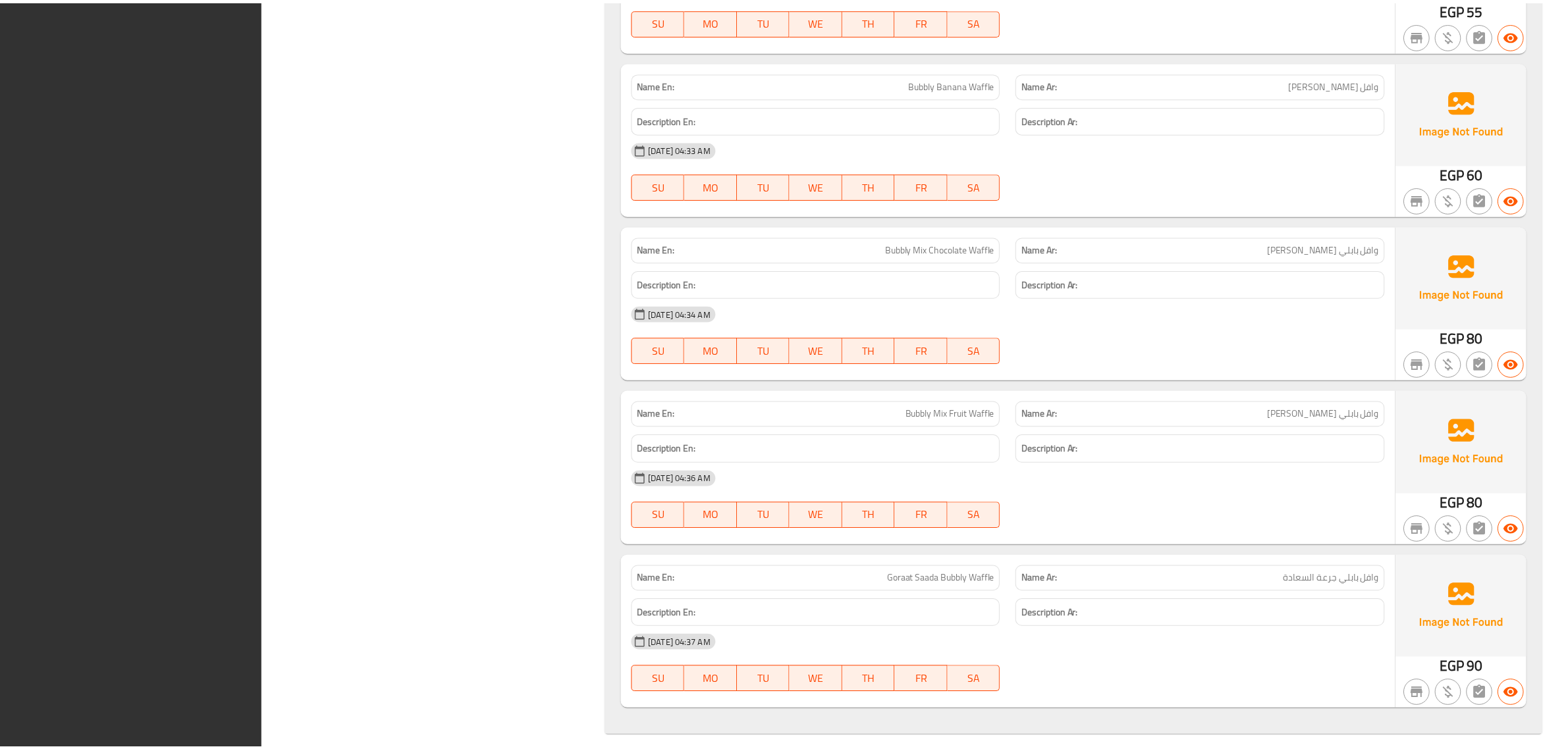
scroll to position [5561, 0]
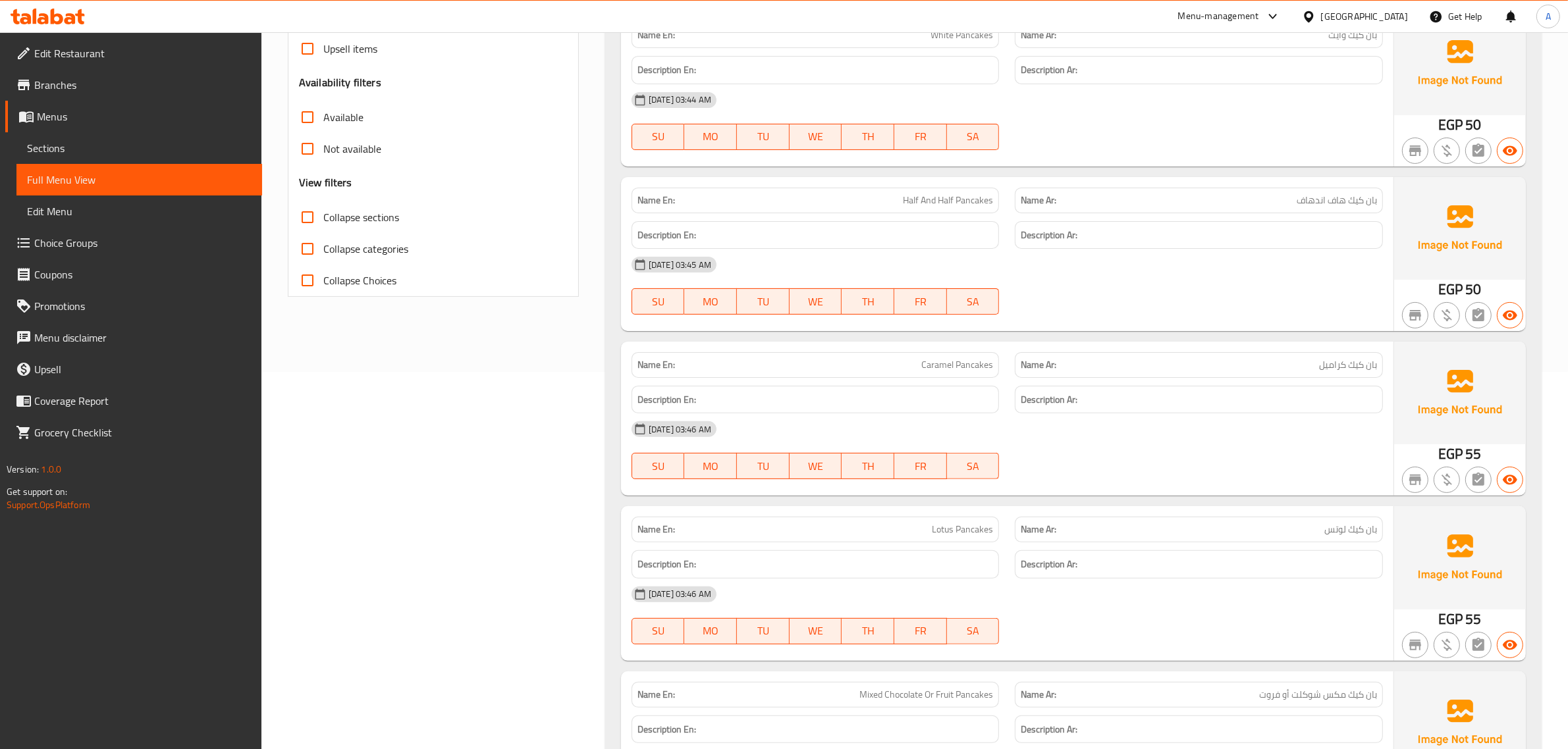
scroll to position [0, 0]
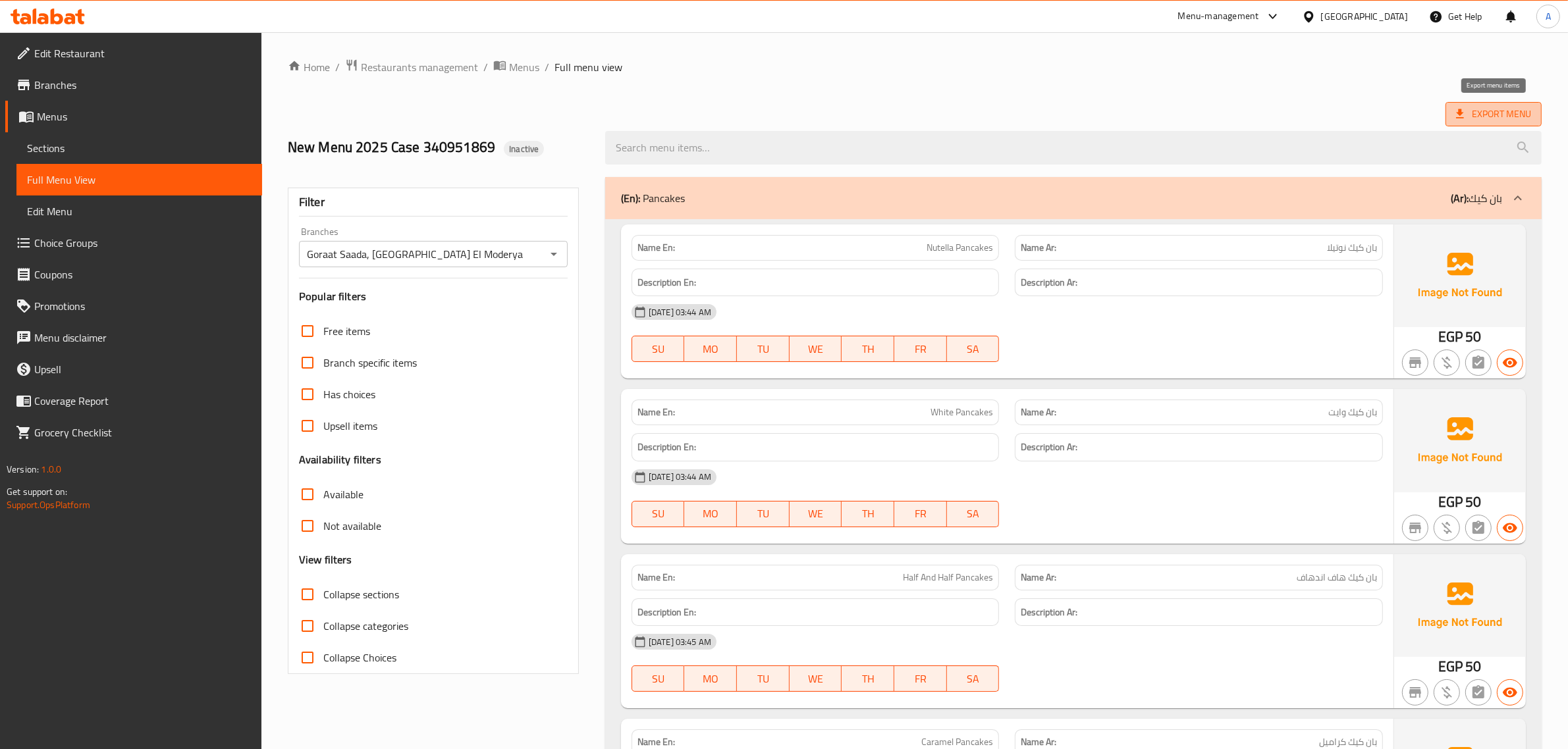
click at [1482, 119] on span "Export Menu" at bounding box center [1494, 114] width 75 height 16
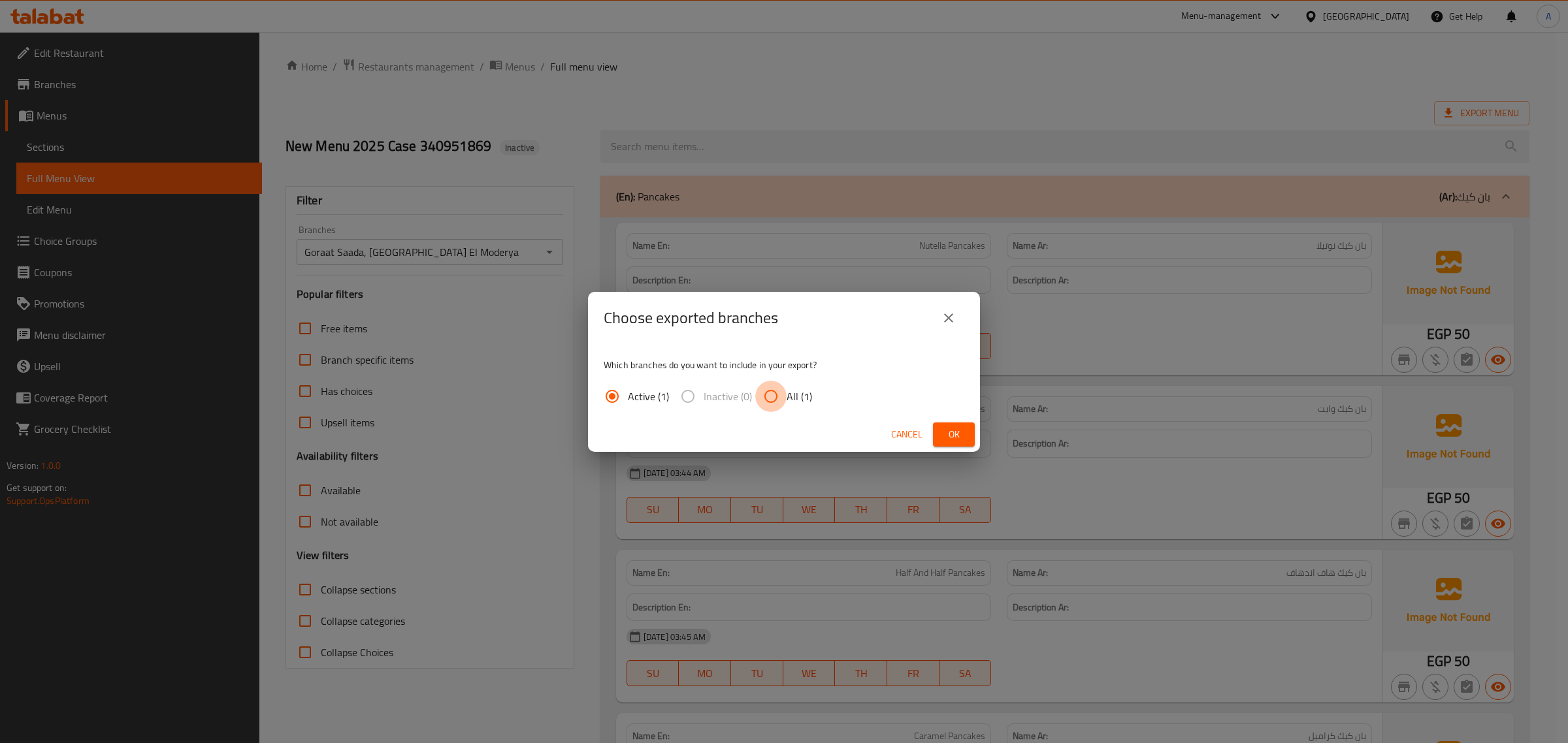
click at [769, 387] on input "All (1)" at bounding box center [770, 396] width 31 height 31
radio input "true"
click at [961, 432] on span "Ok" at bounding box center [953, 435] width 21 height 16
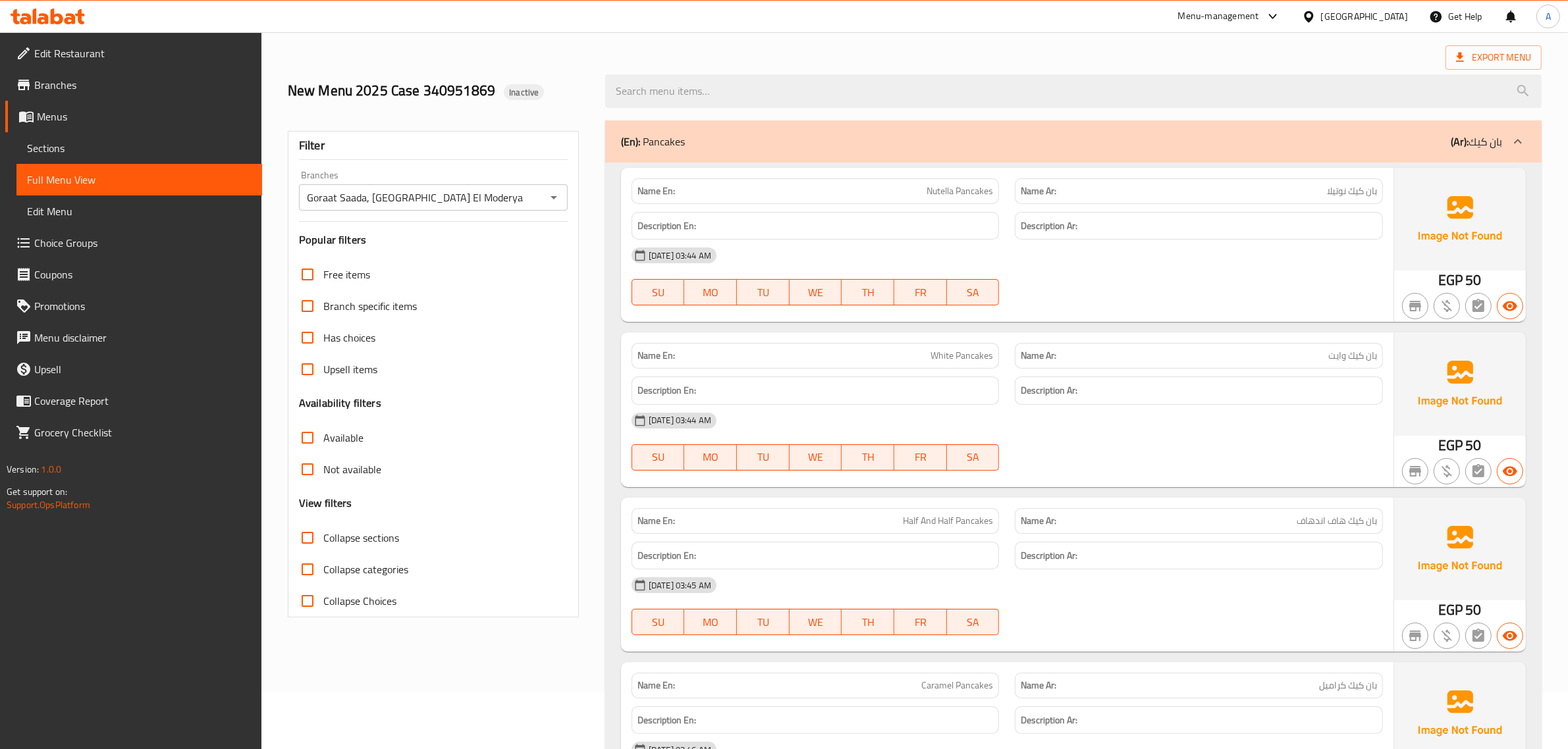
scroll to position [83, 0]
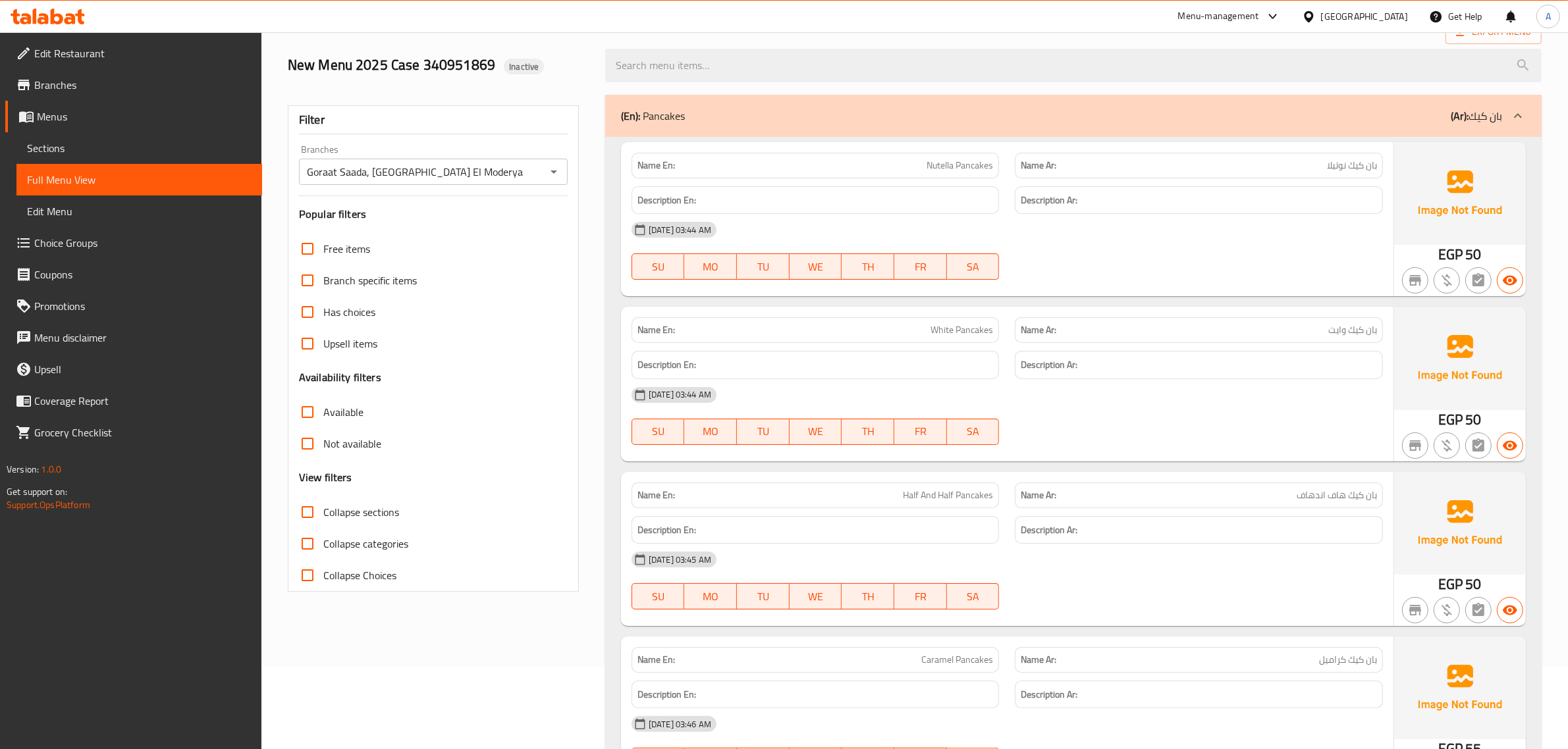
click at [77, 152] on span "Sections" at bounding box center [139, 148] width 225 height 16
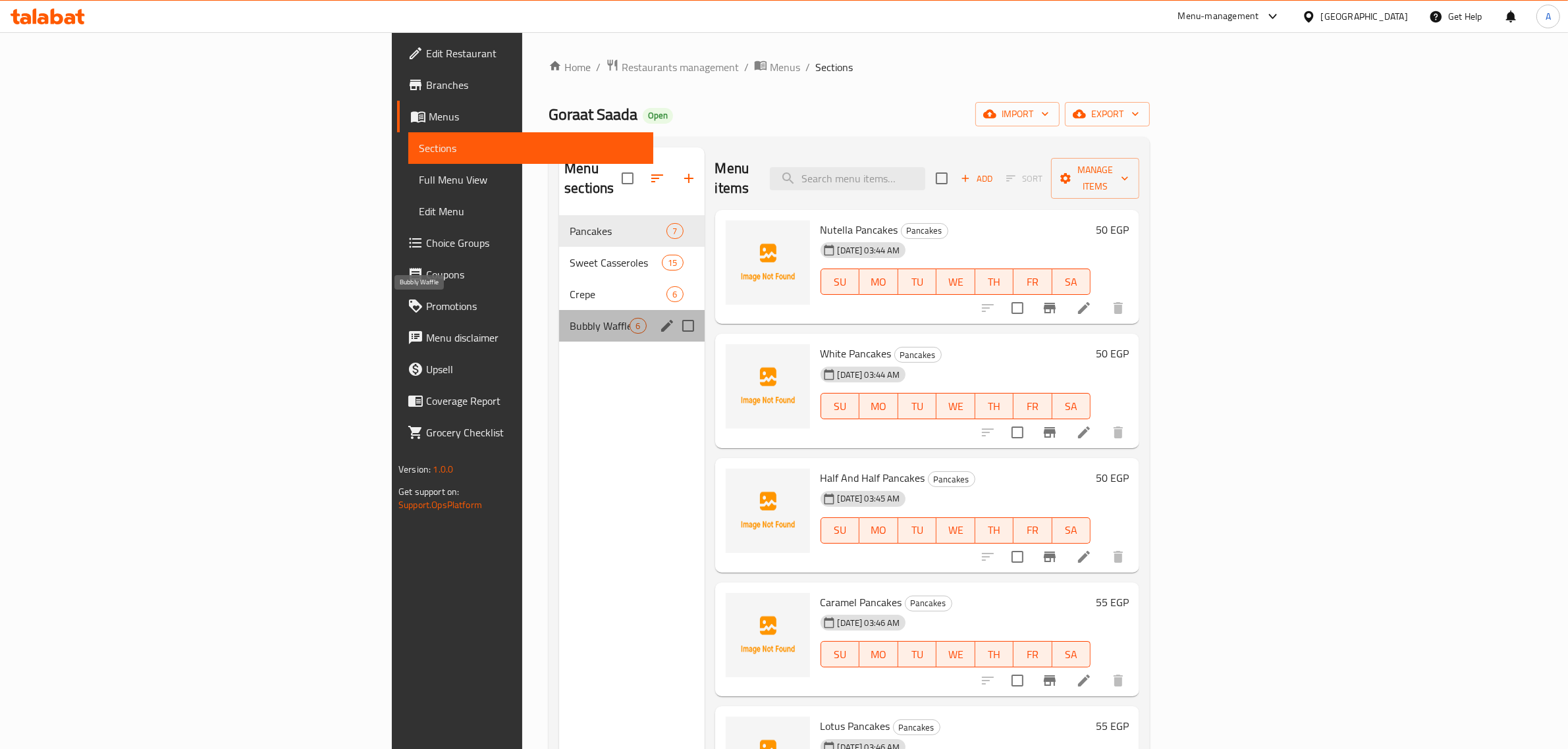
click at [570, 318] on span "Bubbly Waffle" at bounding box center [599, 326] width 60 height 16
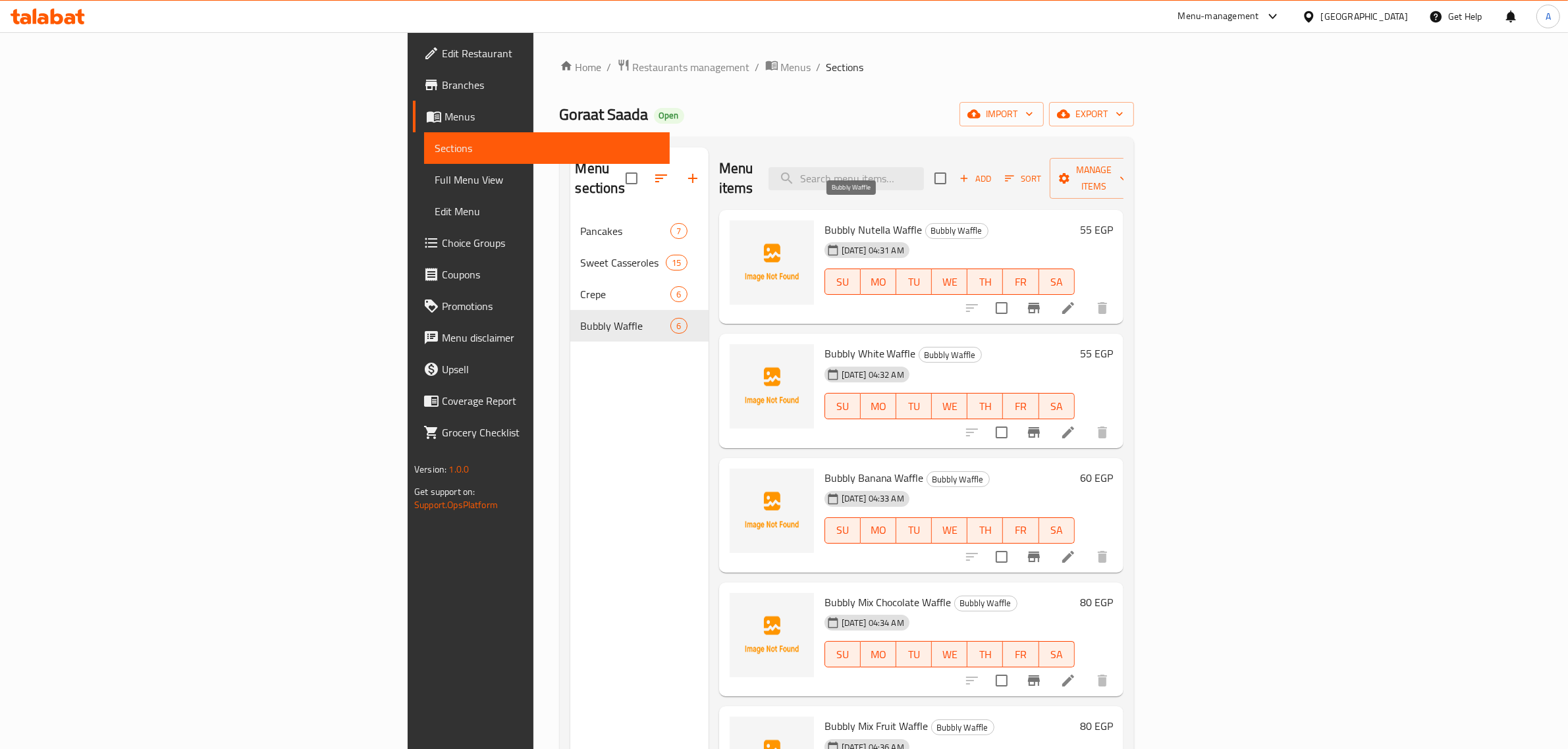
click at [926, 223] on span "Bubbly Waffle" at bounding box center [957, 230] width 62 height 15
copy div "Bubbly Waffle"
